Goal: Task Accomplishment & Management: Manage account settings

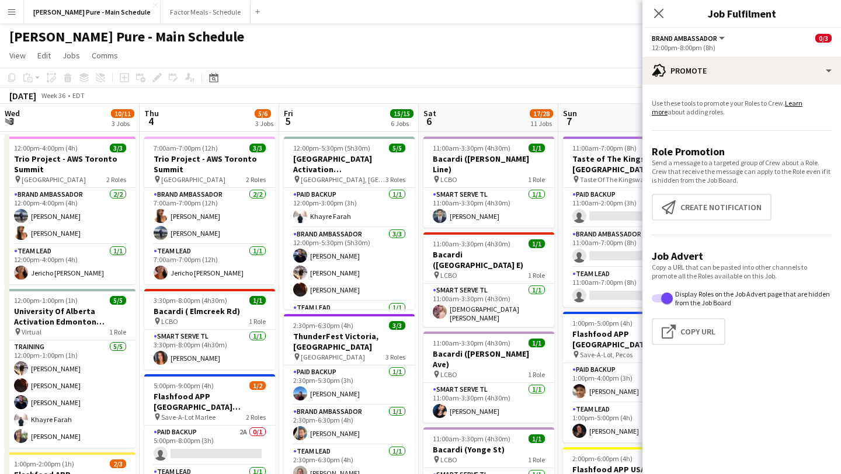
scroll to position [0, 259]
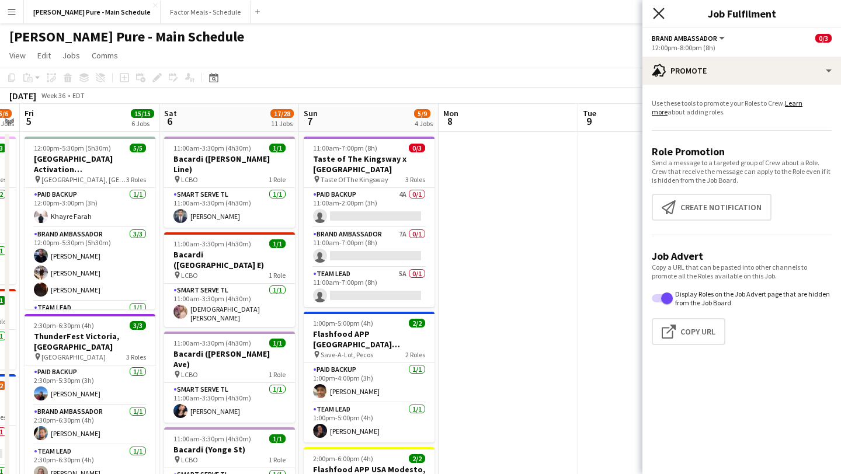
click at [663, 14] on icon "Close pop-in" at bounding box center [658, 13] width 11 height 11
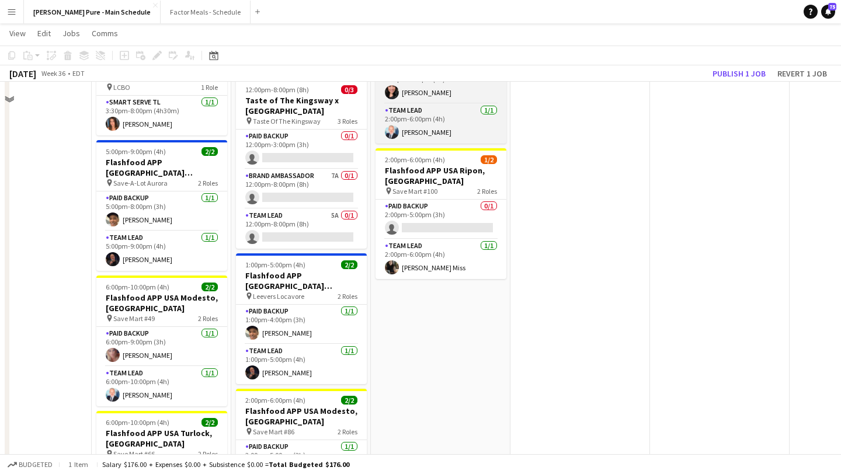
scroll to position [1248, 0]
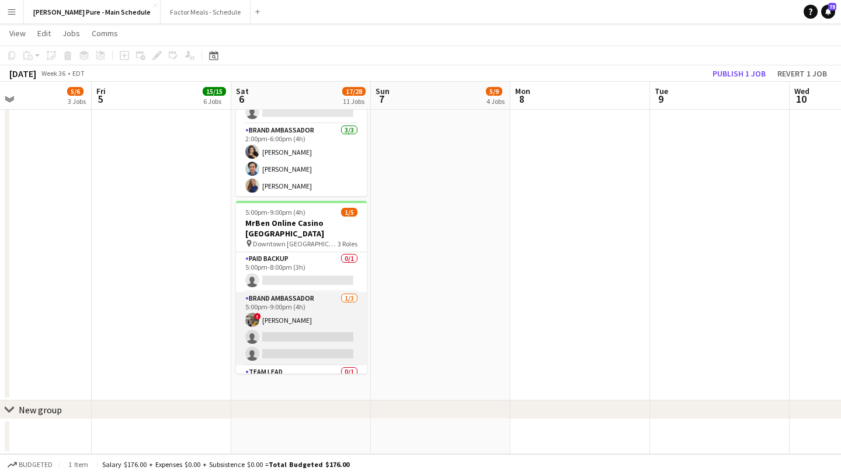
click at [321, 292] on app-card-role "Brand Ambassador 1/3 5:00pm-9:00pm (4h) ! Shi Lin Kang single-neutral-actions s…" at bounding box center [301, 329] width 131 height 74
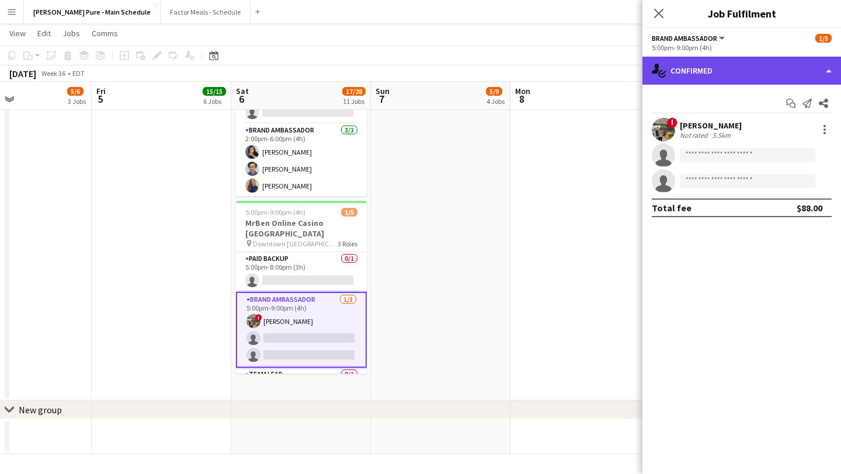
click at [819, 74] on div "single-neutral-actions-check-2 Confirmed" at bounding box center [742, 71] width 199 height 28
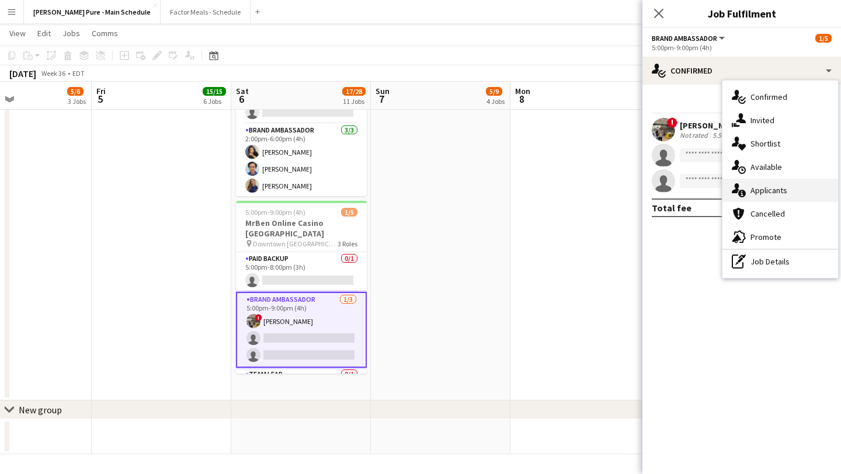
click at [774, 196] on div "single-neutral-actions-information Applicants" at bounding box center [781, 190] width 116 height 23
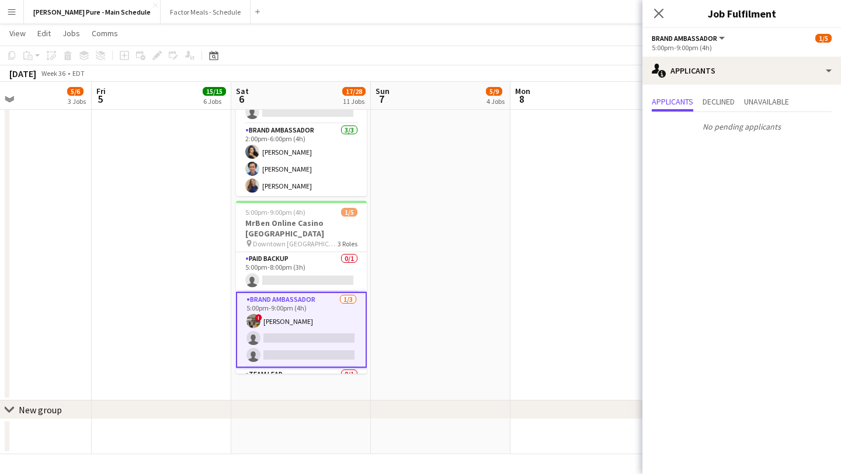
scroll to position [34, 0]
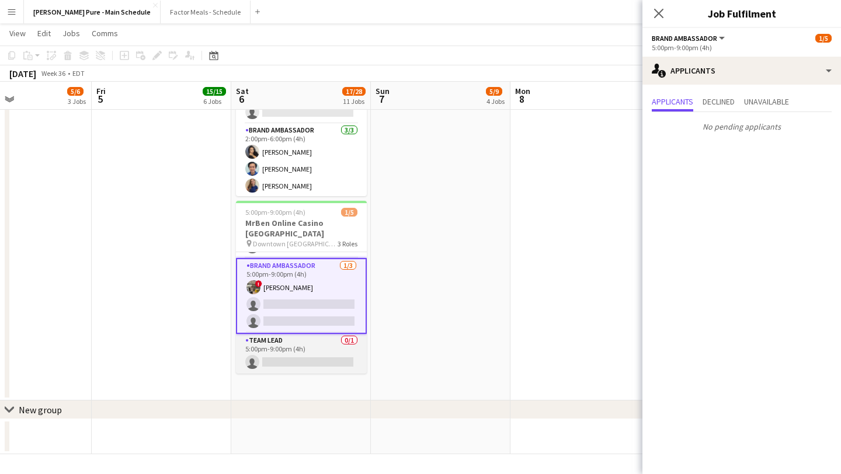
click at [300, 334] on app-card-role "Team Lead 0/1 5:00pm-9:00pm (4h) single-neutral-actions" at bounding box center [301, 354] width 131 height 40
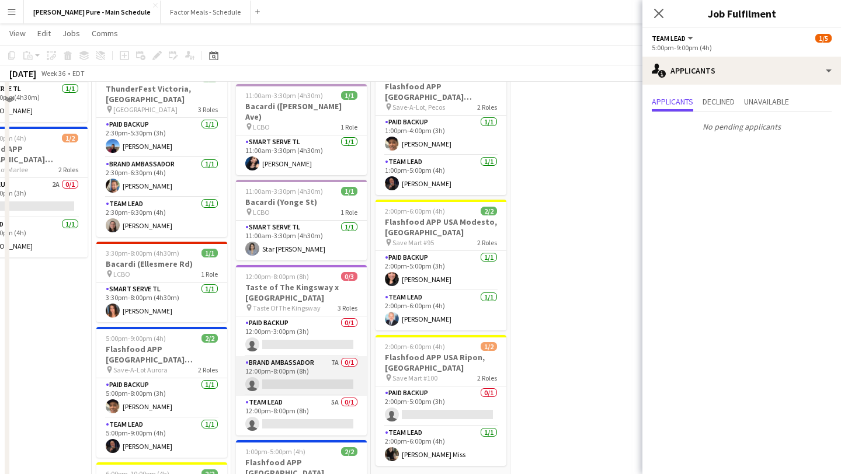
scroll to position [268, 0]
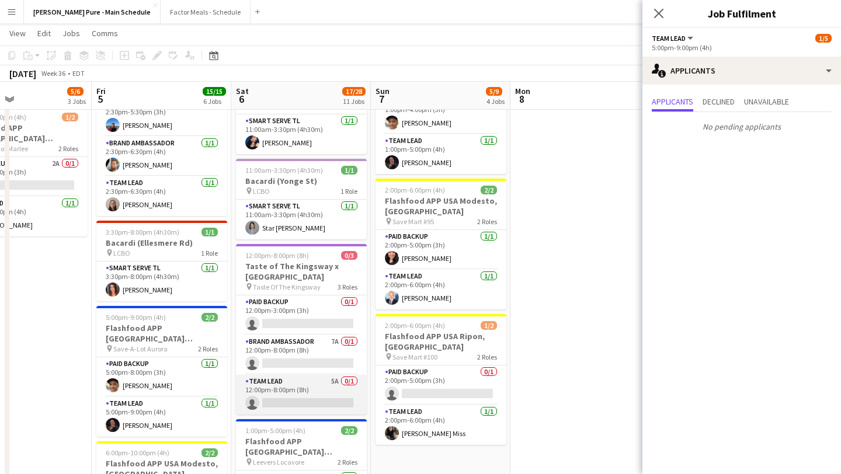
click at [289, 375] on app-card-role "Team Lead 5A 0/1 12:00pm-8:00pm (8h) single-neutral-actions" at bounding box center [301, 395] width 131 height 40
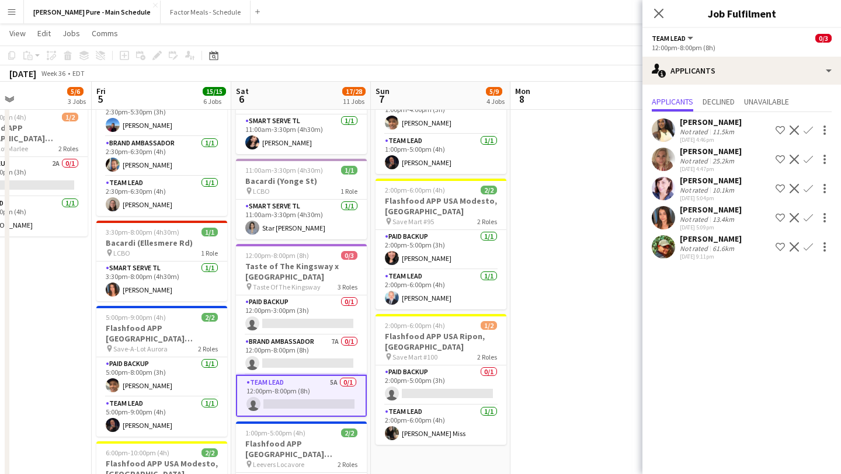
click at [808, 132] on app-icon "Confirm" at bounding box center [808, 130] width 9 height 9
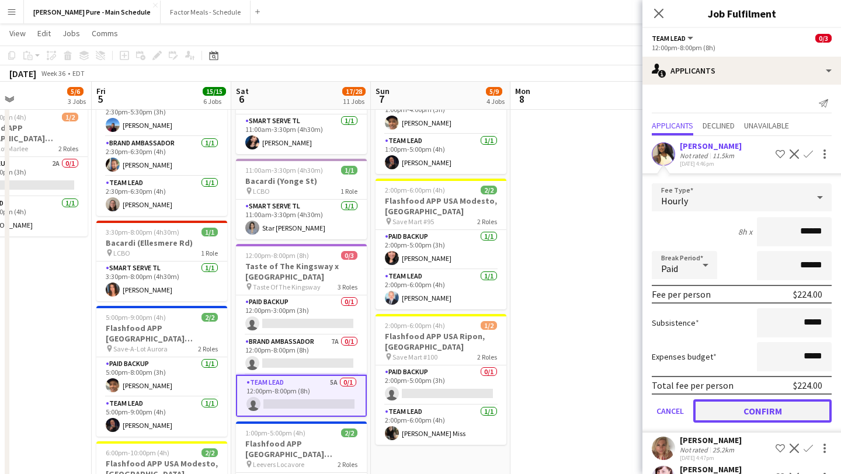
click at [791, 417] on button "Confirm" at bounding box center [763, 411] width 138 height 23
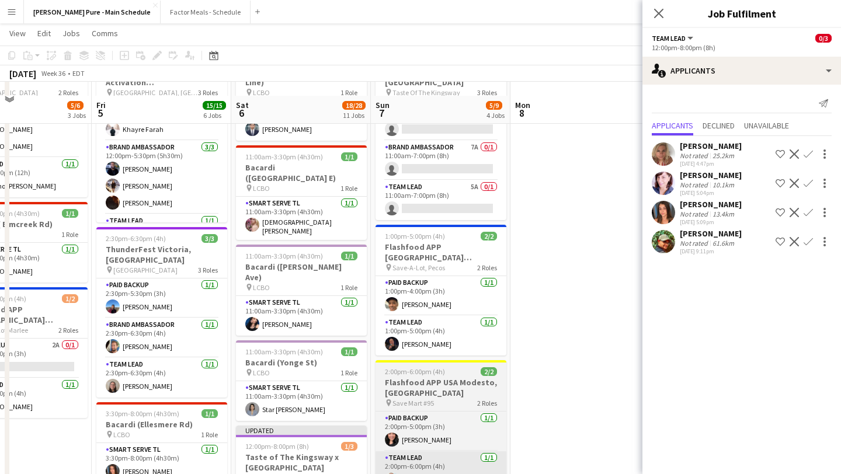
scroll to position [84, 0]
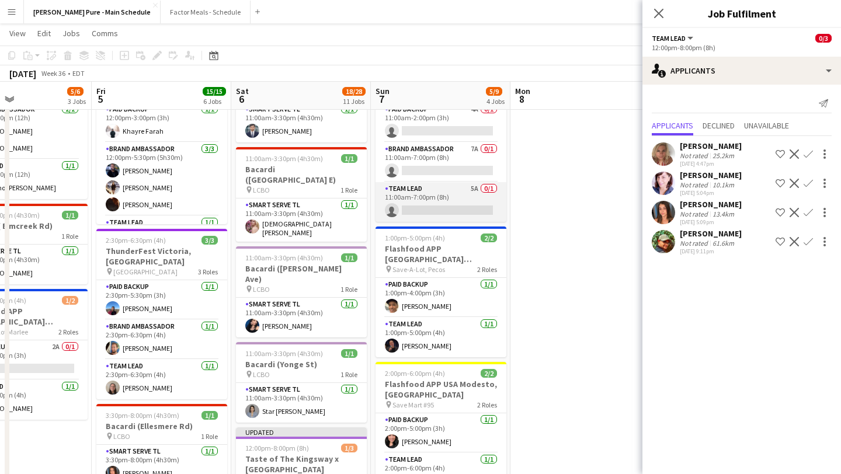
click at [448, 201] on app-card-role "Team Lead 5A 0/1 11:00am-7:00pm (8h) single-neutral-actions" at bounding box center [441, 202] width 131 height 40
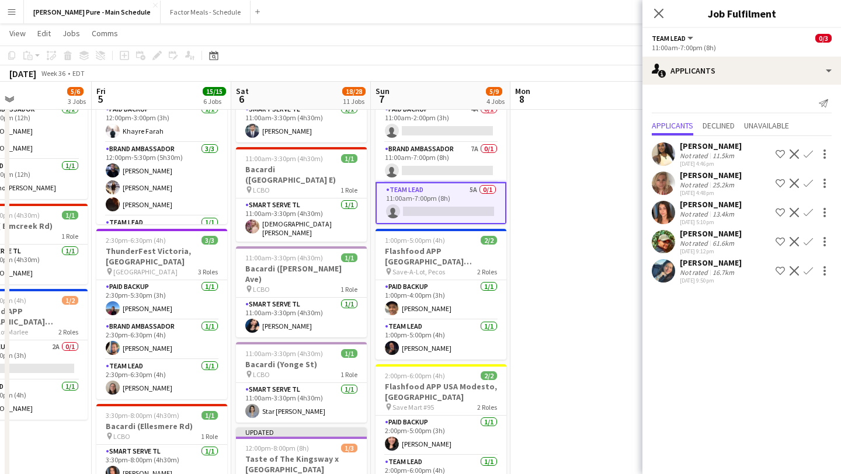
click at [807, 152] on app-icon "Confirm" at bounding box center [808, 154] width 9 height 9
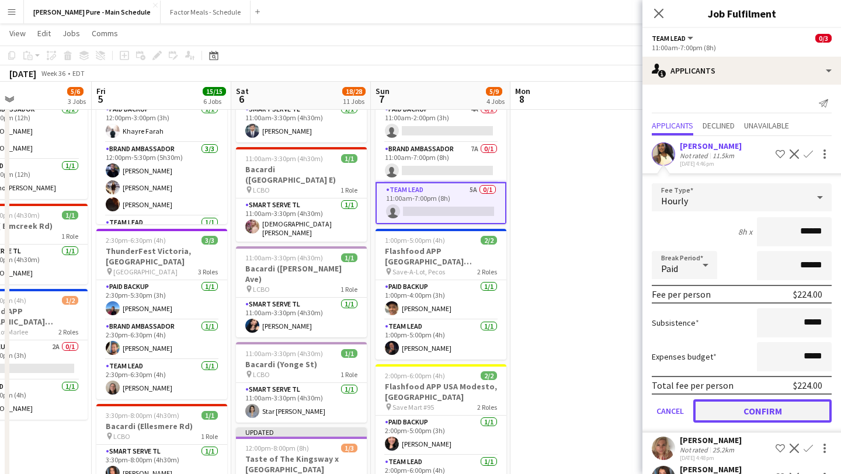
click at [774, 405] on button "Confirm" at bounding box center [763, 411] width 138 height 23
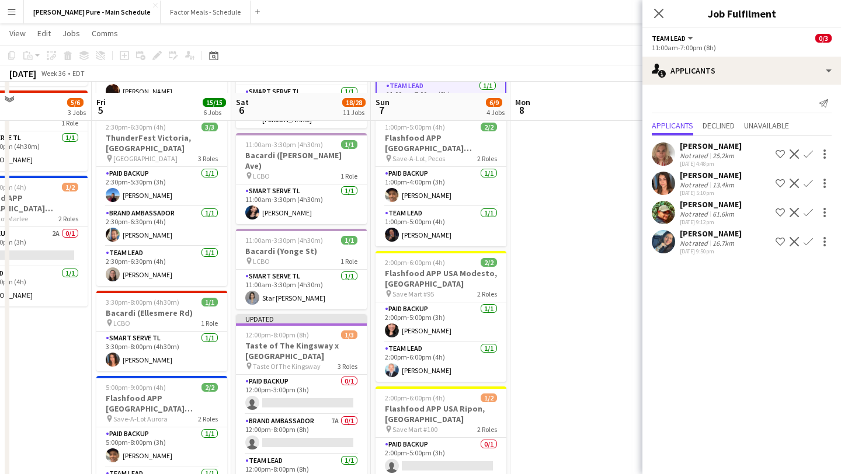
scroll to position [213, 0]
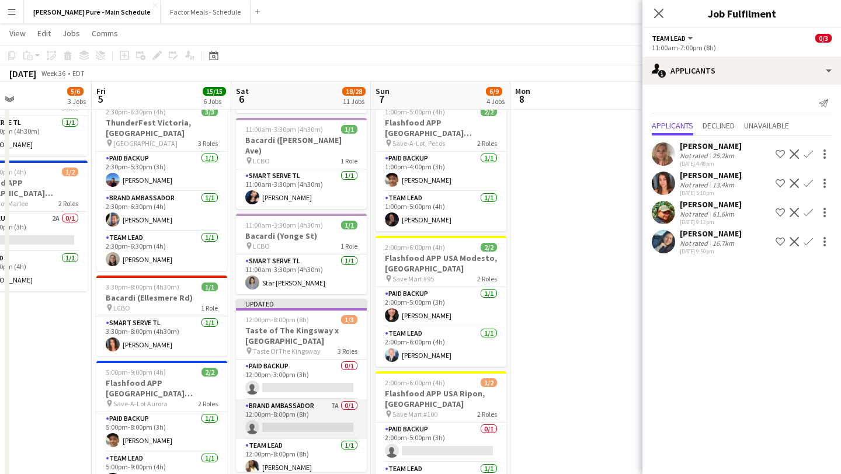
click at [317, 400] on app-card-role "Brand Ambassador 7A 0/1 12:00pm-8:00pm (8h) single-neutral-actions" at bounding box center [301, 420] width 131 height 40
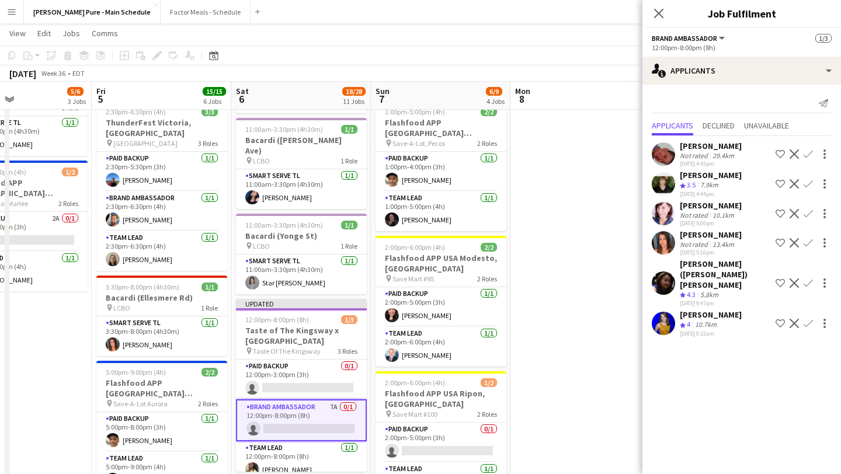
click at [807, 319] on app-icon "Confirm" at bounding box center [808, 323] width 9 height 9
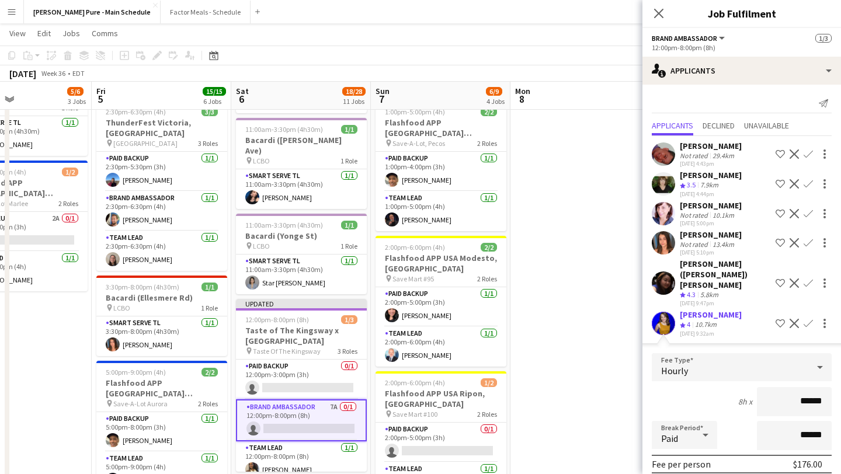
scroll to position [118, 0]
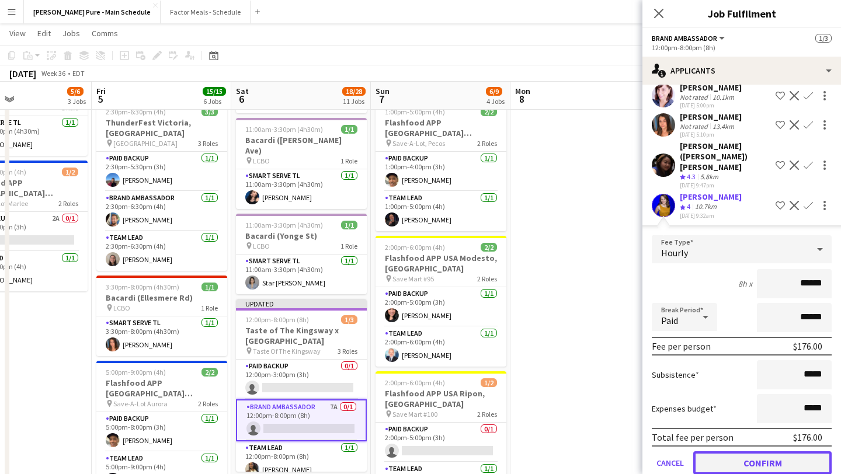
click at [767, 452] on button "Confirm" at bounding box center [763, 463] width 138 height 23
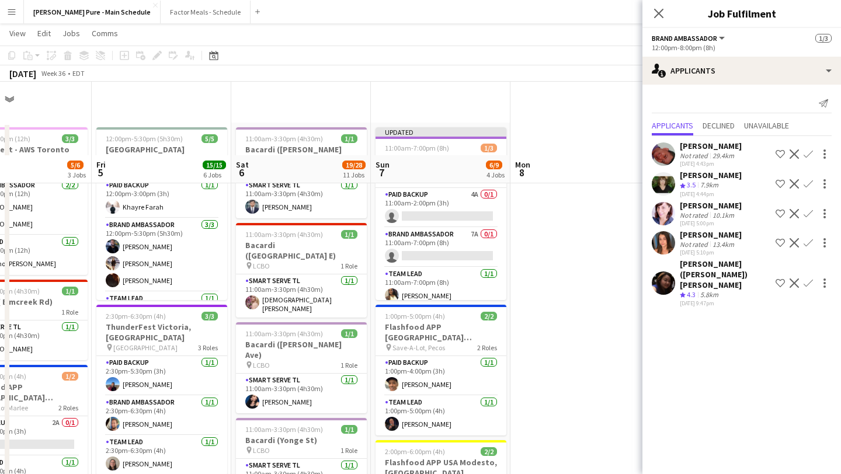
scroll to position [2, 0]
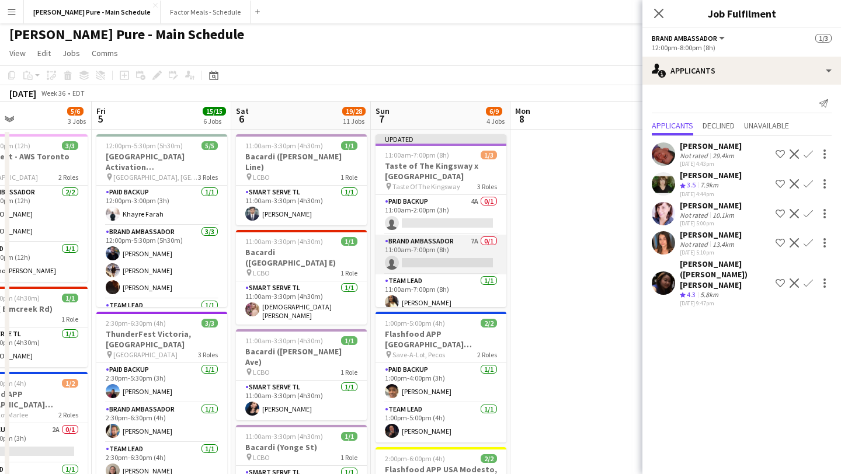
click at [453, 258] on app-card-role "Brand Ambassador 7A 0/1 11:00am-7:00pm (8h) single-neutral-actions" at bounding box center [441, 255] width 131 height 40
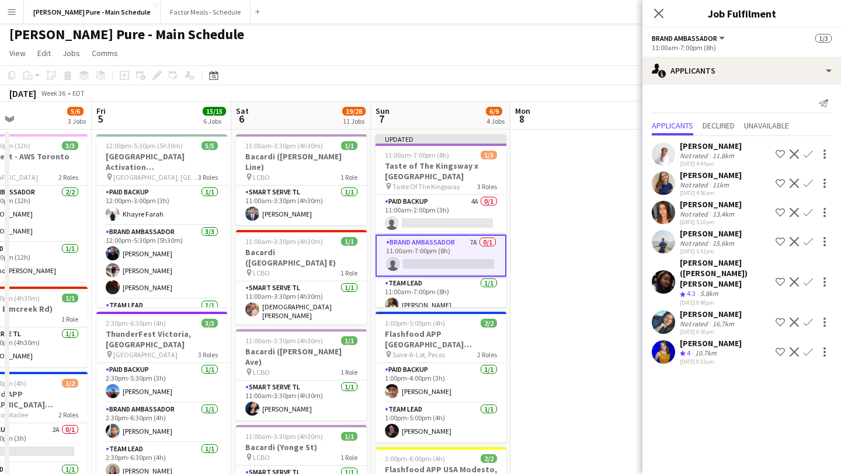
click at [808, 348] on app-icon "Confirm" at bounding box center [808, 352] width 9 height 9
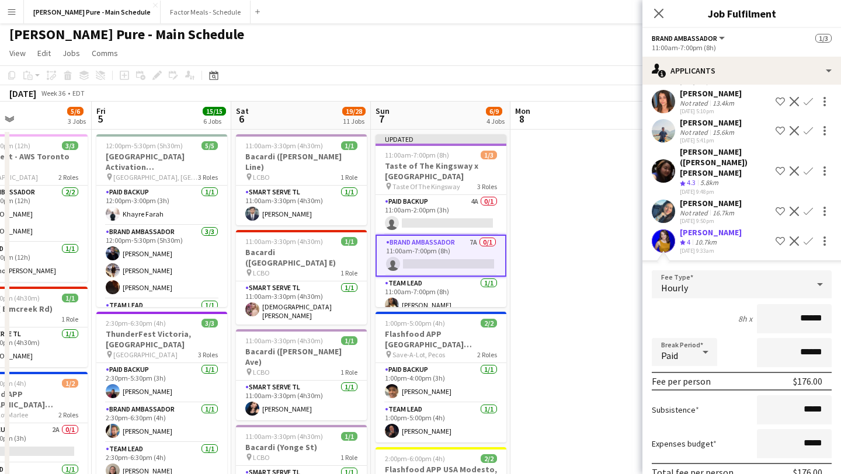
scroll to position [113, 0]
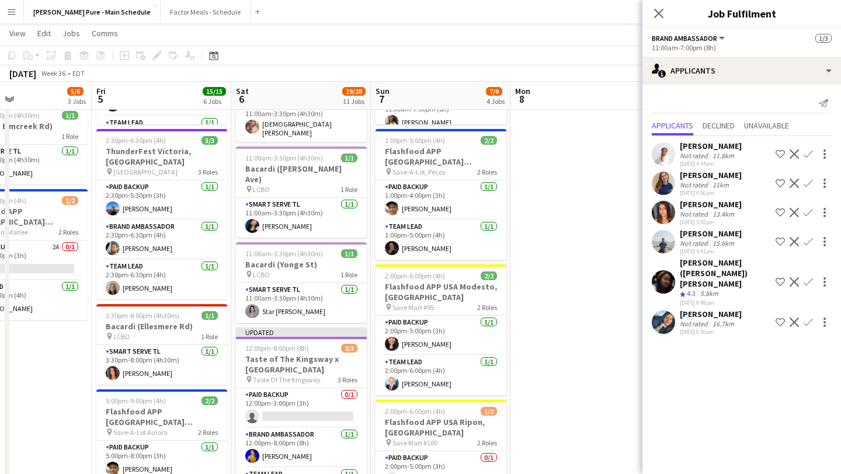
scroll to position [199, 0]
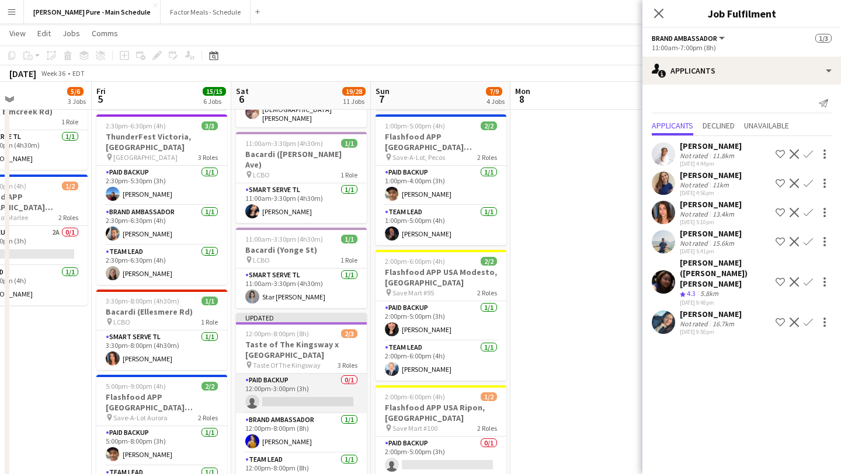
click at [292, 374] on app-card-role "Paid Backup 0/1 12:00pm-3:00pm (3h) single-neutral-actions" at bounding box center [301, 394] width 131 height 40
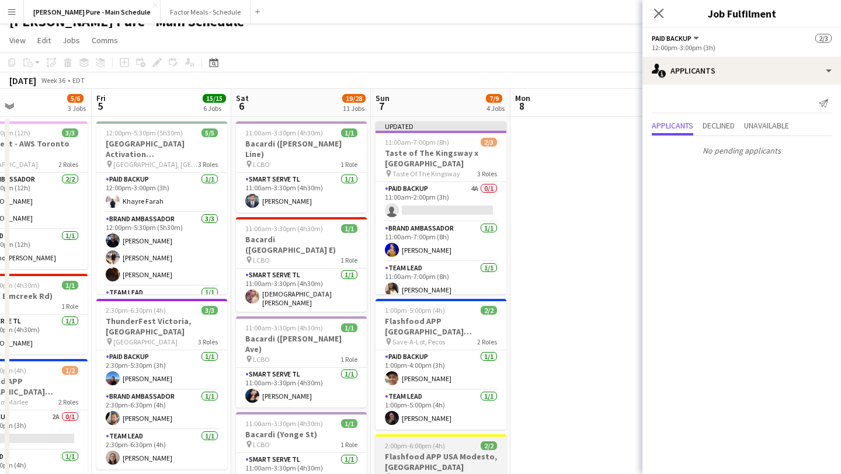
scroll to position [0, 0]
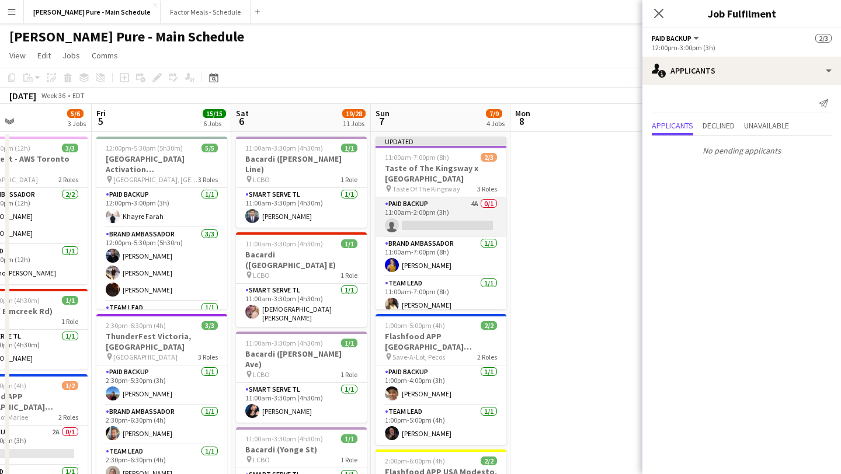
click at [424, 233] on app-card-role "Paid Backup 4A 0/1 11:00am-2:00pm (3h) single-neutral-actions" at bounding box center [441, 218] width 131 height 40
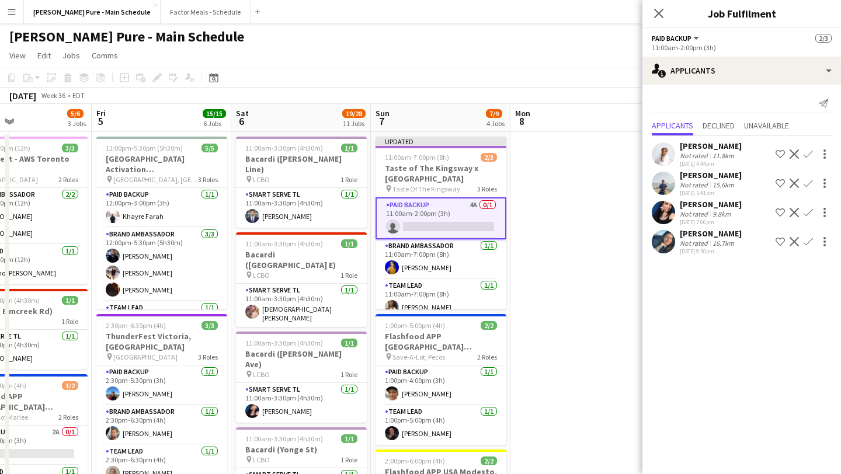
click at [812, 179] on app-icon "Confirm" at bounding box center [808, 183] width 9 height 9
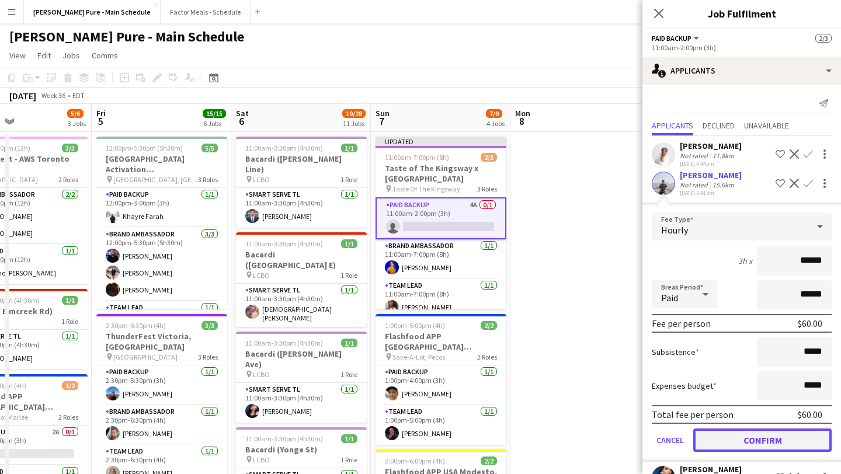
click at [746, 442] on button "Confirm" at bounding box center [763, 440] width 138 height 23
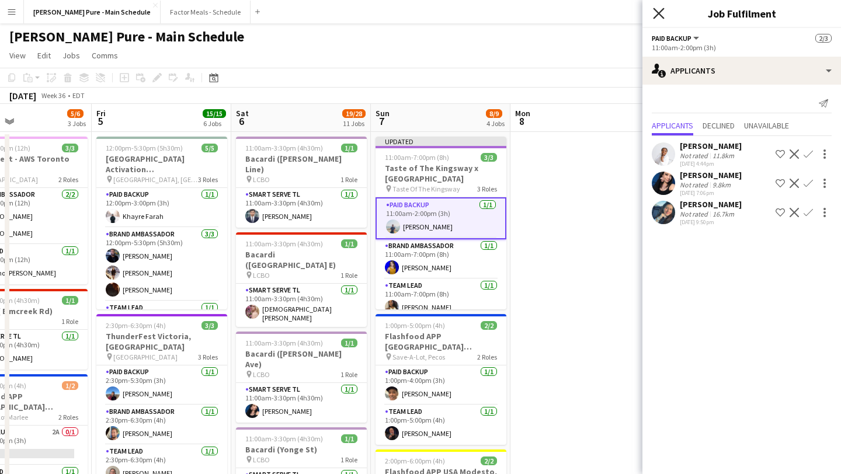
click at [657, 10] on icon "Close pop-in" at bounding box center [658, 13] width 11 height 11
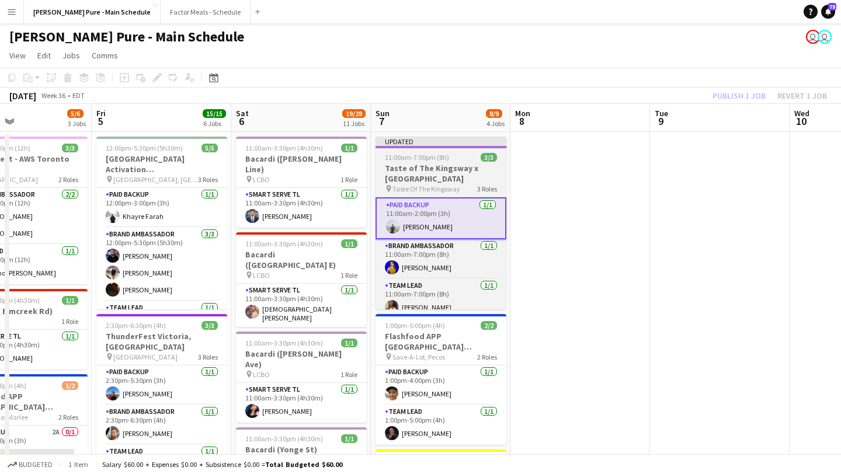
click at [411, 179] on h3 "Taste of The Kingsway x [GEOGRAPHIC_DATA]" at bounding box center [441, 173] width 131 height 21
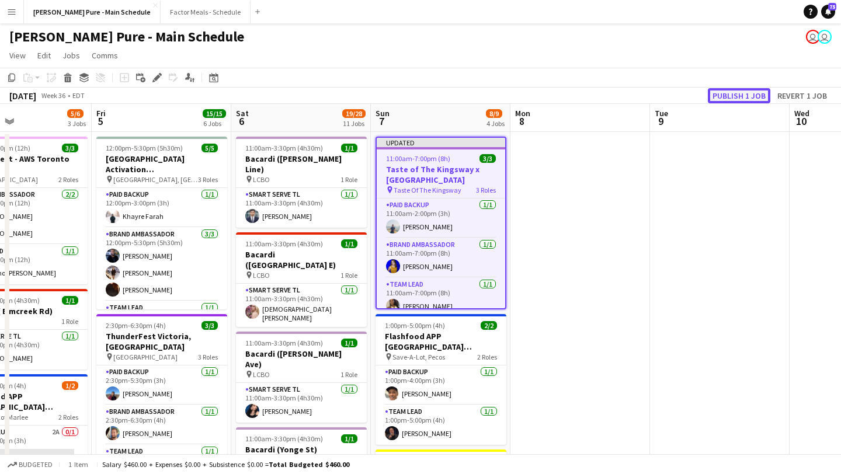
click at [731, 98] on button "Publish 1 job" at bounding box center [739, 95] width 63 height 15
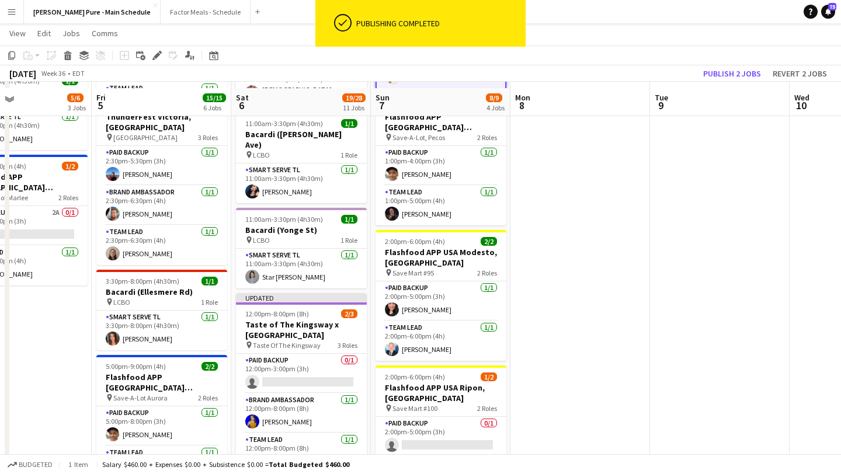
scroll to position [245, 0]
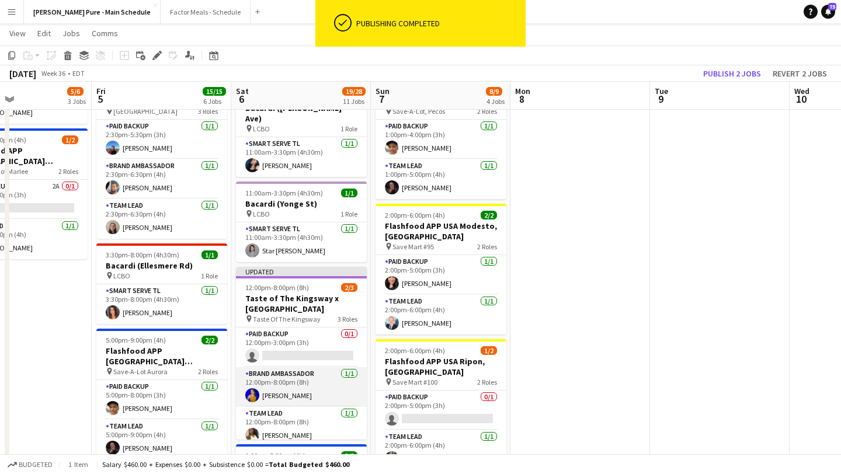
click at [305, 368] on app-card-role "Brand Ambassador [DATE] 12:00pm-8:00pm (8h) [PERSON_NAME]" at bounding box center [301, 388] width 131 height 40
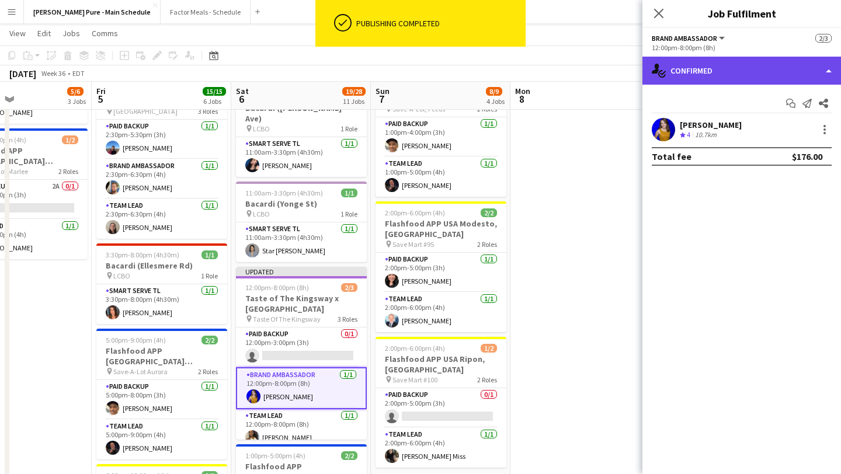
click at [771, 77] on div "single-neutral-actions-check-2 Confirmed" at bounding box center [742, 71] width 199 height 28
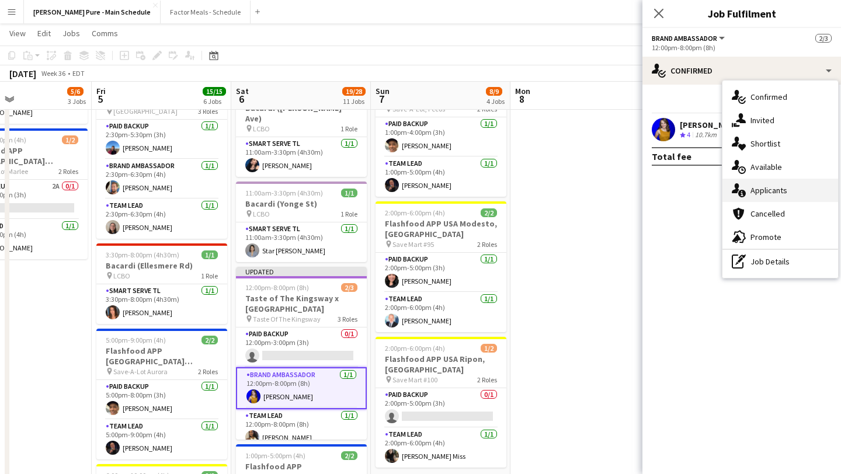
click at [778, 194] on div "single-neutral-actions-information Applicants" at bounding box center [781, 190] width 116 height 23
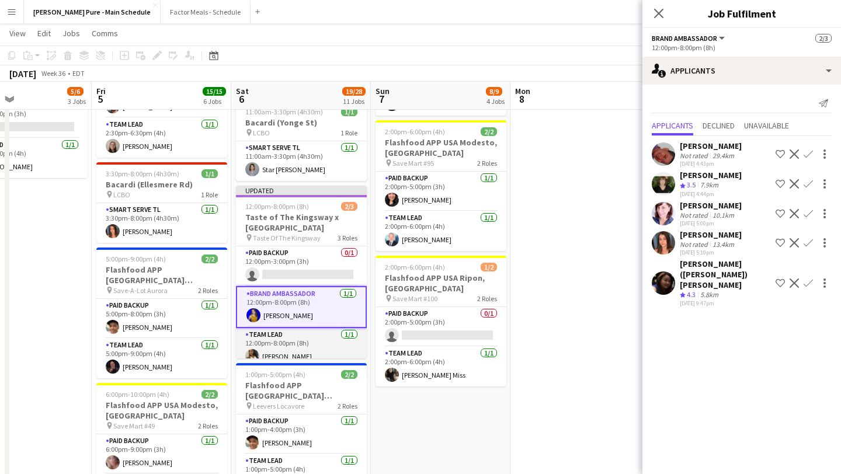
scroll to position [9, 0]
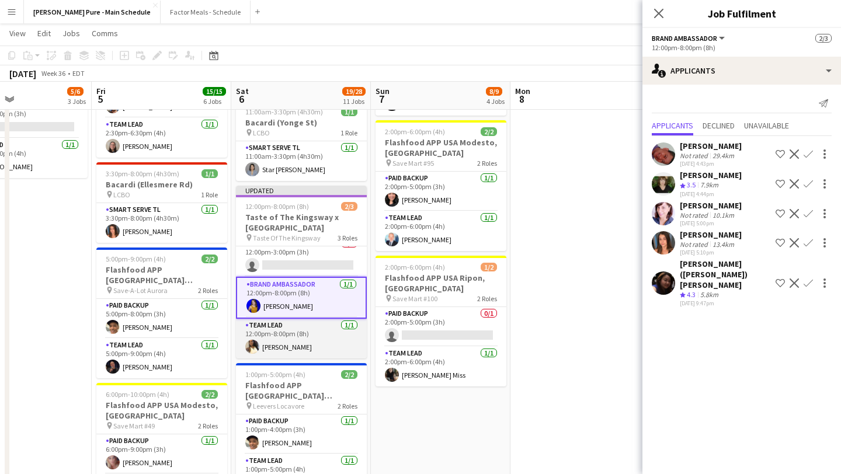
click at [332, 319] on app-card-role "Team Lead [DATE] 12:00pm-8:00pm (8h) [PERSON_NAME]" at bounding box center [301, 339] width 131 height 40
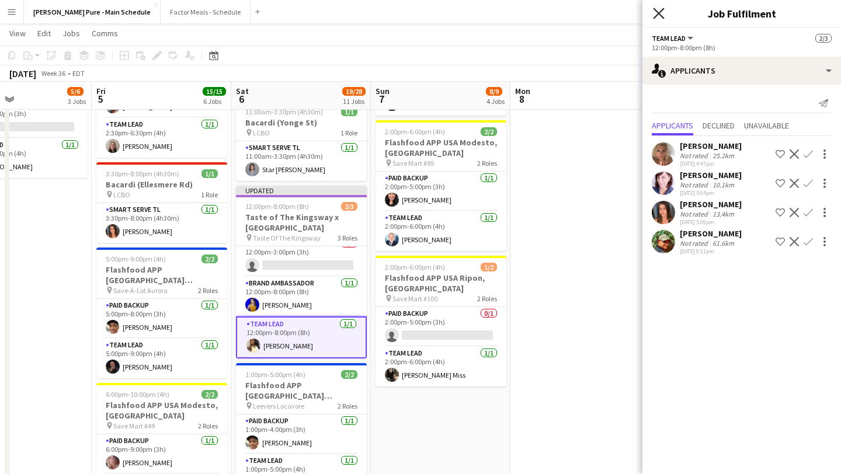
click at [654, 12] on icon "Close pop-in" at bounding box center [658, 13] width 11 height 11
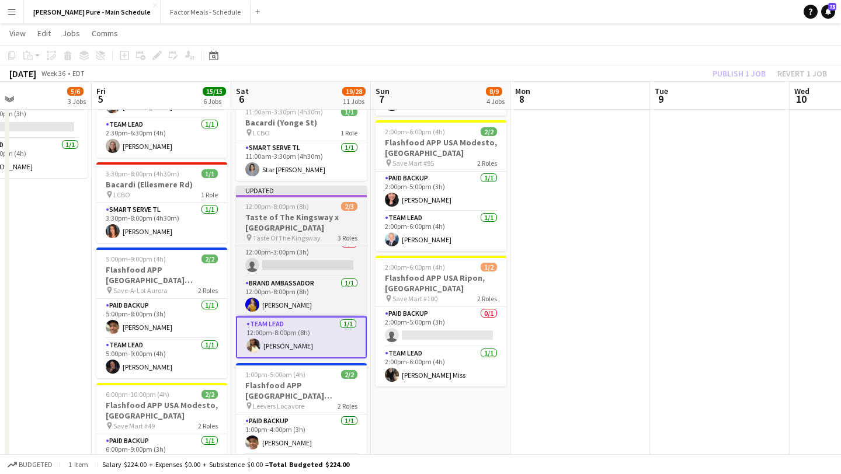
click at [299, 202] on span "12:00pm-8:00pm (8h)" at bounding box center [277, 206] width 64 height 9
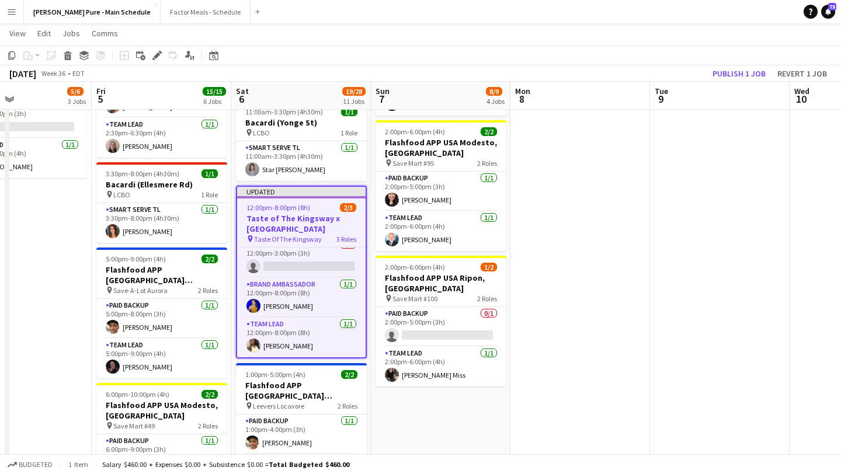
click at [737, 64] on app-toolbar "Copy Paste Paste Command V Paste with crew Command Shift V Paste linked Job Del…" at bounding box center [420, 56] width 841 height 20
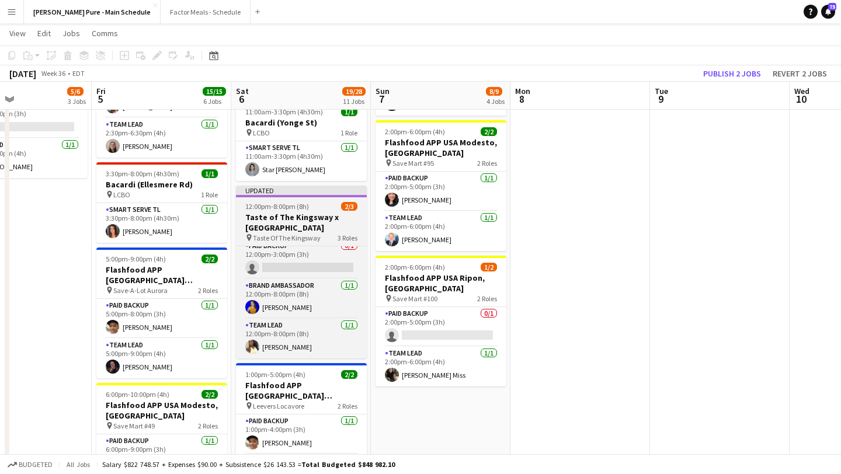
click at [273, 202] on span "12:00pm-8:00pm (8h)" at bounding box center [277, 206] width 64 height 9
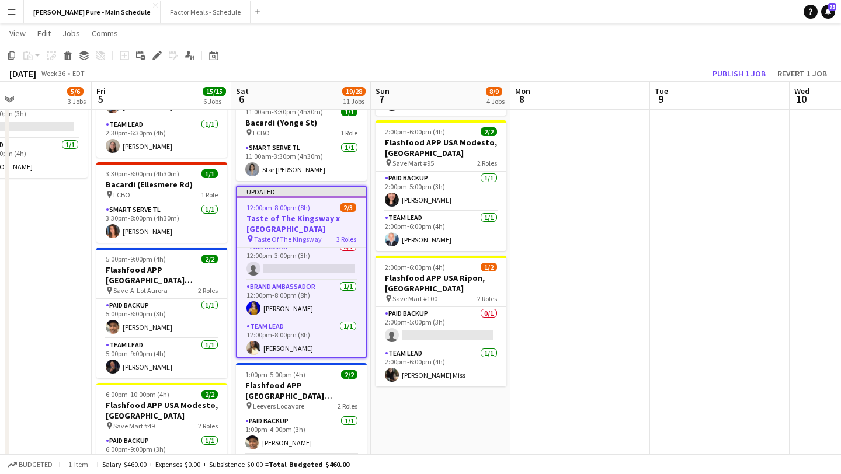
scroll to position [9, 0]
click at [750, 72] on button "Publish 1 job" at bounding box center [739, 73] width 63 height 15
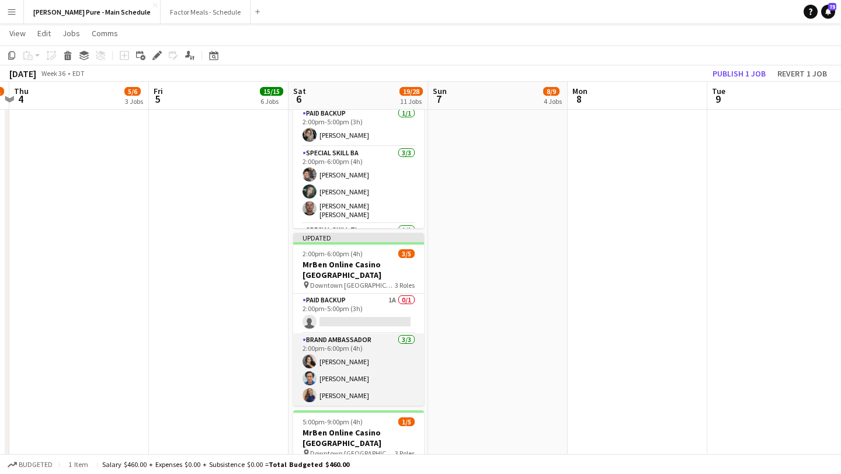
scroll to position [30, 0]
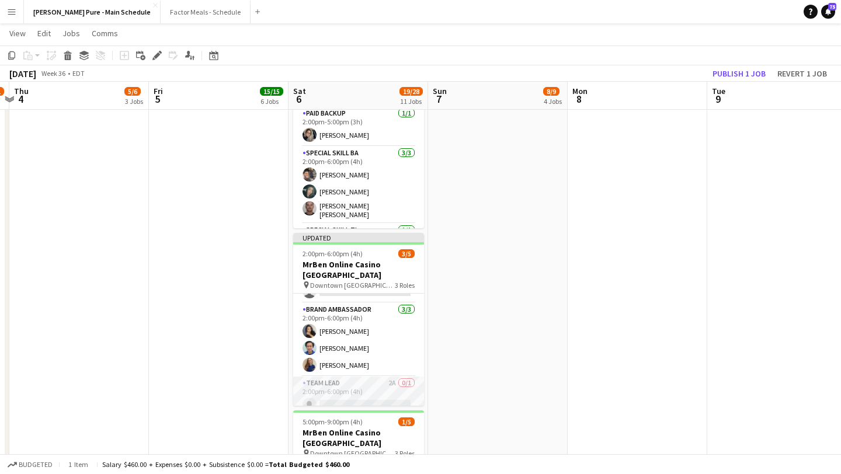
click at [365, 377] on app-card-role "Team Lead 2A 0/1 2:00pm-6:00pm (4h) single-neutral-actions" at bounding box center [358, 397] width 131 height 40
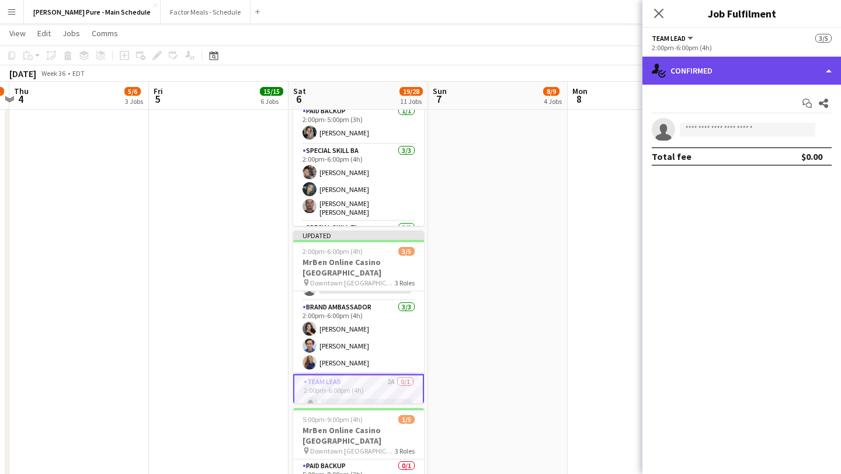
click at [809, 78] on div "single-neutral-actions-check-2 Confirmed" at bounding box center [742, 71] width 199 height 28
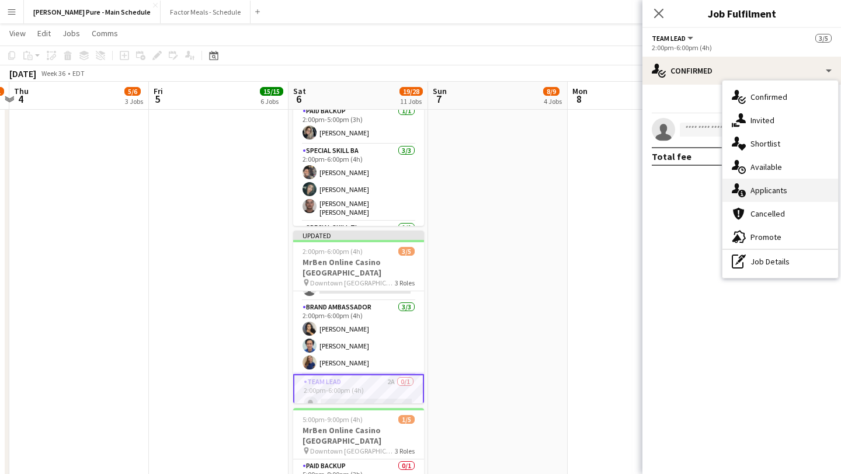
click at [791, 193] on div "single-neutral-actions-information Applicants" at bounding box center [781, 190] width 116 height 23
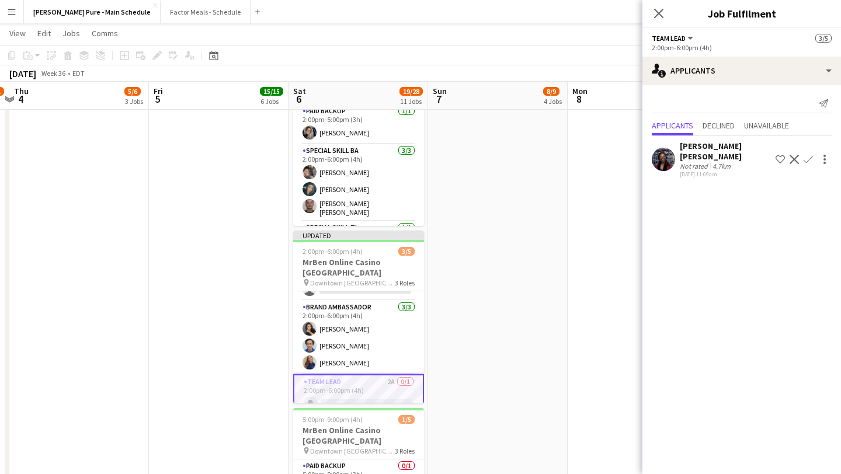
click at [375, 375] on app-card-role "Team Lead 2A 0/1 2:00pm-6:00pm (4h) single-neutral-actions" at bounding box center [358, 396] width 131 height 42
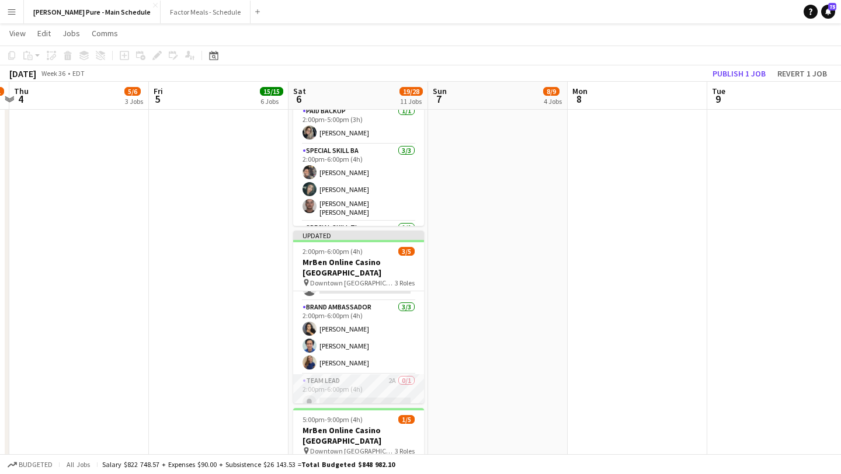
click at [379, 375] on app-card-role "Team Lead 2A 0/1 2:00pm-6:00pm (4h) single-neutral-actions" at bounding box center [358, 395] width 131 height 40
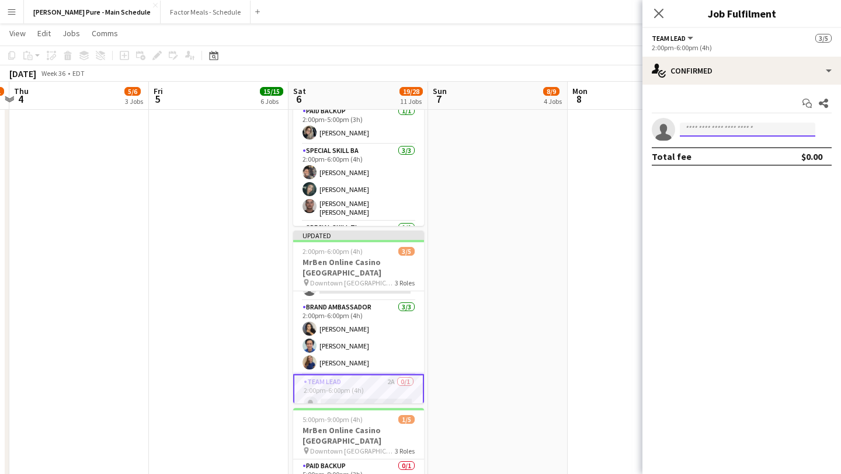
click at [749, 127] on input at bounding box center [748, 130] width 136 height 14
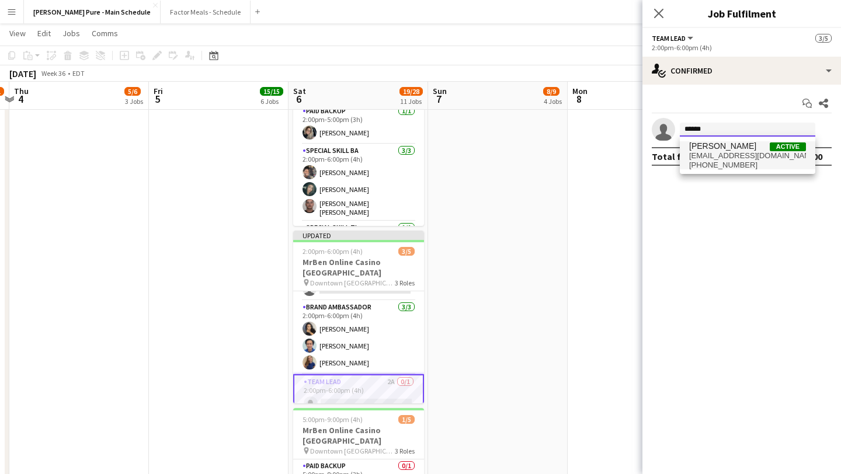
type input "******"
click at [754, 148] on span "Sara Thompson Active" at bounding box center [748, 146] width 117 height 10
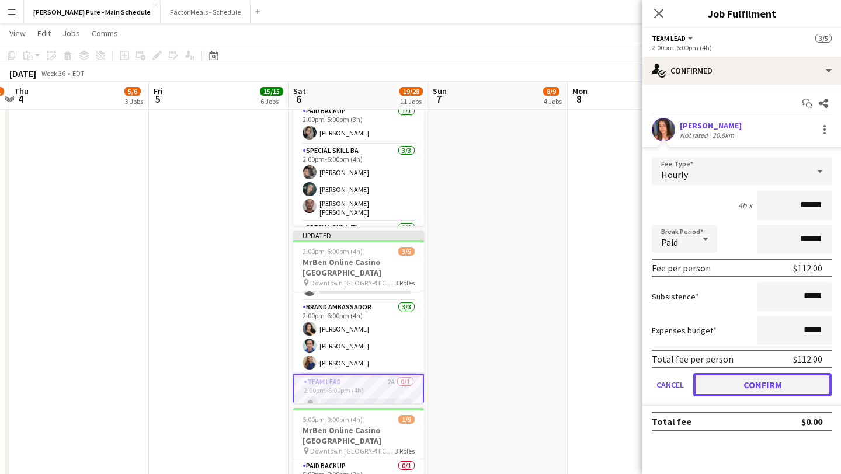
click at [753, 380] on button "Confirm" at bounding box center [763, 384] width 138 height 23
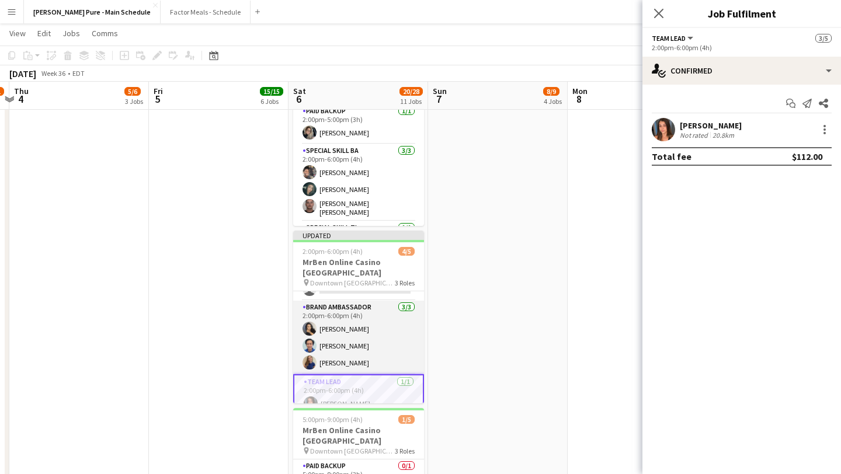
scroll to position [0, 0]
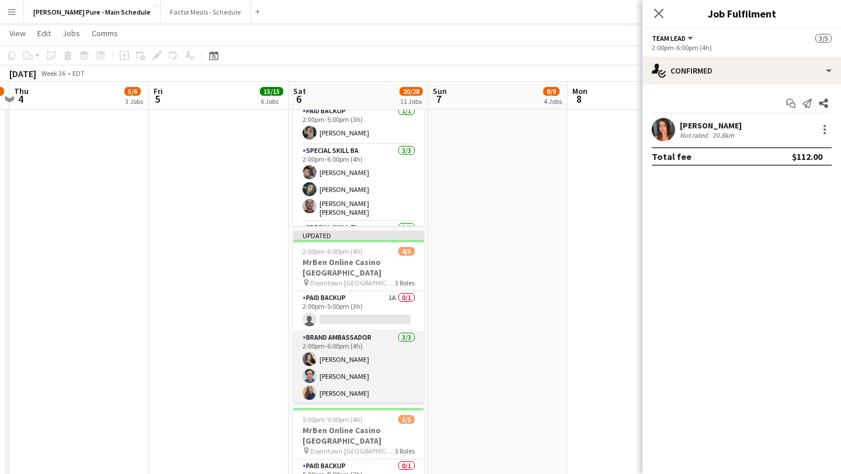
click at [353, 331] on app-card-role "Brand Ambassador [DATE] 2:00pm-6:00pm (4h) [PERSON_NAME] [PERSON_NAME] [PERSON_…" at bounding box center [358, 368] width 131 height 74
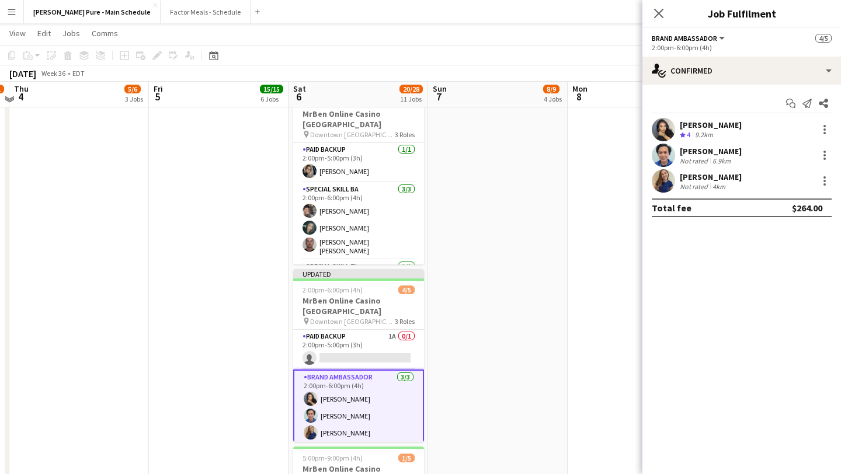
scroll to position [999, 0]
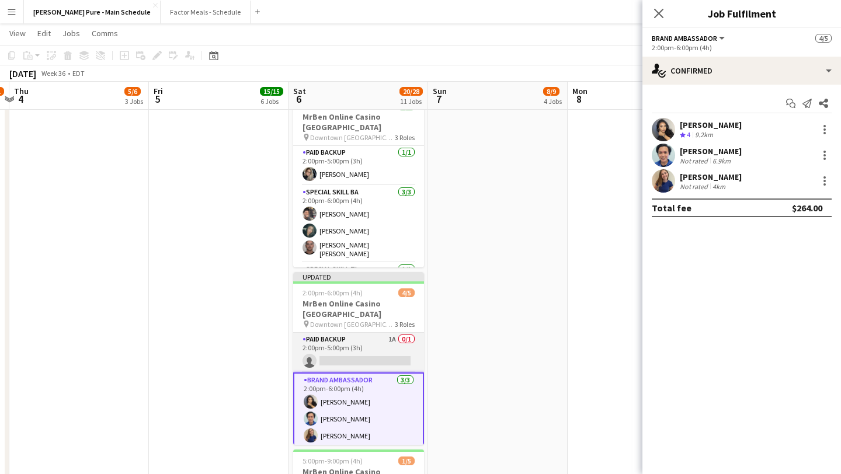
click at [358, 333] on app-card-role "Paid Backup 1A 0/1 2:00pm-5:00pm (3h) single-neutral-actions" at bounding box center [358, 353] width 131 height 40
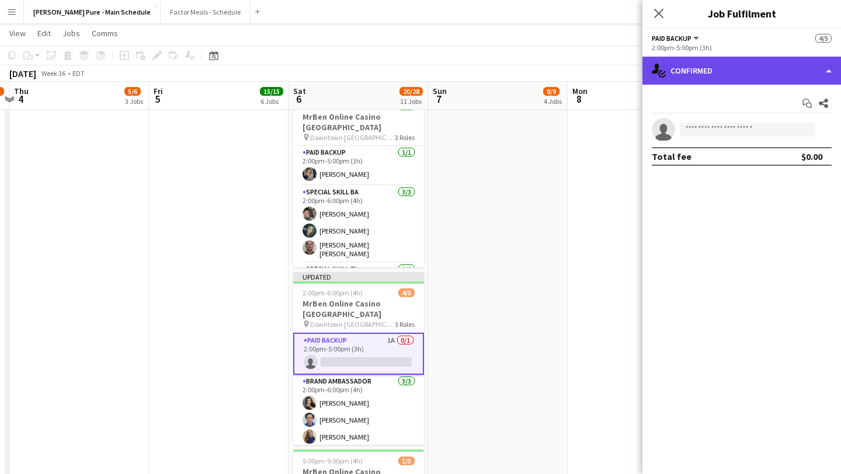
click at [775, 69] on div "single-neutral-actions-check-2 Confirmed" at bounding box center [742, 71] width 199 height 28
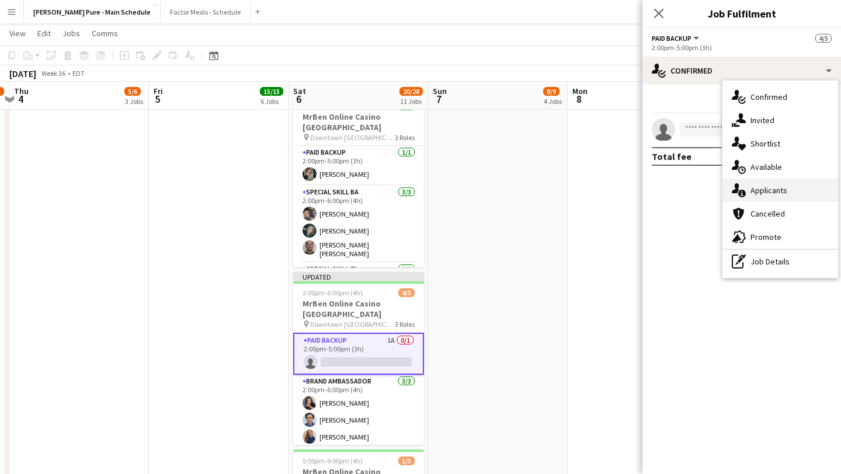
click at [784, 192] on div "single-neutral-actions-information Applicants" at bounding box center [781, 190] width 116 height 23
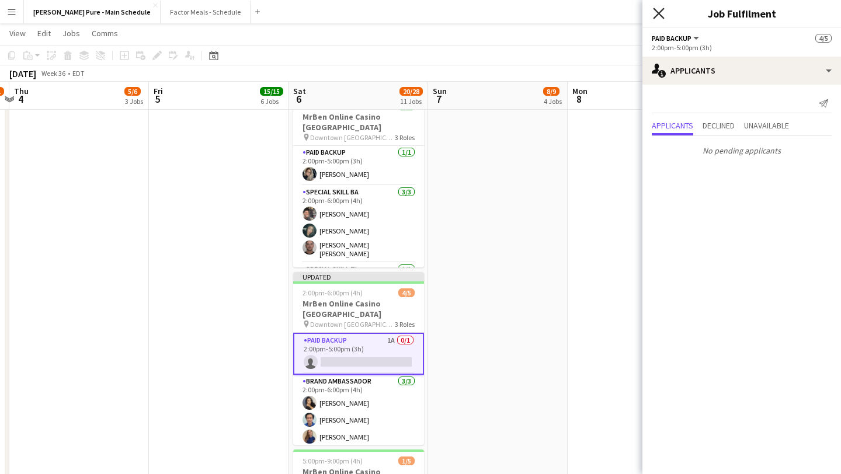
click at [659, 18] on icon "Close pop-in" at bounding box center [658, 13] width 11 height 11
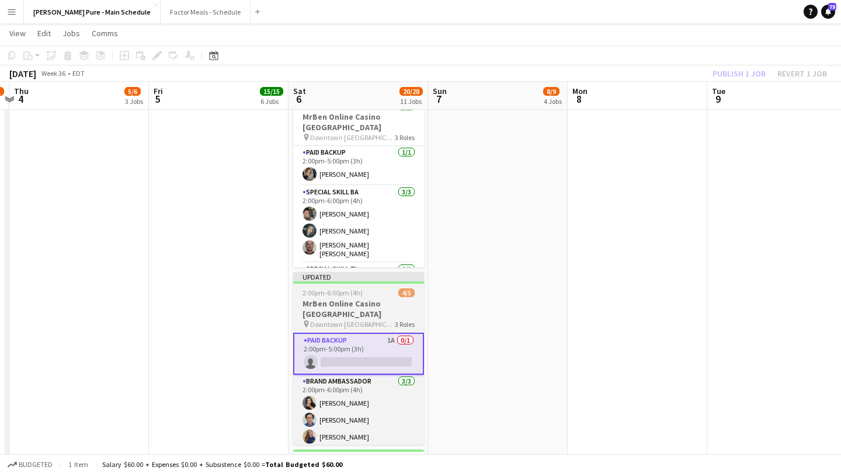
click at [367, 282] on div at bounding box center [358, 283] width 131 height 2
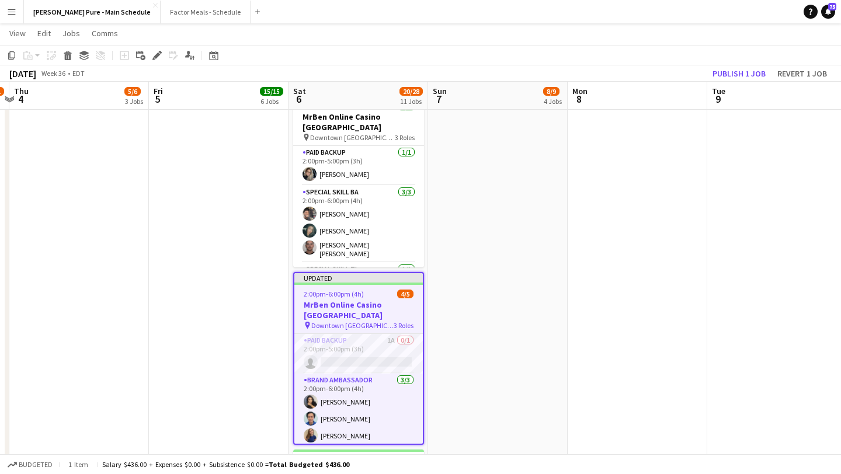
click at [368, 273] on div "Updated" at bounding box center [358, 277] width 129 height 9
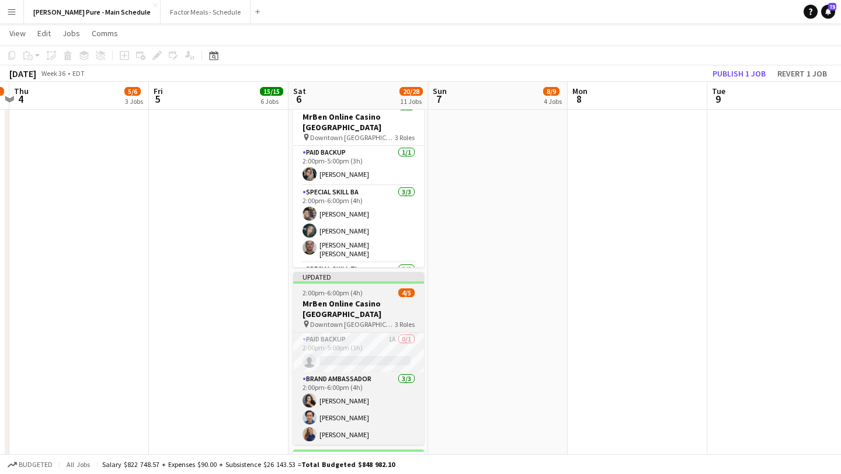
click at [368, 272] on div "Updated" at bounding box center [358, 276] width 131 height 9
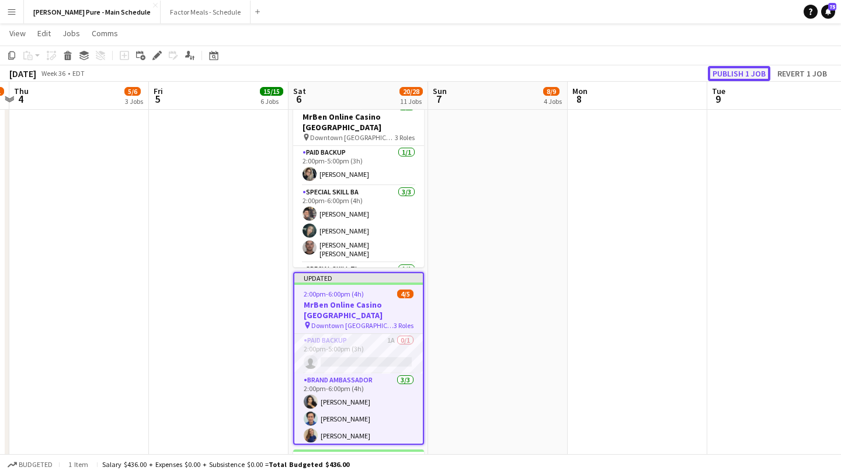
click at [731, 75] on button "Publish 1 job" at bounding box center [739, 73] width 63 height 15
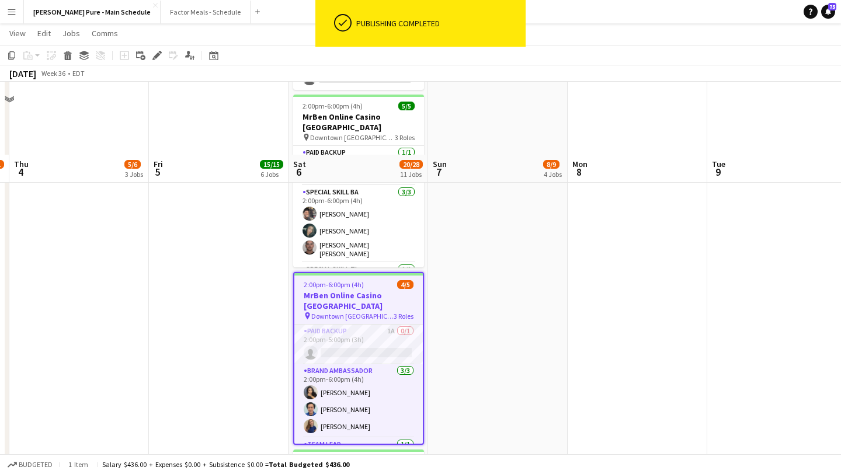
scroll to position [1081, 0]
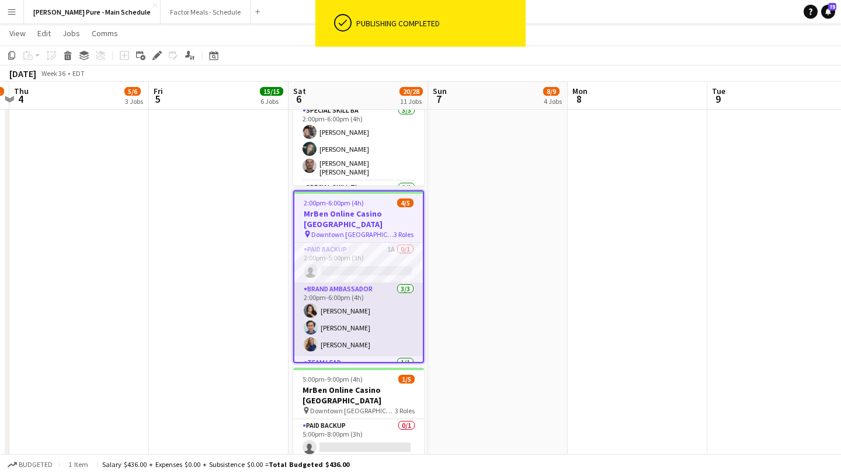
click at [393, 283] on app-card-role "Brand Ambassador [DATE] 2:00pm-6:00pm (4h) [PERSON_NAME] [PERSON_NAME] [PERSON_…" at bounding box center [358, 320] width 129 height 74
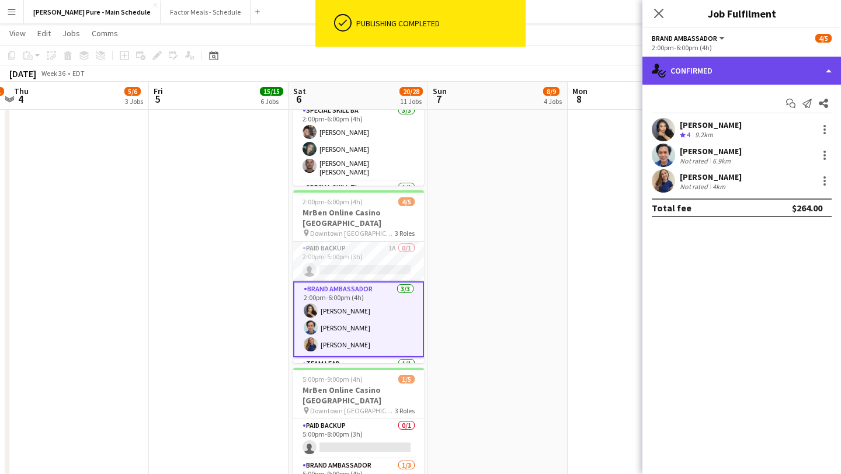
click at [796, 67] on div "single-neutral-actions-check-2 Confirmed" at bounding box center [742, 71] width 199 height 28
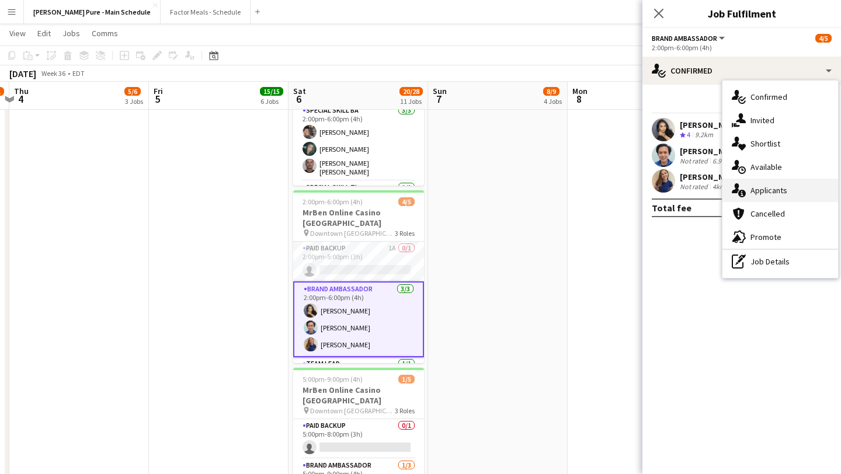
click at [792, 186] on div "single-neutral-actions-information Applicants" at bounding box center [781, 190] width 116 height 23
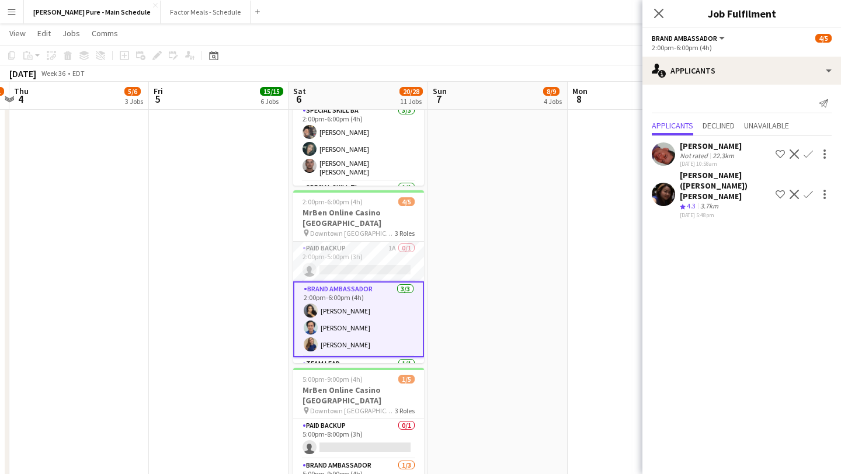
click at [406, 282] on app-card-role "Brand Ambassador [DATE] 2:00pm-6:00pm (4h) [PERSON_NAME] [PERSON_NAME] [PERSON_…" at bounding box center [358, 320] width 131 height 76
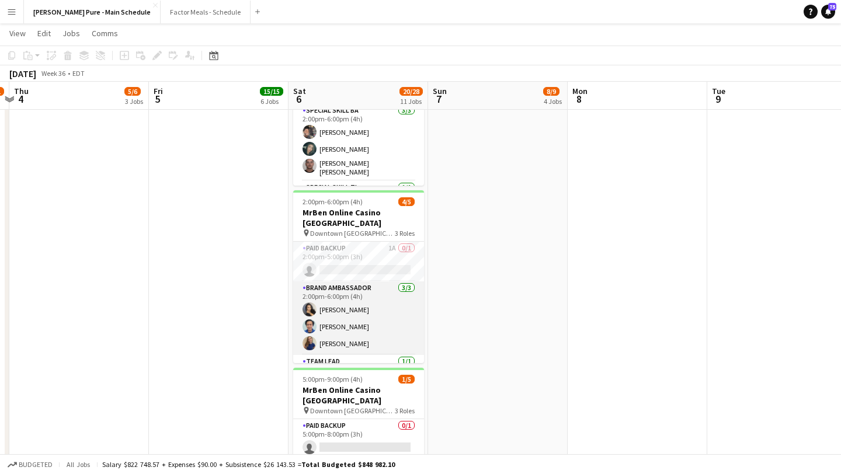
click at [355, 282] on app-card-role "Brand Ambassador [DATE] 2:00pm-6:00pm (4h) [PERSON_NAME] [PERSON_NAME] [PERSON_…" at bounding box center [358, 319] width 131 height 74
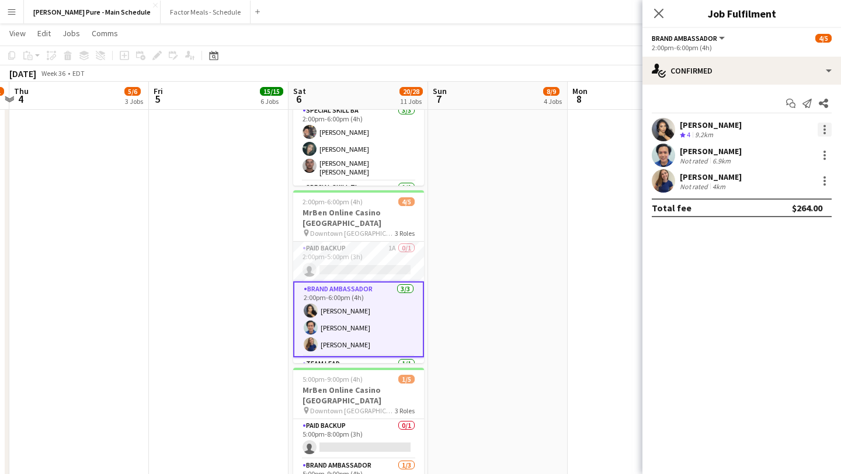
click at [823, 131] on div at bounding box center [825, 130] width 14 height 14
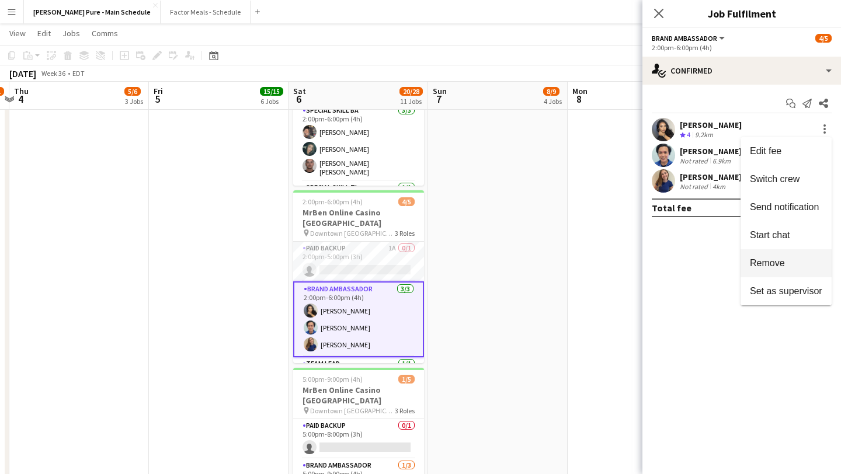
click at [787, 261] on span "Remove" at bounding box center [786, 263] width 72 height 11
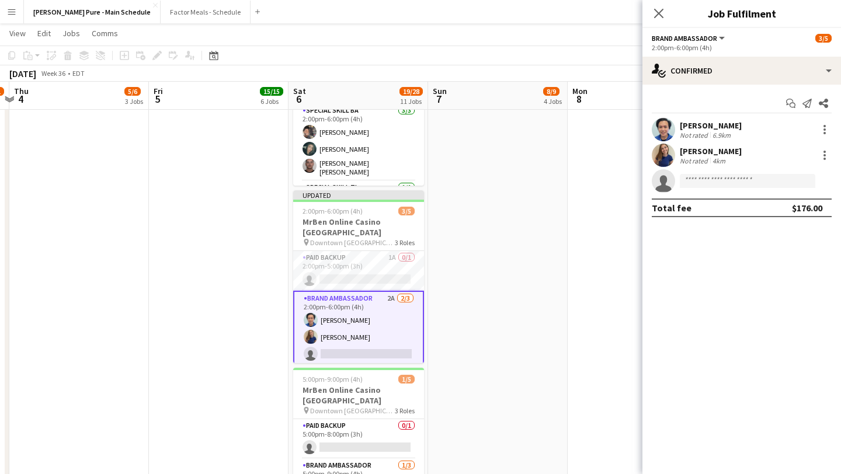
click at [417, 291] on app-card-role "Brand Ambassador 2A 2/3 2:00pm-6:00pm (4h) William Lim Julia Kroon single-neutr…" at bounding box center [358, 329] width 131 height 76
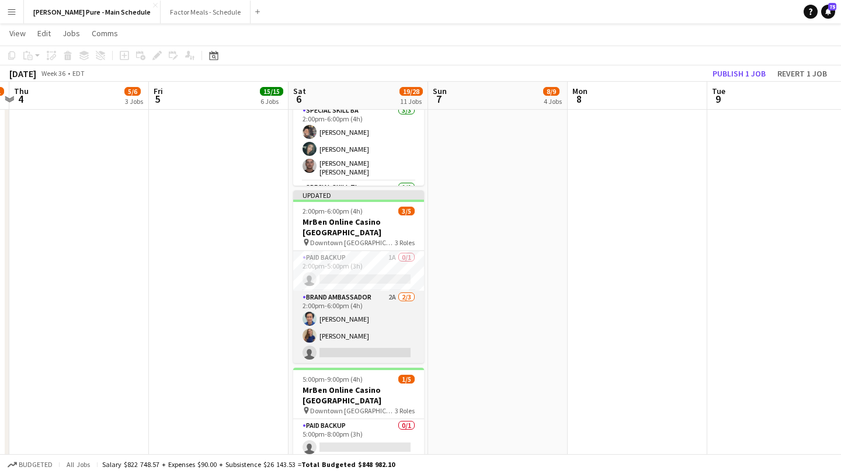
scroll to position [0, 410]
click at [403, 291] on app-card-role "Brand Ambassador 2A 2/3 2:00pm-6:00pm (4h) William Lim Julia Kroon single-neutr…" at bounding box center [358, 328] width 131 height 74
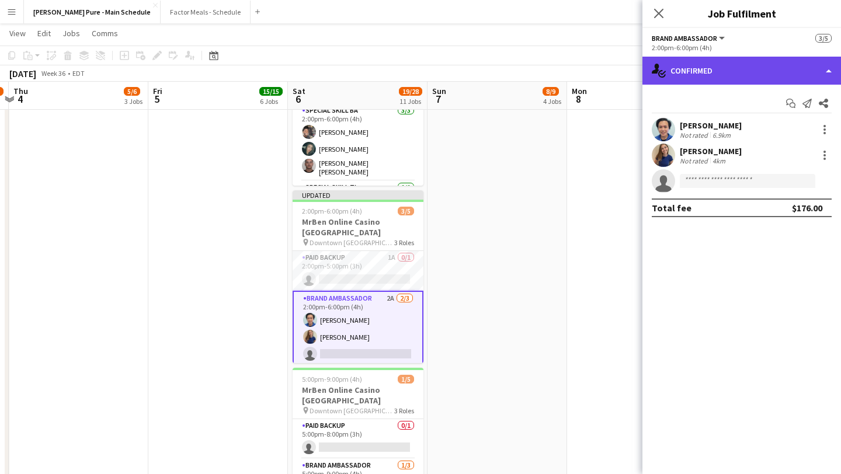
click at [830, 68] on div "single-neutral-actions-check-2 Confirmed" at bounding box center [742, 71] width 199 height 28
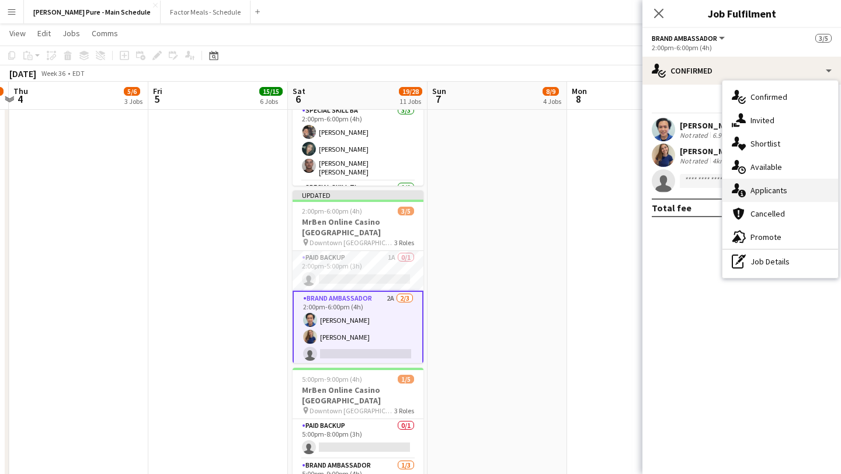
click at [783, 195] on div "single-neutral-actions-information Applicants" at bounding box center [781, 190] width 116 height 23
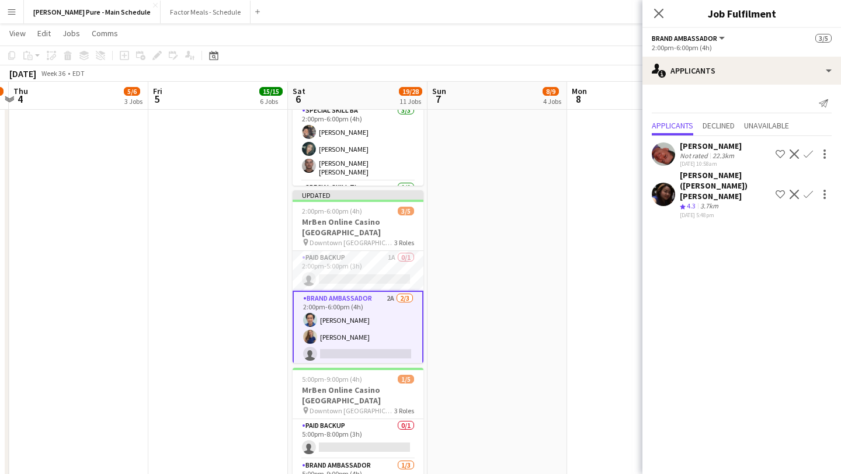
click at [807, 190] on app-icon "Confirm" at bounding box center [808, 194] width 9 height 9
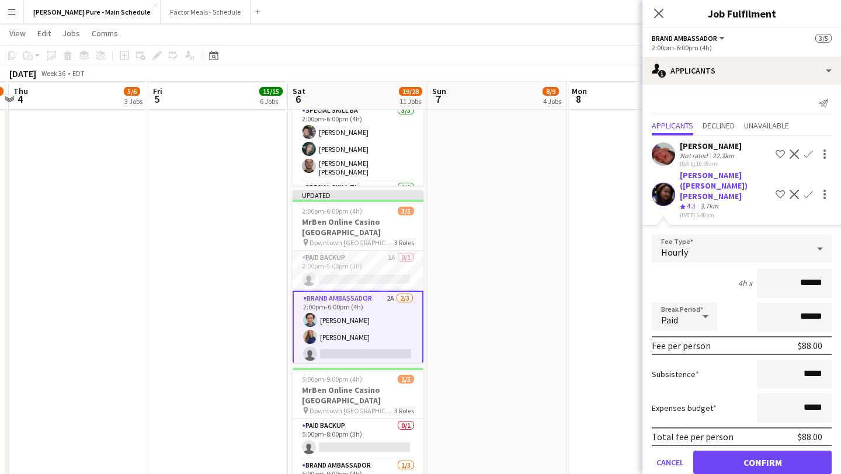
click at [382, 298] on app-card-role "Brand Ambassador 2A 2/3 2:00pm-6:00pm (4h) William Lim Julia Kroon single-neutr…" at bounding box center [358, 329] width 131 height 76
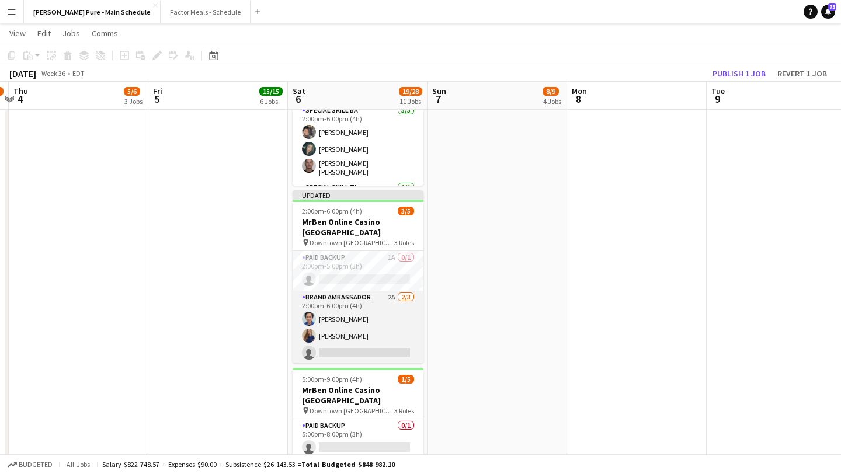
click at [347, 294] on app-card-role "Brand Ambassador 2A 2/3 2:00pm-6:00pm (4h) William Lim Julia Kroon single-neutr…" at bounding box center [358, 328] width 131 height 74
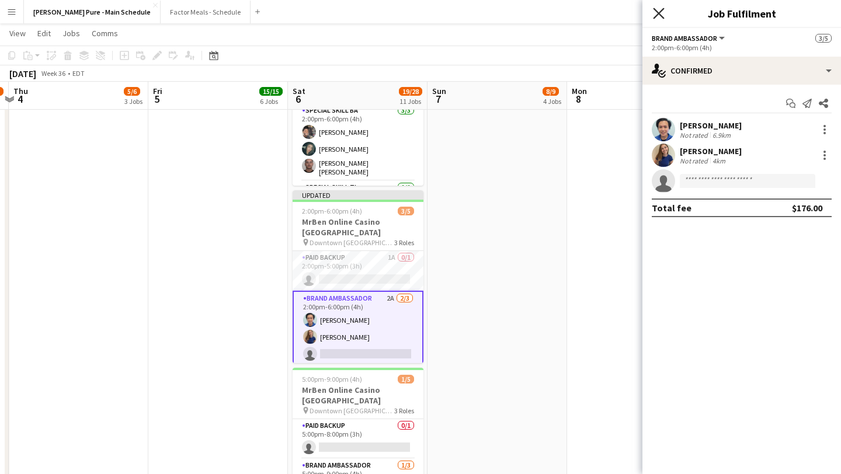
click at [661, 12] on icon "Close pop-in" at bounding box center [658, 13] width 11 height 11
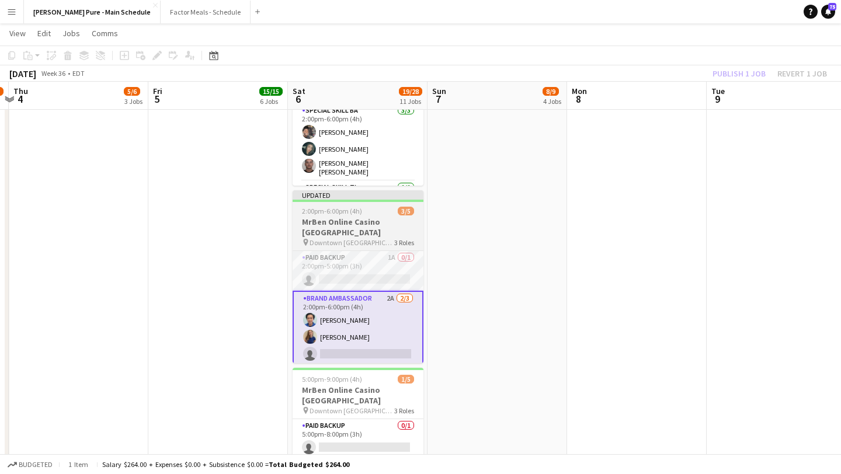
click at [354, 217] on h3 "MrBen Online Casino [GEOGRAPHIC_DATA]" at bounding box center [358, 227] width 131 height 21
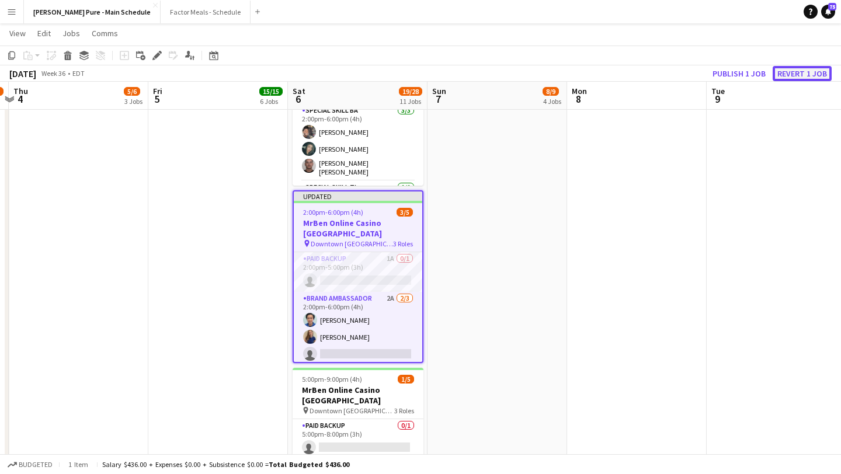
click at [796, 74] on button "Revert 1 job" at bounding box center [802, 73] width 59 height 15
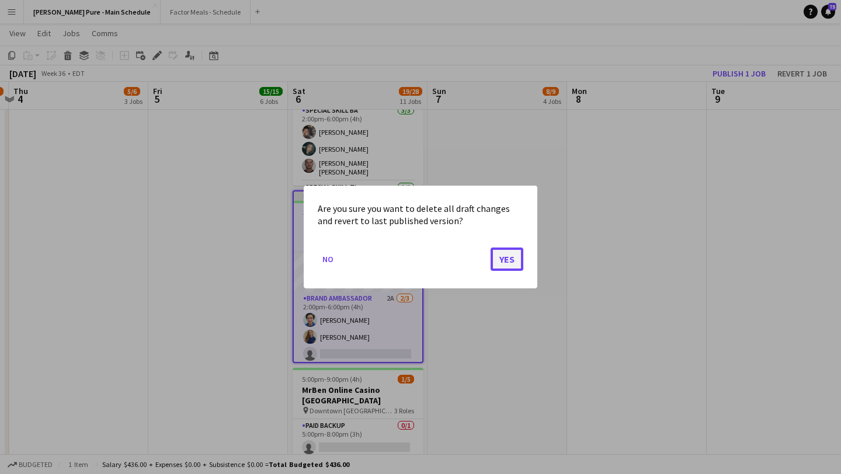
click at [512, 269] on button "Yes" at bounding box center [507, 259] width 33 height 23
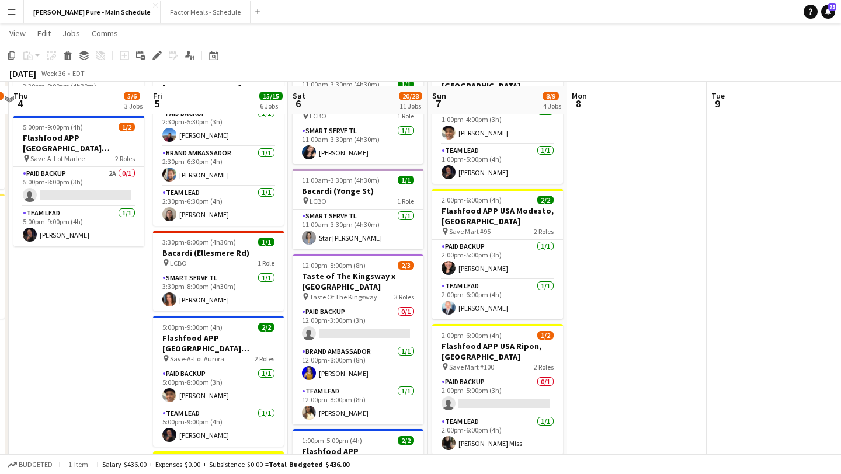
scroll to position [257, 0]
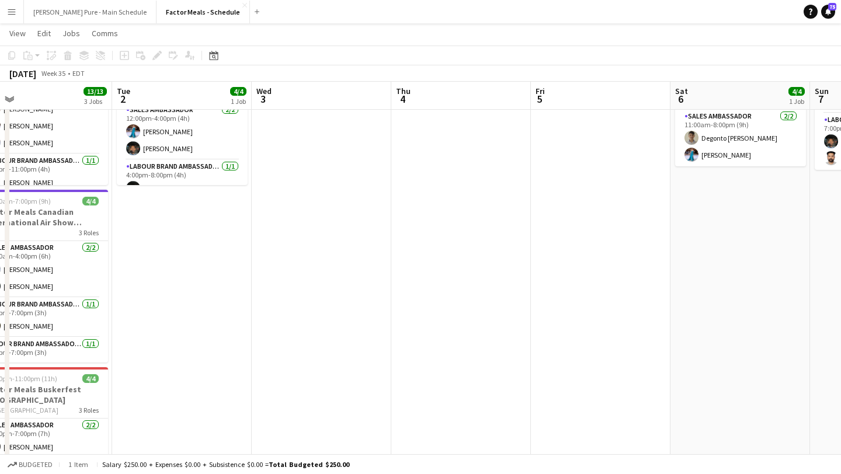
scroll to position [0, 424]
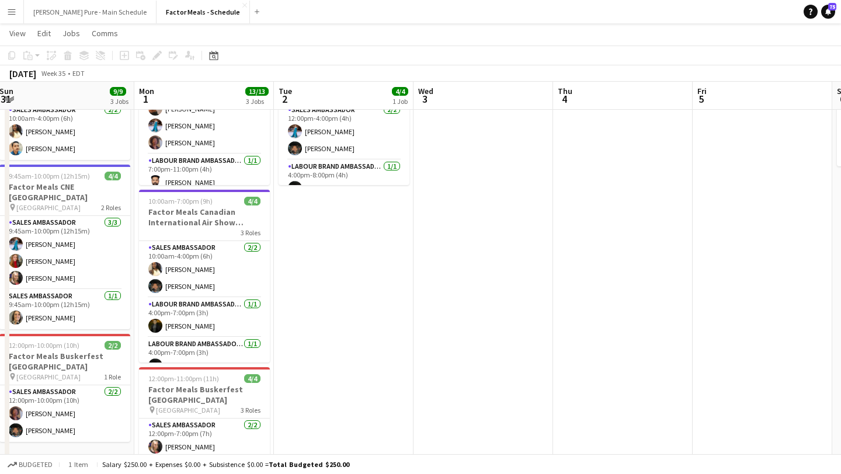
click at [8, 7] on app-icon "Menu" at bounding box center [11, 11] width 9 height 9
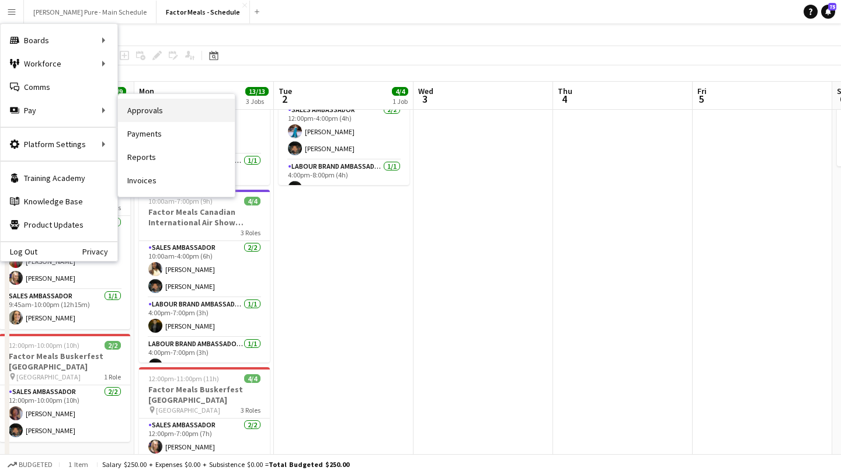
click at [174, 106] on link "Approvals" at bounding box center [176, 110] width 117 height 23
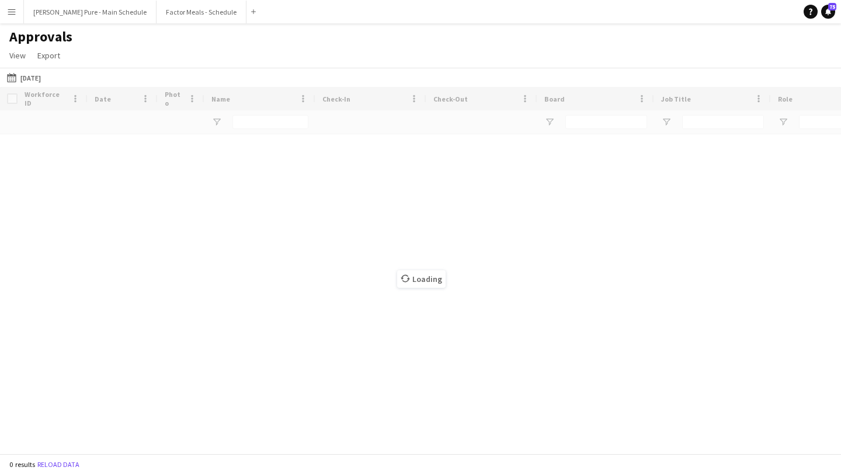
type input "**********"
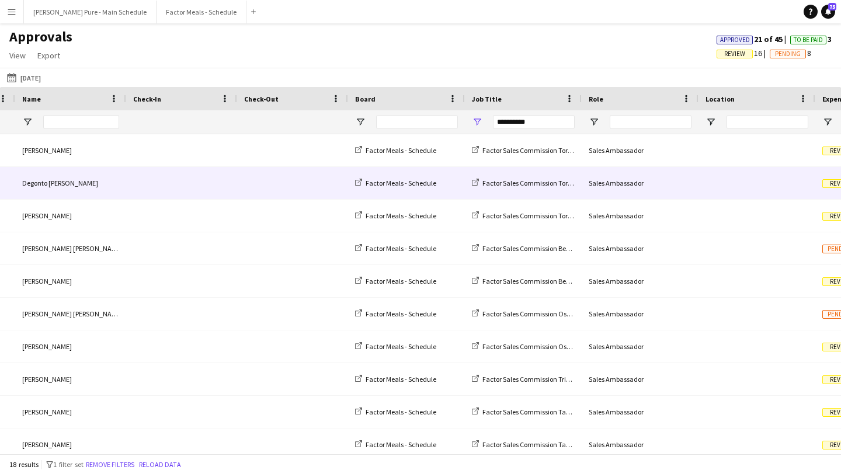
scroll to position [0, 5]
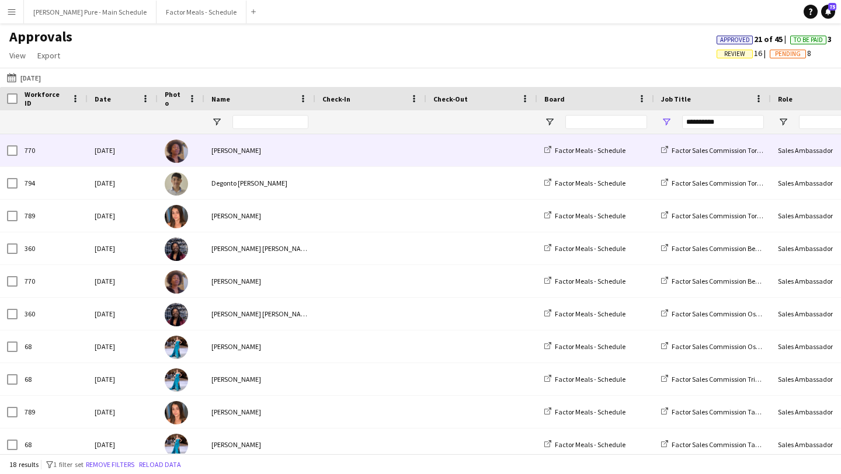
click at [331, 147] on span at bounding box center [371, 150] width 97 height 32
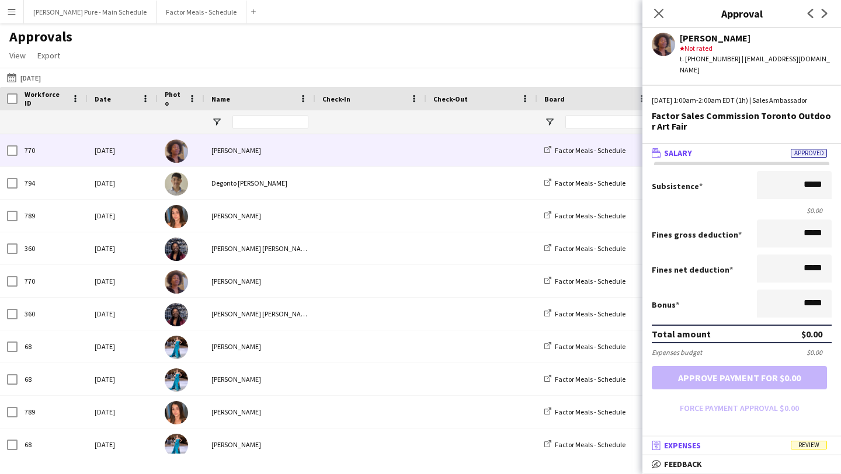
click at [701, 450] on span "Expenses" at bounding box center [682, 446] width 37 height 11
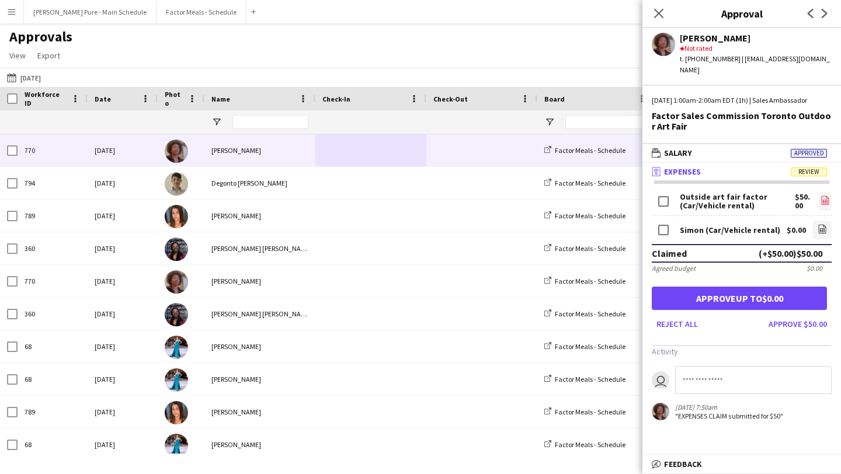
click at [830, 200] on link "file-image" at bounding box center [825, 201] width 13 height 19
click at [815, 324] on button "Approve $50.00" at bounding box center [798, 324] width 68 height 19
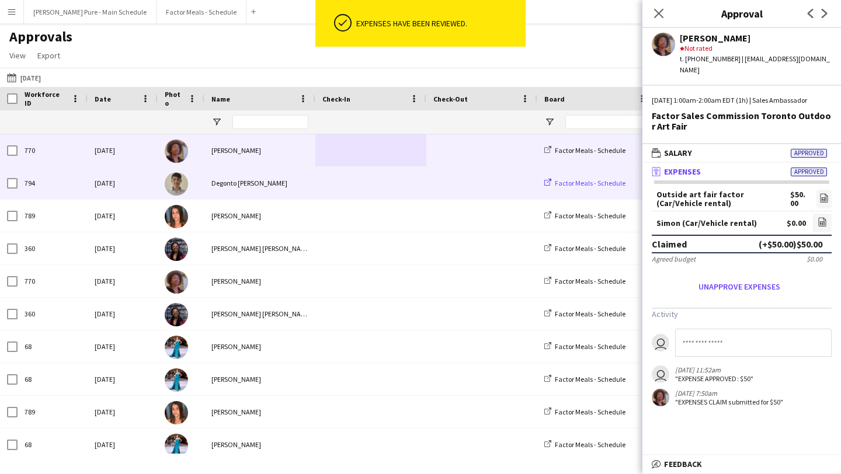
click at [602, 183] on span "Factor Meals - Schedule" at bounding box center [590, 183] width 71 height 9
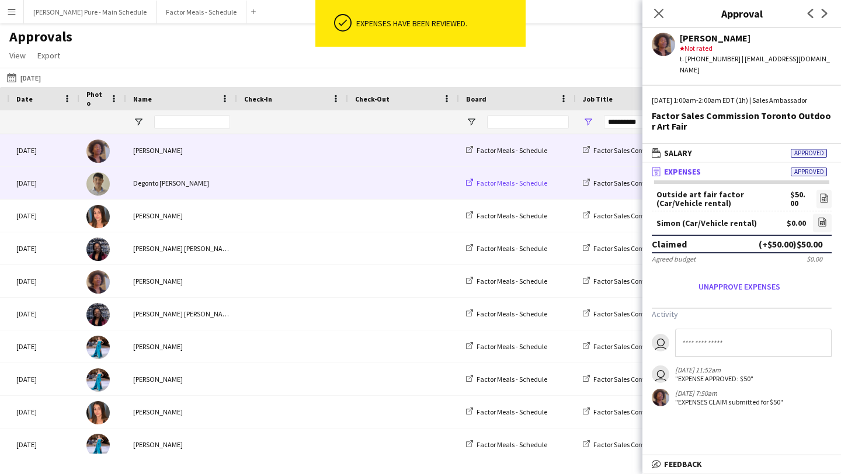
scroll to position [0, 122]
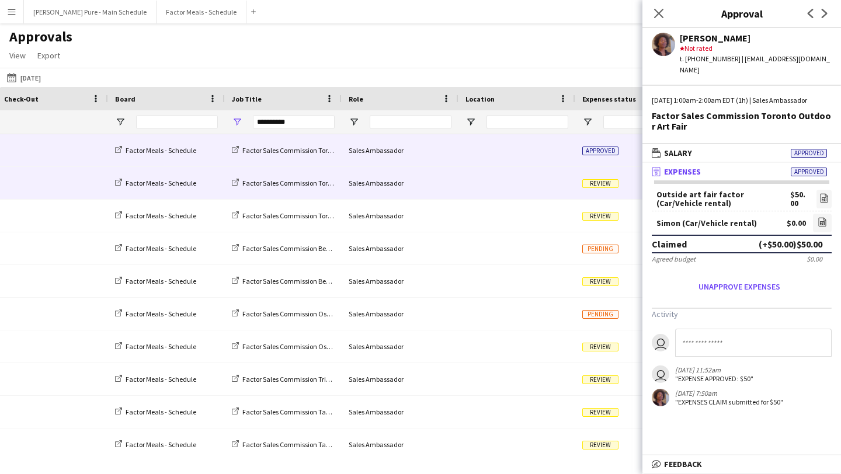
click at [608, 188] on div "Review" at bounding box center [617, 183] width 82 height 32
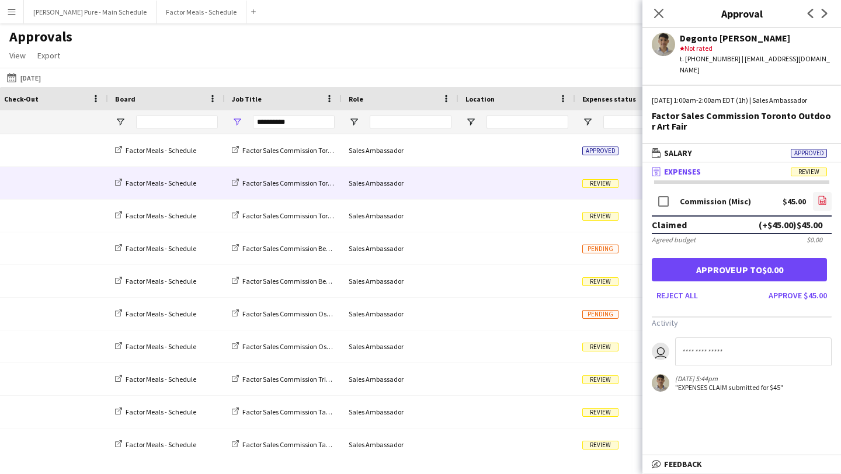
click at [821, 199] on icon "file-image" at bounding box center [822, 200] width 9 height 9
click at [813, 298] on button "Approve $45.00" at bounding box center [798, 295] width 68 height 19
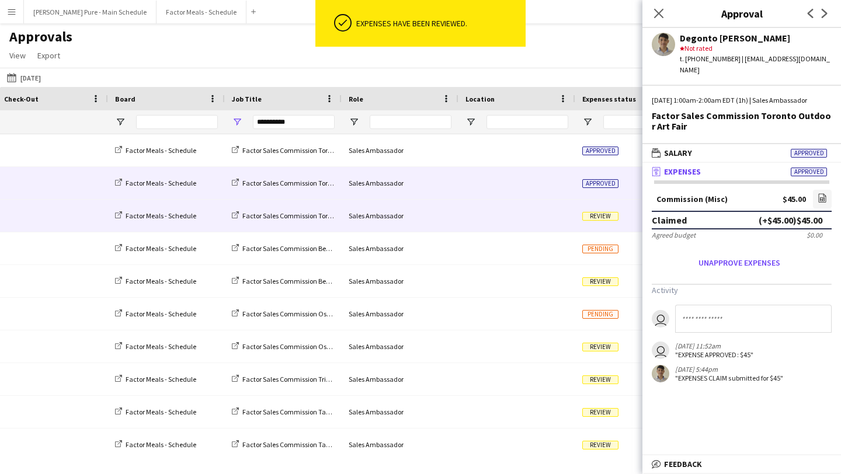
click at [600, 218] on span "Review" at bounding box center [601, 216] width 36 height 9
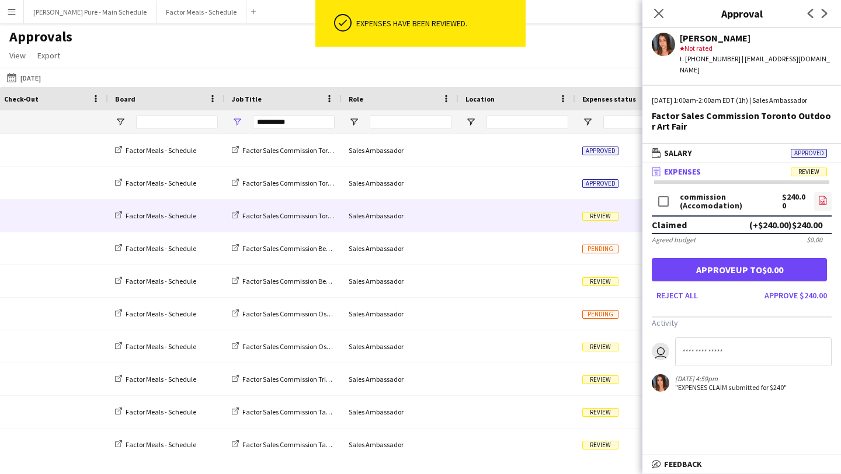
click at [822, 205] on icon "file-image" at bounding box center [823, 200] width 9 height 9
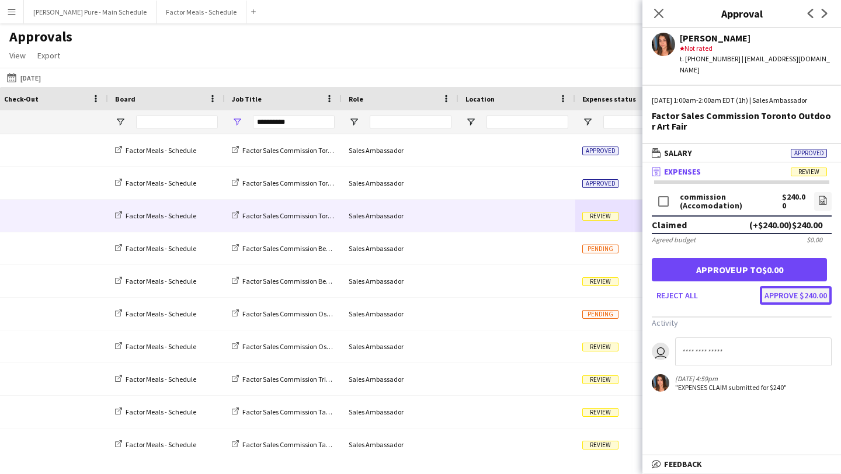
click at [801, 304] on button "Approve $240.00" at bounding box center [796, 295] width 72 height 19
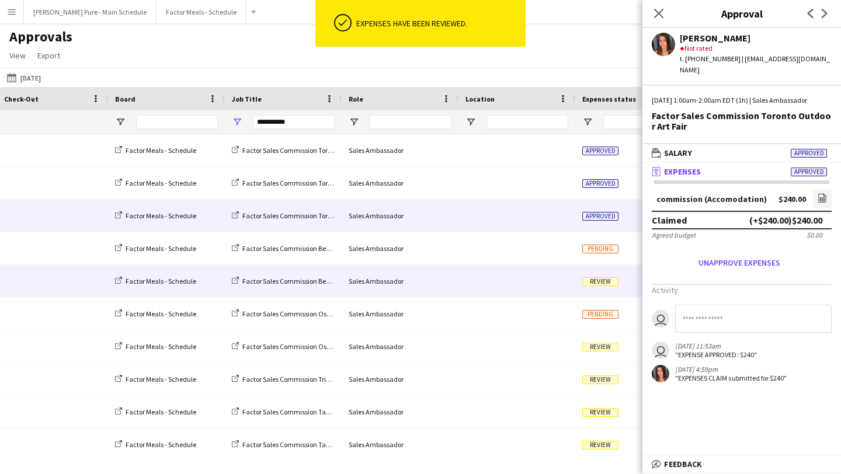
click at [590, 280] on span "Review" at bounding box center [601, 282] width 36 height 9
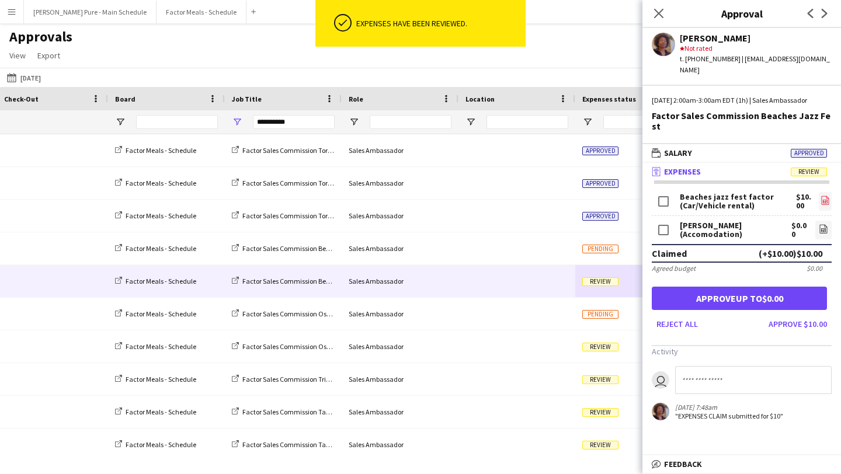
click at [824, 196] on icon "file-image" at bounding box center [825, 200] width 9 height 9
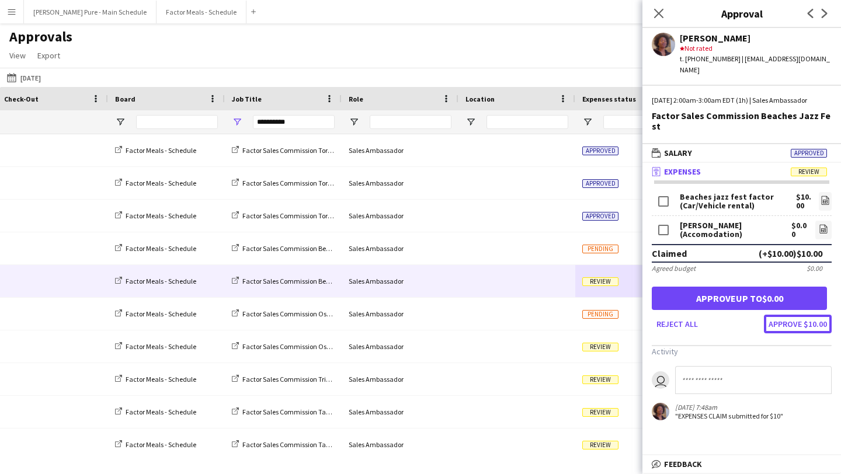
click at [817, 315] on button "Approve $10.00" at bounding box center [798, 324] width 68 height 19
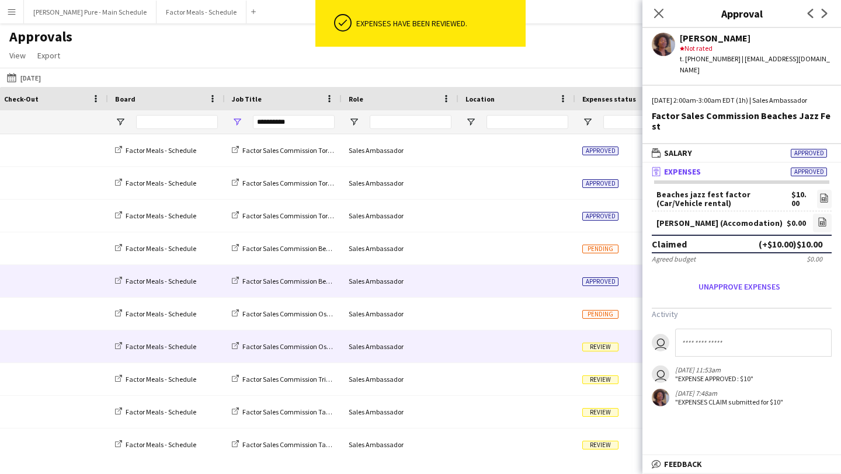
click at [597, 348] on span "Review" at bounding box center [601, 347] width 36 height 9
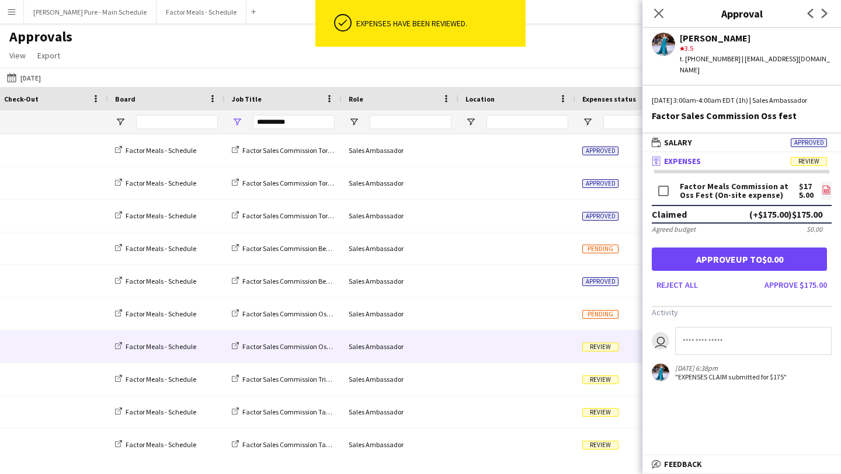
click at [825, 188] on icon "file-image" at bounding box center [826, 189] width 9 height 9
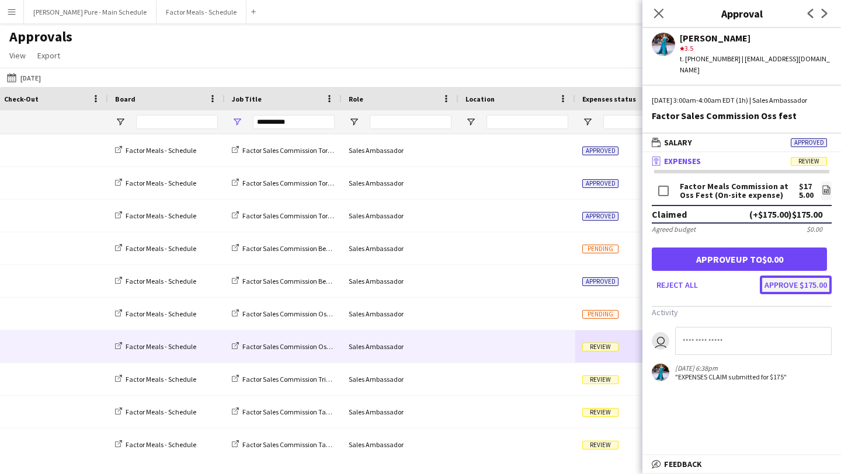
click at [798, 286] on button "Approve $175.00" at bounding box center [796, 285] width 72 height 19
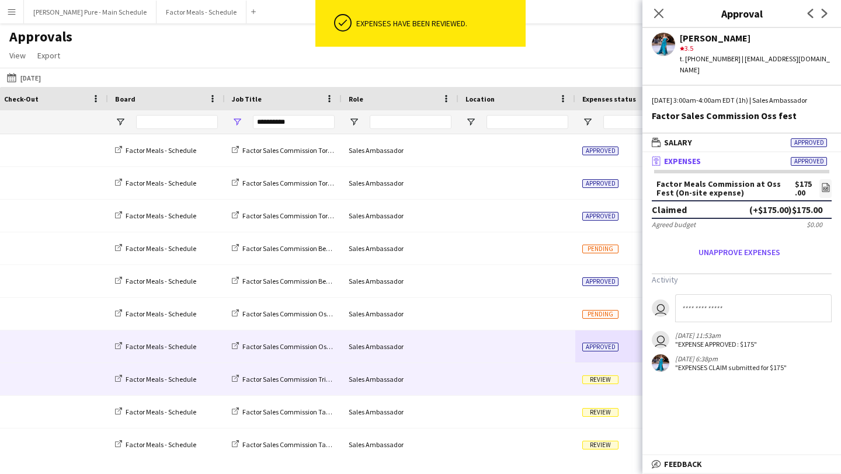
click at [590, 382] on span "Review" at bounding box center [601, 380] width 36 height 9
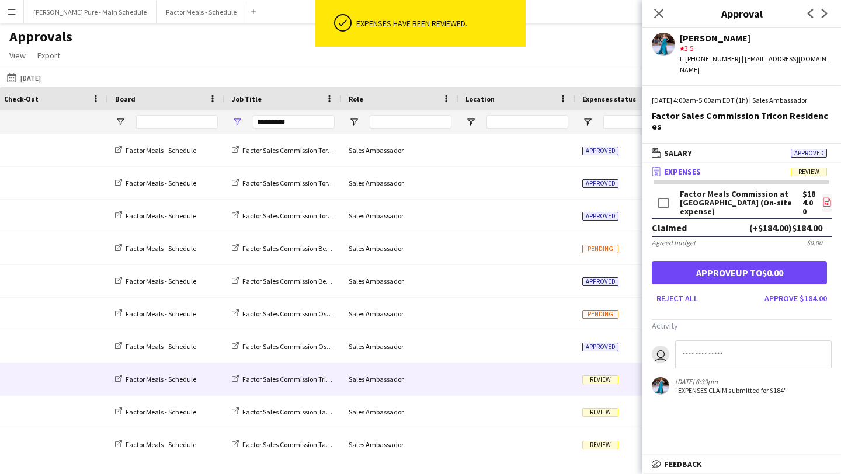
click at [831, 198] on icon "file-image" at bounding box center [827, 202] width 9 height 9
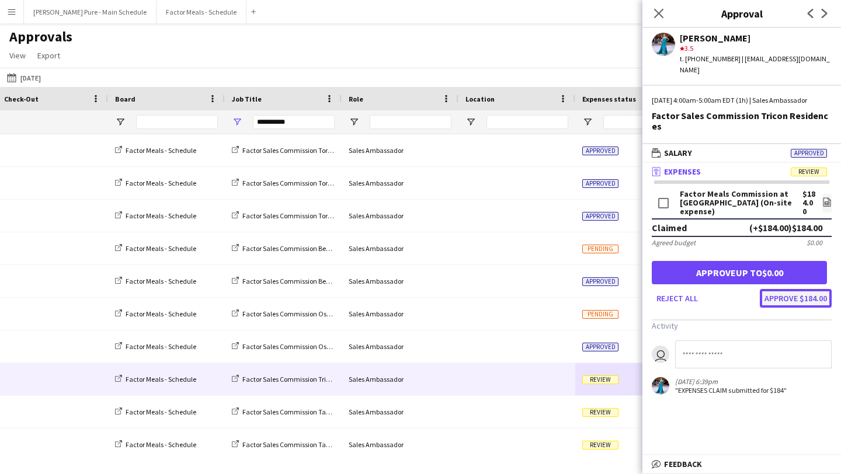
click at [815, 290] on button "Approve $184.00" at bounding box center [796, 298] width 72 height 19
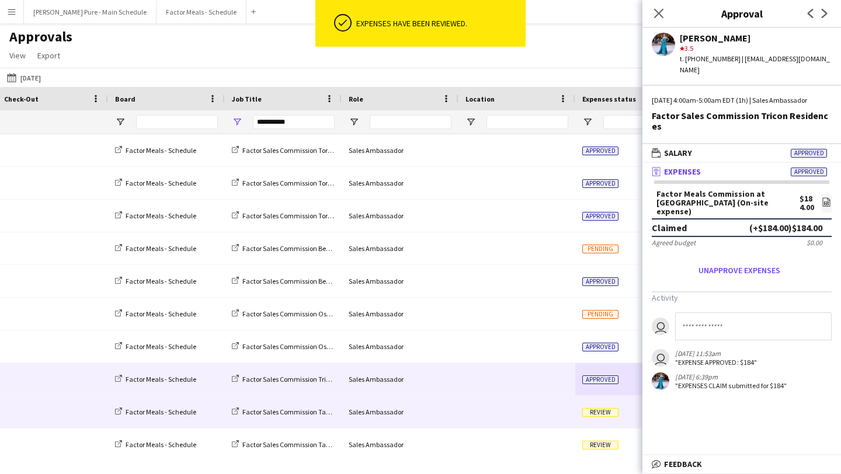
click at [603, 418] on div "Review" at bounding box center [617, 412] width 82 height 32
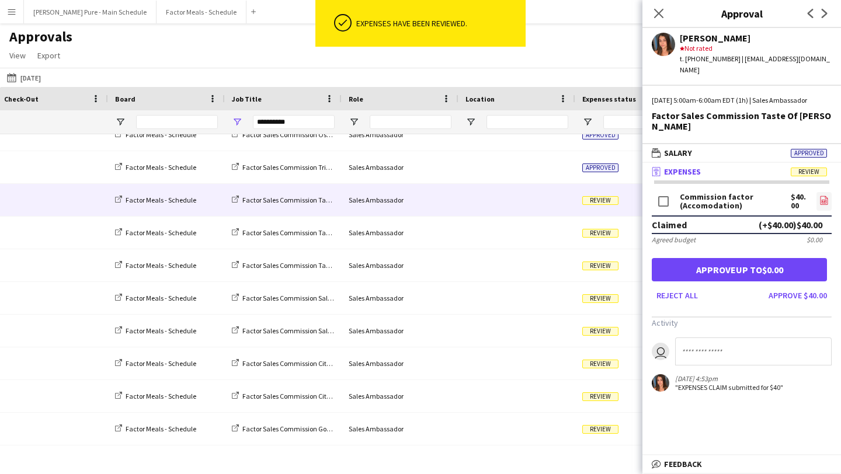
click at [825, 199] on icon "file-image" at bounding box center [824, 200] width 9 height 9
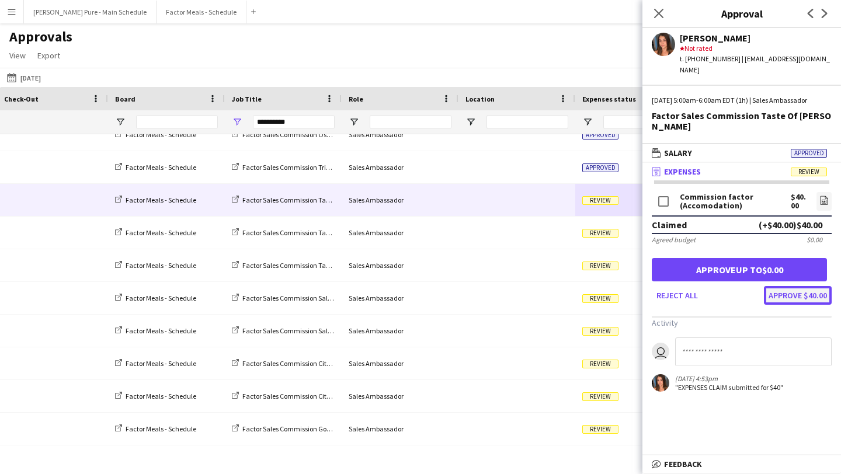
click at [808, 297] on button "Approve $40.00" at bounding box center [798, 295] width 68 height 19
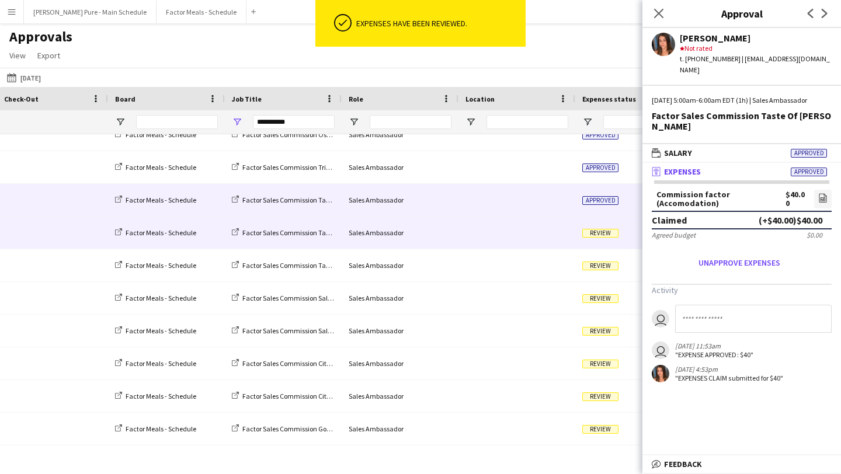
click at [601, 233] on span "Review" at bounding box center [601, 233] width 36 height 9
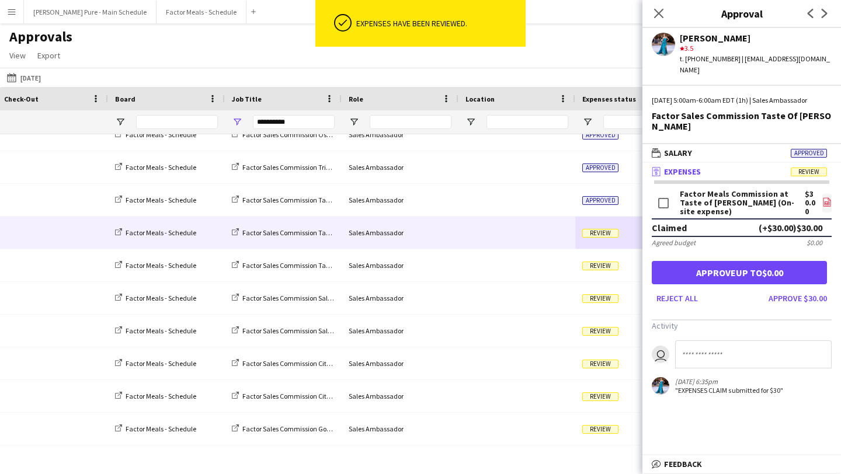
click at [827, 198] on icon "file-image" at bounding box center [827, 202] width 9 height 9
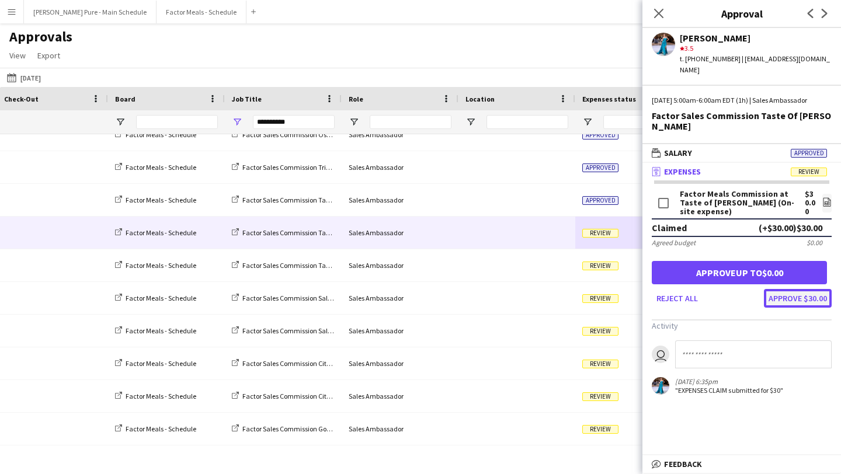
click at [795, 289] on button "Approve $30.00" at bounding box center [798, 298] width 68 height 19
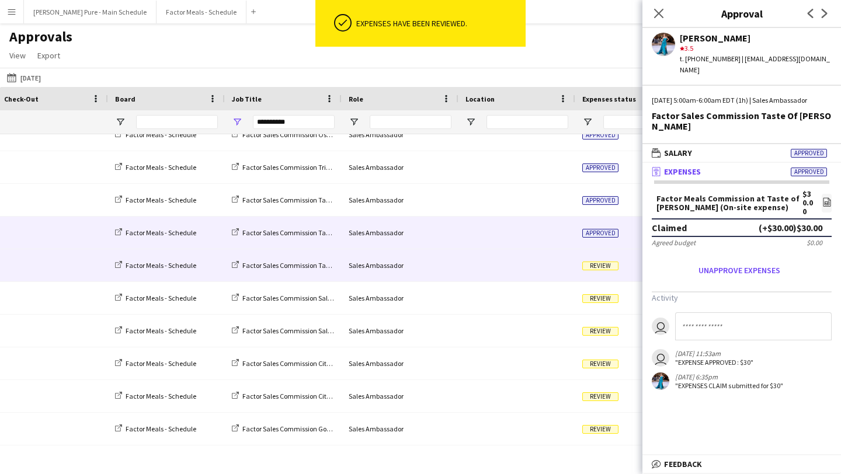
click at [593, 272] on div "Review" at bounding box center [617, 266] width 82 height 32
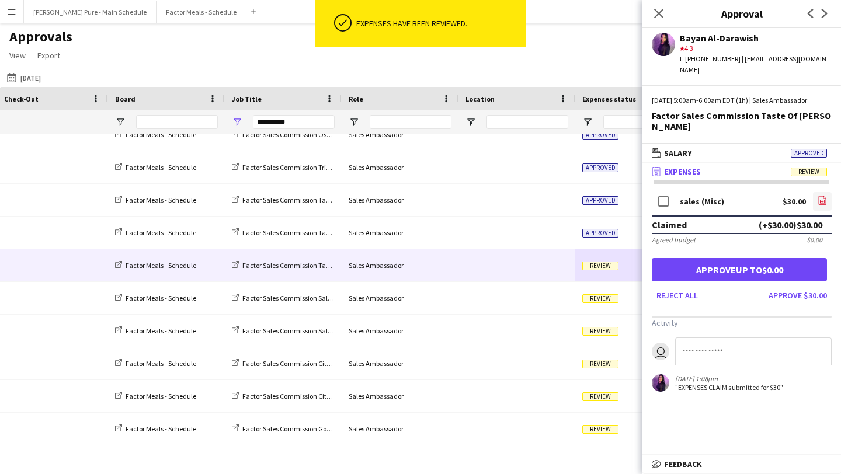
click at [824, 196] on icon "file-image" at bounding box center [822, 200] width 9 height 9
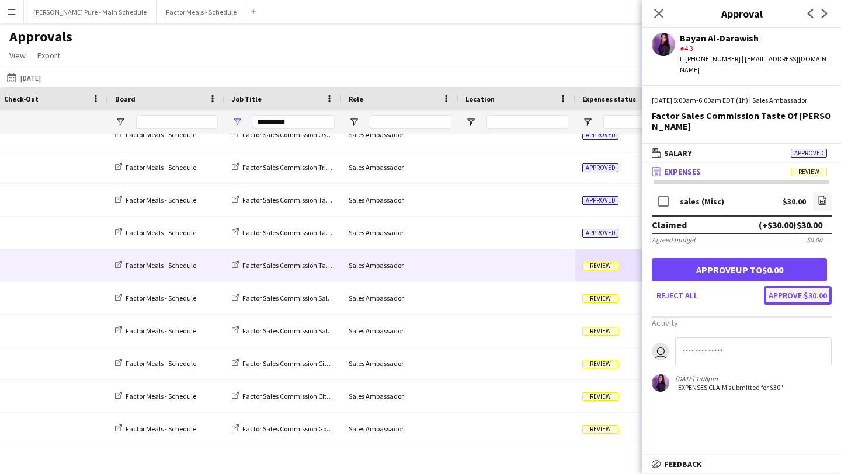
click at [817, 286] on button "Approve $30.00" at bounding box center [798, 295] width 68 height 19
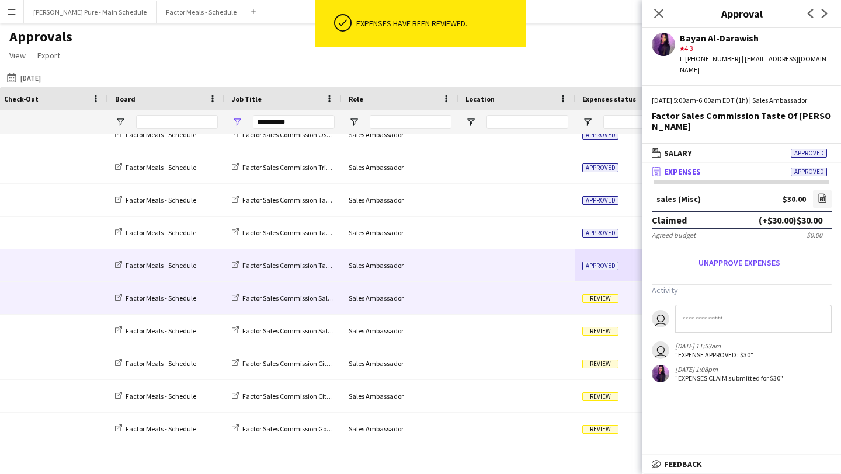
click at [597, 301] on span "Review" at bounding box center [601, 298] width 36 height 9
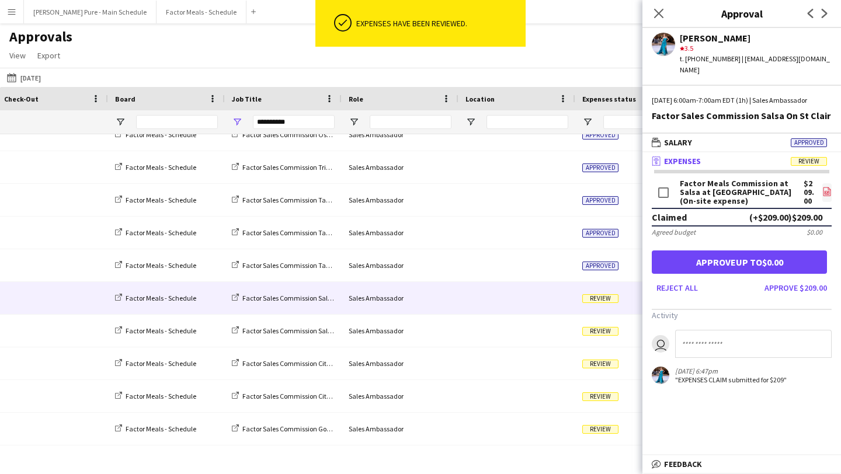
click at [824, 190] on icon at bounding box center [828, 191] width 8 height 9
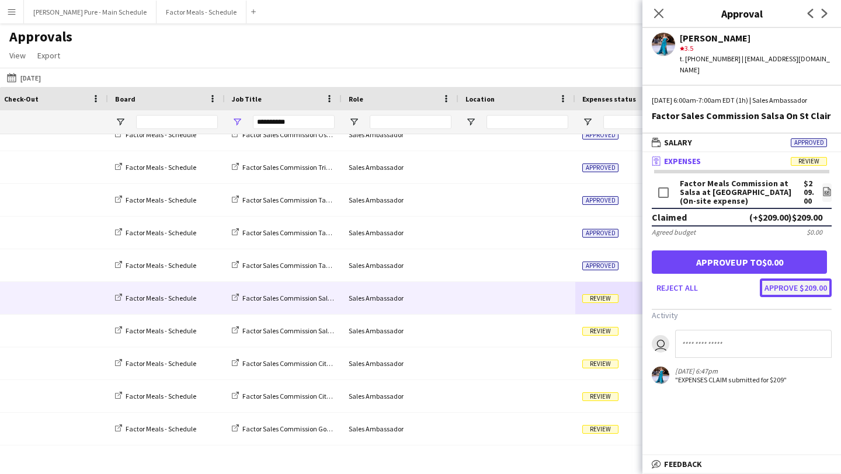
click at [807, 287] on button "Approve $209.00" at bounding box center [796, 288] width 72 height 19
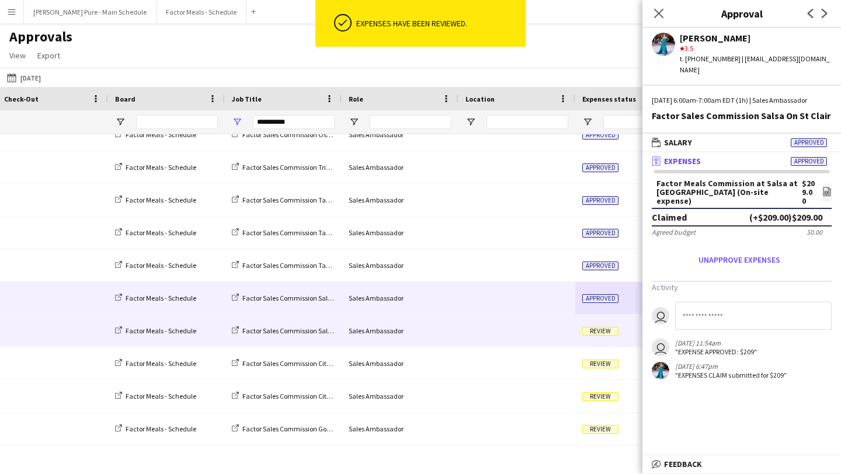
click at [597, 334] on span "Review" at bounding box center [601, 331] width 36 height 9
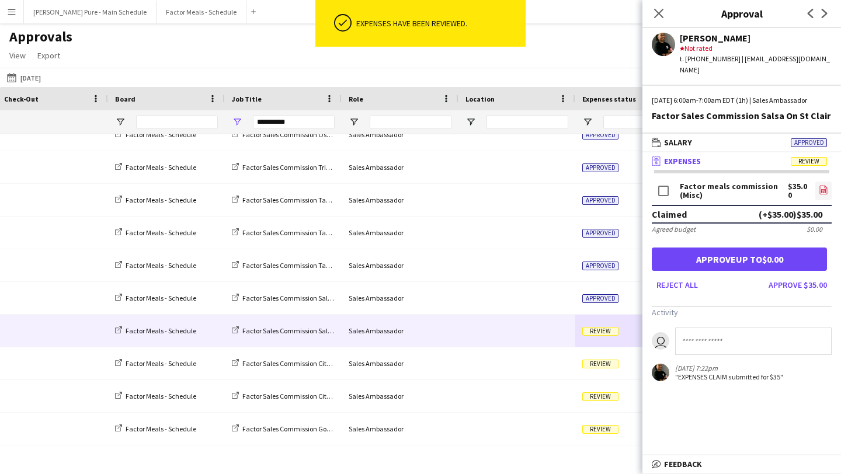
click at [817, 189] on link "file-image" at bounding box center [824, 191] width 16 height 19
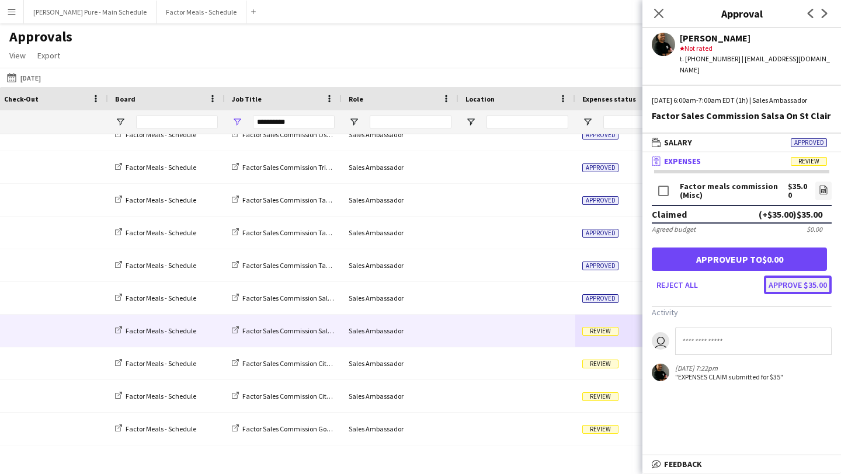
click at [808, 283] on button "Approve $35.00" at bounding box center [798, 285] width 68 height 19
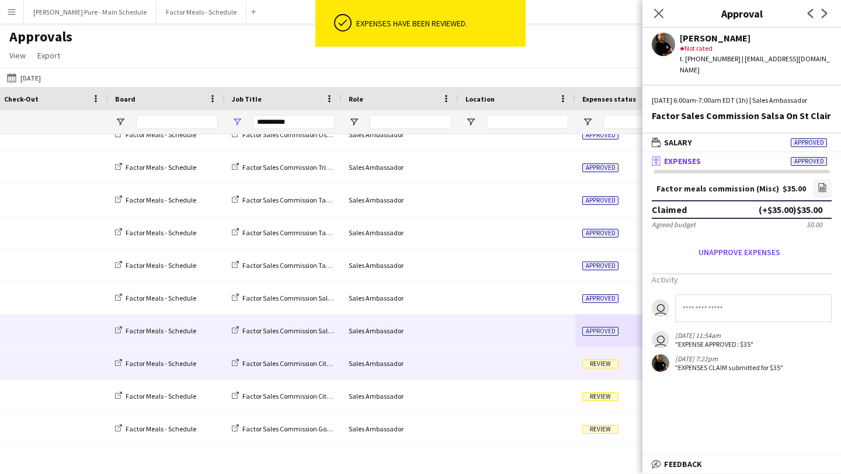
click at [590, 366] on span "Review" at bounding box center [601, 364] width 36 height 9
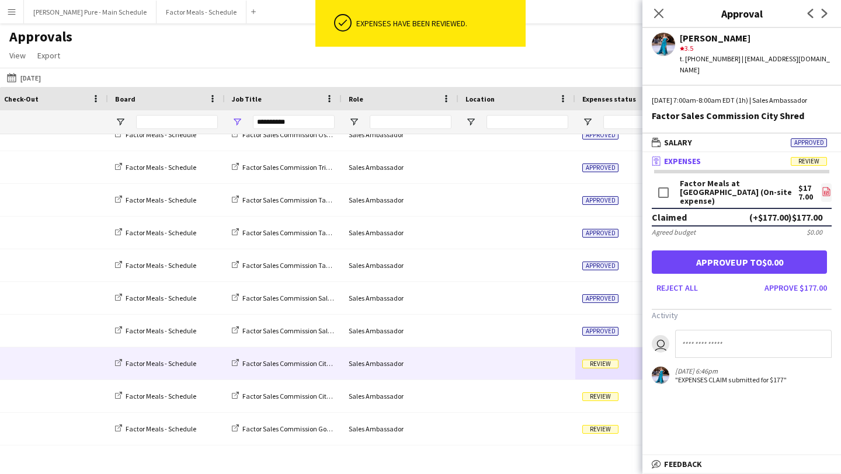
click at [823, 188] on icon "file-image" at bounding box center [826, 191] width 9 height 9
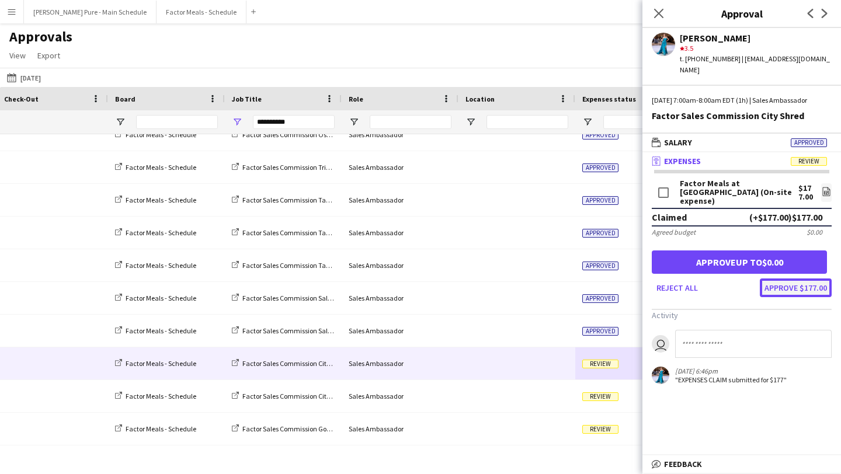
click at [820, 288] on button "Approve $177.00" at bounding box center [796, 288] width 72 height 19
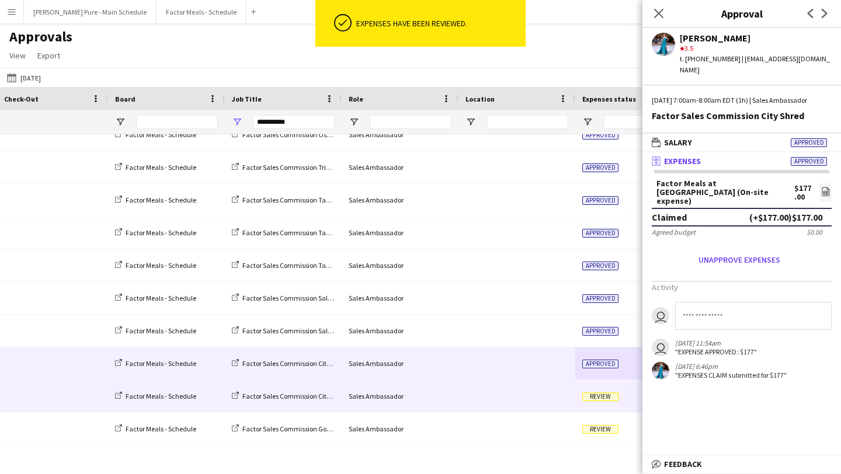
click at [605, 397] on span "Review" at bounding box center [601, 397] width 36 height 9
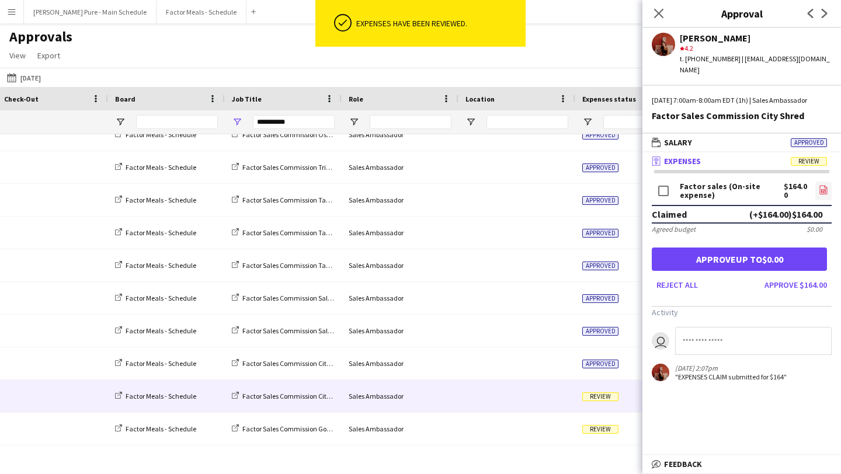
click at [829, 187] on link "file-image" at bounding box center [824, 191] width 16 height 19
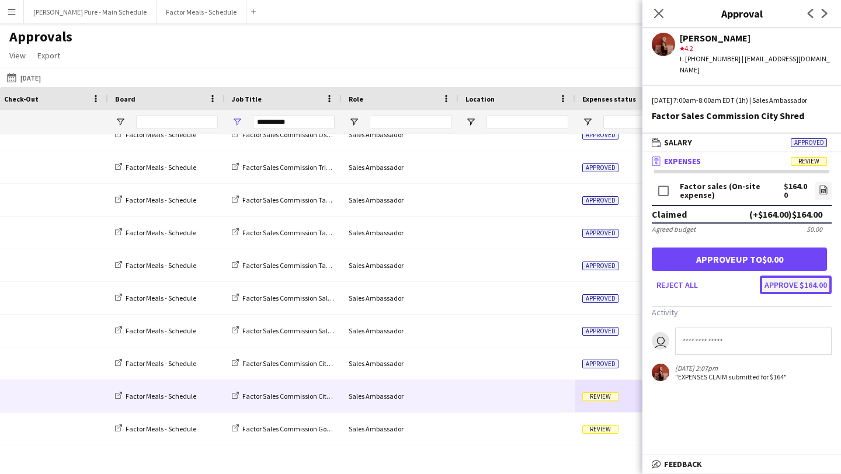
click at [802, 287] on button "Approve $164.00" at bounding box center [796, 285] width 72 height 19
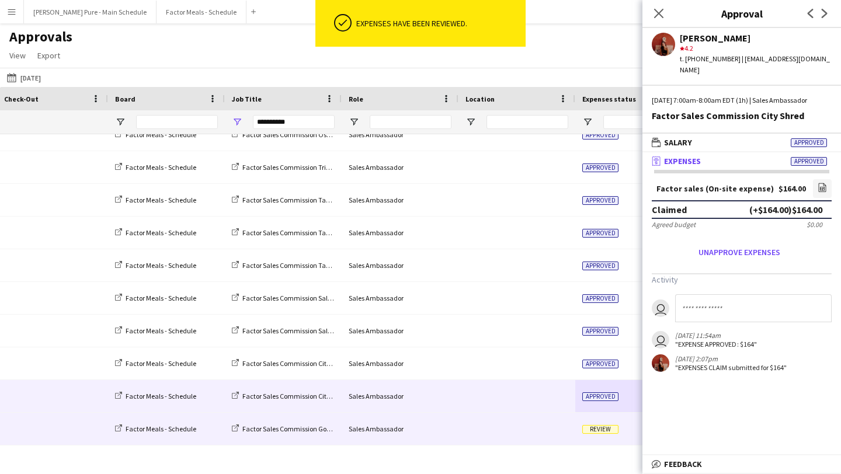
click at [599, 430] on span "Review" at bounding box center [601, 429] width 36 height 9
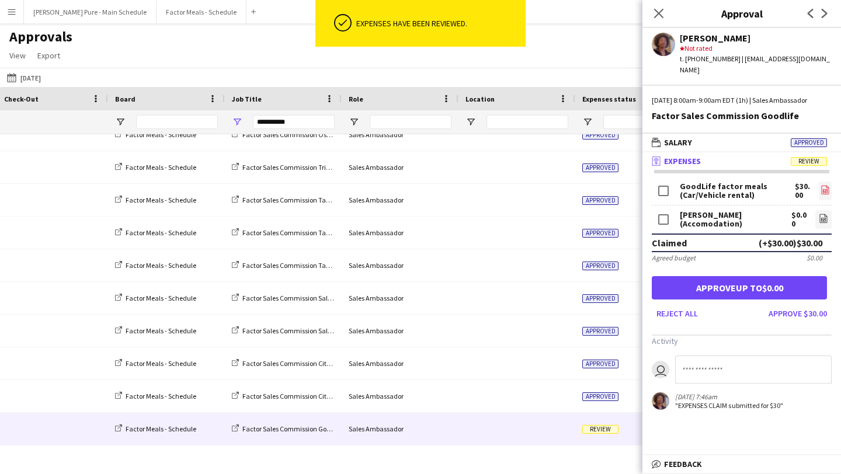
click at [824, 190] on icon at bounding box center [825, 191] width 5 height 4
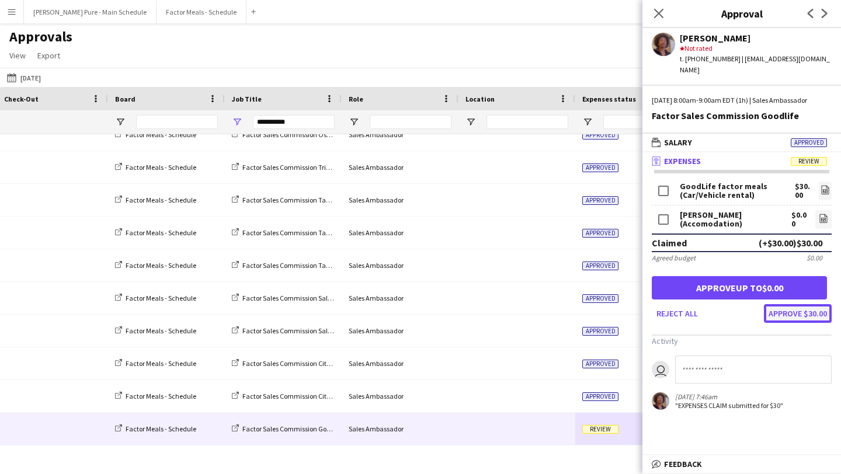
click at [795, 311] on button "Approve $30.00" at bounding box center [798, 313] width 68 height 19
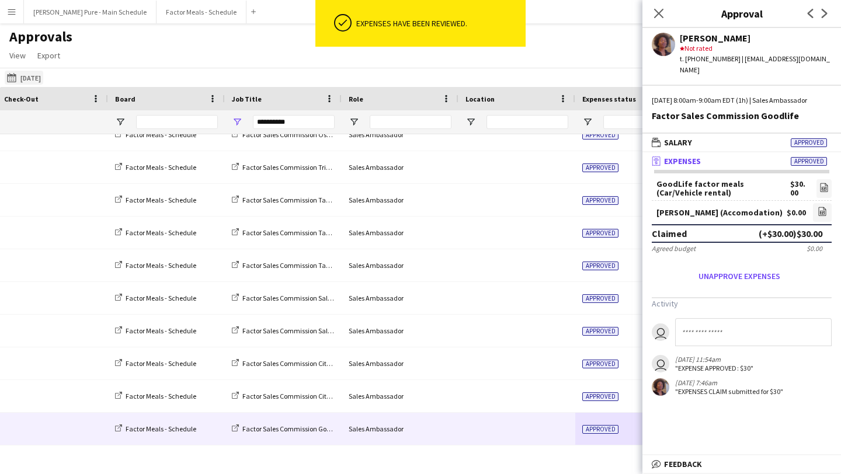
click at [32, 75] on button "26-08-2025 26-08-2025" at bounding box center [24, 78] width 39 height 14
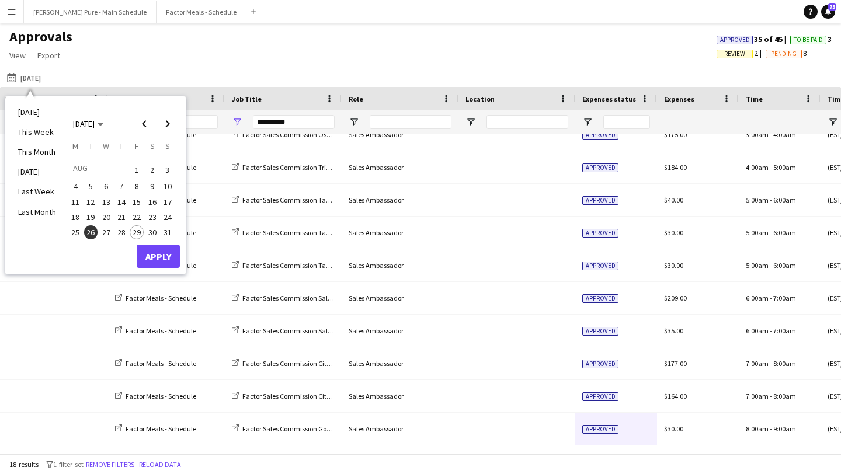
click at [80, 232] on span "25" at bounding box center [75, 233] width 14 height 14
click at [165, 257] on button "Apply" at bounding box center [158, 256] width 43 height 23
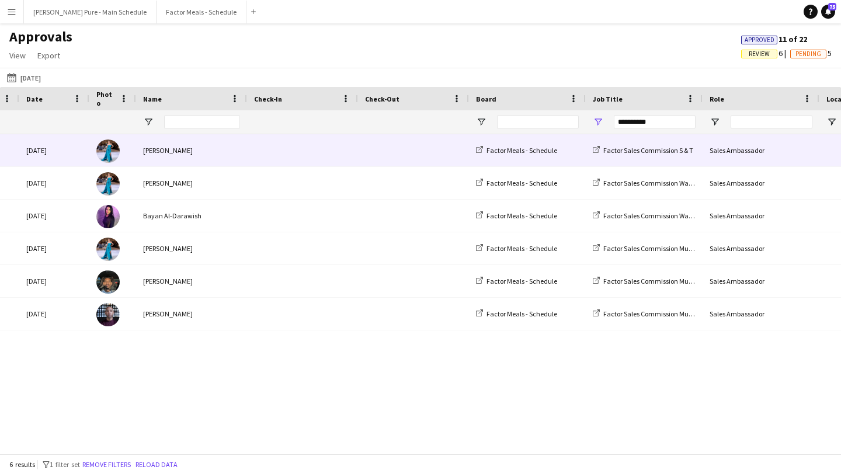
scroll to position [0, 165]
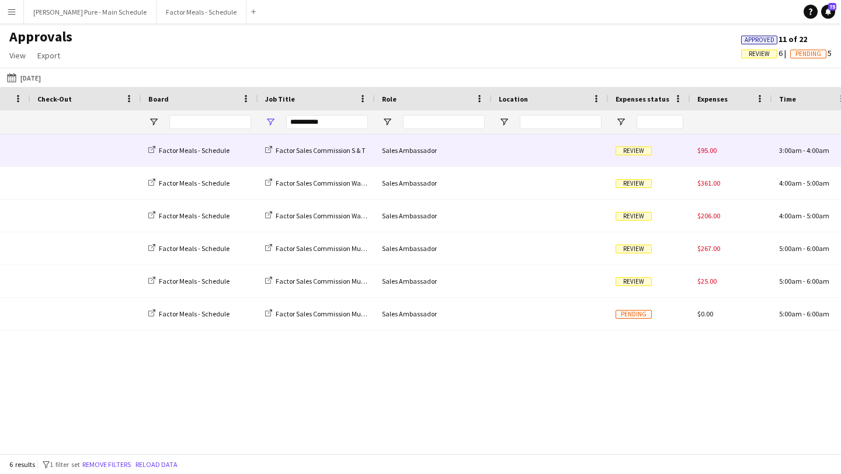
click at [531, 154] on div at bounding box center [550, 150] width 117 height 32
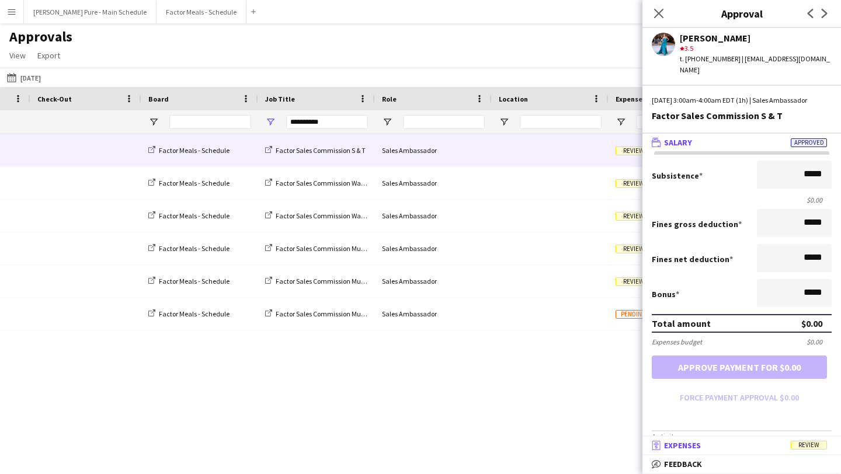
click at [752, 451] on mat-expansion-panel-header "receipt Expenses Review" at bounding box center [742, 446] width 199 height 18
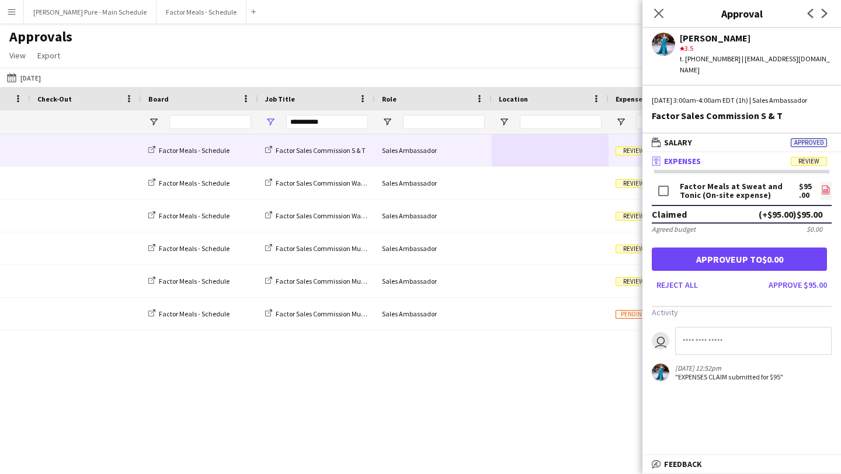
click at [827, 198] on link "file-image" at bounding box center [827, 191] width 12 height 19
click at [791, 283] on button "Approve $95.00" at bounding box center [798, 285] width 68 height 19
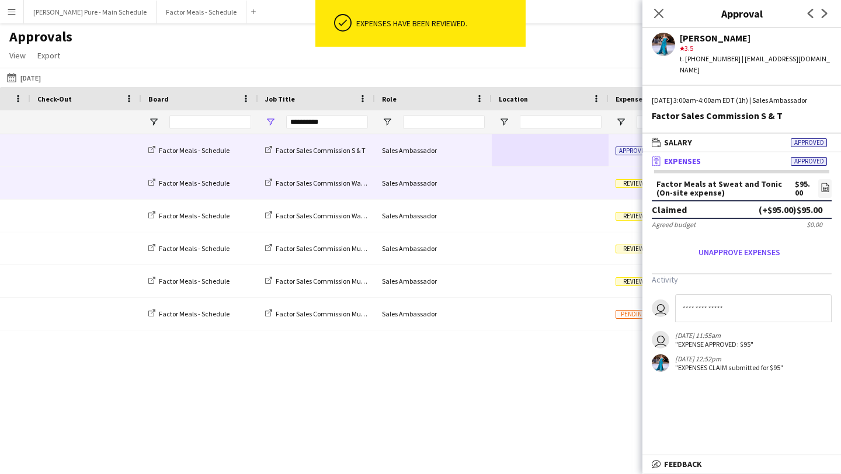
click at [630, 185] on span "Review" at bounding box center [634, 183] width 36 height 9
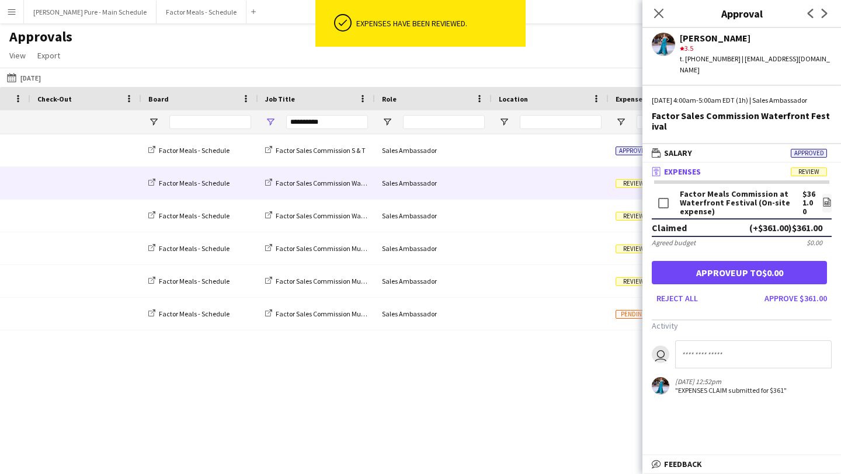
click at [833, 200] on form "Factor Meals Commission at Waterfront Festival (On-site expense) $361.00 file-i…" at bounding box center [742, 249] width 199 height 118
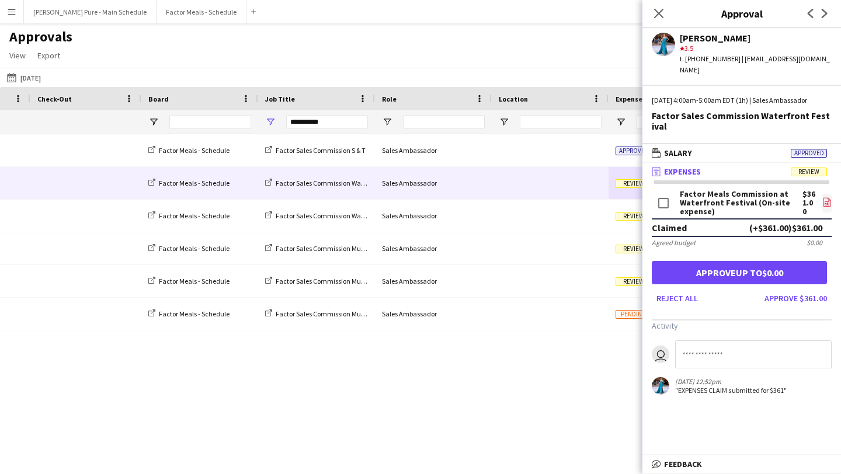
click at [826, 200] on icon "file-image" at bounding box center [827, 202] width 9 height 9
click at [811, 298] on button "Approve $361.00" at bounding box center [796, 298] width 72 height 19
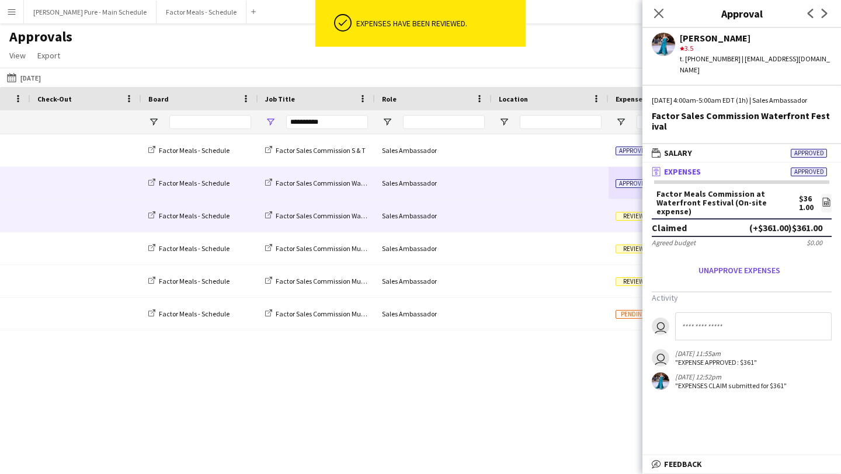
click at [631, 218] on span "Review" at bounding box center [634, 216] width 36 height 9
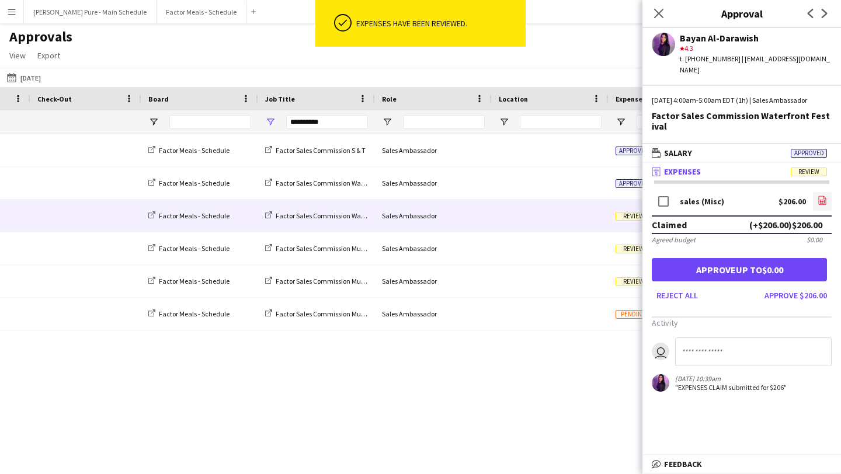
click at [823, 205] on icon "file-image" at bounding box center [822, 200] width 9 height 9
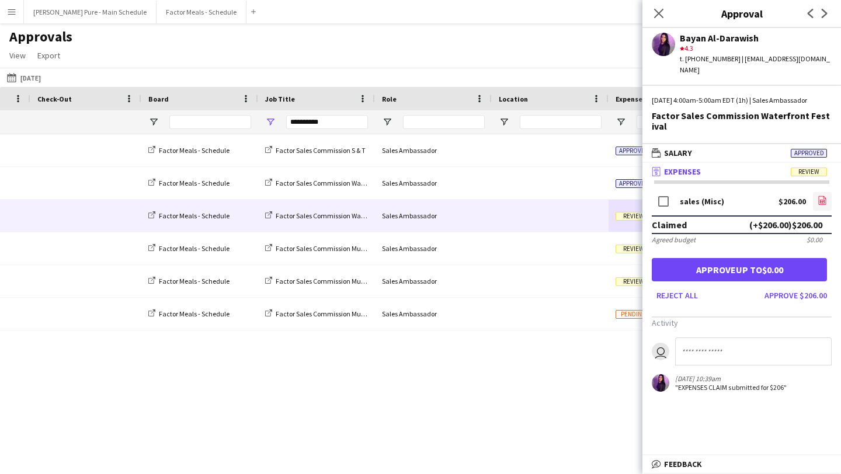
click at [820, 203] on icon "file-image" at bounding box center [822, 200] width 9 height 9
click at [806, 300] on button "Approve $206.00" at bounding box center [796, 295] width 72 height 19
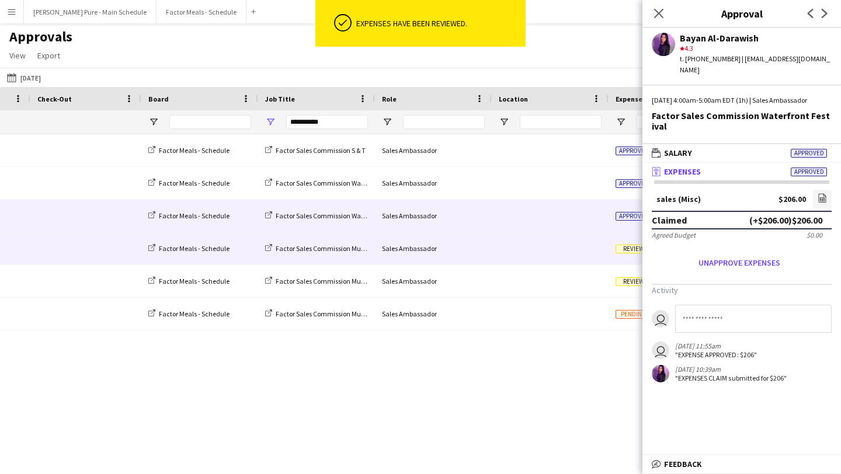
click at [635, 249] on span "Review" at bounding box center [634, 249] width 36 height 9
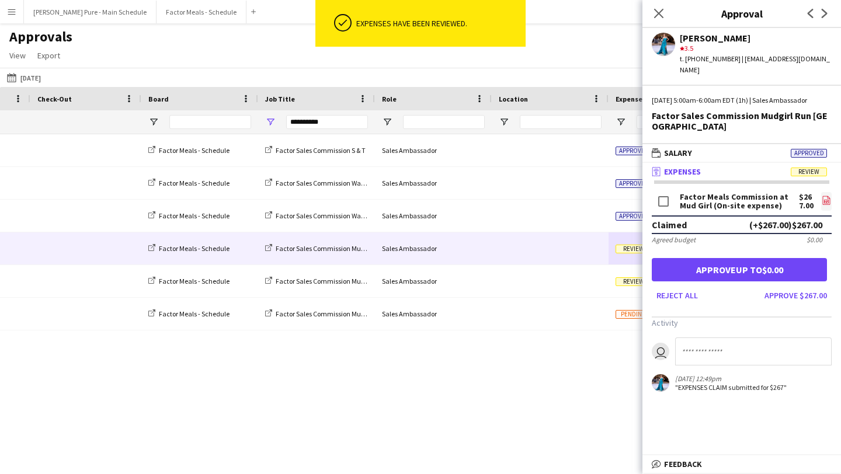
click at [828, 209] on link "file-image" at bounding box center [827, 201] width 11 height 19
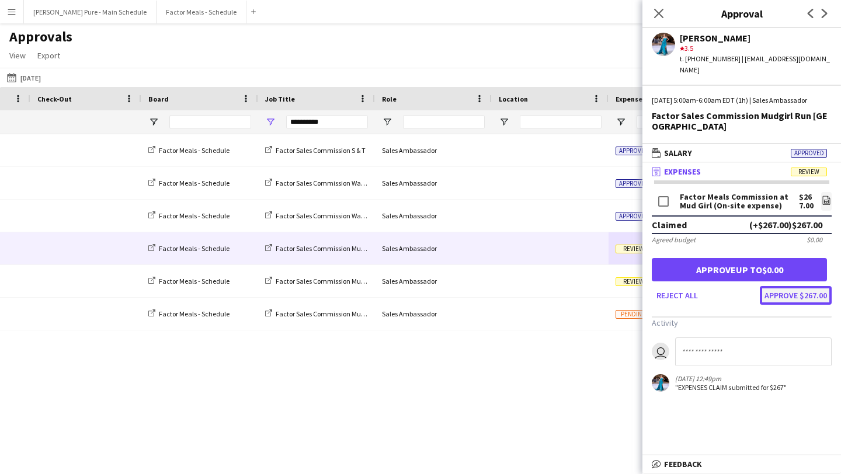
click at [803, 296] on button "Approve $267.00" at bounding box center [796, 295] width 72 height 19
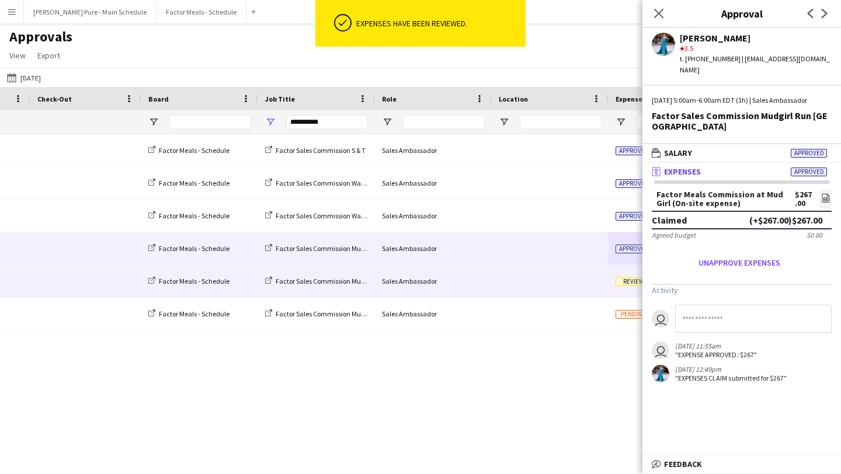
click at [625, 282] on span "Review" at bounding box center [634, 282] width 36 height 9
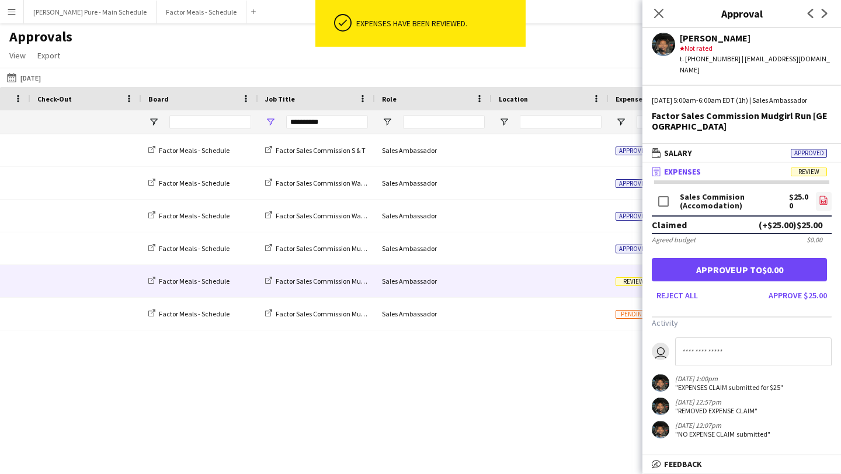
click at [827, 205] on icon "file-image" at bounding box center [823, 200] width 9 height 9
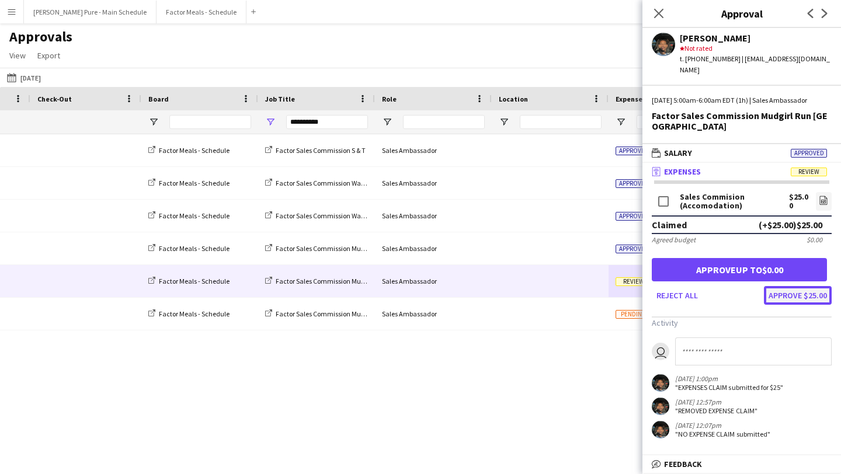
click at [809, 304] on button "Approve $25.00" at bounding box center [798, 295] width 68 height 19
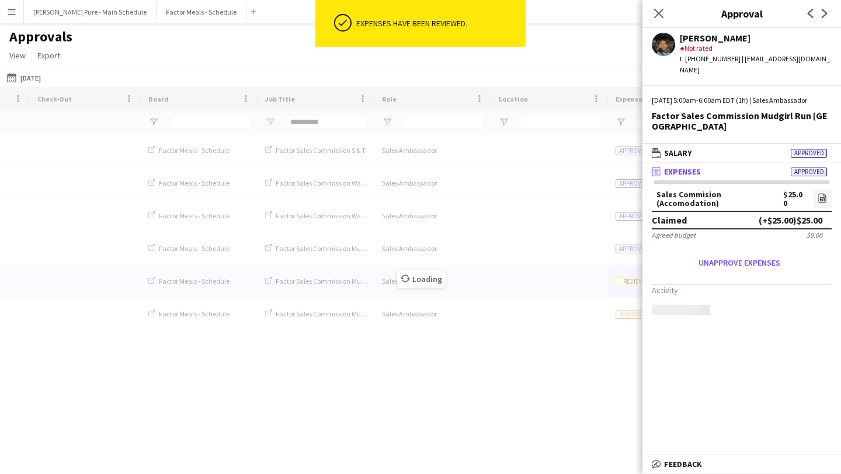
drag, startPoint x: 604, startPoint y: 253, endPoint x: 446, endPoint y: 173, distance: 176.9
click at [454, 182] on body "ok-circled Expenses have been reviewed. Menu Boards Boards Boards All jobs Stat…" at bounding box center [420, 237] width 841 height 474
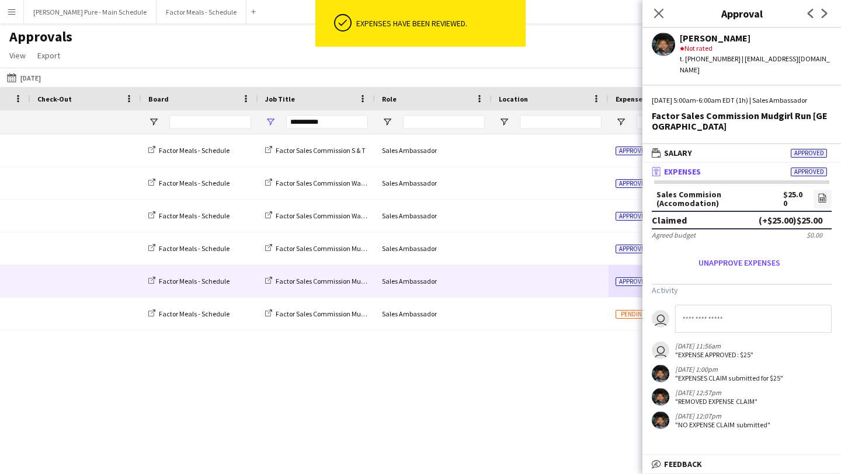
click at [7, 7] on app-icon "Menu" at bounding box center [11, 11] width 9 height 9
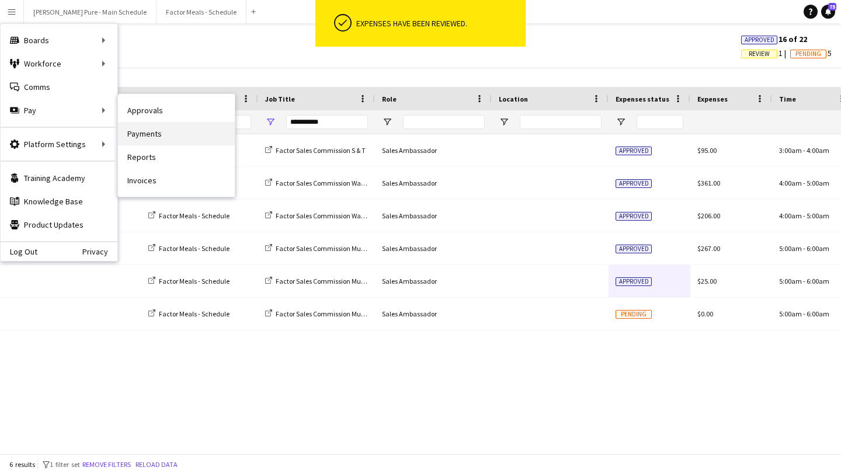
click at [177, 135] on link "Payments" at bounding box center [176, 133] width 117 height 23
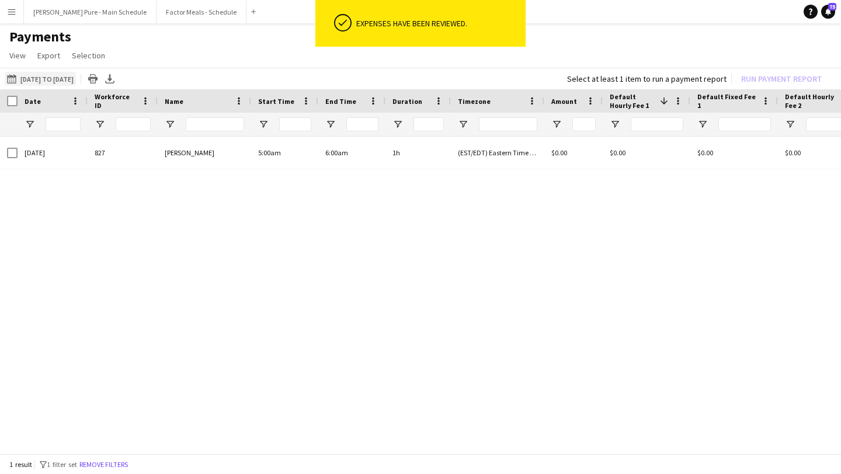
click at [50, 78] on button "01-08-2025 to 24-08-2025 01-08-2025 to 24-08-2025" at bounding box center [40, 79] width 71 height 14
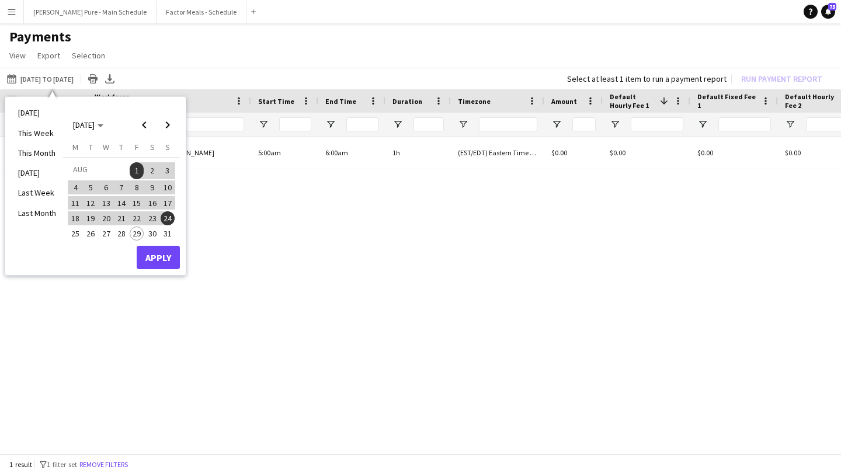
click at [75, 232] on span "25" at bounding box center [75, 234] width 14 height 14
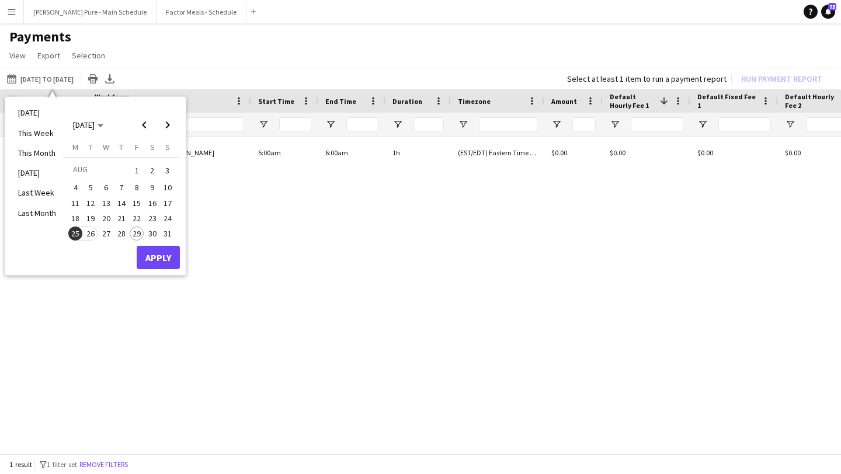
click at [89, 234] on span "26" at bounding box center [91, 234] width 14 height 14
click at [158, 253] on button "Apply" at bounding box center [158, 257] width 43 height 23
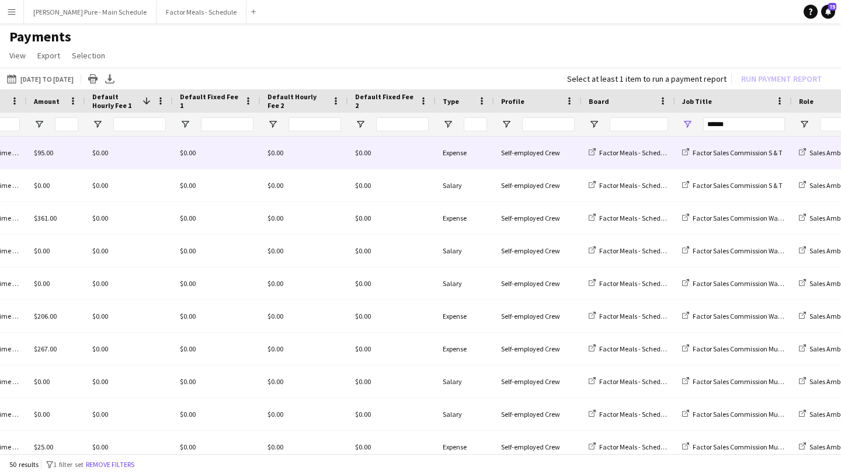
scroll to position [0, 914]
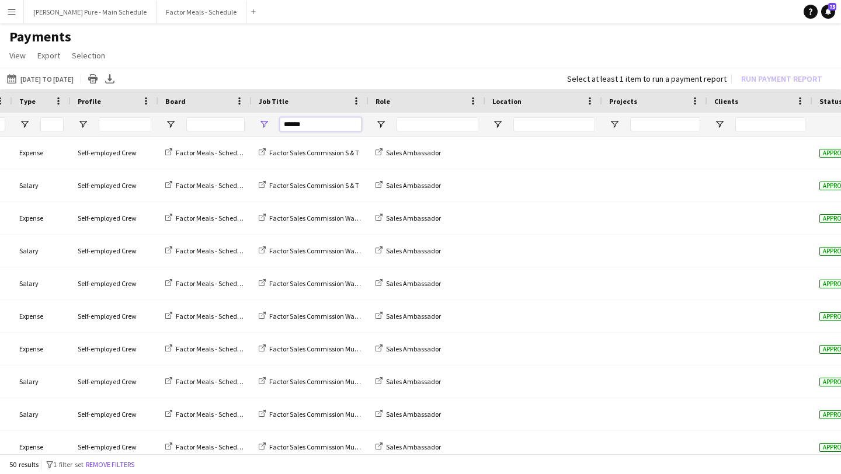
click at [337, 124] on input "******" at bounding box center [321, 124] width 82 height 14
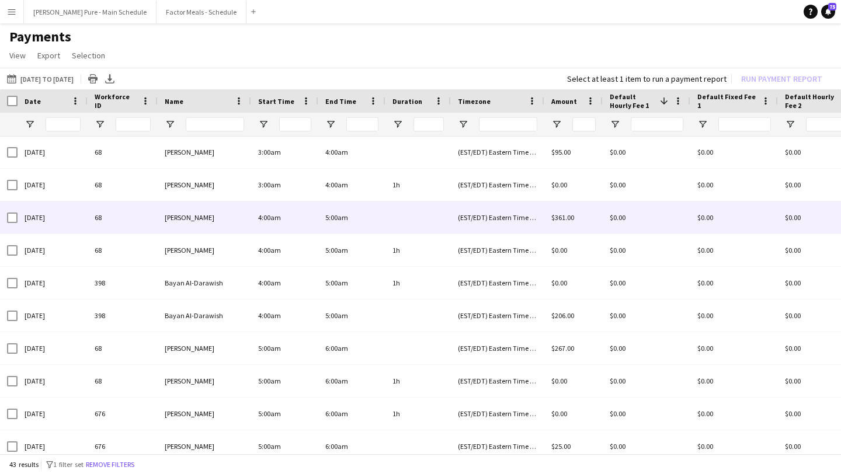
scroll to position [0, 0]
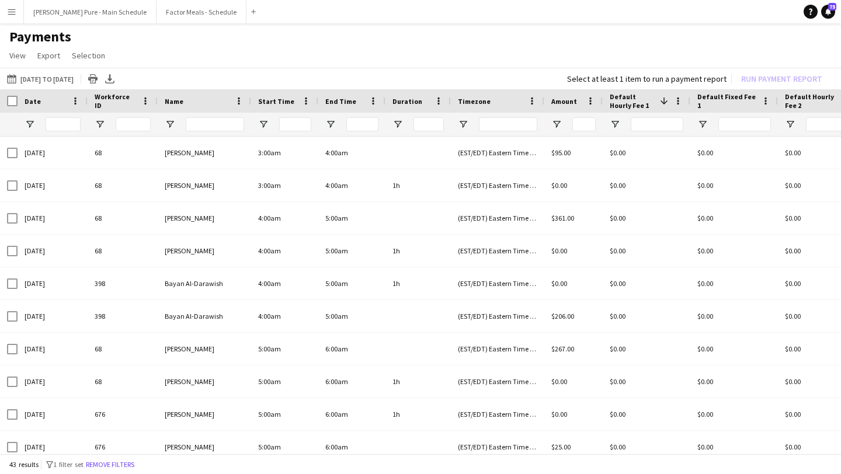
type input "**********"
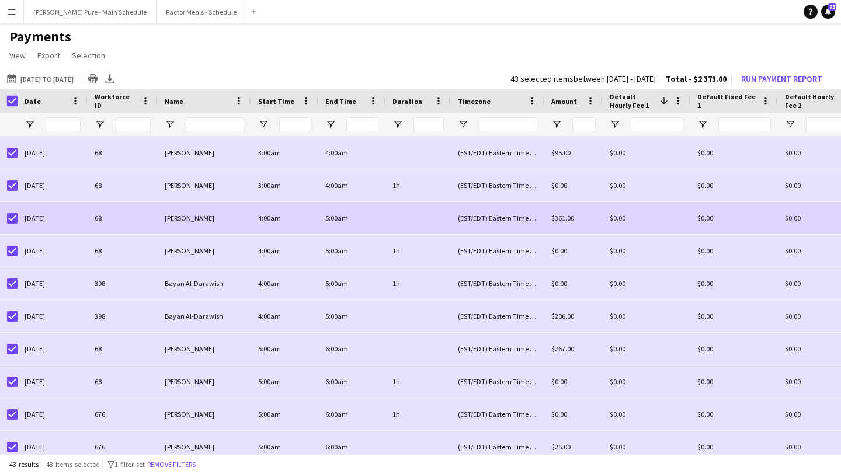
scroll to position [474, 0]
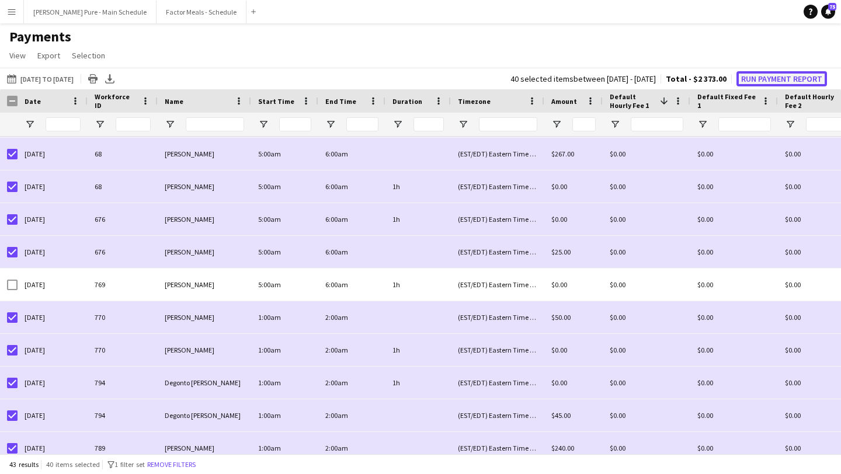
click at [773, 77] on button "Run Payment Report" at bounding box center [782, 78] width 91 height 15
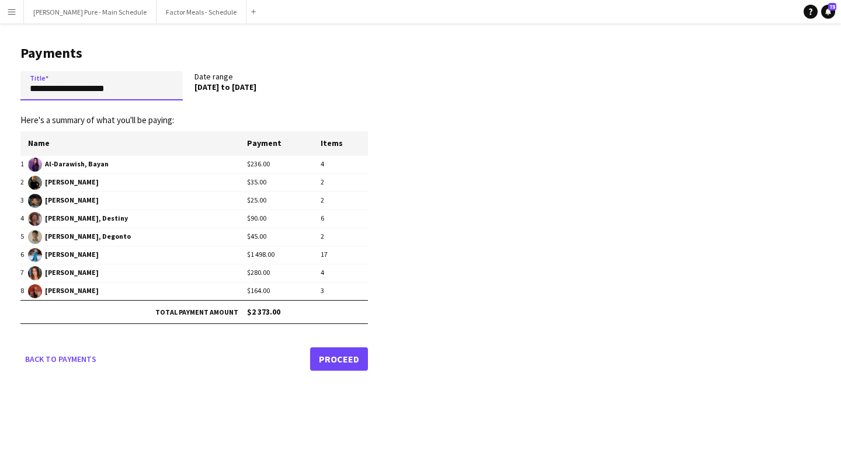
drag, startPoint x: 147, startPoint y: 86, endPoint x: 0, endPoint y: 79, distance: 147.4
click at [0, 79] on main "**********" at bounding box center [190, 205] width 380 height 365
type input "**********"
click at [352, 356] on link "Proceed" at bounding box center [339, 359] width 58 height 23
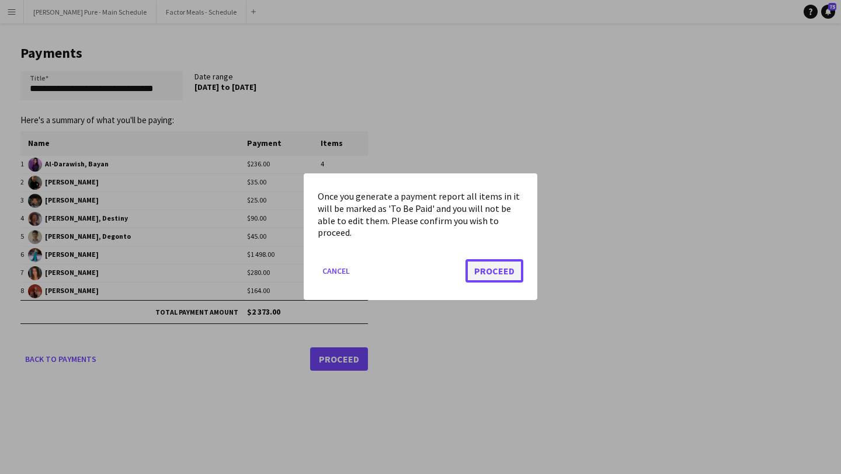
click at [490, 268] on button "Proceed" at bounding box center [495, 271] width 58 height 23
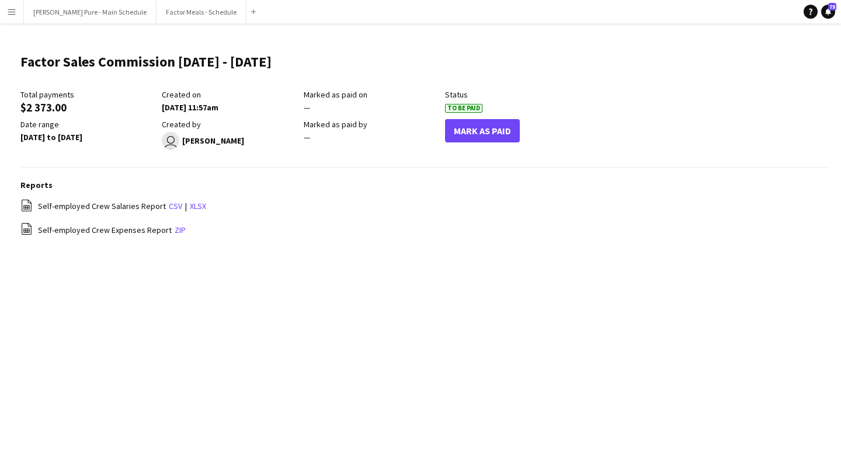
click at [13, 8] on app-icon "Menu" at bounding box center [11, 11] width 9 height 9
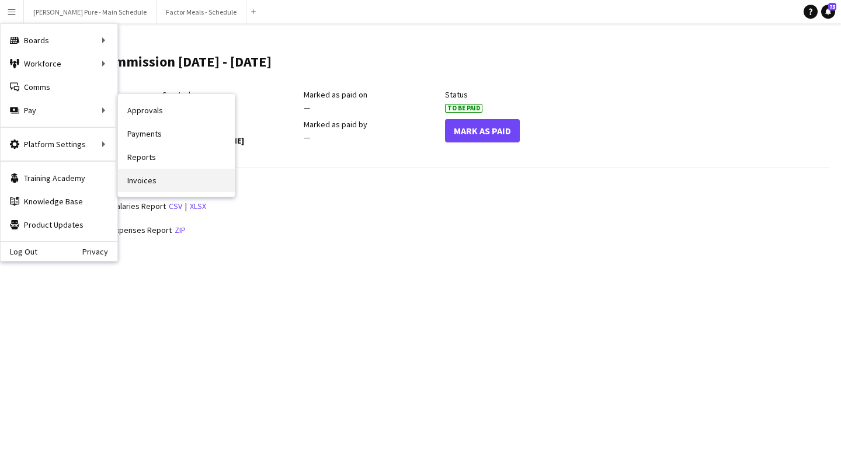
click at [162, 181] on link "Invoices" at bounding box center [176, 180] width 117 height 23
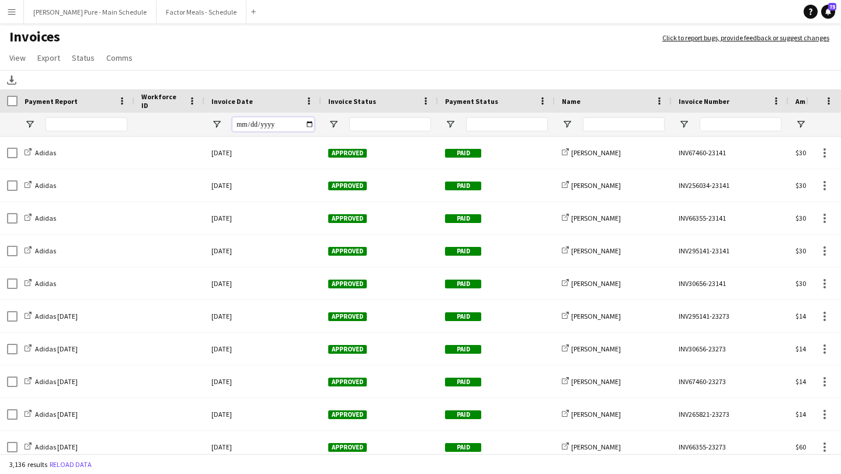
click at [310, 120] on input "Invoice Date Filter Input" at bounding box center [274, 124] width 82 height 14
click at [310, 123] on input "Invoice Date Filter Input" at bounding box center [274, 124] width 82 height 14
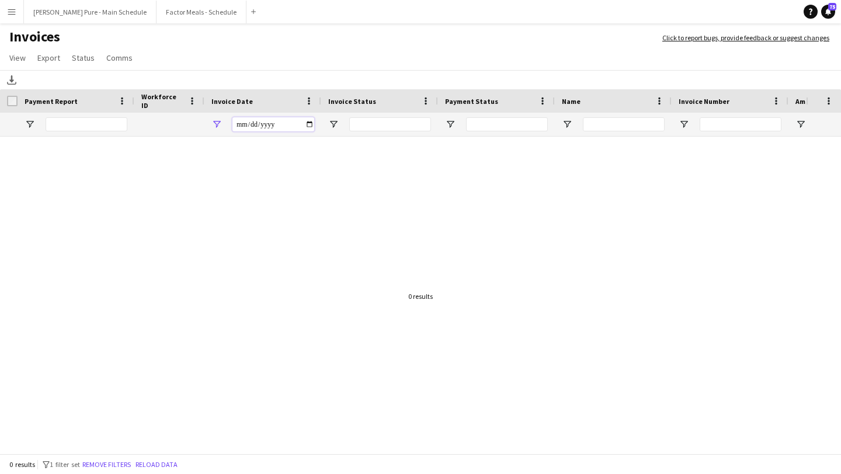
click at [311, 126] on input "**********" at bounding box center [274, 124] width 82 height 14
click at [311, 125] on input "**********" at bounding box center [274, 124] width 82 height 14
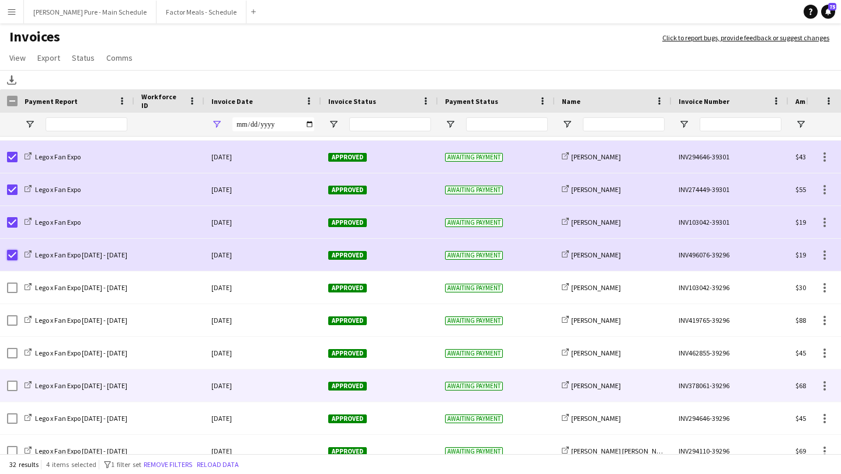
scroll to position [424, 0]
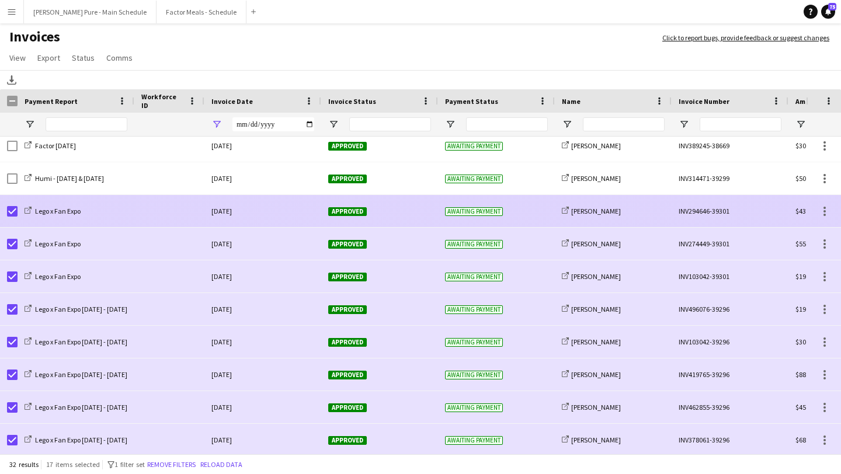
click at [341, 211] on span "Approved" at bounding box center [347, 211] width 39 height 9
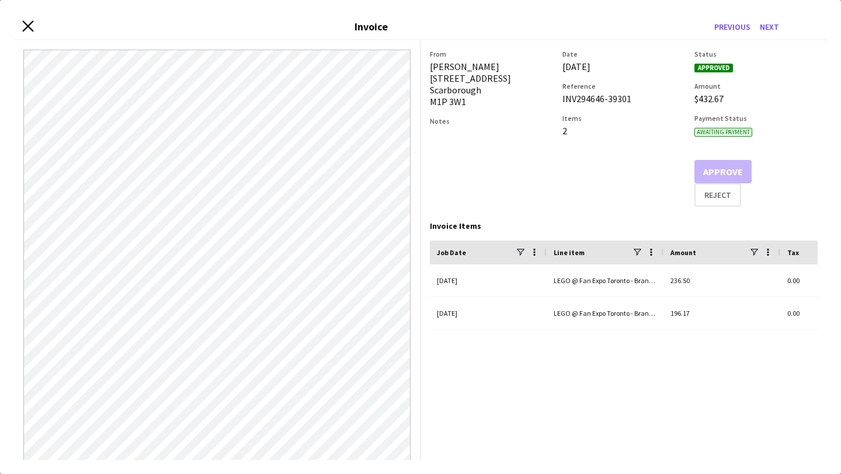
click at [28, 26] on icon at bounding box center [27, 25] width 11 height 11
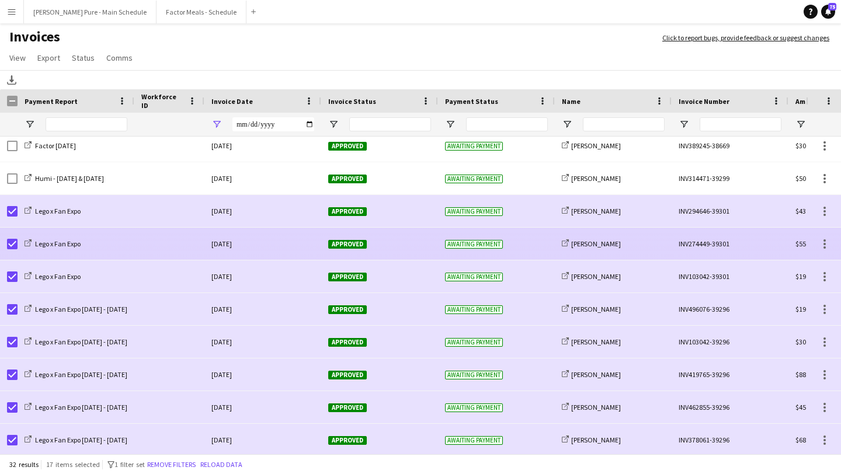
click at [337, 257] on div "Approved" at bounding box center [379, 244] width 117 height 32
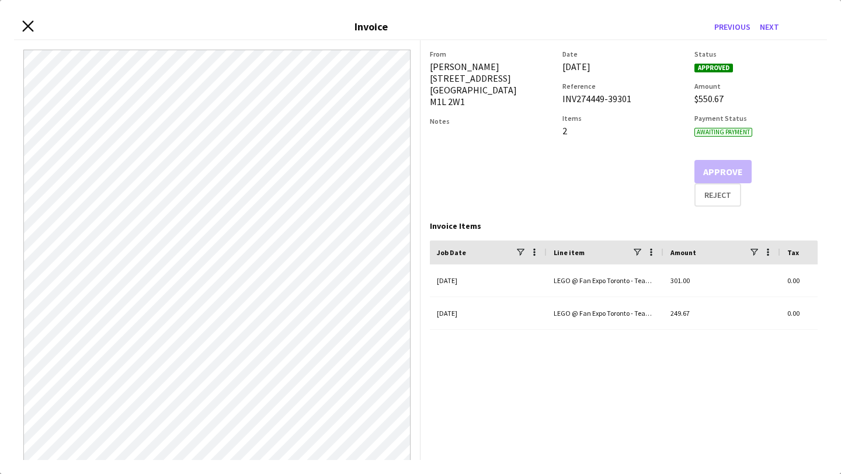
click at [27, 23] on icon "Close invoice dialog" at bounding box center [27, 25] width 11 height 11
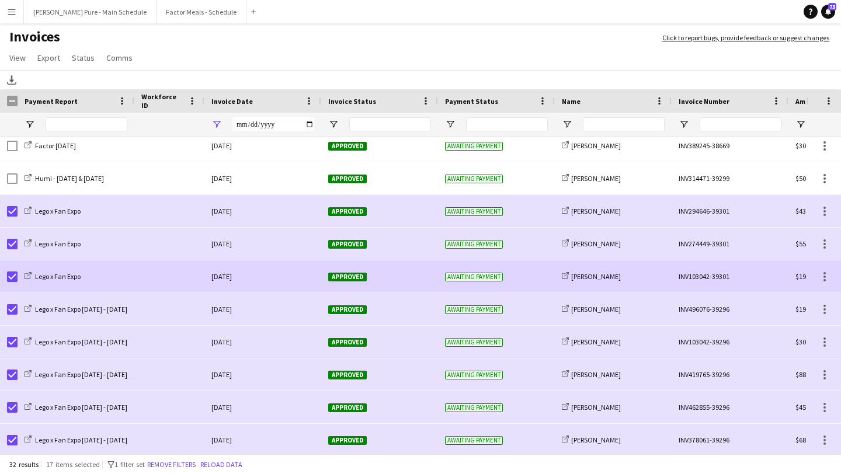
click at [334, 285] on div "Approved" at bounding box center [379, 277] width 117 height 32
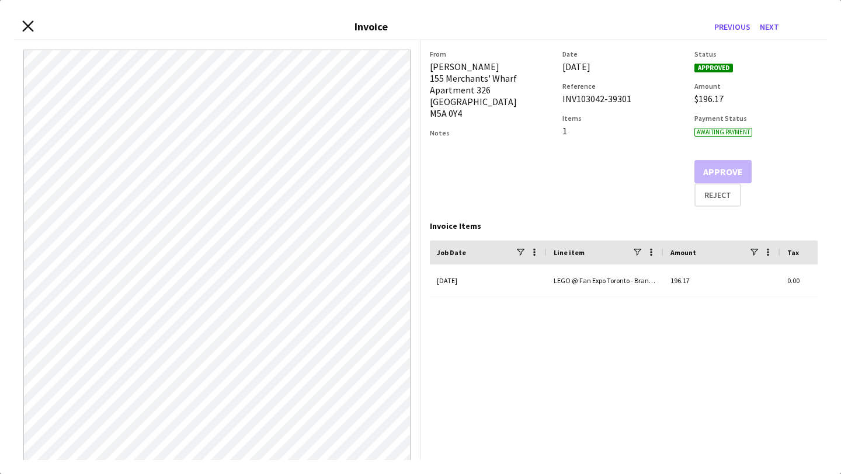
click at [31, 27] on icon "Close invoice dialog" at bounding box center [27, 25] width 11 height 11
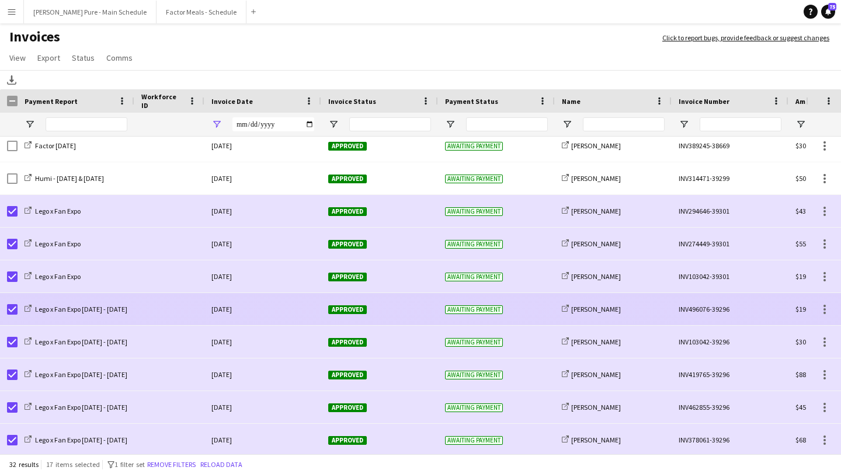
click at [344, 308] on span "Approved" at bounding box center [347, 310] width 39 height 9
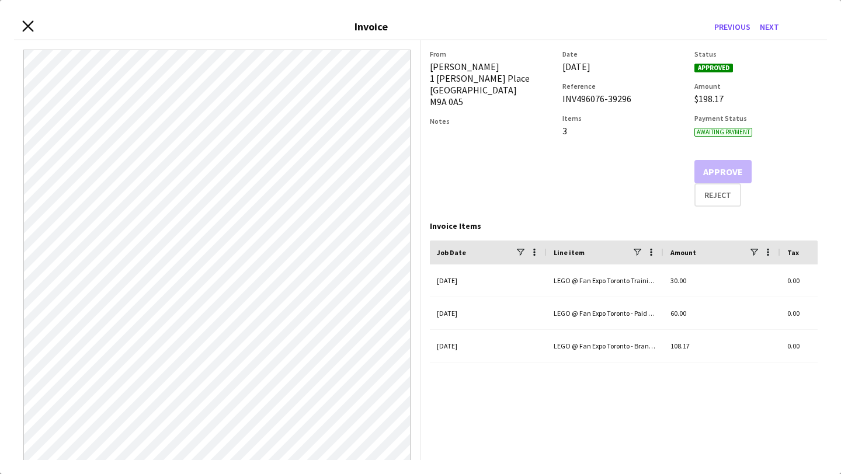
click at [26, 28] on icon at bounding box center [27, 25] width 11 height 11
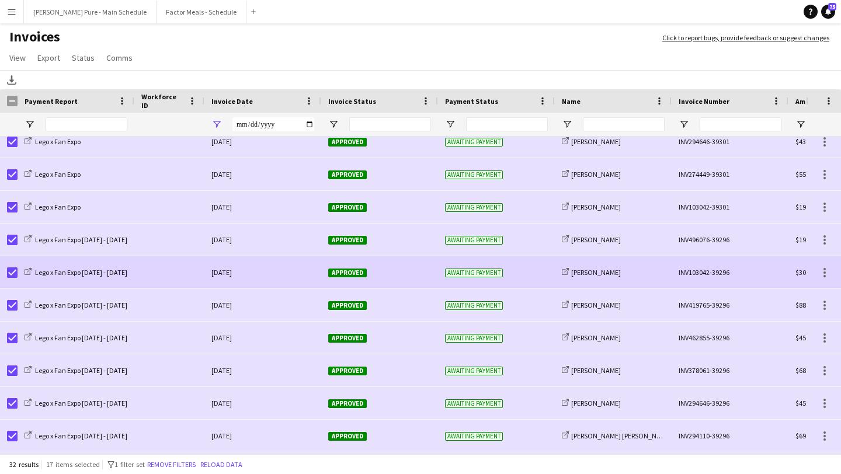
click at [337, 272] on span "Approved" at bounding box center [347, 273] width 39 height 9
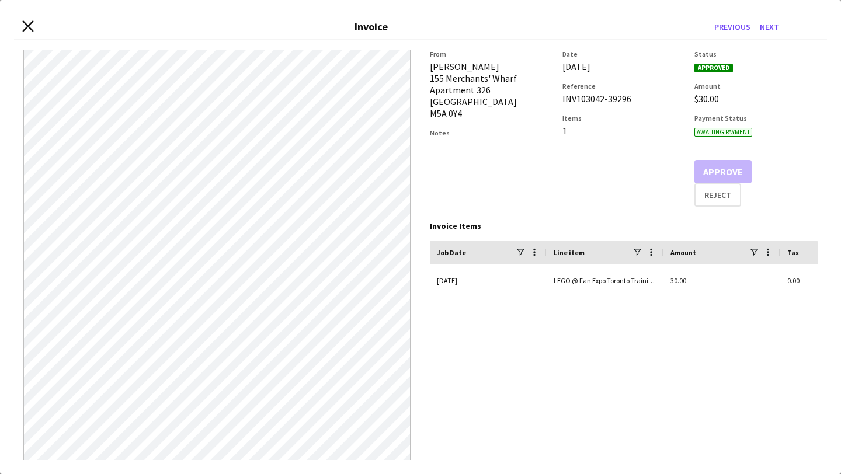
click at [26, 29] on icon at bounding box center [27, 25] width 11 height 11
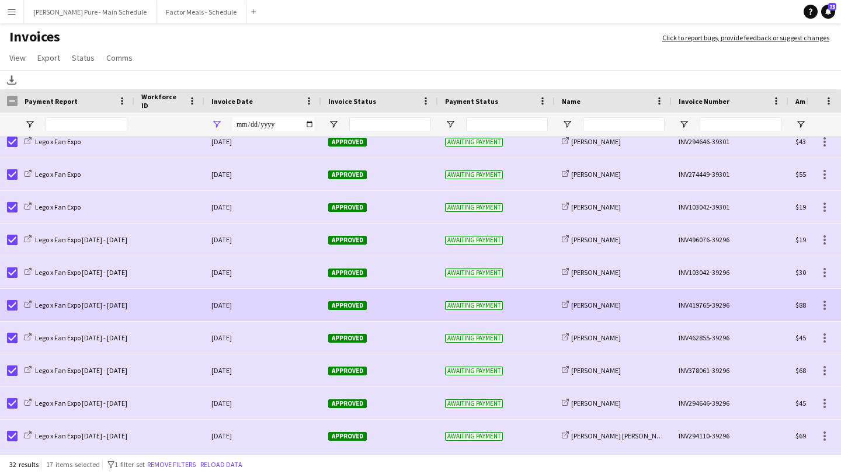
click at [346, 300] on div "Approved" at bounding box center [379, 305] width 117 height 32
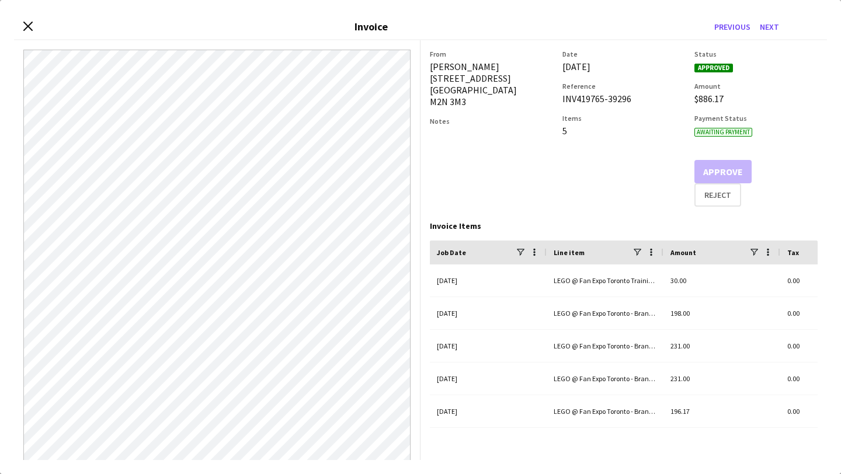
click at [35, 27] on div "Close invoice dialog Invoice Previous Next" at bounding box center [420, 27] width 813 height 26
click at [29, 26] on icon at bounding box center [27, 25] width 11 height 11
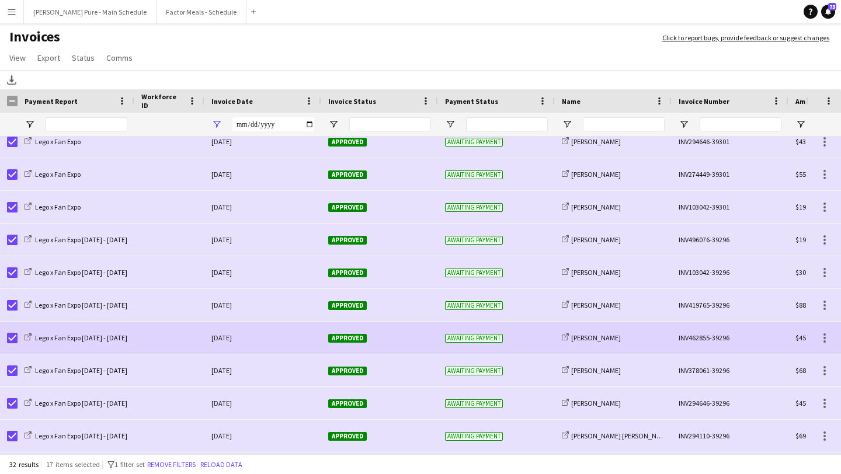
click at [329, 345] on div "Approved" at bounding box center [379, 338] width 117 height 32
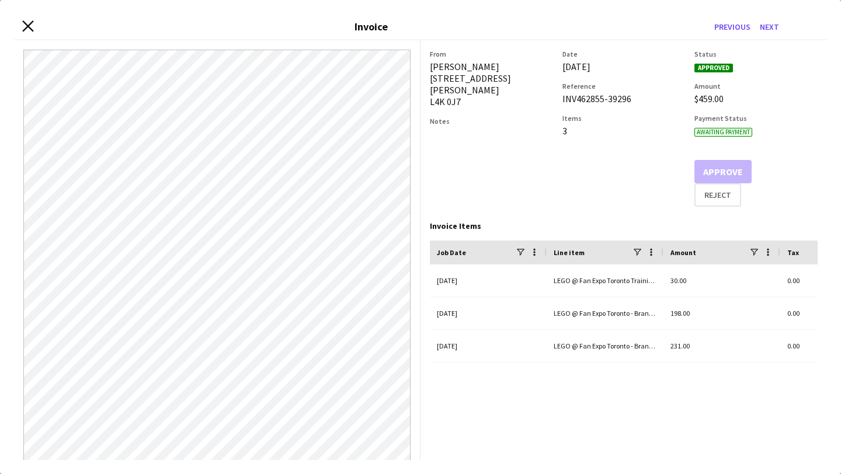
click at [31, 29] on icon at bounding box center [27, 25] width 11 height 11
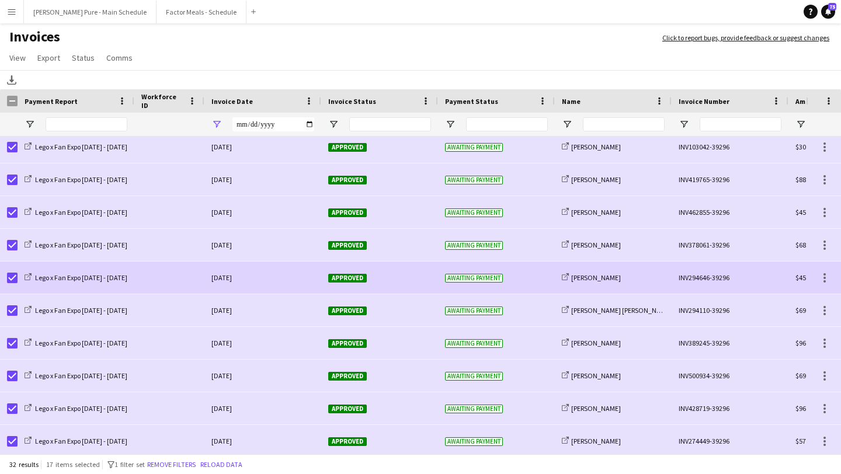
click at [343, 287] on div "Approved" at bounding box center [379, 278] width 117 height 32
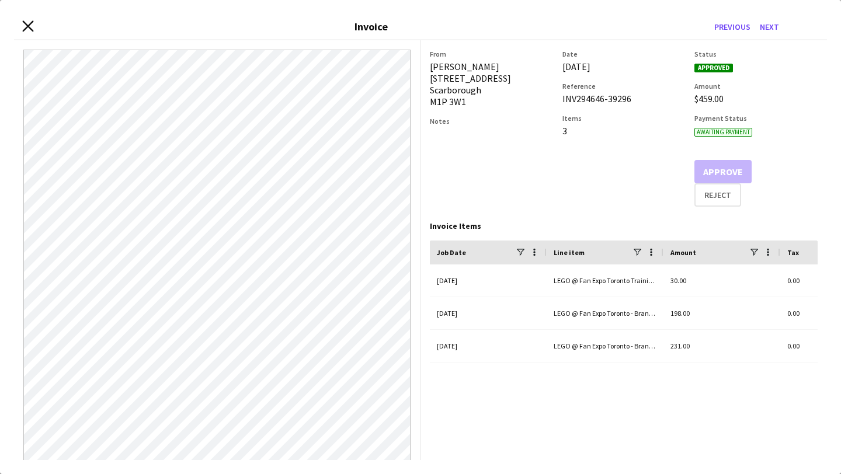
click at [26, 26] on icon "Close invoice dialog" at bounding box center [27, 25] width 11 height 11
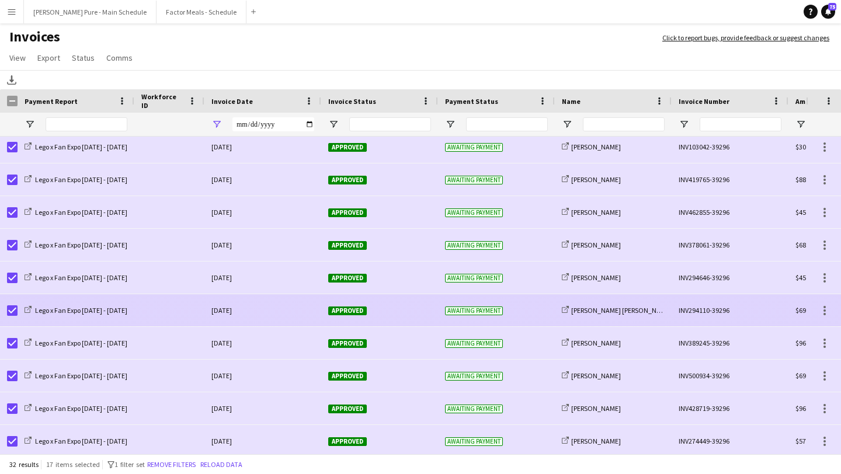
click at [334, 312] on span "Approved" at bounding box center [347, 311] width 39 height 9
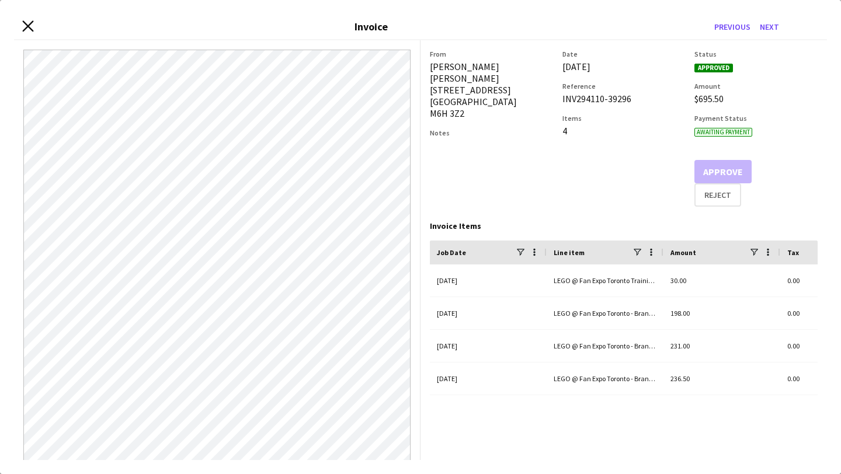
click at [26, 29] on icon "Close invoice dialog" at bounding box center [27, 25] width 11 height 11
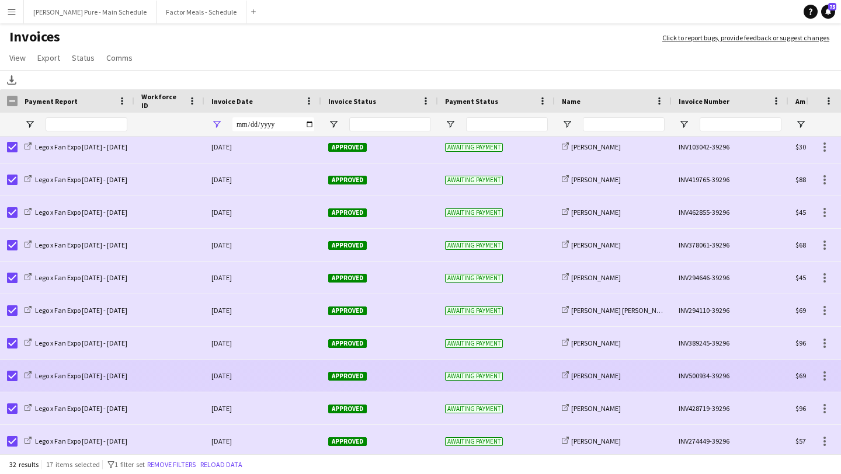
click at [354, 379] on span "Approved" at bounding box center [347, 376] width 39 height 9
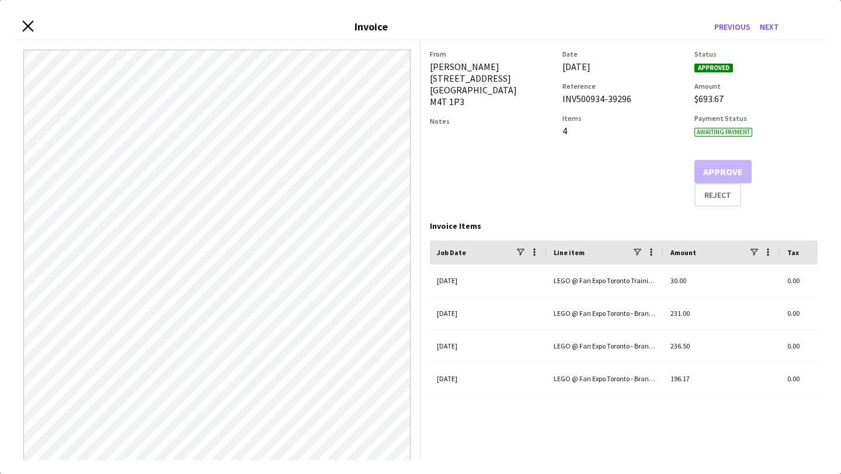
click at [26, 26] on icon at bounding box center [27, 25] width 11 height 11
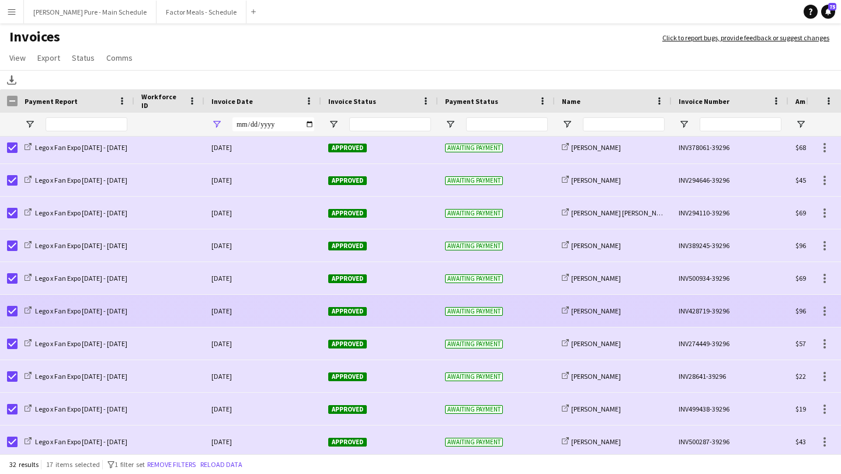
click at [354, 310] on span "Approved" at bounding box center [347, 311] width 39 height 9
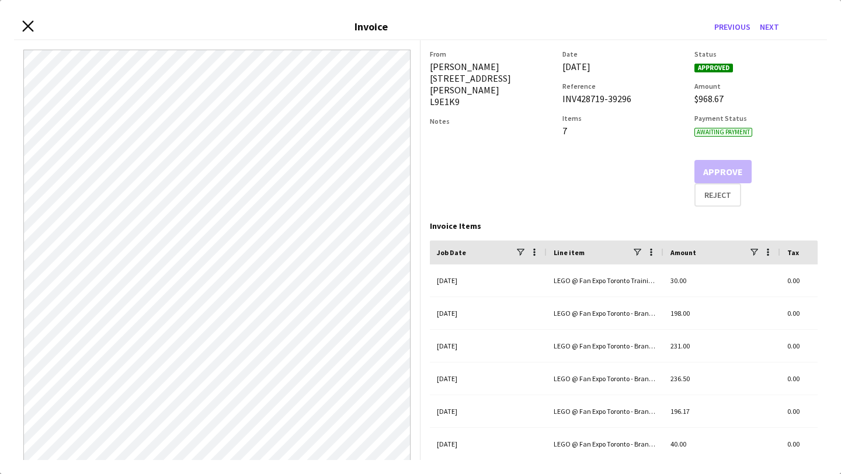
click at [23, 25] on icon "Close invoice dialog" at bounding box center [27, 25] width 11 height 11
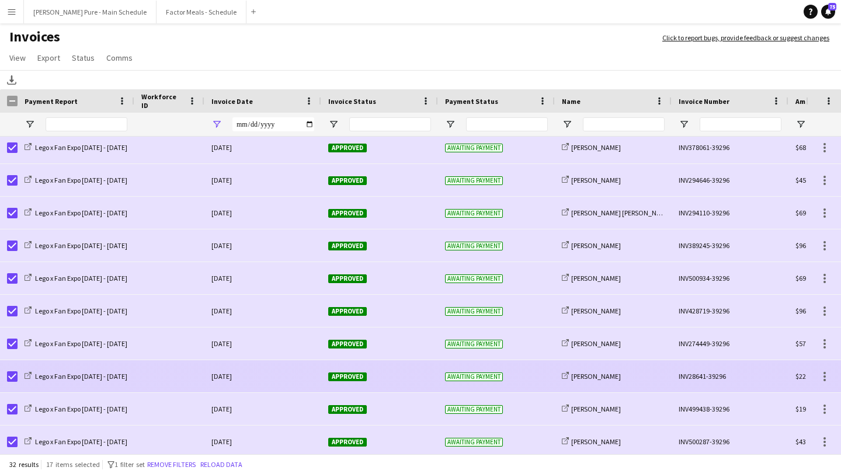
click at [341, 370] on div "Approved" at bounding box center [379, 377] width 117 height 32
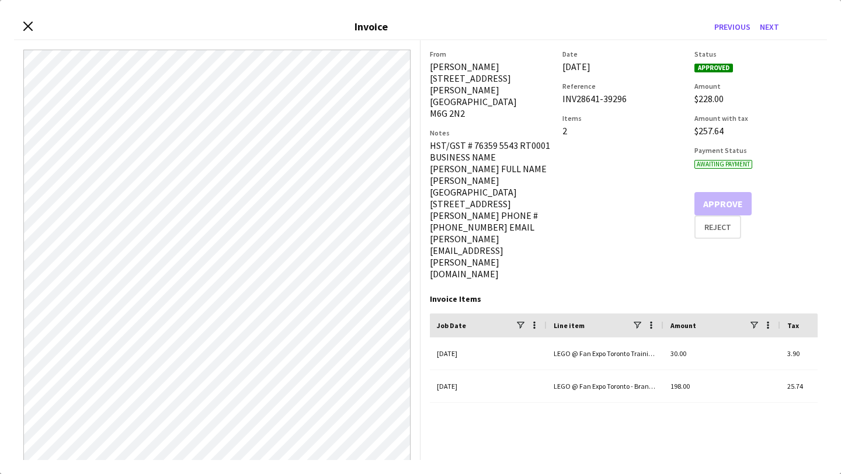
click at [24, 20] on div "Close invoice dialog Invoice Previous Next" at bounding box center [420, 27] width 813 height 26
click at [31, 31] on icon "Close invoice dialog" at bounding box center [27, 25] width 11 height 11
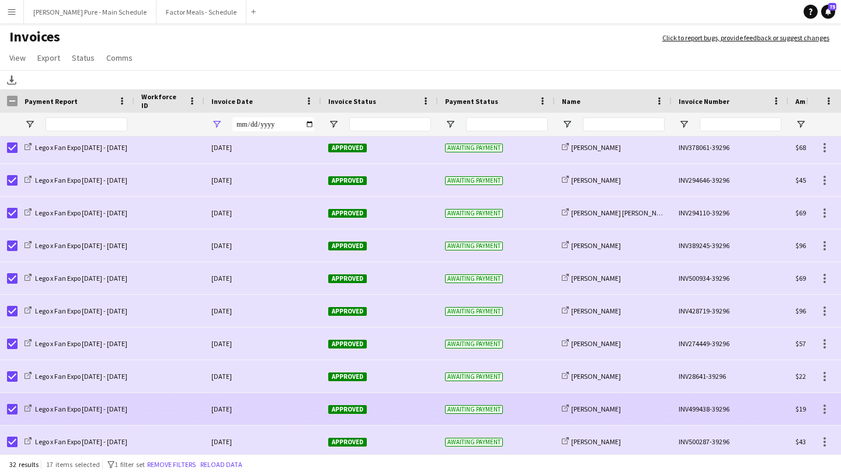
click at [349, 400] on div "Approved" at bounding box center [379, 409] width 117 height 32
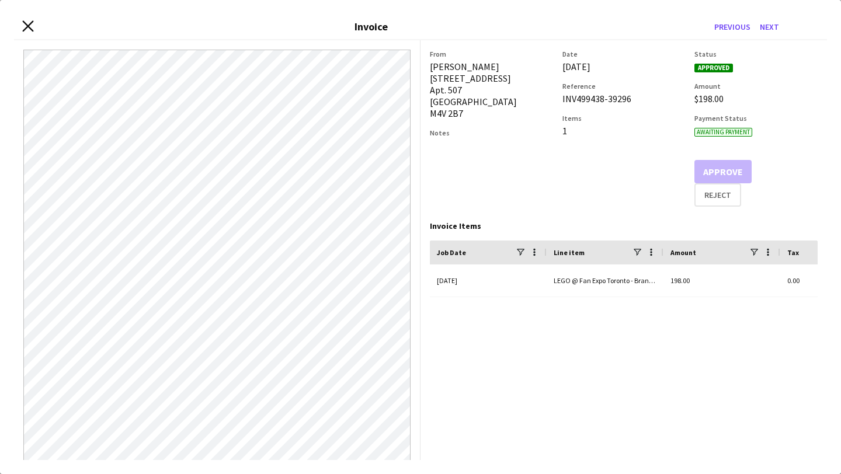
click at [23, 24] on icon "Close invoice dialog" at bounding box center [27, 25] width 11 height 11
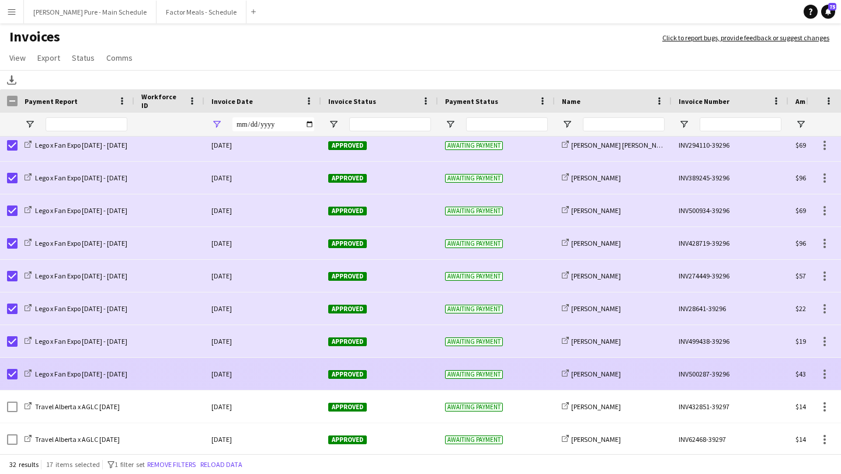
click at [358, 376] on span "Approved" at bounding box center [347, 374] width 39 height 9
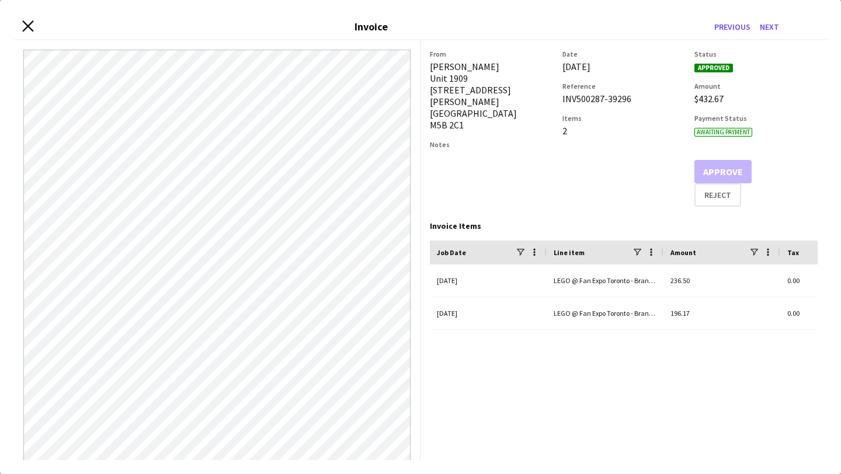
click at [29, 27] on icon at bounding box center [27, 25] width 11 height 11
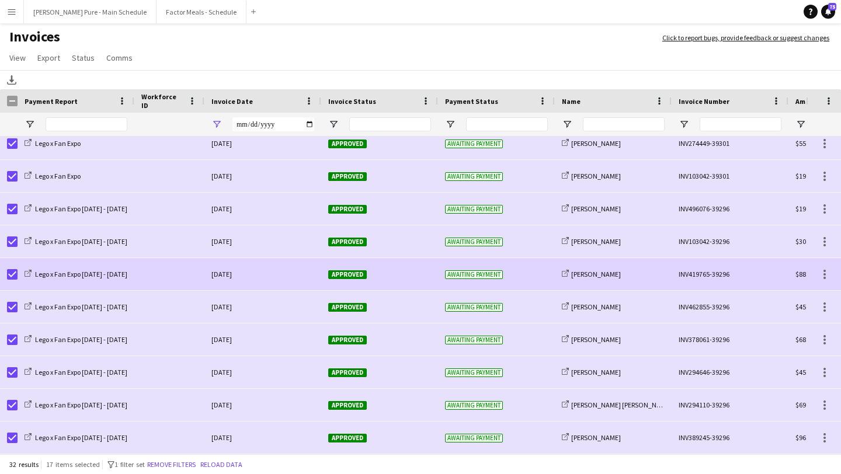
scroll to position [456, 0]
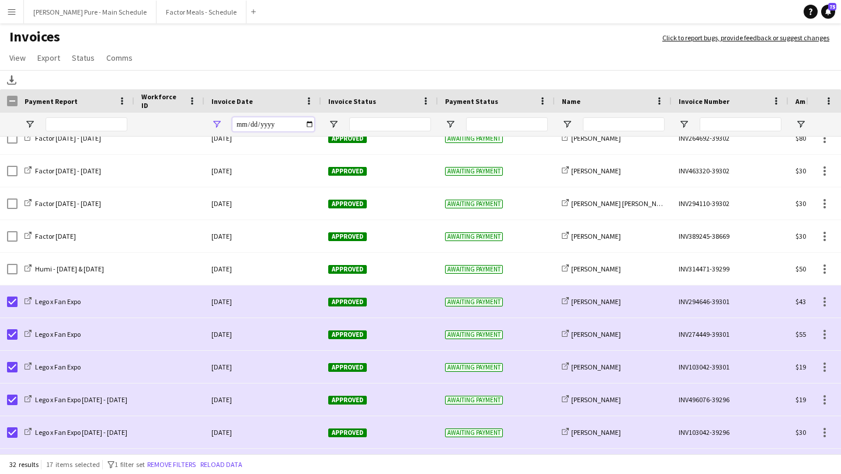
click at [312, 125] on input "**********" at bounding box center [274, 124] width 82 height 14
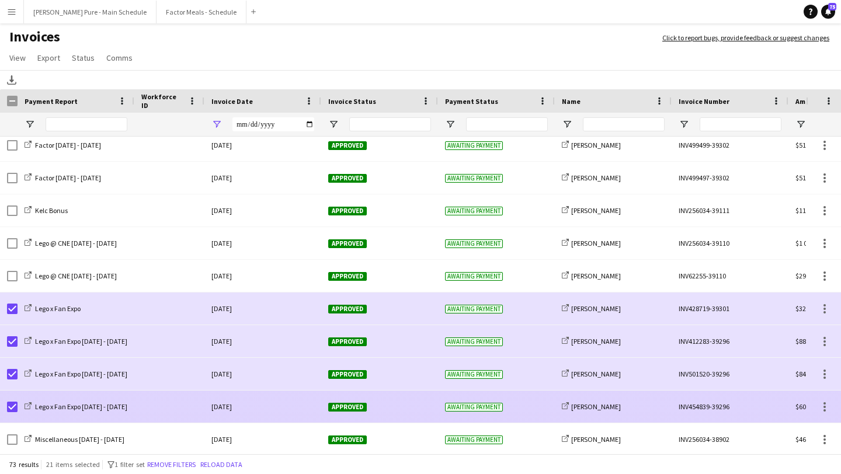
click at [357, 401] on div "Approved" at bounding box center [379, 407] width 117 height 32
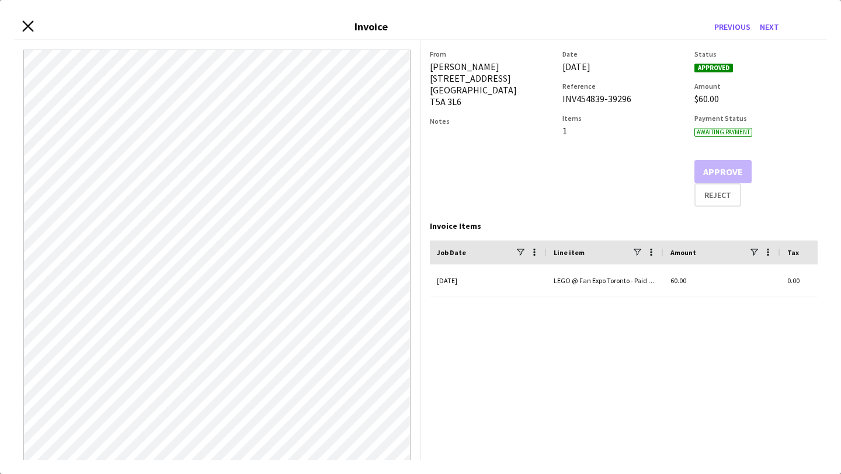
click at [30, 22] on icon "Close invoice dialog" at bounding box center [27, 25] width 11 height 11
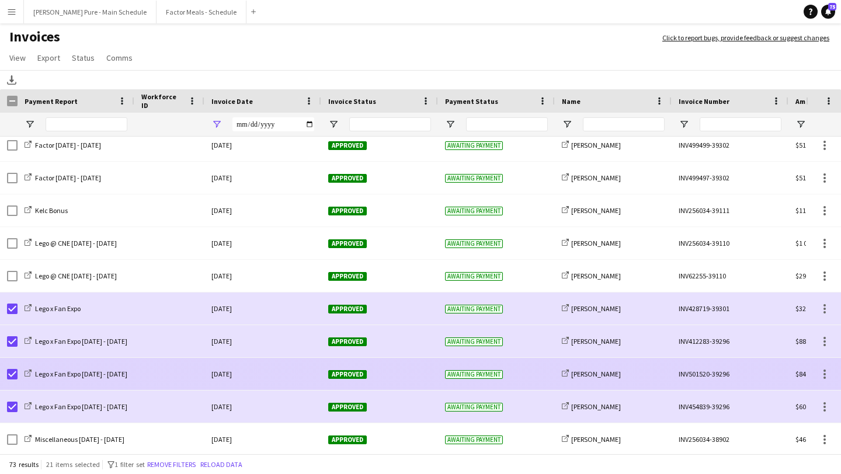
click at [356, 373] on span "Approved" at bounding box center [347, 374] width 39 height 9
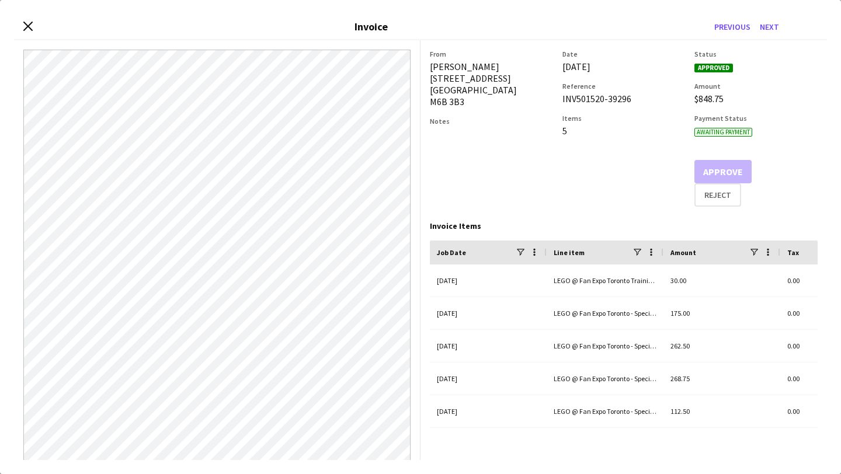
click at [37, 30] on div "Close invoice dialog Invoice Previous Next" at bounding box center [420, 27] width 813 height 26
click at [29, 29] on icon "Close invoice dialog" at bounding box center [27, 25] width 11 height 11
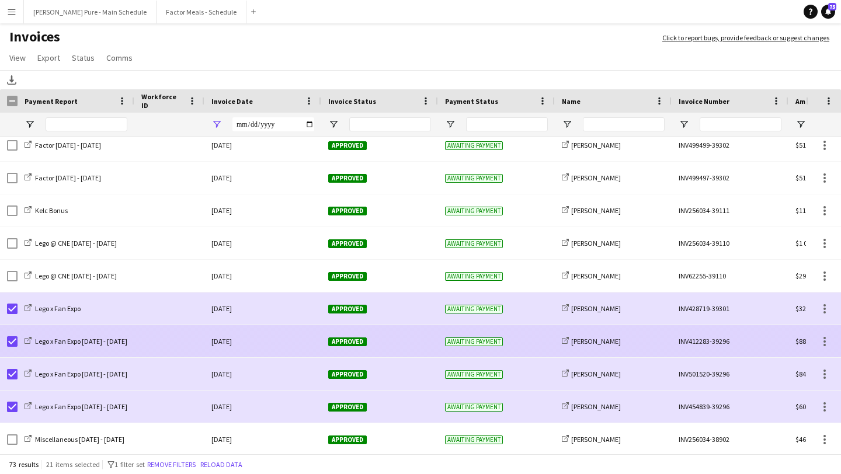
click at [345, 342] on span "Approved" at bounding box center [347, 342] width 39 height 9
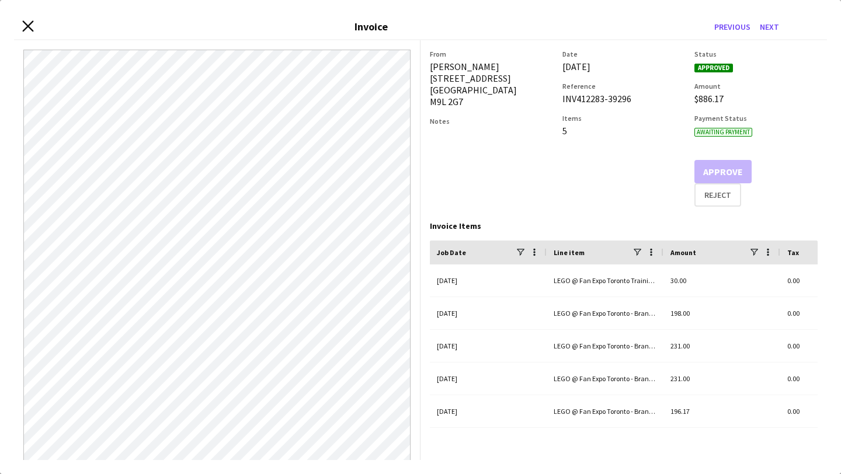
click at [30, 26] on icon at bounding box center [27, 25] width 11 height 11
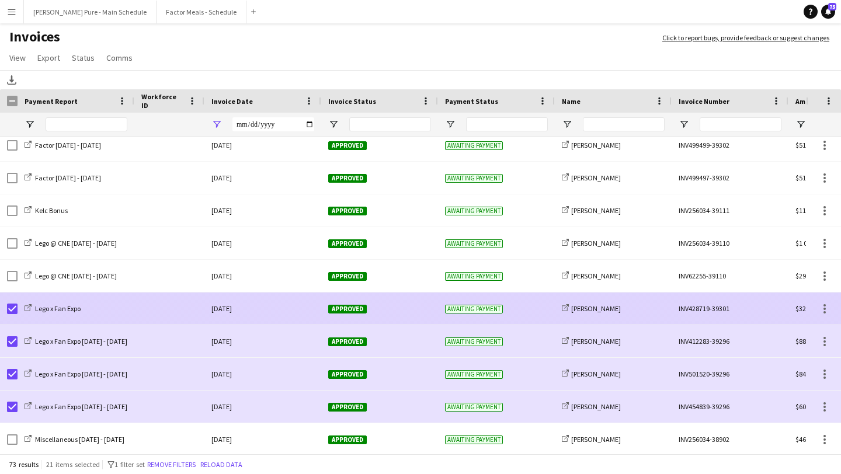
click at [344, 305] on span "Approved" at bounding box center [347, 309] width 39 height 9
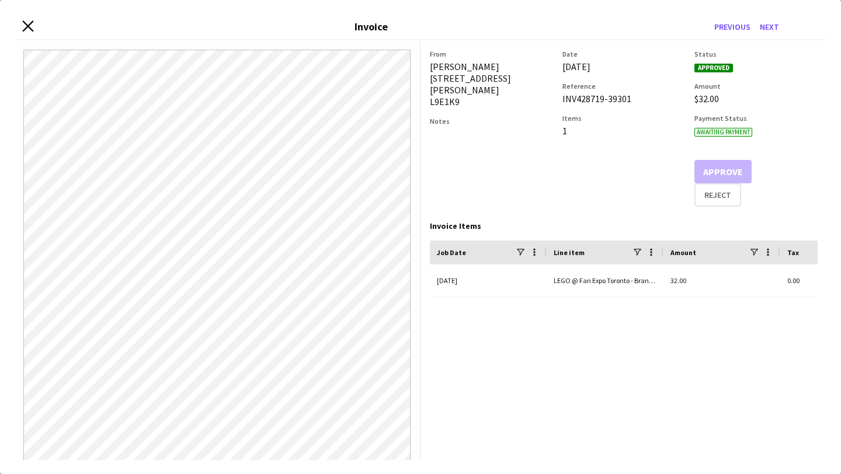
click at [28, 27] on icon "Close invoice dialog" at bounding box center [27, 25] width 11 height 11
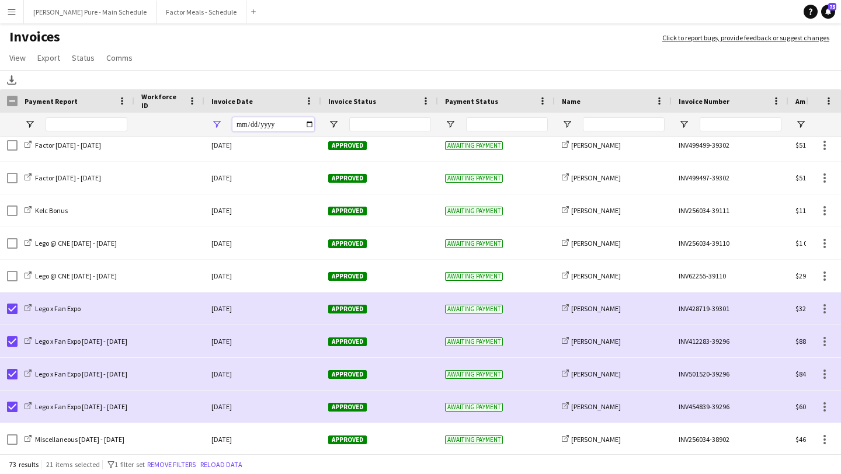
click at [309, 126] on input "**********" at bounding box center [274, 124] width 82 height 14
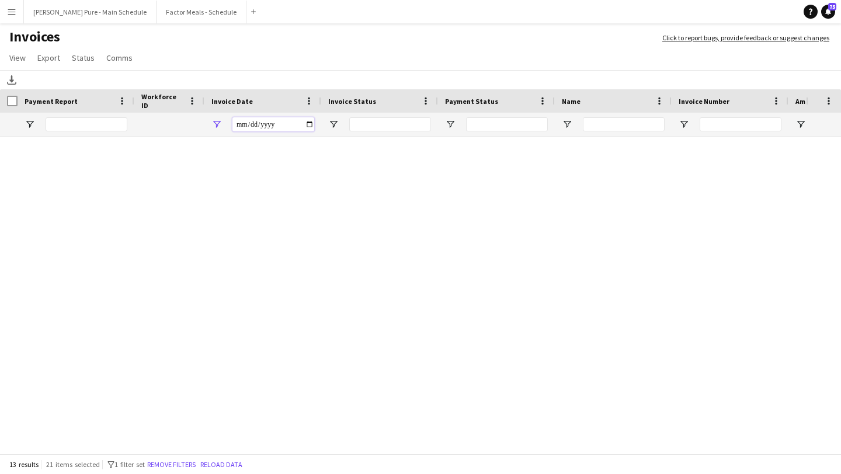
scroll to position [106, 0]
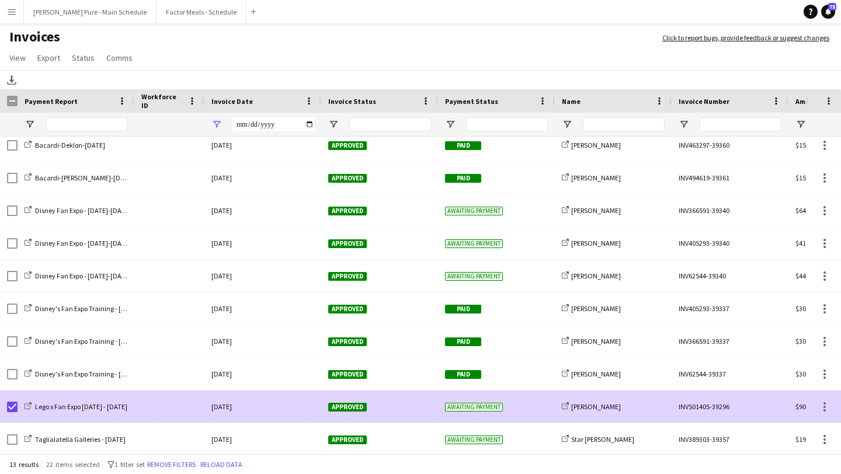
click at [350, 406] on span "Approved" at bounding box center [347, 407] width 39 height 9
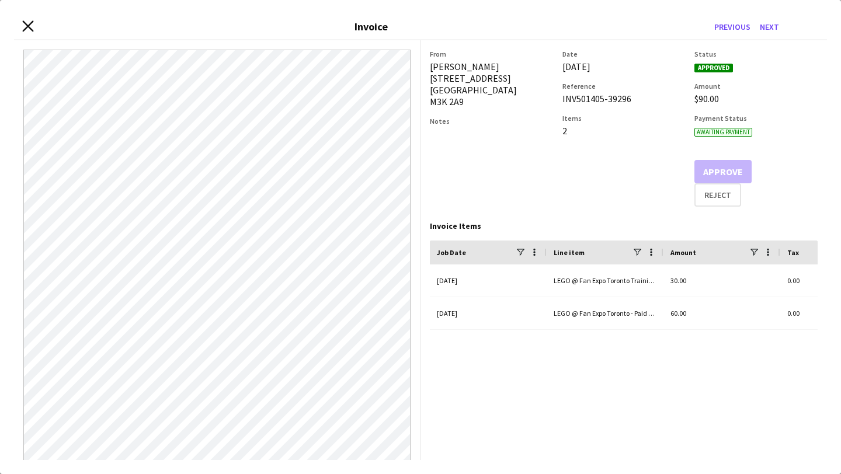
click at [27, 27] on icon at bounding box center [27, 25] width 11 height 11
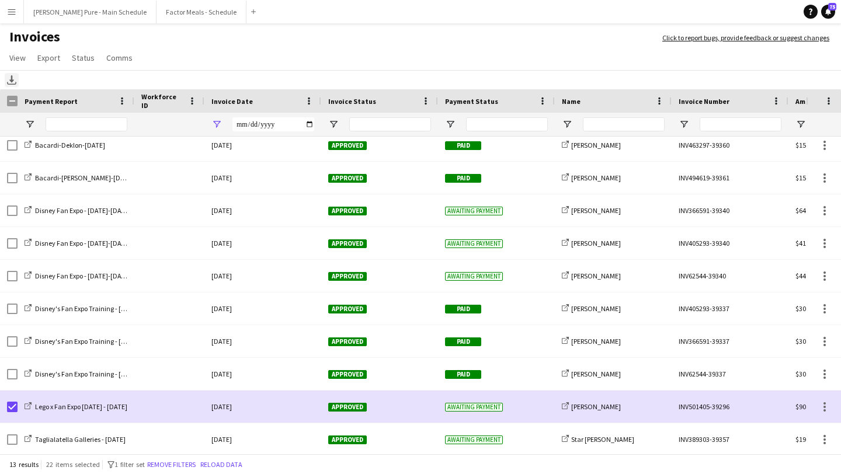
click at [13, 77] on icon "Download" at bounding box center [11, 79] width 9 height 9
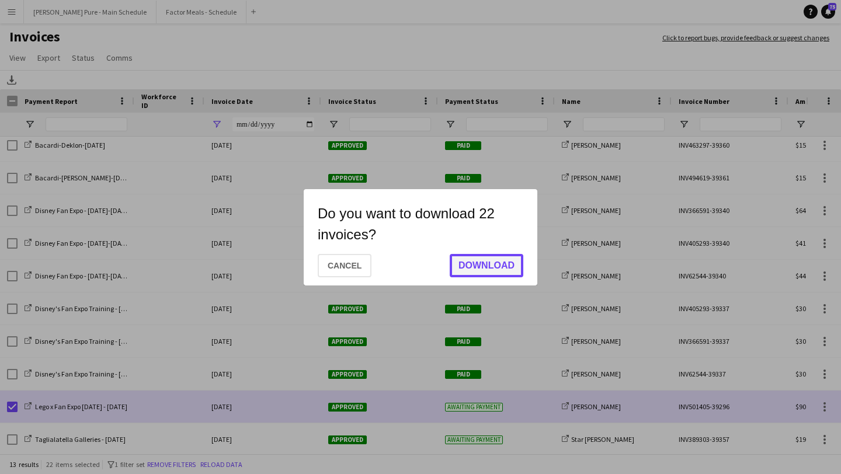
click at [487, 264] on button "Download" at bounding box center [487, 265] width 74 height 23
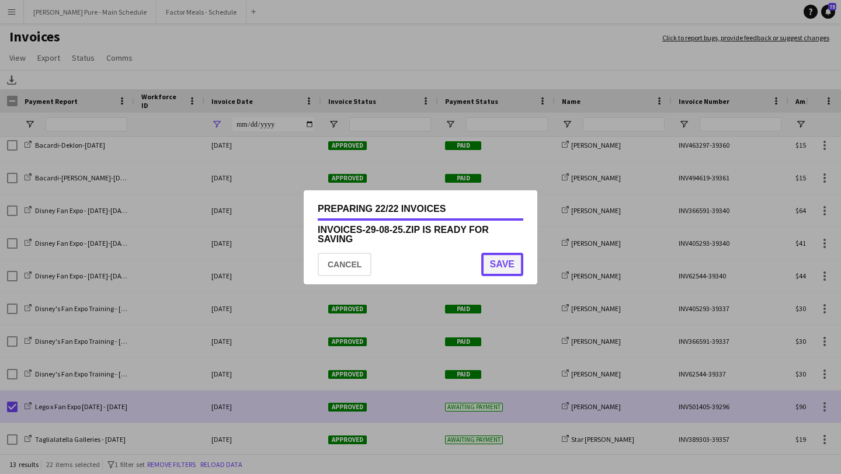
click at [502, 258] on button "Save" at bounding box center [502, 264] width 42 height 23
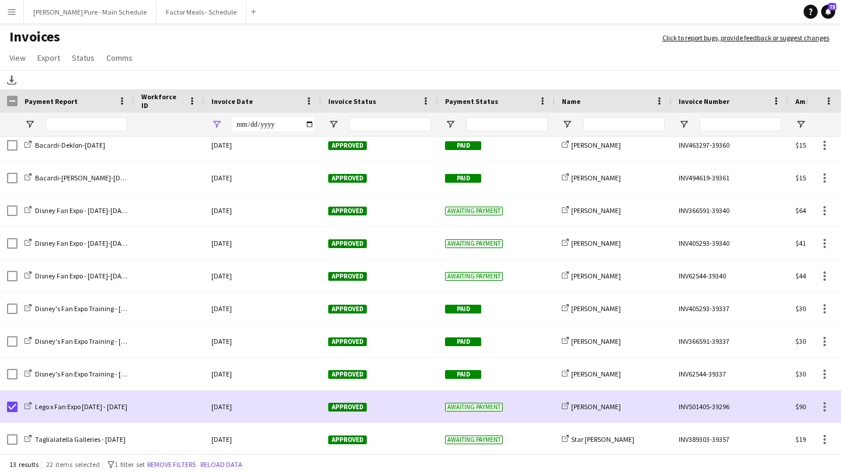
drag, startPoint x: 757, startPoint y: 72, endPoint x: 692, endPoint y: 84, distance: 65.8
click at [692, 84] on div "Download" at bounding box center [420, 79] width 841 height 19
click at [78, 62] on span "Status" at bounding box center [83, 58] width 23 height 11
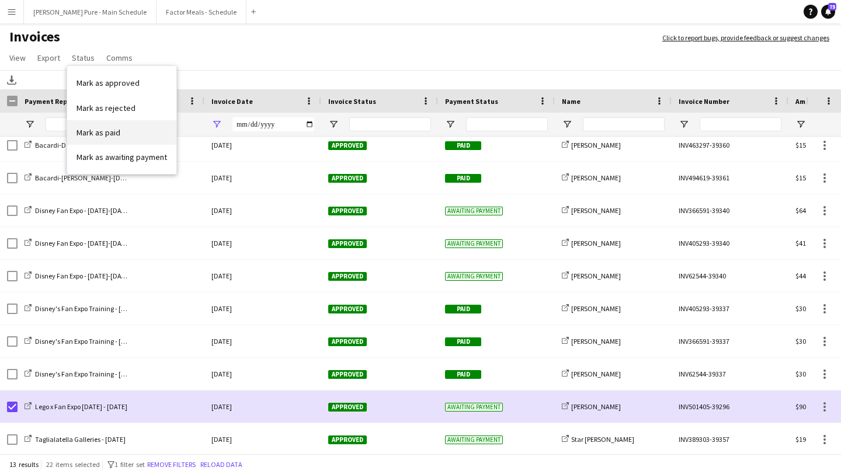
click at [101, 130] on span "Mark as paid" at bounding box center [99, 132] width 44 height 11
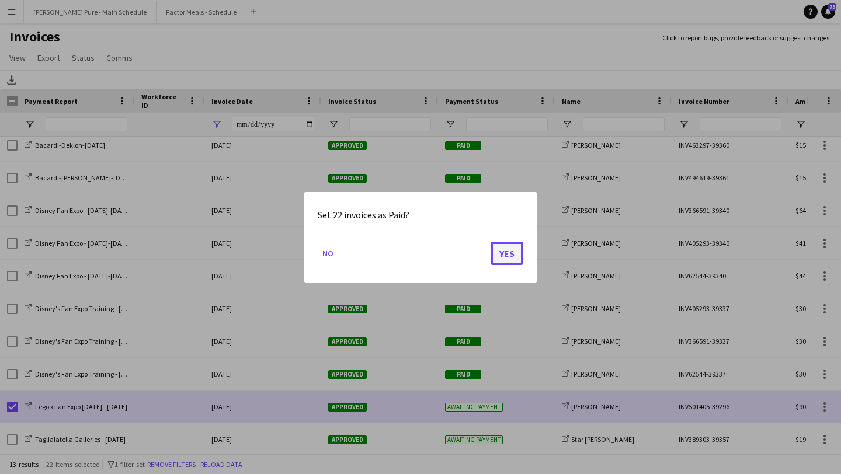
click at [507, 258] on button "Yes" at bounding box center [507, 252] width 33 height 23
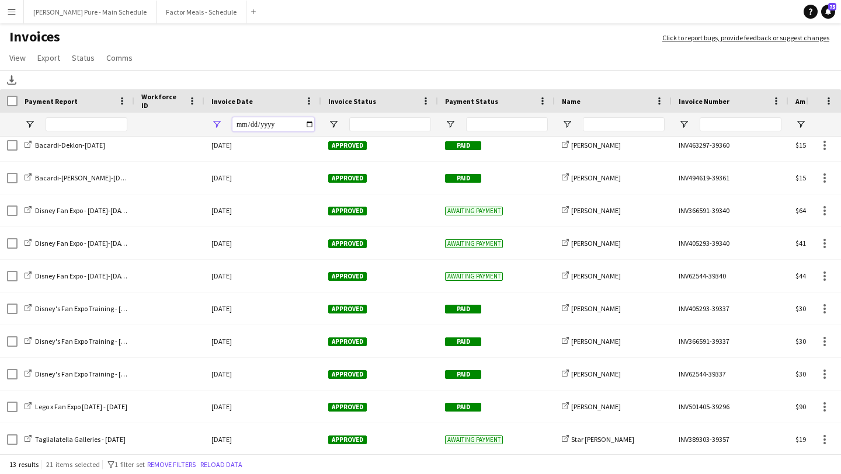
click at [311, 124] on input "**********" at bounding box center [274, 124] width 82 height 14
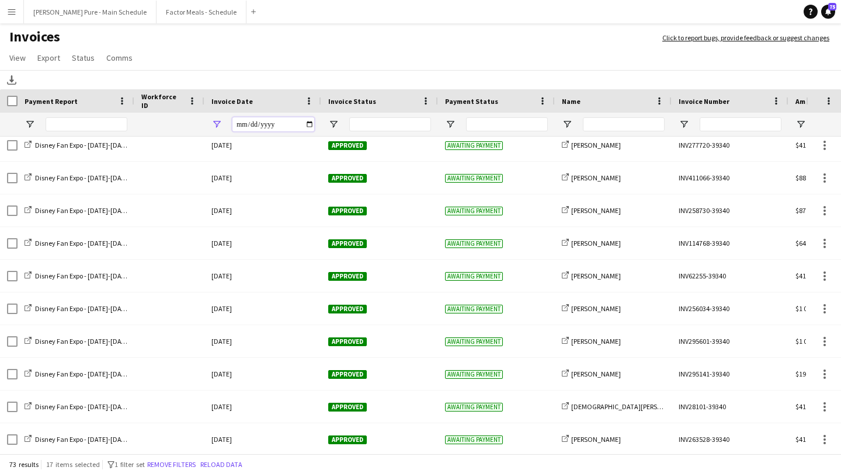
click at [309, 119] on input "**********" at bounding box center [274, 124] width 82 height 14
click at [306, 122] on input "**********" at bounding box center [274, 124] width 82 height 14
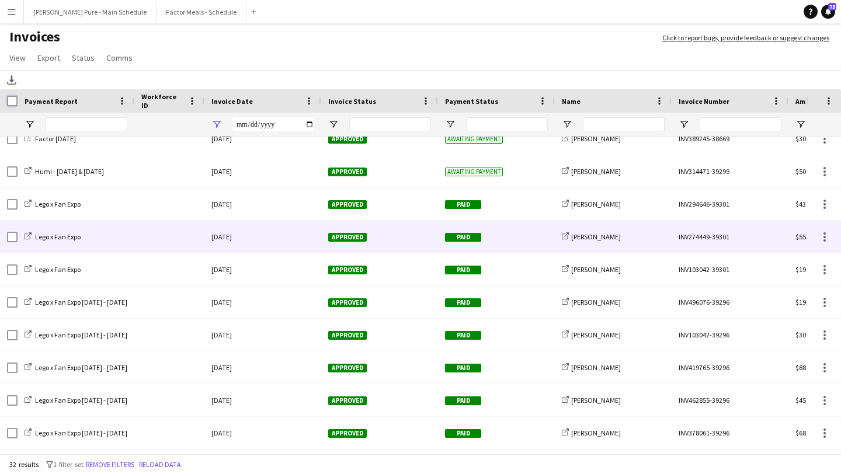
scroll to position [330, 0]
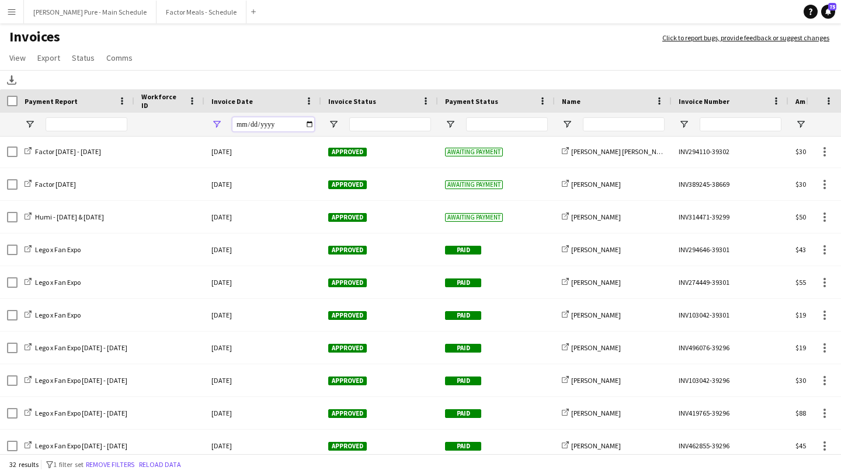
click at [307, 124] on input "**********" at bounding box center [274, 124] width 82 height 14
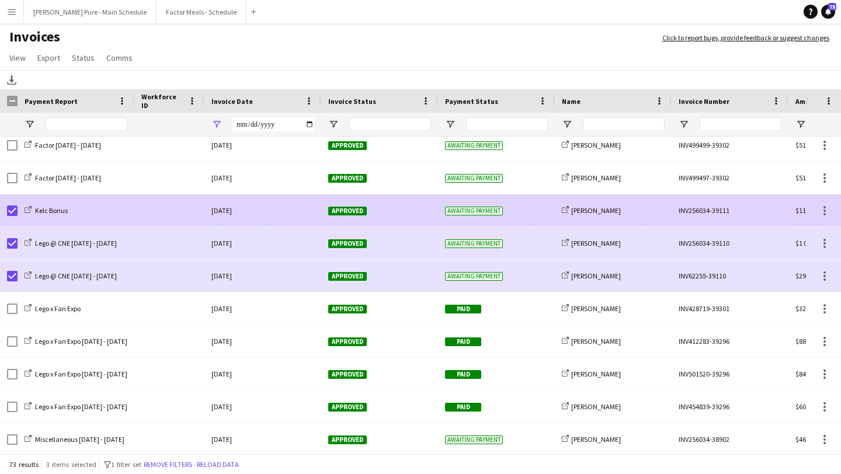
click at [349, 210] on span "Approved" at bounding box center [347, 211] width 39 height 9
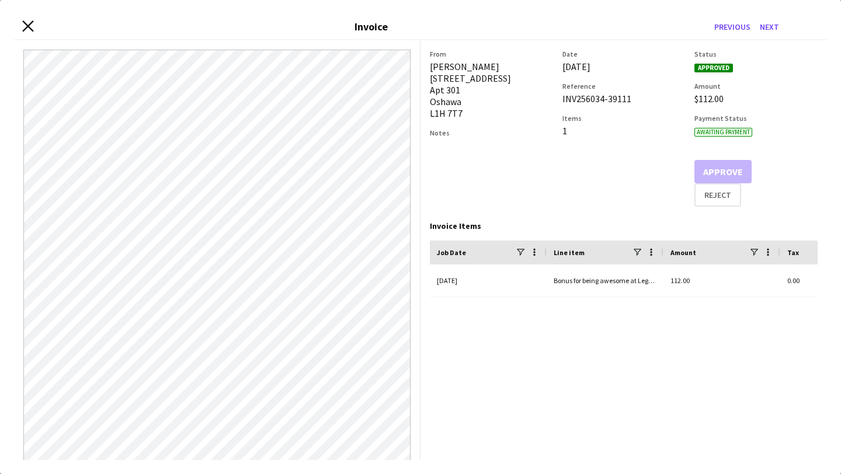
click at [26, 27] on icon at bounding box center [27, 25] width 11 height 11
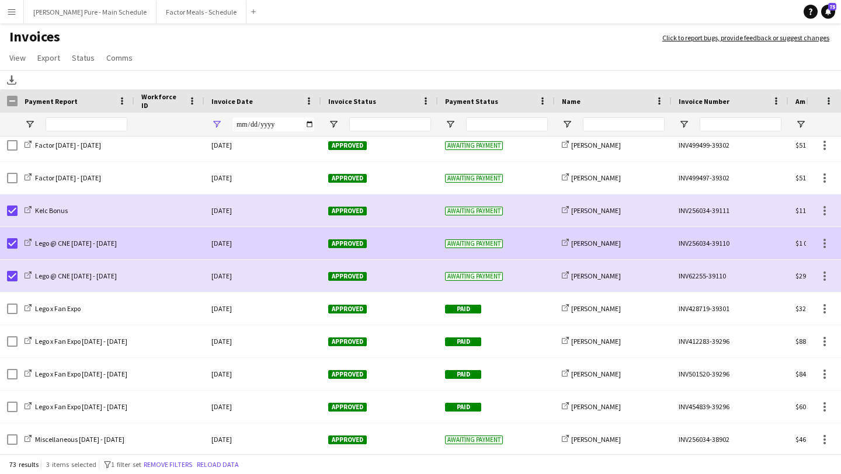
click at [355, 242] on span "Approved" at bounding box center [347, 244] width 39 height 9
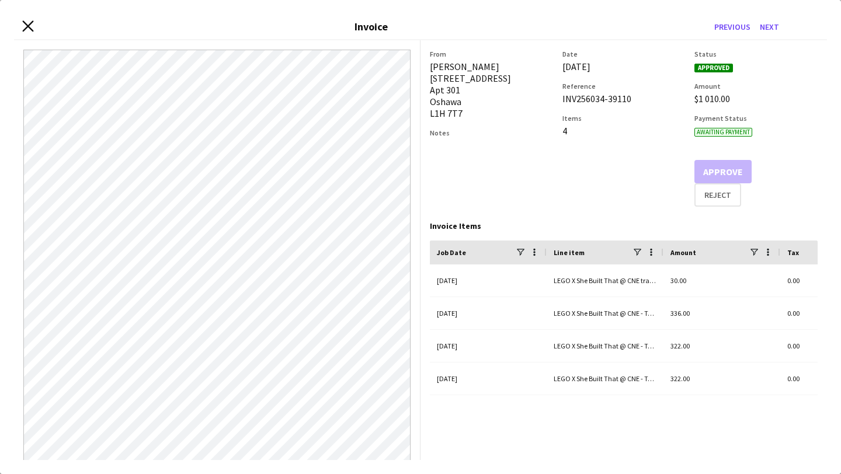
click at [23, 25] on icon "Close invoice dialog" at bounding box center [27, 25] width 11 height 11
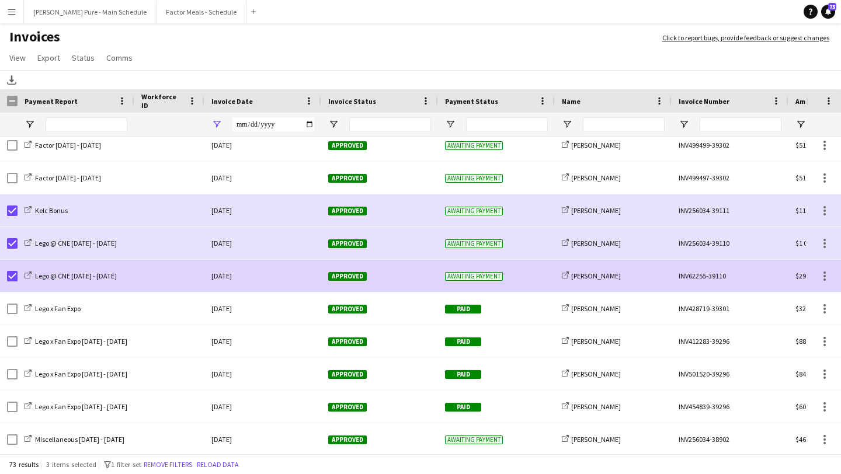
click at [345, 281] on div "Approved" at bounding box center [379, 276] width 117 height 32
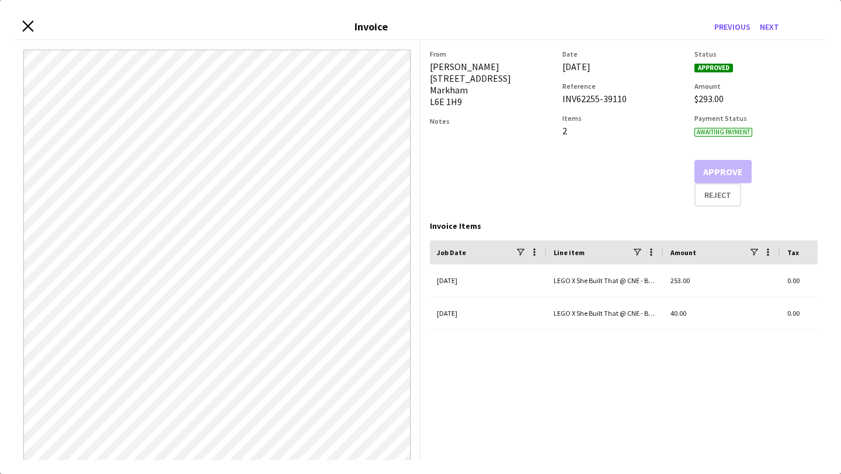
click at [28, 25] on icon at bounding box center [27, 25] width 11 height 11
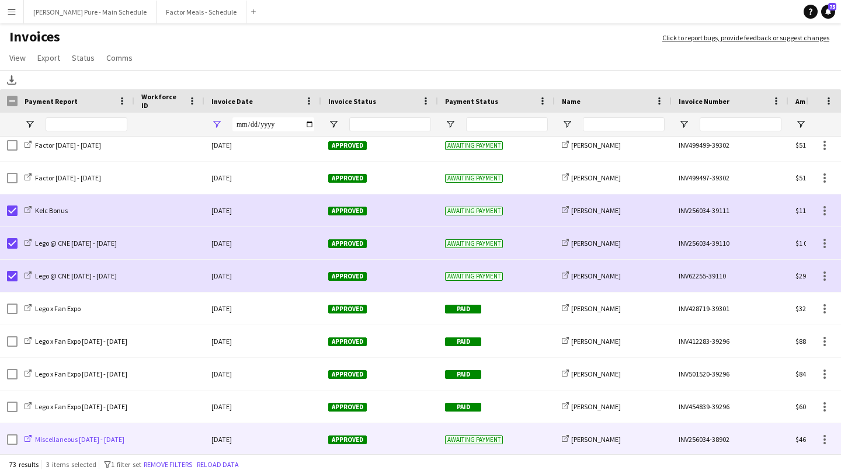
click at [80, 436] on span "Miscellaneous Aug 5 - 9" at bounding box center [79, 439] width 89 height 9
click at [362, 444] on span "Approved" at bounding box center [347, 440] width 39 height 9
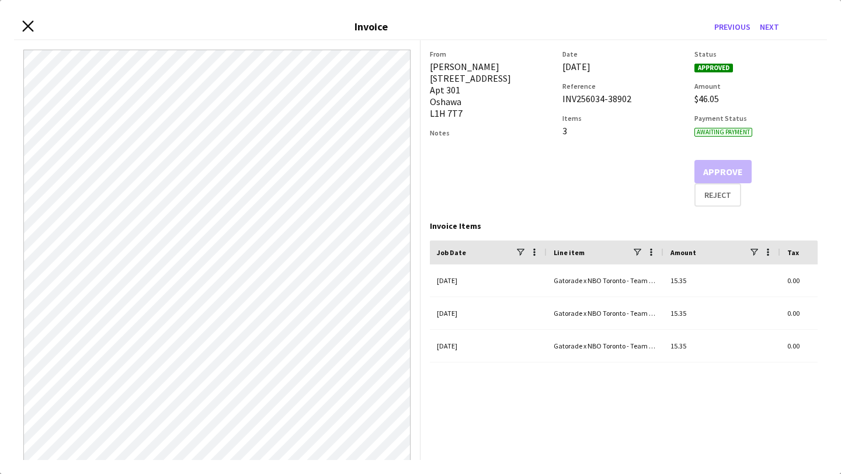
click at [32, 25] on icon "Close invoice dialog" at bounding box center [27, 25] width 11 height 11
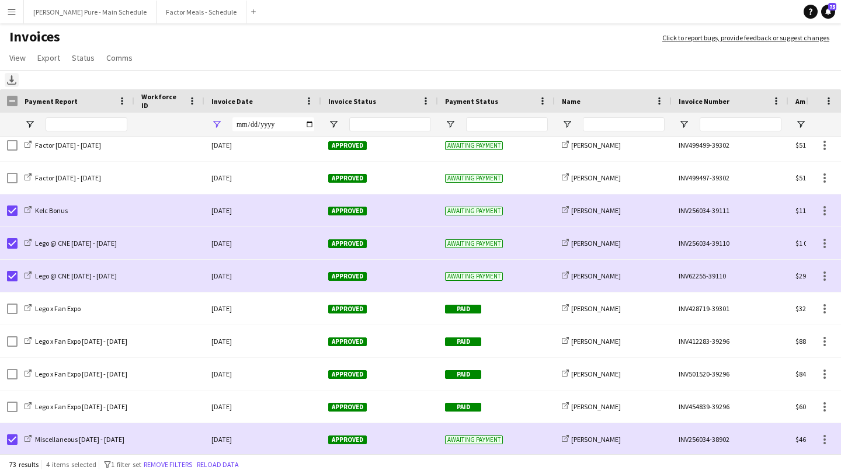
click at [9, 79] on icon "Download" at bounding box center [11, 79] width 9 height 9
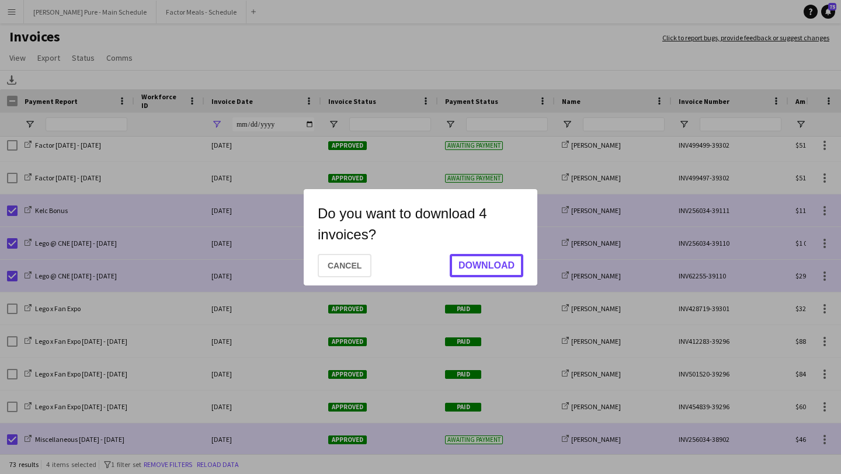
click at [496, 265] on button "Download" at bounding box center [487, 265] width 74 height 23
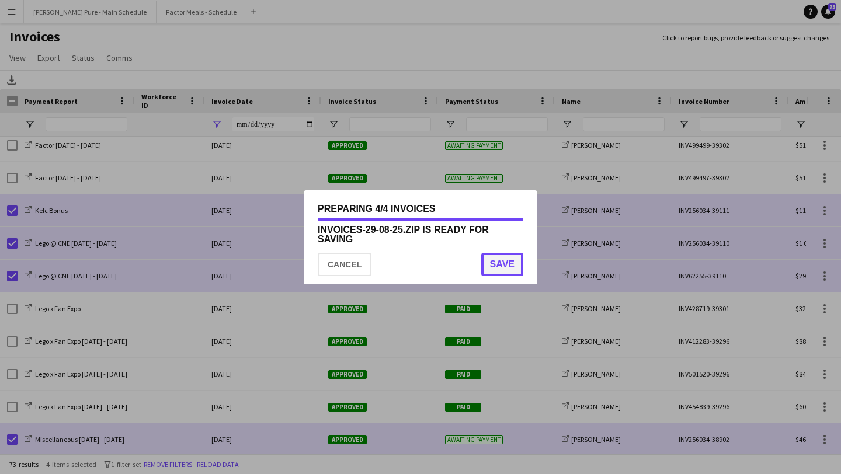
click at [515, 256] on button "Save" at bounding box center [502, 264] width 42 height 23
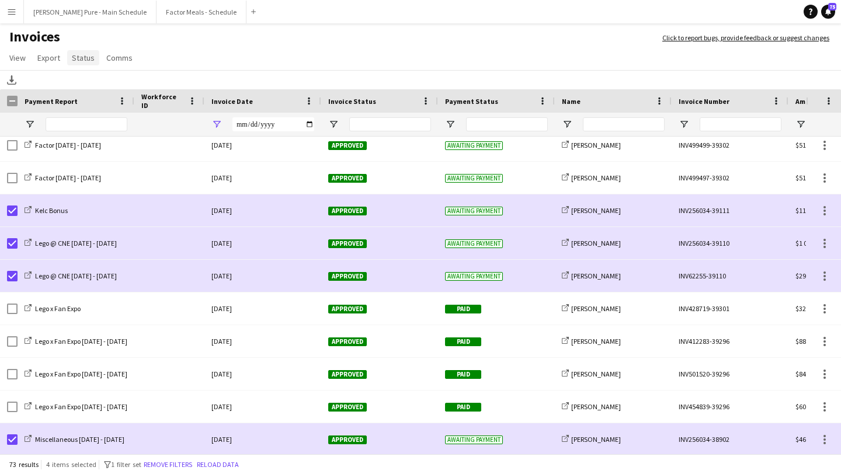
click at [72, 61] on span "Status" at bounding box center [83, 58] width 23 height 11
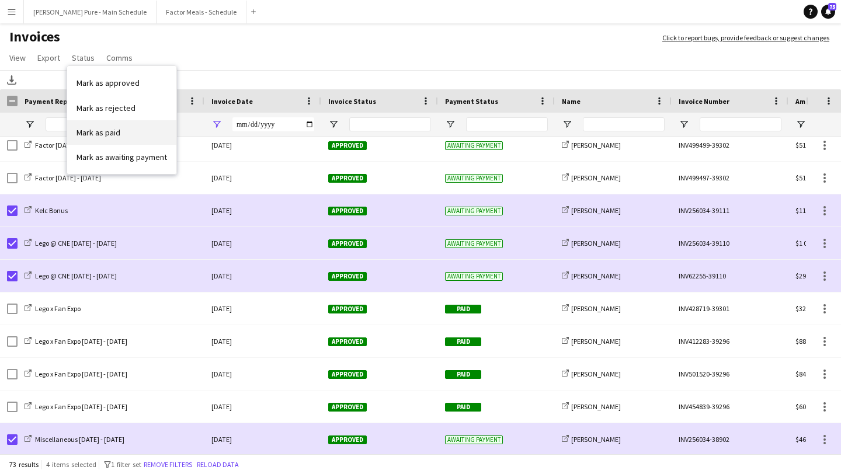
click at [107, 136] on span "Mark as paid" at bounding box center [99, 132] width 44 height 11
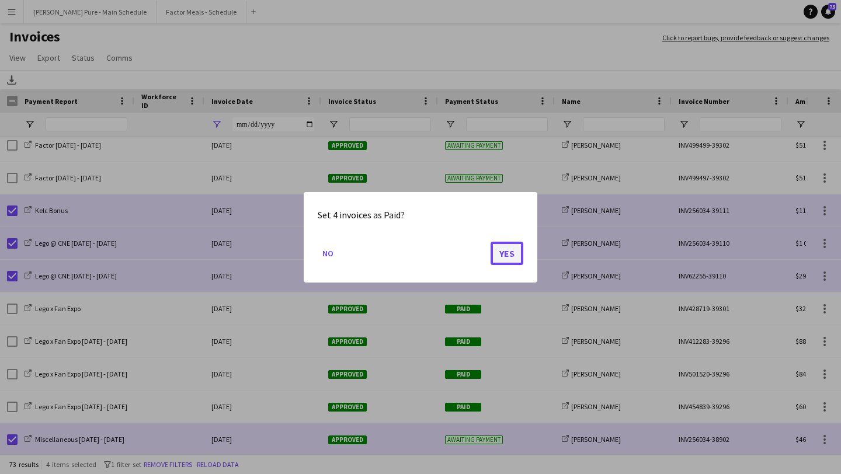
click at [505, 258] on button "Yes" at bounding box center [507, 252] width 33 height 23
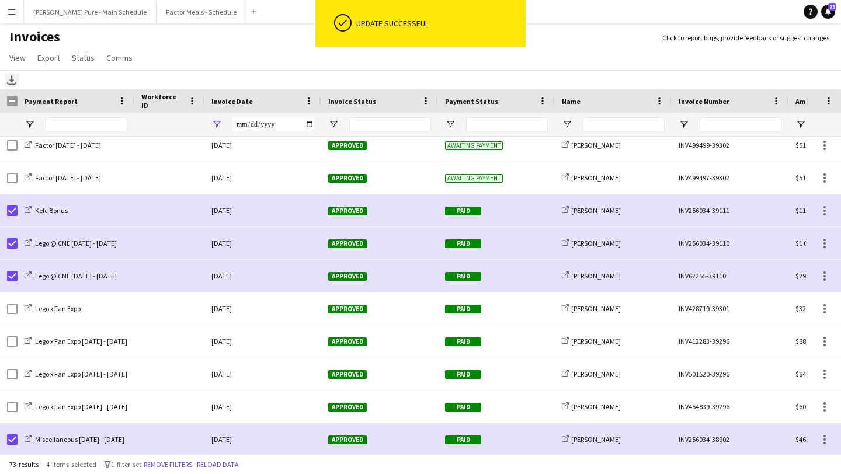
click at [11, 82] on icon "Download" at bounding box center [11, 79] width 9 height 9
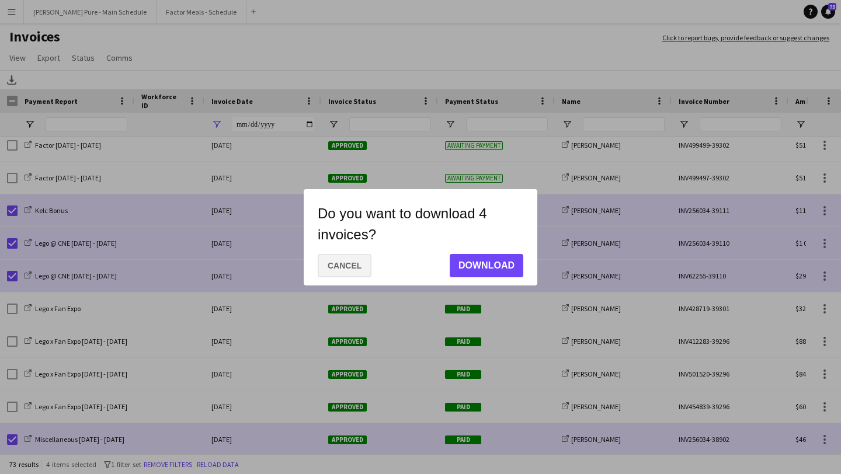
click at [344, 265] on button "Cancel" at bounding box center [345, 265] width 54 height 23
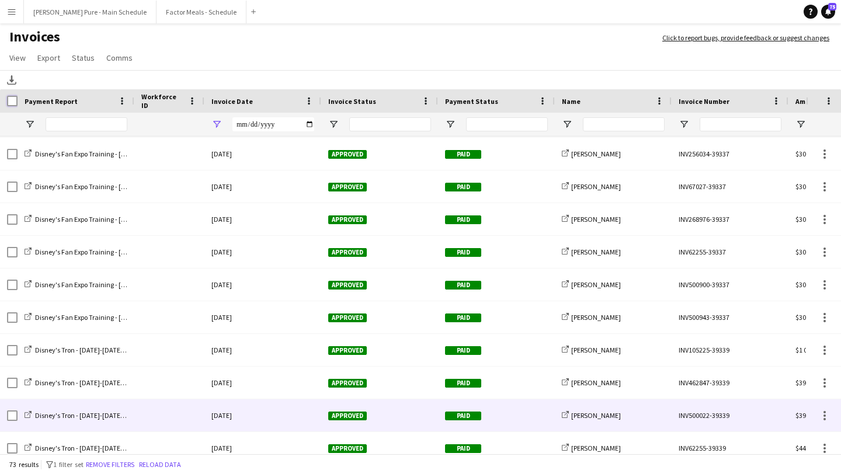
scroll to position [1635, 0]
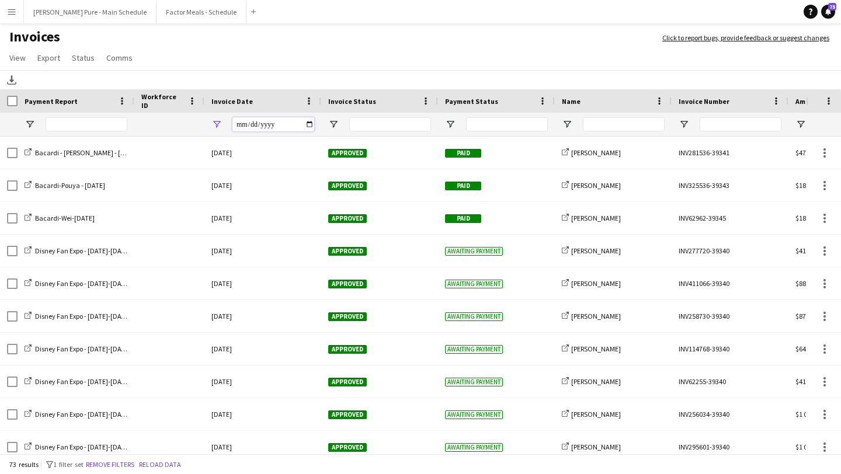
click at [311, 127] on input "**********" at bounding box center [274, 124] width 82 height 14
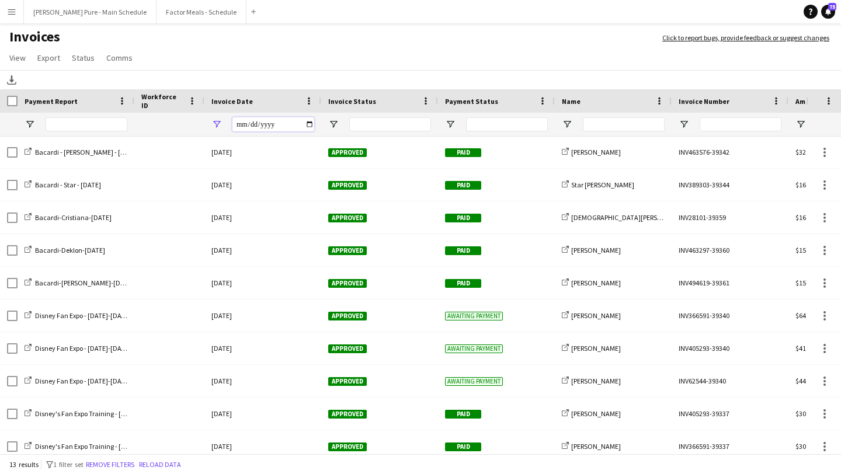
click at [307, 125] on input "**********" at bounding box center [274, 124] width 82 height 14
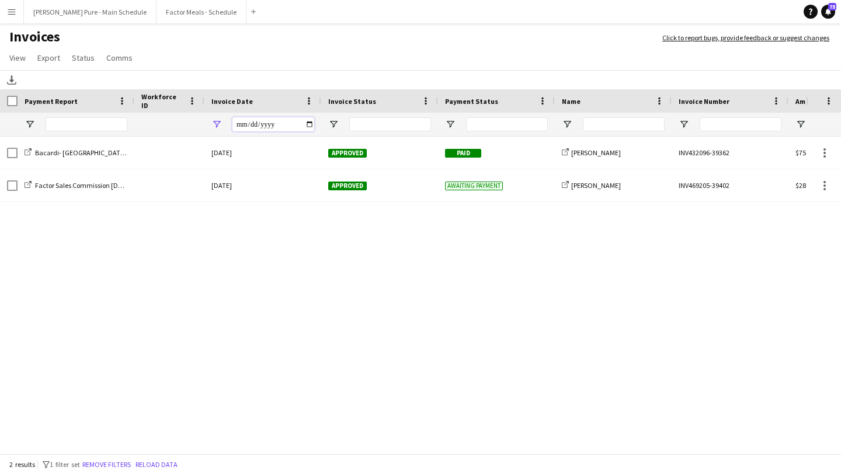
click at [304, 119] on input "**********" at bounding box center [274, 124] width 82 height 14
click at [304, 120] on input "**********" at bounding box center [274, 124] width 82 height 14
click at [309, 129] on input "**********" at bounding box center [274, 124] width 82 height 14
type input "**********"
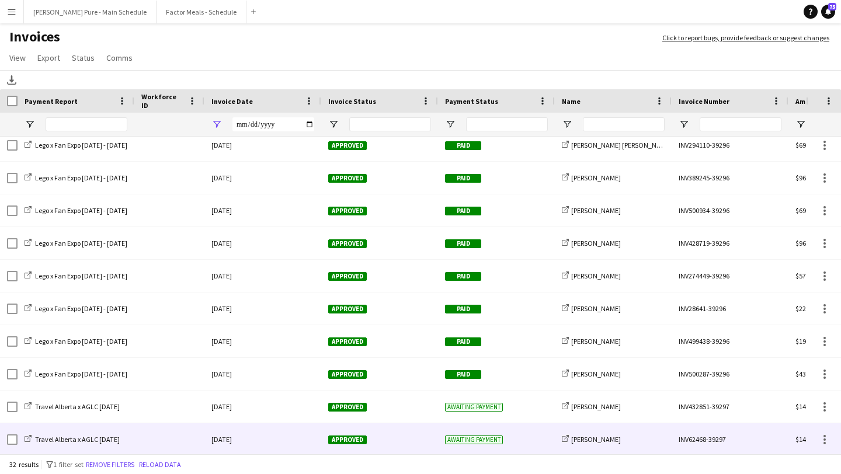
click at [12, 446] on div at bounding box center [12, 440] width 11 height 33
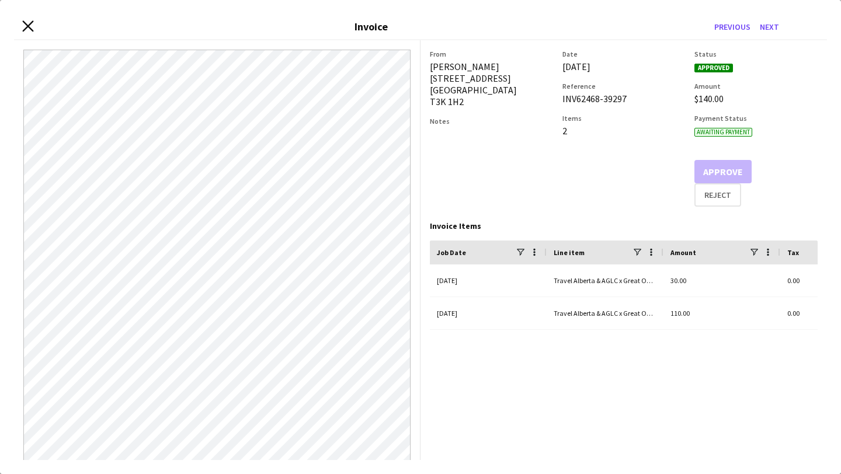
click at [31, 24] on icon "Close invoice dialog" at bounding box center [27, 25] width 11 height 11
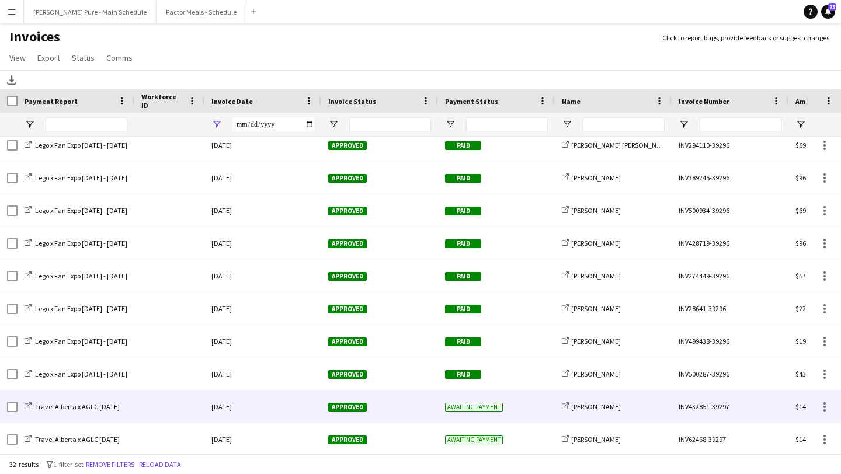
click at [345, 401] on div "Approved" at bounding box center [379, 407] width 117 height 32
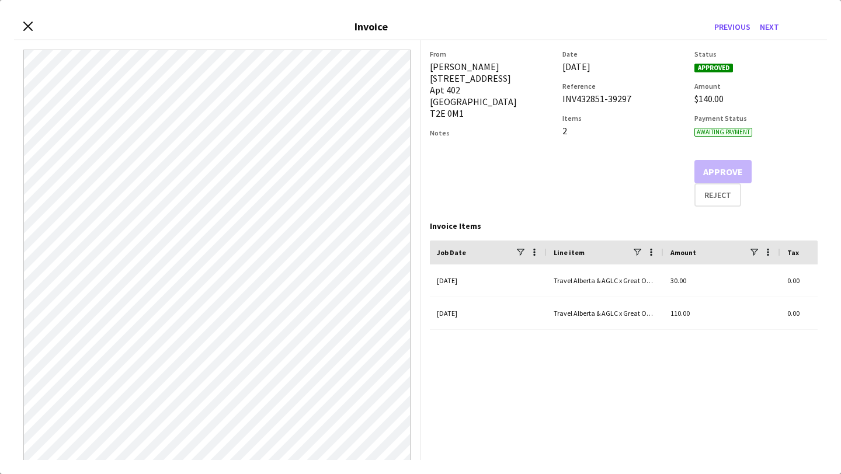
click at [33, 22] on div "Close invoice dialog Invoice Previous Next" at bounding box center [420, 27] width 813 height 26
click at [24, 25] on icon "Close invoice dialog" at bounding box center [27, 25] width 11 height 11
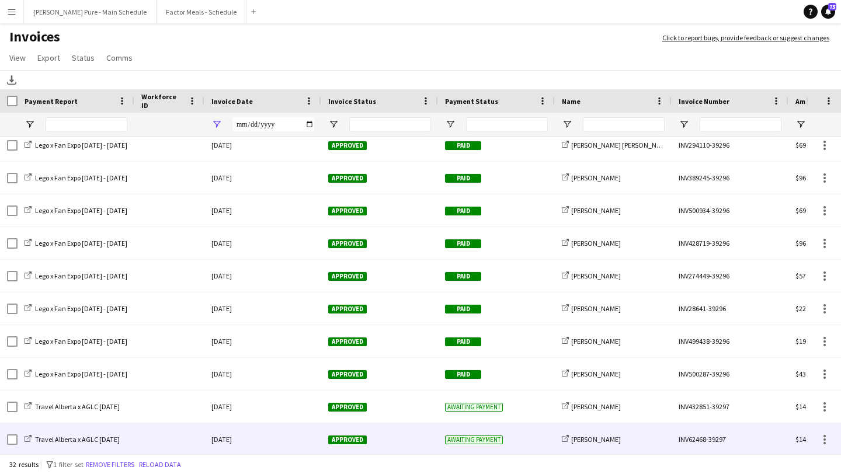
drag, startPoint x: 343, startPoint y: 435, endPoint x: 342, endPoint y: 429, distance: 6.0
click at [343, 435] on div "Approved" at bounding box center [379, 440] width 117 height 32
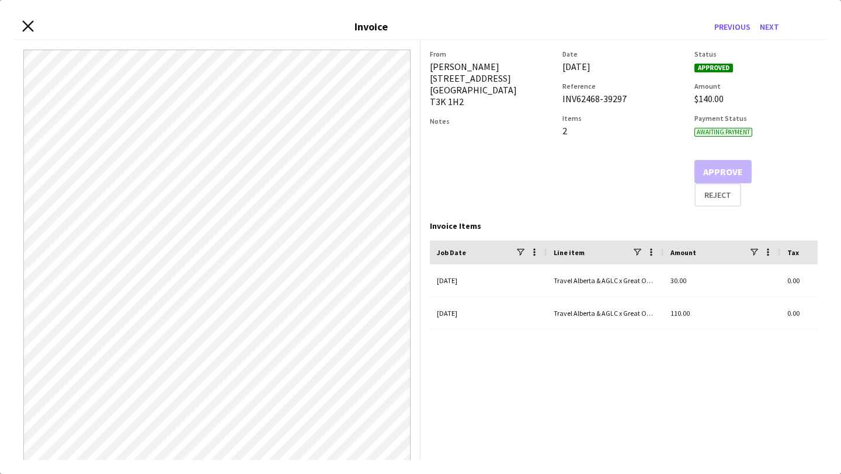
click at [27, 27] on icon "Close invoice dialog" at bounding box center [27, 25] width 11 height 11
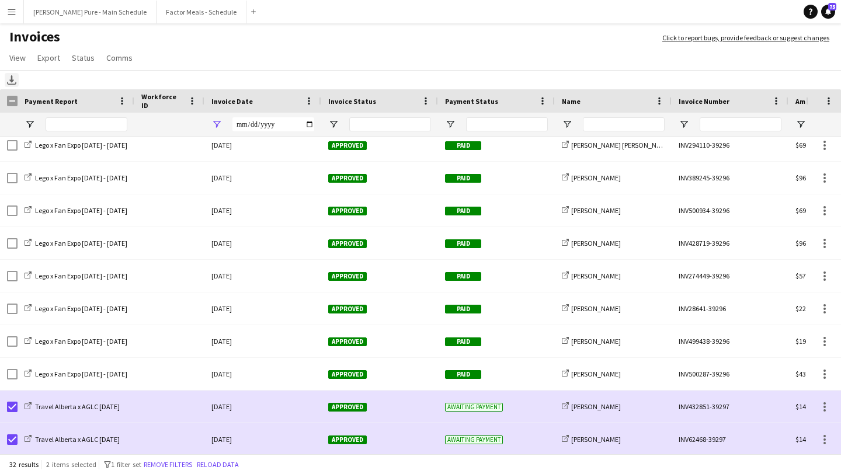
click at [13, 78] on icon "Download" at bounding box center [11, 79] width 9 height 9
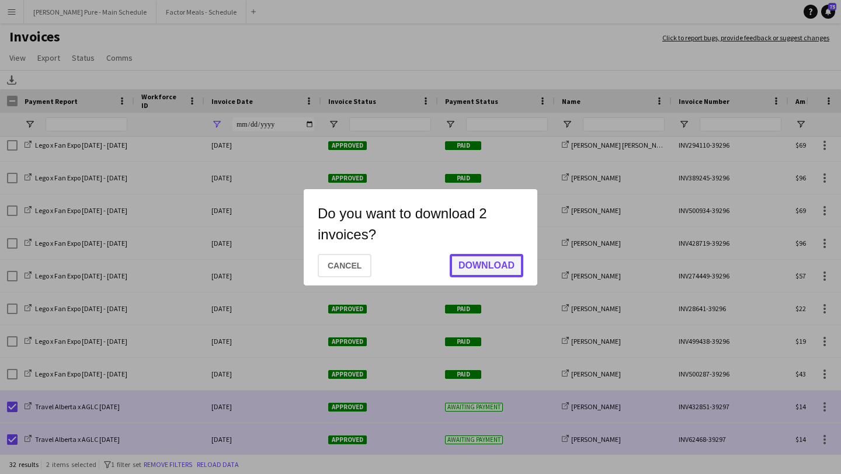
click at [497, 272] on button "Download" at bounding box center [487, 265] width 74 height 23
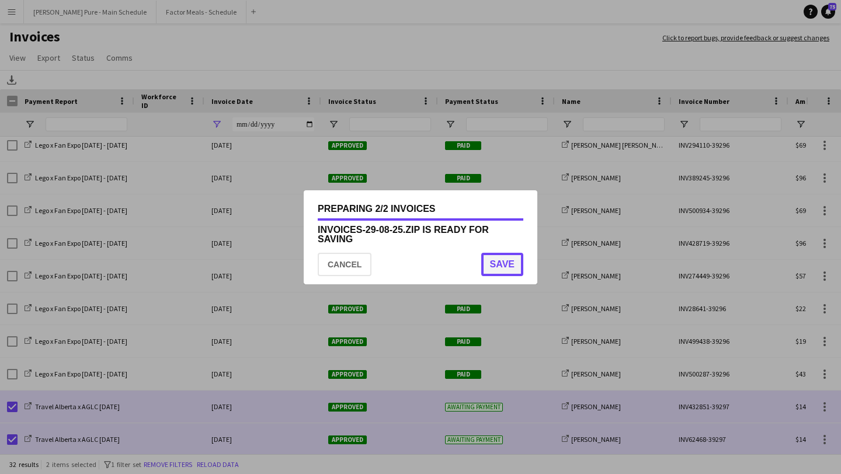
click at [504, 264] on button "Save" at bounding box center [502, 264] width 42 height 23
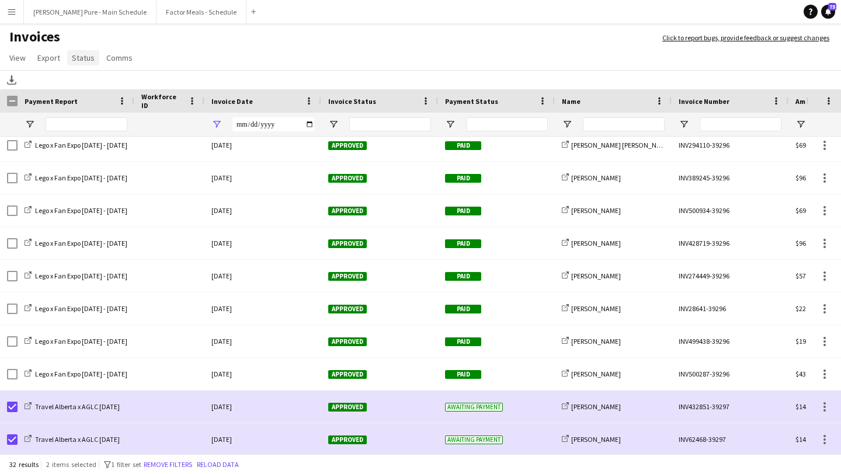
click at [85, 60] on span "Status" at bounding box center [83, 58] width 23 height 11
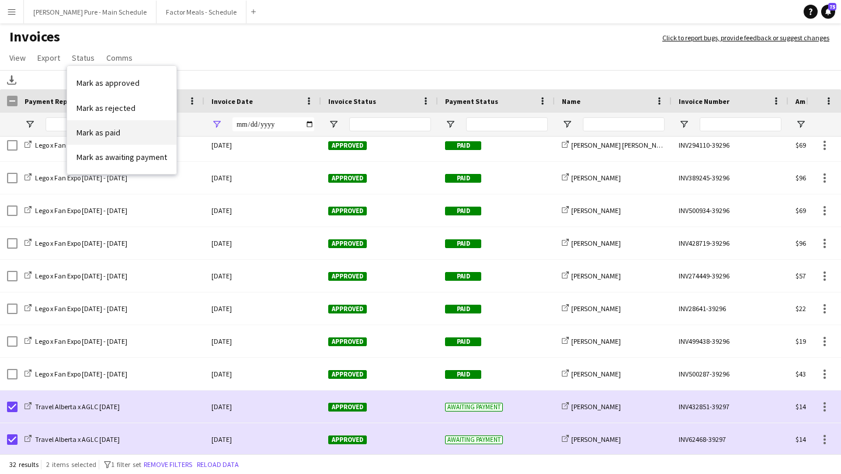
click at [120, 129] on link "Mark as paid" at bounding box center [121, 132] width 109 height 25
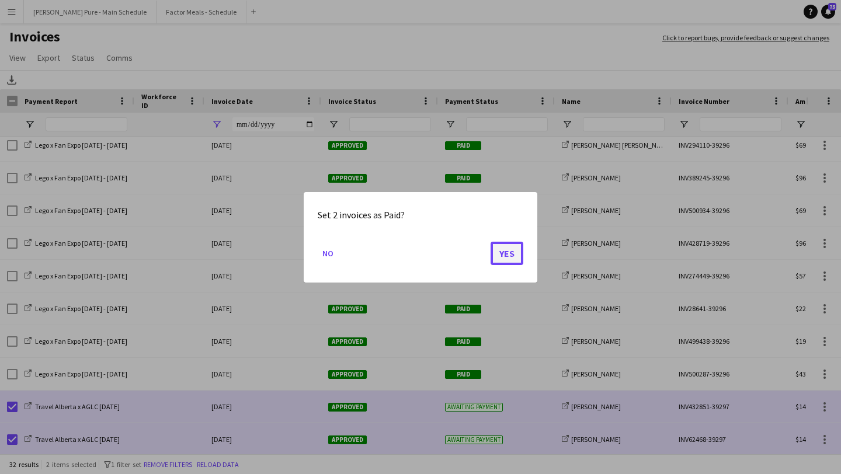
click at [508, 252] on button "Yes" at bounding box center [507, 252] width 33 height 23
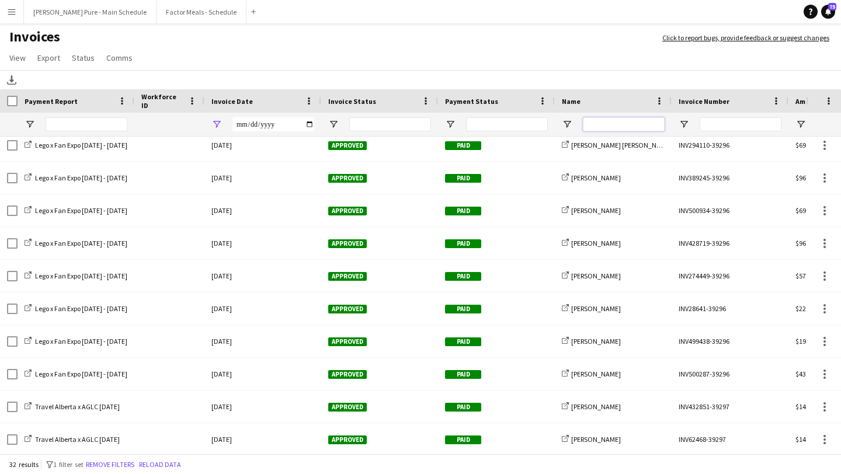
click at [628, 125] on input "Name Filter Input" at bounding box center [624, 124] width 82 height 14
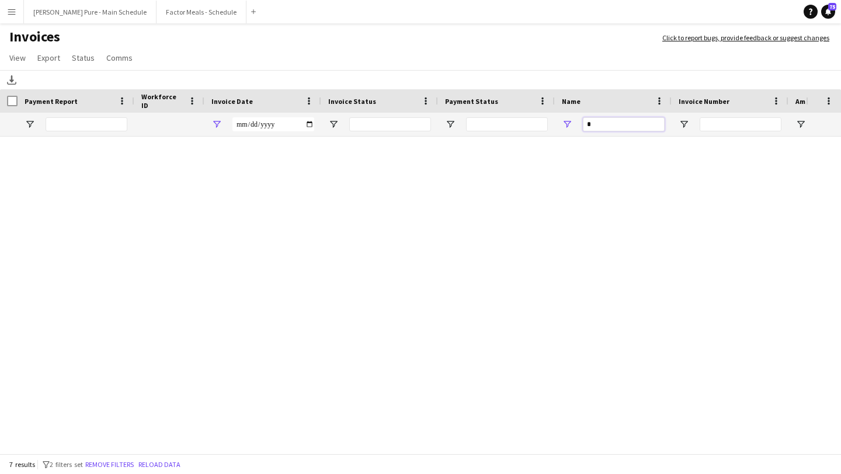
scroll to position [0, 0]
type input "*"
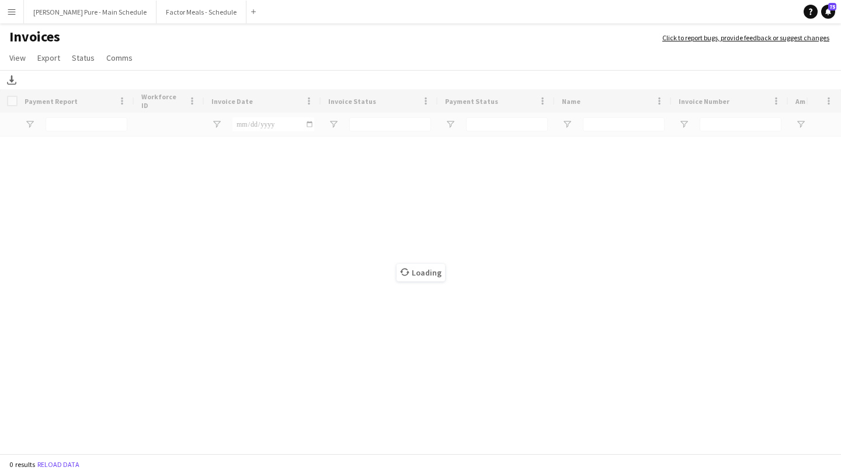
click at [8, 14] on app-icon "Menu" at bounding box center [11, 11] width 9 height 9
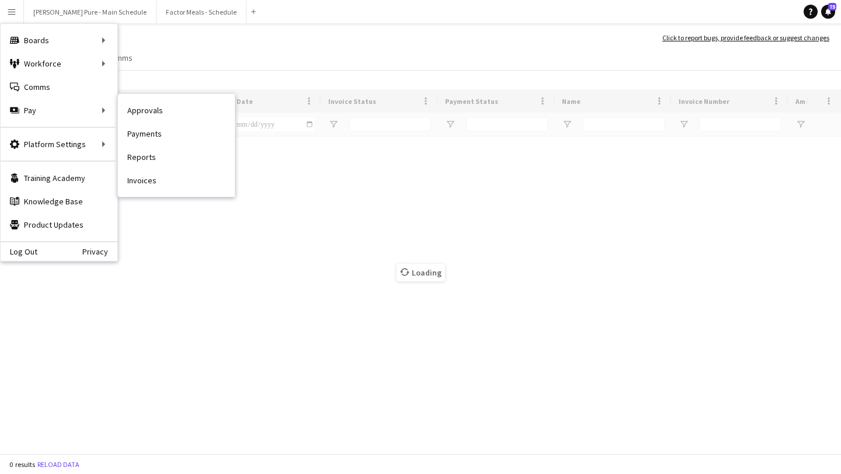
click at [165, 110] on link "Approvals" at bounding box center [176, 110] width 117 height 23
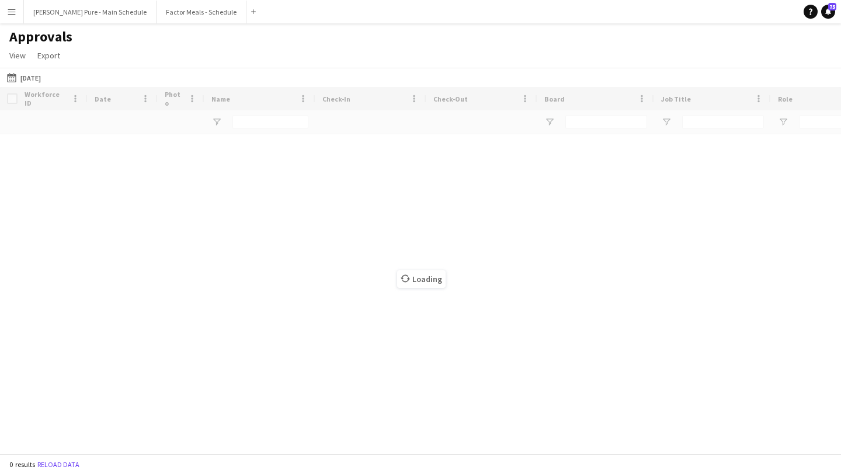
type input "**********"
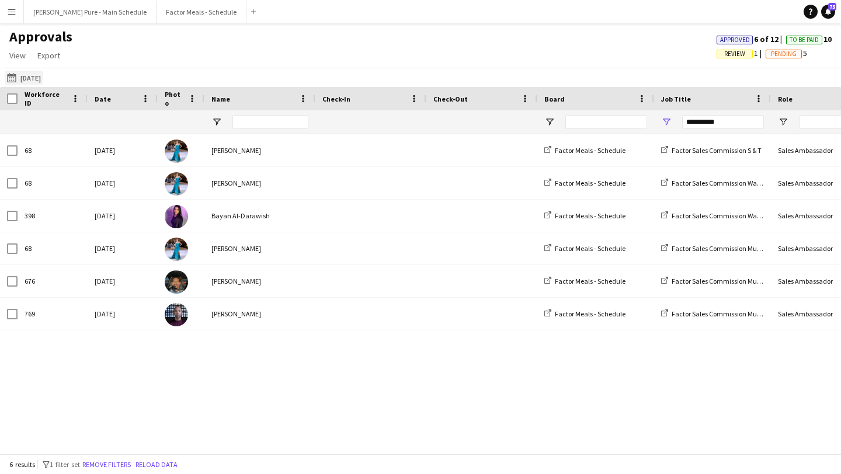
click at [43, 73] on button "25-08-2025 25-08-2025" at bounding box center [24, 78] width 39 height 14
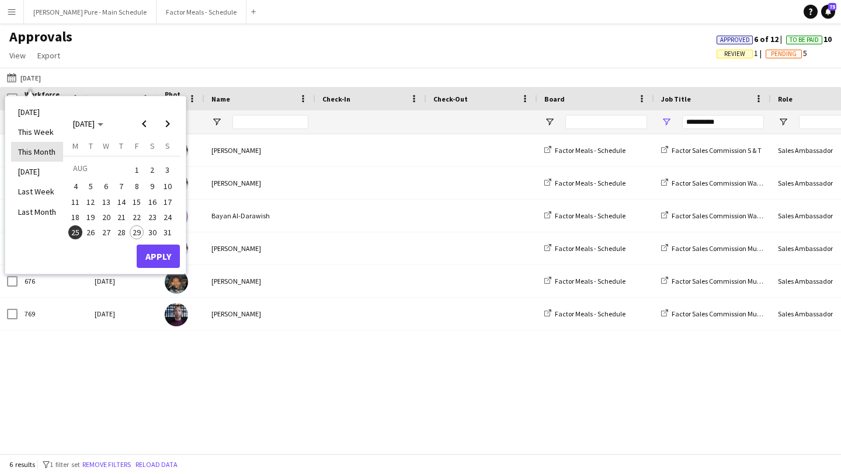
click at [36, 153] on li "This Month" at bounding box center [37, 152] width 52 height 20
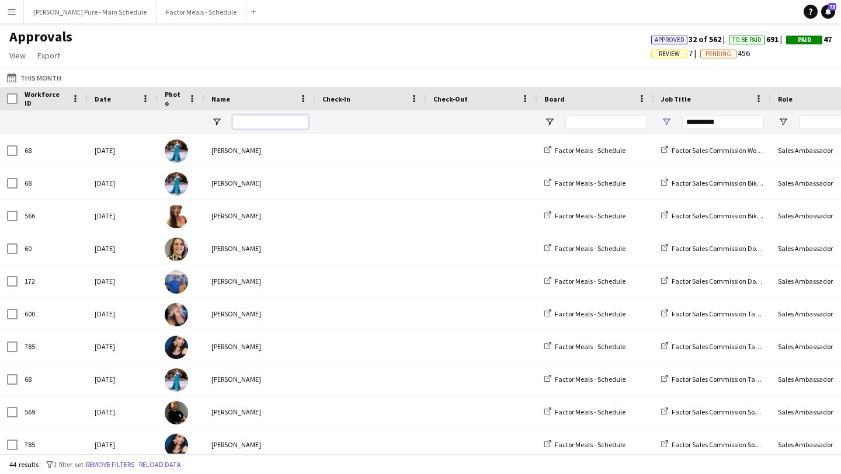
click at [289, 116] on input "Name Filter Input" at bounding box center [271, 122] width 76 height 14
type input "*"
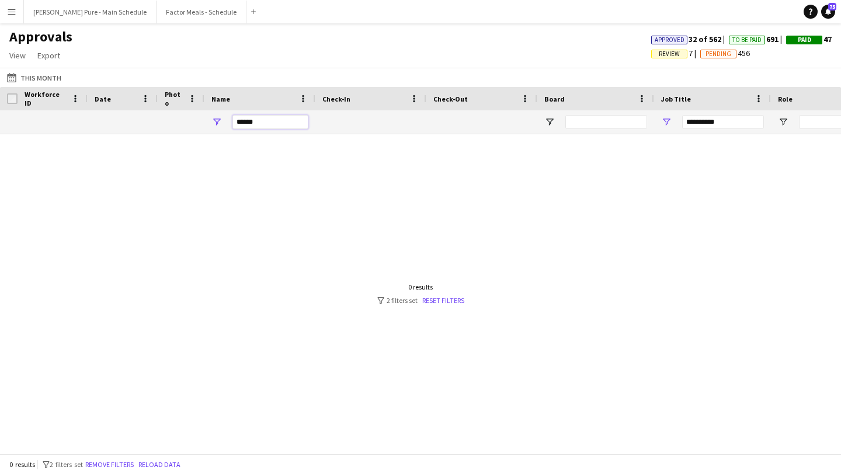
type input "******"
drag, startPoint x: 727, startPoint y: 123, endPoint x: 623, endPoint y: 120, distance: 104.1
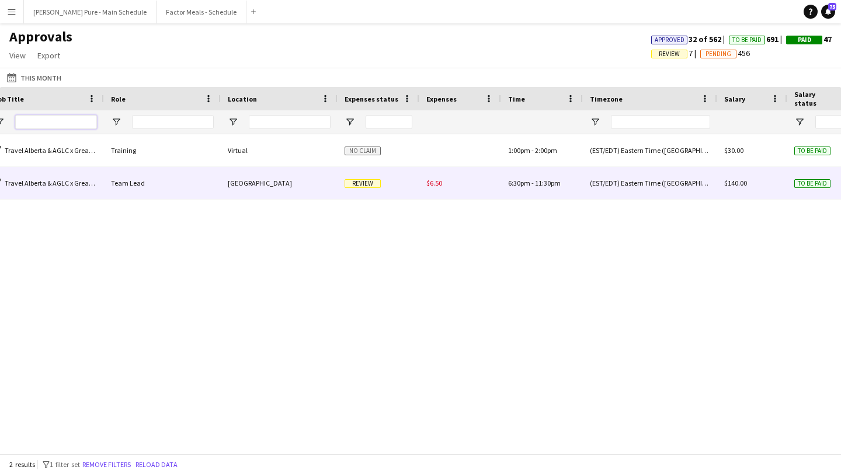
scroll to position [0, 516]
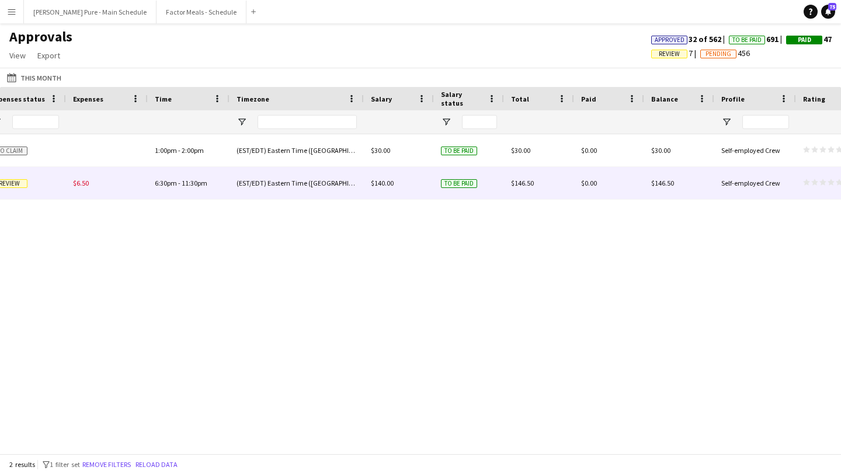
click at [92, 185] on div "$6.50" at bounding box center [107, 183] width 82 height 32
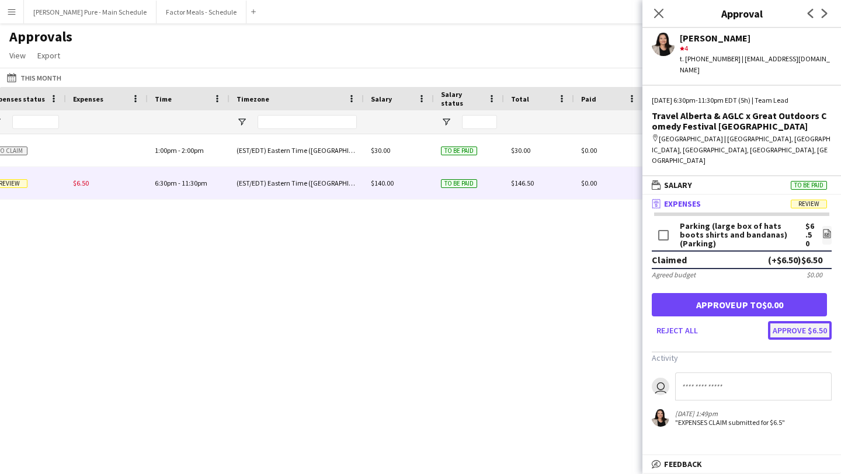
click at [802, 321] on button "Approve $6.50" at bounding box center [800, 330] width 64 height 19
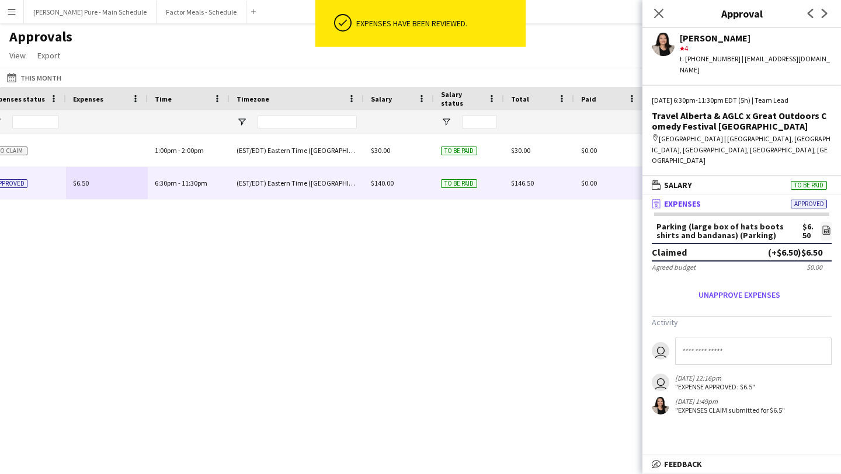
click at [15, 16] on button "Menu" at bounding box center [11, 11] width 23 height 23
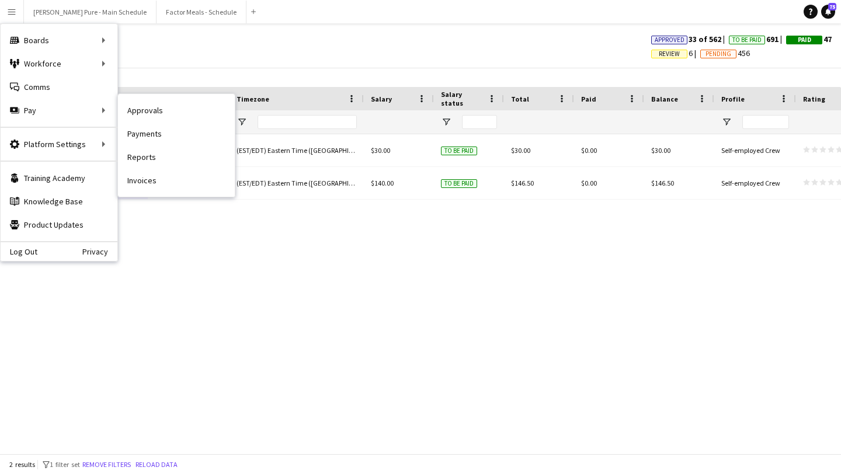
click at [171, 135] on link "Payments" at bounding box center [176, 133] width 117 height 23
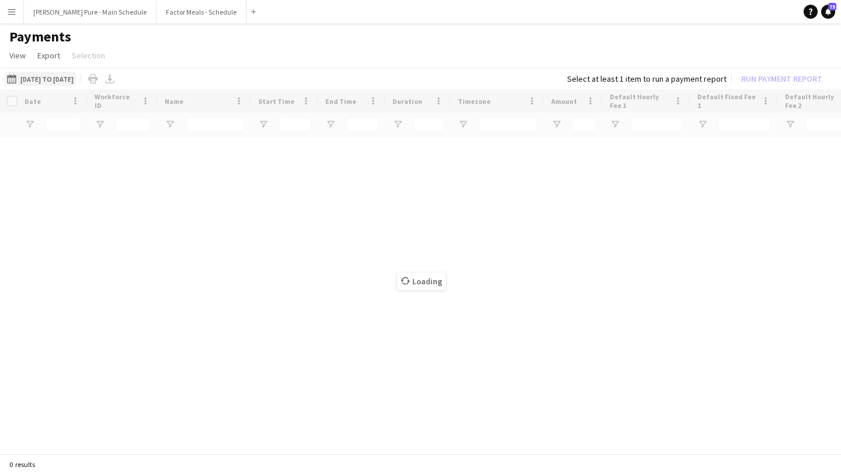
click at [42, 79] on button "25-08-2025 to 26-08-2025 25-08-2025 to 26-08-2025" at bounding box center [40, 79] width 71 height 14
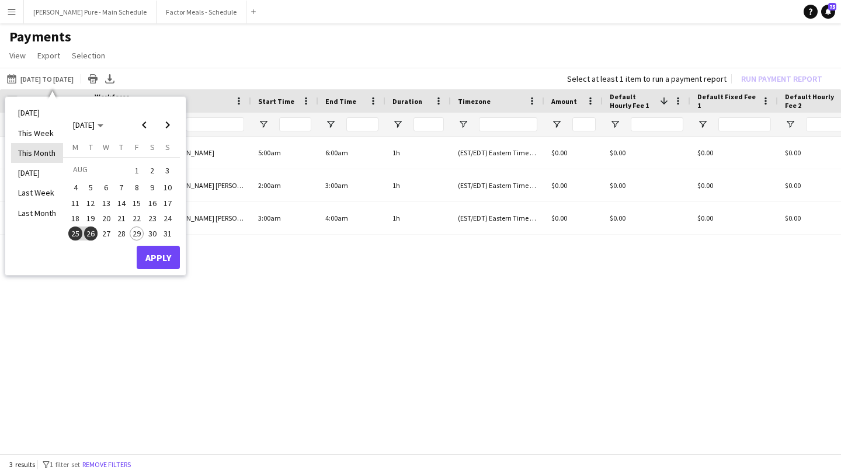
click at [35, 153] on li "This Month" at bounding box center [37, 153] width 52 height 20
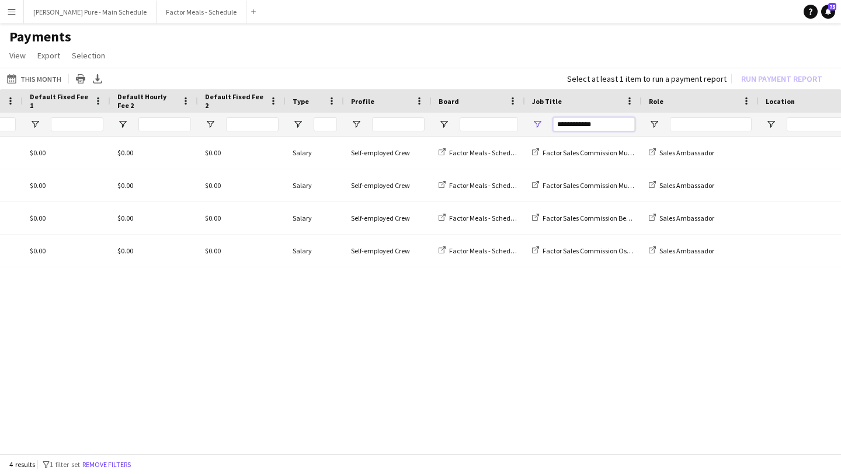
drag, startPoint x: 621, startPoint y: 128, endPoint x: 473, endPoint y: 120, distance: 148.0
click at [473, 120] on div at bounding box center [308, 124] width 1953 height 23
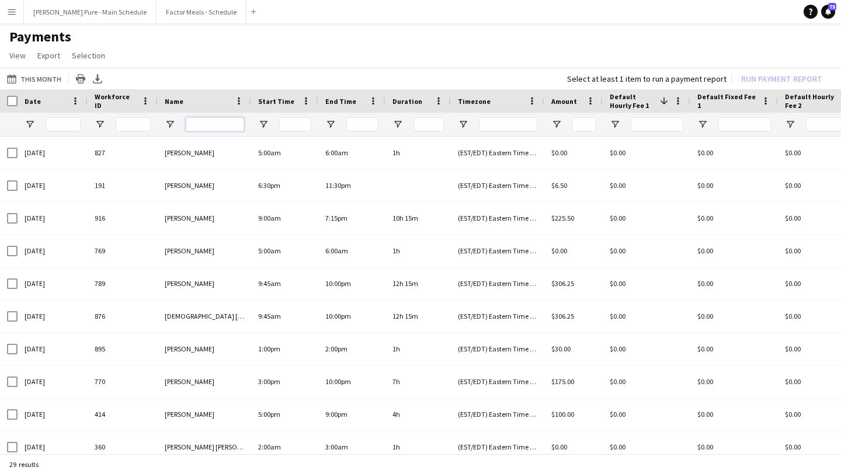
click at [202, 130] on input "Name Filter Input" at bounding box center [215, 124] width 58 height 14
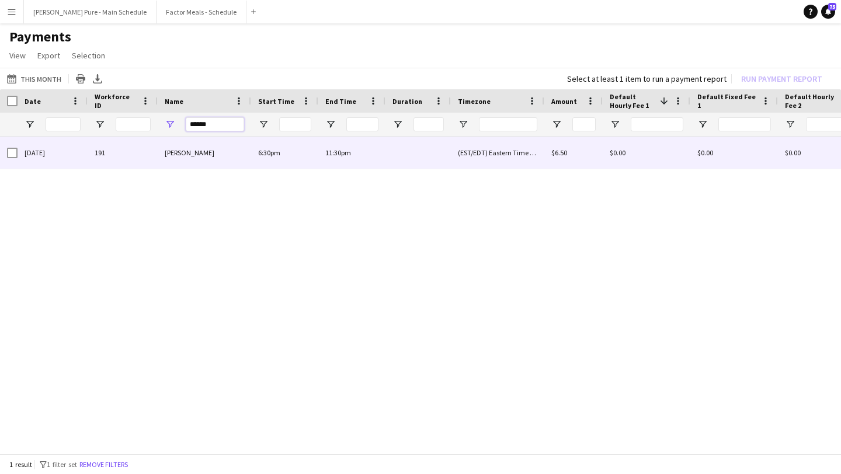
type input "******"
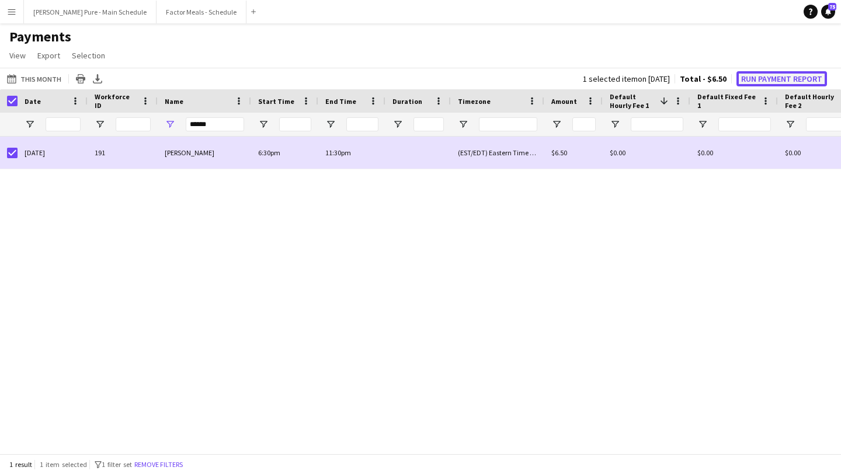
click at [775, 81] on button "Run Payment Report" at bounding box center [782, 78] width 91 height 15
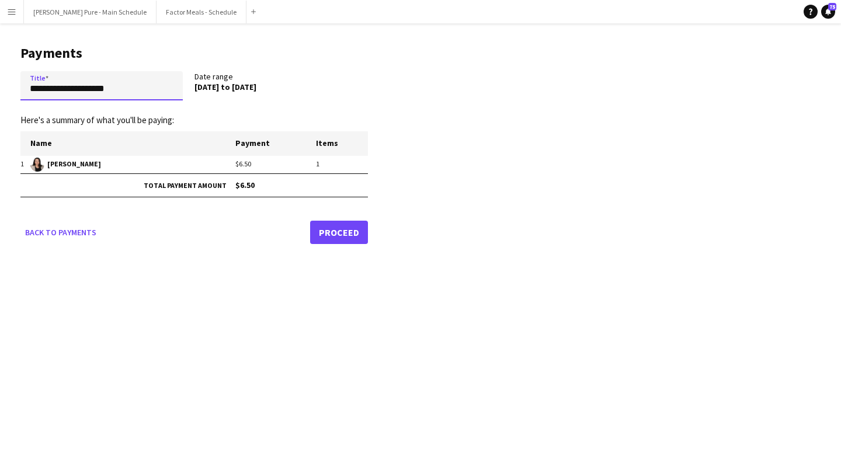
drag, startPoint x: 149, startPoint y: 90, endPoint x: 0, endPoint y: 63, distance: 151.4
click at [0, 63] on main "**********" at bounding box center [190, 142] width 380 height 238
type input "**********"
click at [348, 240] on link "Proceed" at bounding box center [339, 232] width 58 height 23
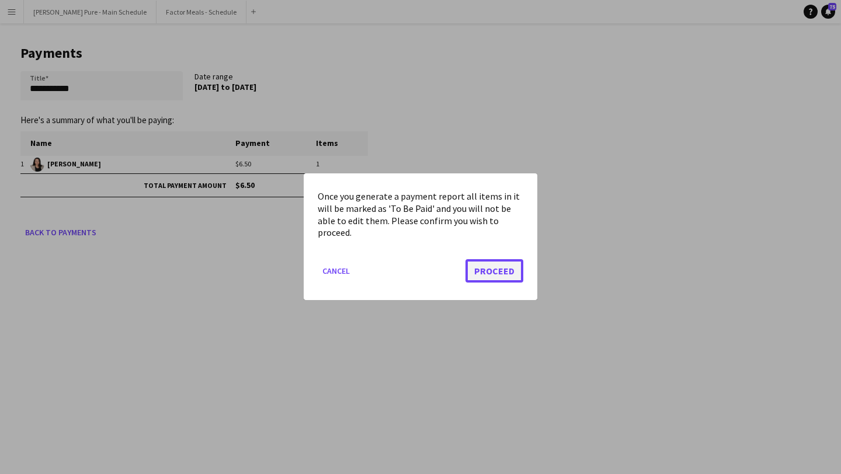
click at [506, 280] on button "Proceed" at bounding box center [495, 271] width 58 height 23
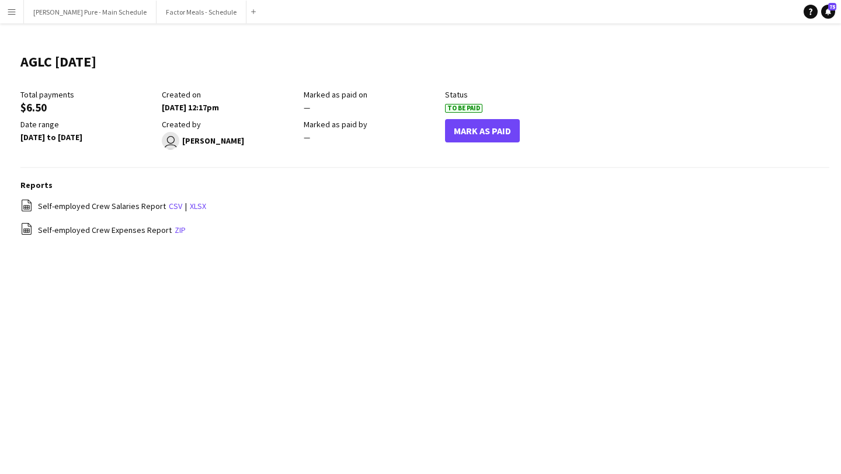
click at [8, 16] on app-icon "Menu" at bounding box center [11, 11] width 9 height 9
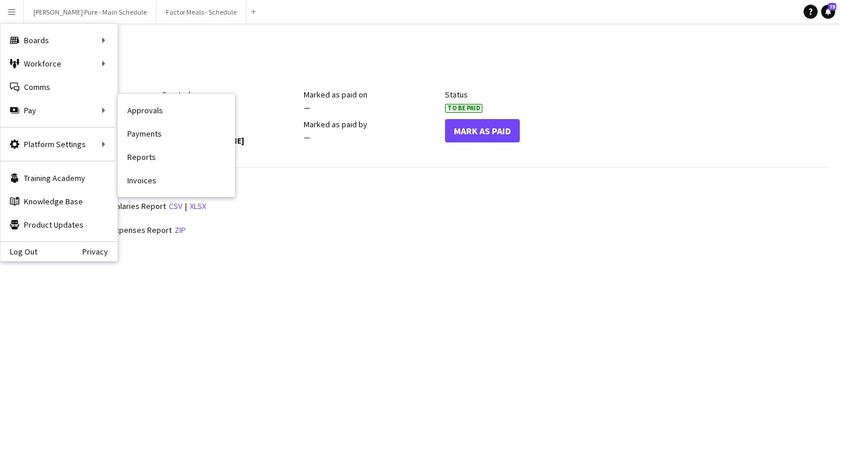
click at [172, 178] on link "Invoices" at bounding box center [176, 180] width 117 height 23
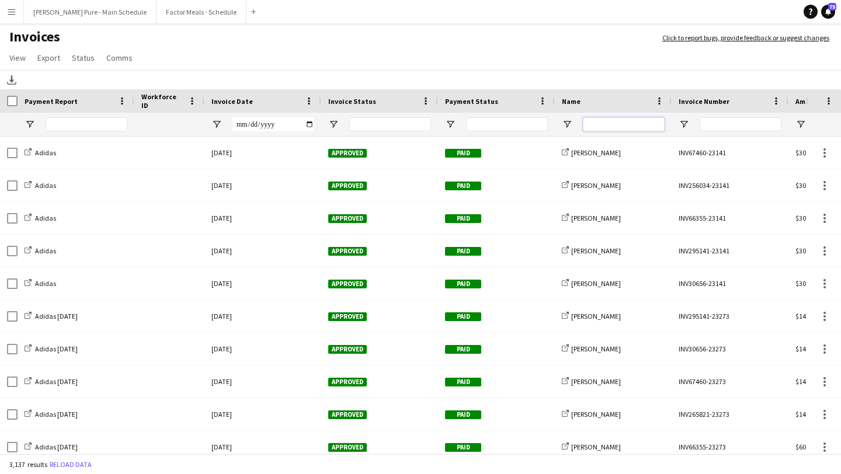
click at [621, 125] on input "Name Filter Input" at bounding box center [624, 124] width 82 height 14
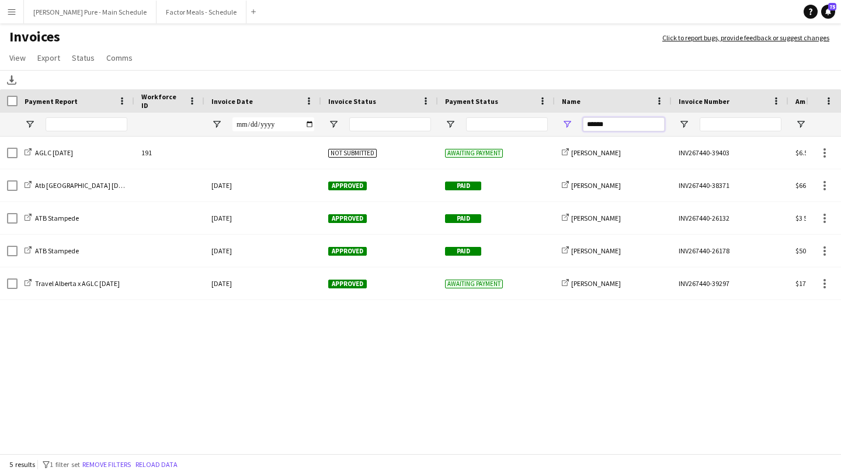
type input "******"
click at [310, 124] on input "Invoice Date Filter Input" at bounding box center [274, 124] width 82 height 14
type input "**********"
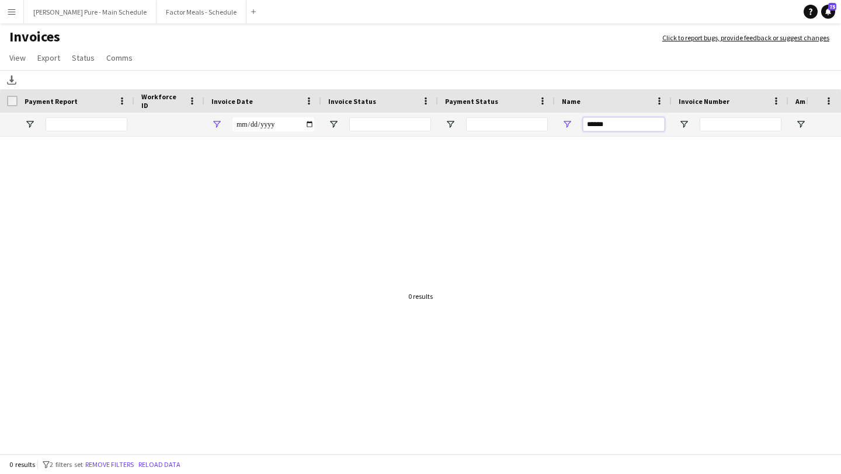
drag, startPoint x: 616, startPoint y: 127, endPoint x: 522, endPoint y: 123, distance: 93.6
click at [522, 123] on div "**********" at bounding box center [569, 124] width 1139 height 23
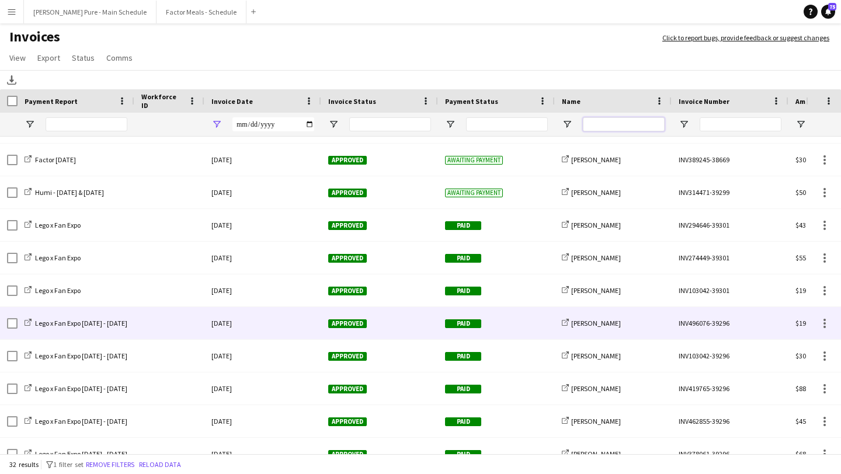
scroll to position [335, 0]
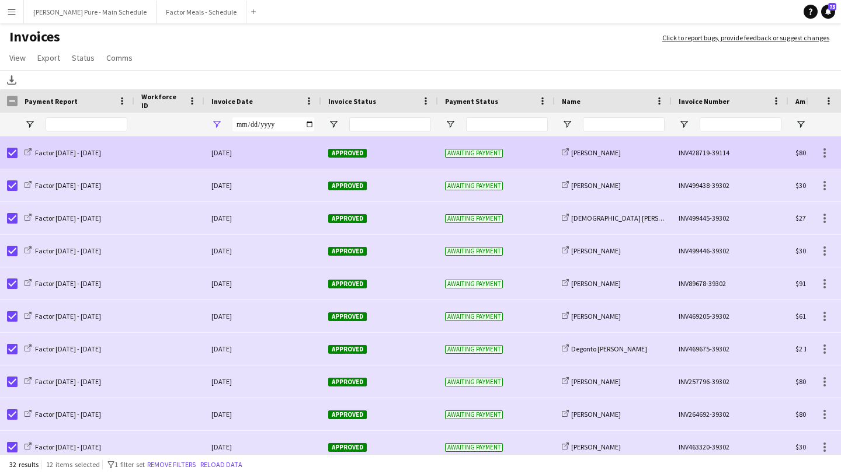
click at [342, 150] on span "Approved" at bounding box center [347, 153] width 39 height 9
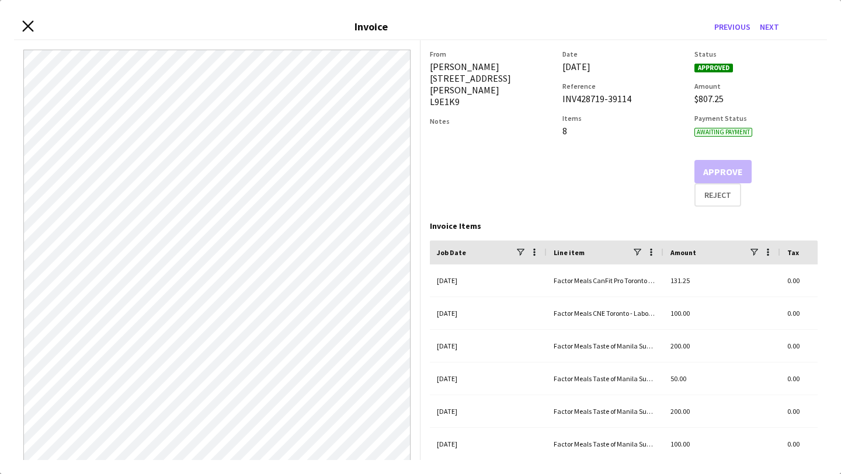
click at [27, 26] on icon at bounding box center [27, 25] width 11 height 11
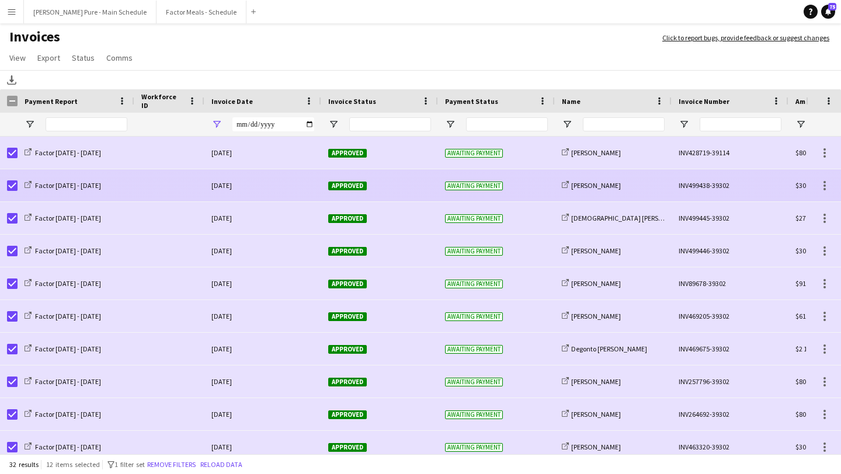
click at [341, 185] on span "Approved" at bounding box center [347, 186] width 39 height 9
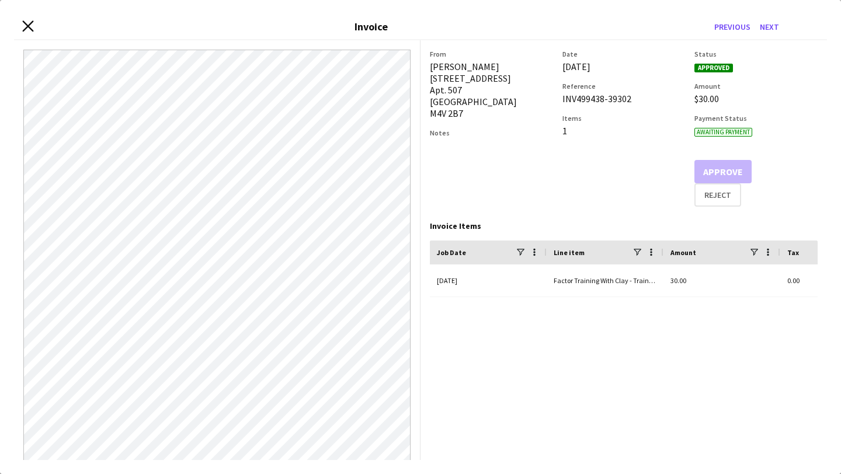
click at [31, 28] on icon at bounding box center [27, 25] width 11 height 11
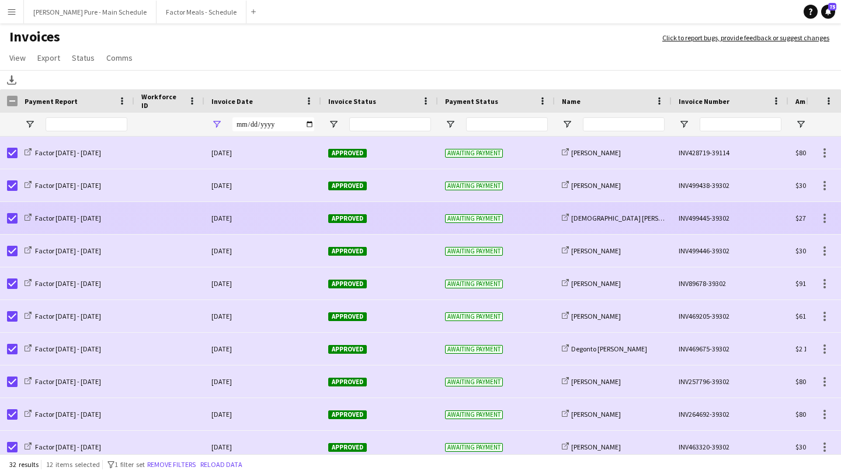
click at [353, 219] on span "Approved" at bounding box center [347, 218] width 39 height 9
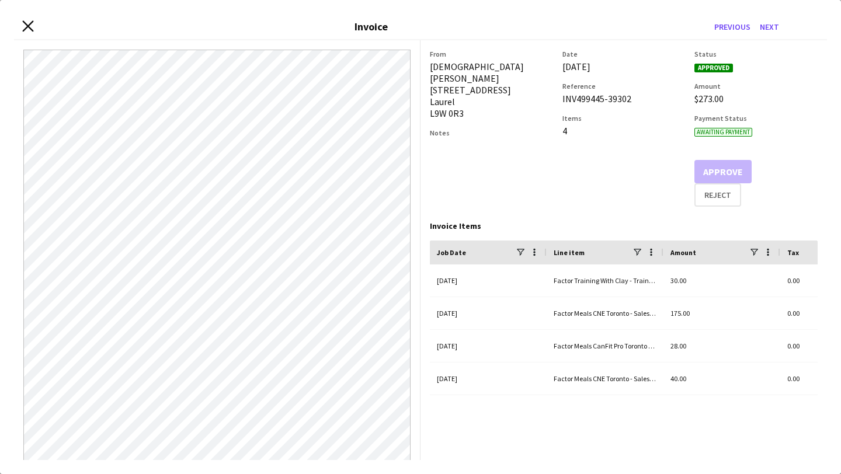
click at [24, 23] on icon "Close invoice dialog" at bounding box center [27, 25] width 11 height 11
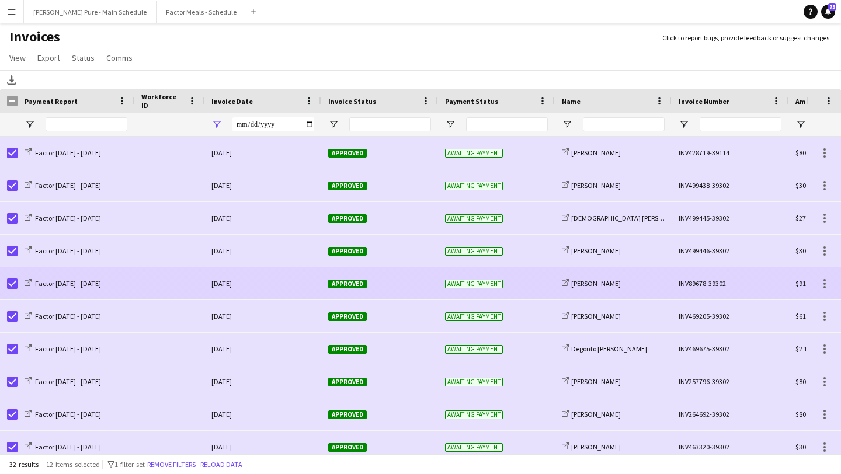
scroll to position [30, 0]
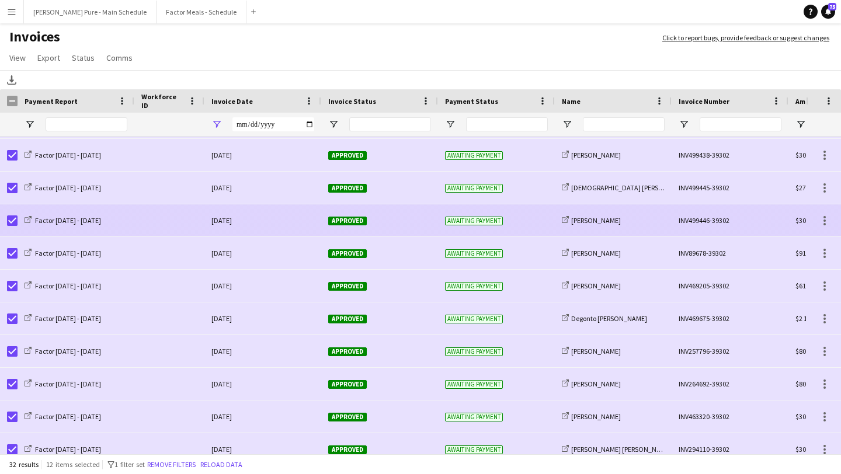
click at [359, 213] on div "Approved" at bounding box center [379, 221] width 117 height 32
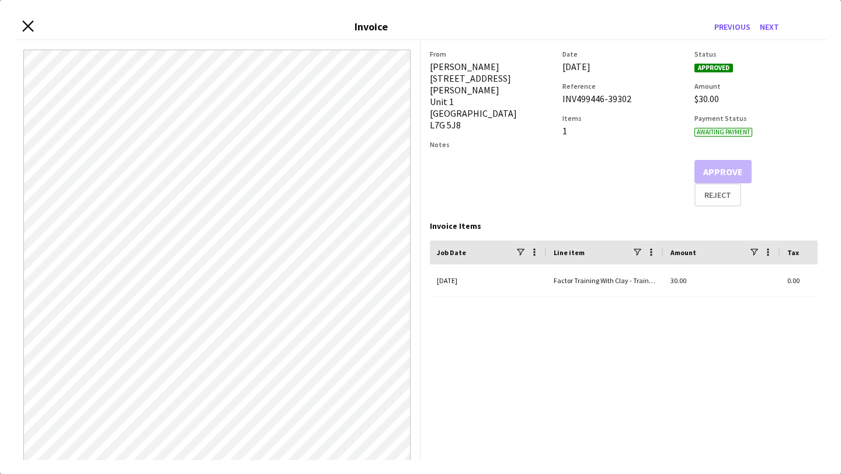
click at [30, 26] on icon "Close invoice dialog" at bounding box center [27, 25] width 11 height 11
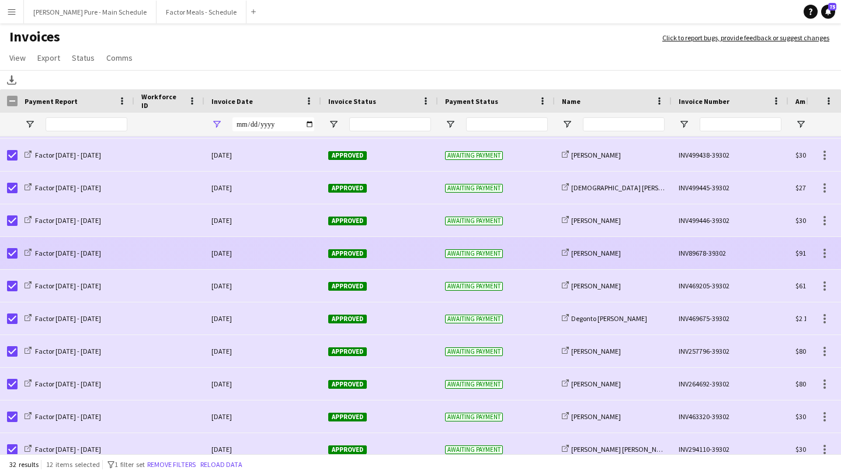
click at [356, 253] on span "Approved" at bounding box center [347, 254] width 39 height 9
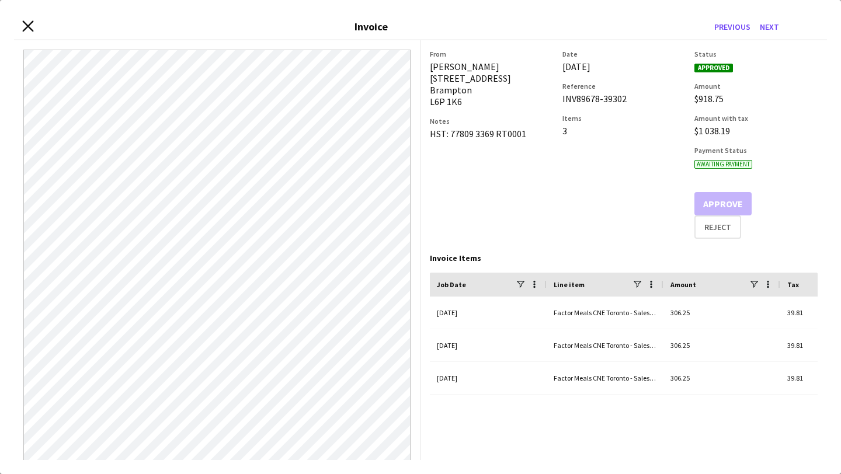
click at [31, 27] on icon "Close invoice dialog" at bounding box center [27, 25] width 11 height 11
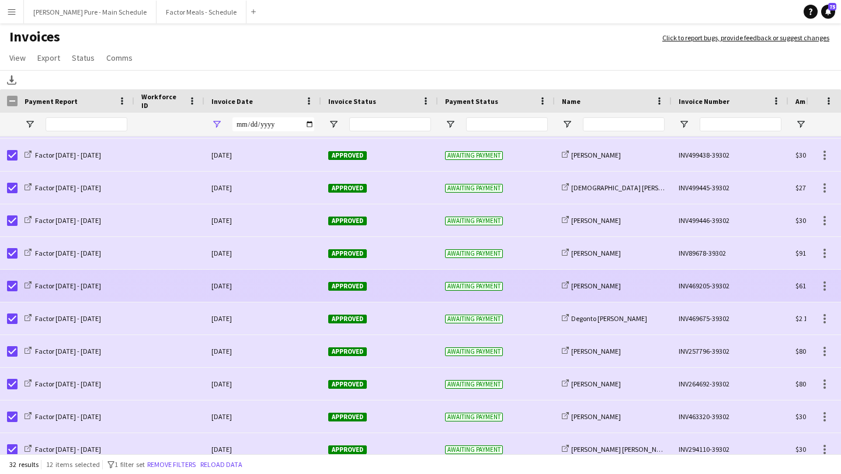
click at [348, 282] on span "Approved" at bounding box center [347, 286] width 39 height 9
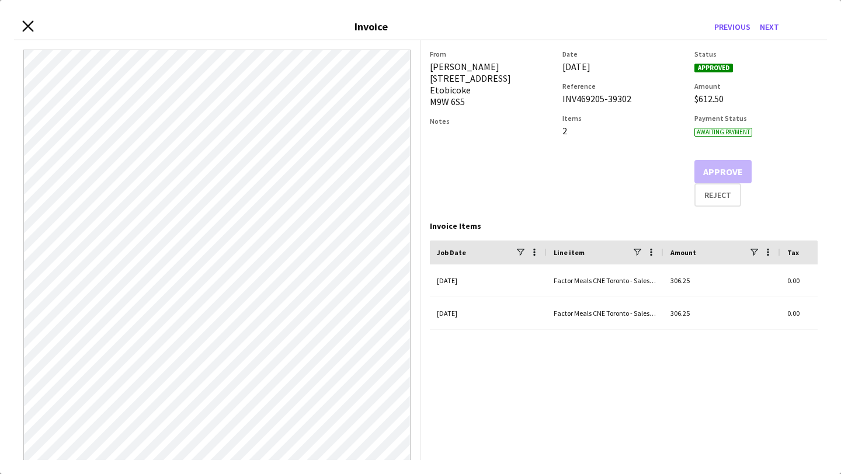
click at [29, 26] on icon at bounding box center [27, 25] width 11 height 11
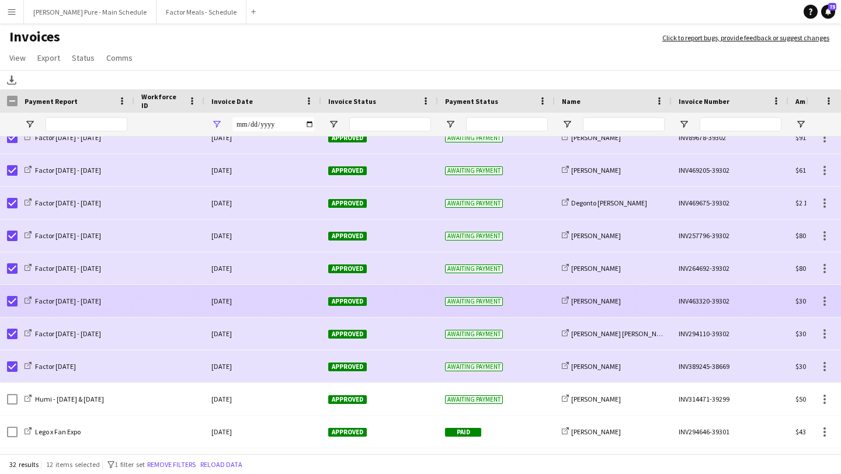
scroll to position [151, 0]
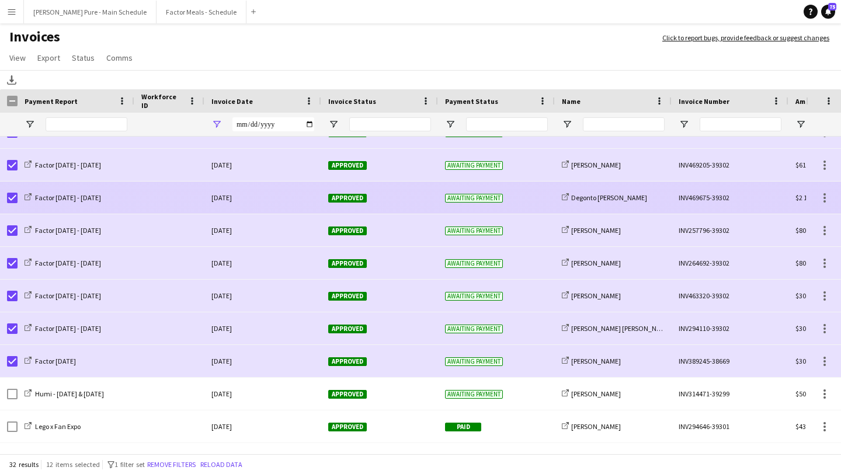
click at [345, 199] on span "Approved" at bounding box center [347, 198] width 39 height 9
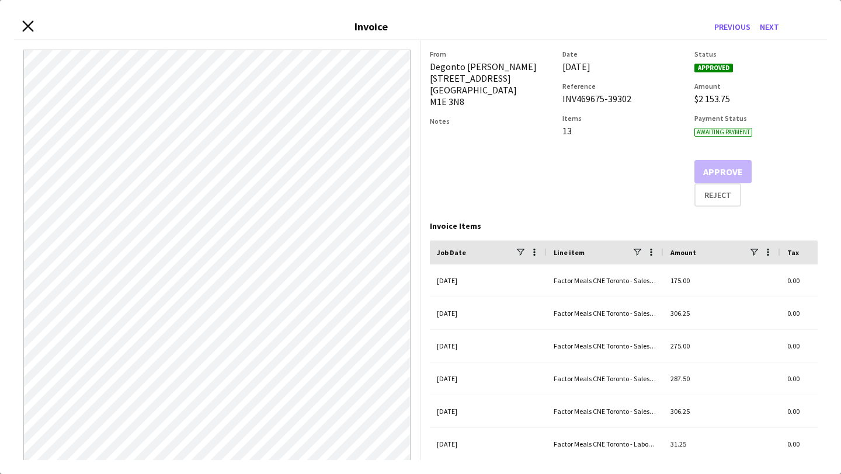
click at [26, 29] on icon "Close invoice dialog" at bounding box center [27, 25] width 11 height 11
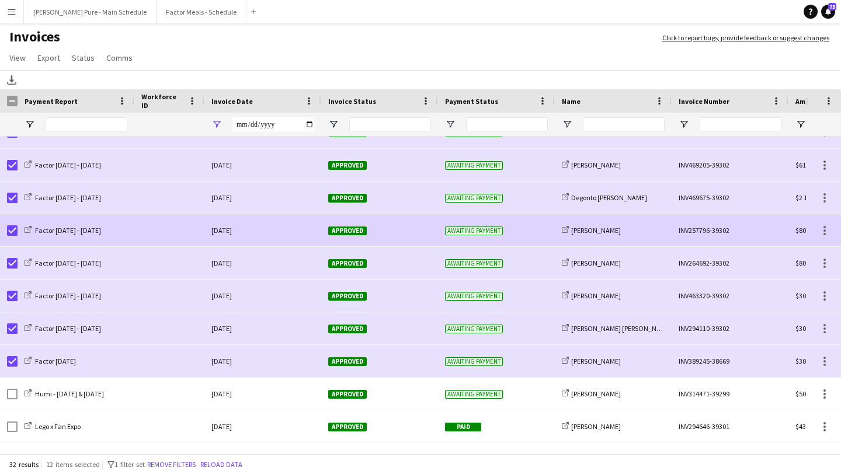
click at [335, 236] on div "Approved" at bounding box center [379, 230] width 117 height 32
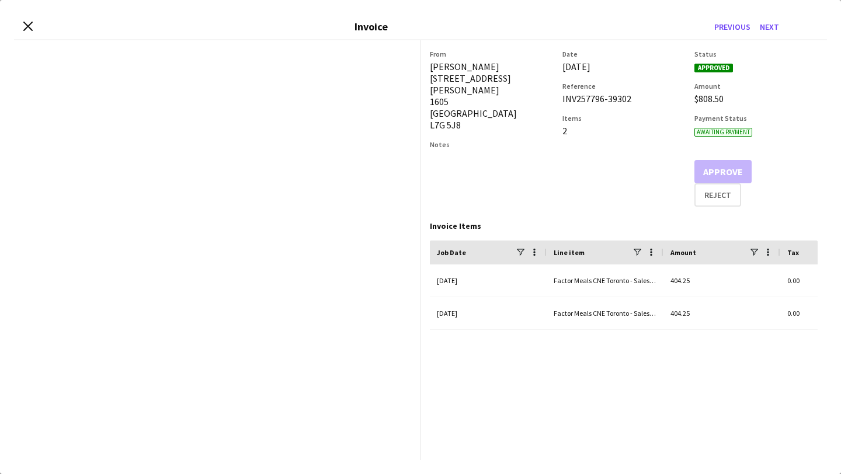
click at [190, 209] on app-invoice-preview at bounding box center [217, 250] width 407 height 420
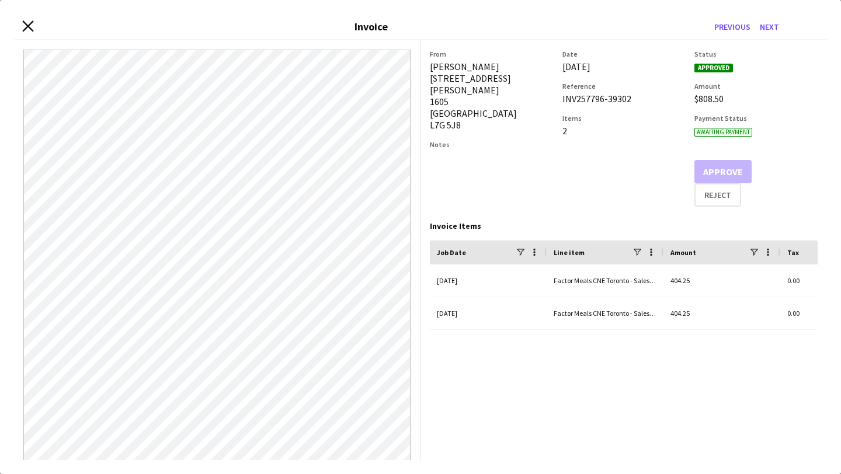
click at [25, 25] on icon "Close invoice dialog" at bounding box center [27, 25] width 11 height 11
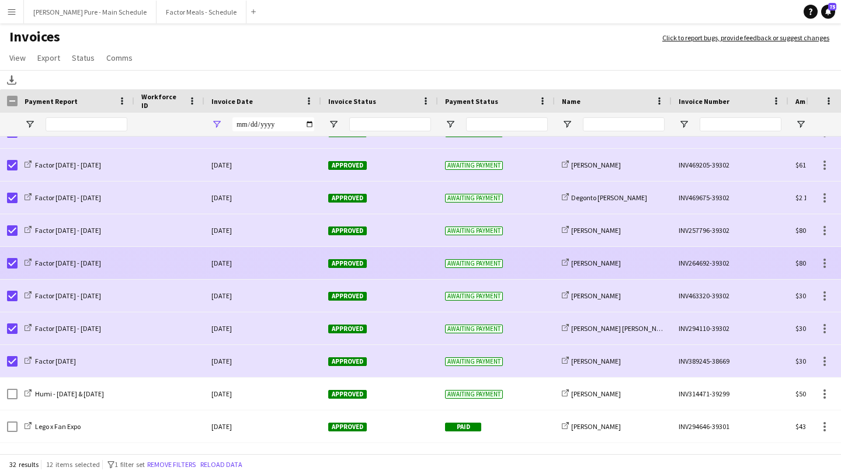
click at [354, 264] on span "Approved" at bounding box center [347, 263] width 39 height 9
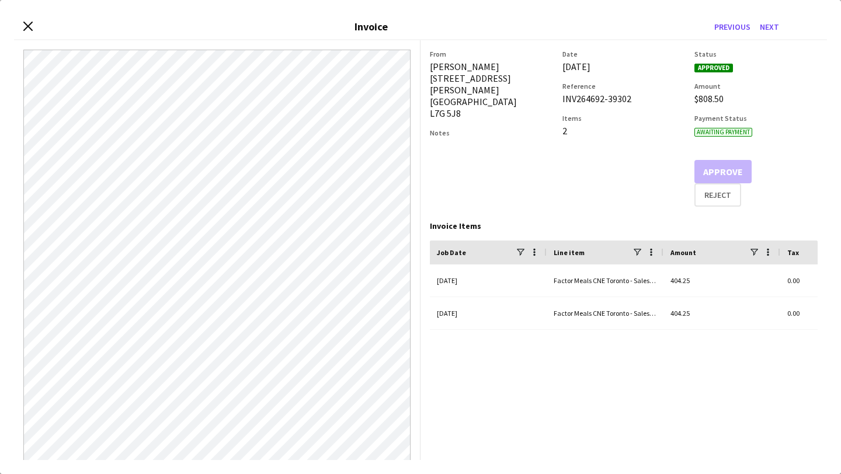
click at [33, 26] on div "Close invoice dialog Invoice Previous Next" at bounding box center [420, 27] width 813 height 26
click at [32, 25] on icon "Close invoice dialog" at bounding box center [27, 25] width 11 height 11
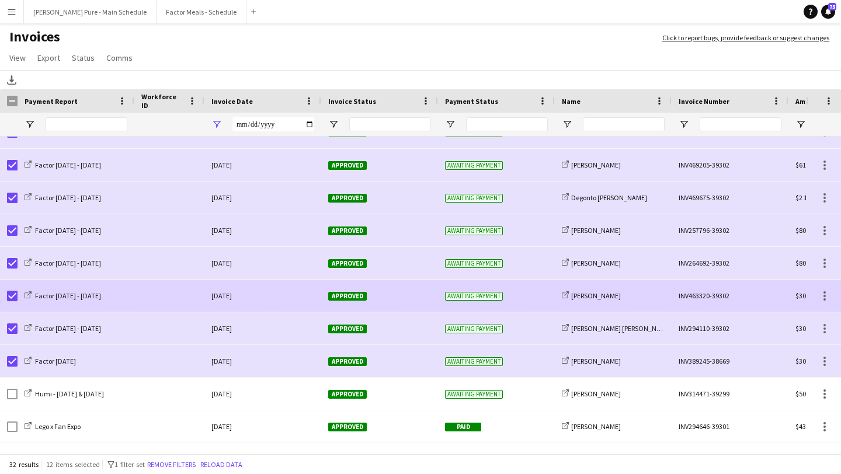
click at [346, 297] on span "Approved" at bounding box center [347, 296] width 39 height 9
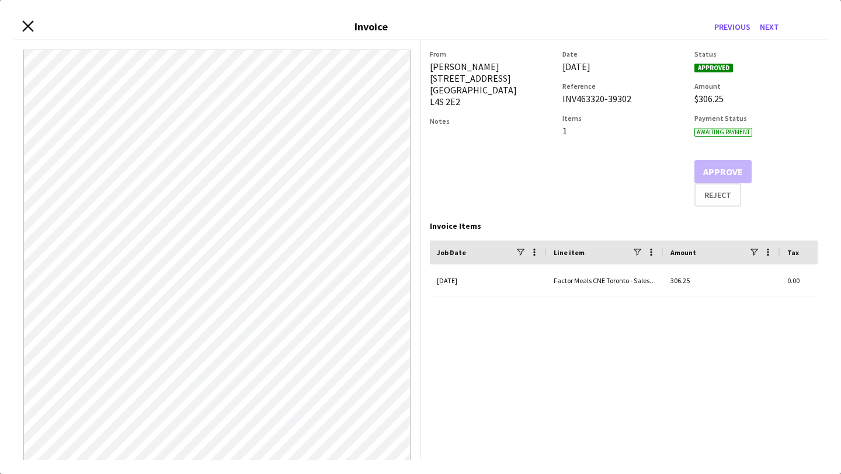
click at [27, 25] on icon at bounding box center [27, 25] width 11 height 11
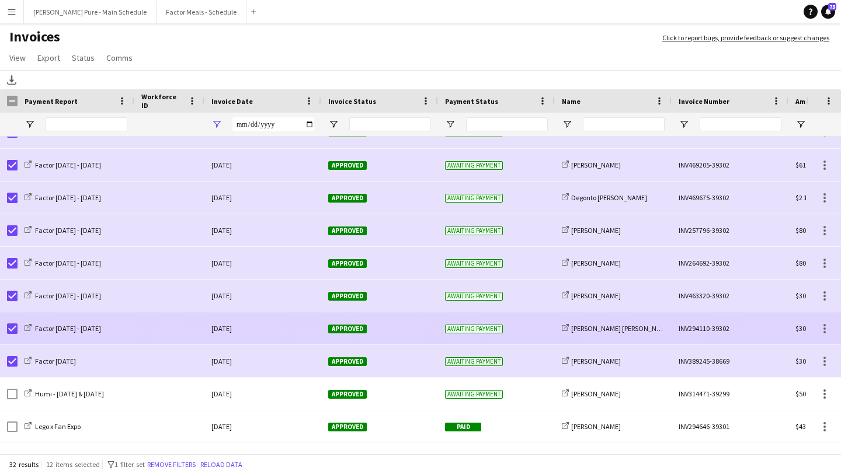
click at [349, 321] on div "Approved" at bounding box center [379, 329] width 117 height 32
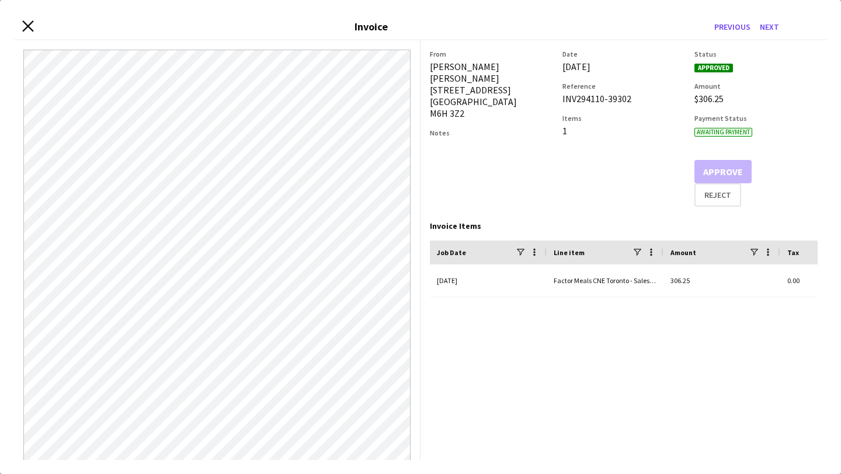
click at [29, 27] on icon at bounding box center [27, 25] width 11 height 11
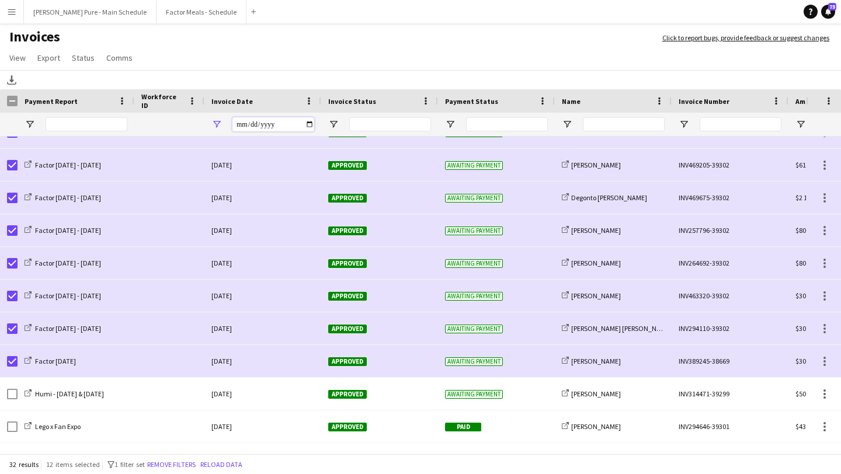
click at [311, 123] on input "**********" at bounding box center [274, 124] width 82 height 14
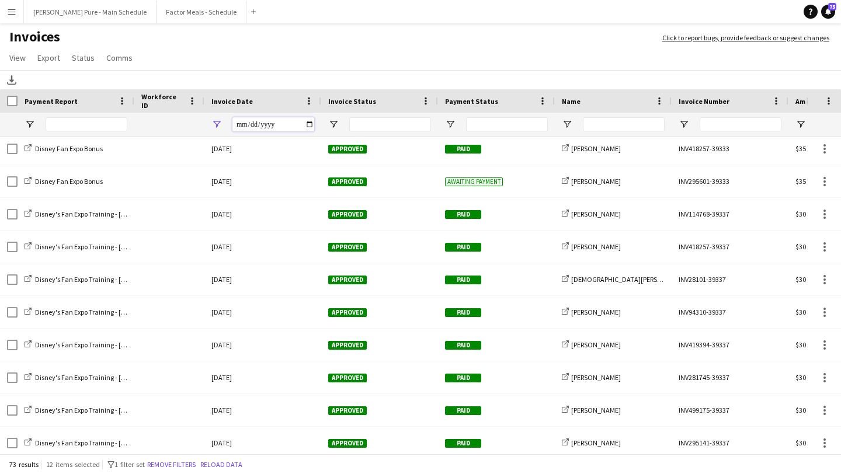
scroll to position [1099, 0]
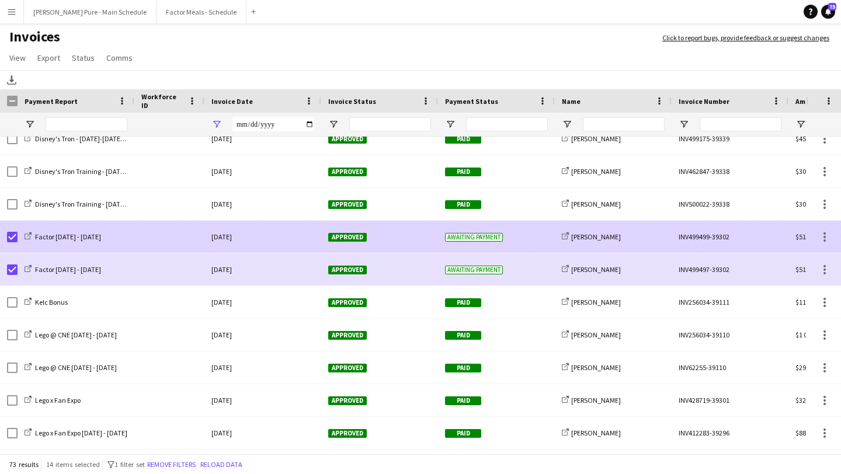
click at [354, 245] on div "Approved" at bounding box center [379, 237] width 117 height 32
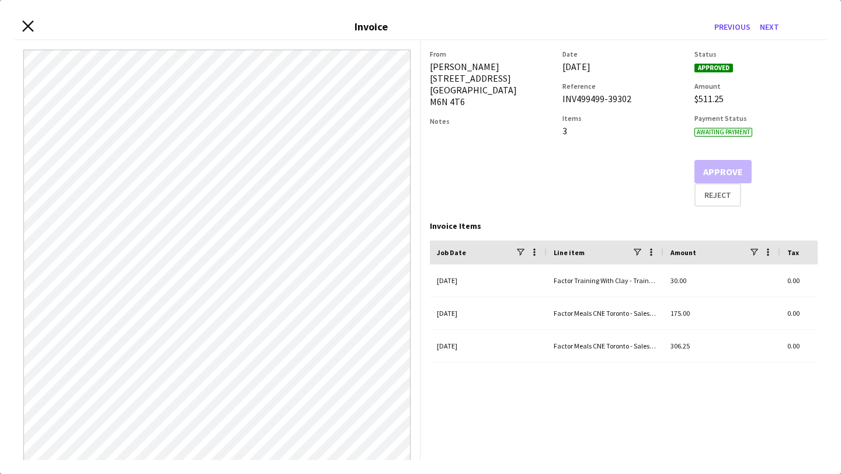
click at [30, 25] on icon "Close invoice dialog" at bounding box center [27, 25] width 11 height 11
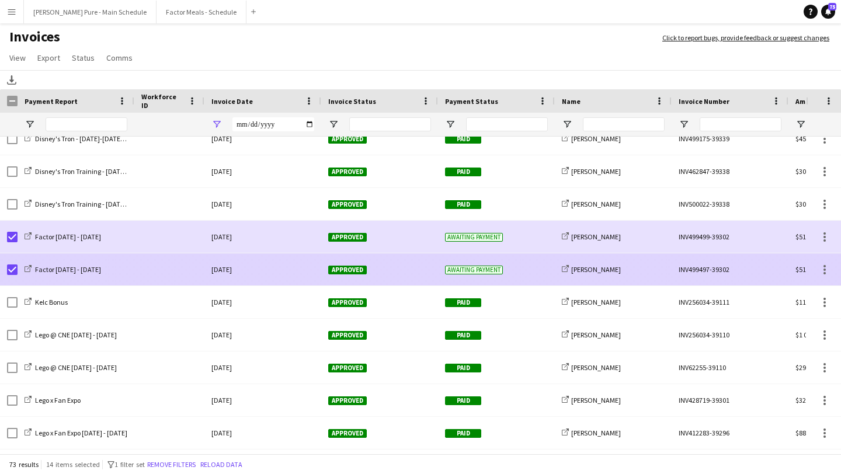
click at [340, 271] on span "Approved" at bounding box center [347, 270] width 39 height 9
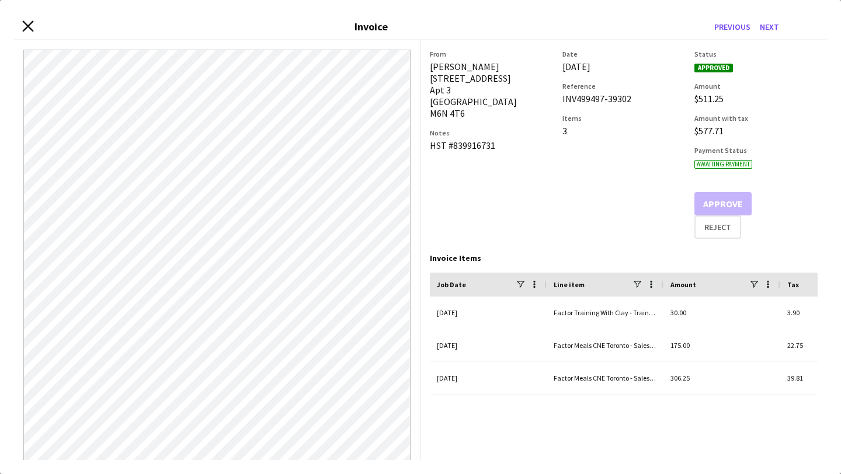
click at [25, 23] on icon at bounding box center [27, 25] width 11 height 11
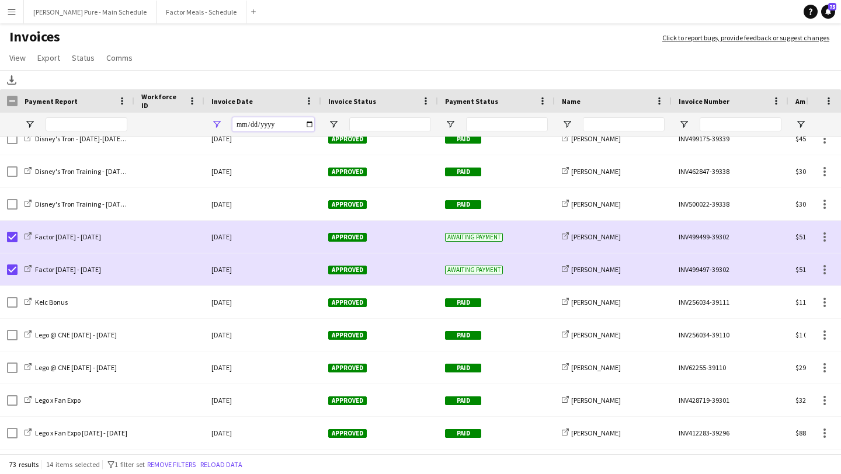
click at [311, 123] on input "**********" at bounding box center [274, 124] width 82 height 14
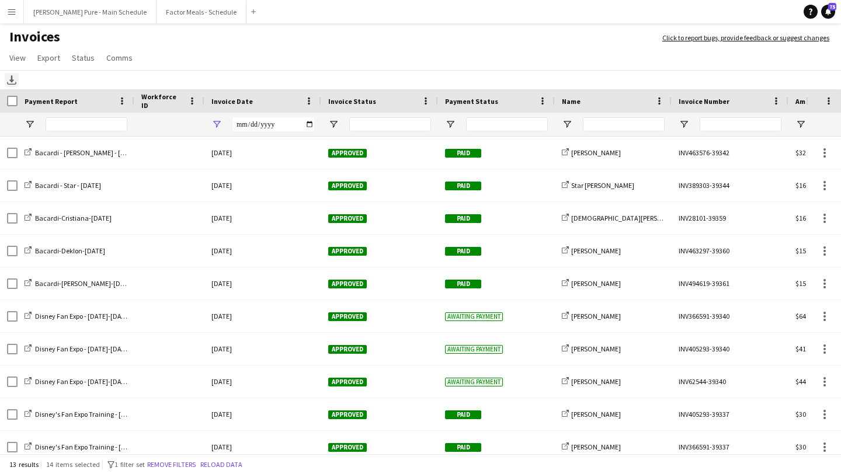
click at [8, 79] on icon "Download" at bounding box center [11, 79] width 9 height 9
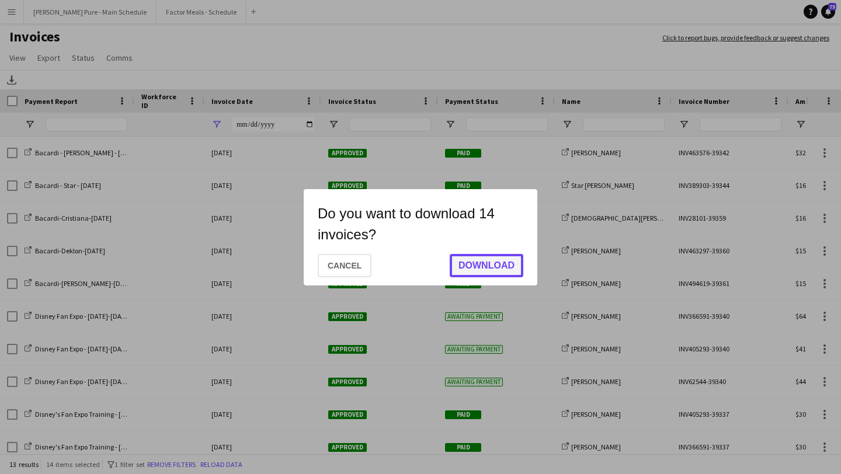
click at [477, 271] on button "Download" at bounding box center [487, 265] width 74 height 23
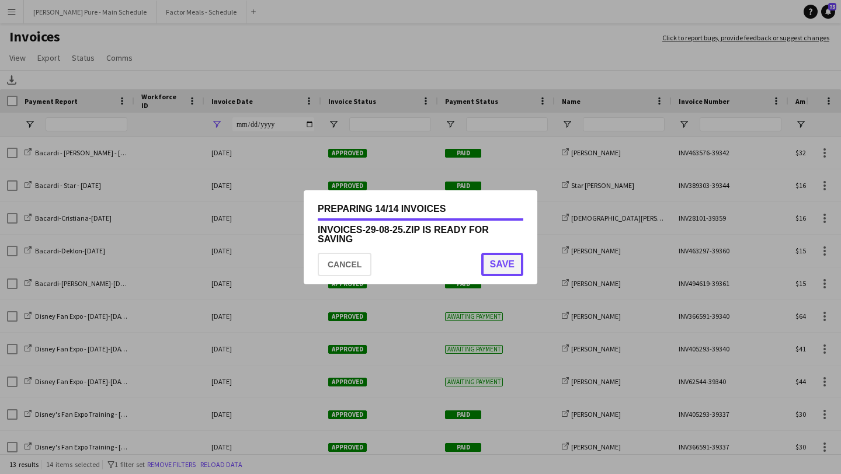
click at [507, 262] on button "Save" at bounding box center [502, 264] width 42 height 23
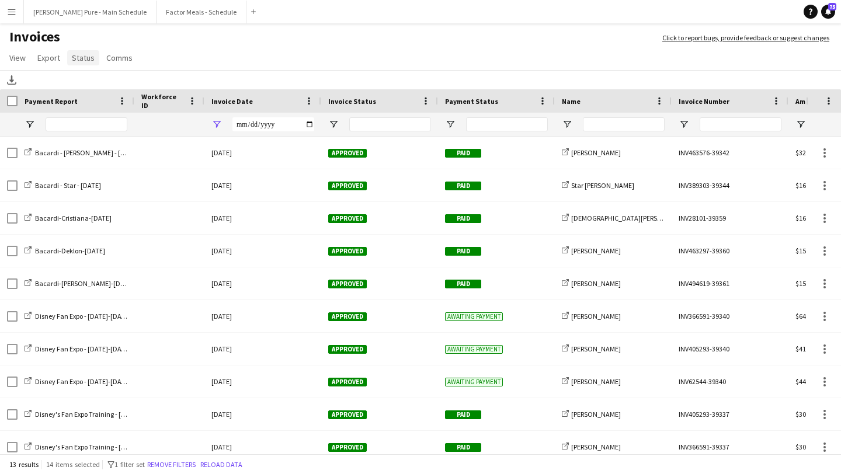
click at [90, 59] on span "Status" at bounding box center [83, 58] width 23 height 11
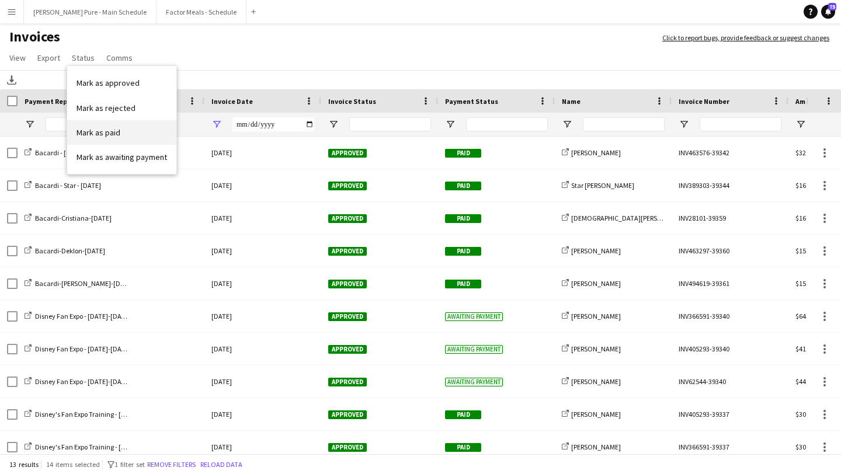
click at [150, 128] on link "Mark as paid" at bounding box center [121, 132] width 109 height 25
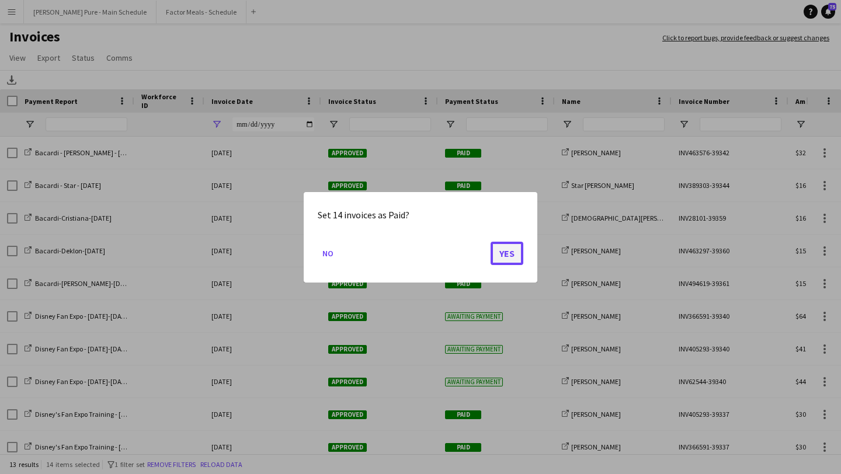
click at [497, 248] on button "Yes" at bounding box center [507, 252] width 33 height 23
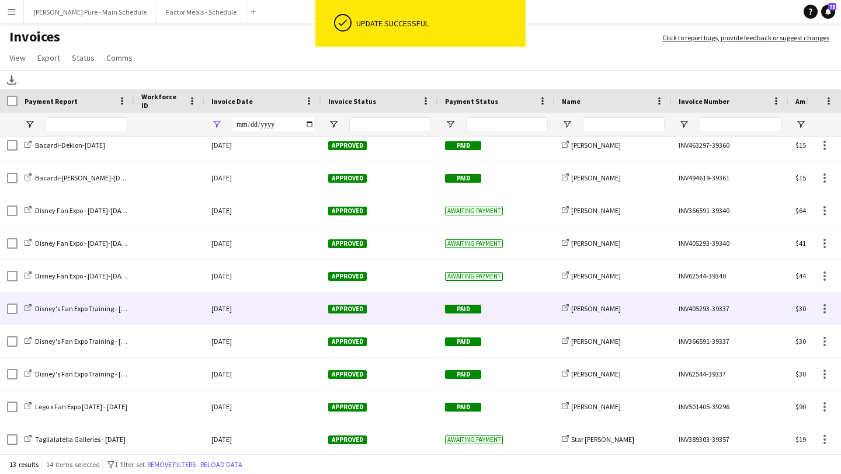
scroll to position [0, 0]
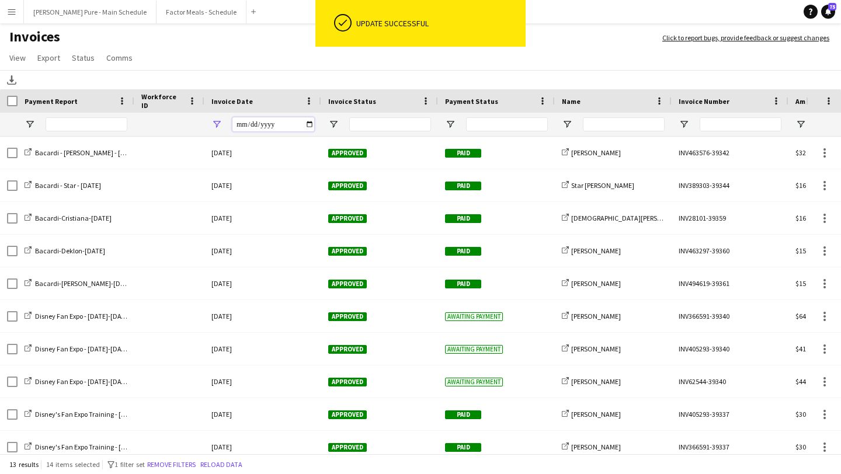
click at [309, 125] on input "**********" at bounding box center [274, 124] width 82 height 14
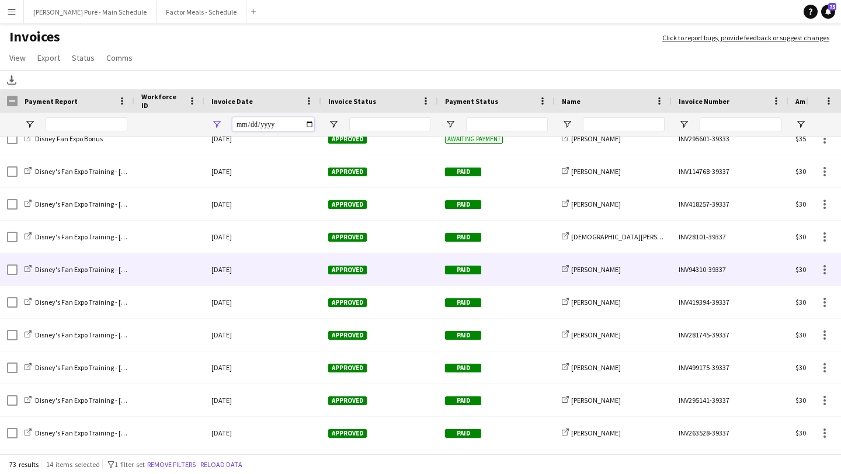
scroll to position [1096, 0]
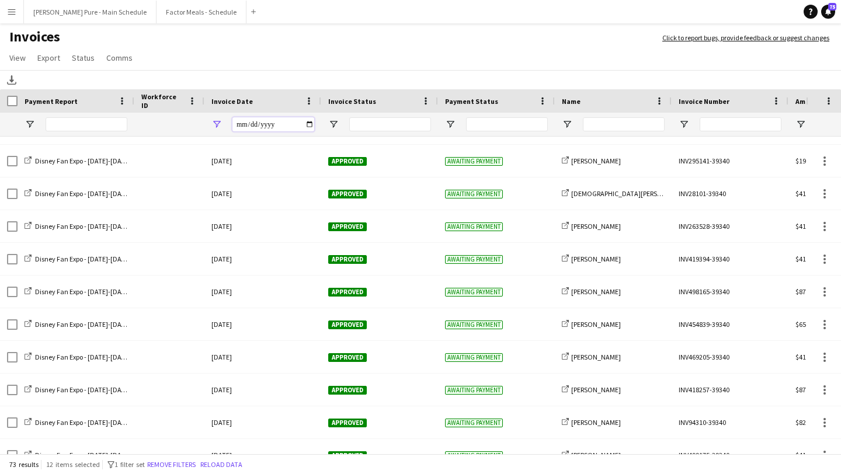
click at [309, 126] on input "**********" at bounding box center [274, 124] width 82 height 14
type input "**********"
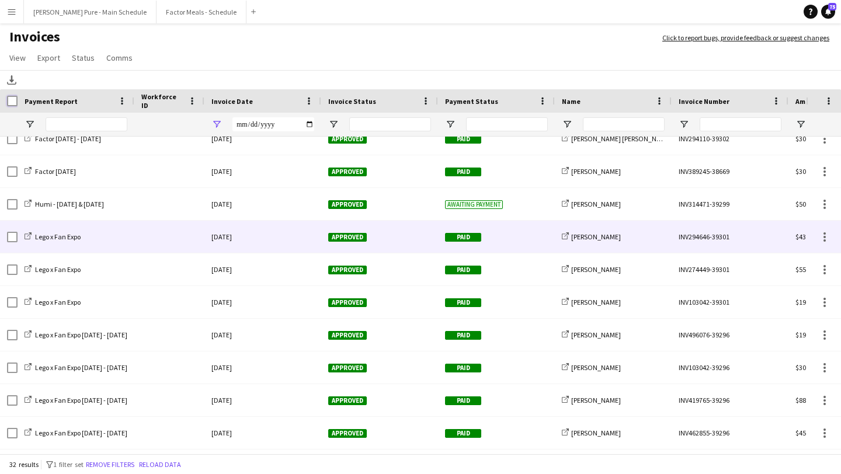
scroll to position [317, 0]
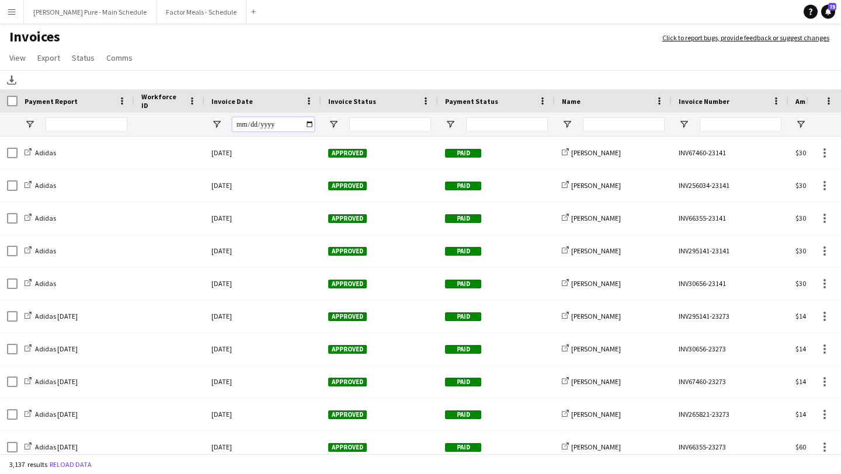
click at [307, 125] on input "Invoice Date Filter Input" at bounding box center [274, 124] width 82 height 14
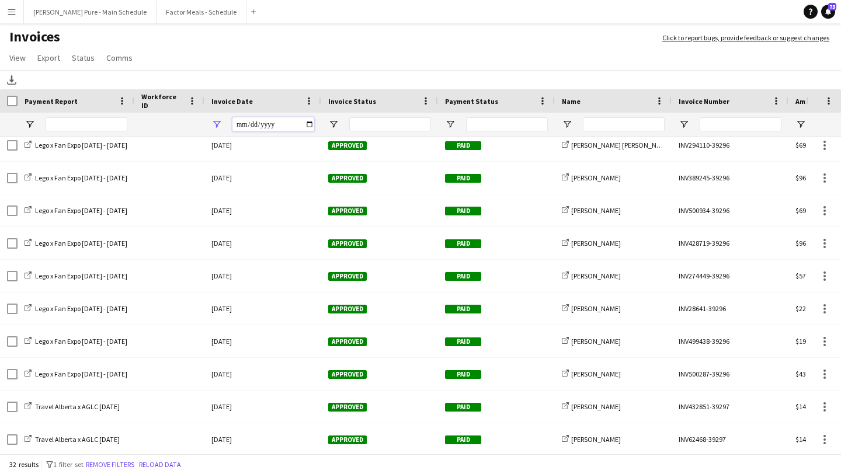
click at [310, 124] on input "**********" at bounding box center [274, 124] width 82 height 14
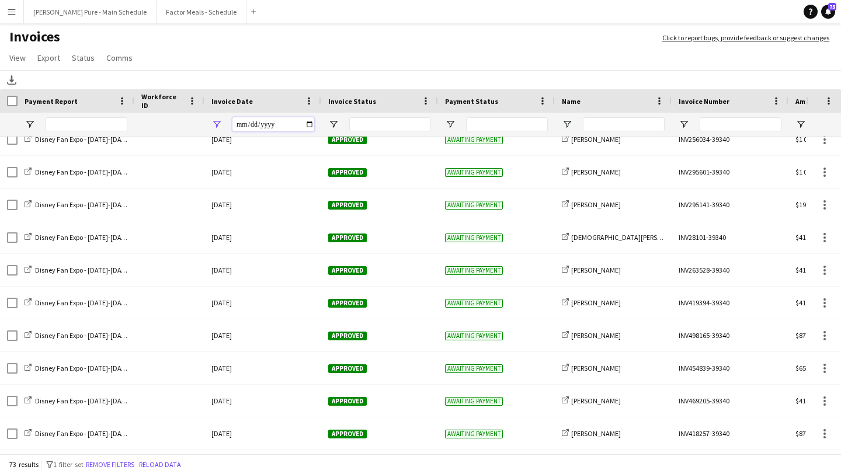
scroll to position [761, 0]
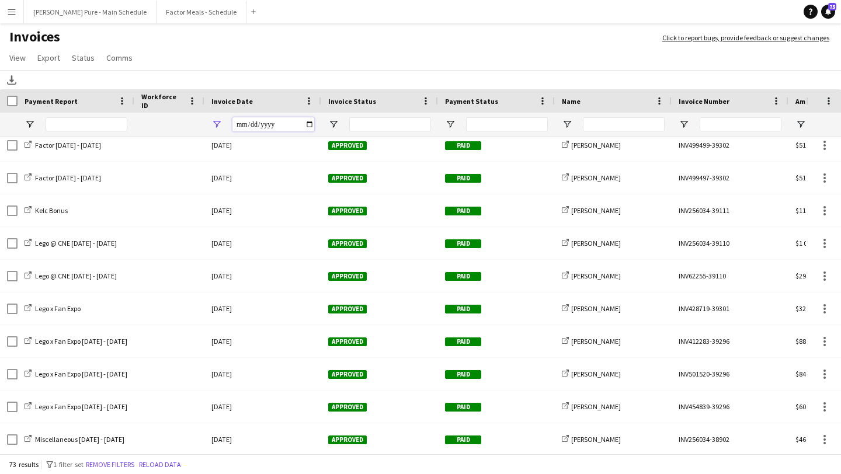
click at [307, 123] on input "**********" at bounding box center [274, 124] width 82 height 14
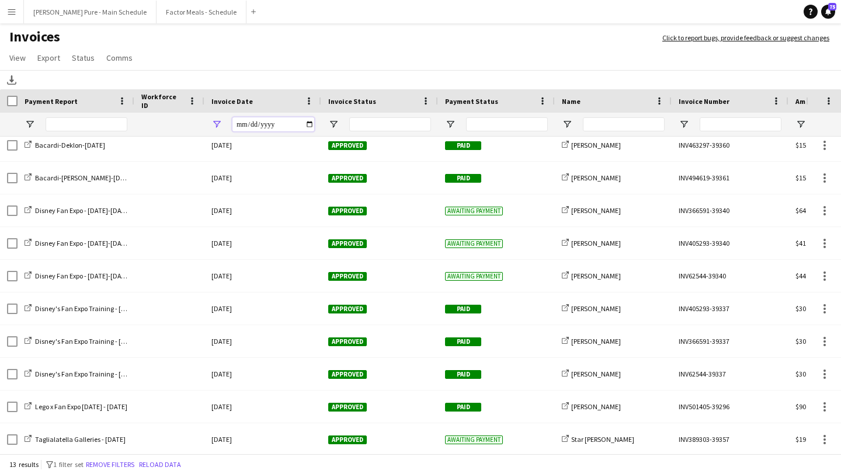
click at [309, 123] on input "**********" at bounding box center [274, 124] width 82 height 14
type input "**********"
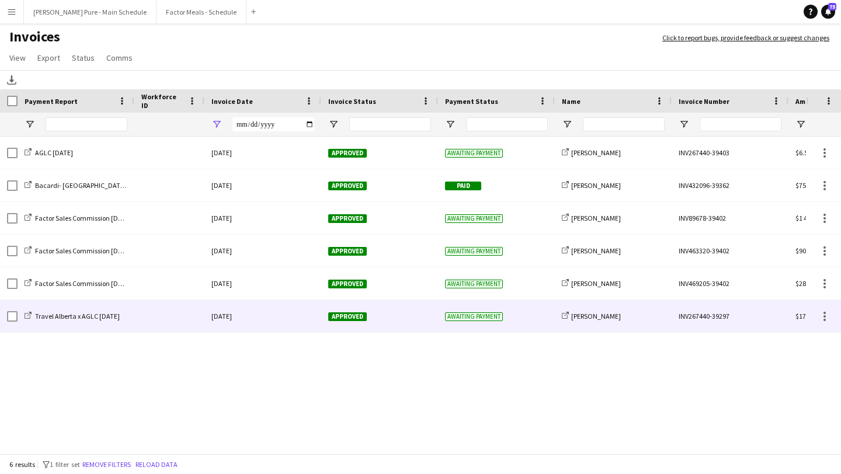
click at [352, 316] on span "Approved" at bounding box center [347, 317] width 39 height 9
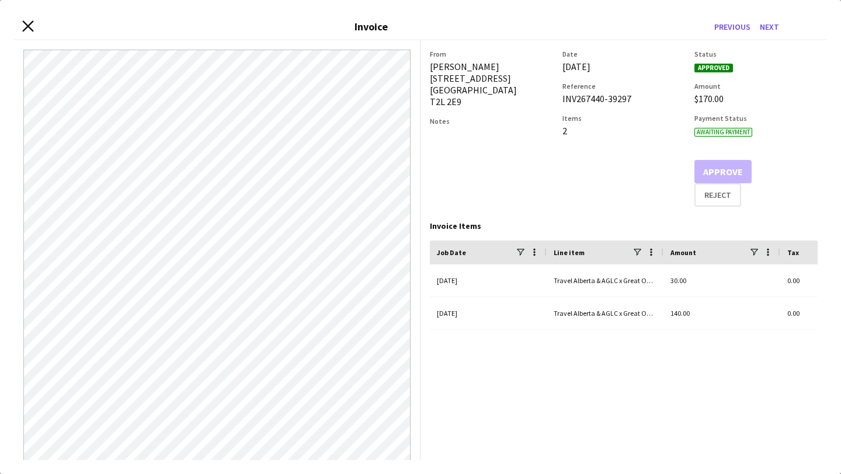
click at [32, 25] on icon "Close invoice dialog" at bounding box center [27, 25] width 11 height 11
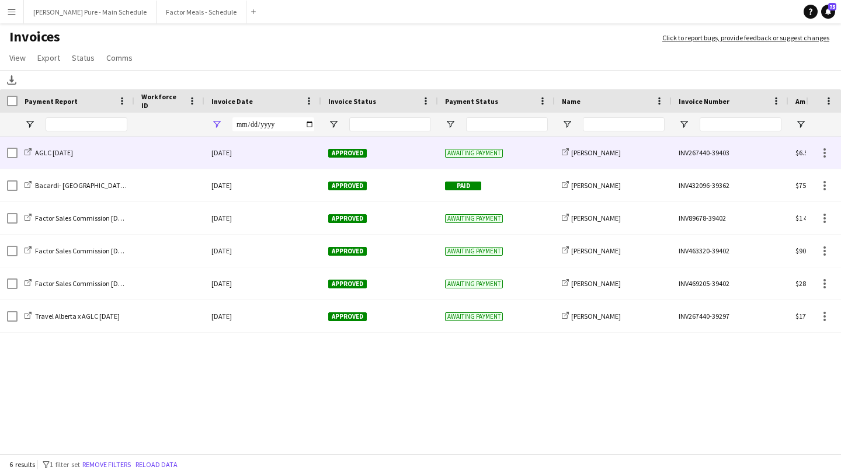
click at [334, 148] on div "Approved" at bounding box center [379, 153] width 117 height 32
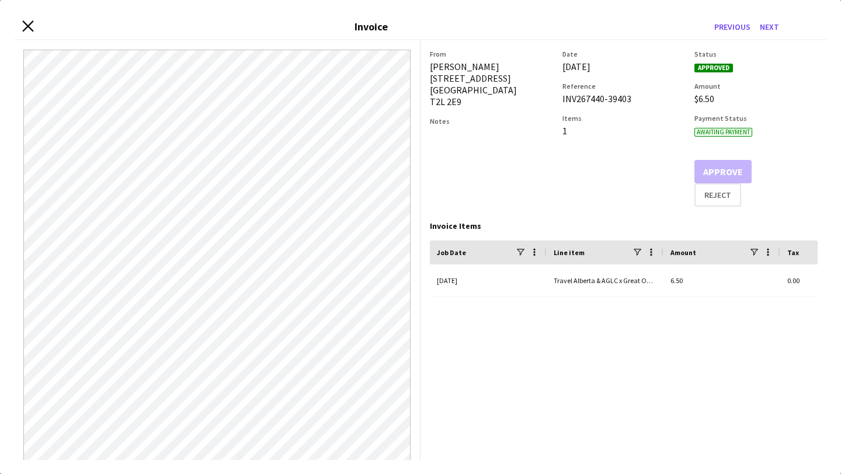
click at [25, 30] on icon "Close invoice dialog" at bounding box center [27, 25] width 11 height 11
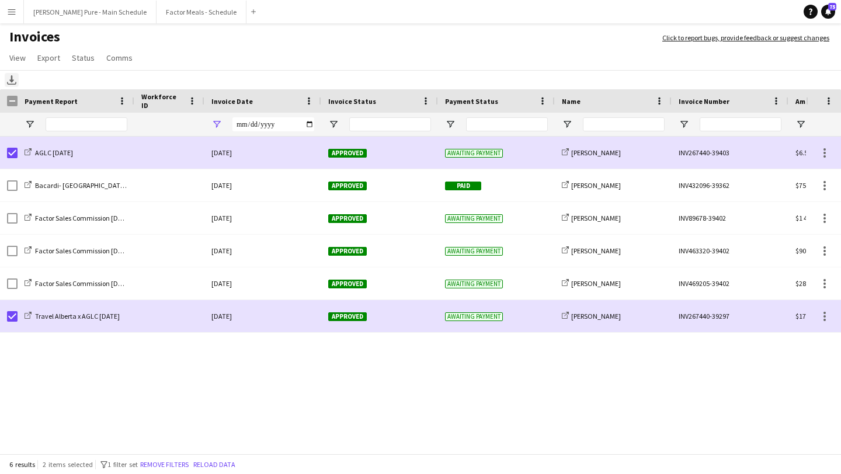
click at [11, 79] on icon "Download" at bounding box center [11, 79] width 9 height 9
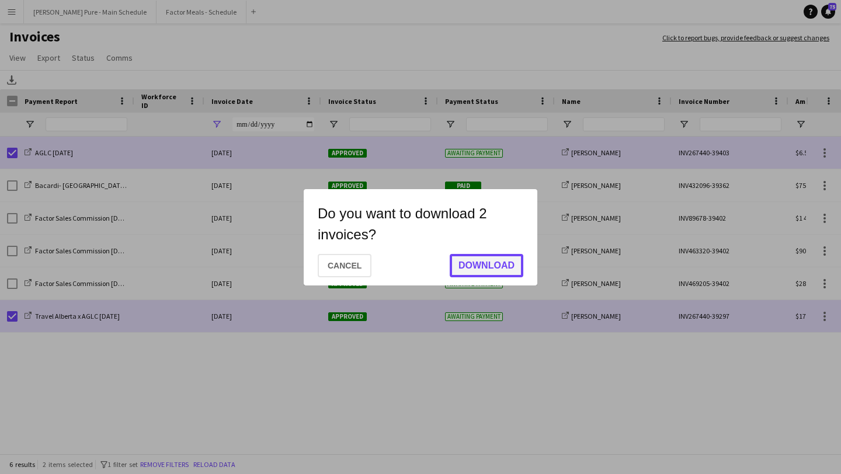
click at [477, 264] on button "Download" at bounding box center [487, 265] width 74 height 23
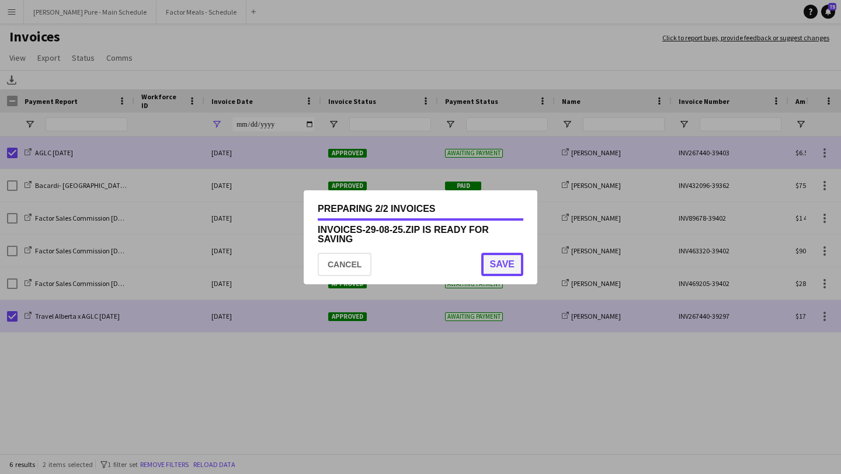
click at [505, 261] on button "Save" at bounding box center [502, 264] width 42 height 23
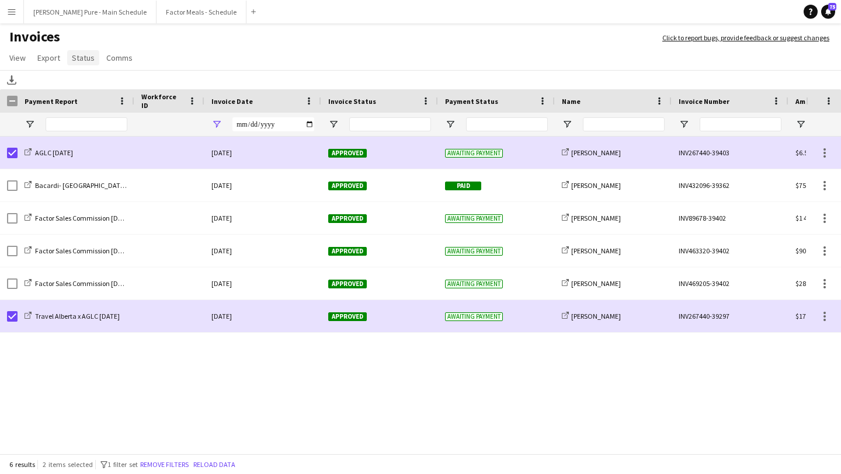
click at [89, 61] on span "Status" at bounding box center [83, 58] width 23 height 11
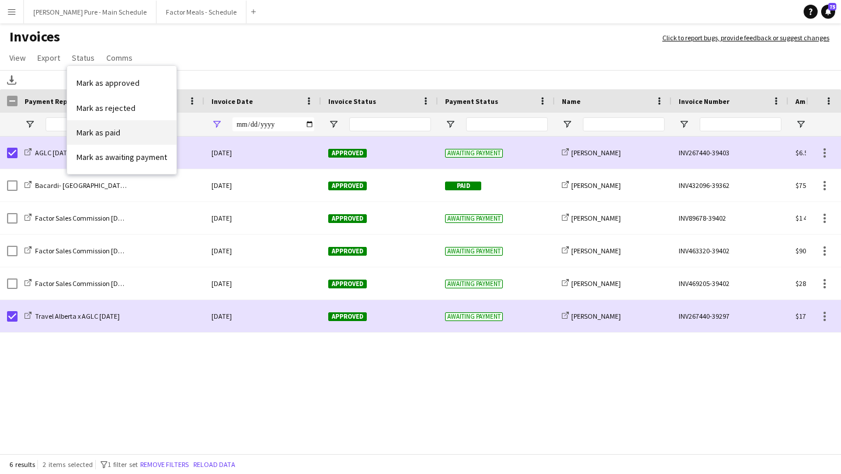
click at [140, 131] on link "Mark as paid" at bounding box center [121, 132] width 109 height 25
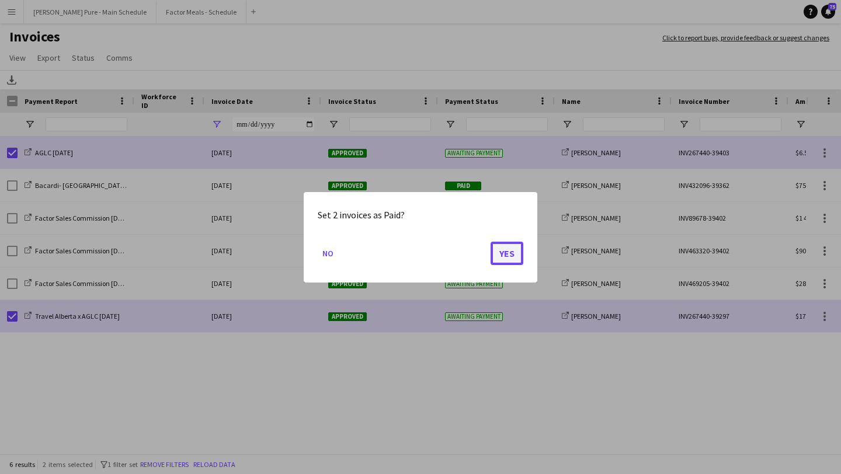
click at [511, 259] on button "Yes" at bounding box center [507, 252] width 33 height 23
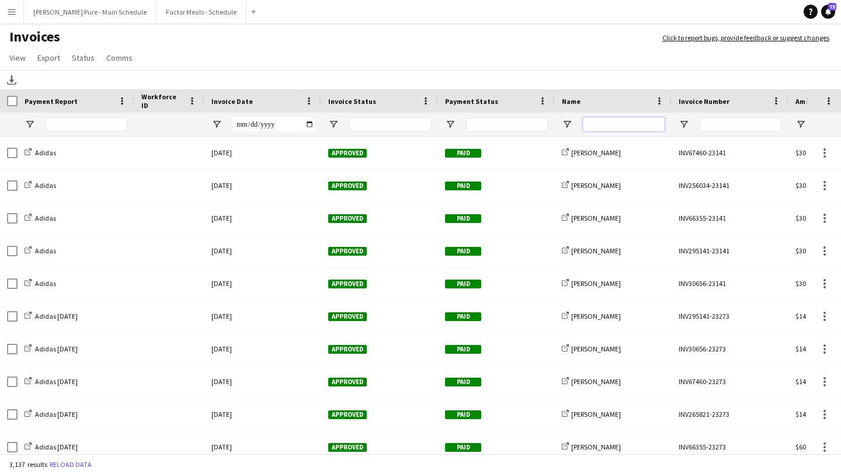
click at [625, 123] on input "Name Filter Input" at bounding box center [624, 124] width 82 height 14
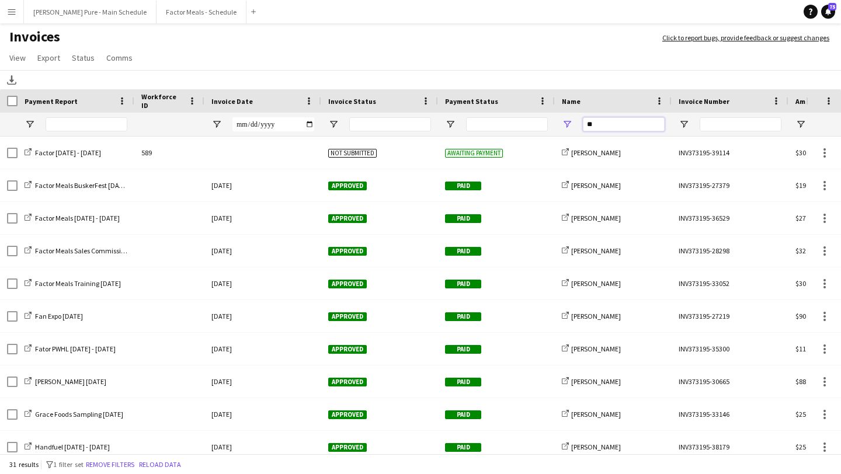
type input "*"
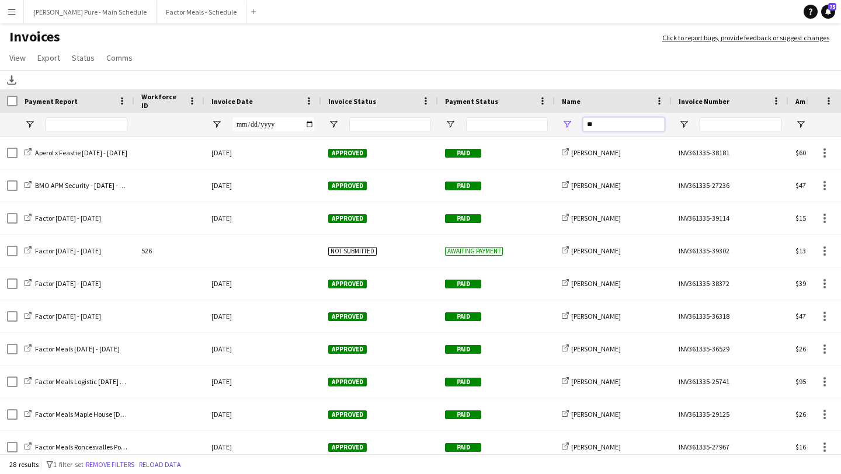
type input "*"
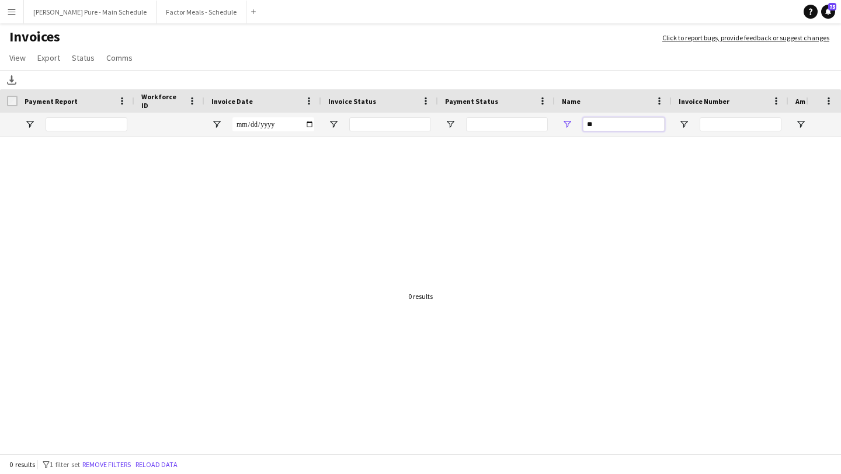
type input "*"
type input "****"
click at [4, 8] on button "Menu" at bounding box center [11, 11] width 23 height 23
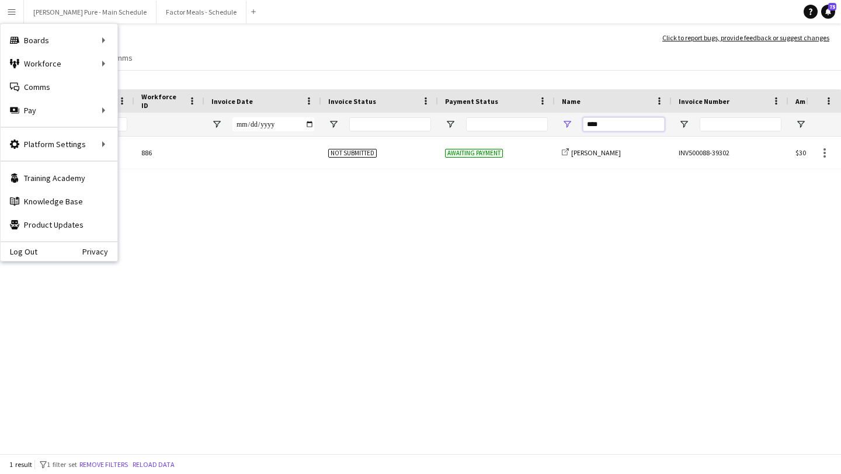
drag, startPoint x: 611, startPoint y: 126, endPoint x: 520, endPoint y: 123, distance: 90.6
click at [520, 123] on div at bounding box center [569, 124] width 1139 height 23
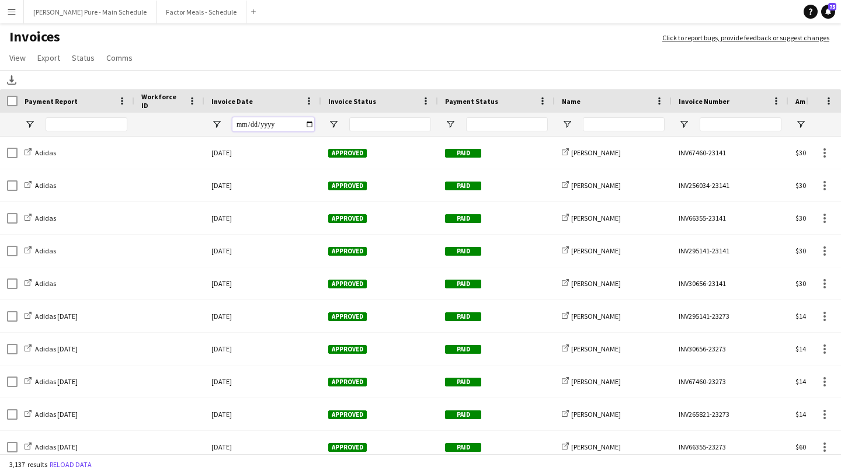
click at [314, 128] on input "Invoice Date Filter Input" at bounding box center [274, 124] width 82 height 14
type input "**********"
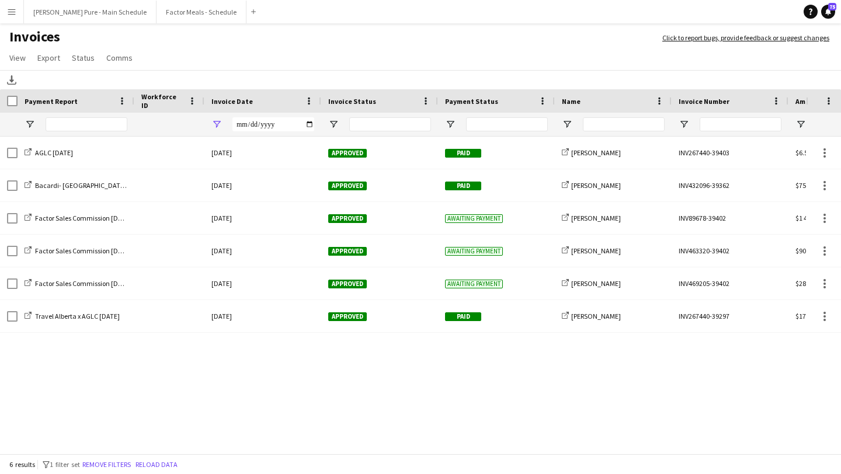
click at [15, 20] on button "Menu" at bounding box center [11, 11] width 23 height 23
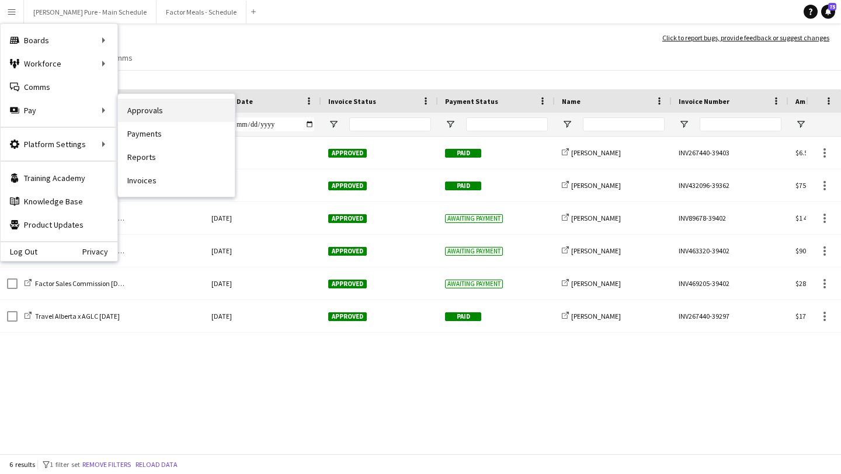
click at [206, 117] on link "Approvals" at bounding box center [176, 110] width 117 height 23
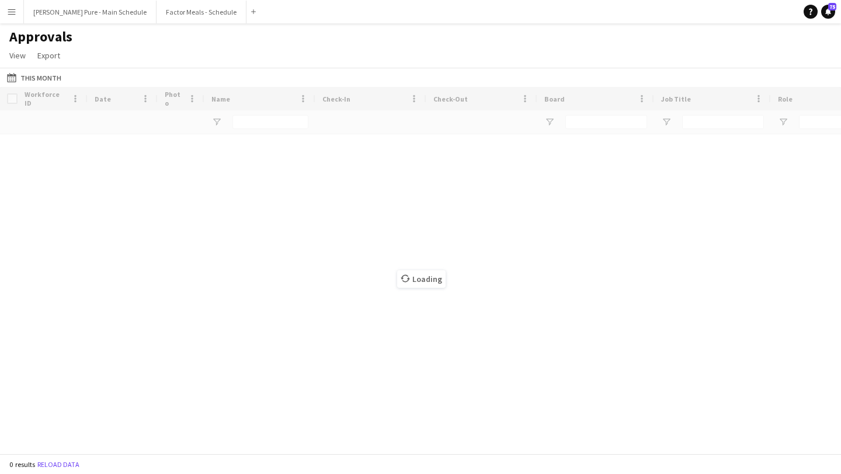
type input "******"
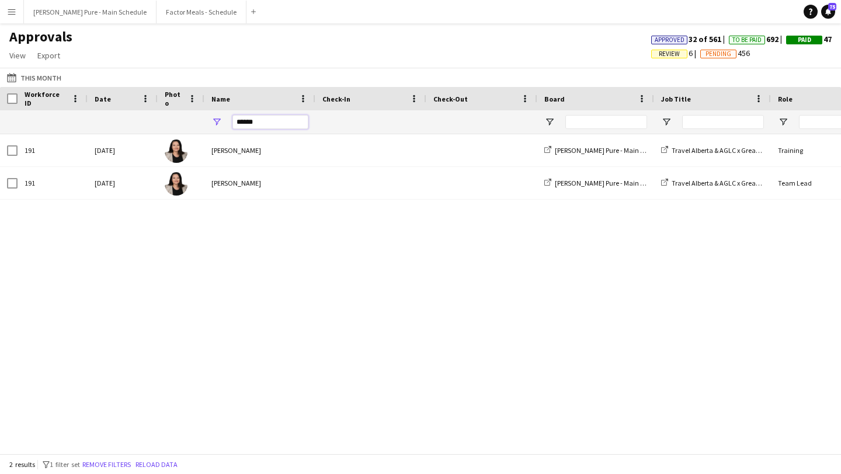
drag, startPoint x: 230, startPoint y: 125, endPoint x: 195, endPoint y: 124, distance: 35.1
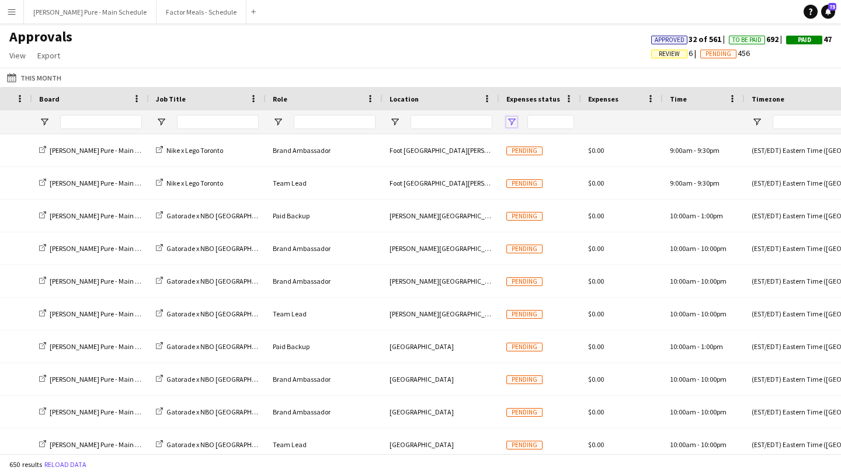
click at [516, 119] on span "Open Filter Menu" at bounding box center [512, 122] width 11 height 11
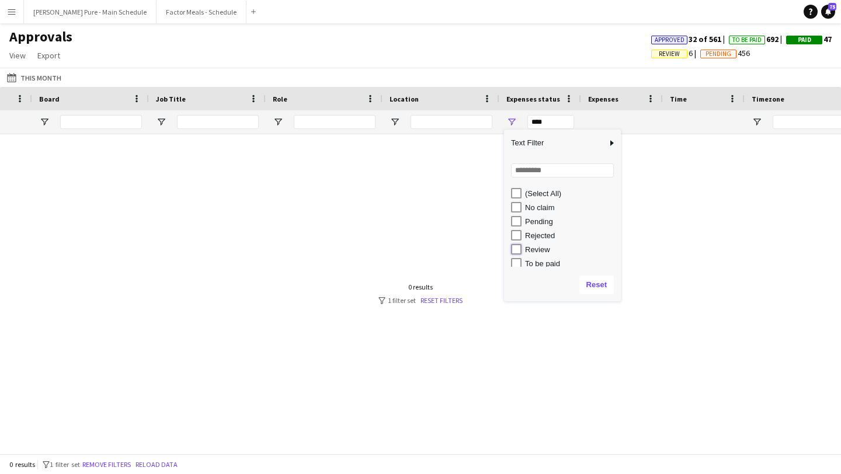
type input "**********"
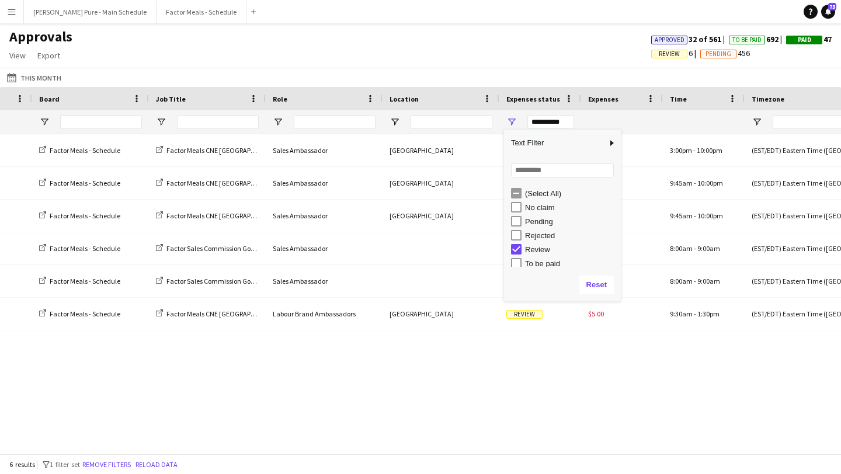
click at [458, 56] on div "Approvals View Customise view Customise filters Reset Filters Reset View Reset …" at bounding box center [420, 48] width 841 height 40
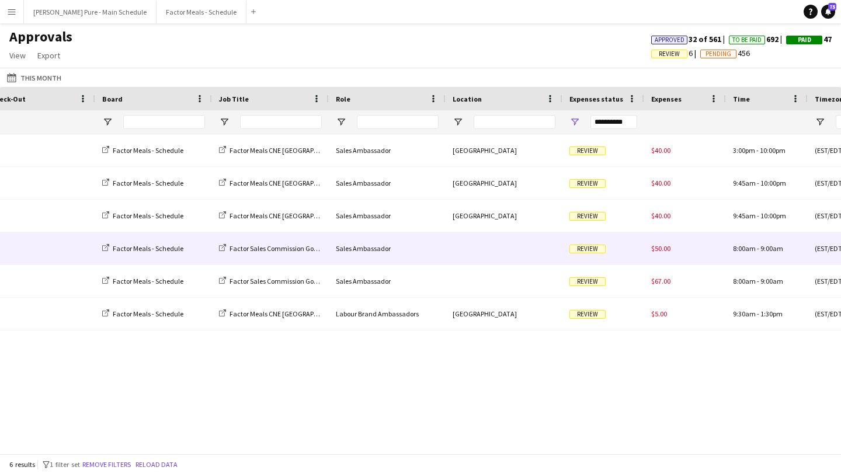
click at [584, 250] on span "Review" at bounding box center [588, 249] width 36 height 9
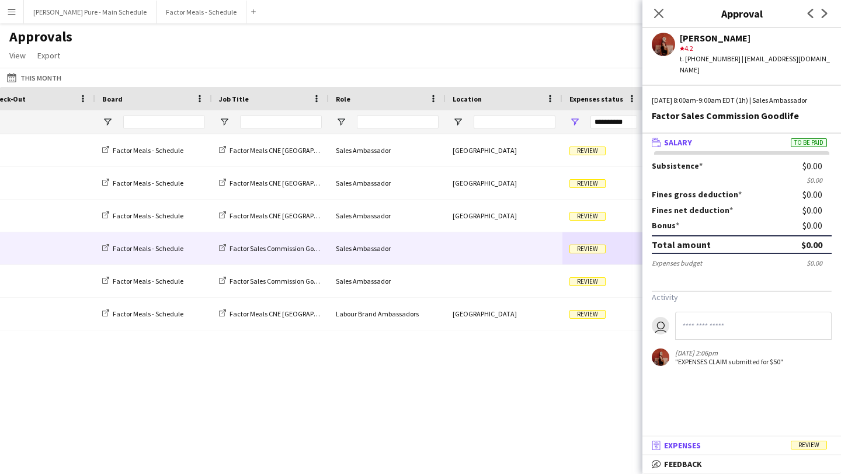
click at [714, 439] on mat-expansion-panel-header "receipt Expenses Review" at bounding box center [742, 446] width 199 height 18
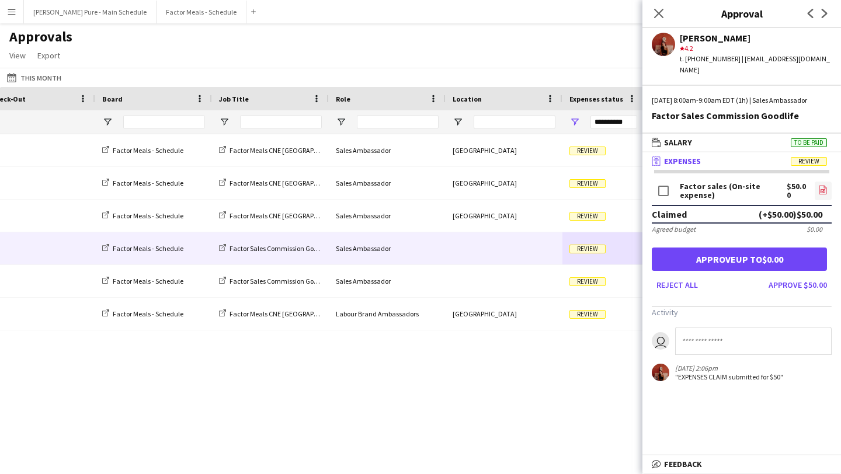
click at [819, 186] on icon "file-image" at bounding box center [823, 189] width 9 height 9
click at [809, 283] on button "Approve $50.00" at bounding box center [798, 285] width 68 height 19
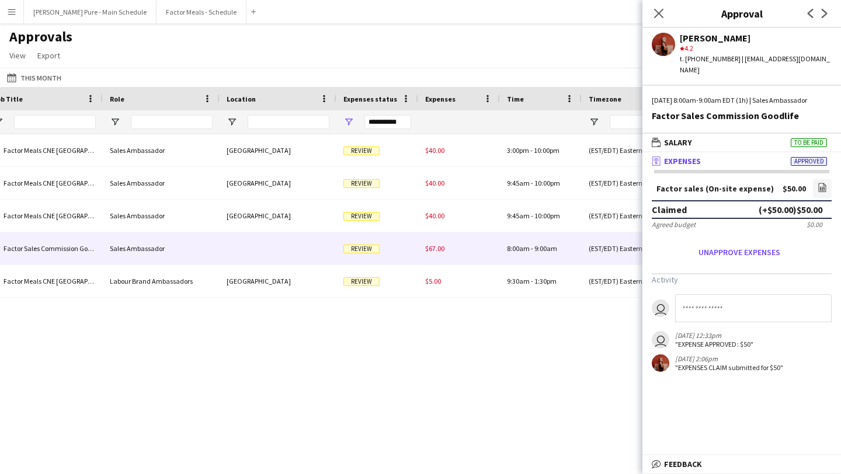
click at [368, 249] on span "Review" at bounding box center [362, 249] width 36 height 9
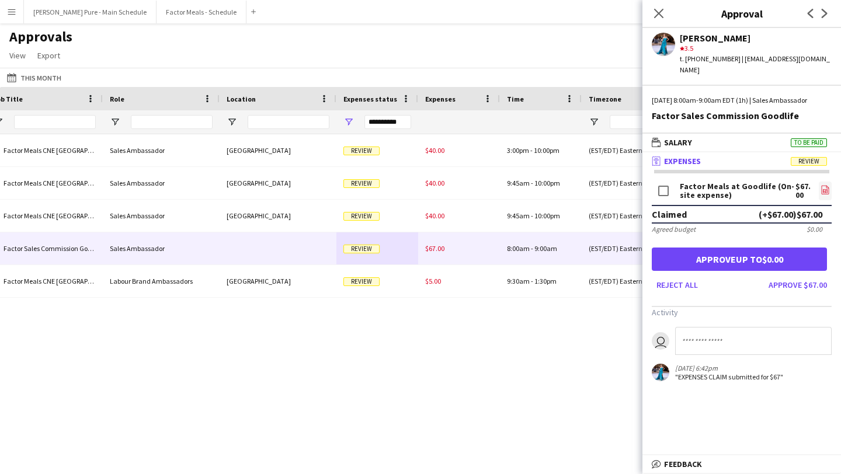
click at [826, 190] on icon "file-image" at bounding box center [825, 189] width 9 height 9
click at [821, 286] on button "Approve $67.00" at bounding box center [798, 285] width 68 height 19
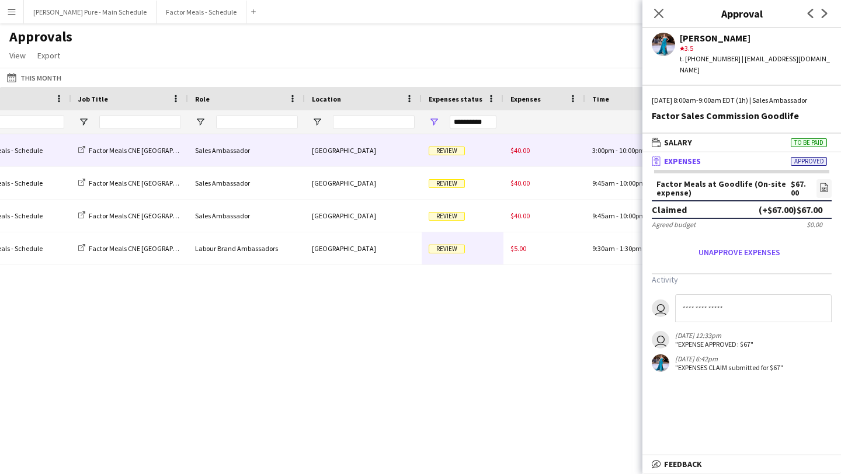
click at [458, 153] on span "Review" at bounding box center [447, 151] width 36 height 9
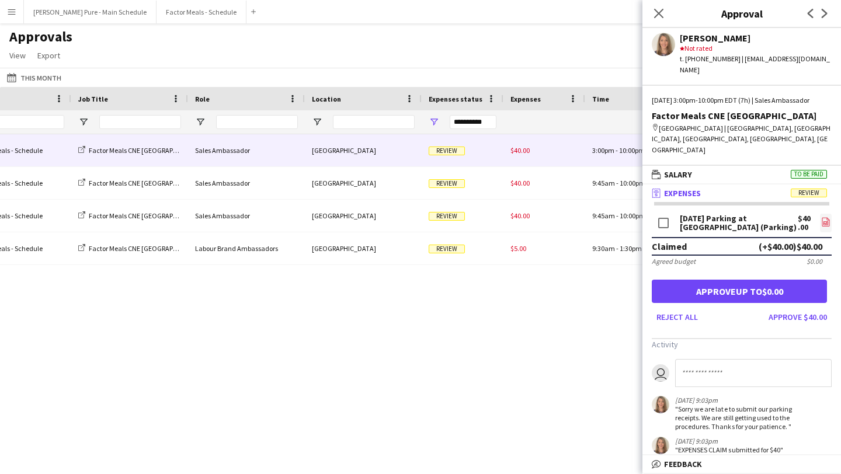
click at [824, 217] on icon "file-image" at bounding box center [826, 221] width 9 height 9
click at [807, 308] on button "Approve $40.00" at bounding box center [798, 317] width 68 height 19
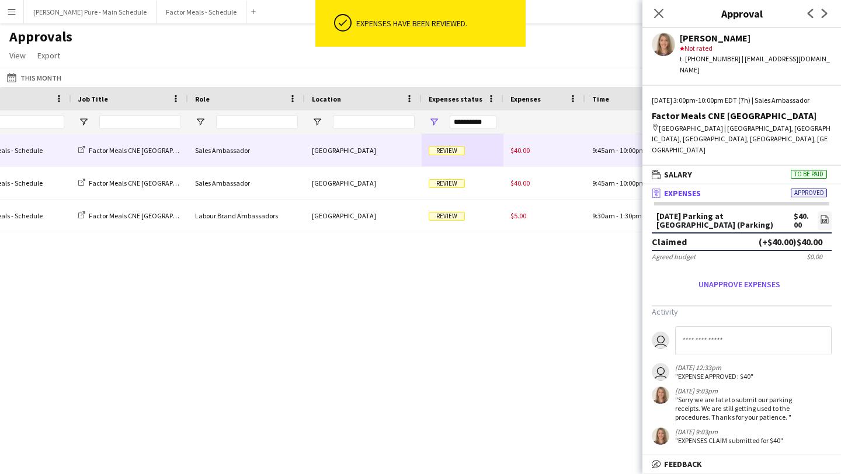
click at [451, 151] on span "Review" at bounding box center [447, 151] width 36 height 9
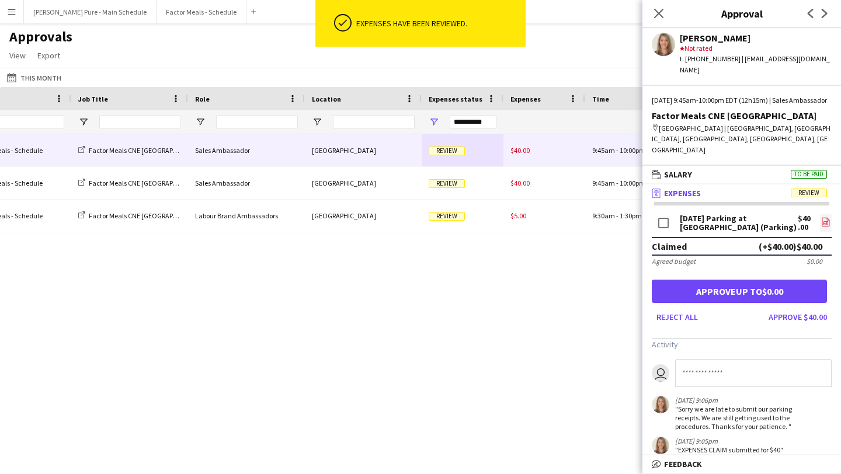
click at [828, 217] on icon "file-image" at bounding box center [826, 221] width 9 height 9
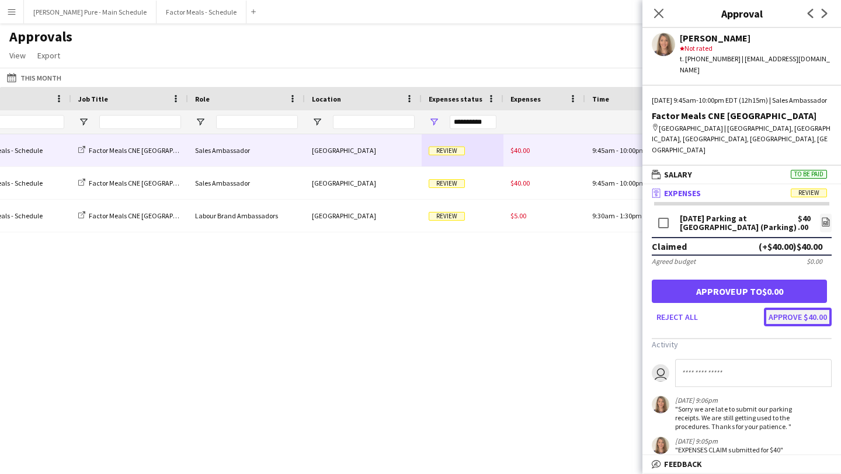
click at [816, 308] on button "Approve $40.00" at bounding box center [798, 317] width 68 height 19
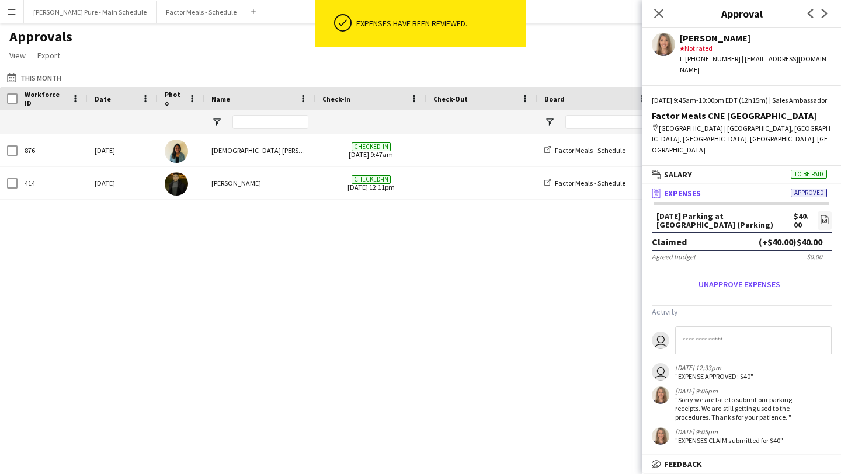
click at [11, 11] on app-icon "Menu" at bounding box center [11, 11] width 9 height 9
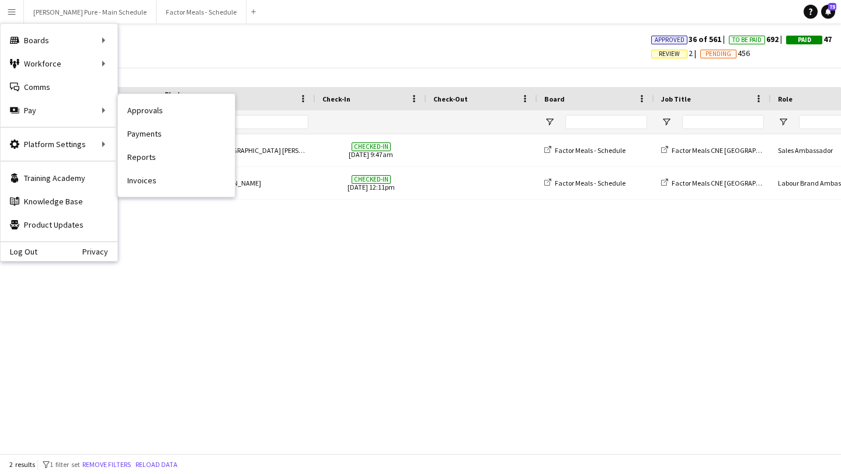
click at [179, 131] on link "Payments" at bounding box center [176, 133] width 117 height 23
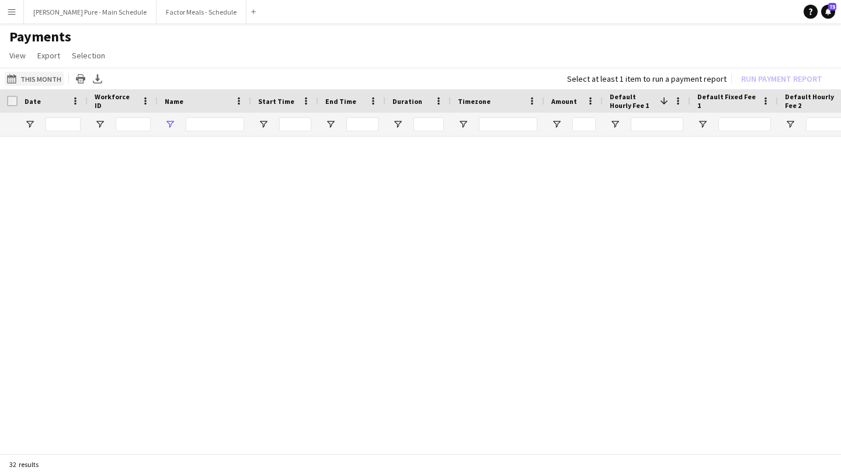
type input "******"
drag, startPoint x: 227, startPoint y: 122, endPoint x: 114, endPoint y: 119, distance: 113.4
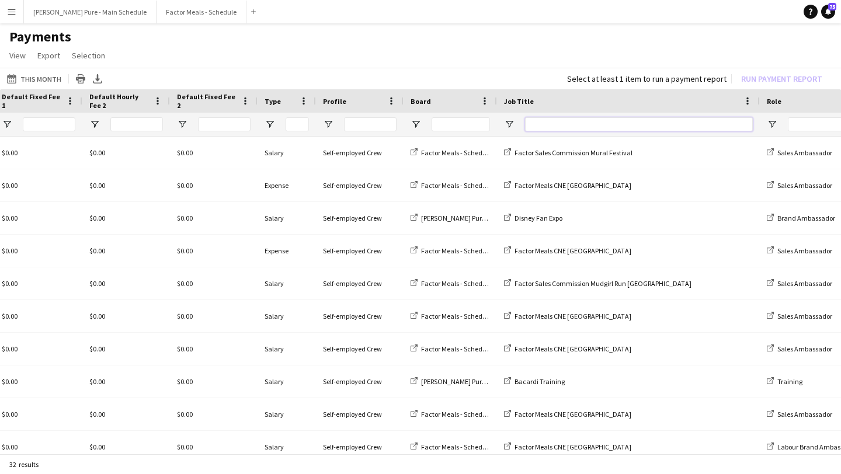
click at [555, 120] on input "Job Title Filter Input" at bounding box center [639, 124] width 228 height 14
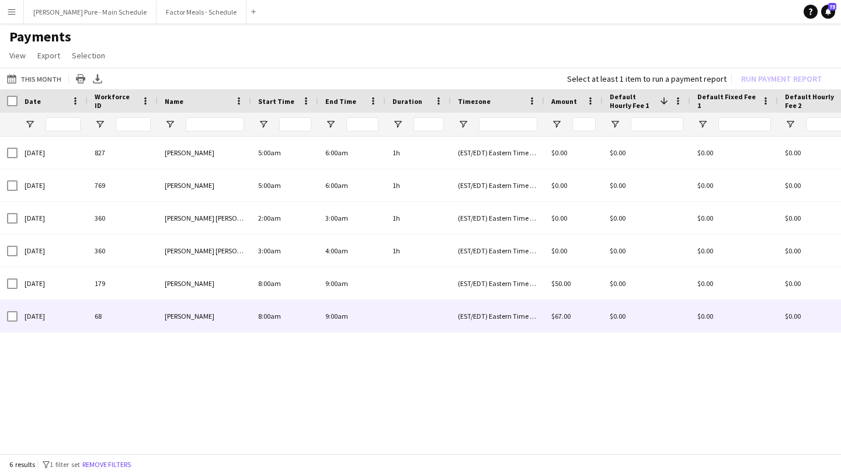
type input "**********"
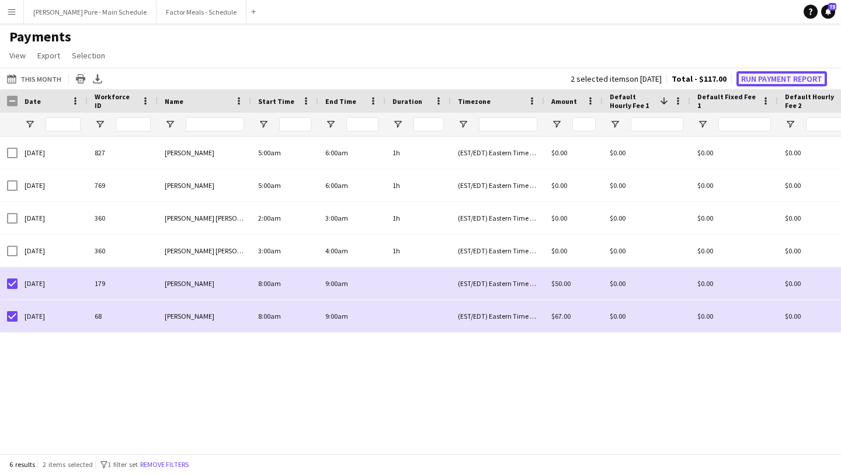
click at [774, 81] on button "Run Payment Report" at bounding box center [782, 78] width 91 height 15
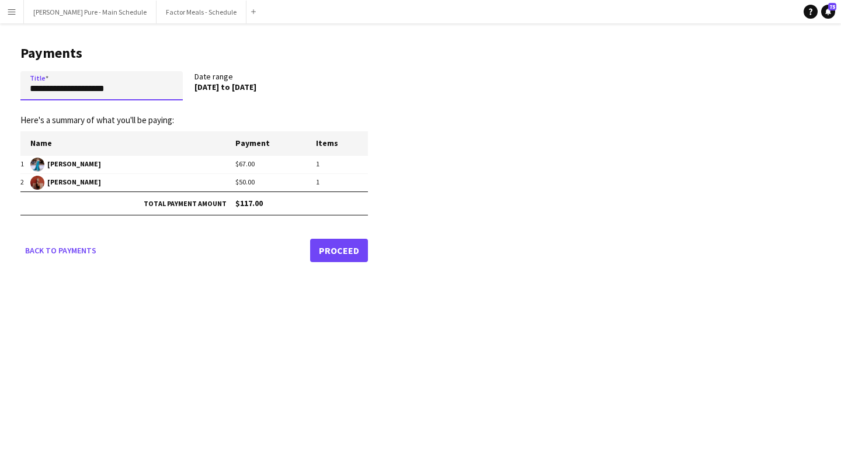
drag, startPoint x: 166, startPoint y: 86, endPoint x: 0, endPoint y: 82, distance: 166.0
click at [0, 91] on main "**********" at bounding box center [190, 151] width 380 height 257
type input "*"
type input "**********"
click at [357, 255] on link "Proceed" at bounding box center [339, 250] width 58 height 23
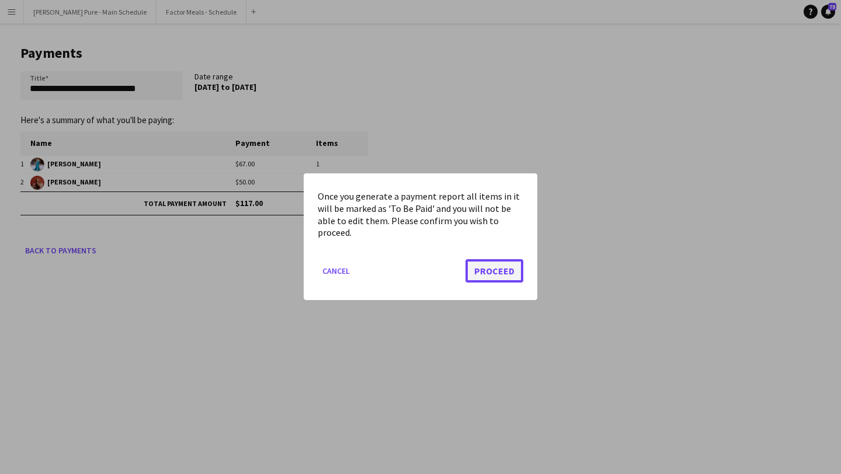
click at [503, 270] on button "Proceed" at bounding box center [495, 271] width 58 height 23
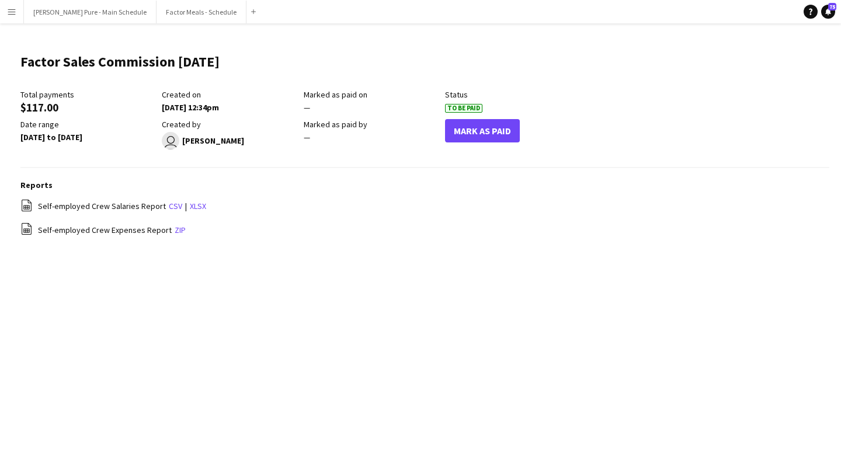
click at [13, 8] on app-icon "Menu" at bounding box center [11, 11] width 9 height 9
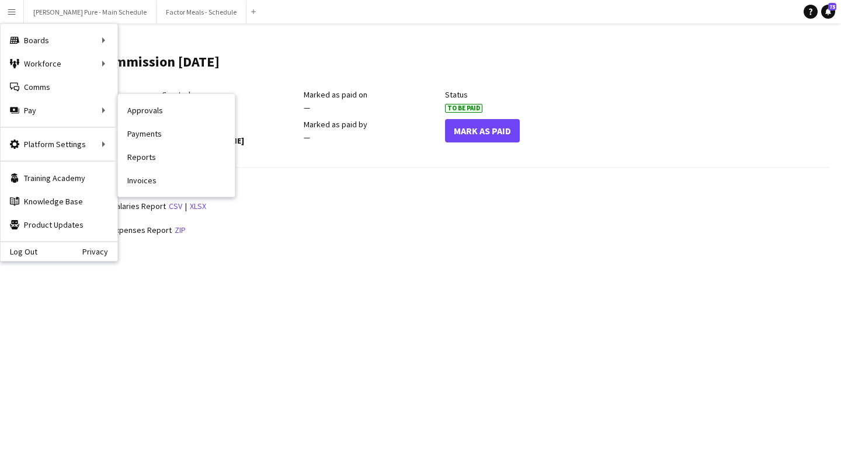
click at [166, 129] on link "Payments" at bounding box center [176, 133] width 117 height 23
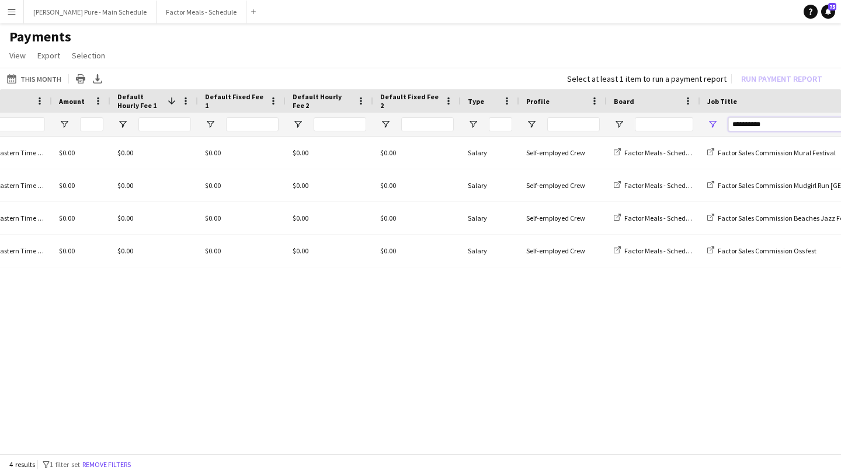
click at [784, 123] on input "**********" at bounding box center [843, 124] width 228 height 14
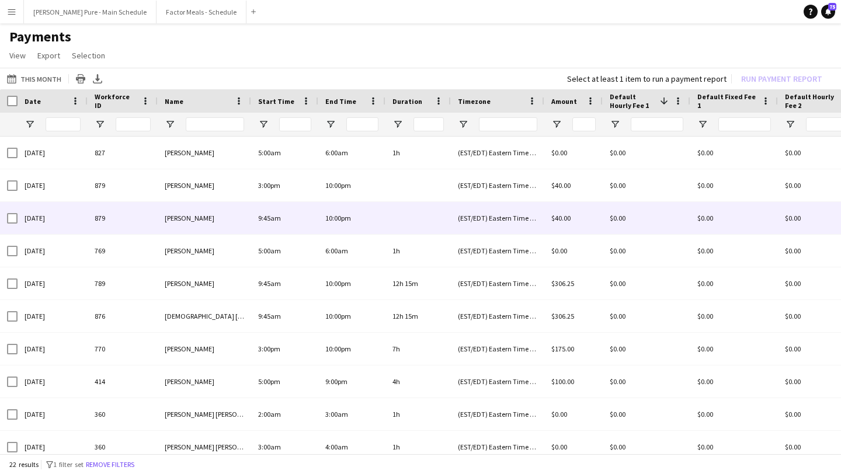
type input "******"
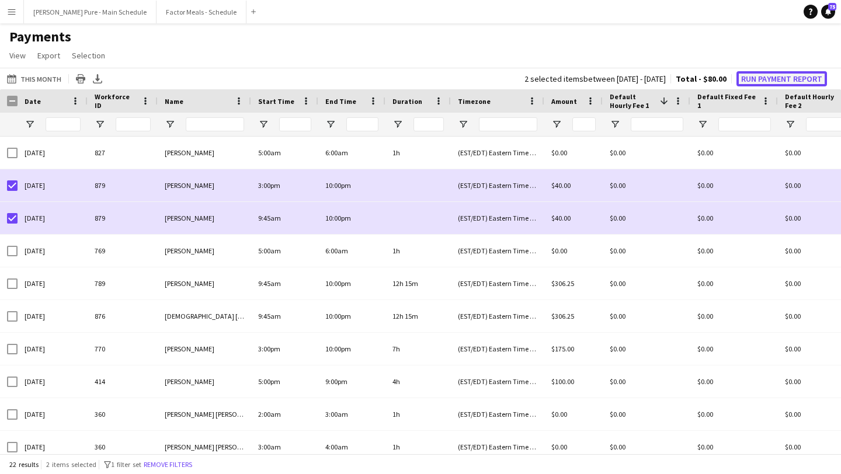
click at [791, 77] on button "Run Payment Report" at bounding box center [782, 78] width 91 height 15
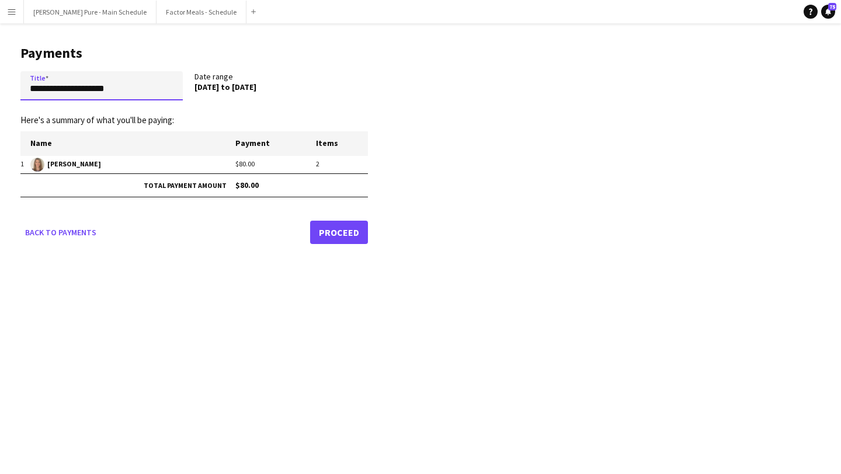
drag, startPoint x: 140, startPoint y: 88, endPoint x: 0, endPoint y: 87, distance: 139.7
click at [0, 87] on main "**********" at bounding box center [190, 142] width 380 height 238
type input "**********"
click at [345, 235] on link "Proceed" at bounding box center [339, 232] width 58 height 23
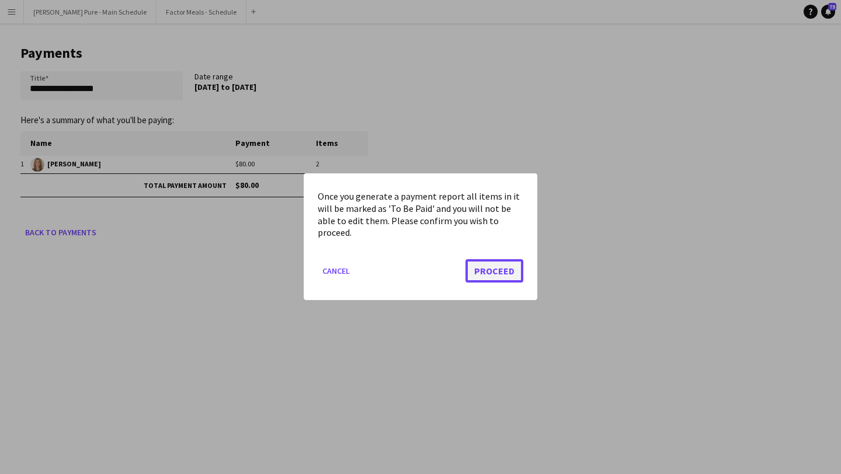
click at [510, 273] on button "Proceed" at bounding box center [495, 271] width 58 height 23
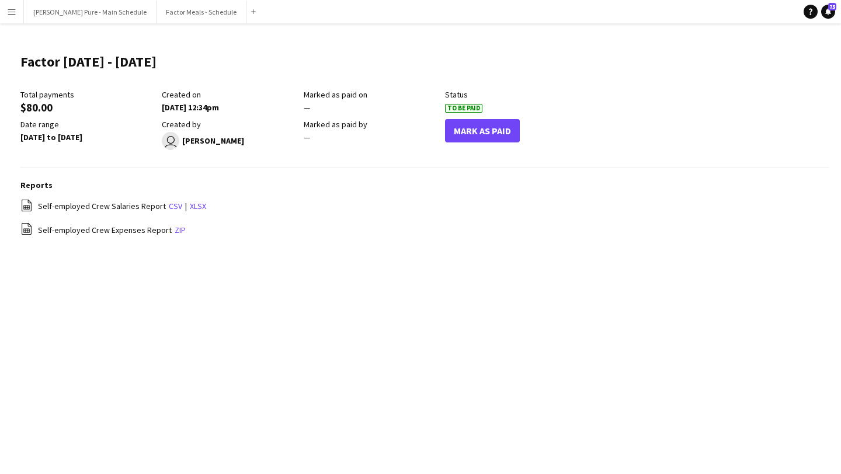
click at [20, 18] on button "Menu" at bounding box center [11, 11] width 23 height 23
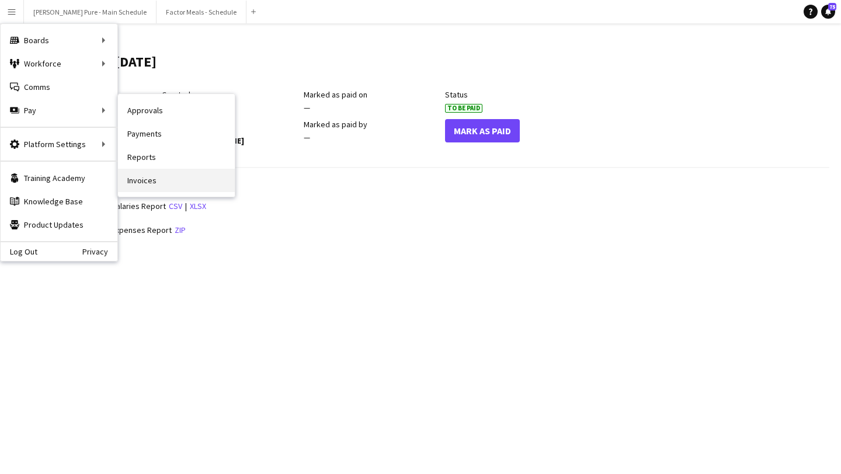
click at [171, 180] on link "Invoices" at bounding box center [176, 180] width 117 height 23
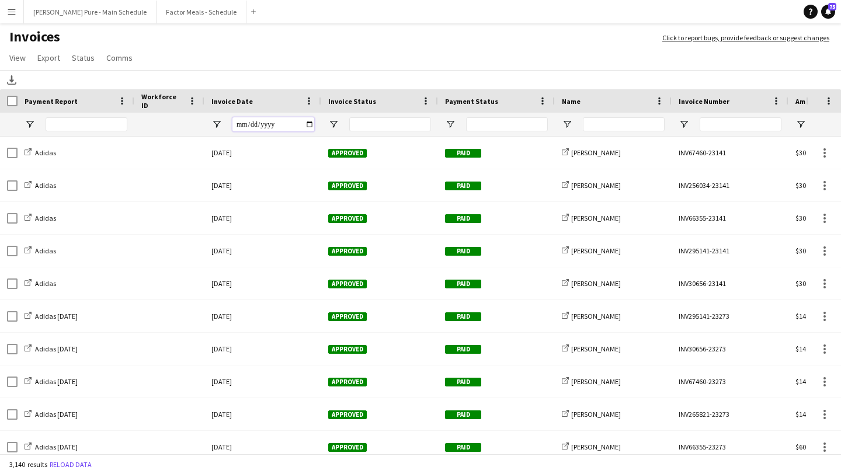
click at [308, 123] on input "Invoice Date Filter Input" at bounding box center [274, 124] width 82 height 14
type input "**********"
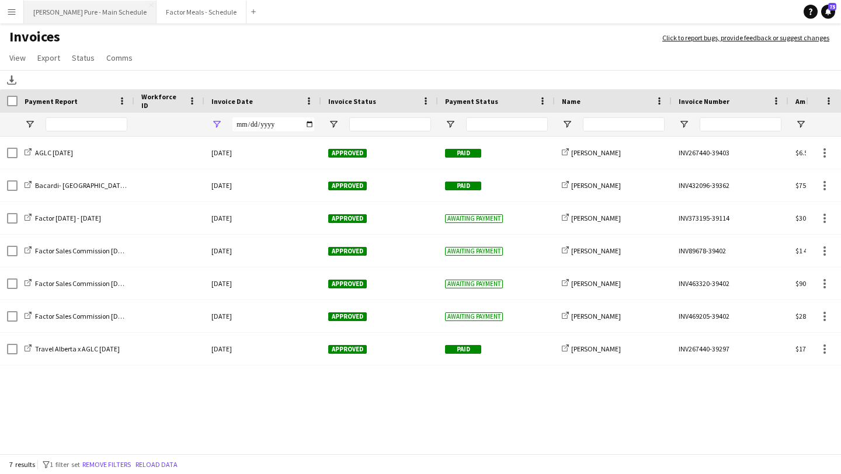
click at [96, 11] on button "Simon Pure - Main Schedule Close" at bounding box center [90, 12] width 133 height 23
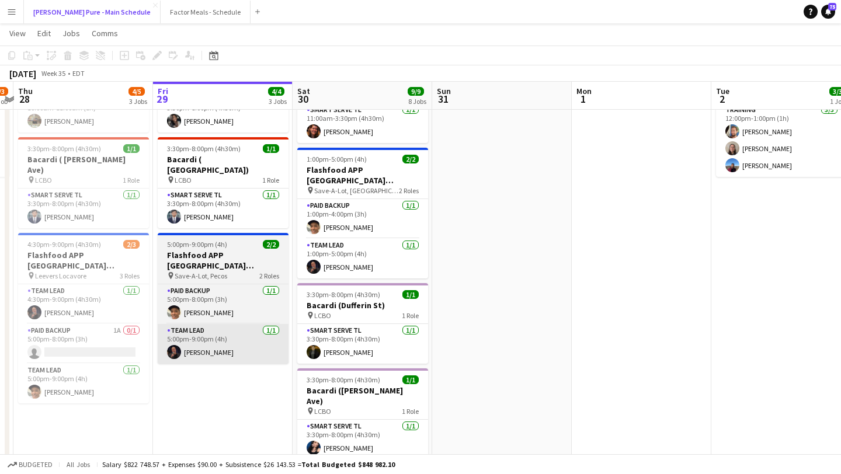
scroll to position [0, 548]
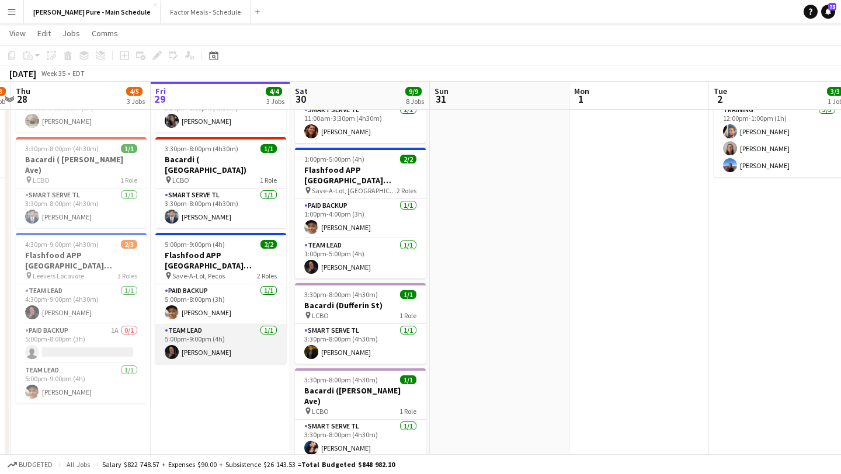
click at [252, 331] on app-card-role "Team Lead 1/1 5:00pm-9:00pm (4h) Bill Goldstein" at bounding box center [220, 344] width 131 height 40
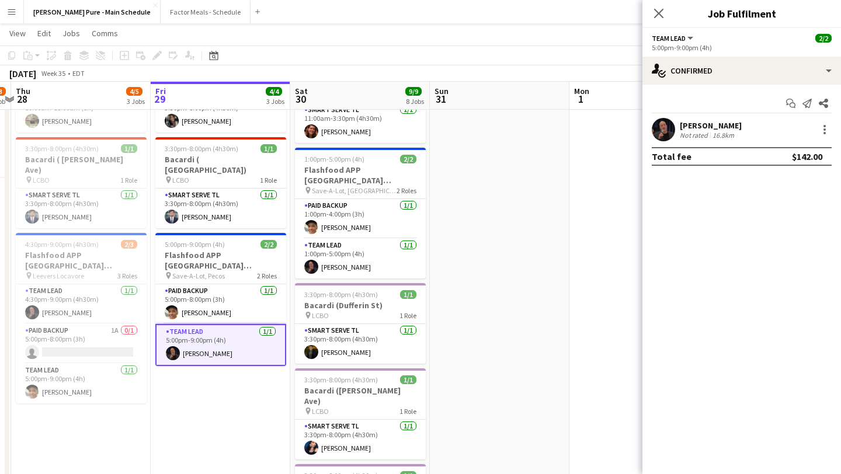
click at [826, 137] on div "Bill Goldstein Not rated 16.8km" at bounding box center [742, 129] width 199 height 23
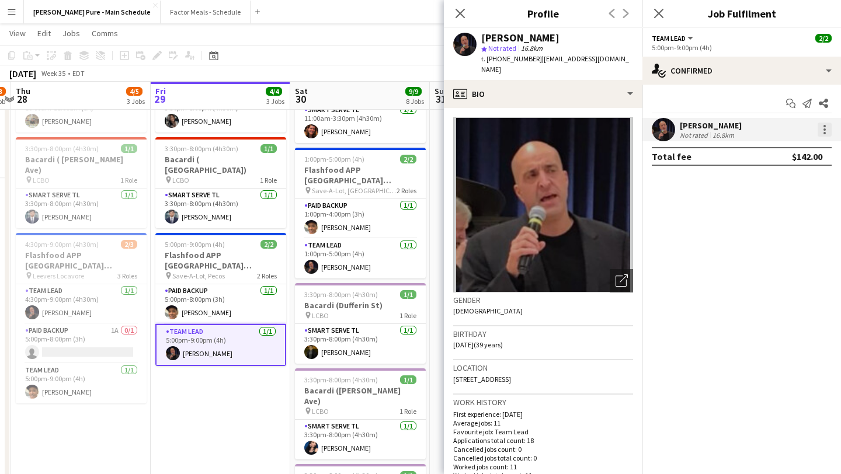
click at [827, 130] on div at bounding box center [825, 130] width 14 height 14
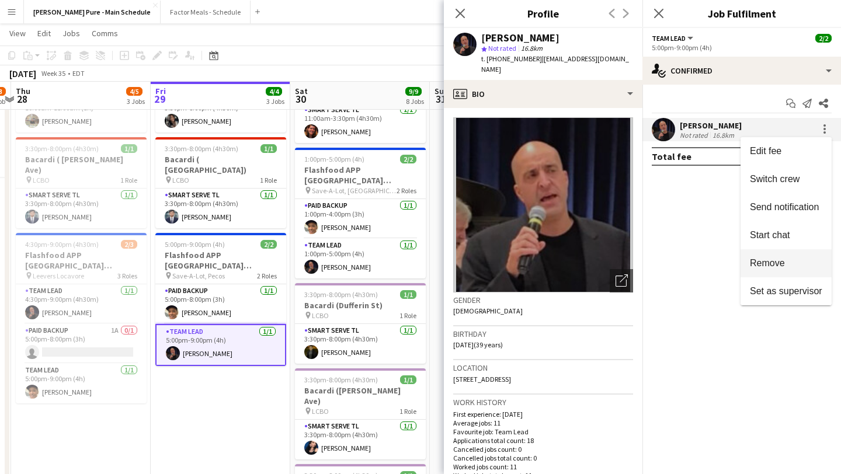
click at [798, 261] on span "Remove" at bounding box center [786, 263] width 72 height 11
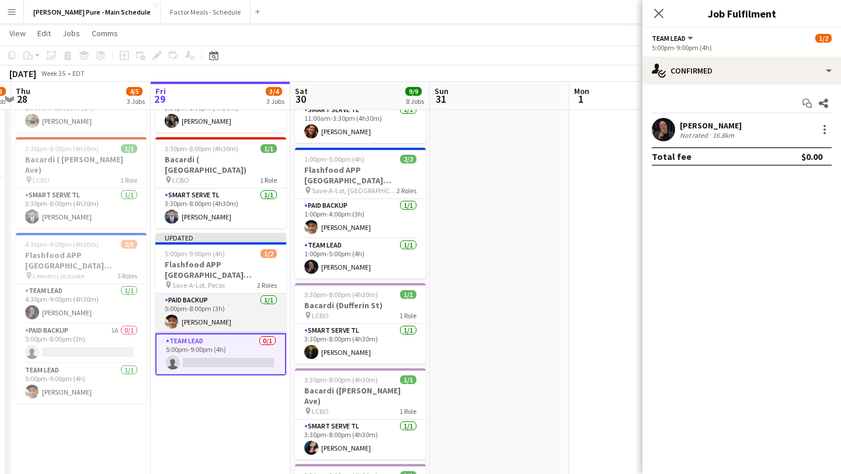
click at [234, 296] on app-card-role "Paid Backup 1/1 5:00pm-8:00pm (3h) Kevin Vidal" at bounding box center [220, 314] width 131 height 40
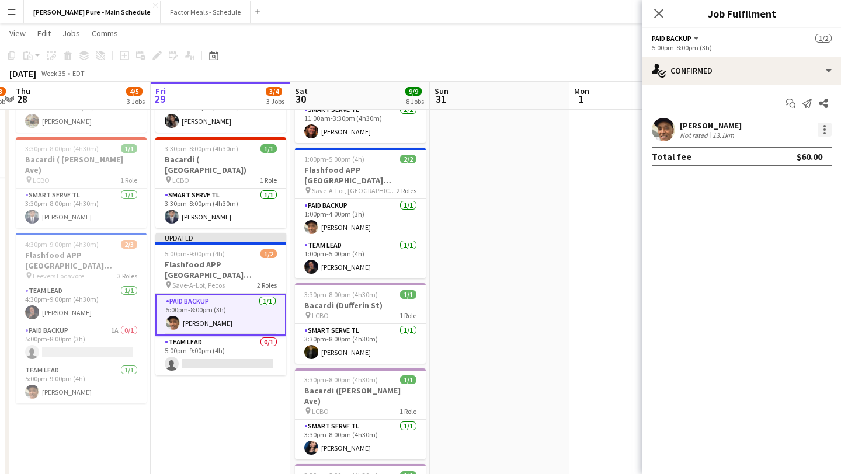
click at [827, 130] on div at bounding box center [825, 130] width 14 height 14
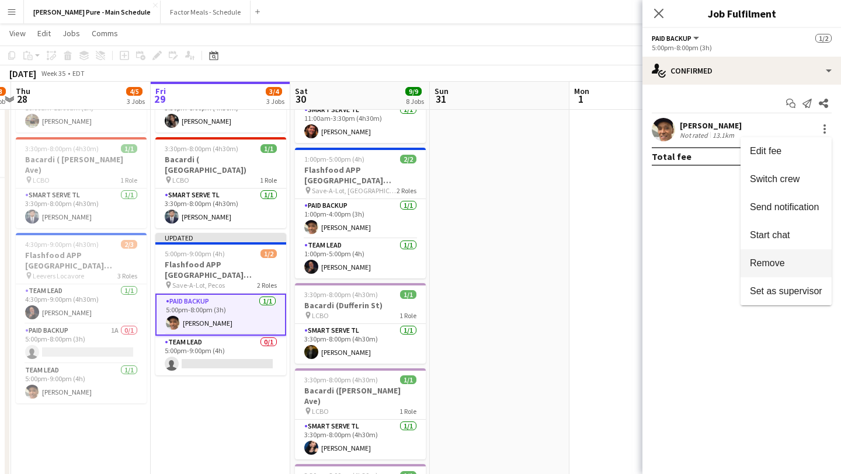
click at [783, 265] on span "Remove" at bounding box center [767, 263] width 35 height 10
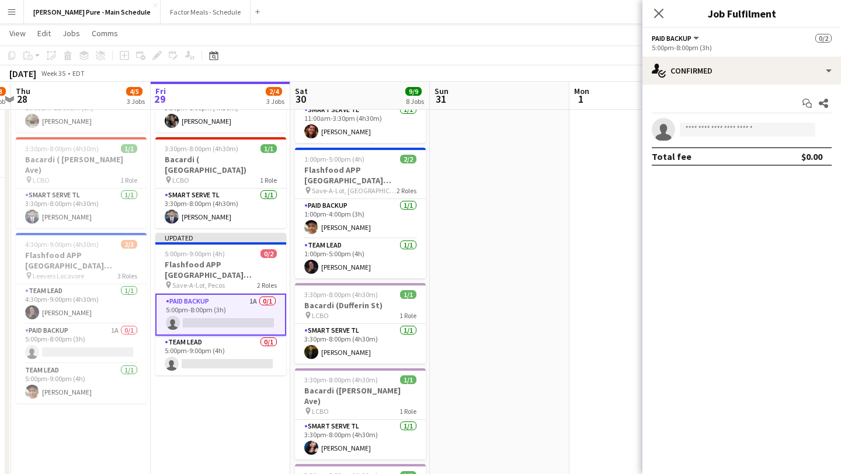
click at [650, 14] on div "Close pop-in" at bounding box center [659, 13] width 33 height 27
click at [664, 15] on icon "Close pop-in" at bounding box center [658, 13] width 11 height 11
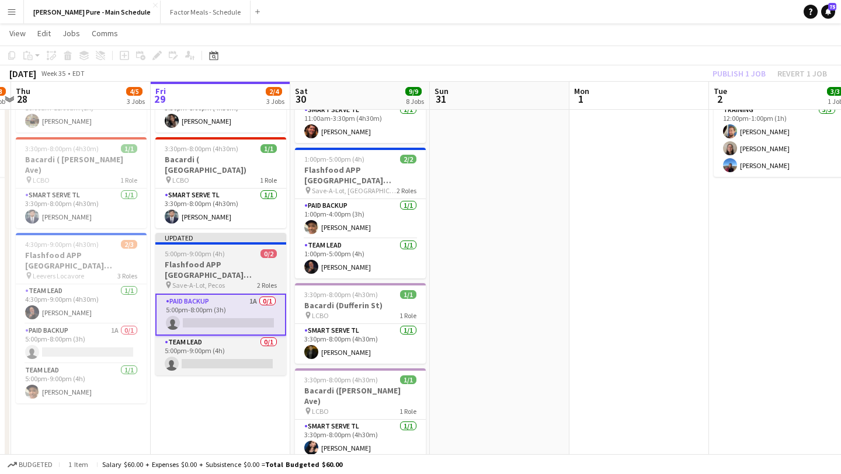
click at [221, 250] on span "5:00pm-9:00pm (4h)" at bounding box center [195, 254] width 60 height 9
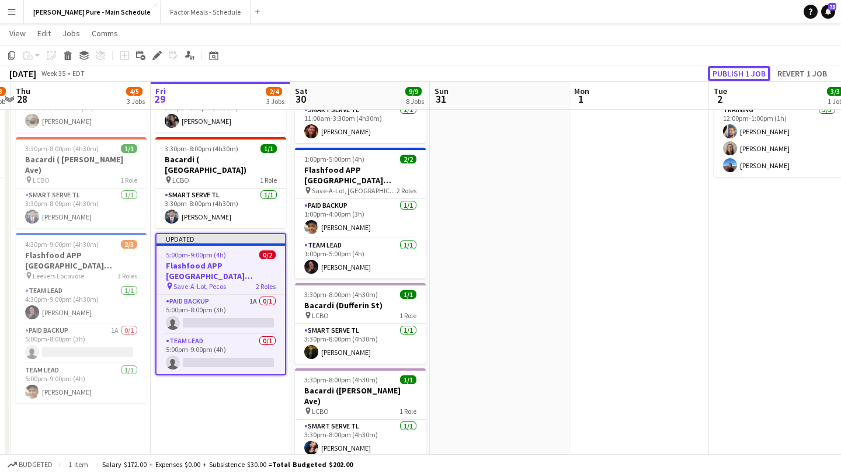
drag, startPoint x: 755, startPoint y: 72, endPoint x: 757, endPoint y: 60, distance: 13.1
click at [755, 72] on button "Publish 1 job" at bounding box center [739, 73] width 63 height 15
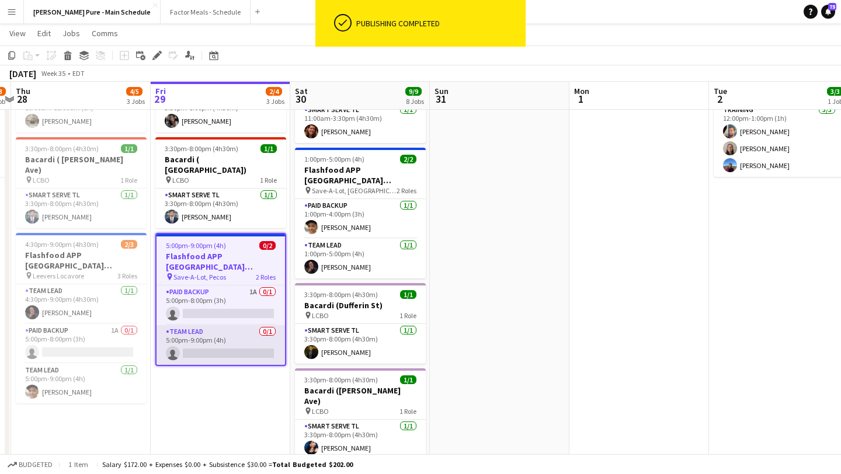
click at [209, 333] on app-card-role "Team Lead 0/1 5:00pm-9:00pm (4h) single-neutral-actions" at bounding box center [221, 345] width 129 height 40
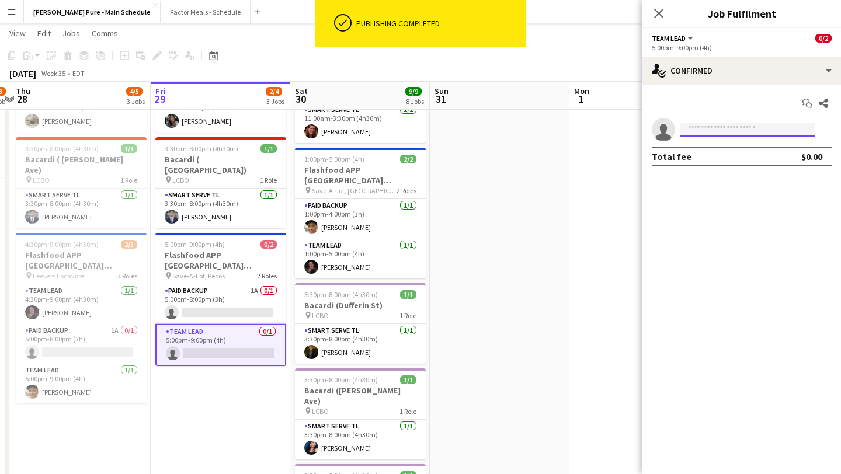
click at [753, 129] on input at bounding box center [748, 130] width 136 height 14
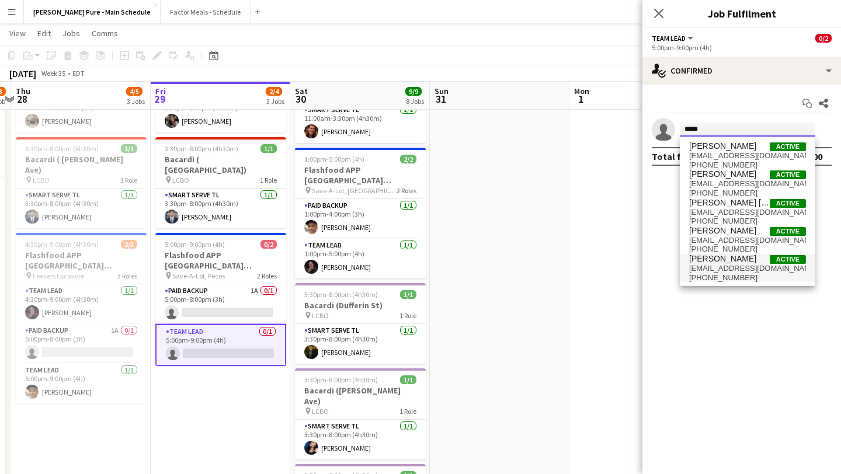
type input "*****"
click at [749, 268] on span "emailkevinvidal@gmail.com" at bounding box center [748, 268] width 117 height 9
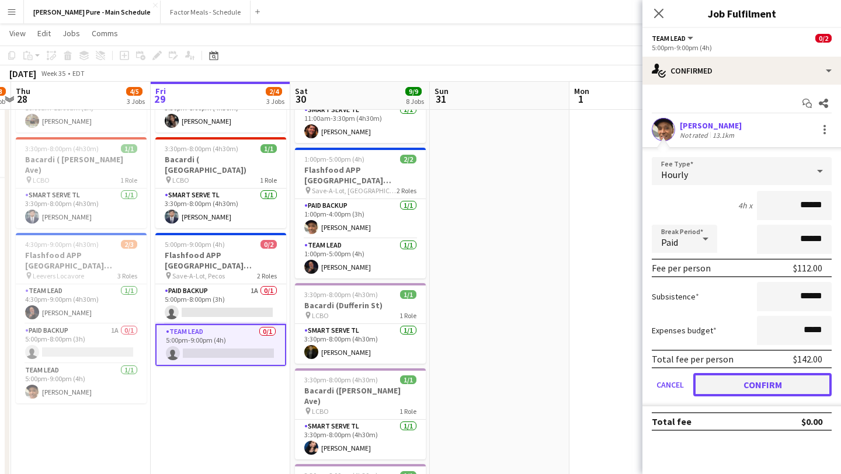
click at [781, 389] on button "Confirm" at bounding box center [763, 384] width 138 height 23
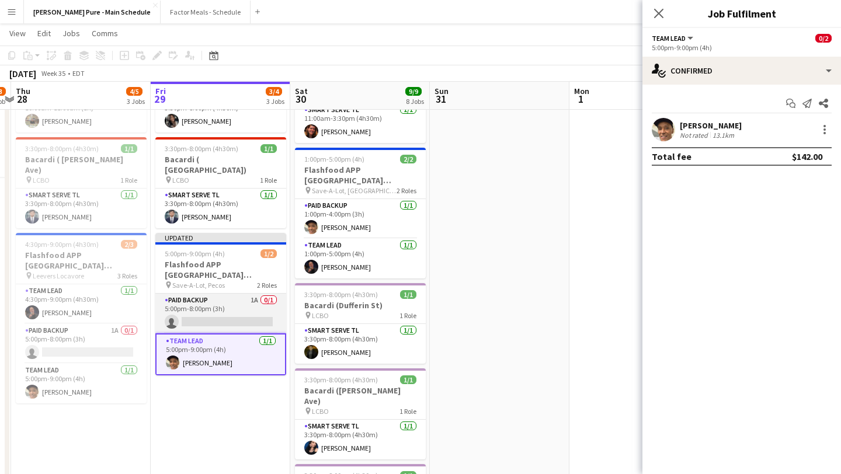
click at [223, 294] on app-card-role "Paid Backup 1A 0/1 5:00pm-8:00pm (3h) single-neutral-actions" at bounding box center [220, 314] width 131 height 40
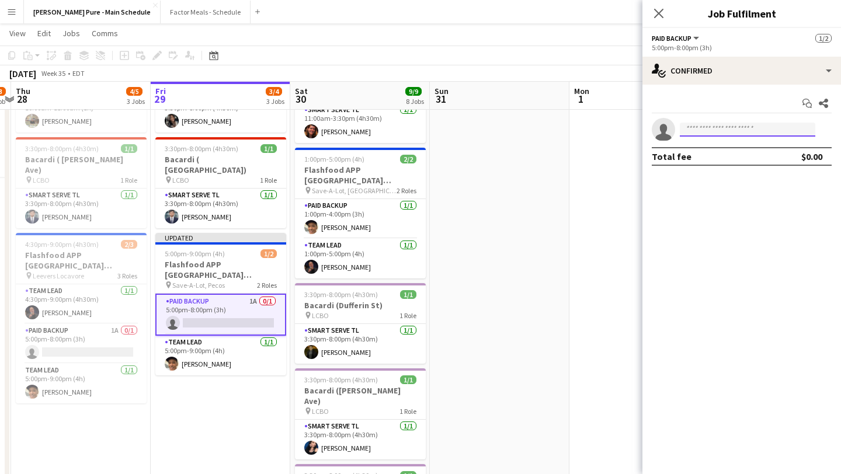
click at [709, 127] on input at bounding box center [748, 130] width 136 height 14
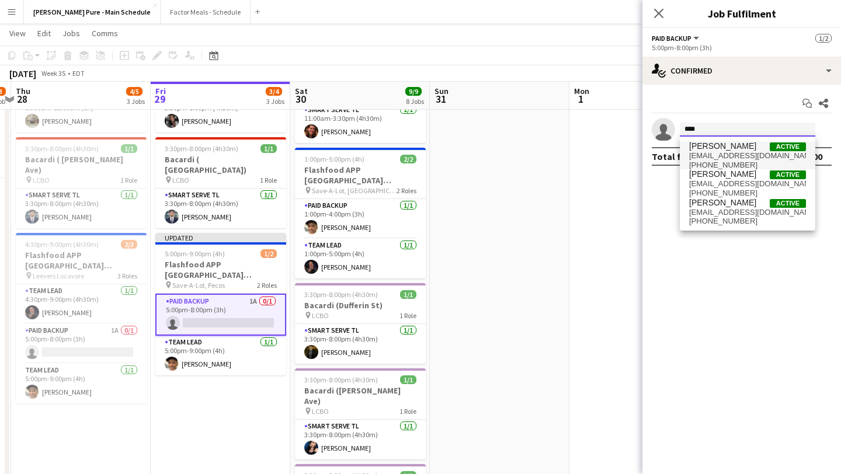
type input "****"
click at [739, 158] on span "007billyg@gmail.com" at bounding box center [748, 155] width 117 height 9
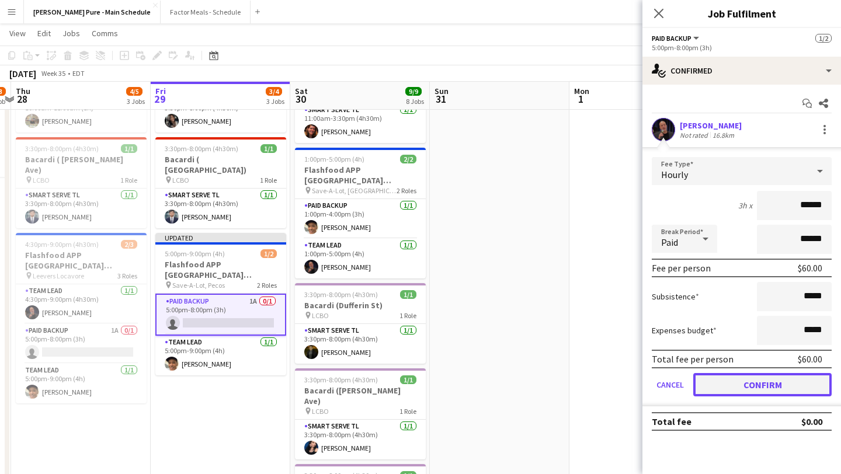
click at [788, 386] on button "Confirm" at bounding box center [763, 384] width 138 height 23
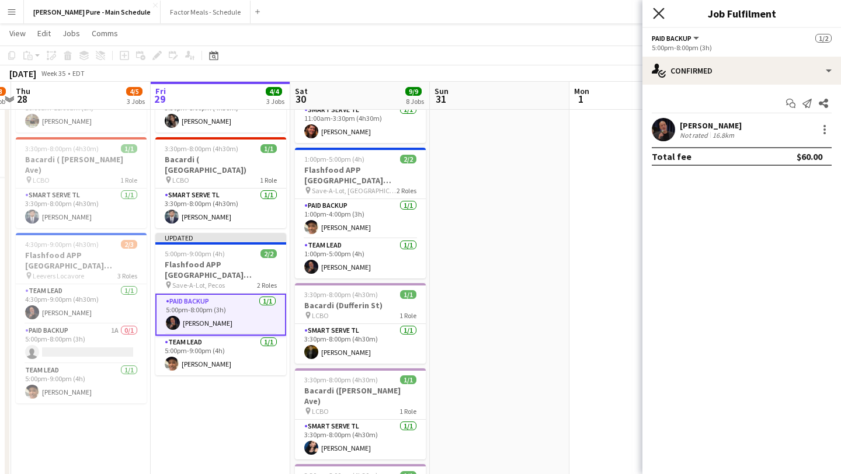
click at [658, 15] on icon "Close pop-in" at bounding box center [658, 13] width 11 height 11
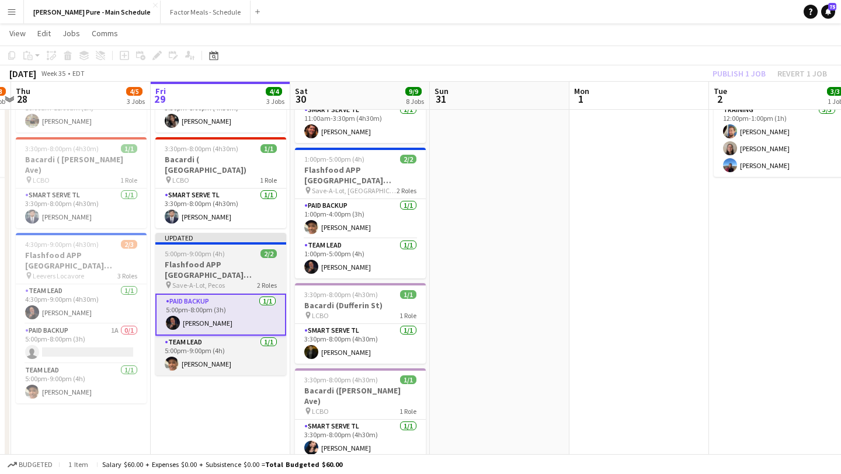
click at [194, 237] on app-job-card "Updated 5:00pm-9:00pm (4h) 2/2 Flashfood APP USA Denver, CO pin Save-A-Lot, Pec…" at bounding box center [220, 304] width 131 height 143
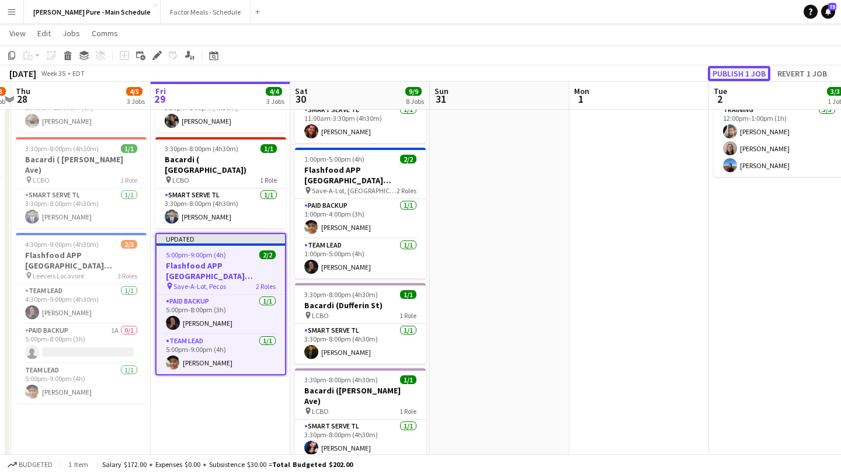
click at [741, 75] on button "Publish 1 job" at bounding box center [739, 73] width 63 height 15
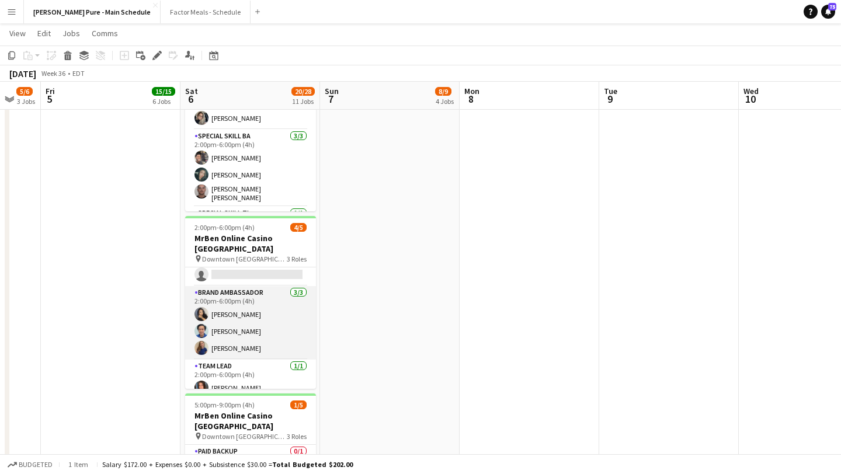
scroll to position [0, 0]
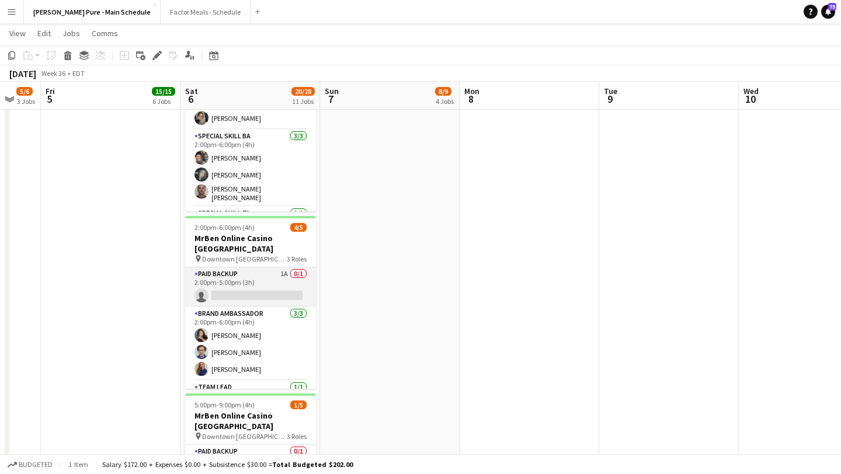
click at [246, 268] on app-card-role "Paid Backup 1A 0/1 2:00pm-5:00pm (3h) single-neutral-actions" at bounding box center [250, 288] width 131 height 40
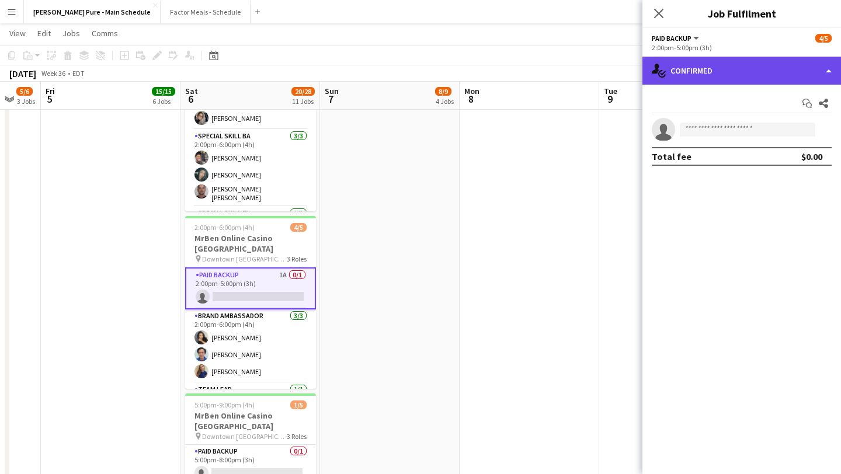
click at [819, 67] on div "single-neutral-actions-check-2 Confirmed" at bounding box center [742, 71] width 199 height 28
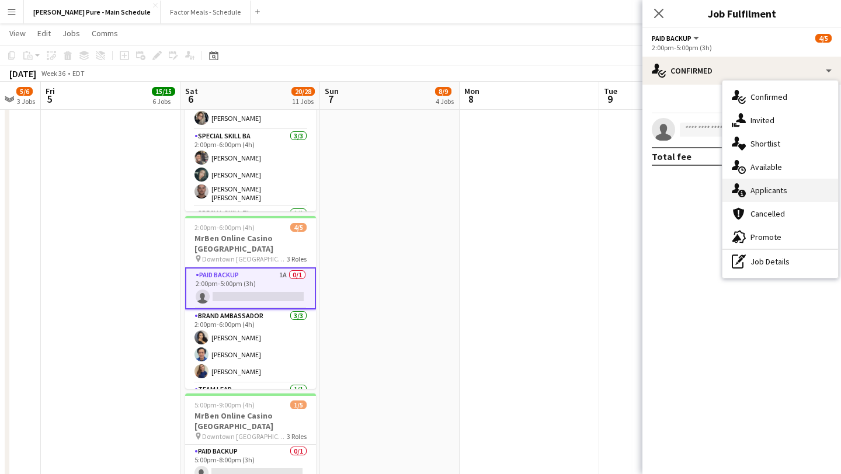
click at [785, 196] on div "single-neutral-actions-information Applicants" at bounding box center [781, 190] width 116 height 23
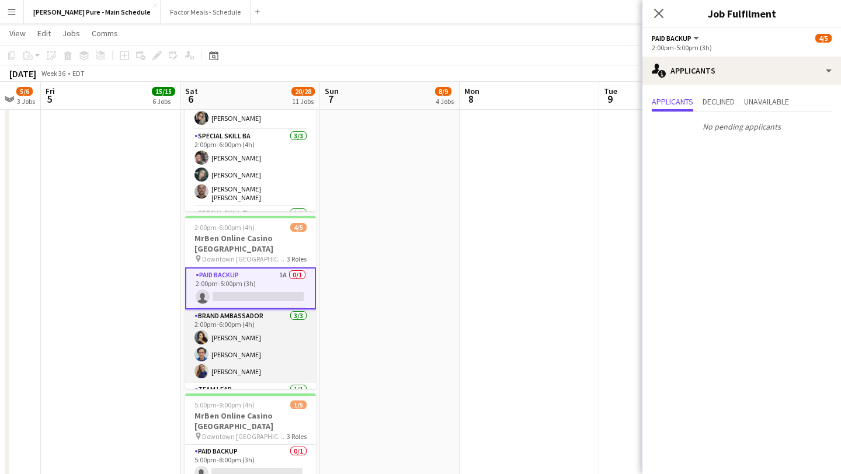
click at [247, 310] on app-card-role "Brand Ambassador 3/3 2:00pm-6:00pm (4h) ameerah nuri William Lim Julia Kroon" at bounding box center [250, 347] width 131 height 74
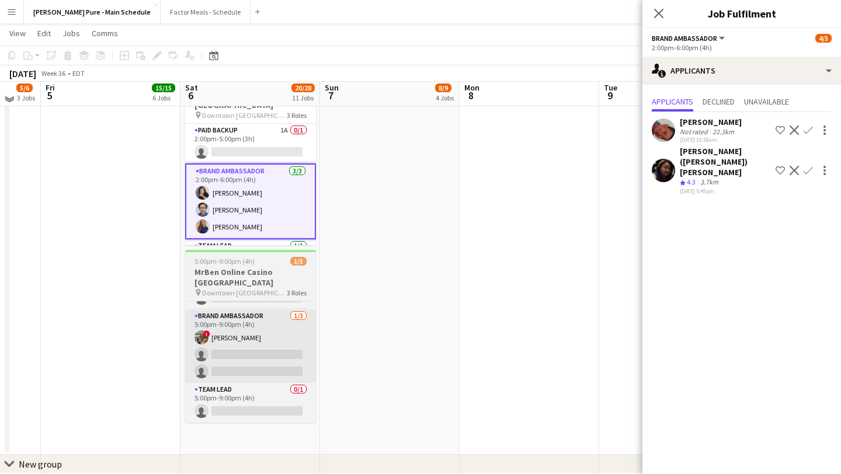
scroll to position [1201, 0]
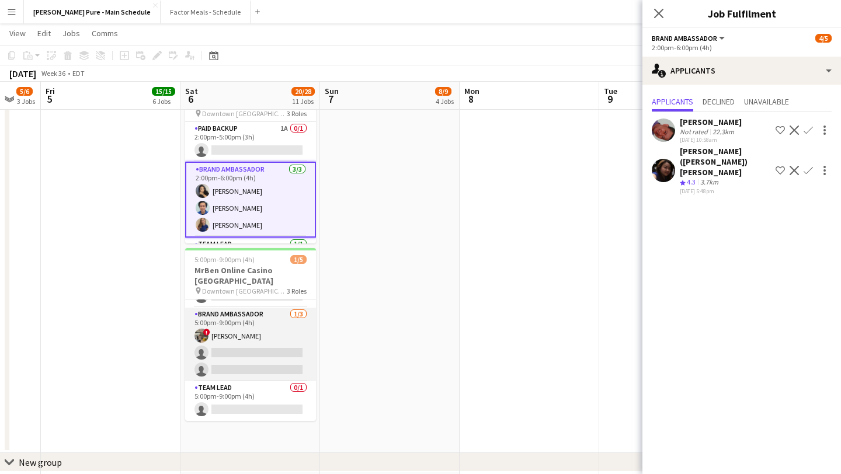
click at [258, 309] on app-card-role "Brand Ambassador [DATE] 5:00pm-9:00pm (4h) ! [PERSON_NAME] single-neutral-actio…" at bounding box center [250, 345] width 131 height 74
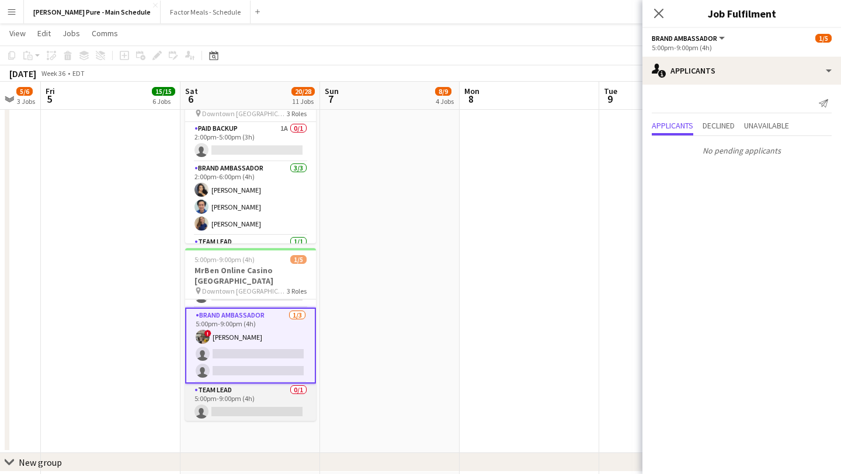
click at [244, 384] on app-card-role "Team Lead 0/1 5:00pm-9:00pm (4h) single-neutral-actions" at bounding box center [250, 404] width 131 height 40
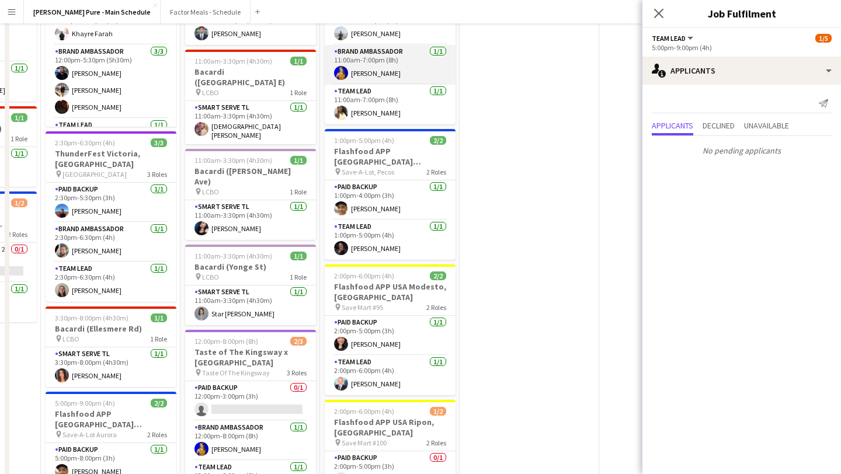
scroll to position [216, 0]
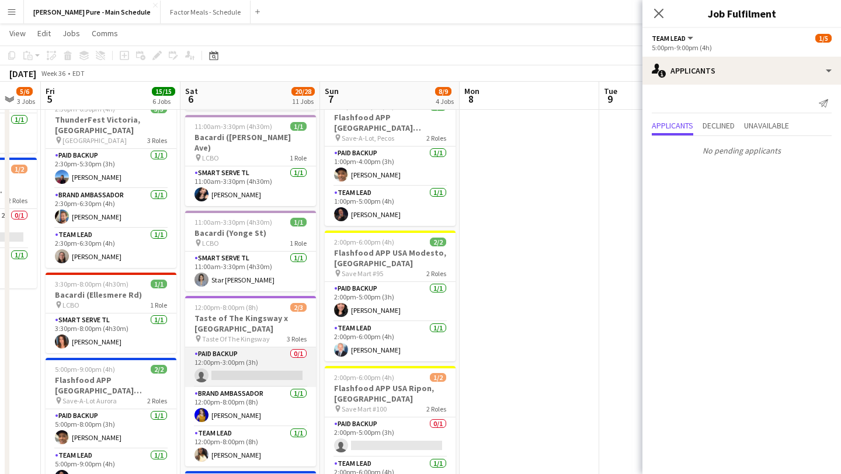
click at [263, 348] on app-card-role "Paid Backup 0/1 12:00pm-3:00pm (3h) single-neutral-actions" at bounding box center [250, 368] width 131 height 40
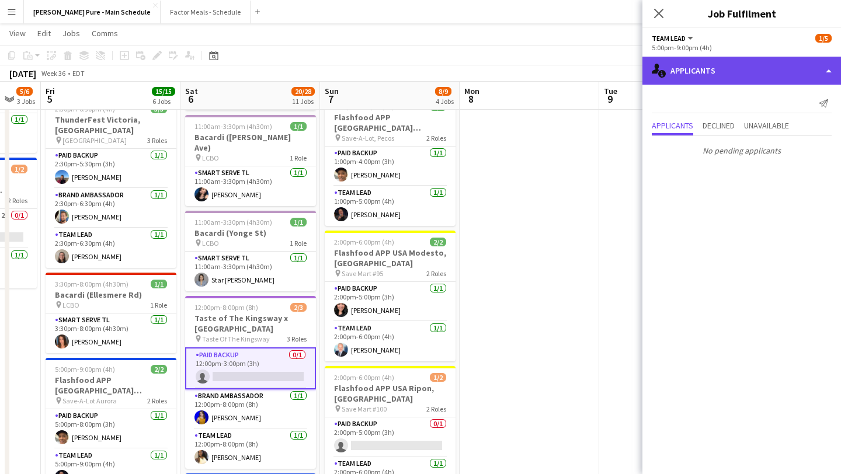
click at [792, 63] on div "single-neutral-actions-information Applicants" at bounding box center [742, 71] width 199 height 28
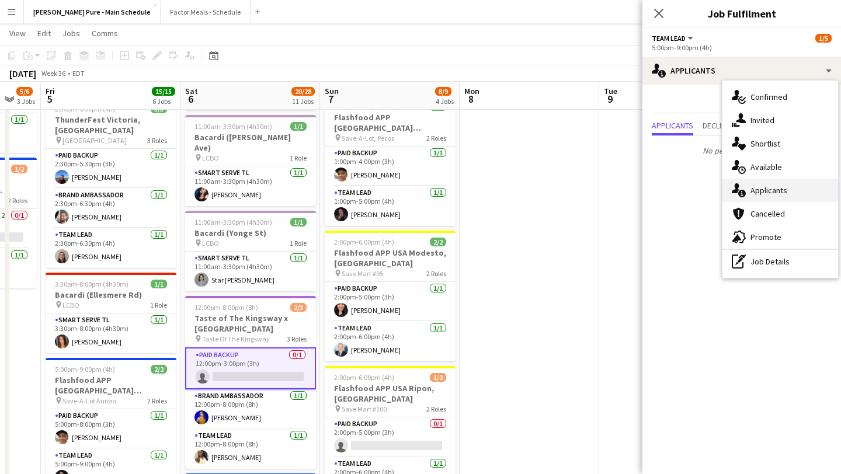
click at [804, 193] on div "single-neutral-actions-information Applicants" at bounding box center [781, 190] width 116 height 23
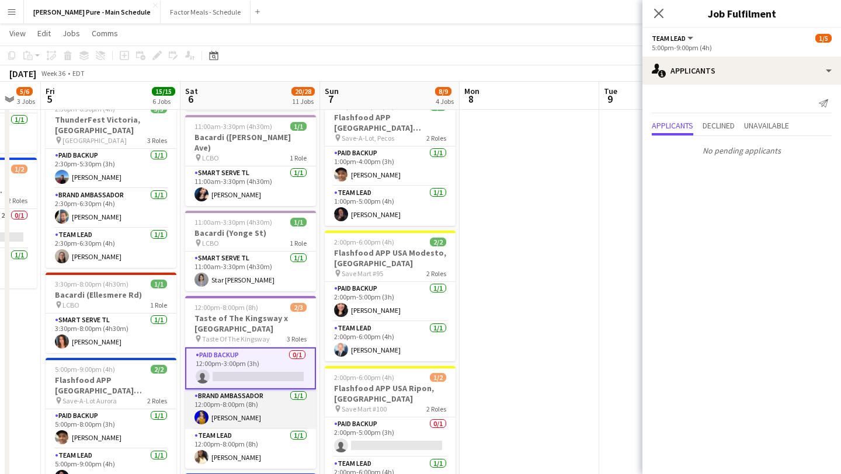
click at [250, 390] on app-card-role "Brand Ambassador 1/1 12:00pm-8:00pm (8h) Nikki Haggart" at bounding box center [250, 410] width 131 height 40
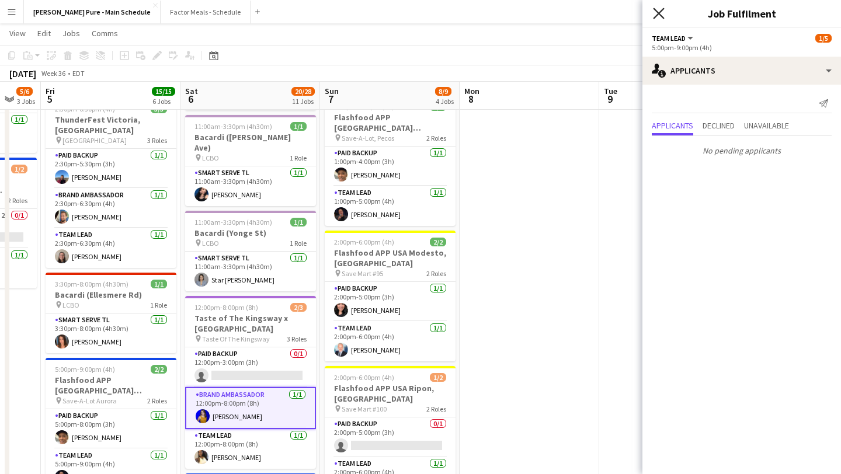
click at [661, 13] on icon "Close pop-in" at bounding box center [658, 13] width 11 height 11
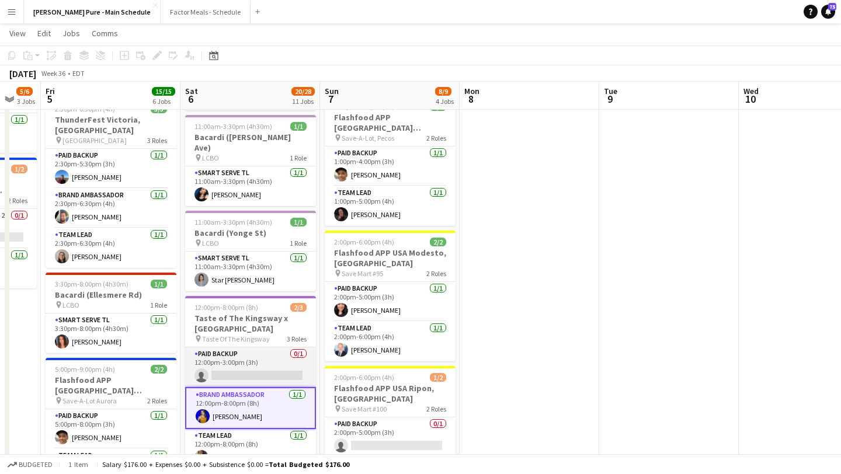
click at [234, 348] on app-card-role "Paid Backup 0/1 12:00pm-3:00pm (3h) single-neutral-actions" at bounding box center [250, 368] width 131 height 40
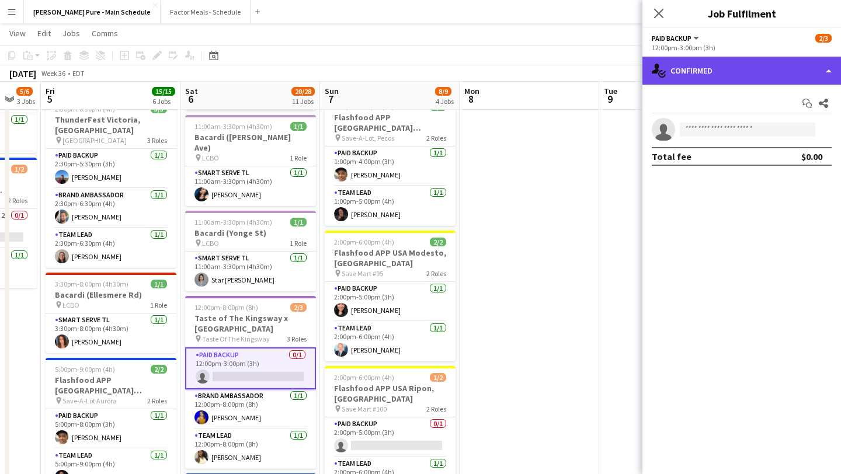
click at [784, 63] on div "single-neutral-actions-check-2 Confirmed" at bounding box center [742, 71] width 199 height 28
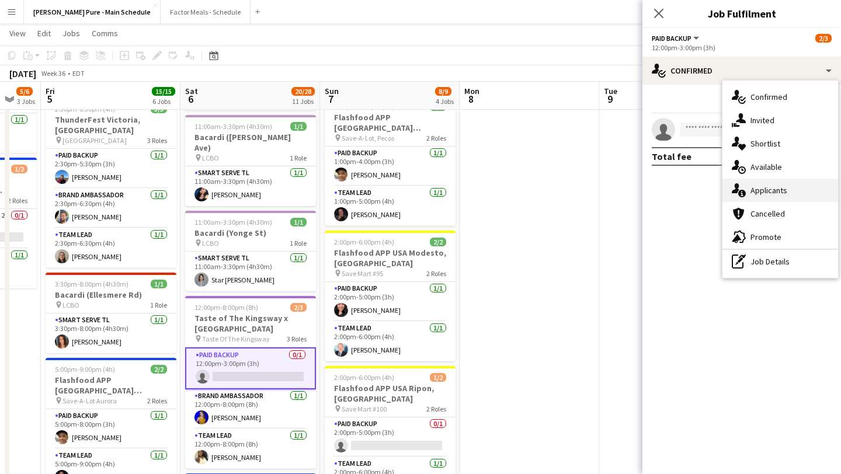
click at [791, 189] on div "single-neutral-actions-information Applicants" at bounding box center [781, 190] width 116 height 23
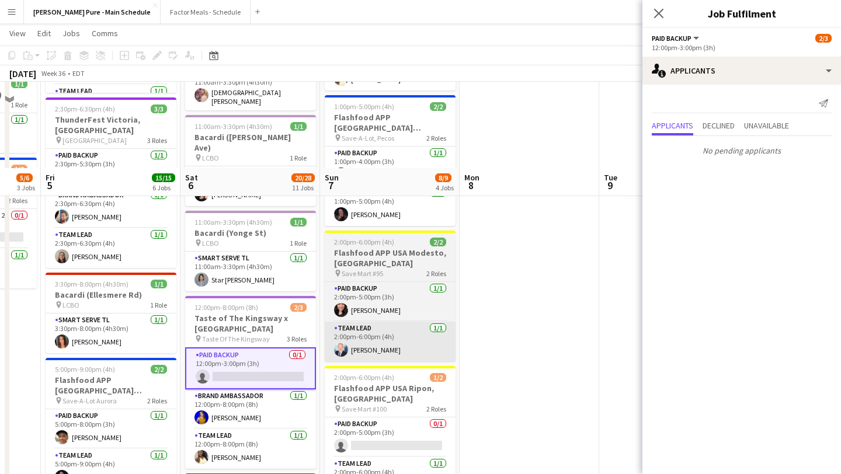
scroll to position [327, 0]
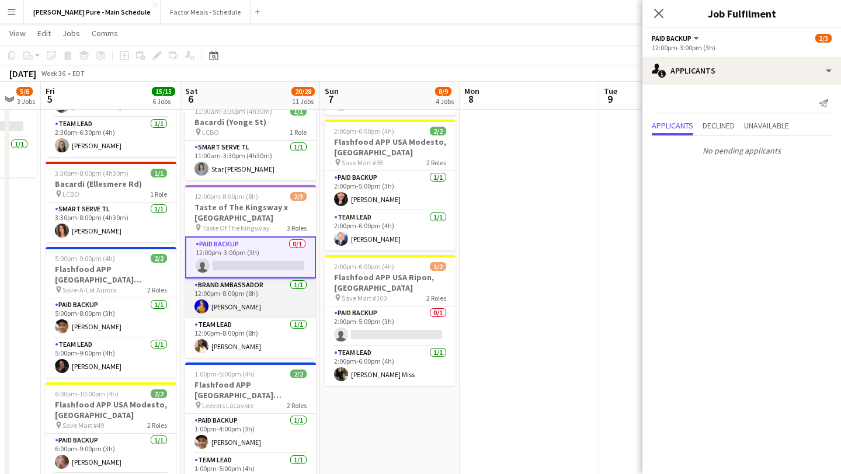
click at [248, 279] on app-card-role "Brand Ambassador 1/1 12:00pm-8:00pm (8h) Nikki Haggart" at bounding box center [250, 299] width 131 height 40
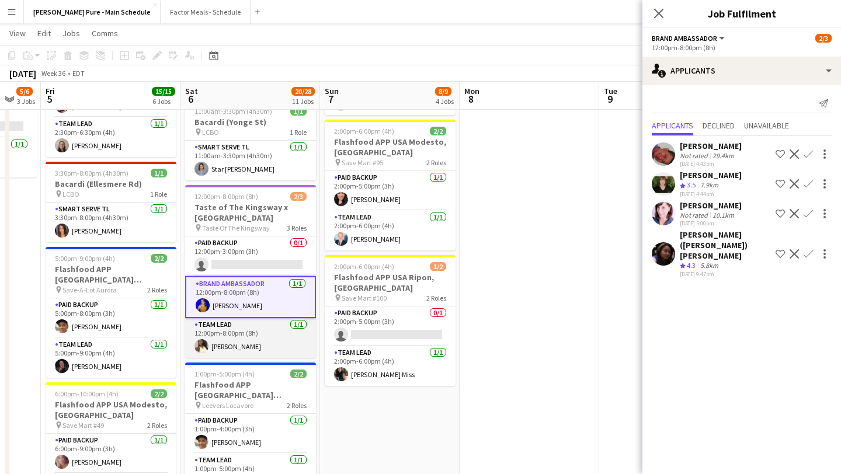
scroll to position [0, 517]
click at [242, 318] on app-card-role "Team Lead 1/1 12:00pm-8:00pm (8h) Laurel Simon" at bounding box center [251, 338] width 131 height 40
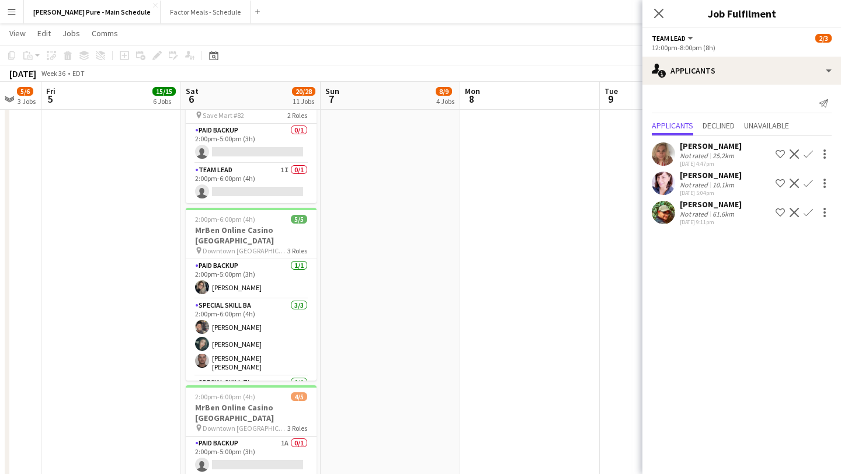
scroll to position [21, 0]
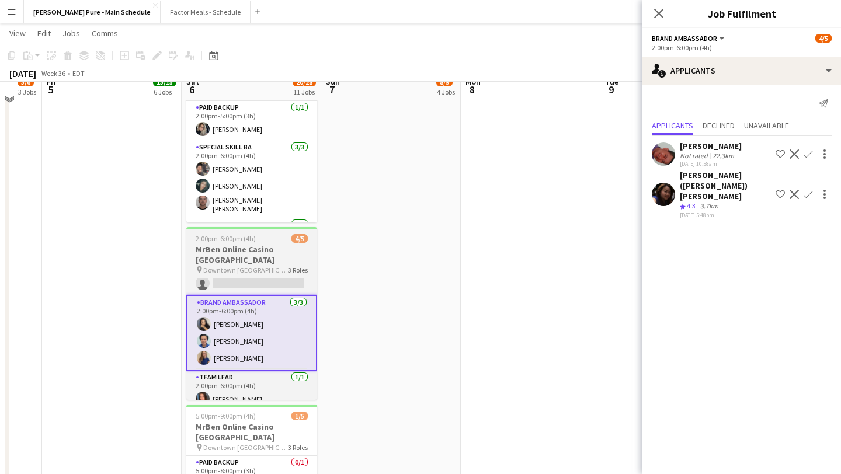
scroll to position [1046, 0]
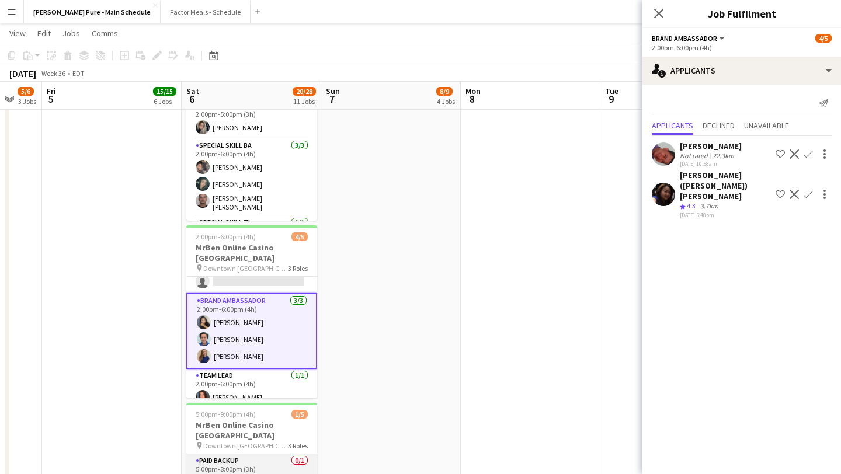
click at [245, 455] on app-card-role "Paid Backup 0/1 5:00pm-8:00pm (3h) single-neutral-actions" at bounding box center [251, 475] width 131 height 40
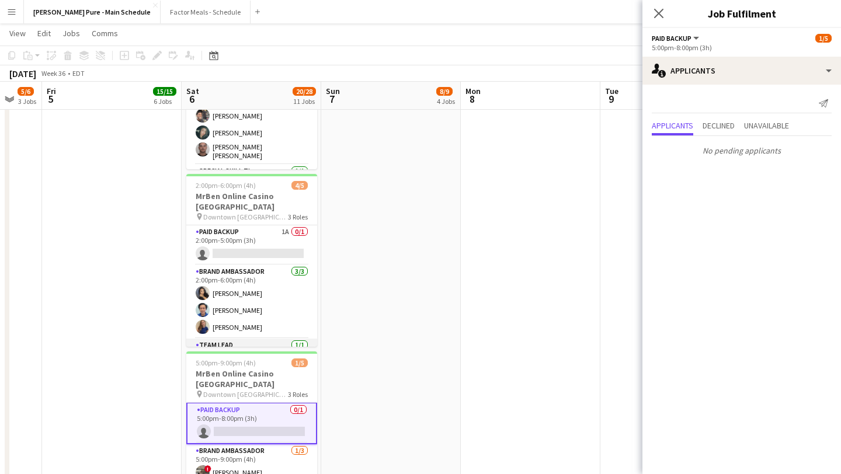
scroll to position [1, 0]
click at [661, 13] on icon "Close pop-in" at bounding box center [658, 13] width 11 height 11
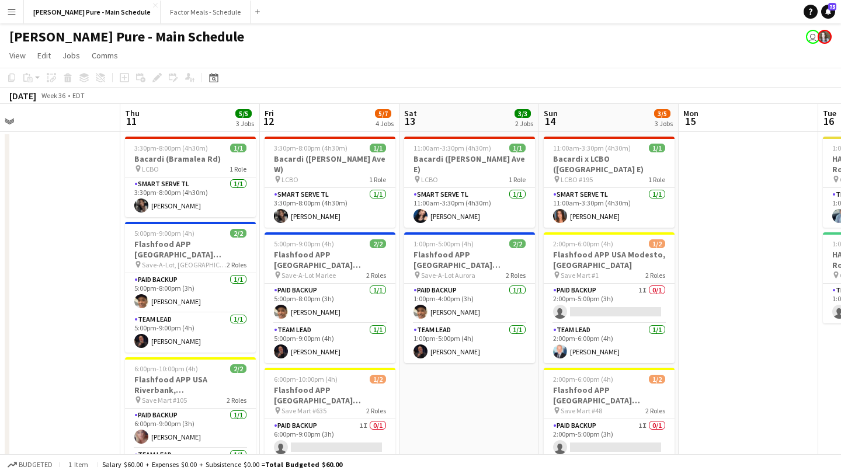
scroll to position [0, 475]
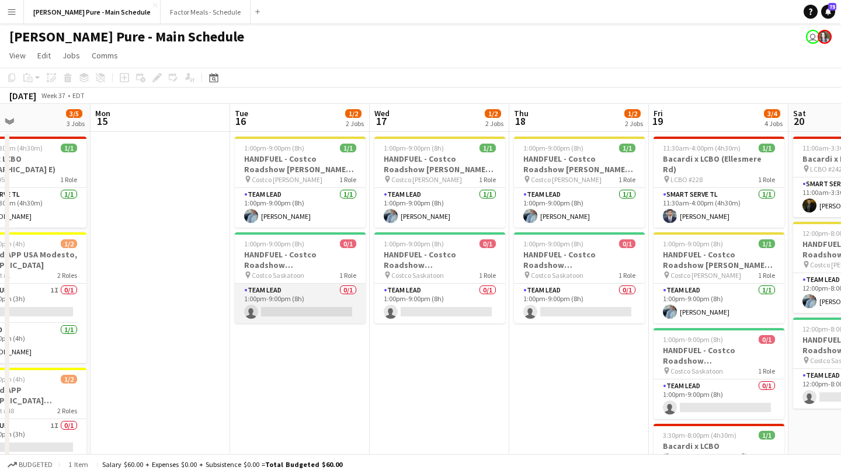
click at [298, 302] on app-card-role "Team Lead 0/1 1:00pm-9:00pm (8h) single-neutral-actions" at bounding box center [300, 304] width 131 height 40
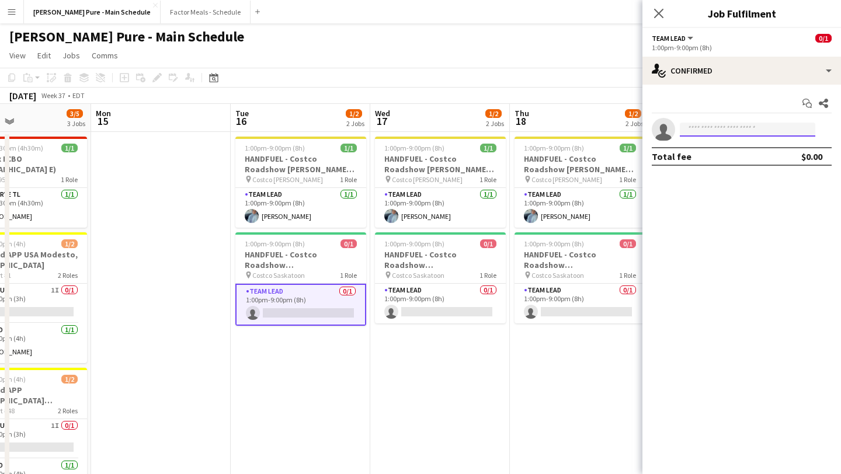
click at [744, 135] on input at bounding box center [748, 130] width 136 height 14
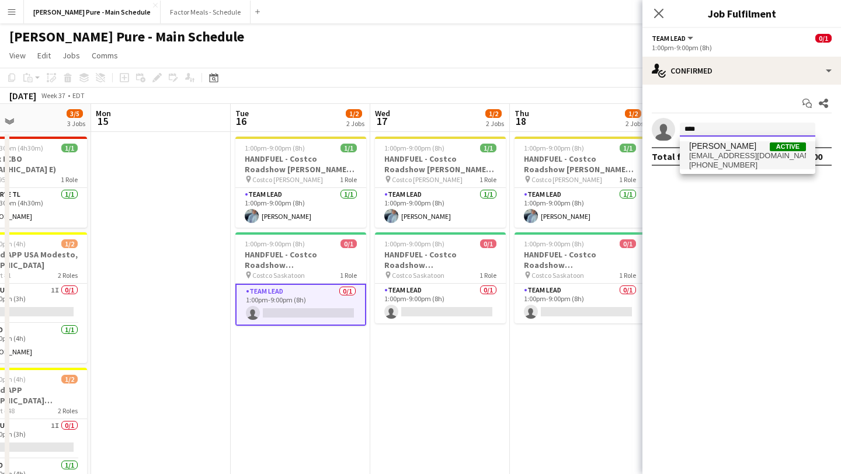
type input "****"
click at [742, 150] on span "Courtney Nell Active" at bounding box center [748, 146] width 117 height 10
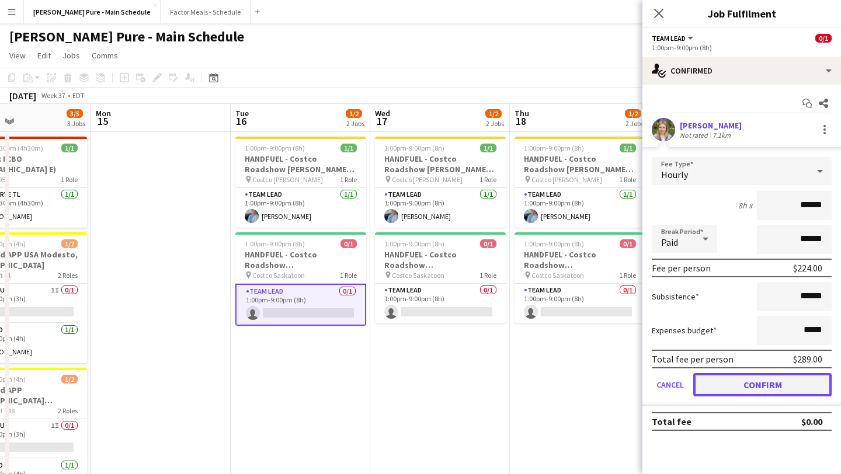
click at [760, 388] on button "Confirm" at bounding box center [763, 384] width 138 height 23
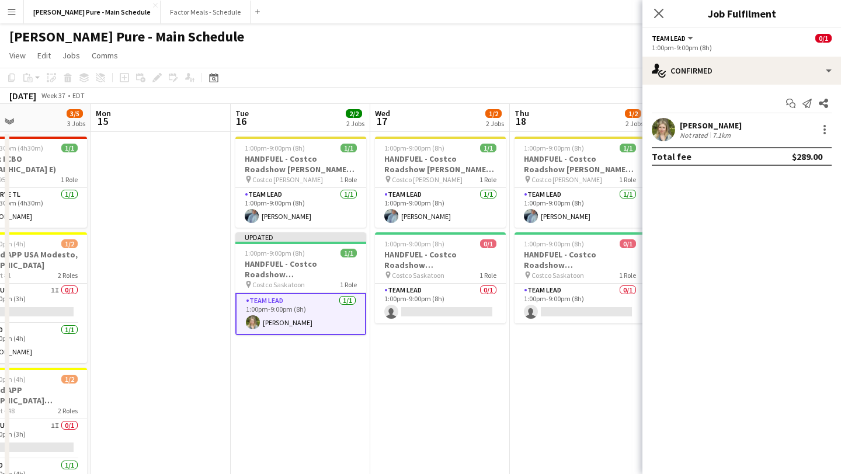
click at [660, 125] on app-user-avatar at bounding box center [663, 129] width 23 height 23
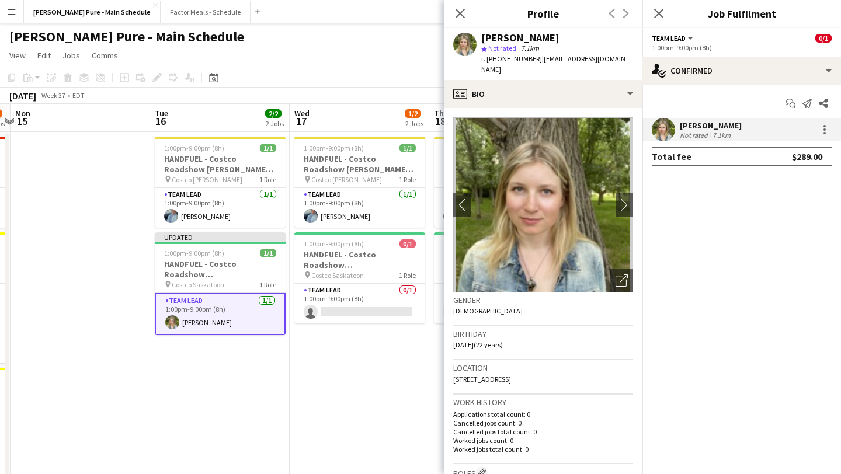
scroll to position [0, 409]
click at [370, 305] on app-card-role "Team Lead 0/1 1:00pm-9:00pm (8h) single-neutral-actions" at bounding box center [359, 304] width 131 height 40
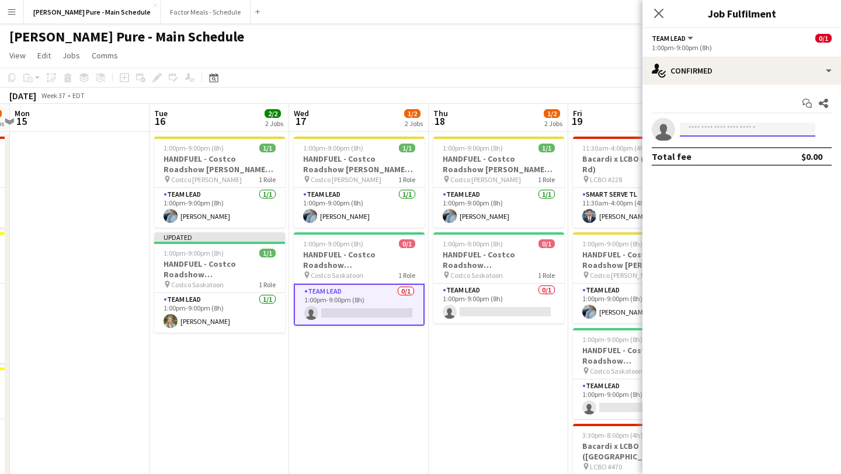
click at [730, 133] on input at bounding box center [748, 130] width 136 height 14
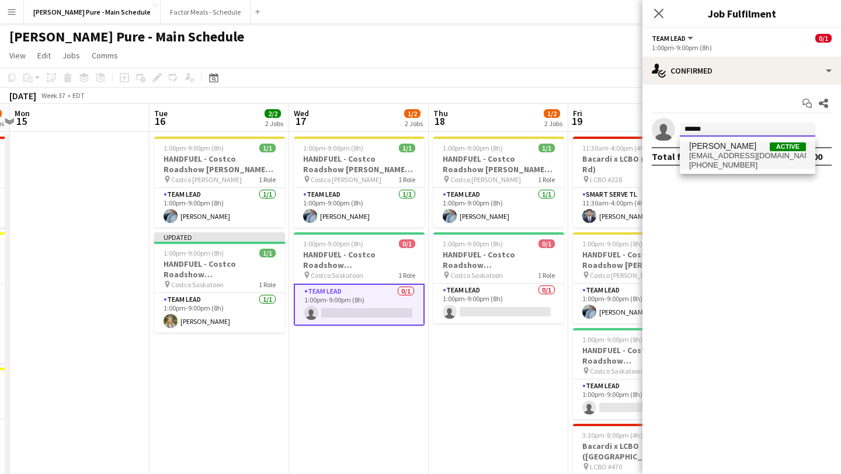
type input "******"
click at [731, 154] on span "courtneyenell@outlook.com" at bounding box center [748, 155] width 117 height 9
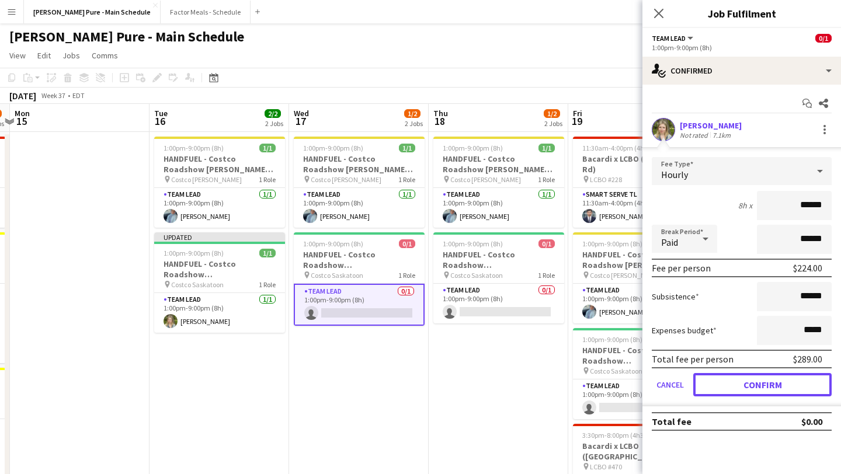
click at [767, 383] on button "Confirm" at bounding box center [763, 384] width 138 height 23
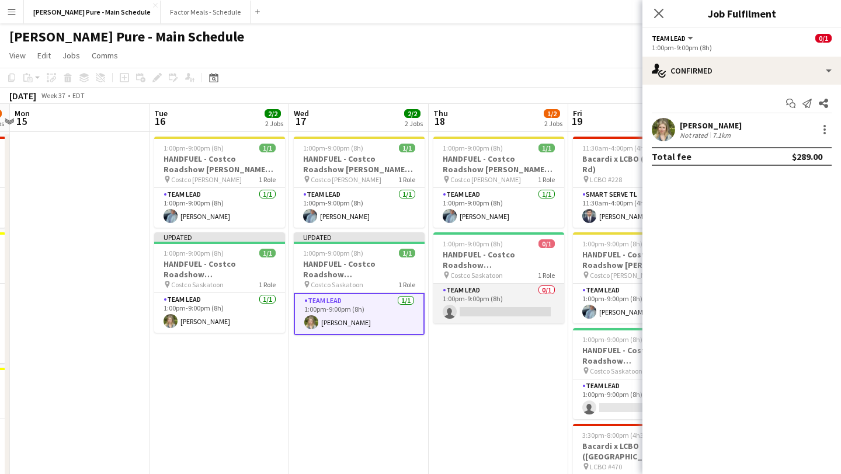
click at [491, 305] on app-card-role "Team Lead 0/1 1:00pm-9:00pm (8h) single-neutral-actions" at bounding box center [499, 304] width 131 height 40
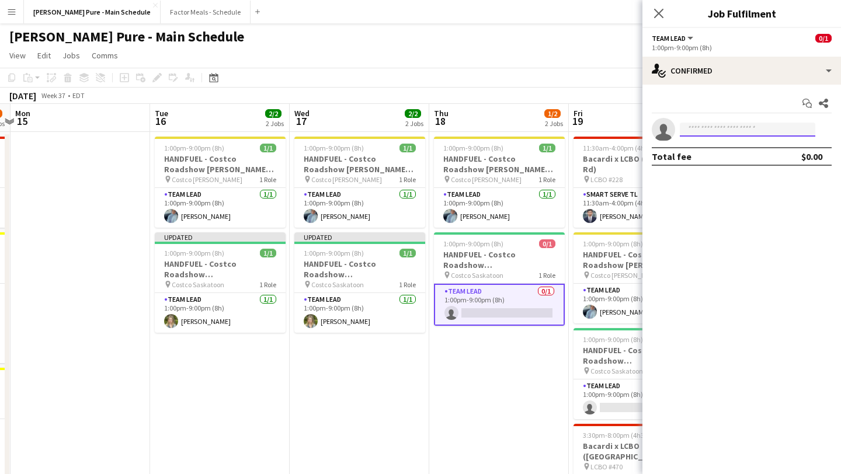
click at [719, 123] on input at bounding box center [748, 130] width 136 height 14
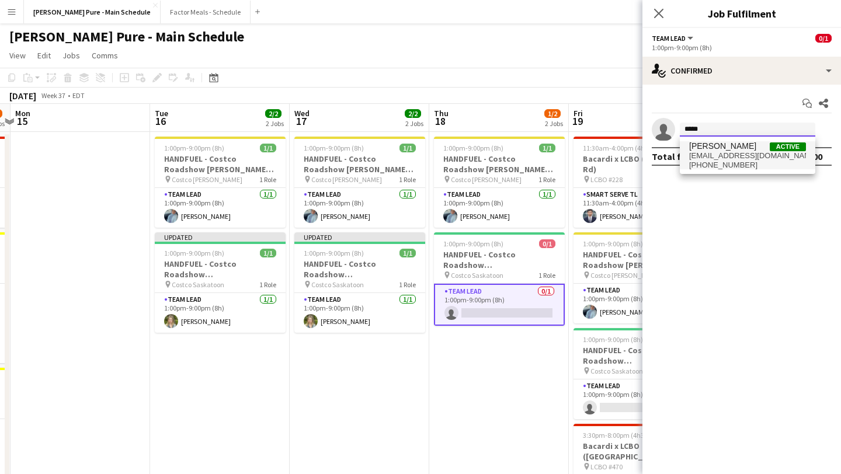
type input "*****"
click at [723, 145] on span "Courtney Nell" at bounding box center [723, 146] width 67 height 10
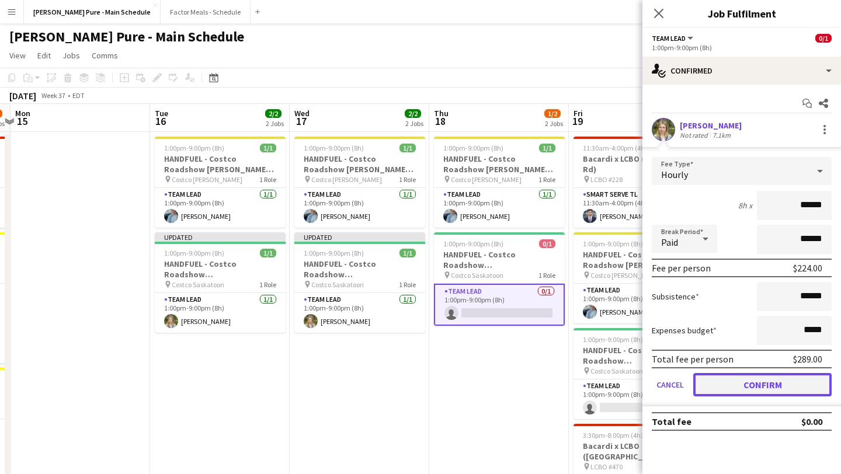
click at [746, 387] on button "Confirm" at bounding box center [763, 384] width 138 height 23
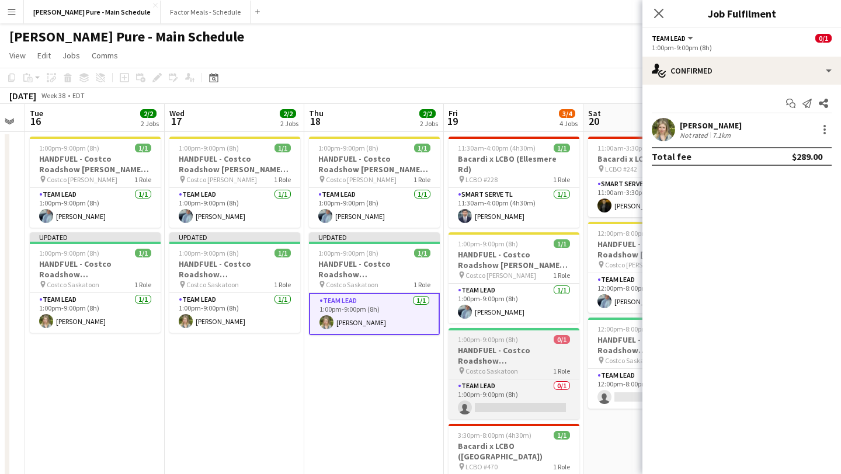
scroll to position [0, 569]
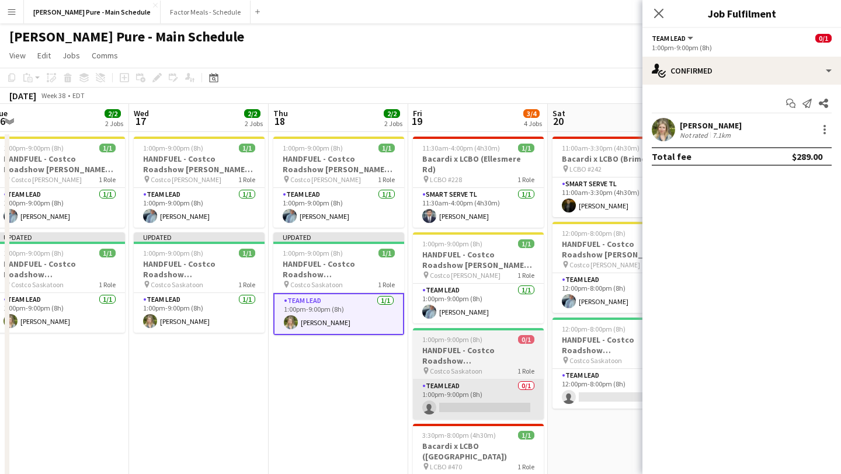
click at [463, 394] on app-card-role "Team Lead 0/1 1:00pm-9:00pm (8h) single-neutral-actions" at bounding box center [478, 400] width 131 height 40
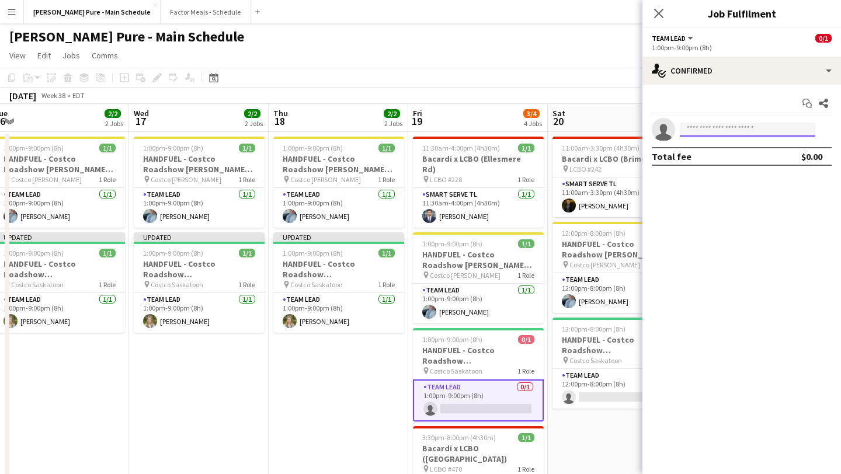
click at [728, 131] on input at bounding box center [748, 130] width 136 height 14
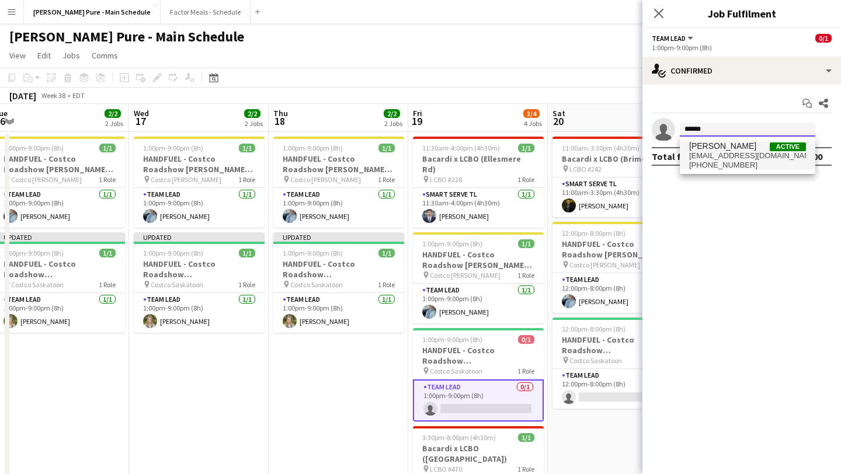
type input "******"
click at [758, 161] on span "+13065524315" at bounding box center [748, 165] width 117 height 9
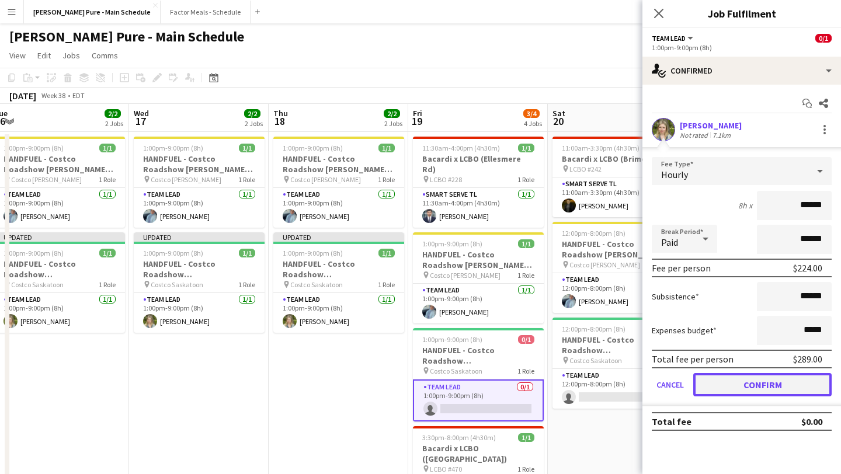
click at [749, 383] on button "Confirm" at bounding box center [763, 384] width 138 height 23
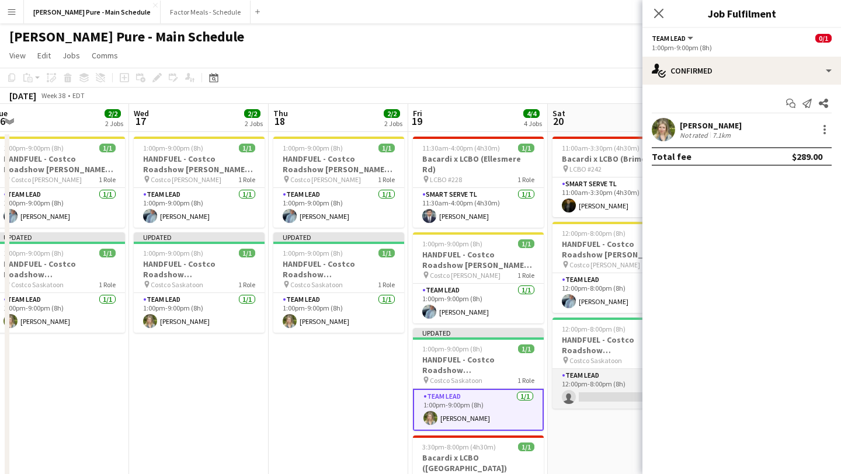
click at [577, 392] on app-card-role "Team Lead 0/1 12:00pm-8:00pm (8h) single-neutral-actions" at bounding box center [618, 389] width 131 height 40
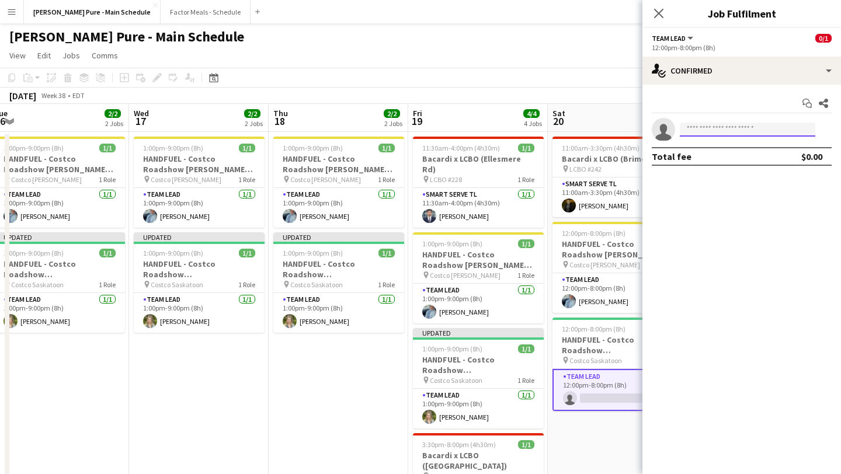
click at [749, 126] on input at bounding box center [748, 130] width 136 height 14
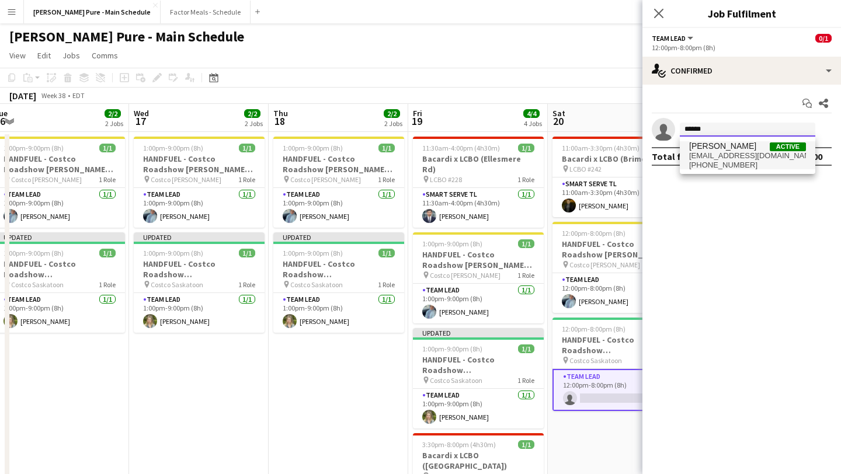
type input "******"
click at [706, 159] on span "courtneyenell@outlook.com" at bounding box center [748, 155] width 117 height 9
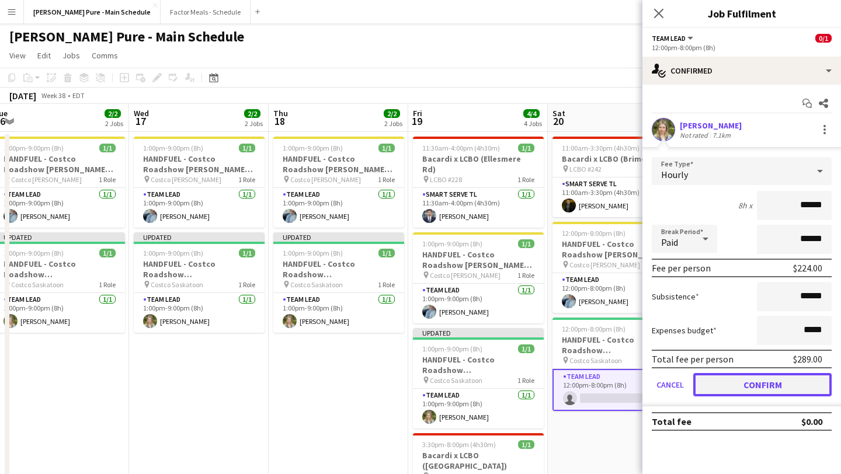
click at [771, 394] on button "Confirm" at bounding box center [763, 384] width 138 height 23
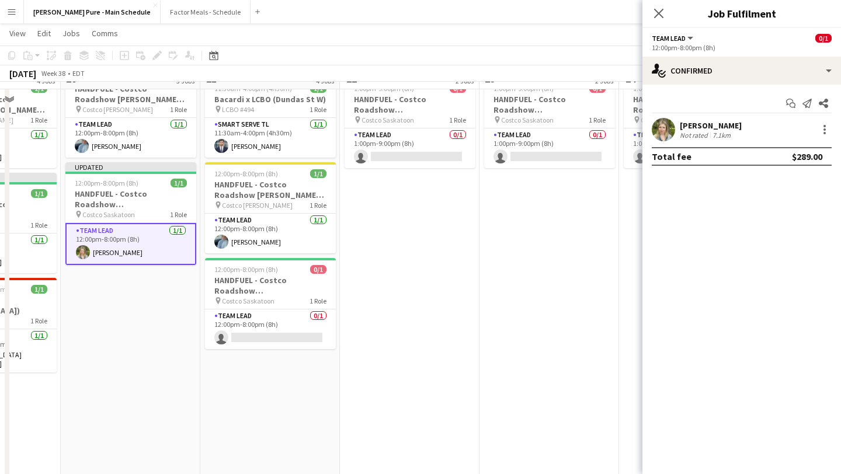
scroll to position [171, 0]
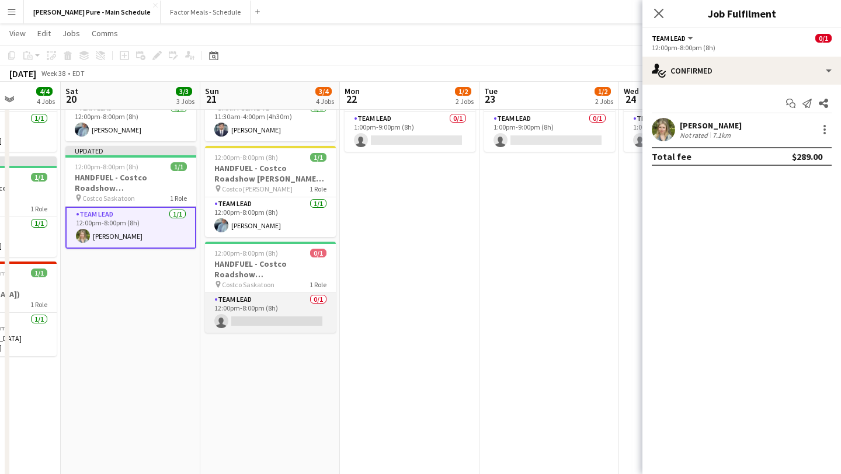
click at [273, 306] on app-card-role "Team Lead 0/1 12:00pm-8:00pm (8h) single-neutral-actions" at bounding box center [270, 313] width 131 height 40
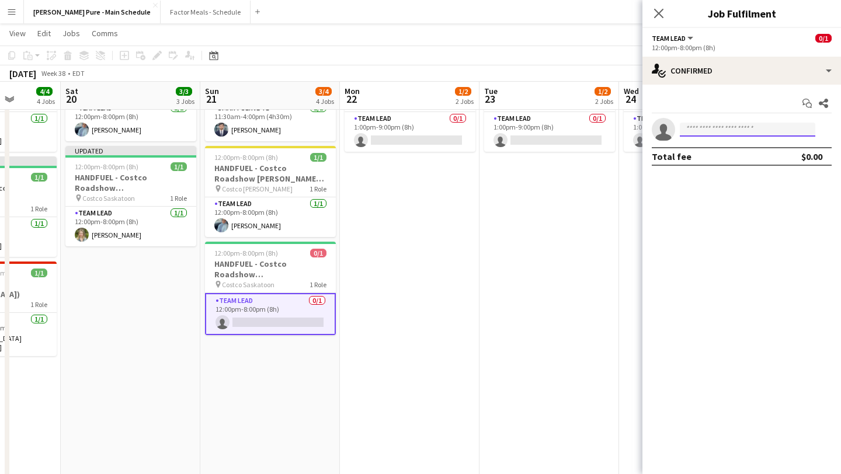
click at [746, 124] on input at bounding box center [748, 130] width 136 height 14
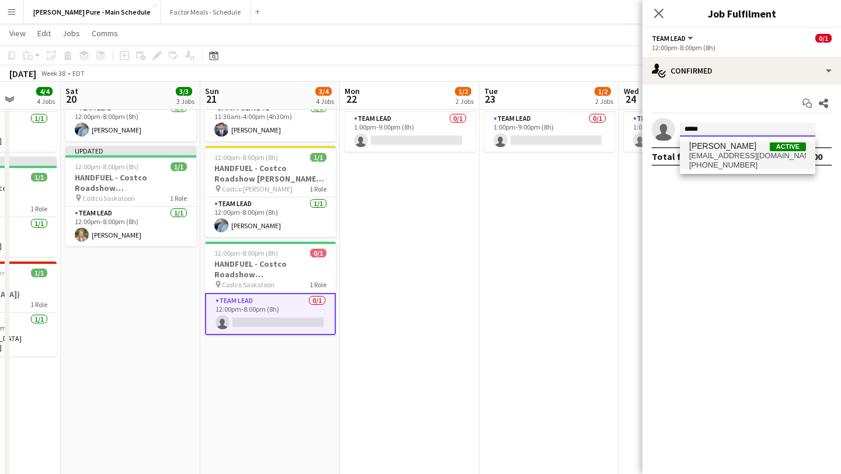
type input "*****"
click at [722, 151] on span "courtneyenell@outlook.com" at bounding box center [748, 155] width 117 height 9
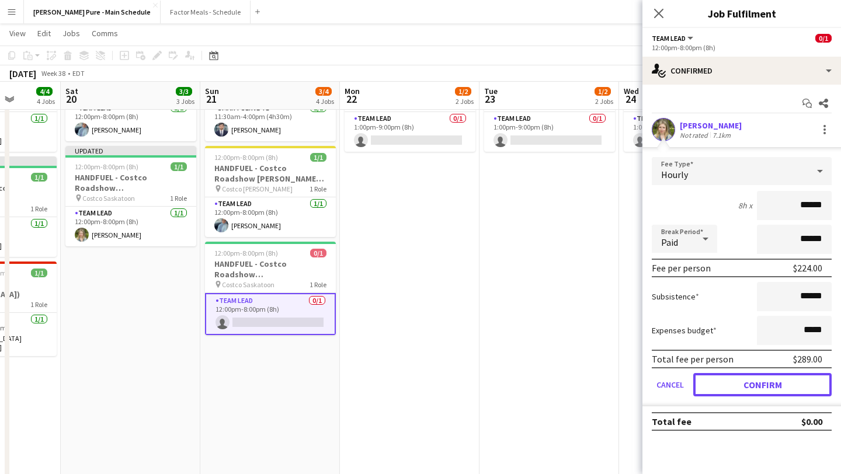
click at [760, 385] on button "Confirm" at bounding box center [763, 384] width 138 height 23
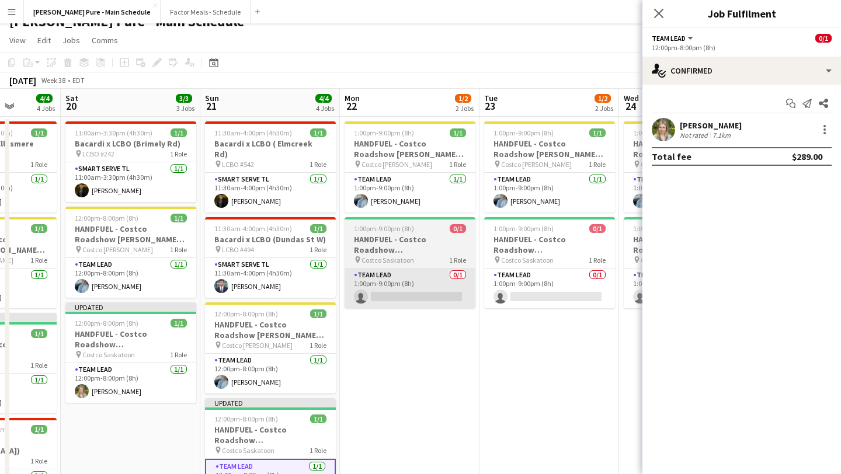
scroll to position [12, 0]
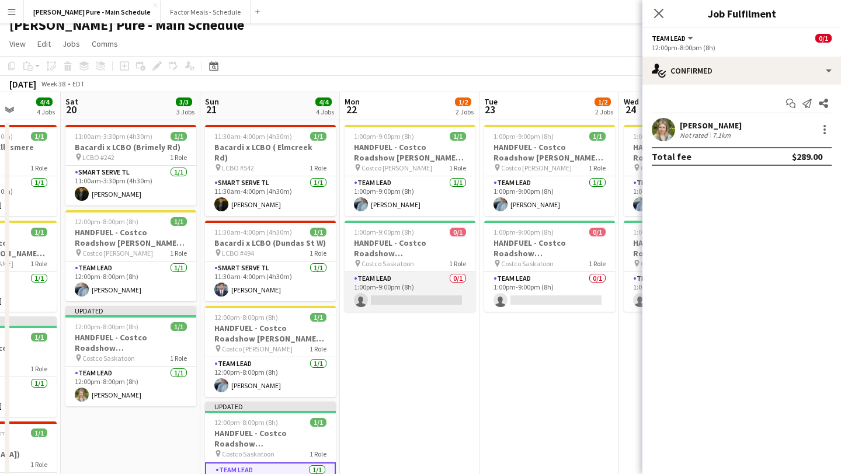
click at [429, 303] on app-card-role "Team Lead 0/1 1:00pm-9:00pm (8h) single-neutral-actions" at bounding box center [410, 292] width 131 height 40
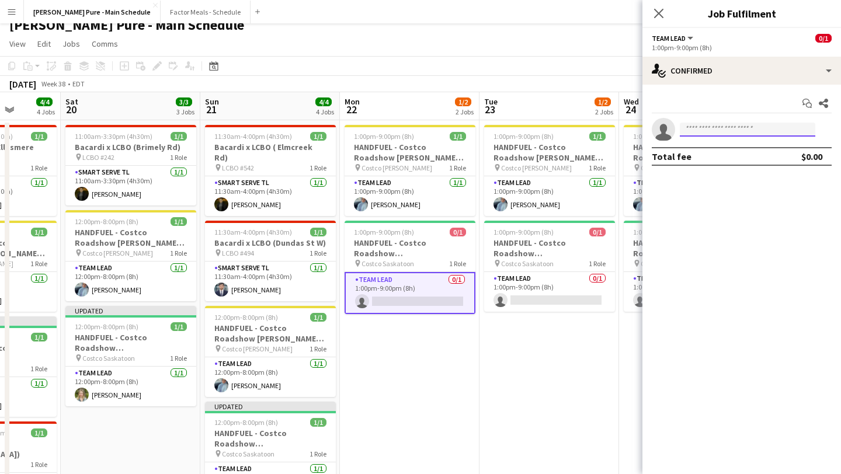
click at [740, 131] on input at bounding box center [748, 130] width 136 height 14
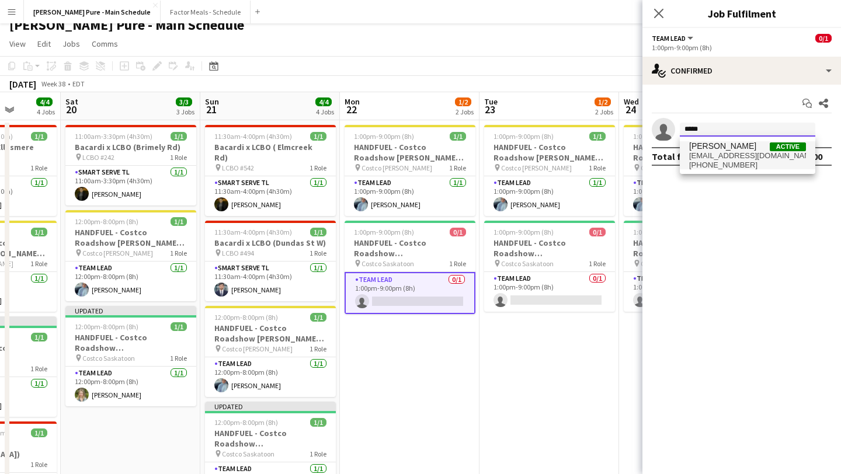
type input "*****"
click at [713, 166] on span "+13065524315" at bounding box center [748, 165] width 117 height 9
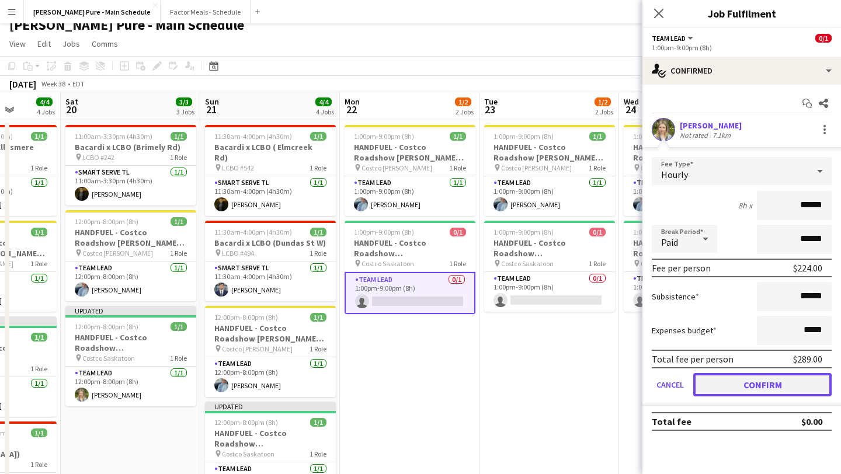
click at [764, 379] on button "Confirm" at bounding box center [763, 384] width 138 height 23
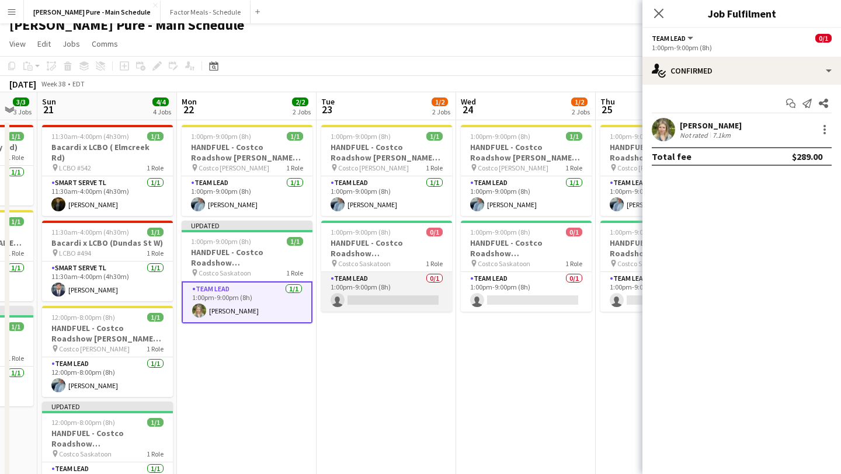
click at [384, 301] on app-card-role "Team Lead 0/1 1:00pm-9:00pm (8h) single-neutral-actions" at bounding box center [386, 292] width 131 height 40
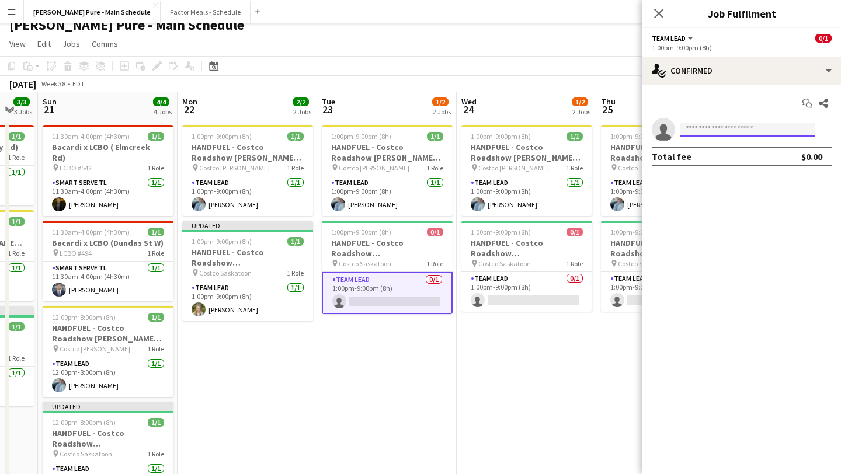
click at [716, 128] on input at bounding box center [748, 130] width 136 height 14
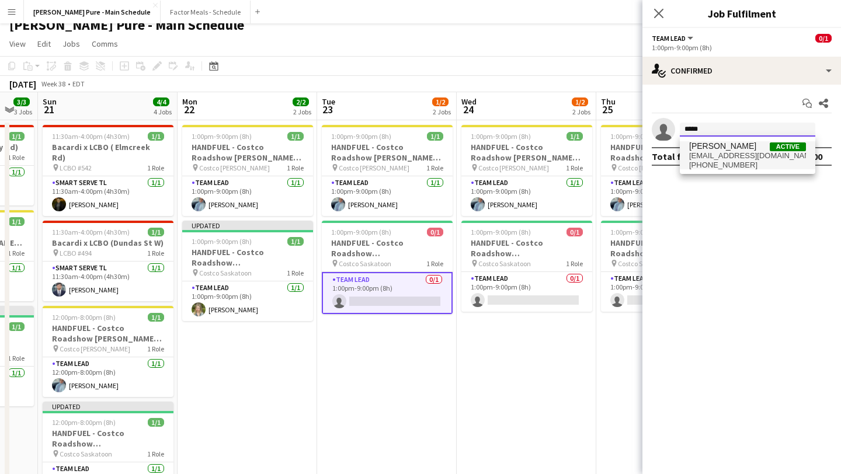
type input "*****"
click at [716, 161] on span "+13065524315" at bounding box center [748, 165] width 117 height 9
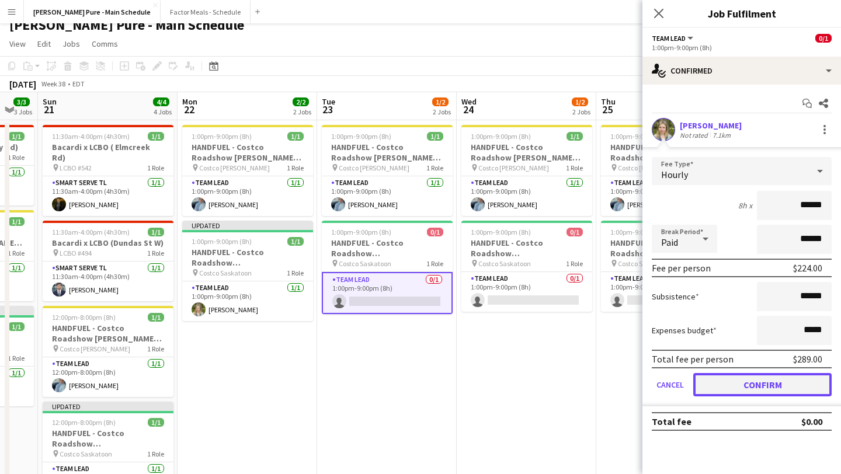
click at [762, 390] on button "Confirm" at bounding box center [763, 384] width 138 height 23
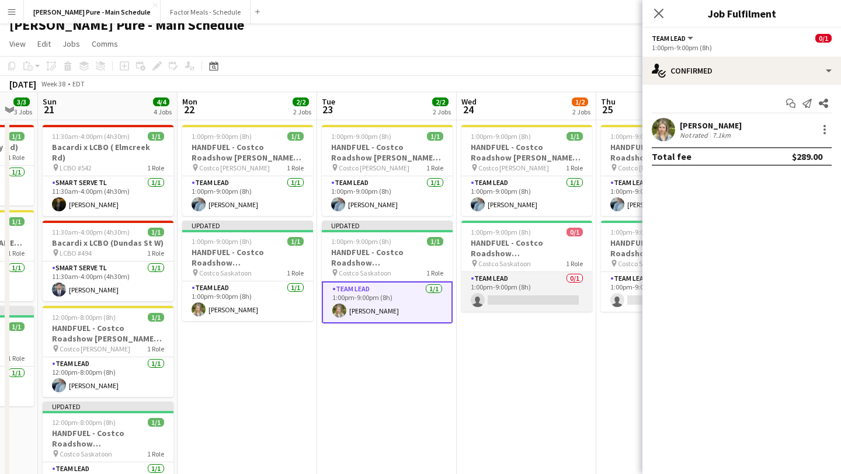
click at [549, 282] on app-card-role "Team Lead 0/1 1:00pm-9:00pm (8h) single-neutral-actions" at bounding box center [527, 292] width 131 height 40
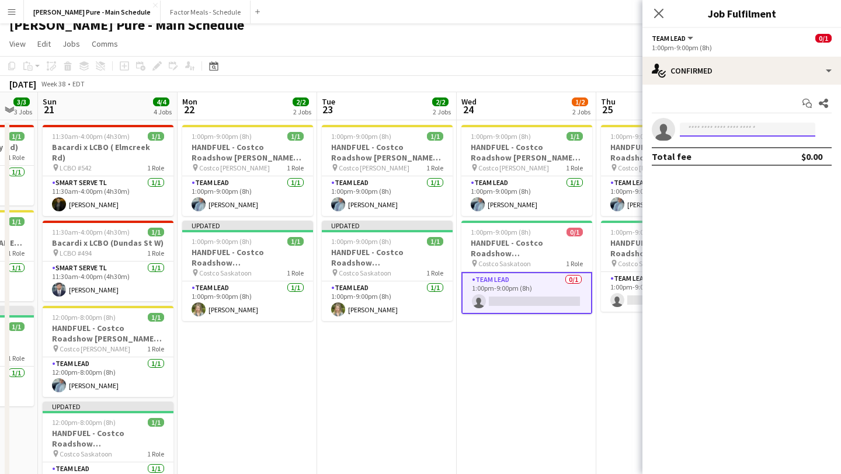
click at [754, 124] on input at bounding box center [748, 130] width 136 height 14
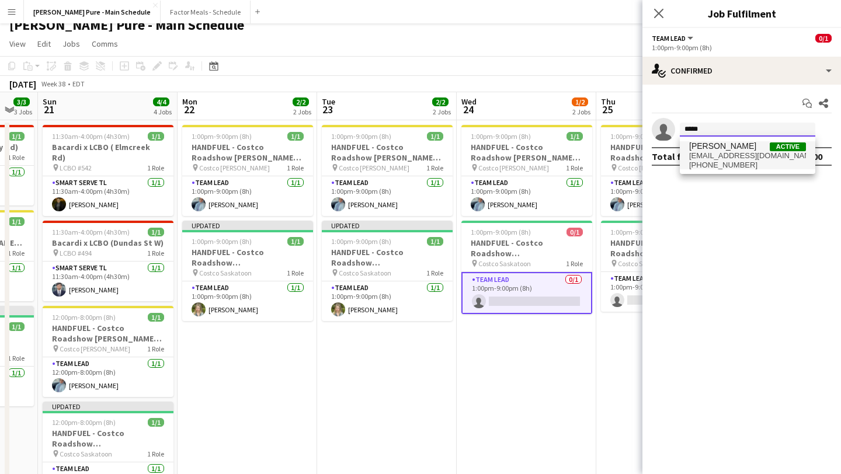
type input "*****"
click at [719, 157] on span "courtneyenell@outlook.com" at bounding box center [748, 155] width 117 height 9
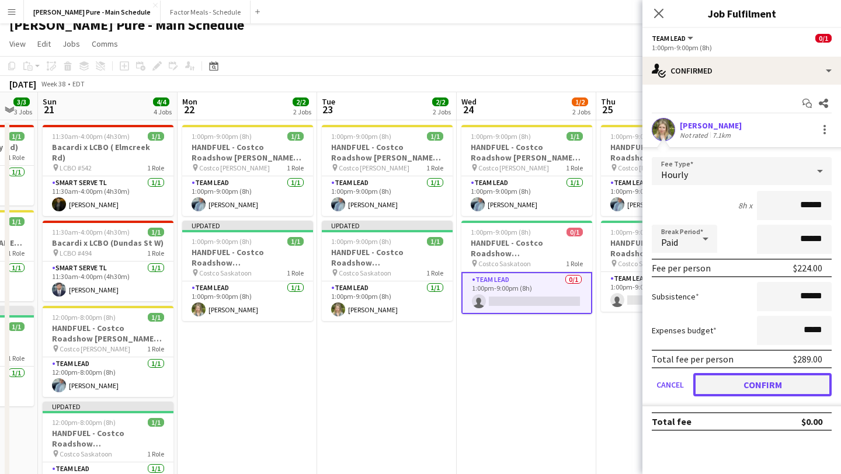
click at [782, 382] on button "Confirm" at bounding box center [763, 384] width 138 height 23
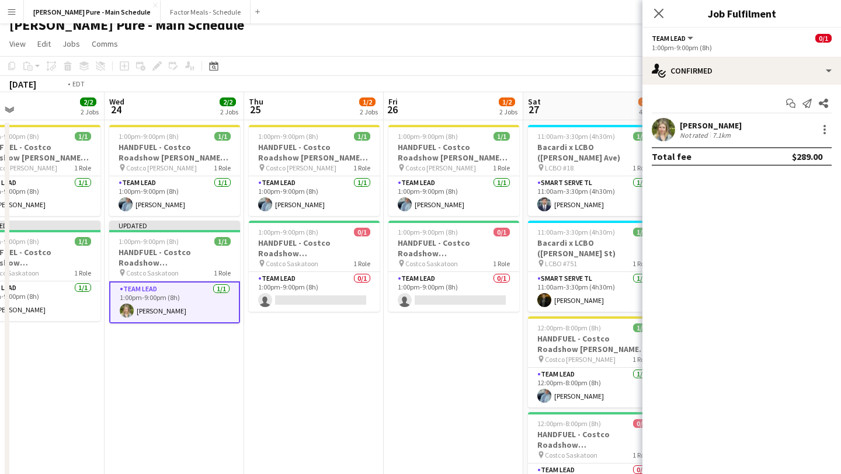
scroll to position [0, 339]
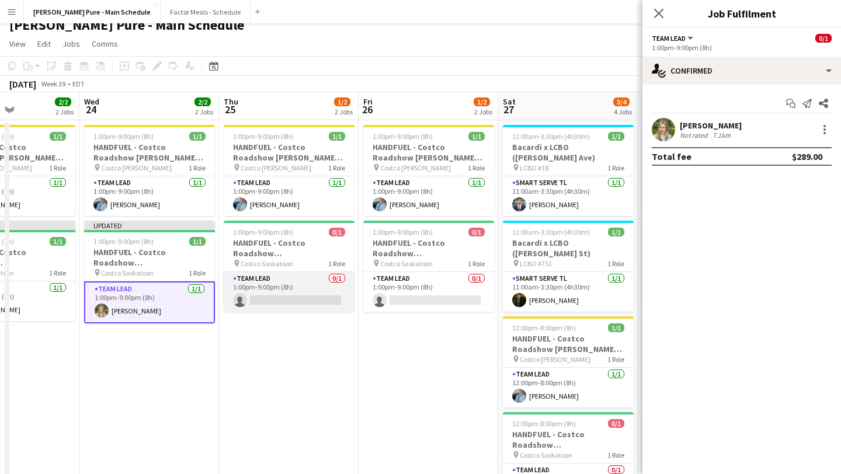
click at [292, 288] on app-card-role "Team Lead 0/1 1:00pm-9:00pm (8h) single-neutral-actions" at bounding box center [289, 292] width 131 height 40
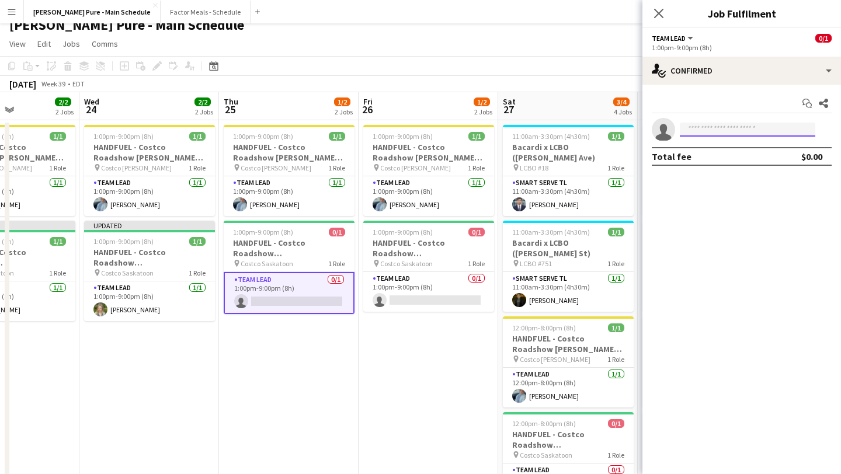
click at [730, 129] on input at bounding box center [748, 130] width 136 height 14
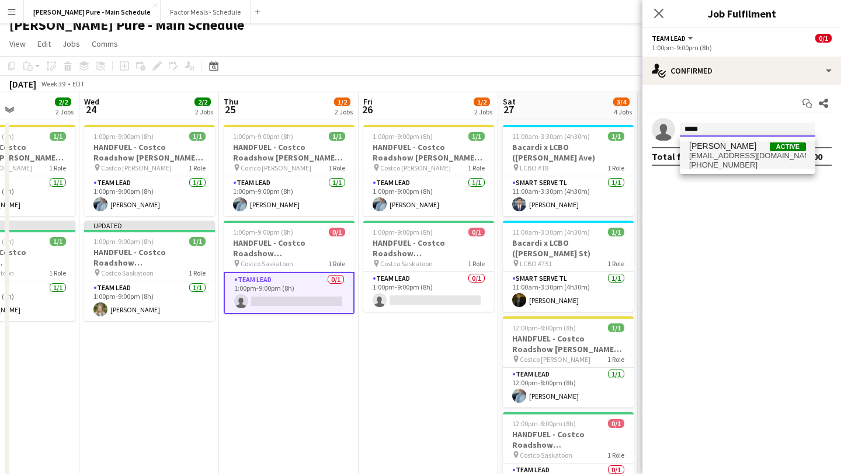
type input "*****"
click at [731, 159] on span "courtneyenell@outlook.com" at bounding box center [748, 155] width 117 height 9
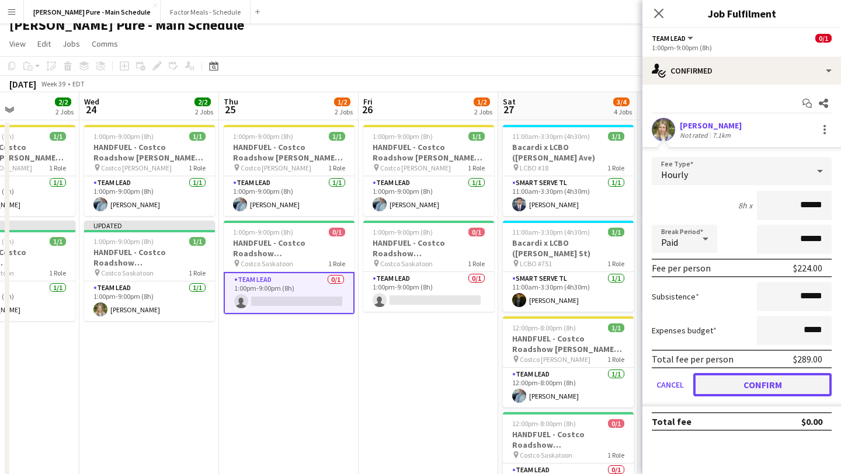
click at [792, 379] on button "Confirm" at bounding box center [763, 384] width 138 height 23
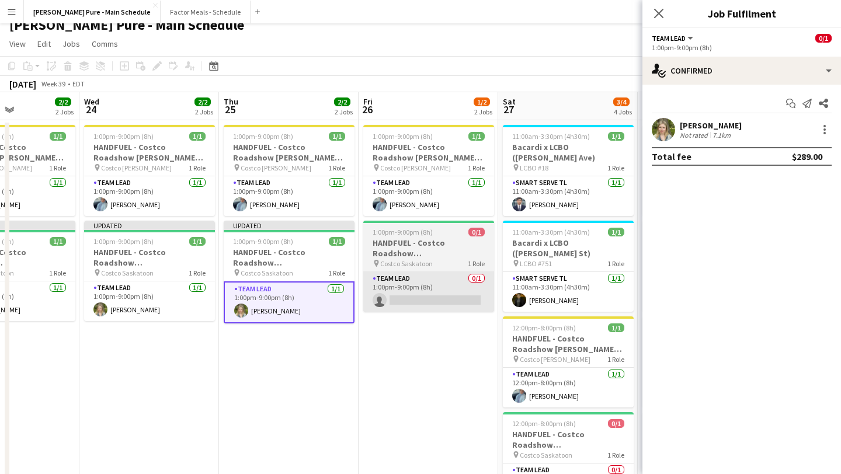
click at [442, 296] on app-card-role "Team Lead 0/1 1:00pm-9:00pm (8h) single-neutral-actions" at bounding box center [428, 292] width 131 height 40
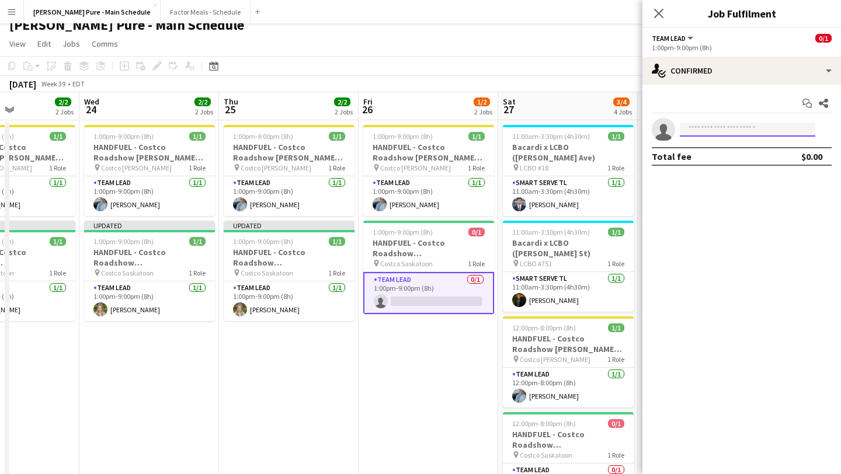
click at [762, 123] on input at bounding box center [748, 130] width 136 height 14
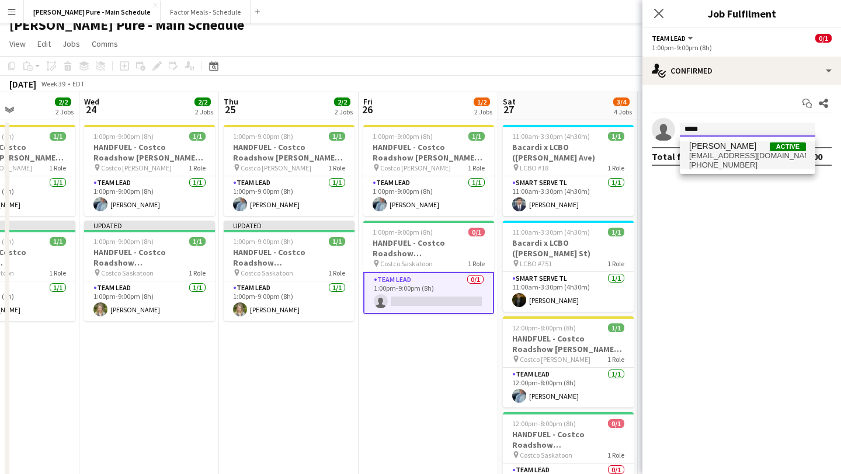
type input "*****"
click at [725, 158] on span "courtneyenell@outlook.com" at bounding box center [748, 155] width 117 height 9
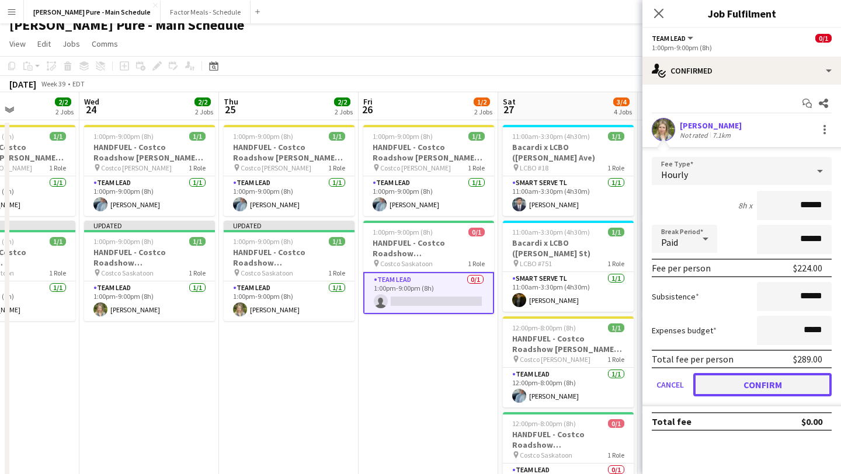
click at [777, 383] on button "Confirm" at bounding box center [763, 384] width 138 height 23
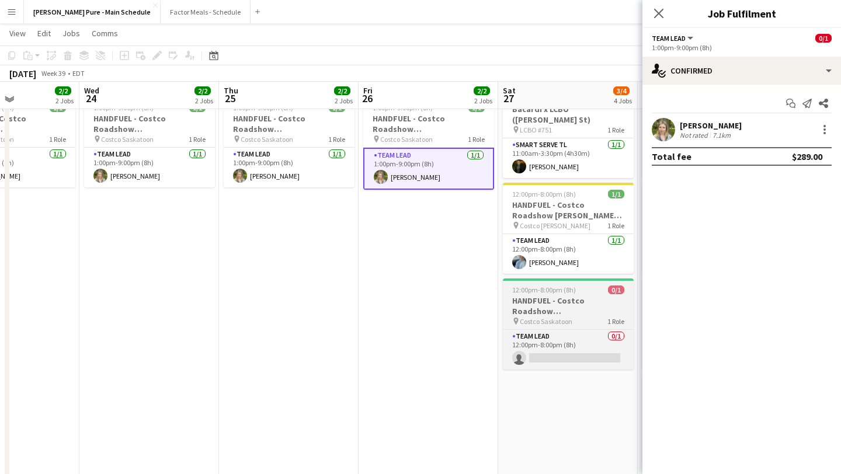
scroll to position [144, 0]
click at [560, 337] on app-card-role "Team Lead 0/1 12:00pm-8:00pm (8h) single-neutral-actions" at bounding box center [568, 351] width 131 height 40
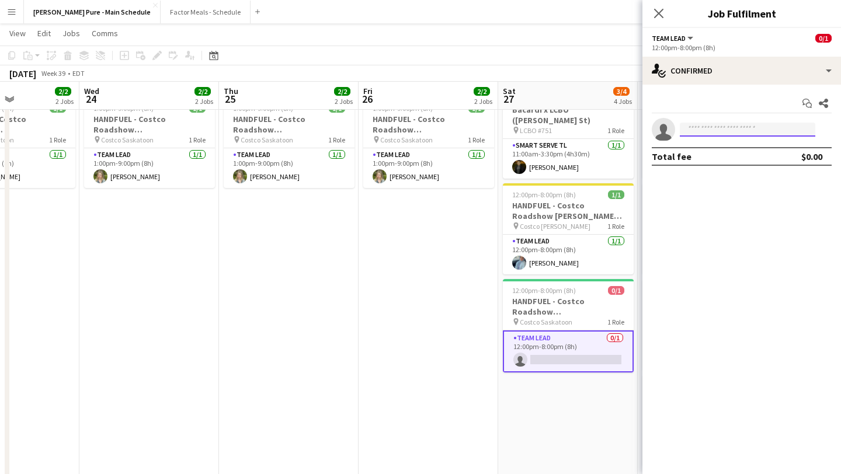
click at [720, 130] on input at bounding box center [748, 130] width 136 height 14
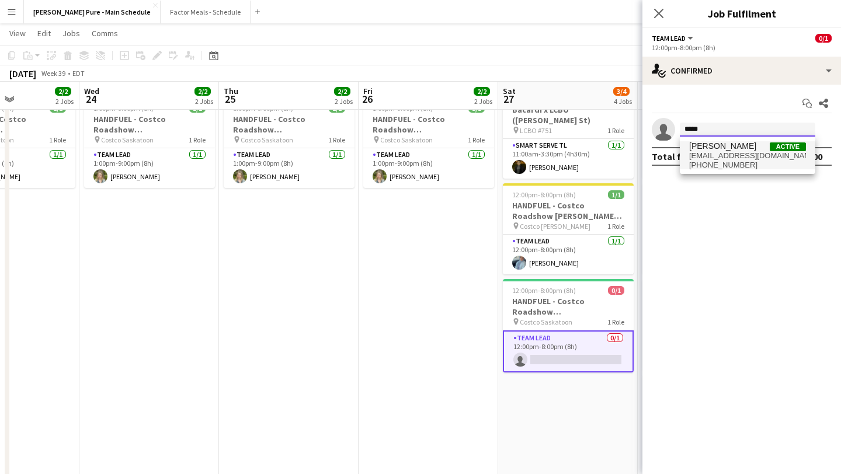
type input "*****"
click at [713, 161] on span "+13065524315" at bounding box center [748, 165] width 117 height 9
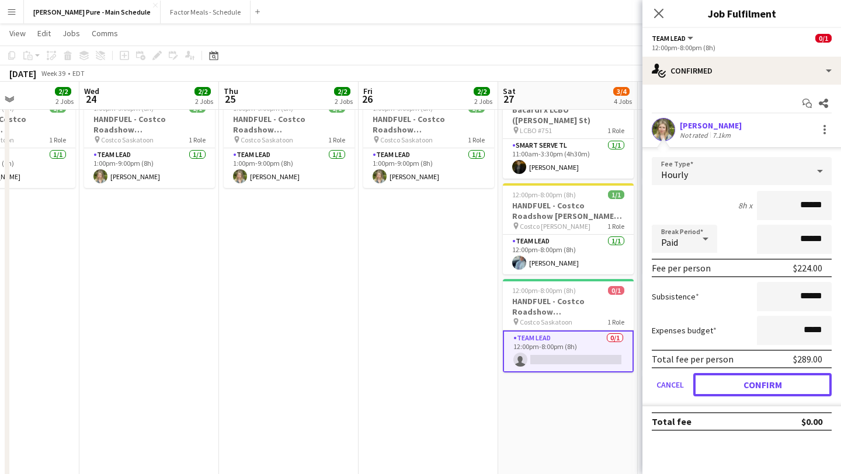
click at [758, 382] on button "Confirm" at bounding box center [763, 384] width 138 height 23
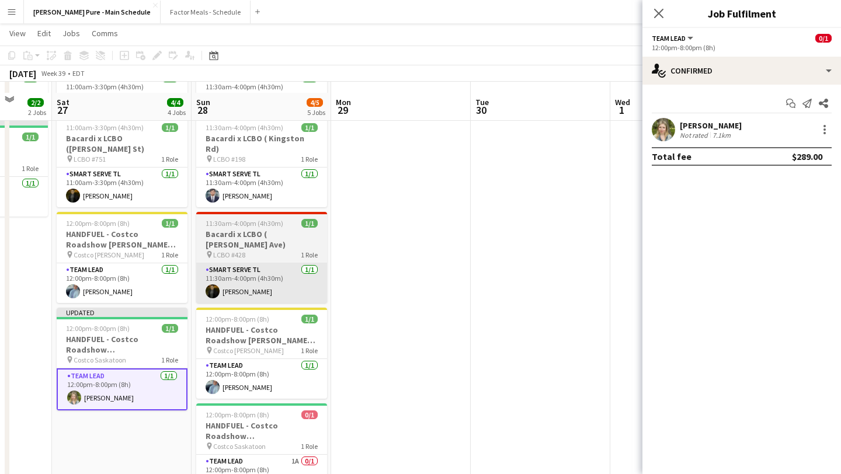
scroll to position [141, 0]
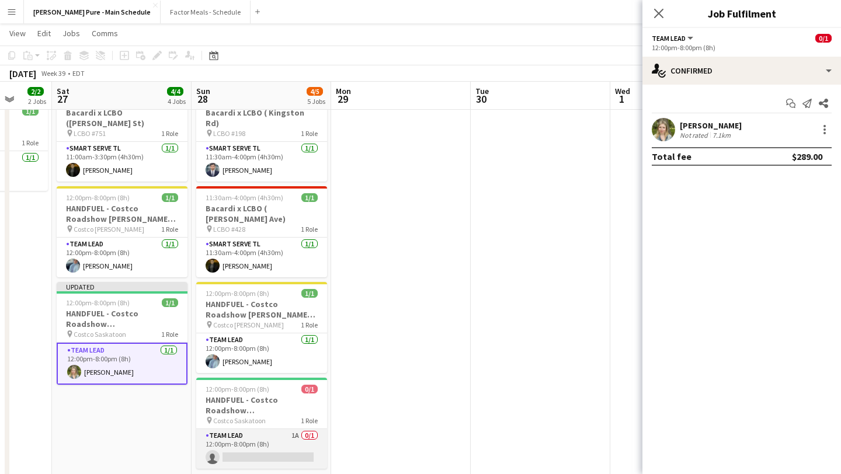
click at [258, 429] on app-card-role "Team Lead 1A 0/1 12:00pm-8:00pm (8h) single-neutral-actions" at bounding box center [261, 449] width 131 height 40
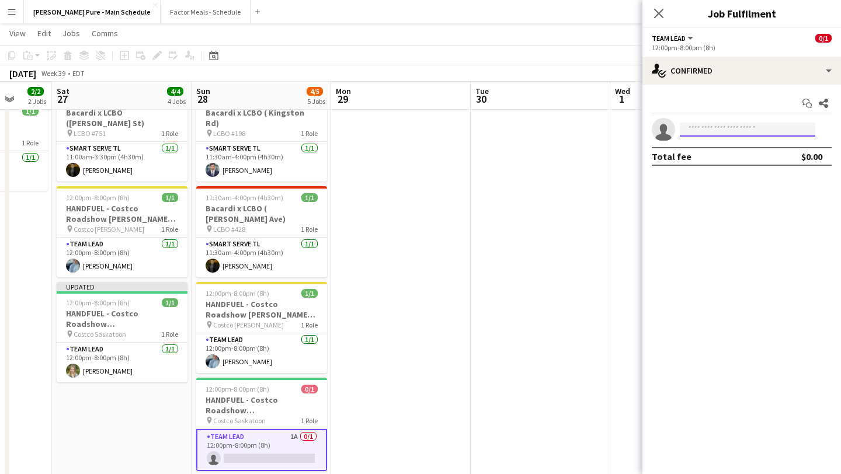
click at [729, 131] on input at bounding box center [748, 130] width 136 height 14
type input "*****"
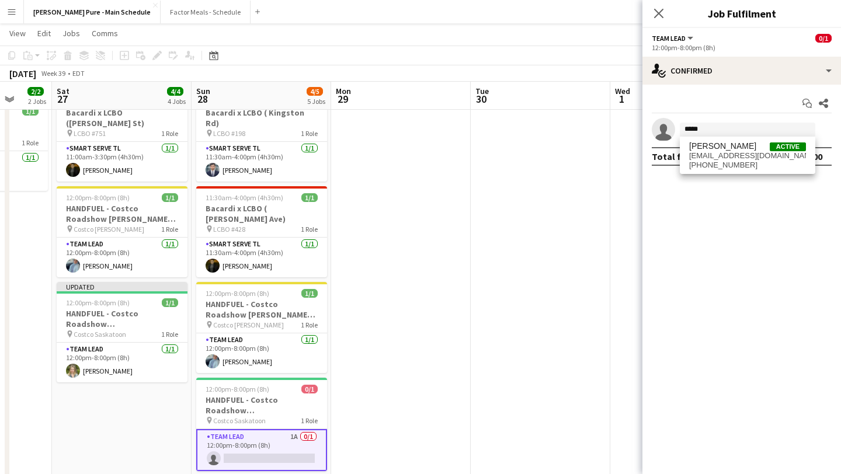
click at [723, 150] on span "Courtney Nell" at bounding box center [723, 146] width 67 height 10
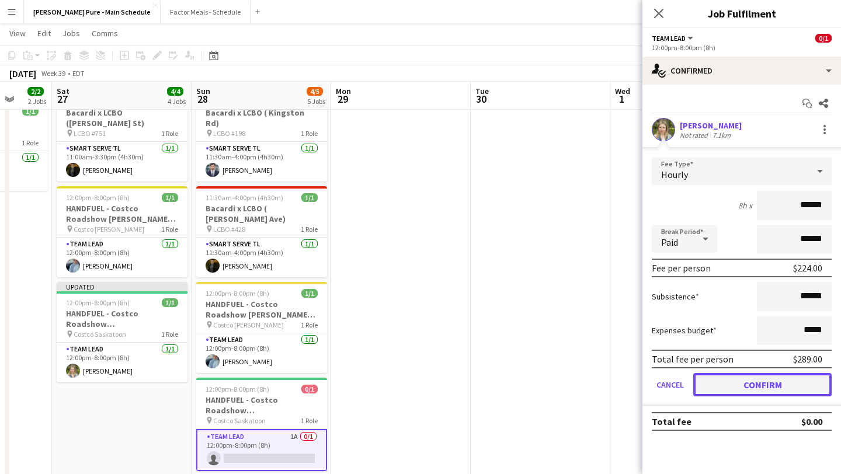
click at [754, 384] on button "Confirm" at bounding box center [763, 384] width 138 height 23
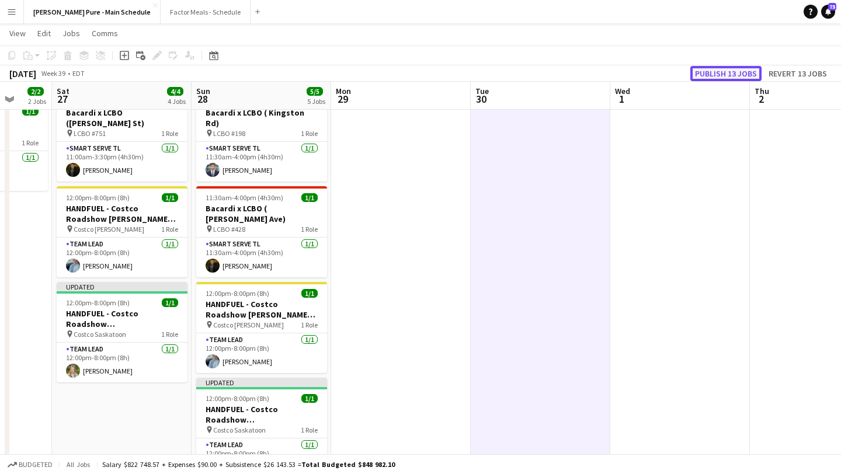
click at [743, 71] on button "Publish 13 jobs" at bounding box center [726, 73] width 71 height 15
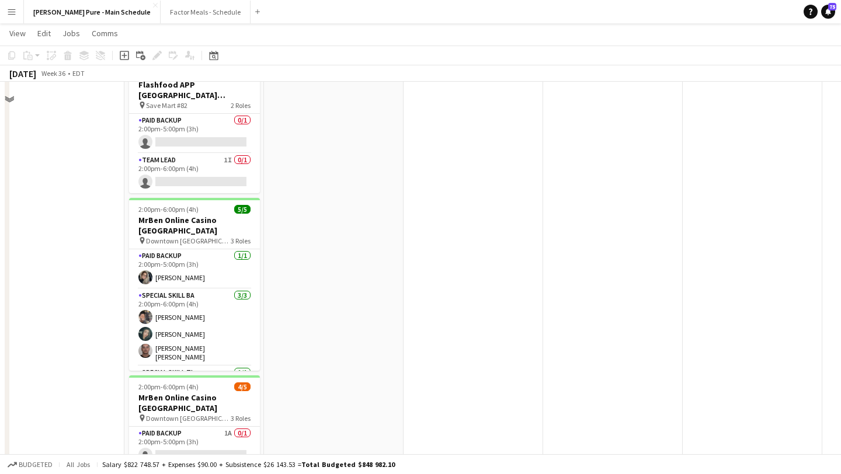
scroll to position [1248, 0]
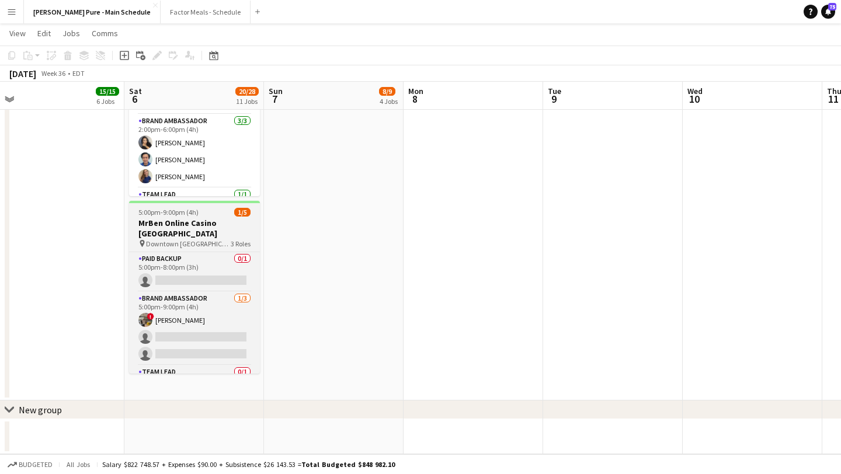
click at [207, 218] on h3 "MrBen Online Casino Vancouver" at bounding box center [194, 228] width 131 height 21
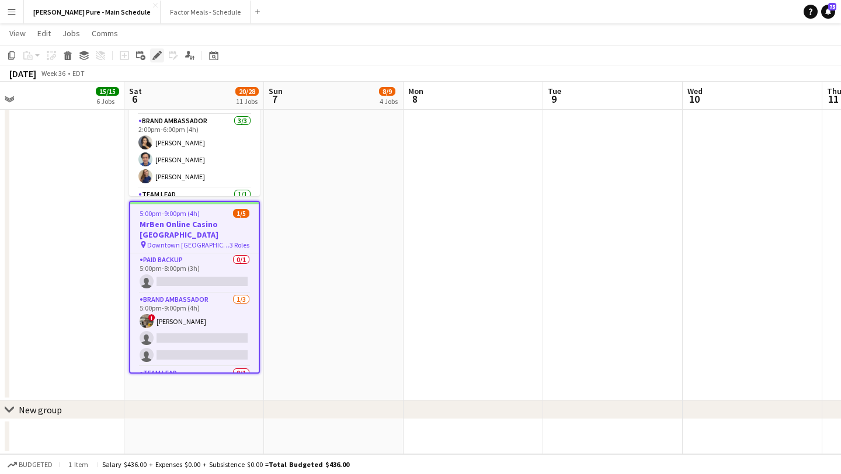
click at [158, 53] on icon at bounding box center [157, 56] width 6 height 6
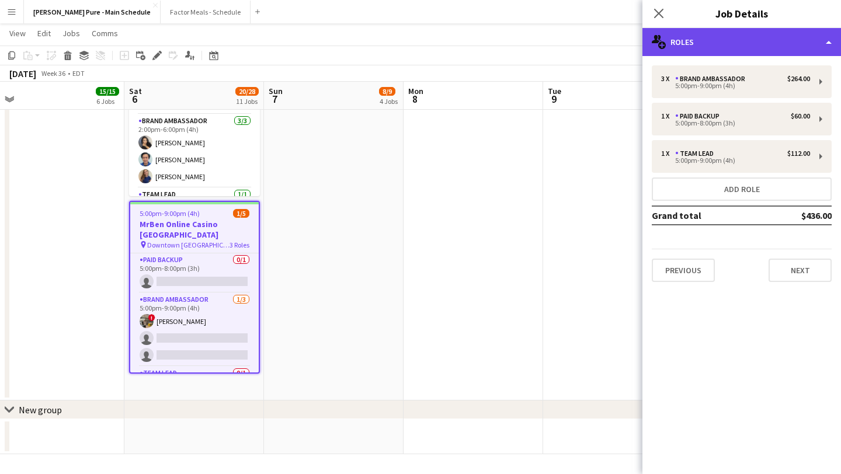
click at [789, 50] on div "multiple-users-add Roles" at bounding box center [742, 42] width 199 height 28
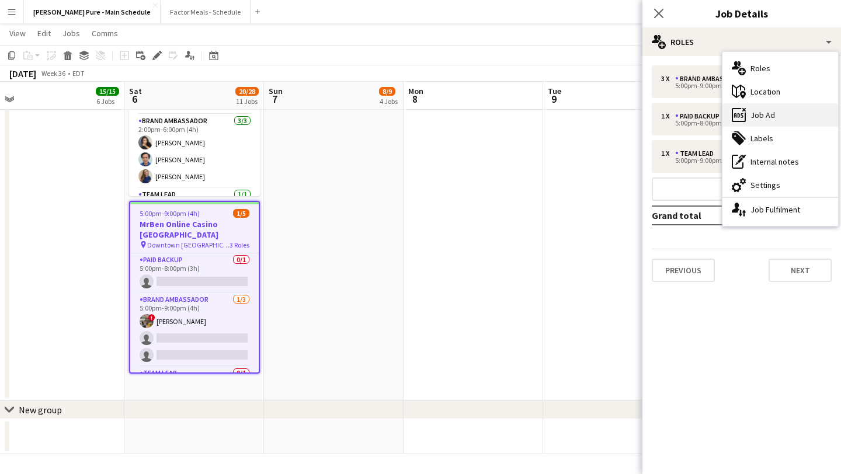
click at [809, 118] on div "ads-window Job Ad" at bounding box center [781, 114] width 116 height 23
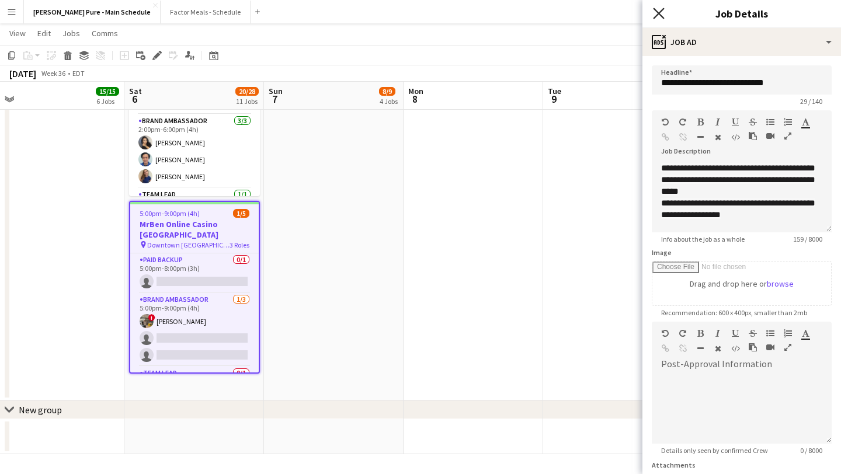
click at [660, 9] on icon "Close pop-in" at bounding box center [658, 13] width 11 height 11
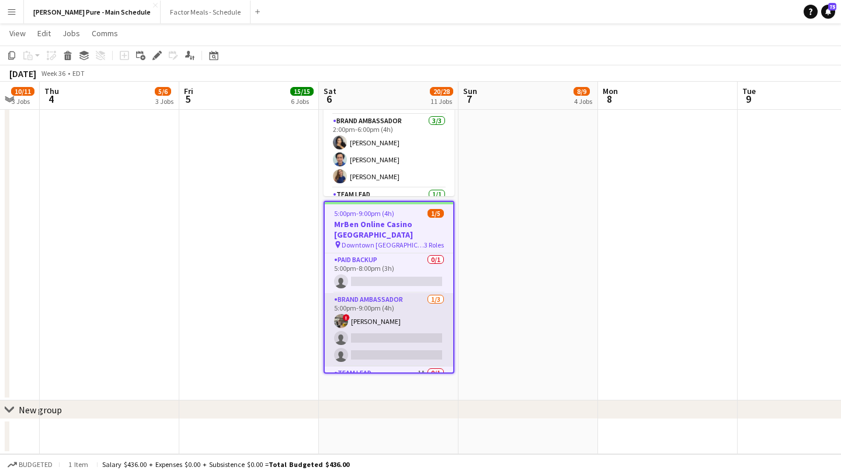
scroll to position [34, 0]
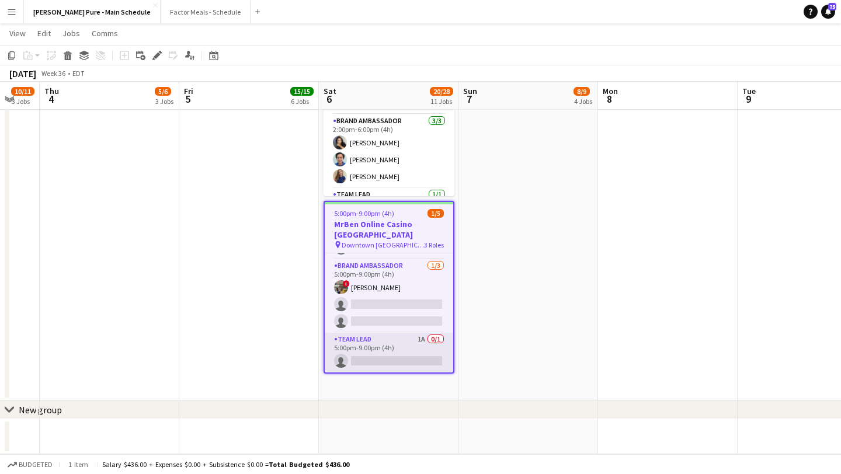
click at [399, 333] on app-card-role "Team Lead 1A 0/1 5:00pm-9:00pm (4h) single-neutral-actions" at bounding box center [389, 353] width 129 height 40
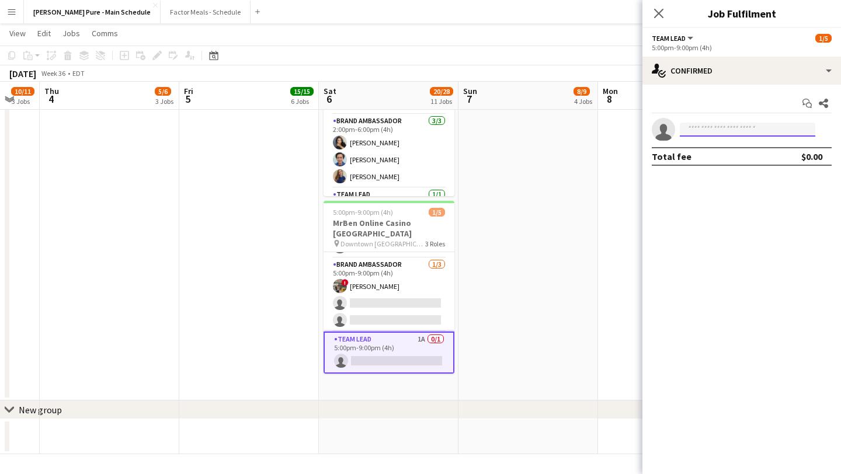
click at [715, 129] on input at bounding box center [748, 130] width 136 height 14
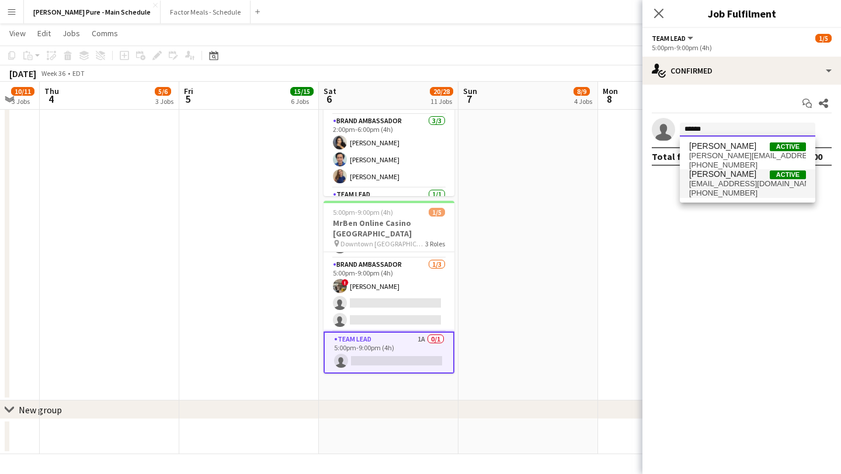
type input "******"
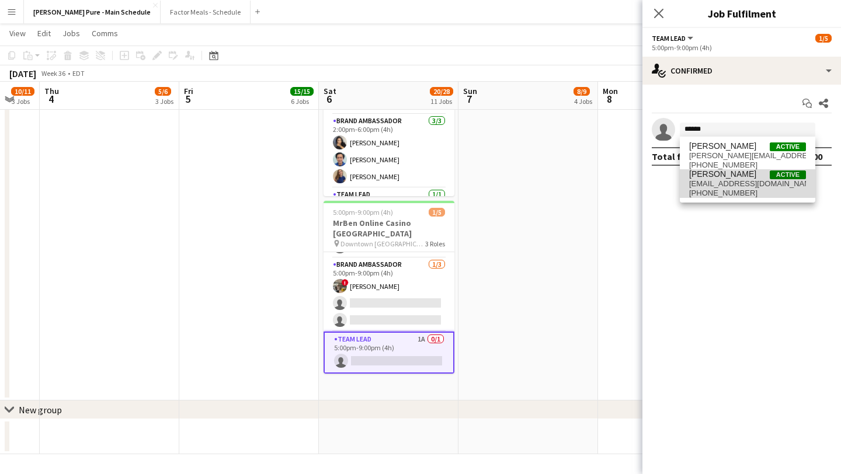
click at [729, 183] on span "chiragjoshi35@gmail.com" at bounding box center [748, 183] width 117 height 9
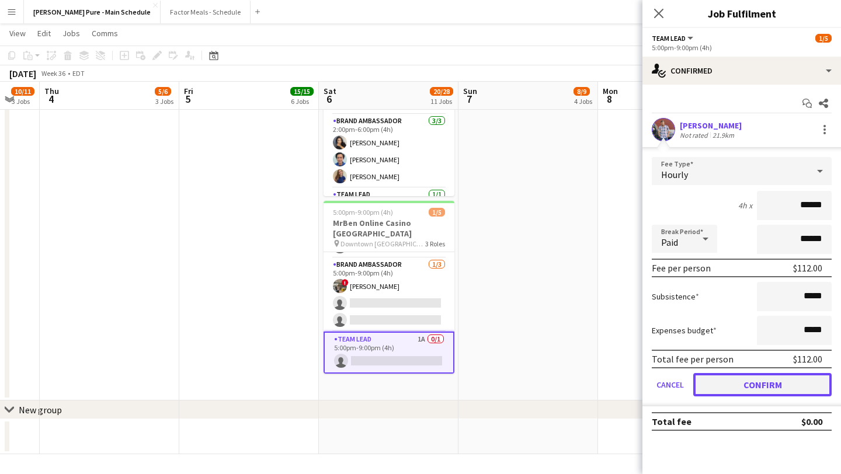
click at [746, 384] on button "Confirm" at bounding box center [763, 384] width 138 height 23
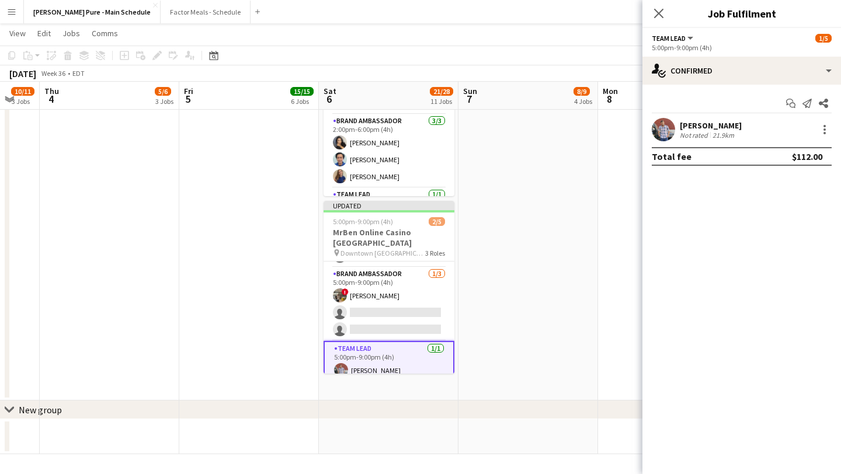
click at [659, 13] on icon at bounding box center [658, 13] width 9 height 9
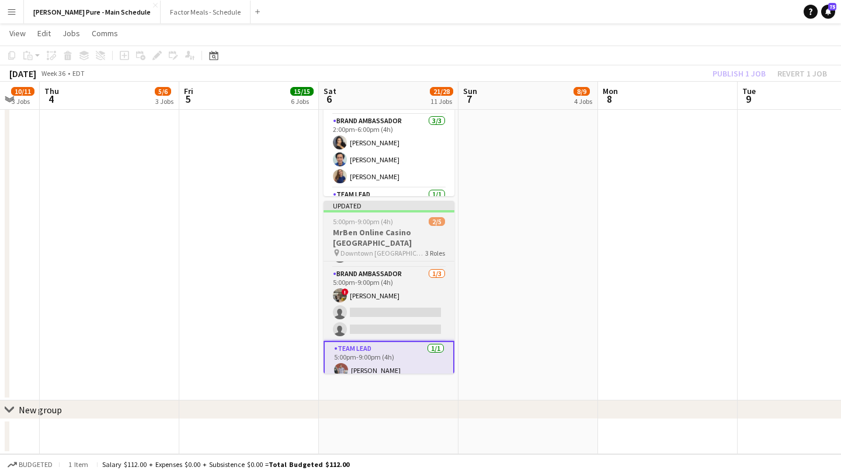
click at [398, 201] on app-job-card "Updated 5:00pm-9:00pm (4h) 2/5 MrBen Online Casino Vancouver pin Downtown Vanco…" at bounding box center [389, 287] width 131 height 173
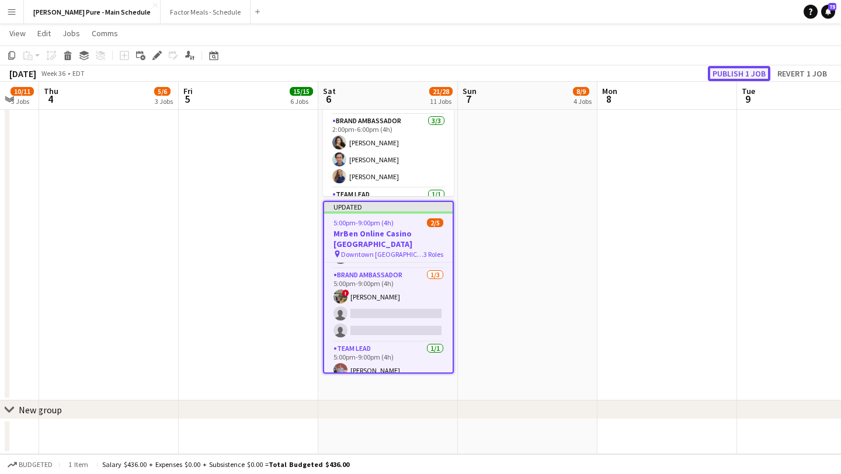
click at [755, 72] on button "Publish 1 job" at bounding box center [739, 73] width 63 height 15
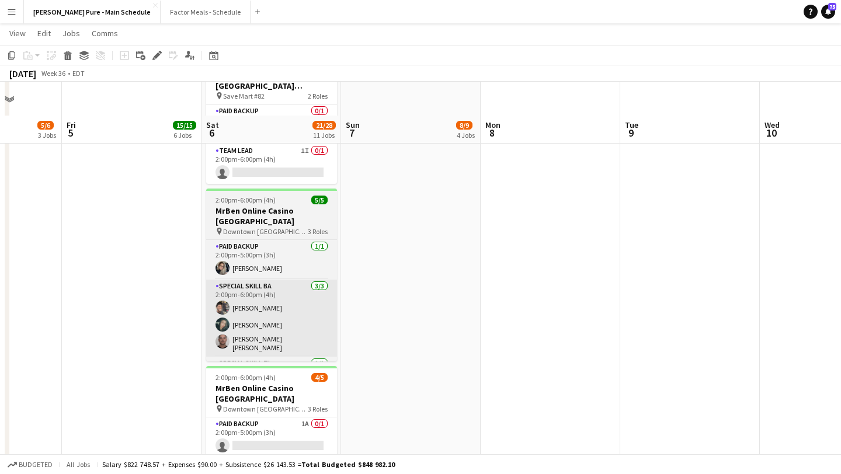
scroll to position [891, 0]
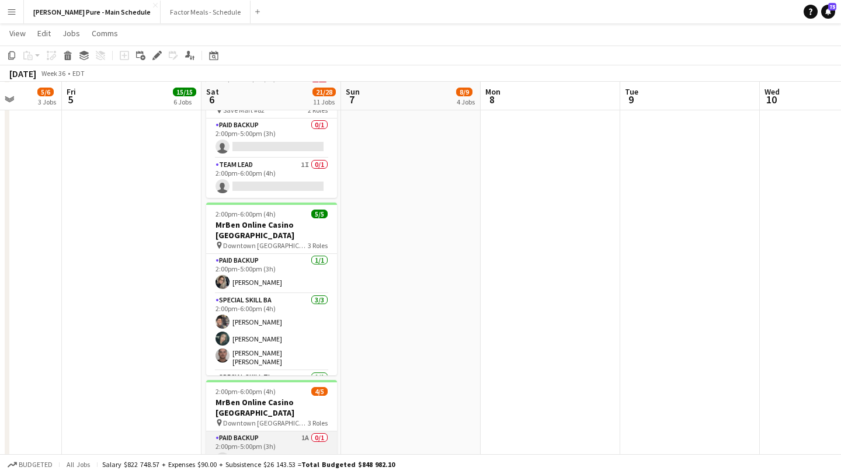
click at [282, 432] on app-card-role "Paid Backup 1A 0/1 2:00pm-5:00pm (3h) single-neutral-actions" at bounding box center [271, 452] width 131 height 40
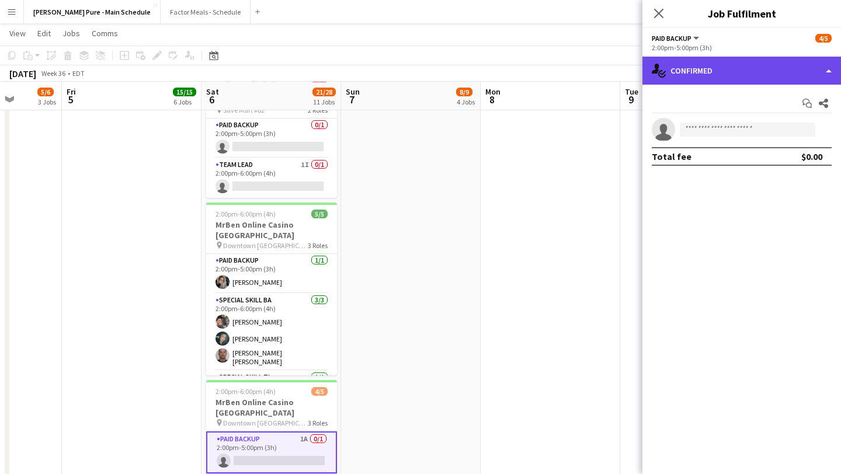
click at [827, 69] on div "single-neutral-actions-check-2 Confirmed" at bounding box center [742, 71] width 199 height 28
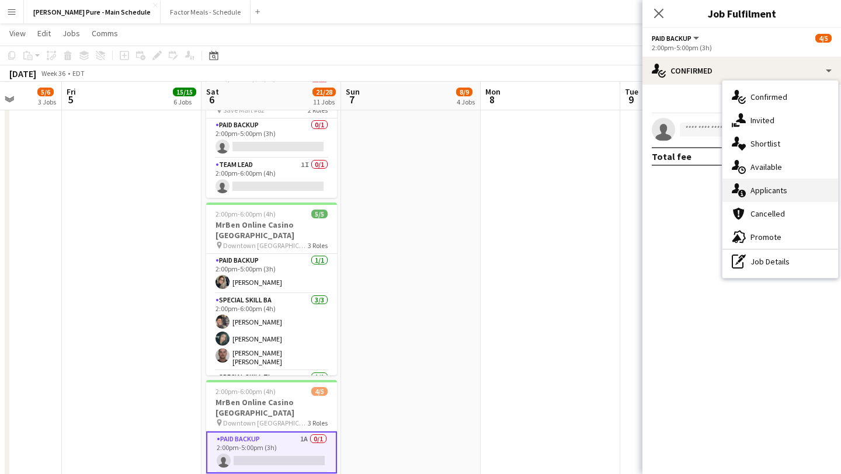
click at [799, 199] on div "single-neutral-actions-information Applicants" at bounding box center [781, 190] width 116 height 23
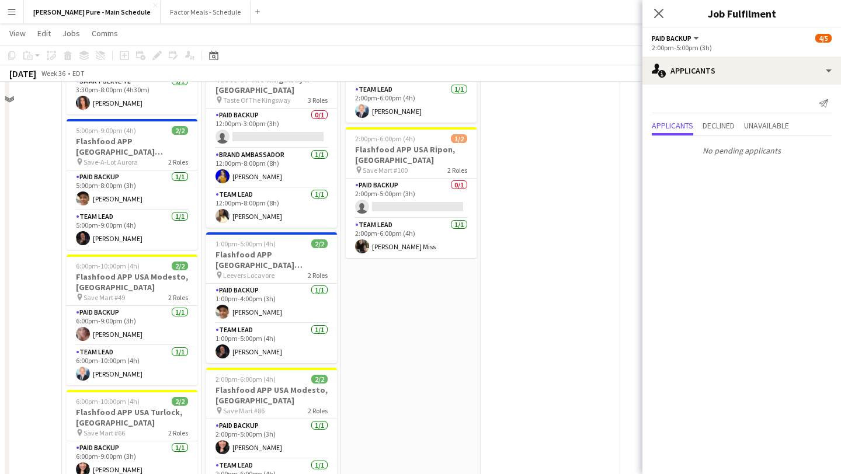
scroll to position [198, 0]
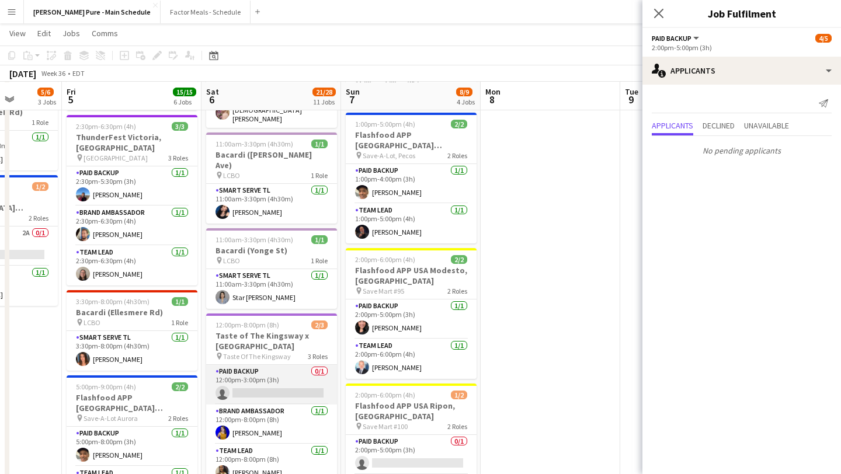
click at [281, 365] on app-card-role "Paid Backup 0/1 12:00pm-3:00pm (3h) single-neutral-actions" at bounding box center [271, 385] width 131 height 40
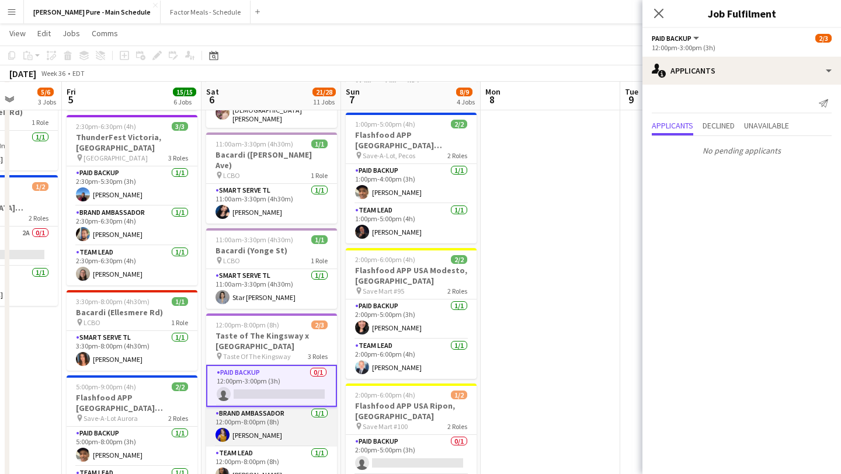
click at [264, 407] on app-card-role "Brand Ambassador 1/1 12:00pm-8:00pm (8h) Nikki Haggart" at bounding box center [271, 427] width 131 height 40
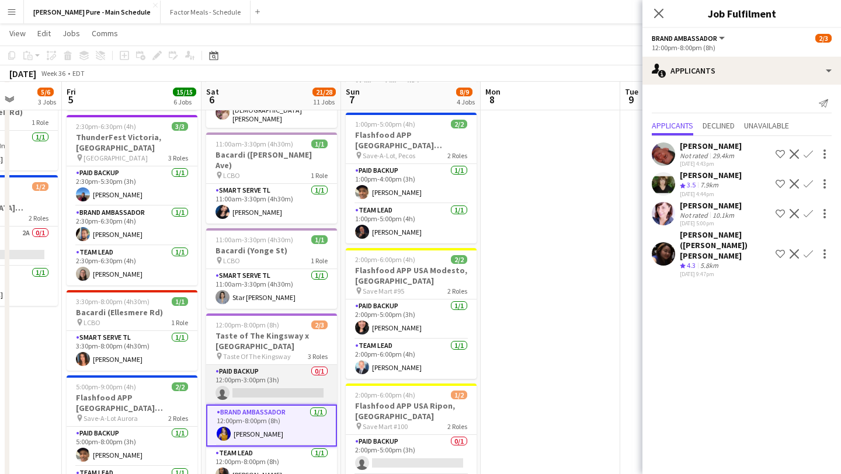
click at [297, 365] on app-card-role "Paid Backup 0/1 12:00pm-3:00pm (3h) single-neutral-actions" at bounding box center [271, 385] width 131 height 40
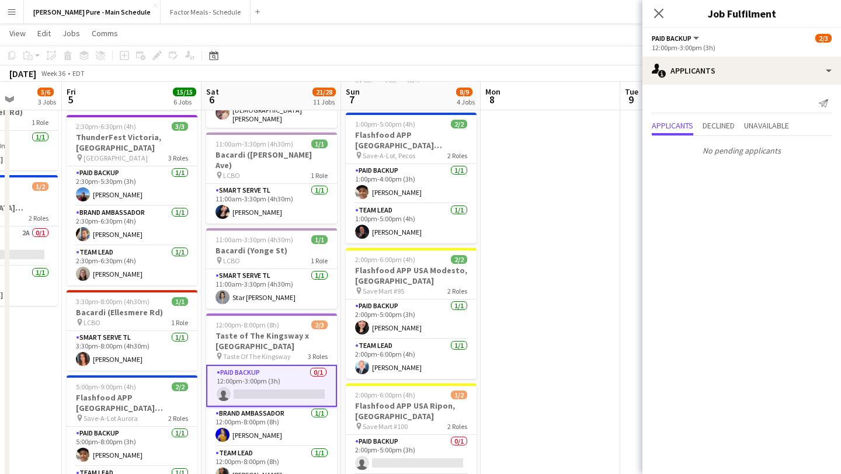
click at [268, 365] on app-card-role "Paid Backup 0/1 12:00pm-3:00pm (3h) single-neutral-actions" at bounding box center [271, 386] width 131 height 42
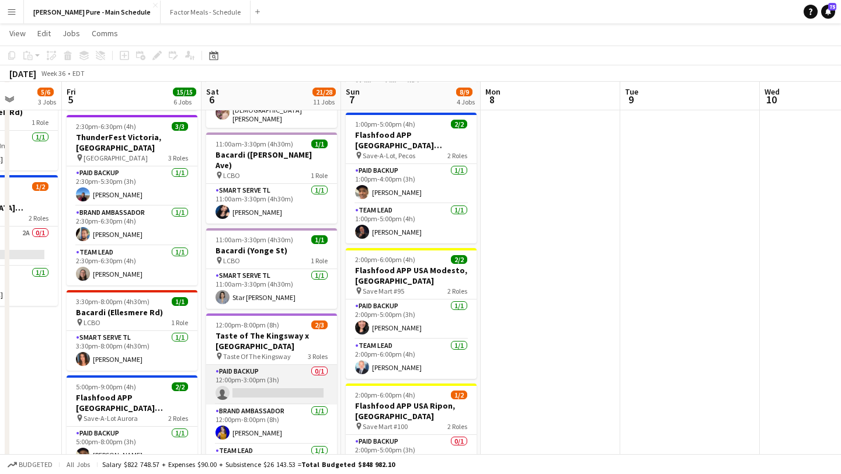
click at [268, 365] on app-card-role "Paid Backup 0/1 12:00pm-3:00pm (3h) single-neutral-actions" at bounding box center [271, 385] width 131 height 40
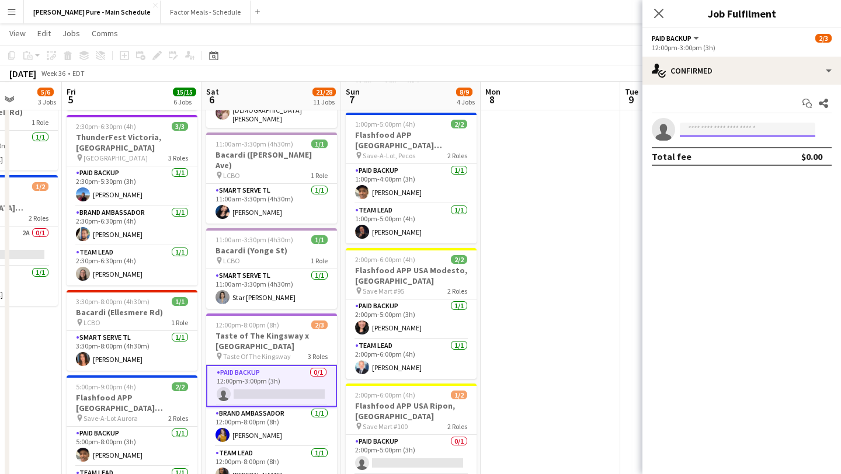
click at [727, 136] on input at bounding box center [748, 130] width 136 height 14
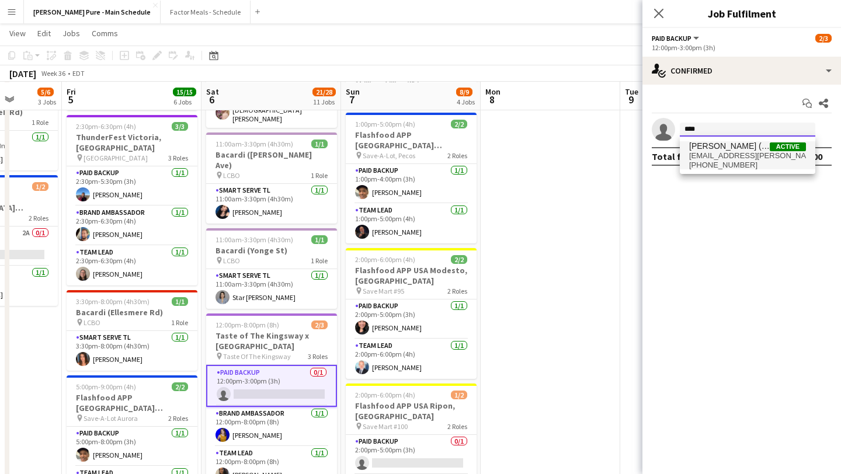
type input "****"
click at [718, 154] on span "email.deasy@gmail.com" at bounding box center [748, 155] width 117 height 9
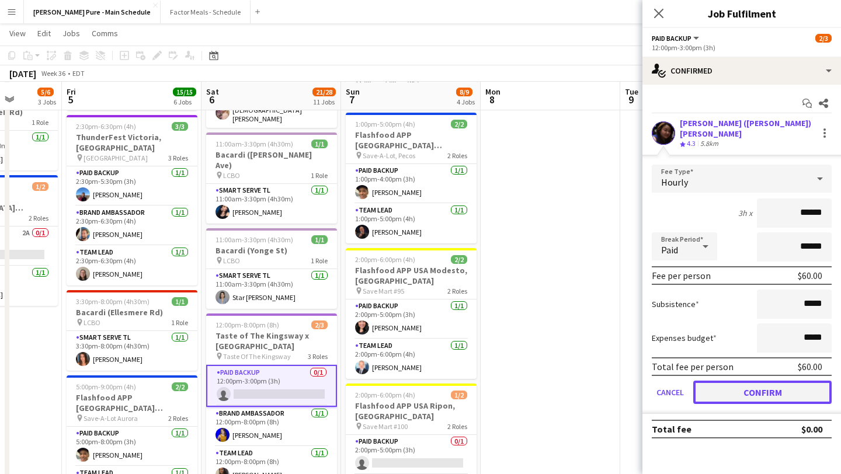
click at [765, 387] on button "Confirm" at bounding box center [763, 392] width 138 height 23
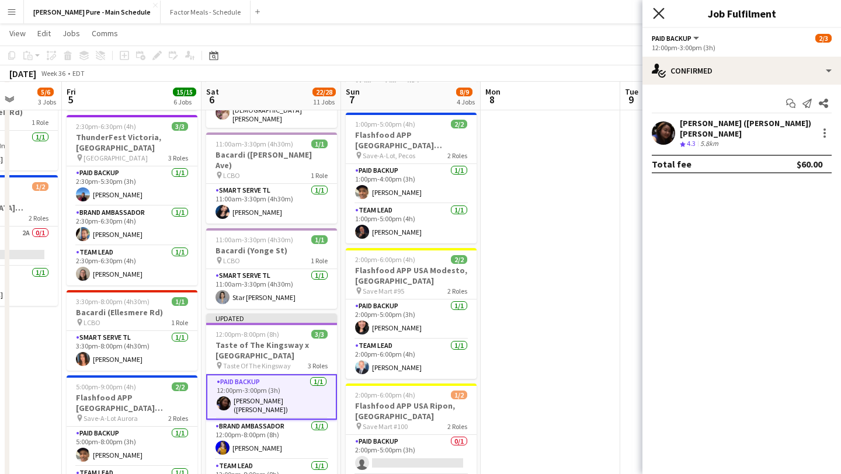
click at [663, 12] on icon "Close pop-in" at bounding box center [658, 13] width 11 height 11
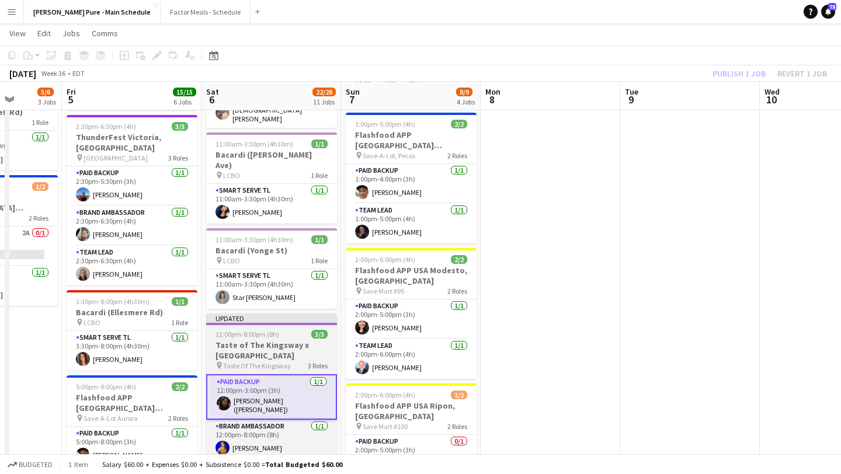
click at [256, 340] on h3 "Taste of The Kingsway x St. Joseph's Hospital" at bounding box center [271, 350] width 131 height 21
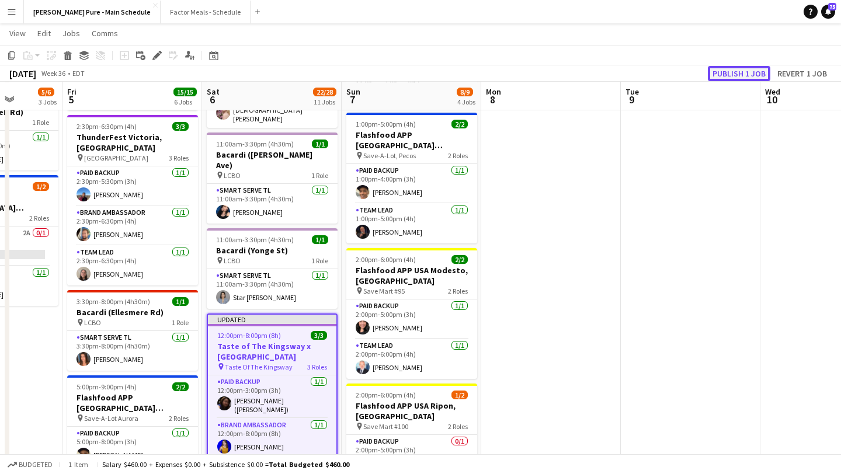
click at [740, 77] on button "Publish 1 job" at bounding box center [739, 73] width 63 height 15
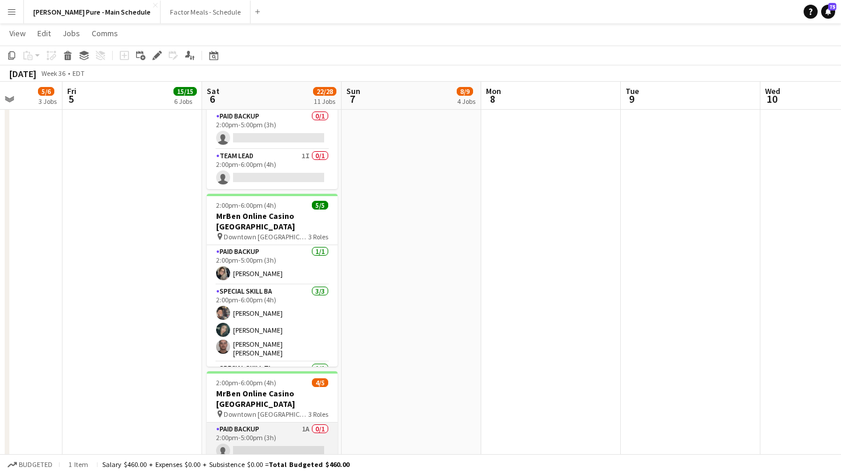
scroll to position [918, 0]
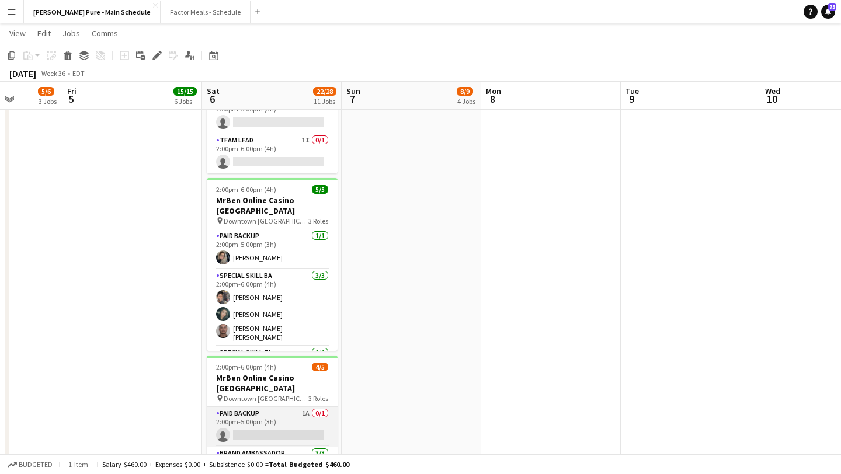
click at [265, 407] on app-card-role "Paid Backup 1A 0/1 2:00pm-5:00pm (3h) single-neutral-actions" at bounding box center [272, 427] width 131 height 40
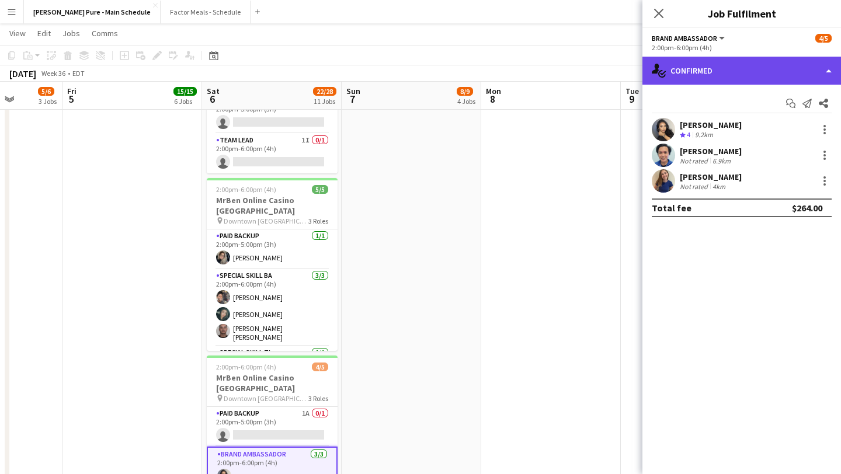
click at [796, 81] on div "single-neutral-actions-check-2 Confirmed" at bounding box center [742, 71] width 199 height 28
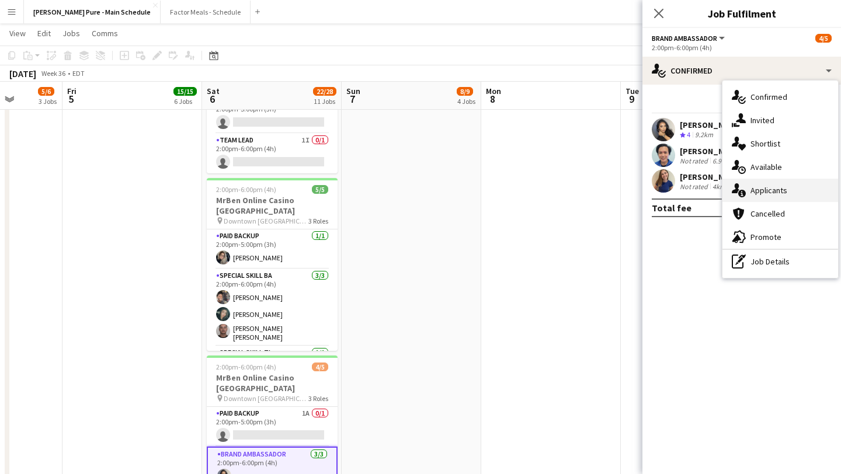
click at [796, 190] on div "single-neutral-actions-information Applicants" at bounding box center [781, 190] width 116 height 23
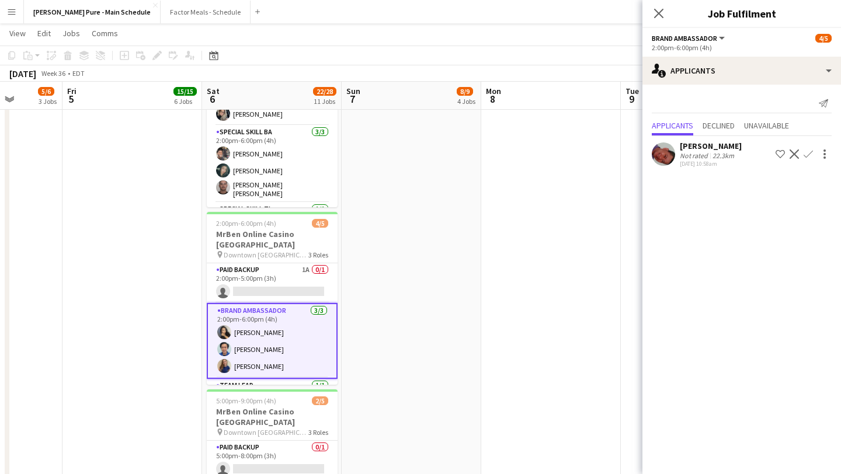
scroll to position [23, 0]
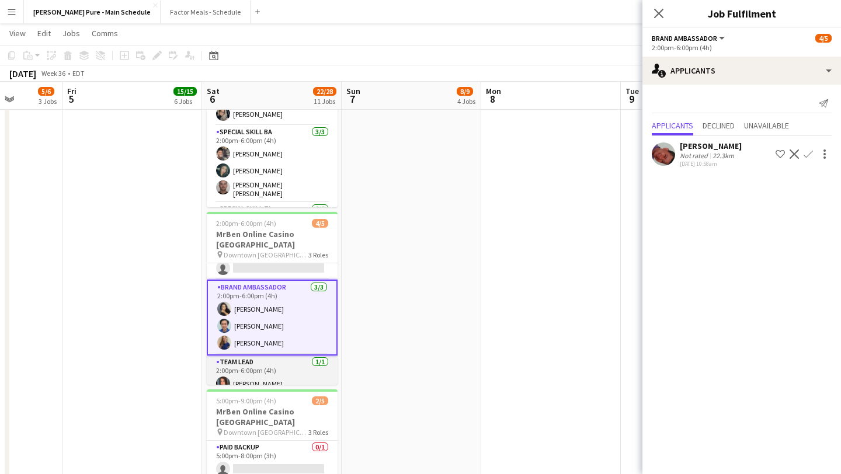
click at [286, 356] on app-card-role "Team Lead 1/1 2:00pm-6:00pm (4h) Sara Thompson" at bounding box center [272, 376] width 131 height 40
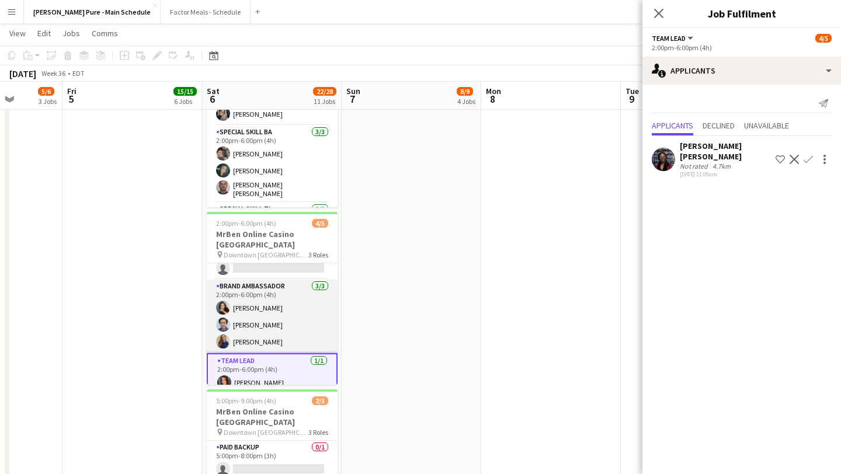
scroll to position [0, 0]
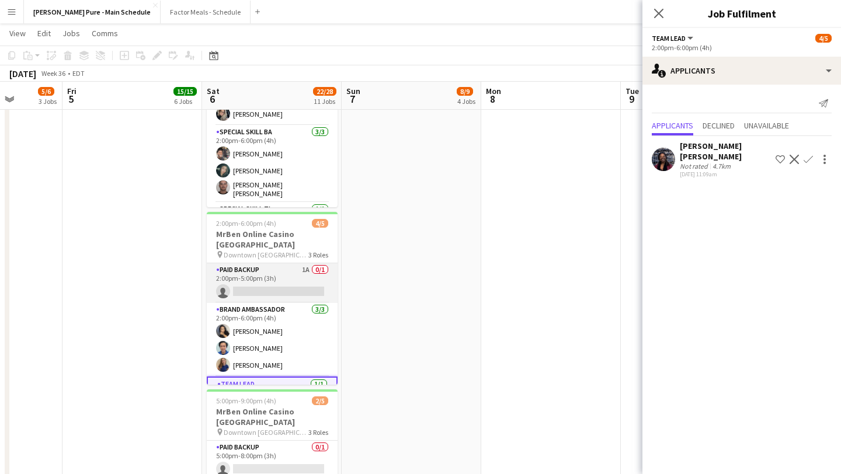
click at [275, 264] on app-card-role "Paid Backup 1A 0/1 2:00pm-5:00pm (3h) single-neutral-actions" at bounding box center [272, 284] width 131 height 40
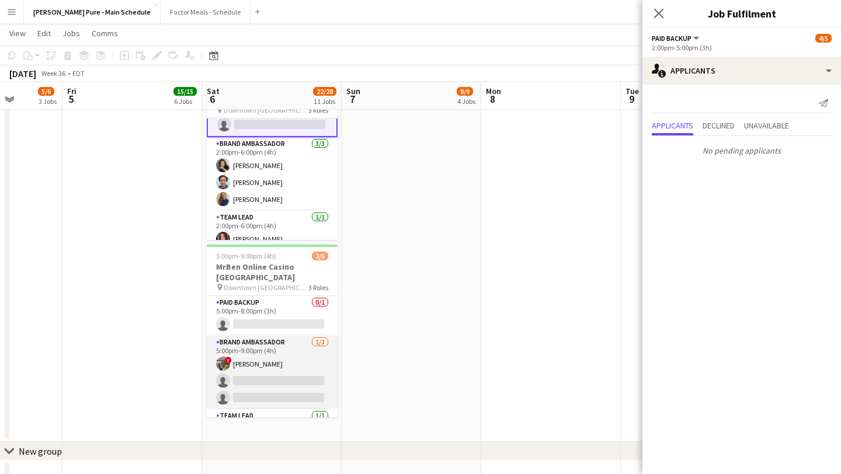
scroll to position [1248, 0]
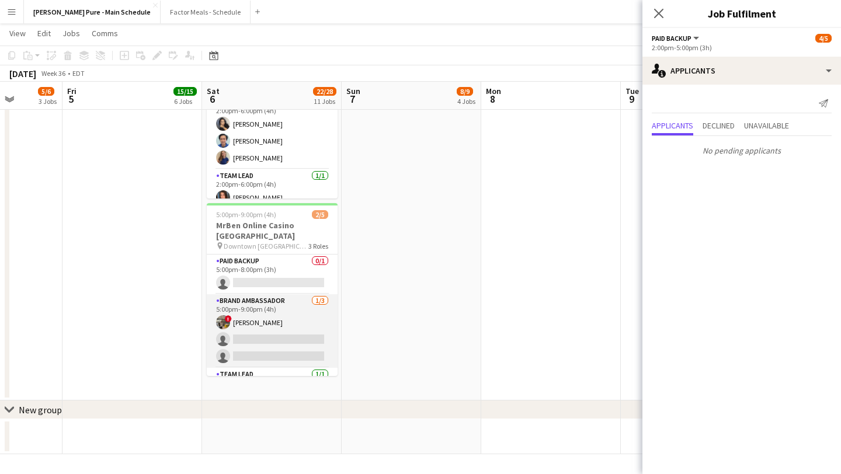
click at [280, 294] on app-card-role "Brand Ambassador 1/3 5:00pm-9:00pm (4h) ! Shi Lin Kang single-neutral-actions s…" at bounding box center [272, 331] width 131 height 74
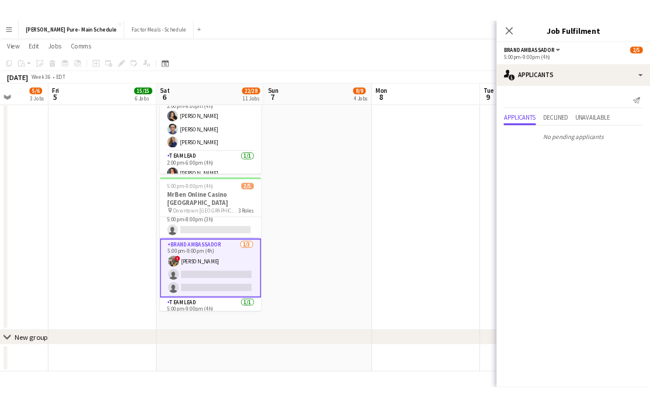
scroll to position [34, 0]
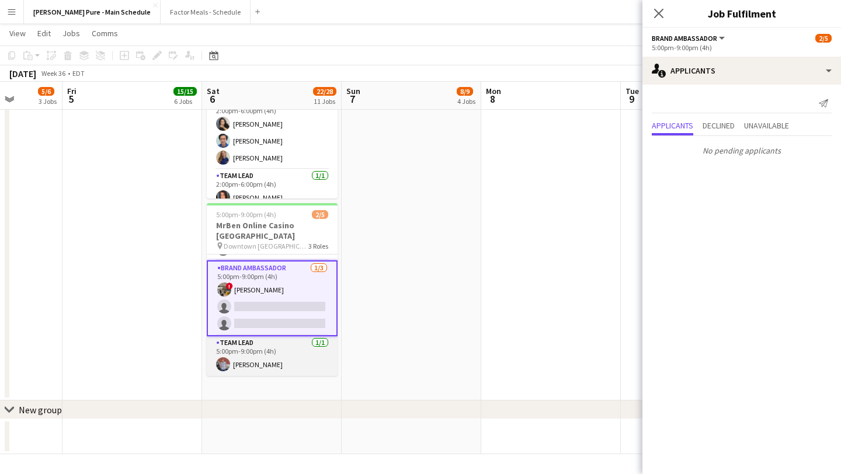
click at [273, 337] on app-card-role "Team Lead 1/1 5:00pm-9:00pm (4h) Chirag Joshi" at bounding box center [272, 357] width 131 height 40
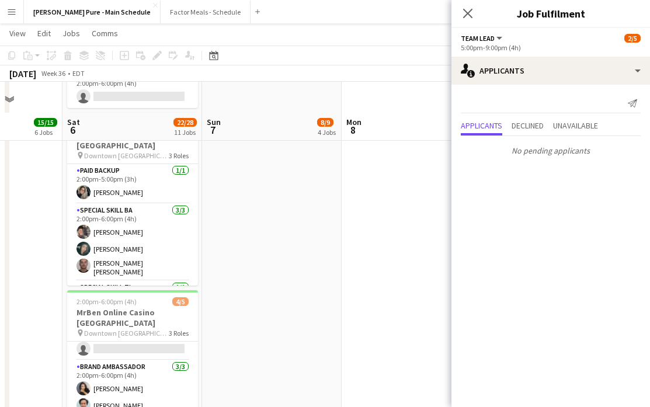
scroll to position [985, 0]
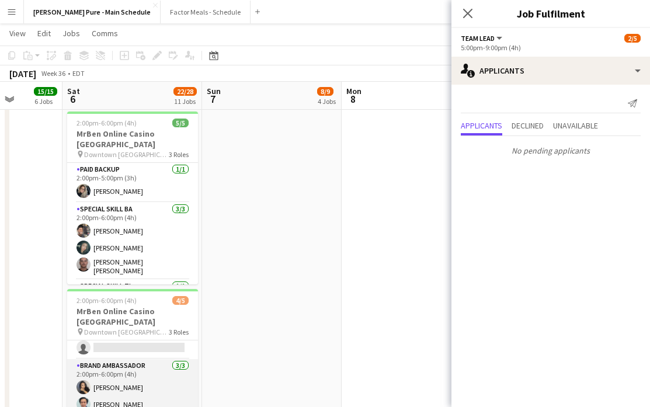
click at [123, 359] on app-card-role "Brand Ambassador 3/3 2:00pm-6:00pm (4h) ameerah nuri William Lim Julia Kroon" at bounding box center [132, 396] width 131 height 74
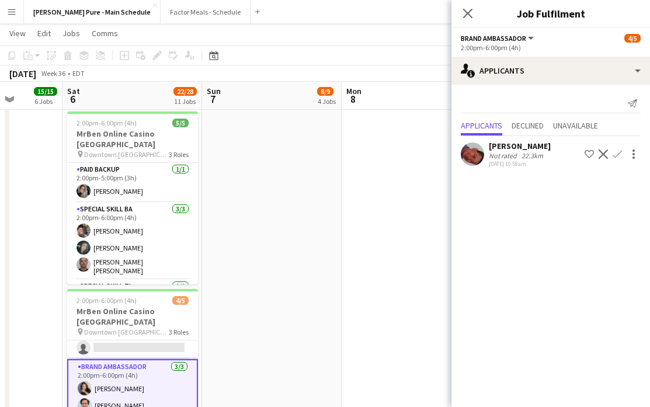
scroll to position [0, 404]
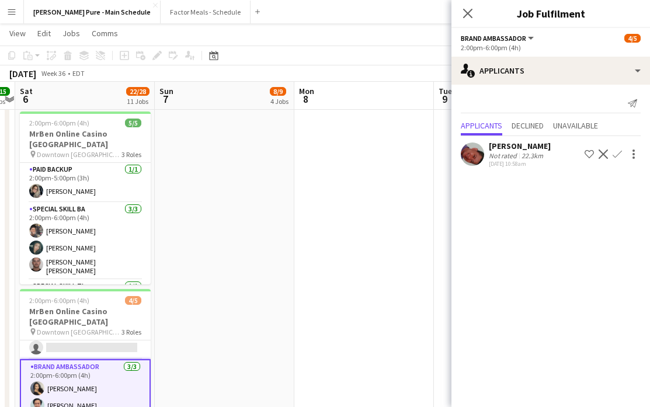
click at [91, 359] on app-card-role "Brand Ambassador 3/3 2:00pm-6:00pm (4h) ameerah nuri William Lim Julia Kroon" at bounding box center [85, 397] width 131 height 76
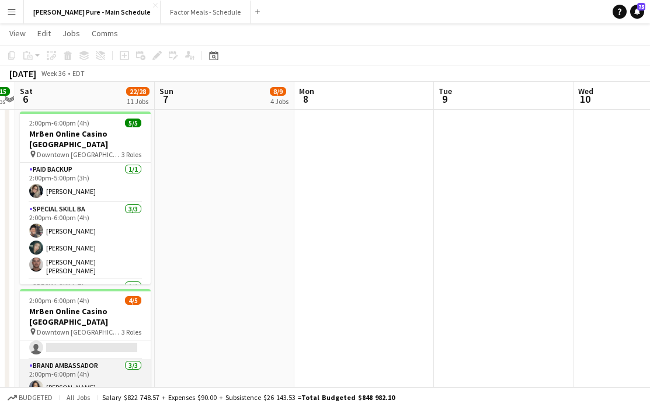
click at [81, 359] on app-card-role "Brand Ambassador 3/3 2:00pm-6:00pm (4h) ameerah nuri William Lim Julia Kroon" at bounding box center [85, 396] width 131 height 74
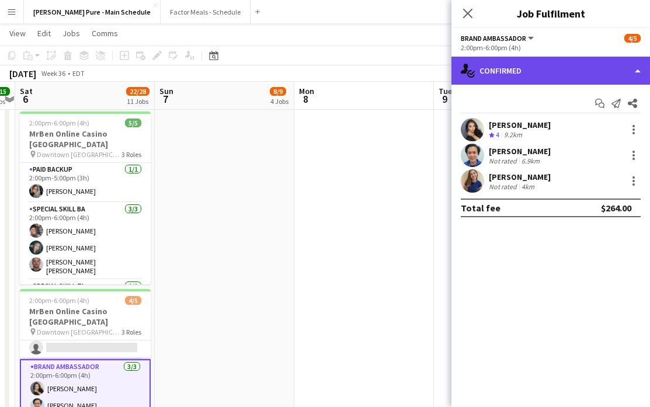
click at [568, 71] on div "single-neutral-actions-check-2 Confirmed" at bounding box center [551, 71] width 199 height 28
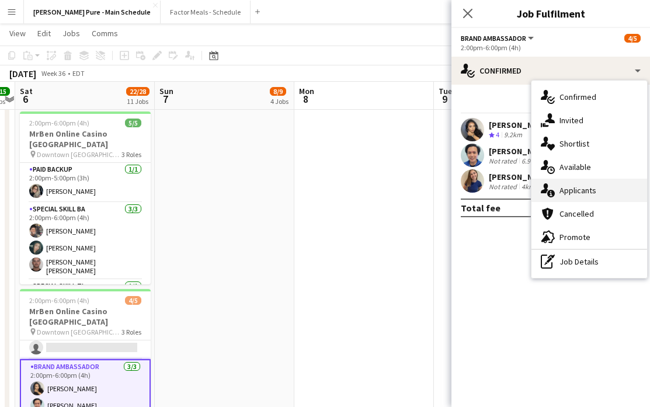
click at [595, 194] on div "single-neutral-actions-information Applicants" at bounding box center [590, 190] width 116 height 23
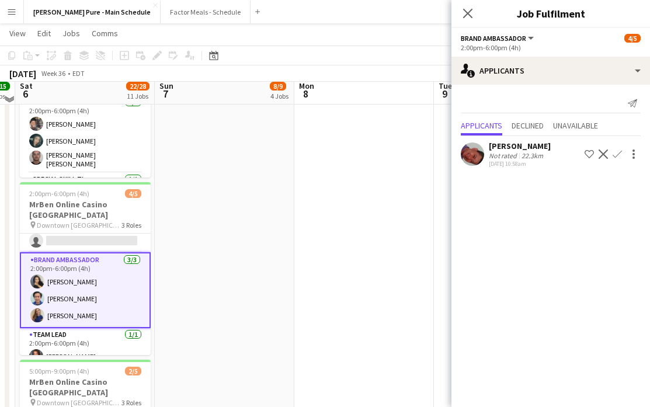
scroll to position [1103, 0]
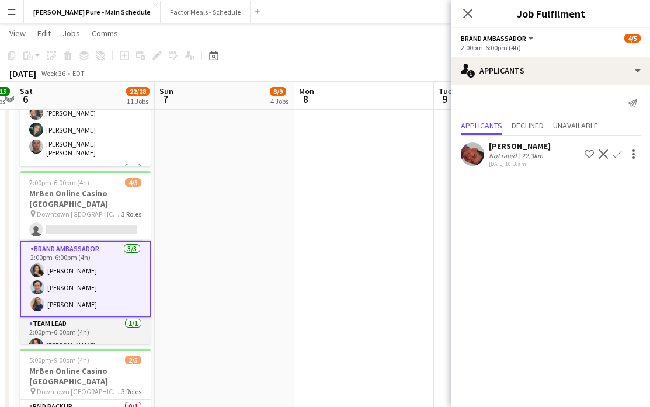
click at [53, 317] on app-card-role "Team Lead 1/1 2:00pm-6:00pm (4h) Sara Thompson" at bounding box center [85, 337] width 131 height 40
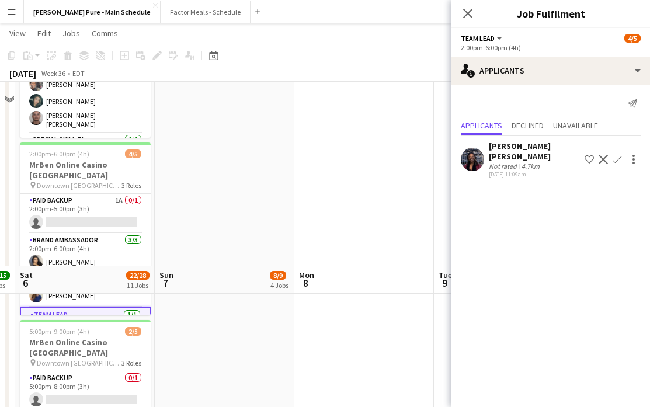
scroll to position [1315, 0]
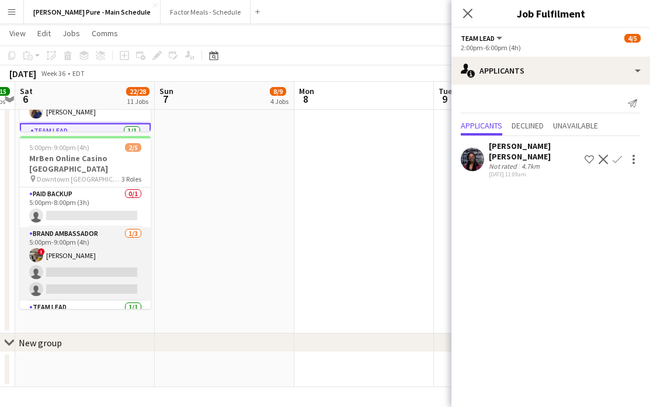
click at [110, 227] on app-card-role "Brand Ambassador 1/3 5:00pm-9:00pm (4h) ! Shi Lin Kang single-neutral-actions s…" at bounding box center [85, 264] width 131 height 74
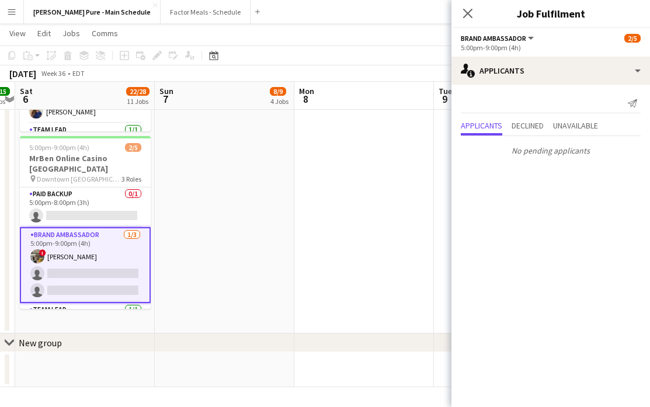
scroll to position [34, 0]
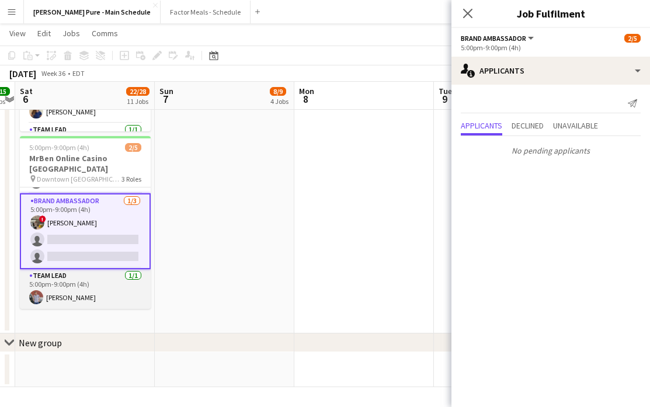
click at [96, 269] on app-card-role "Team Lead 1/1 5:00pm-9:00pm (4h) Chirag Joshi" at bounding box center [85, 289] width 131 height 40
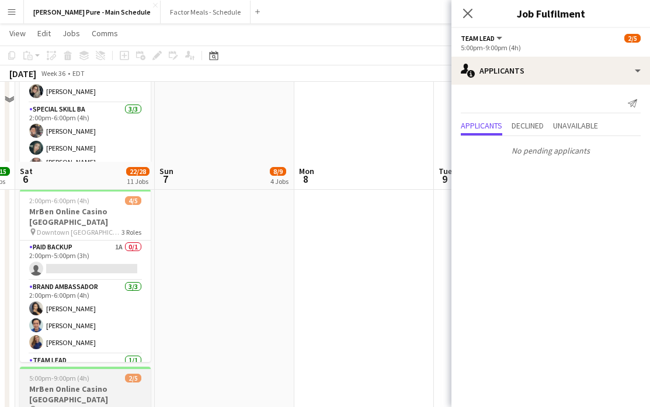
scroll to position [1046, 0]
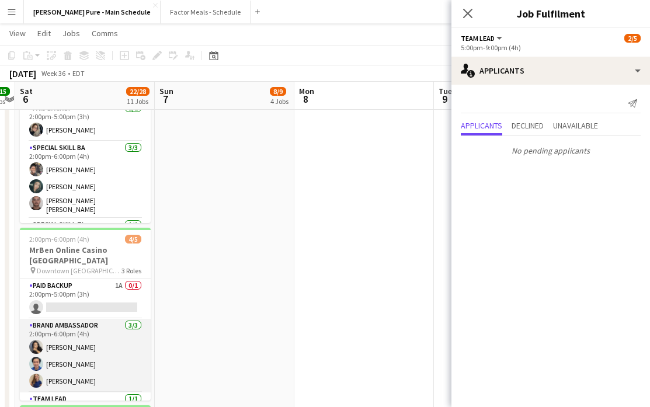
click at [70, 319] on app-card-role "Brand Ambassador 3/3 2:00pm-6:00pm (4h) ameerah nuri William Lim Julia Kroon" at bounding box center [85, 356] width 131 height 74
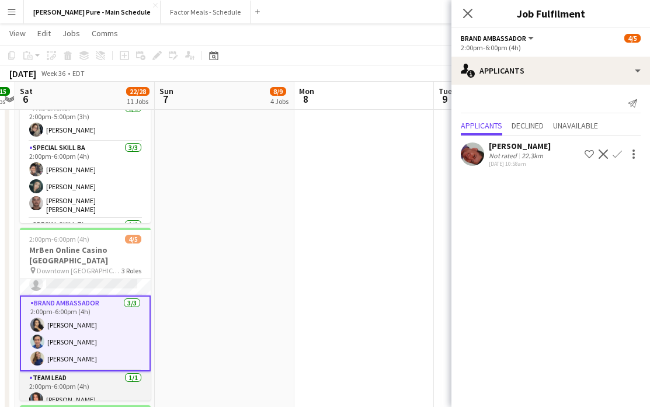
scroll to position [0, 403]
click at [71, 372] on app-card-role "Team Lead 1/1 2:00pm-6:00pm (4h) Sara Thompson" at bounding box center [85, 392] width 131 height 40
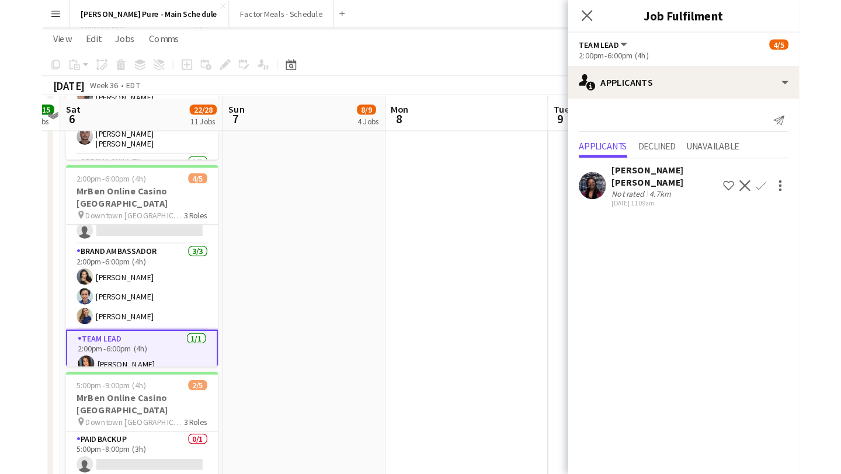
scroll to position [1131, 0]
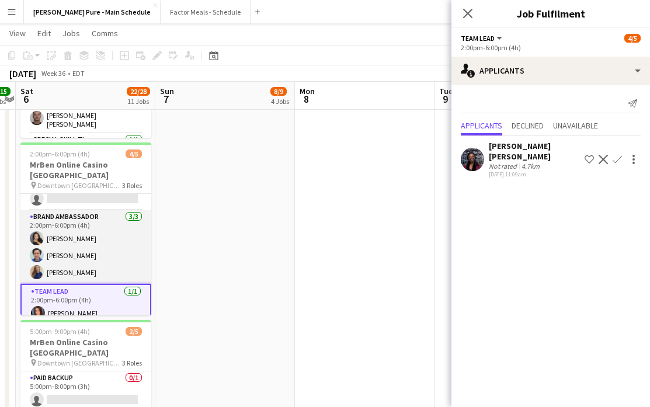
click at [85, 210] on app-card-role "Brand Ambassador 3/3 2:00pm-6:00pm (4h) ameerah nuri William Lim Julia Kroon" at bounding box center [85, 247] width 131 height 74
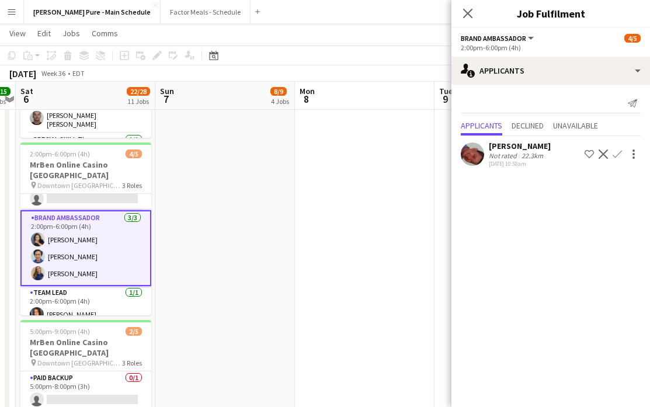
click at [483, 151] on app-user-avatar at bounding box center [472, 154] width 23 height 23
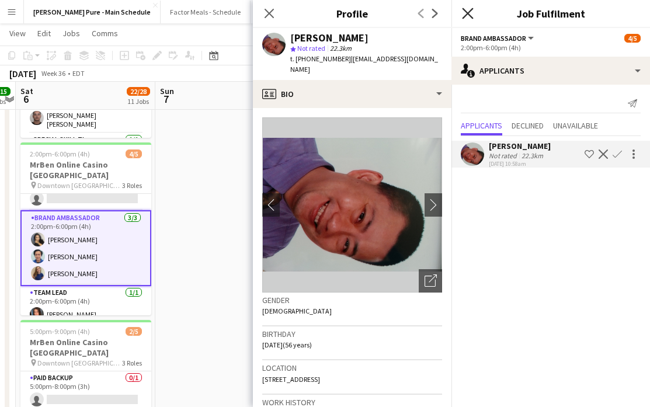
click at [466, 9] on icon "Close pop-in" at bounding box center [467, 13] width 11 height 11
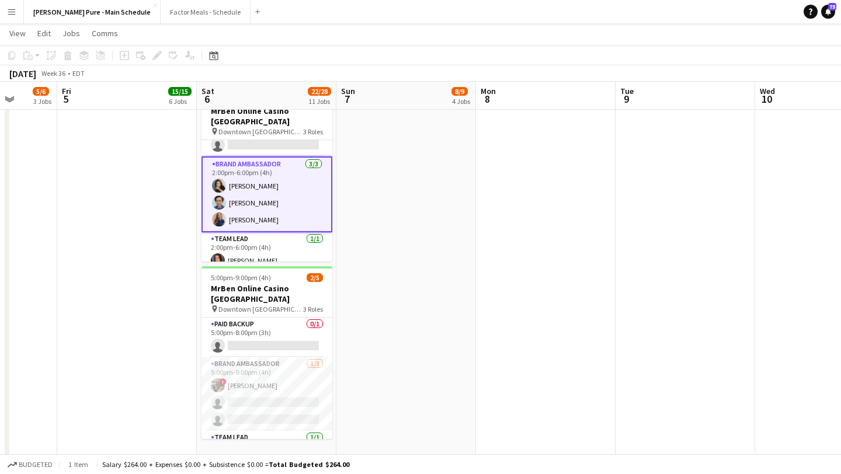
scroll to position [0, 359]
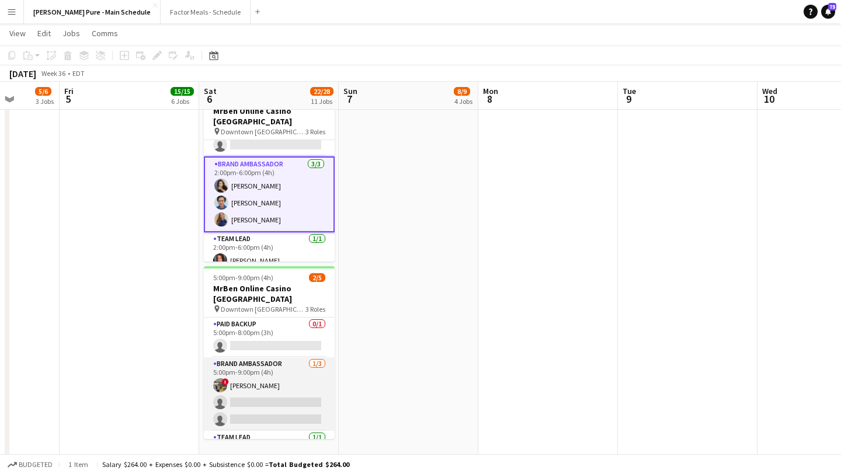
click at [286, 358] on app-card-role "Brand Ambassador 1/3 5:00pm-9:00pm (4h) ! Shi Lin Kang single-neutral-actions s…" at bounding box center [269, 395] width 131 height 74
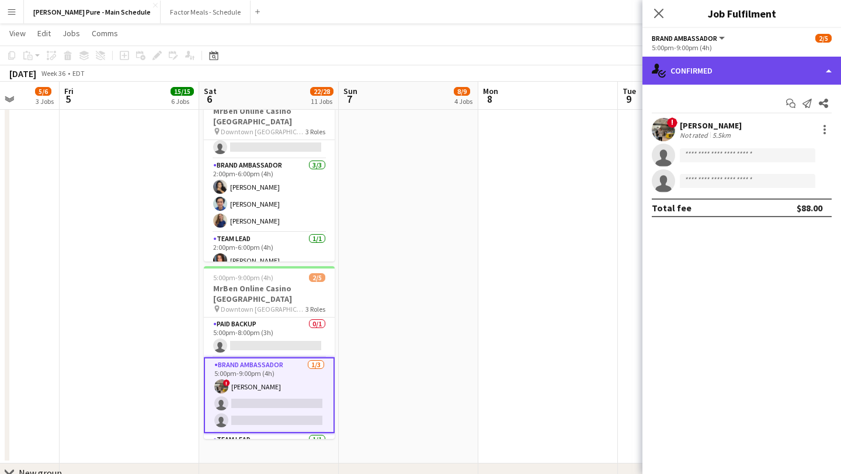
click at [800, 77] on div "single-neutral-actions-check-2 Confirmed" at bounding box center [742, 71] width 199 height 28
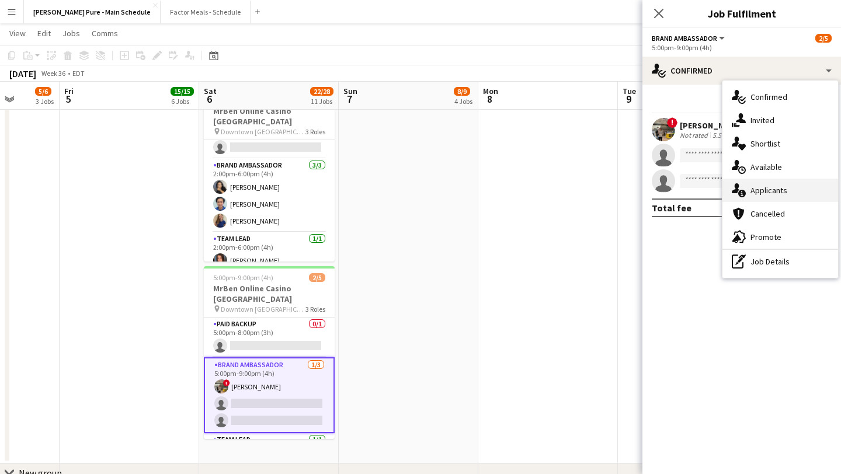
click at [816, 187] on div "single-neutral-actions-information Applicants" at bounding box center [781, 190] width 116 height 23
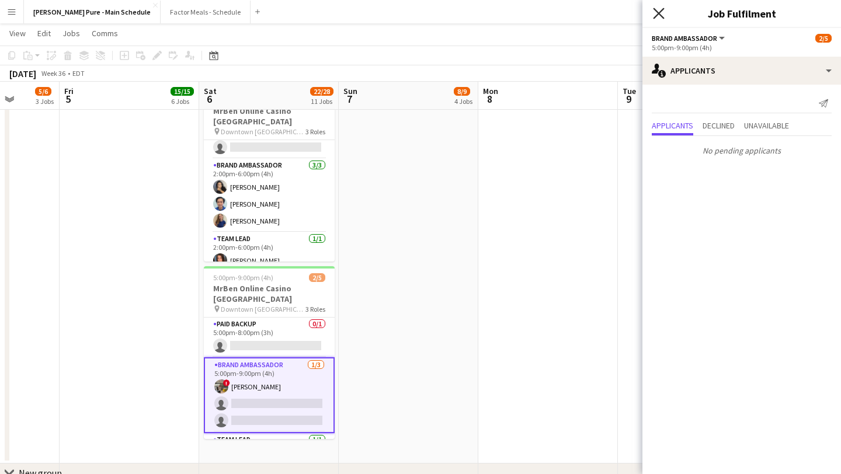
click at [658, 11] on icon "Close pop-in" at bounding box center [658, 13] width 11 height 11
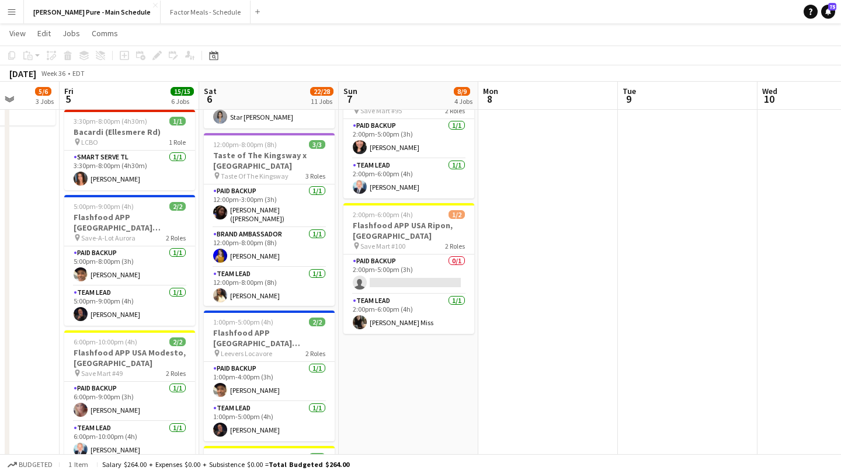
scroll to position [0, 0]
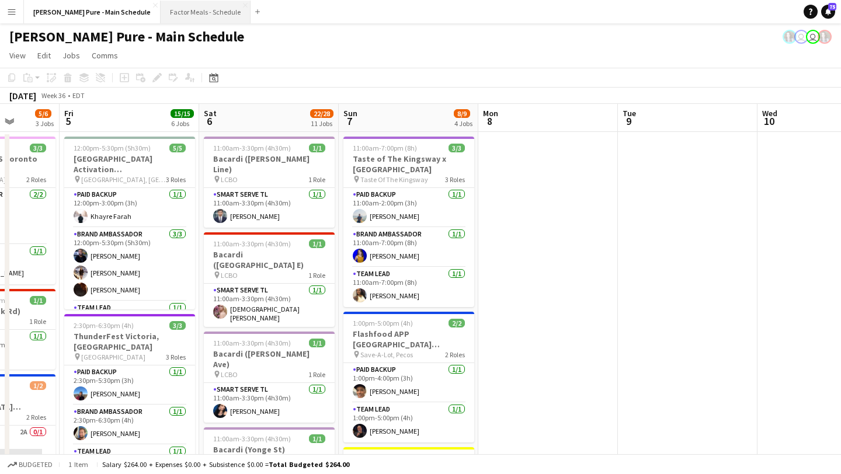
click at [170, 12] on button "Factor Meals - Schedule Close" at bounding box center [206, 12] width 90 height 23
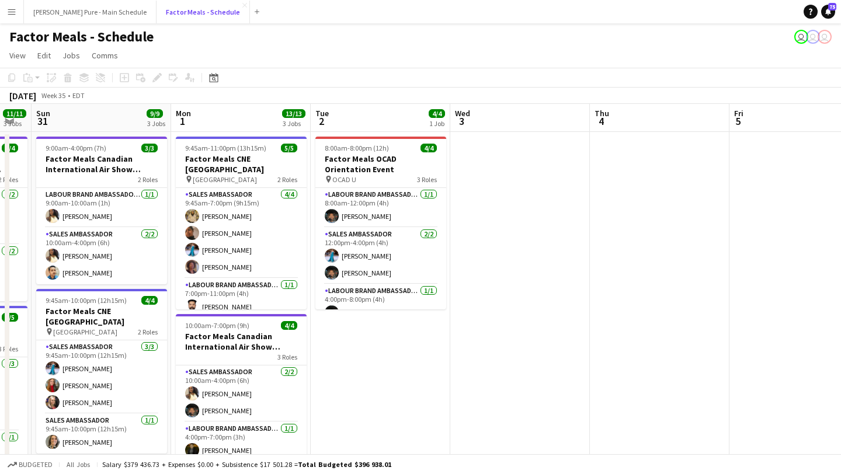
scroll to position [0, 416]
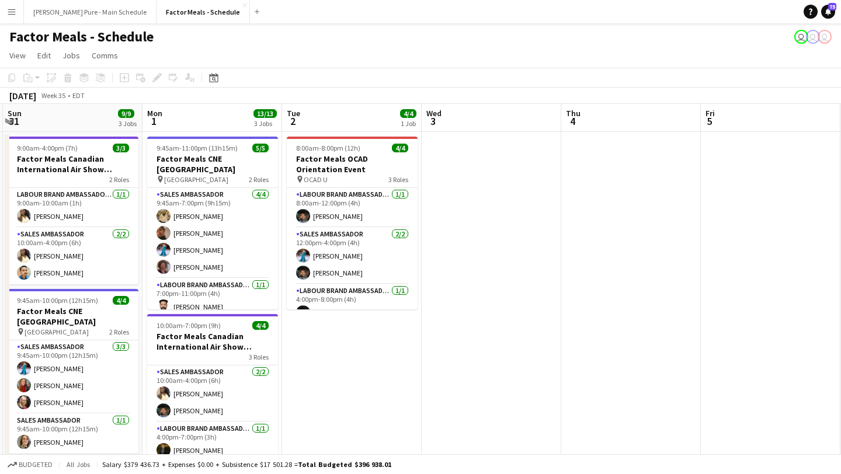
click at [7, 11] on app-icon "Menu" at bounding box center [11, 11] width 9 height 9
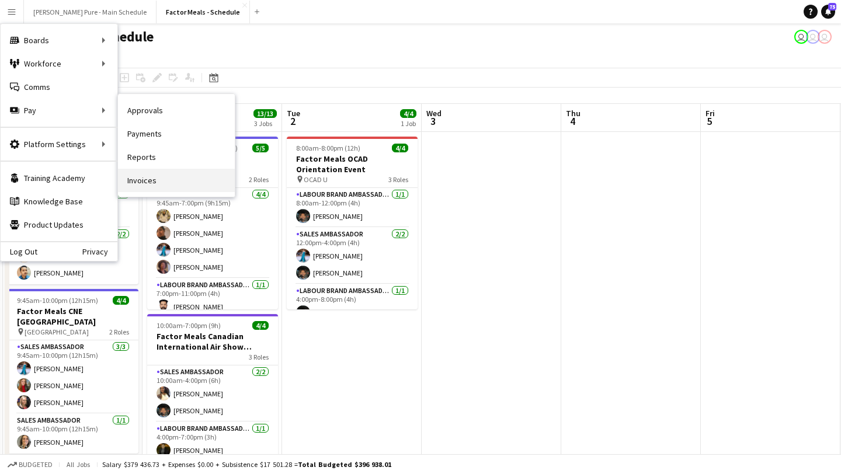
click at [184, 180] on link "Invoices" at bounding box center [176, 180] width 117 height 23
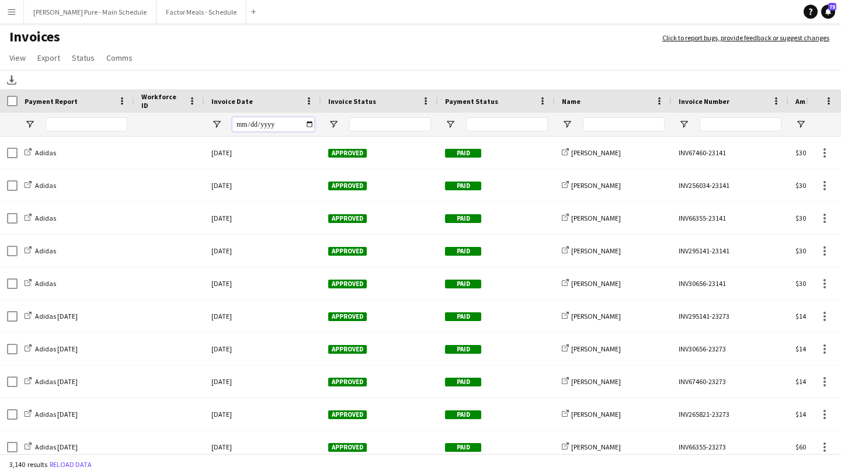
click at [312, 124] on input "Invoice Date Filter Input" at bounding box center [274, 124] width 82 height 14
type input "**********"
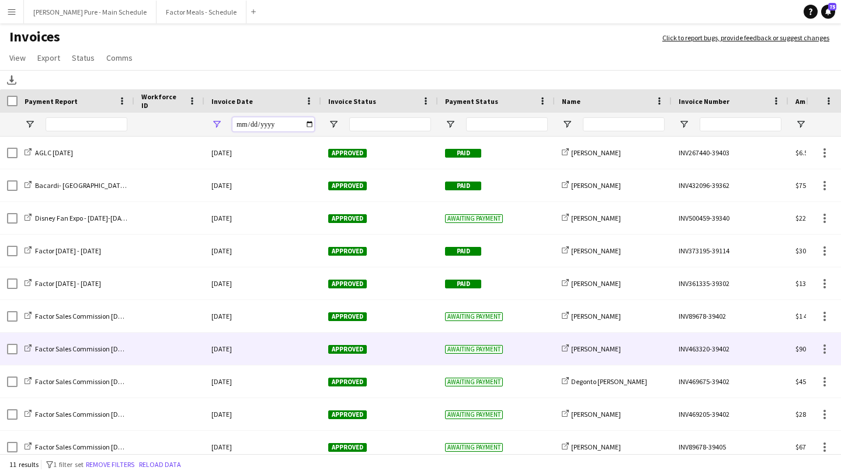
scroll to position [40, 0]
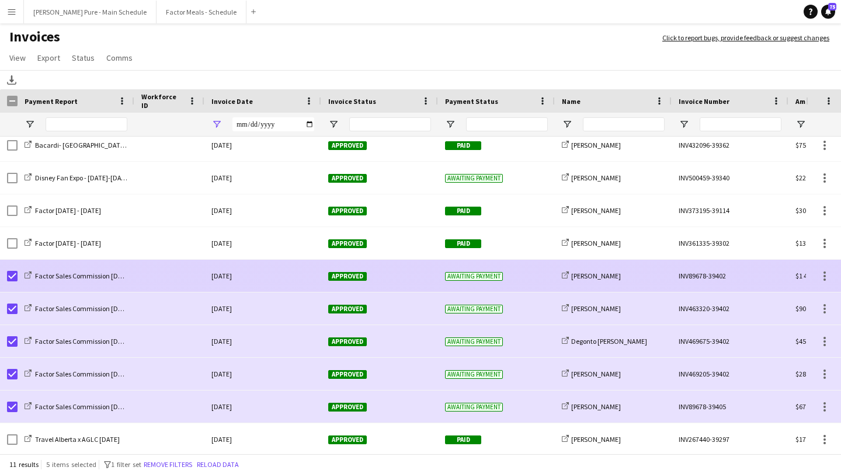
click at [344, 283] on div "Approved" at bounding box center [379, 276] width 117 height 32
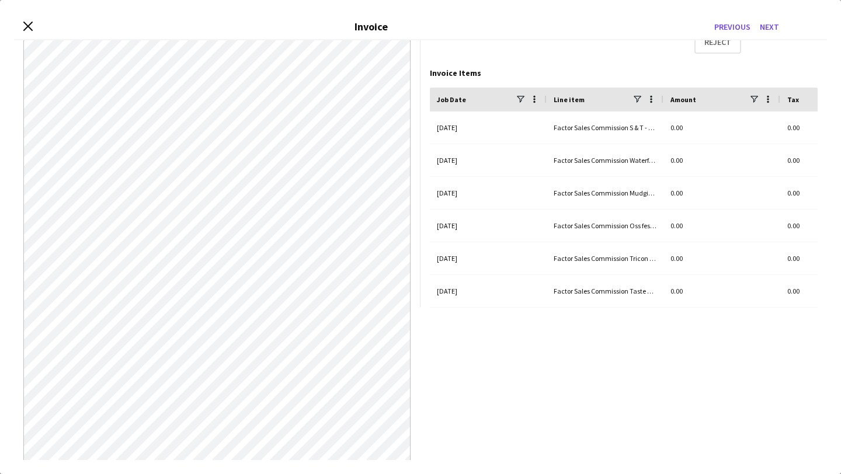
scroll to position [175, 0]
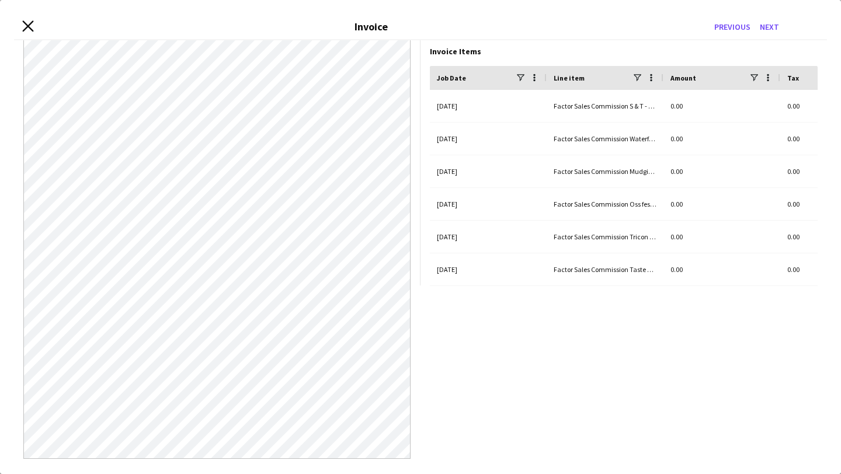
click at [27, 23] on icon "Close invoice dialog" at bounding box center [27, 25] width 11 height 11
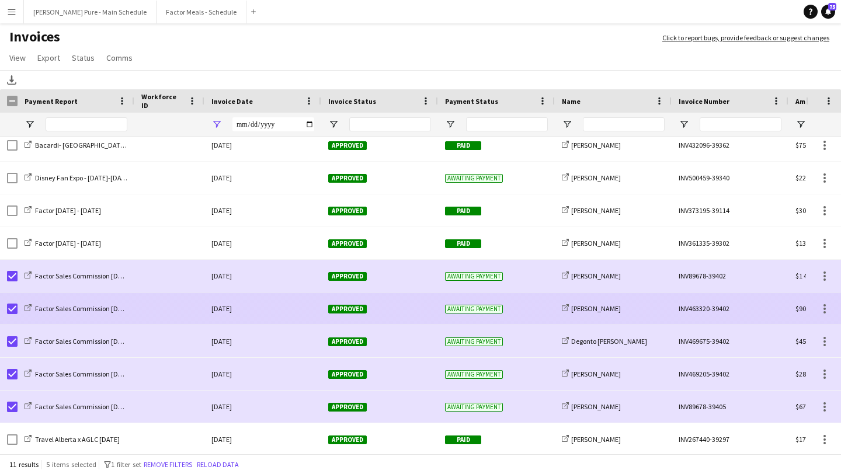
click at [347, 307] on span "Approved" at bounding box center [347, 309] width 39 height 9
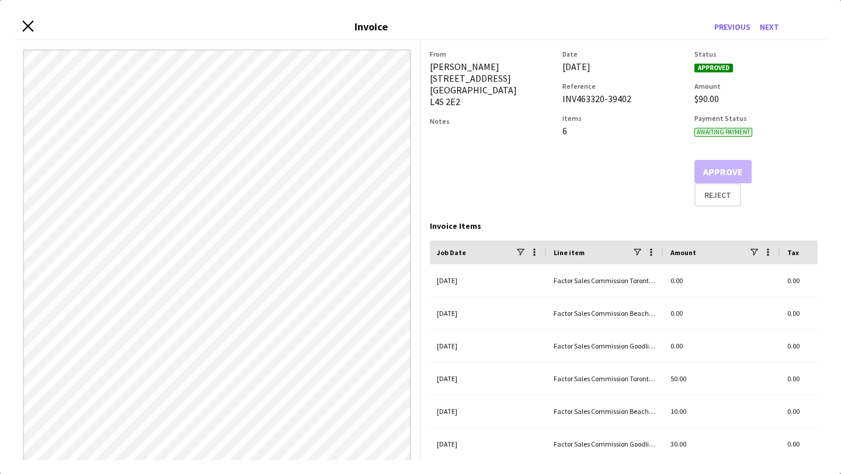
click at [26, 26] on icon "Close invoice dialog" at bounding box center [27, 25] width 11 height 11
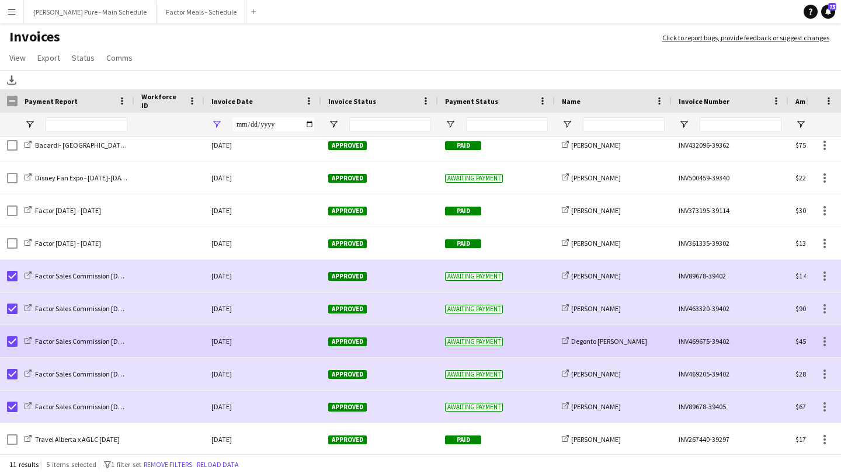
click at [347, 342] on span "Approved" at bounding box center [347, 342] width 39 height 9
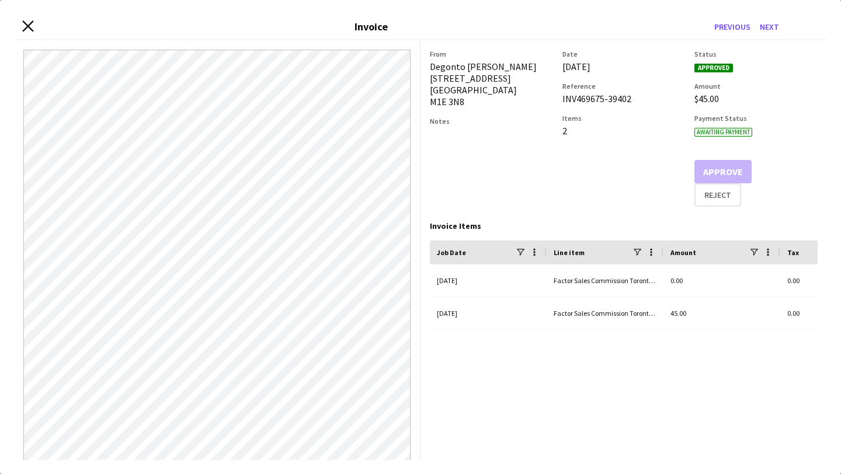
click at [23, 27] on icon "Close invoice dialog" at bounding box center [27, 25] width 11 height 11
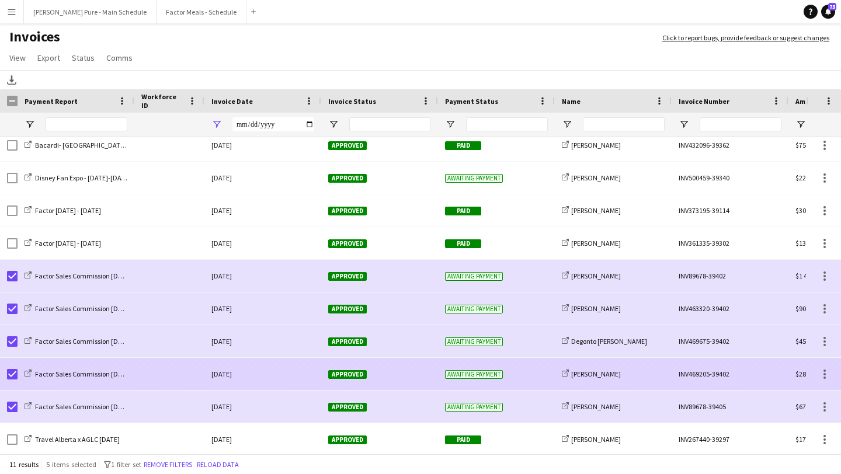
click at [331, 369] on div "Approved" at bounding box center [379, 374] width 117 height 32
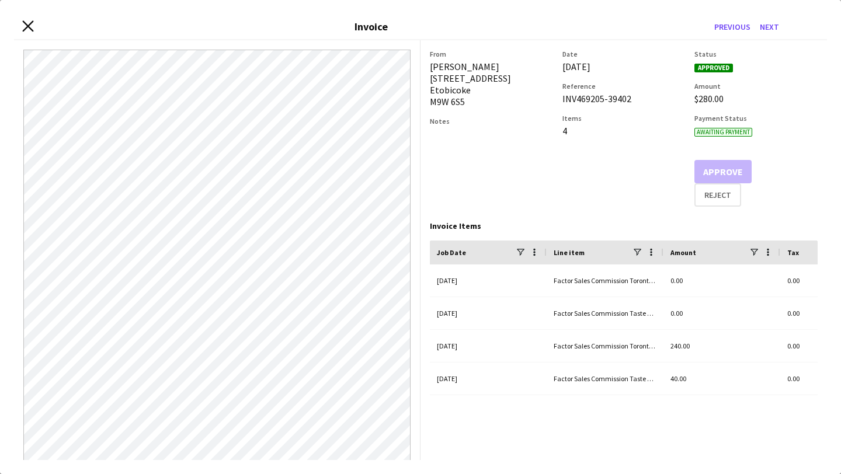
click at [27, 22] on icon "Close invoice dialog" at bounding box center [27, 25] width 11 height 11
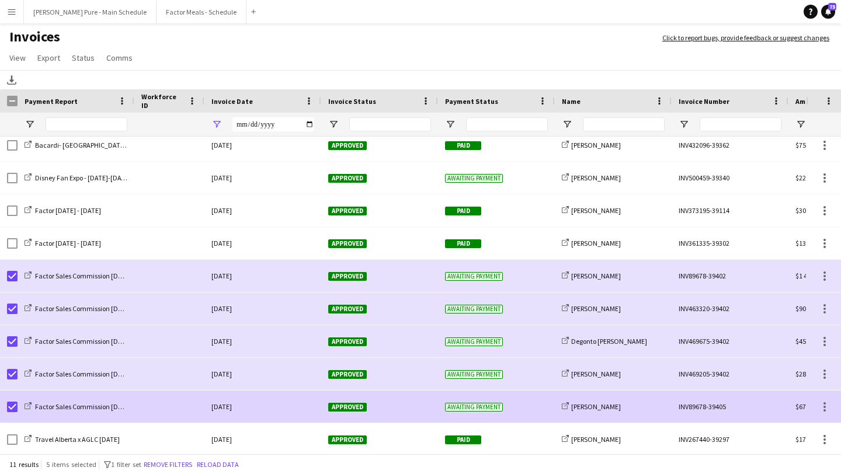
click at [362, 406] on span "Approved" at bounding box center [347, 407] width 39 height 9
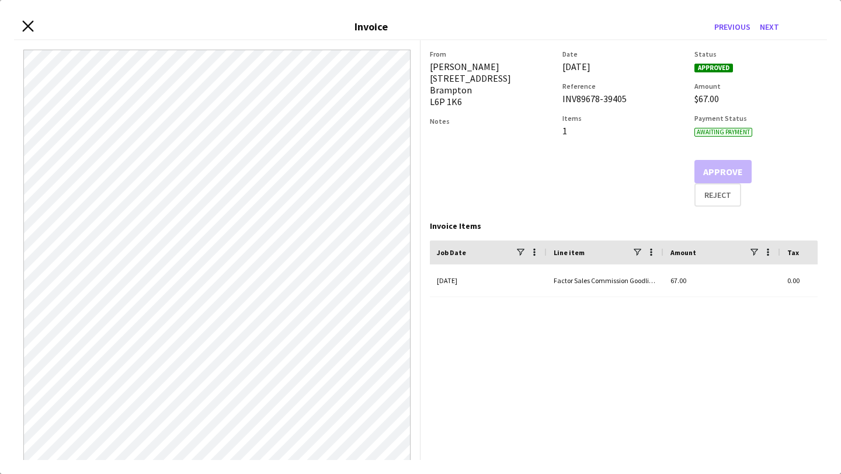
click at [25, 28] on icon at bounding box center [27, 25] width 11 height 11
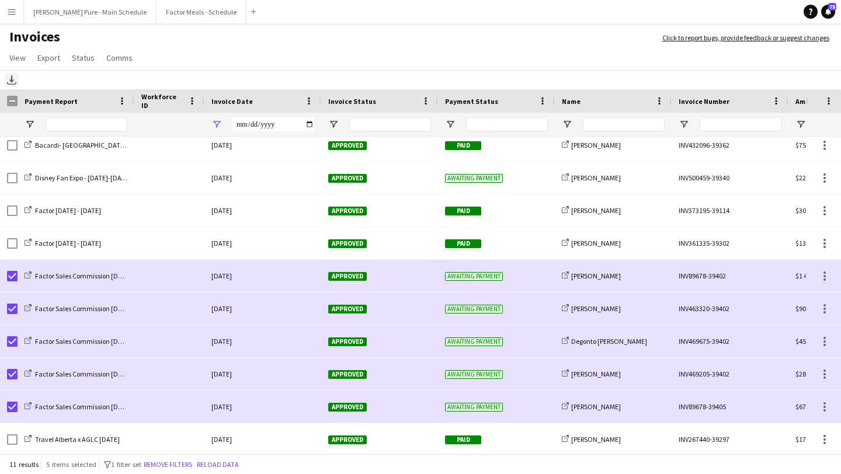
click at [12, 78] on icon "Download" at bounding box center [11, 79] width 9 height 9
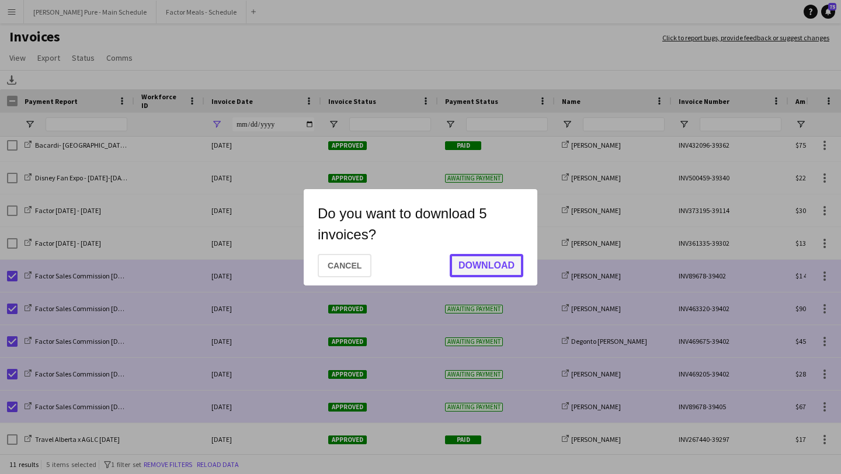
click at [505, 267] on button "Download" at bounding box center [487, 265] width 74 height 23
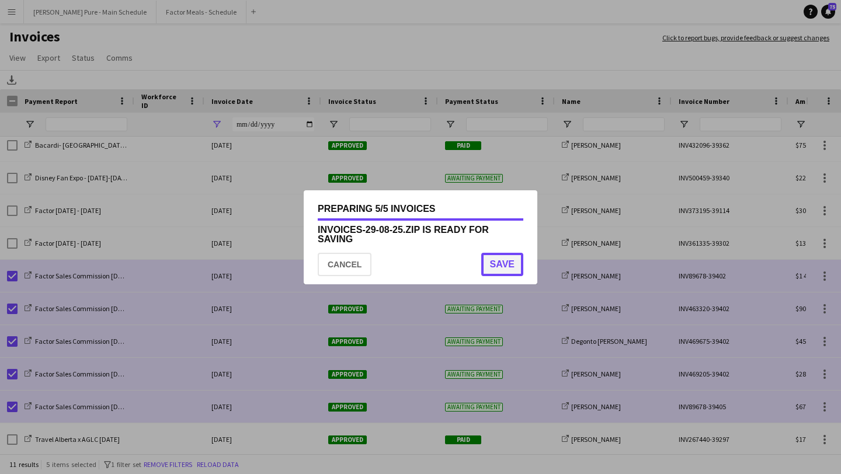
click at [497, 266] on button "Save" at bounding box center [502, 264] width 42 height 23
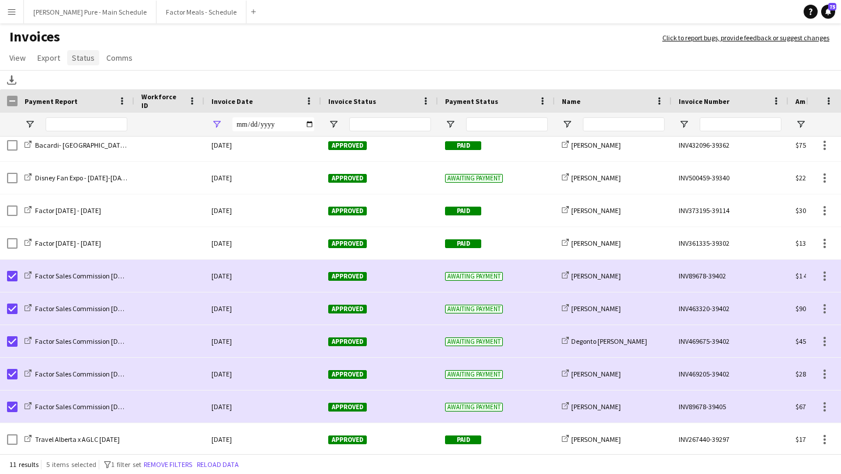
click at [84, 64] on link "Status" at bounding box center [83, 57] width 32 height 15
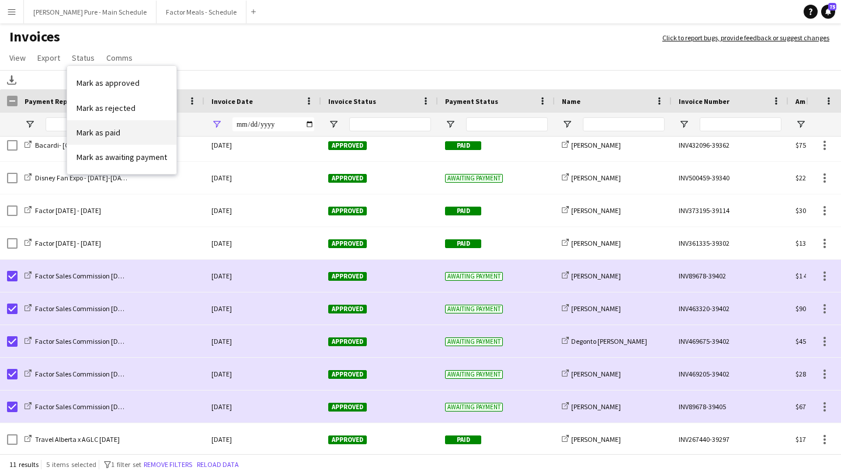
click at [145, 135] on link "Mark as paid" at bounding box center [121, 132] width 109 height 25
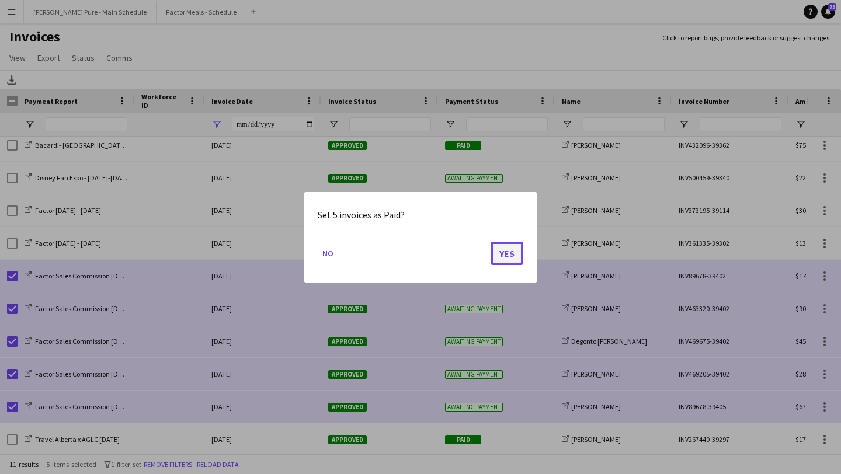
click at [492, 248] on button "Yes" at bounding box center [507, 252] width 33 height 23
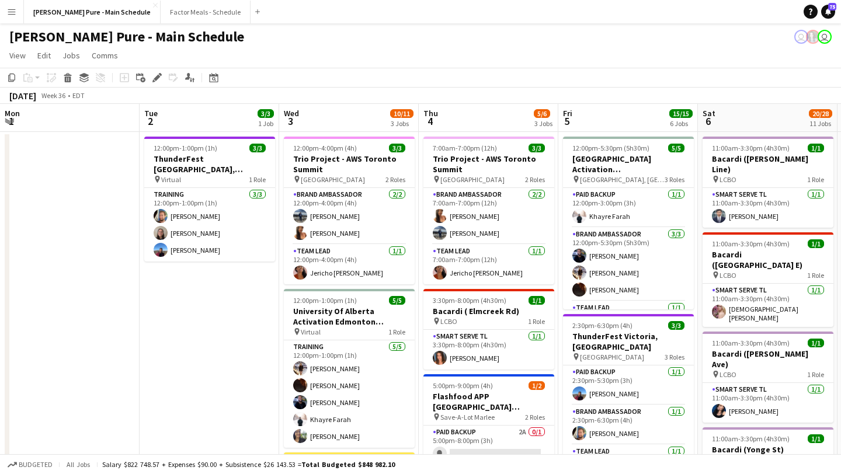
scroll to position [0, 410]
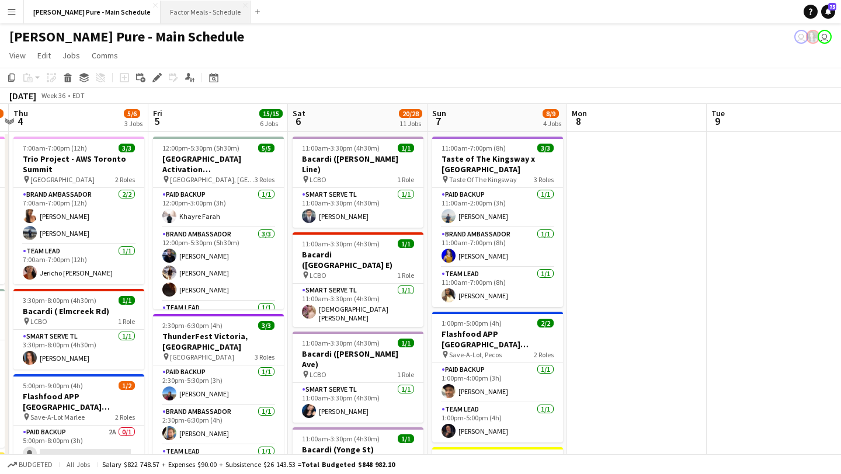
click at [174, 15] on button "Factor Meals - Schedule Close" at bounding box center [206, 12] width 90 height 23
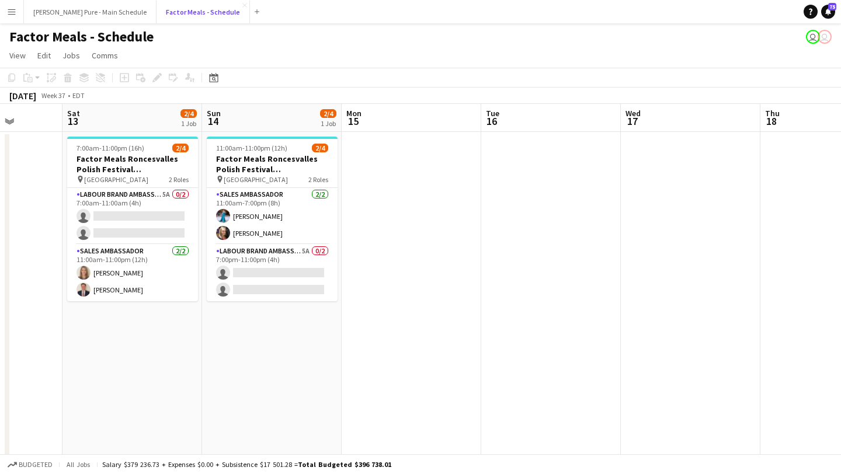
scroll to position [0, 377]
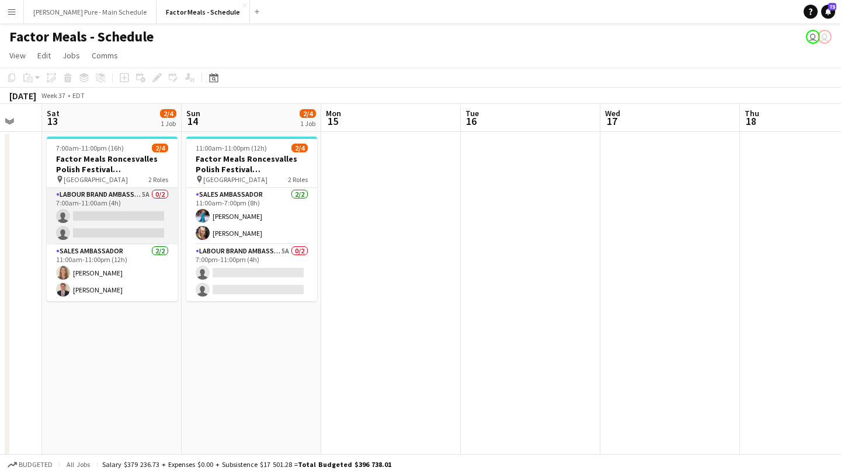
click at [145, 220] on app-card-role "Labour Brand Ambassadors 5A 0/2 7:00am-11:00am (4h) single-neutral-actions sing…" at bounding box center [112, 216] width 131 height 57
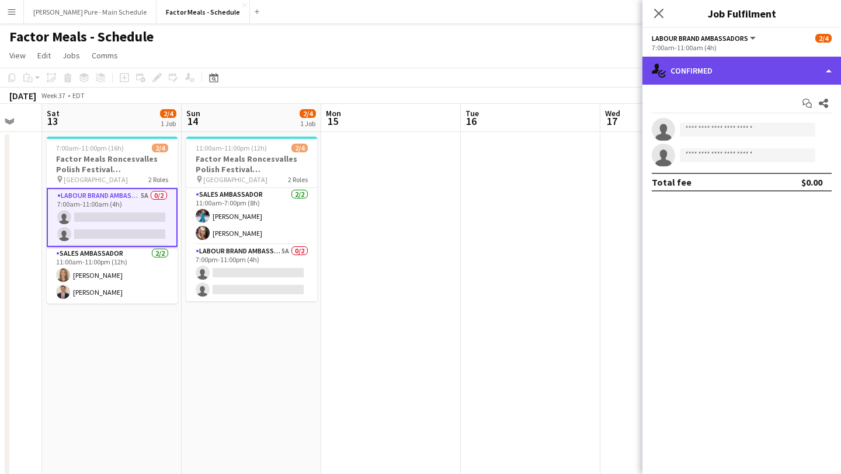
click at [763, 72] on div "single-neutral-actions-check-2 Confirmed" at bounding box center [742, 71] width 199 height 28
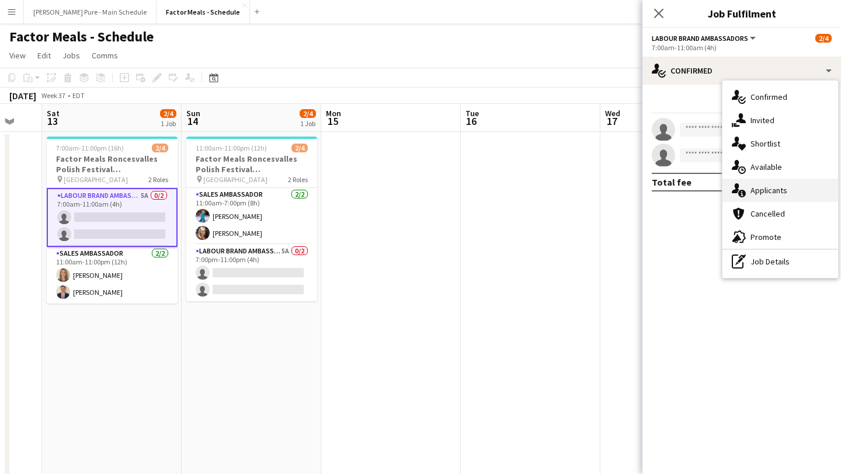
click at [777, 182] on div "single-neutral-actions-information Applicants" at bounding box center [781, 190] width 116 height 23
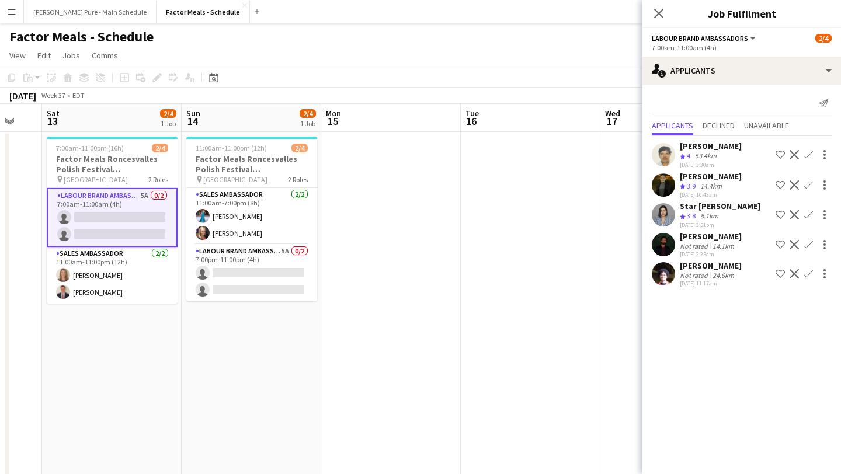
click at [806, 276] on app-icon "Confirm" at bounding box center [808, 273] width 9 height 9
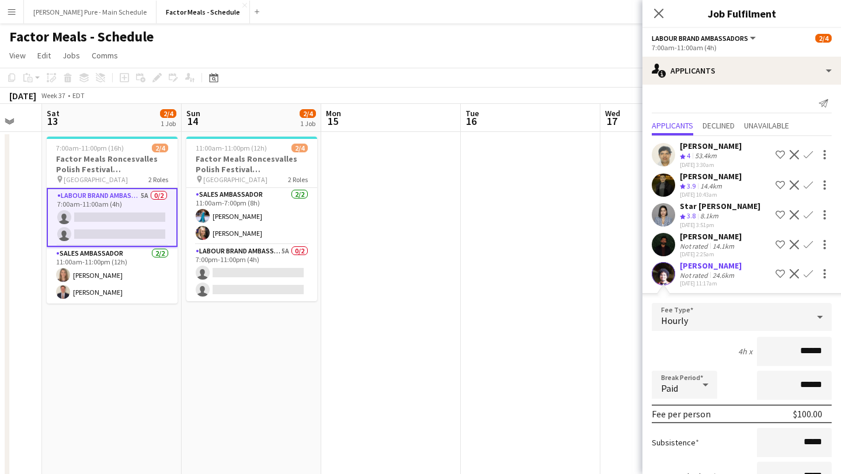
scroll to position [89, 0]
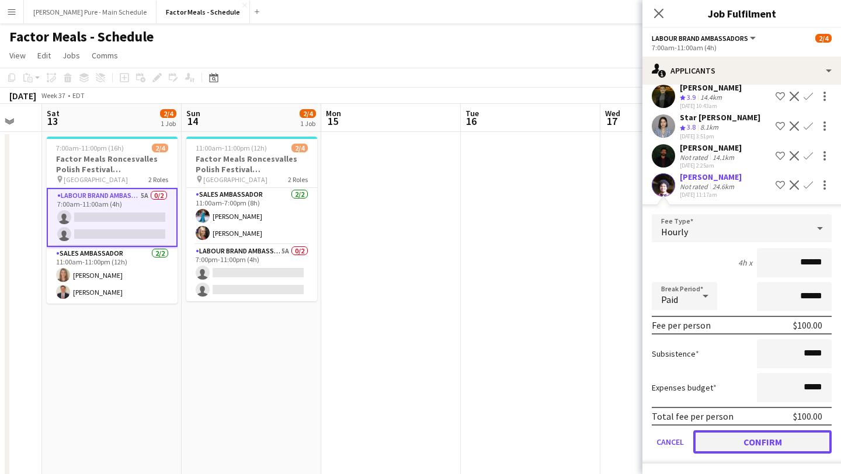
click at [792, 441] on button "Confirm" at bounding box center [763, 442] width 138 height 23
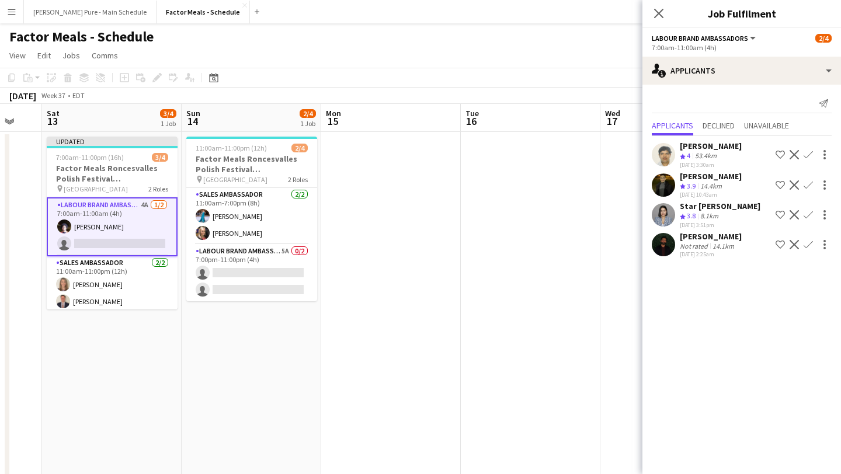
scroll to position [0, 0]
click at [810, 245] on app-icon "Confirm" at bounding box center [808, 244] width 9 height 9
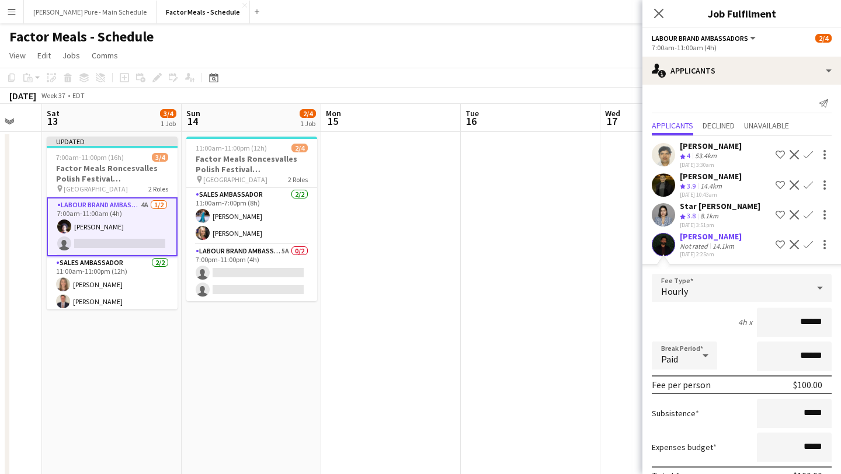
scroll to position [60, 0]
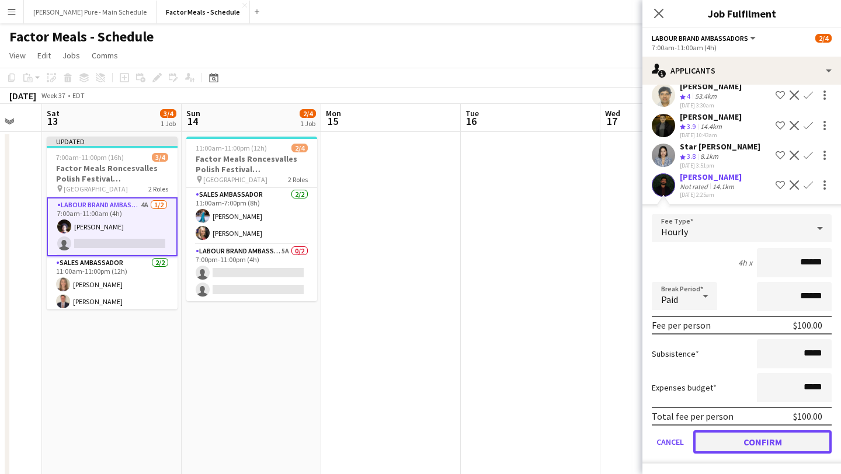
click at [782, 448] on button "Confirm" at bounding box center [763, 442] width 138 height 23
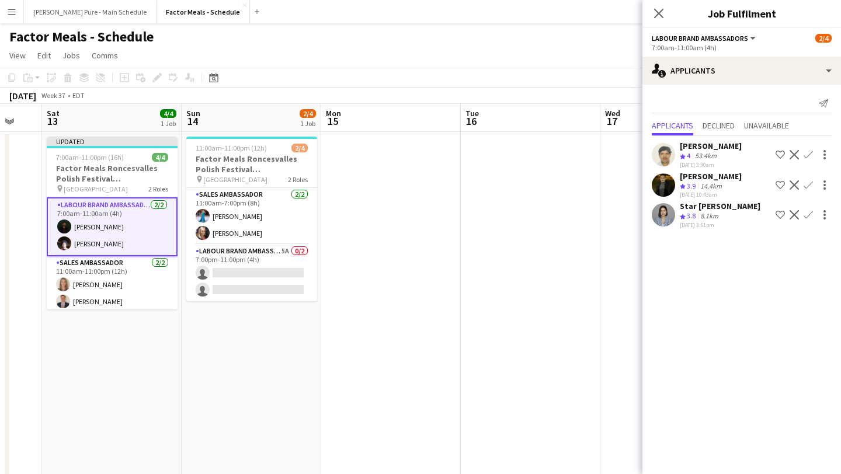
scroll to position [0, 0]
click at [261, 280] on app-card-role "Labour Brand Ambassadors 5A 0/2 7:00pm-11:00pm (4h) single-neutral-actions sing…" at bounding box center [251, 273] width 131 height 57
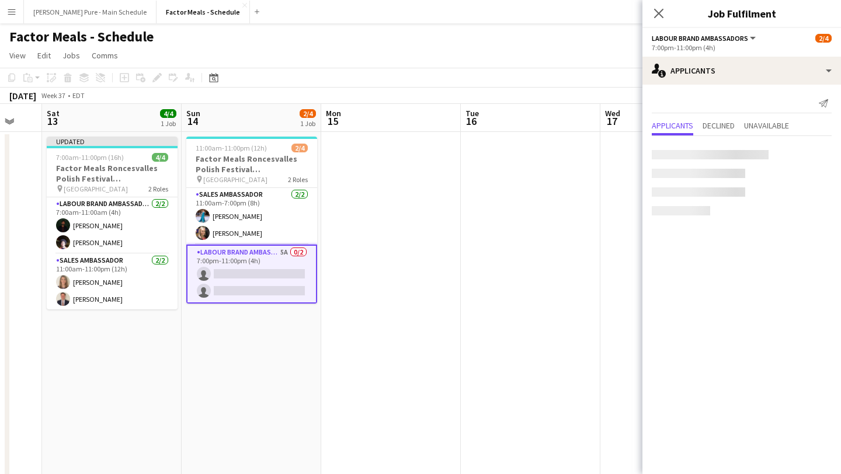
scroll to position [0, 377]
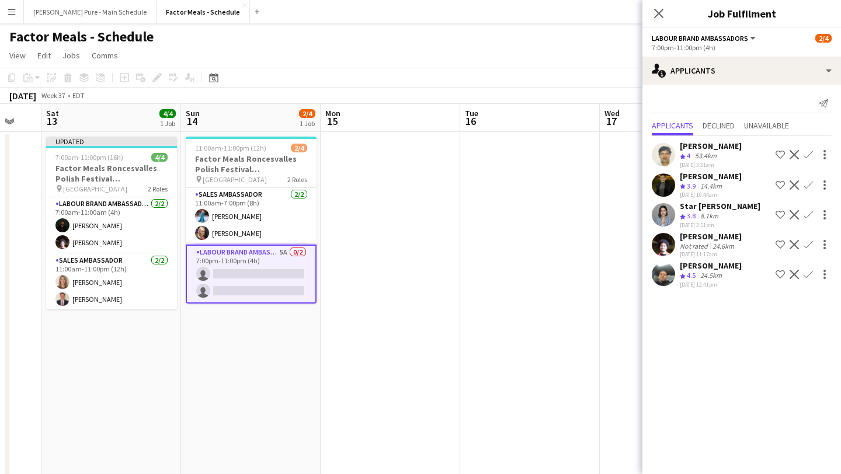
click at [809, 246] on app-icon "Confirm" at bounding box center [808, 244] width 9 height 9
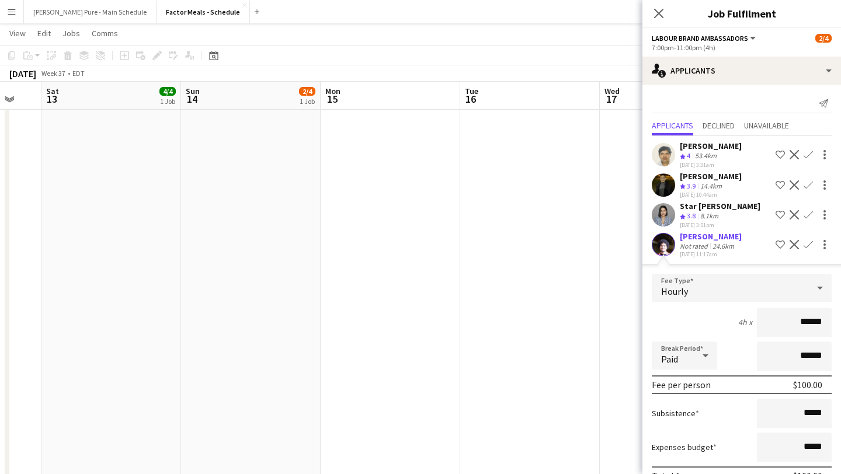
scroll to position [89, 0]
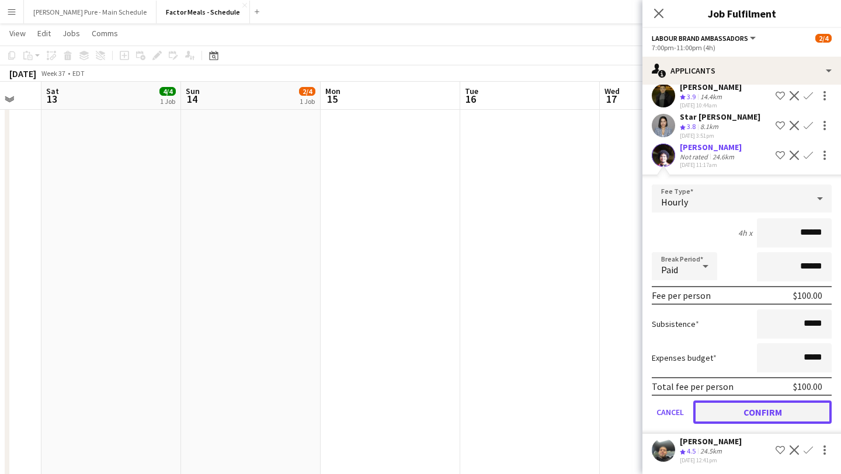
click at [772, 413] on button "Confirm" at bounding box center [763, 412] width 138 height 23
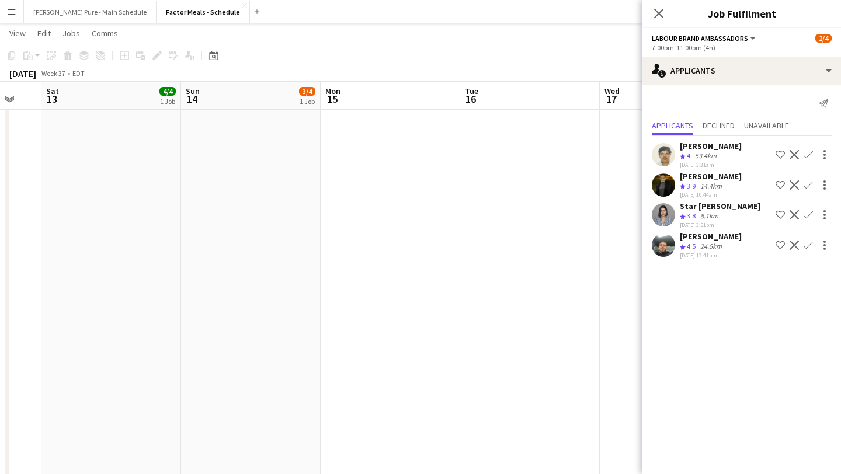
scroll to position [0, 0]
click at [813, 185] on app-icon "Confirm" at bounding box center [808, 185] width 9 height 9
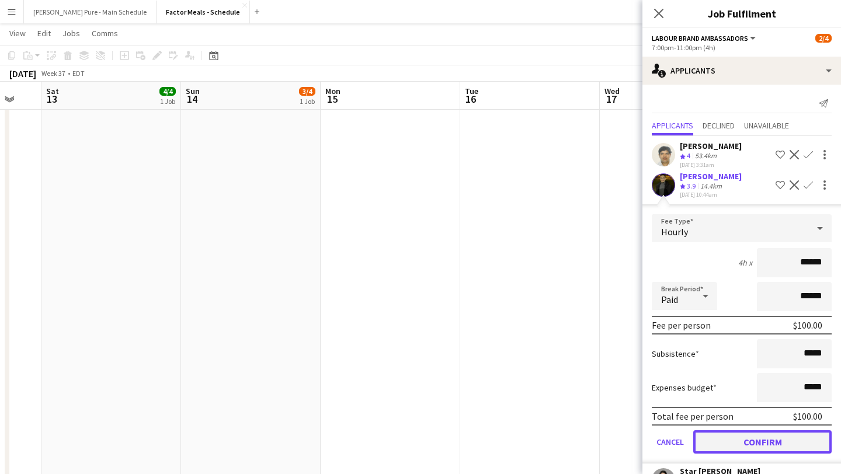
click at [765, 442] on button "Confirm" at bounding box center [763, 442] width 138 height 23
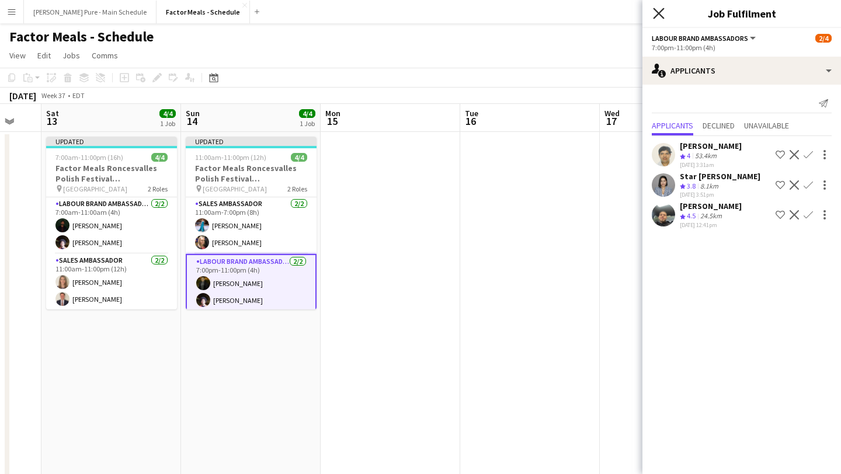
click at [654, 12] on icon "Close pop-in" at bounding box center [658, 13] width 11 height 11
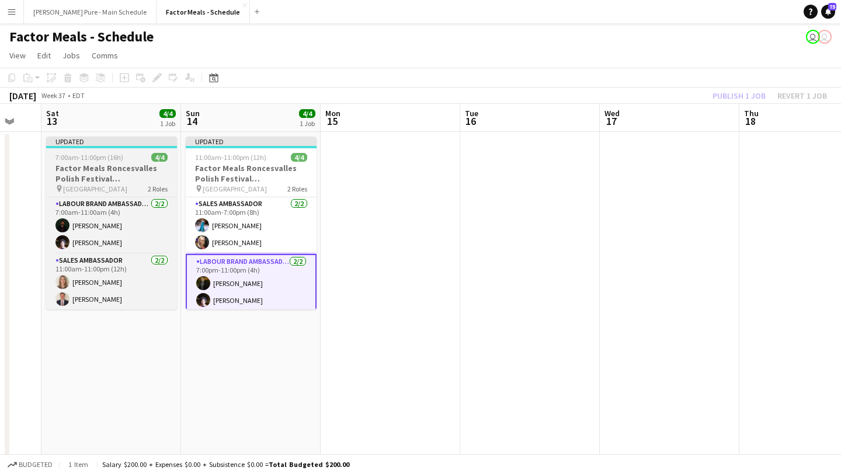
scroll to position [0, 378]
click at [120, 146] on div at bounding box center [111, 147] width 131 height 2
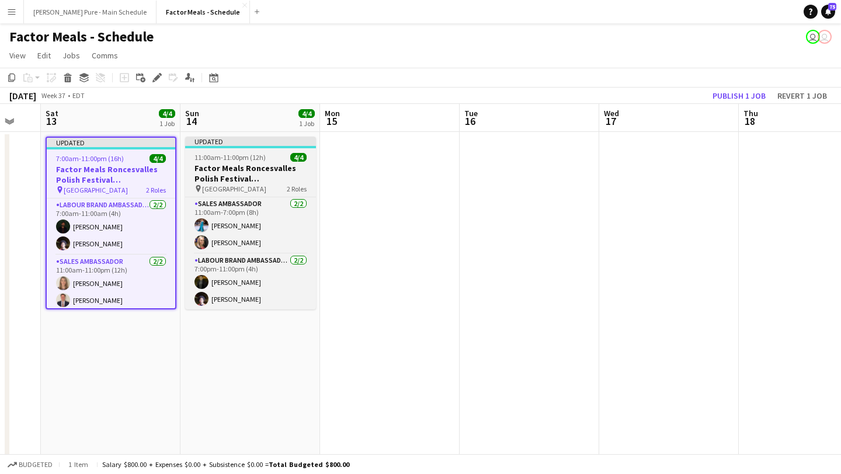
click at [255, 144] on div "Updated" at bounding box center [250, 141] width 131 height 9
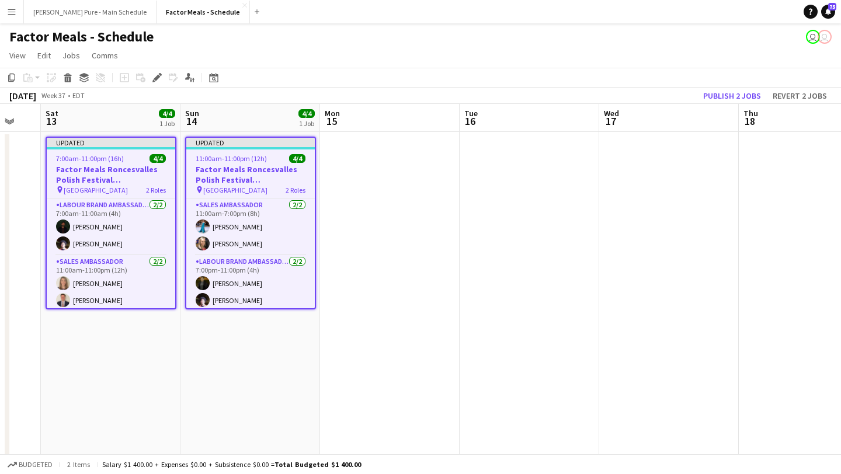
click at [736, 105] on app-board-header-date "Wed 17" at bounding box center [670, 118] width 140 height 28
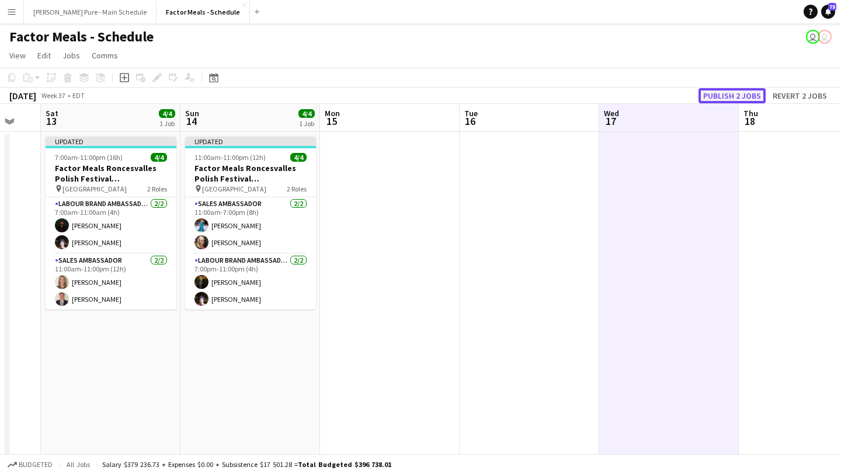
click at [742, 96] on button "Publish 2 jobs" at bounding box center [732, 95] width 67 height 15
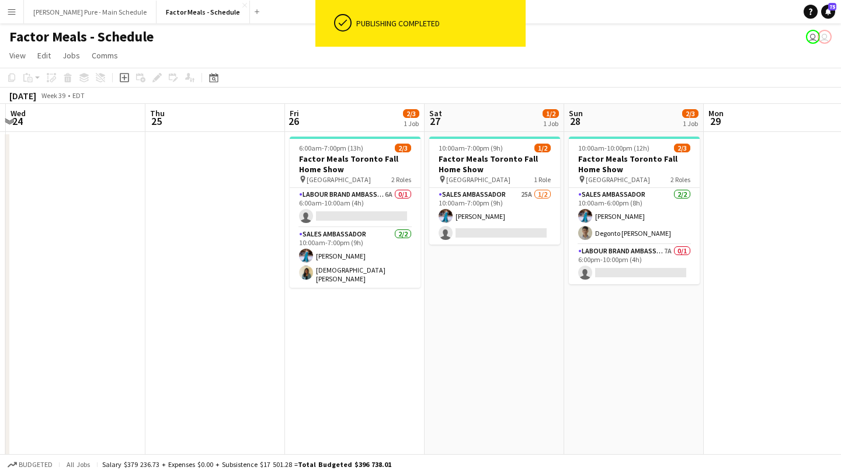
scroll to position [0, 364]
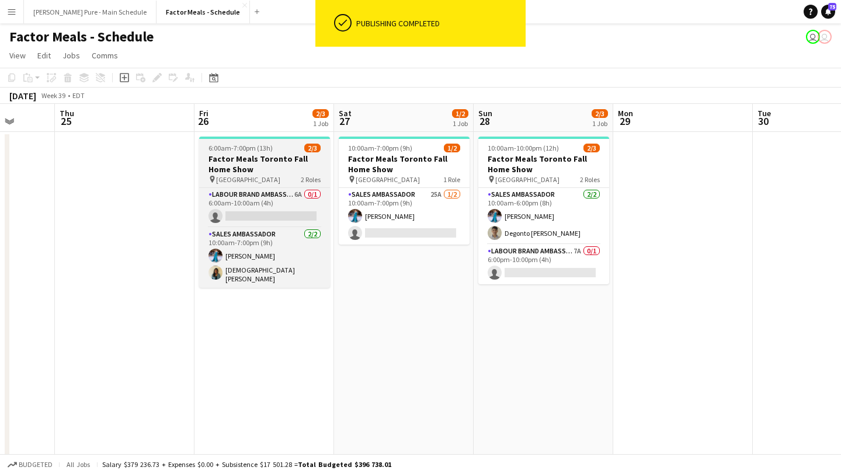
click at [240, 154] on h3 "Factor Meals Toronto Fall Home Show" at bounding box center [264, 164] width 131 height 21
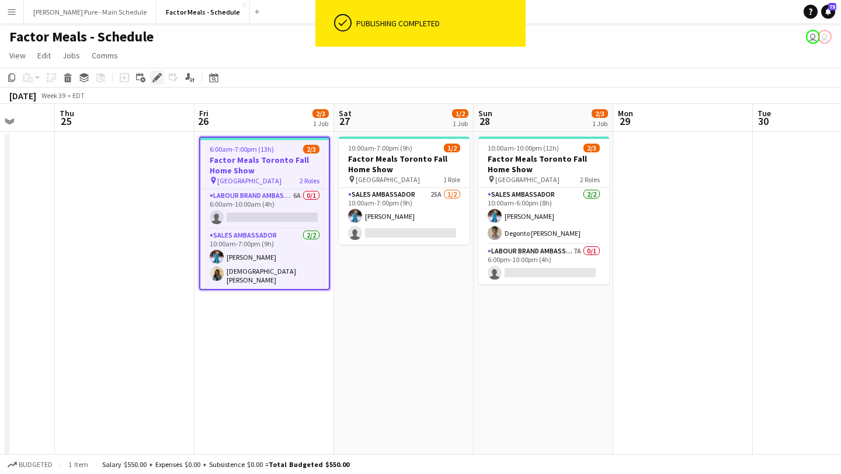
click at [156, 75] on icon "Edit" at bounding box center [157, 77] width 9 height 9
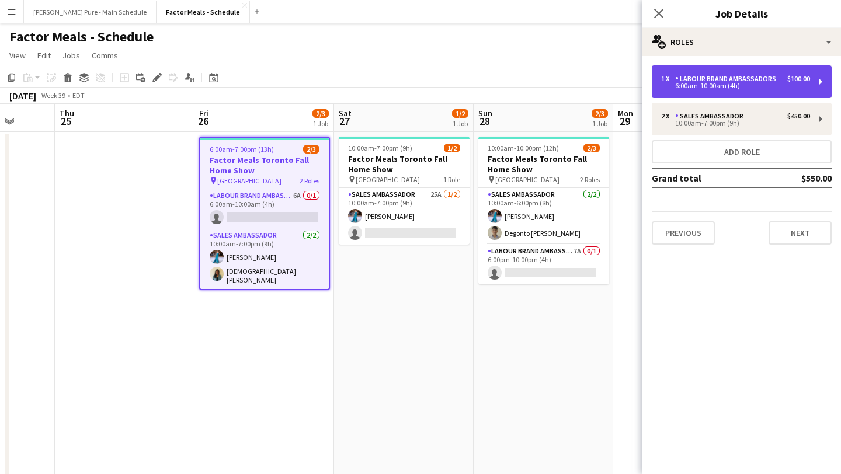
click at [745, 88] on div "6:00am-10:00am (4h)" at bounding box center [735, 86] width 149 height 6
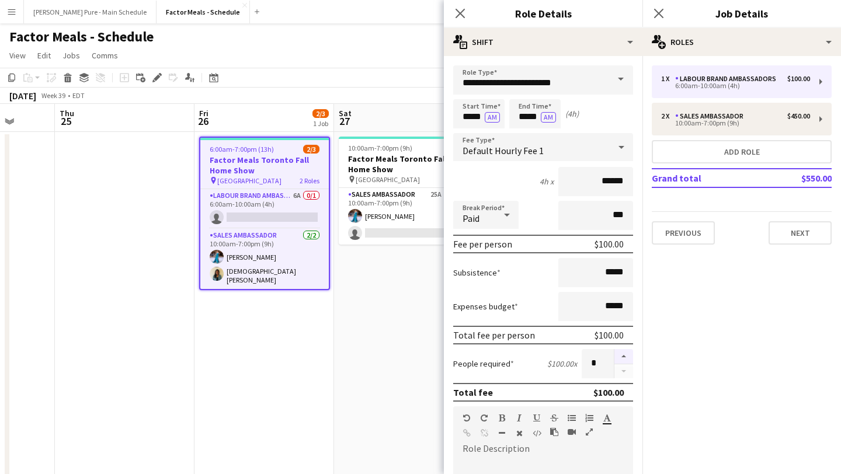
click at [626, 357] on button "button" at bounding box center [624, 356] width 19 height 15
type input "*"
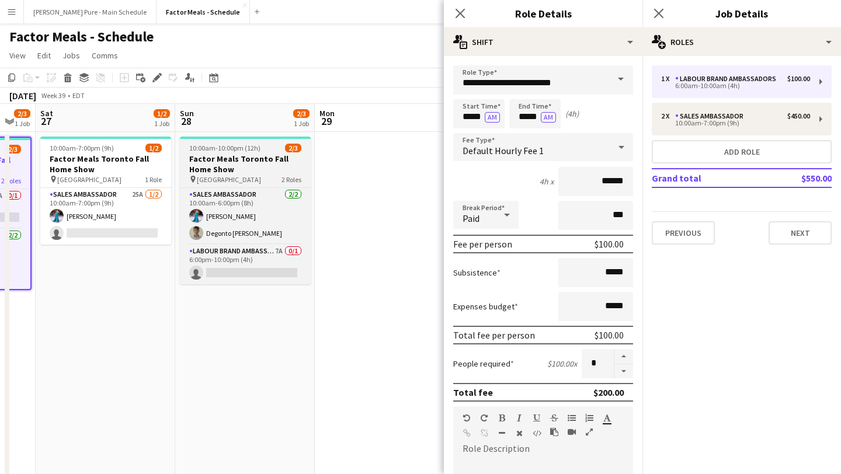
click at [255, 155] on h3 "Factor Meals Toronto Fall Home Show" at bounding box center [245, 164] width 131 height 21
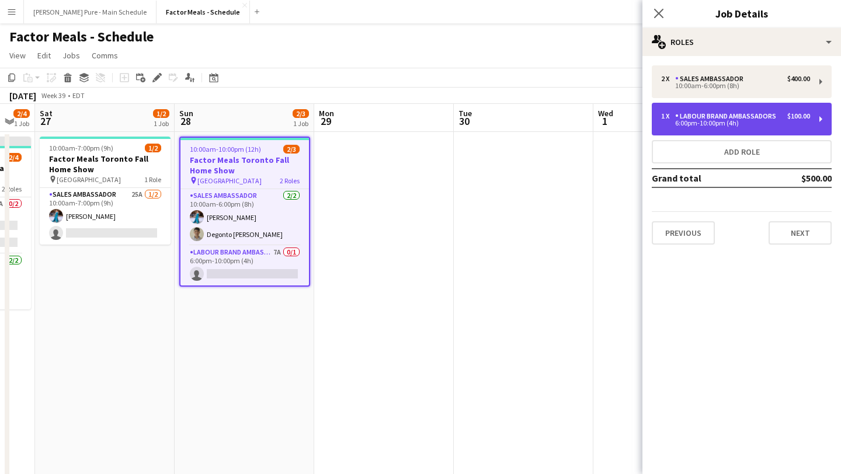
click at [742, 122] on div "6:00pm-10:00pm (4h)" at bounding box center [735, 123] width 149 height 6
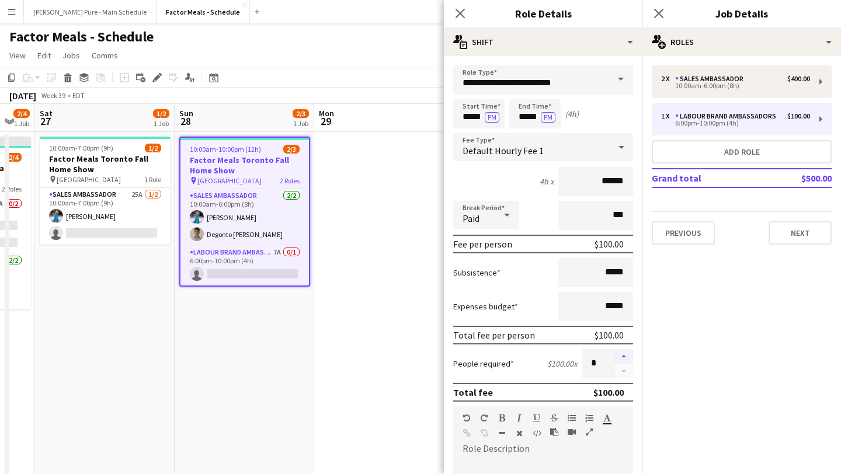
click at [624, 358] on button "button" at bounding box center [624, 356] width 19 height 15
type input "*"
click at [672, 15] on div "Close pop-in" at bounding box center [659, 13] width 33 height 27
click at [656, 14] on icon "Close pop-in" at bounding box center [658, 13] width 11 height 11
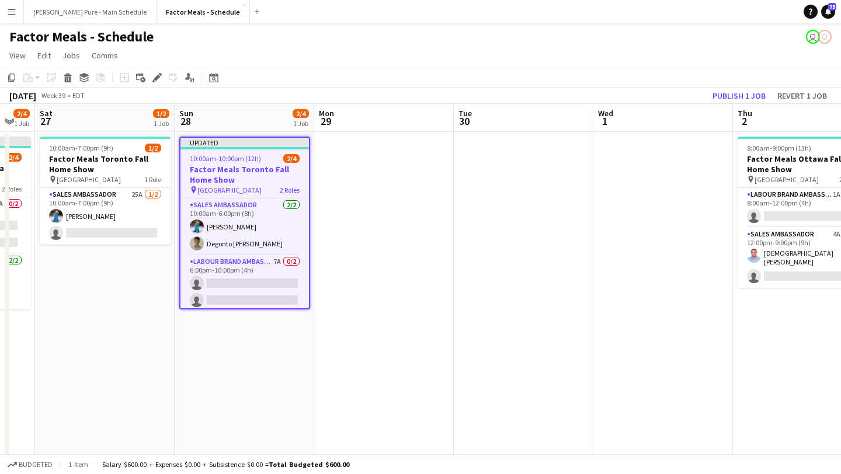
click at [446, 117] on app-board-header-date "Mon 29" at bounding box center [384, 118] width 140 height 28
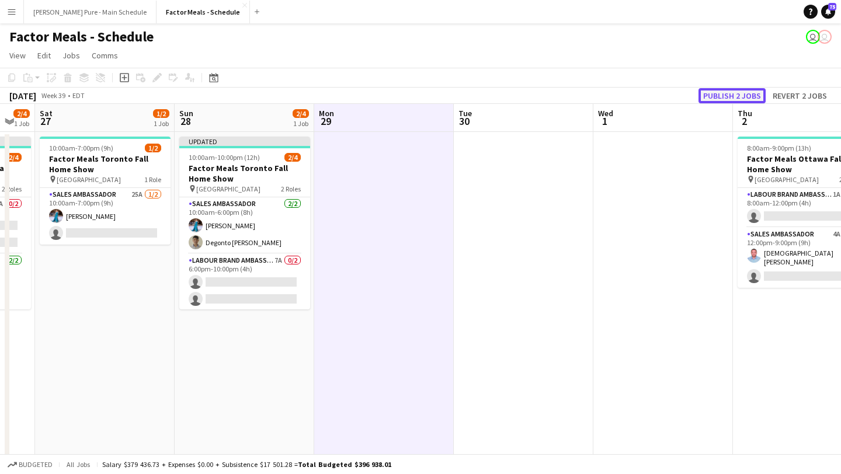
click at [723, 97] on button "Publish 2 jobs" at bounding box center [732, 95] width 67 height 15
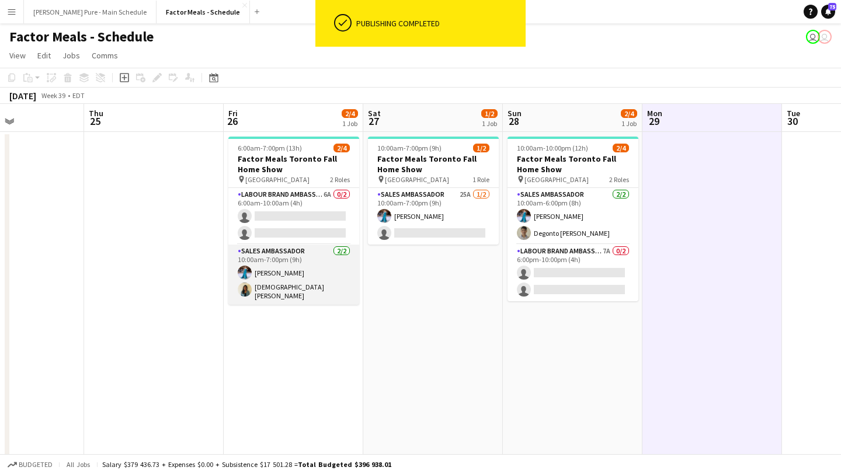
scroll to position [0, 518]
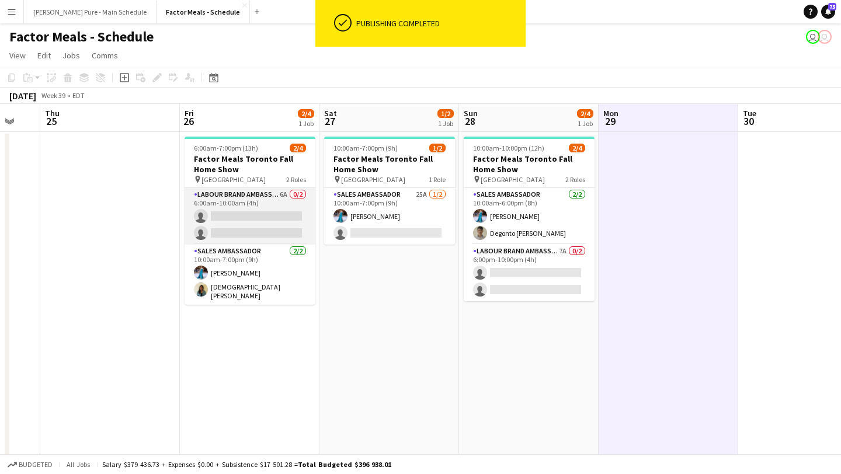
click at [261, 211] on app-card-role "Labour Brand Ambassadors 6A 0/2 6:00am-10:00am (4h) single-neutral-actions sing…" at bounding box center [250, 216] width 131 height 57
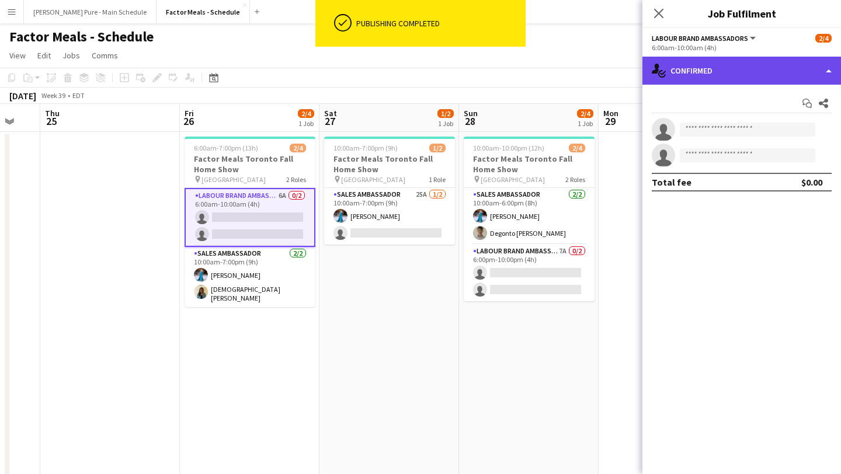
click at [790, 65] on div "single-neutral-actions-check-2 Confirmed" at bounding box center [742, 71] width 199 height 28
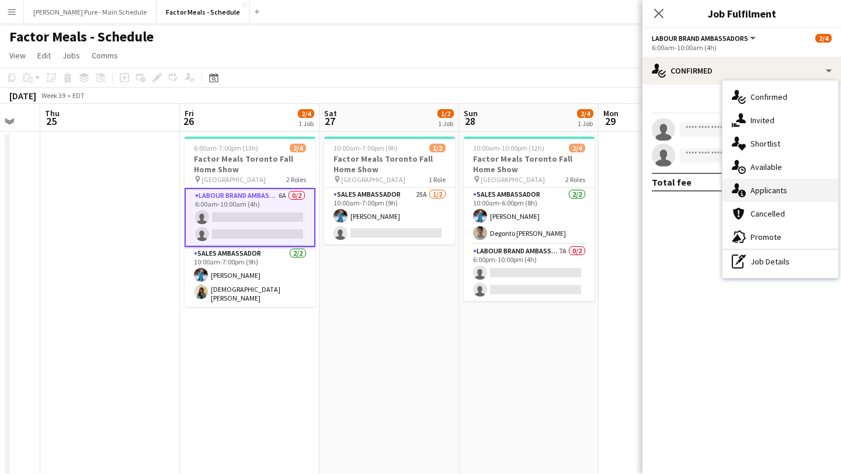
click at [794, 187] on div "single-neutral-actions-information Applicants" at bounding box center [781, 190] width 116 height 23
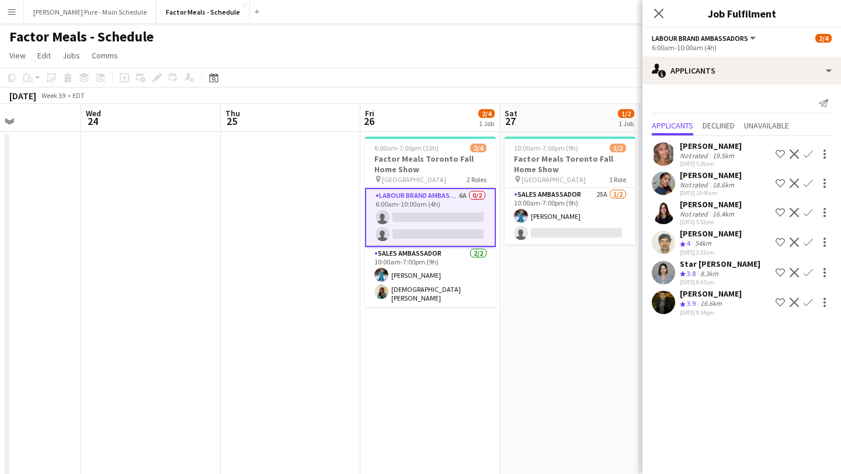
scroll to position [0, 339]
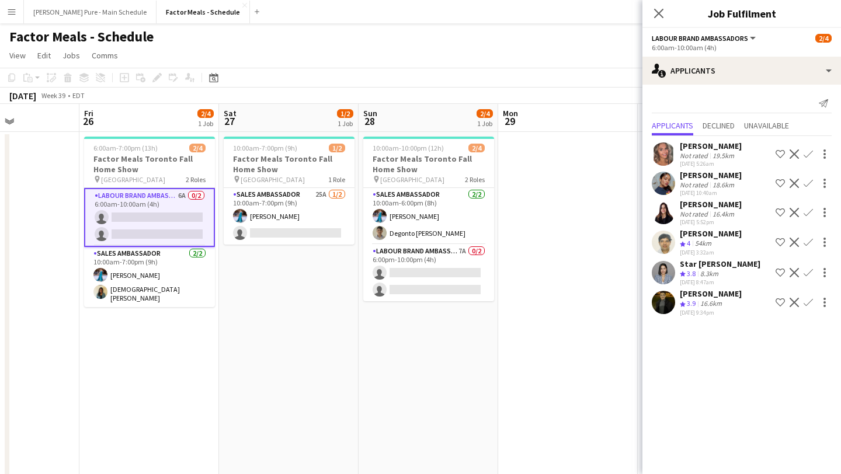
click at [808, 301] on app-icon "Confirm" at bounding box center [808, 302] width 9 height 9
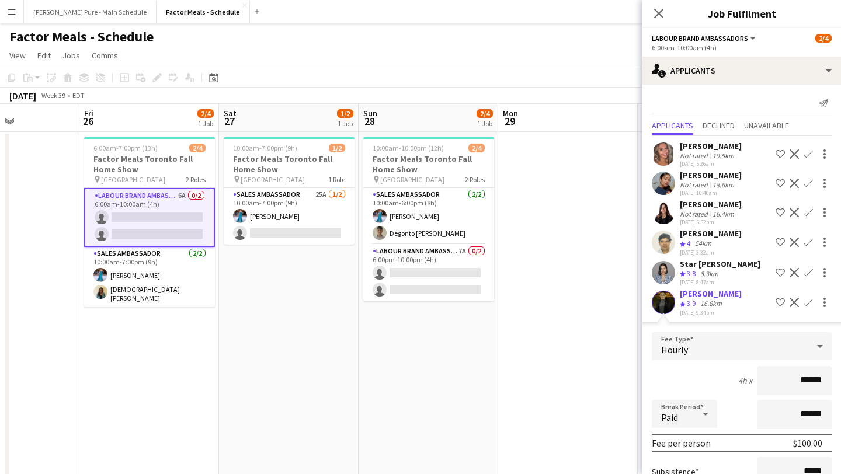
scroll to position [118, 0]
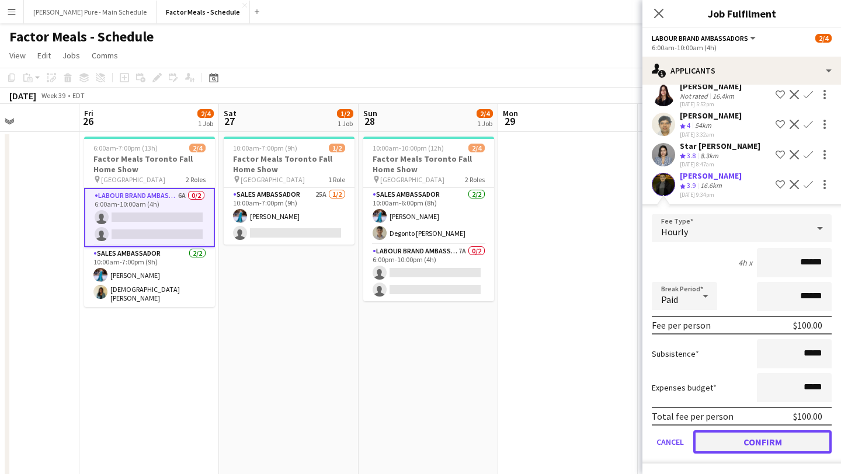
click at [758, 439] on button "Confirm" at bounding box center [763, 442] width 138 height 23
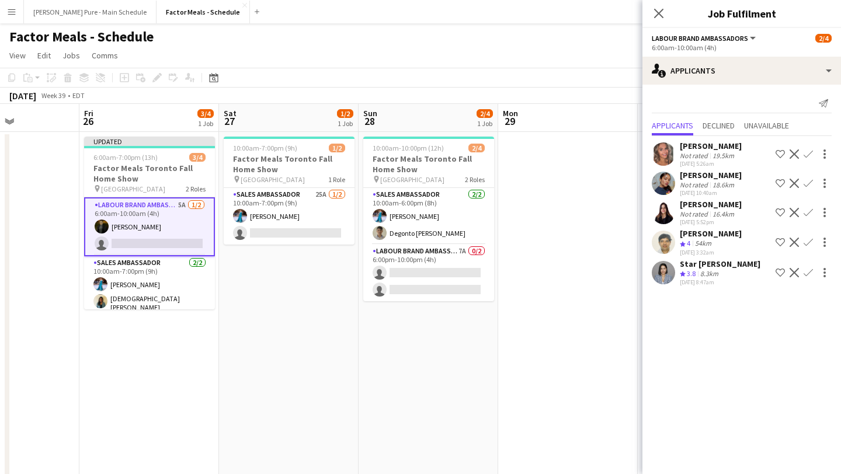
scroll to position [0, 0]
click at [667, 241] on app-user-avatar at bounding box center [663, 242] width 23 height 23
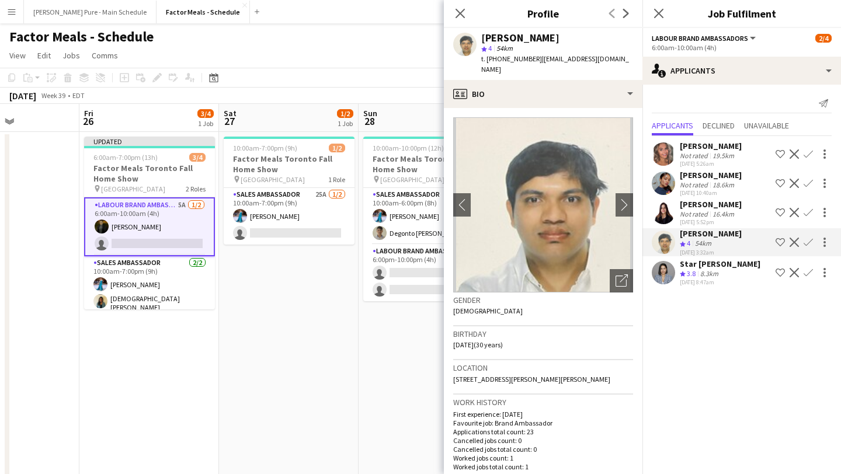
click at [810, 242] on app-icon "Confirm" at bounding box center [808, 242] width 9 height 9
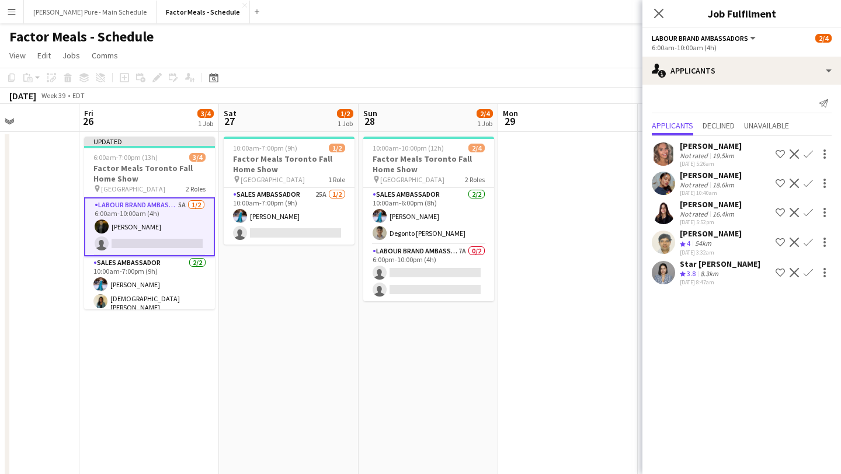
click at [810, 240] on app-icon "Confirm" at bounding box center [808, 242] width 9 height 9
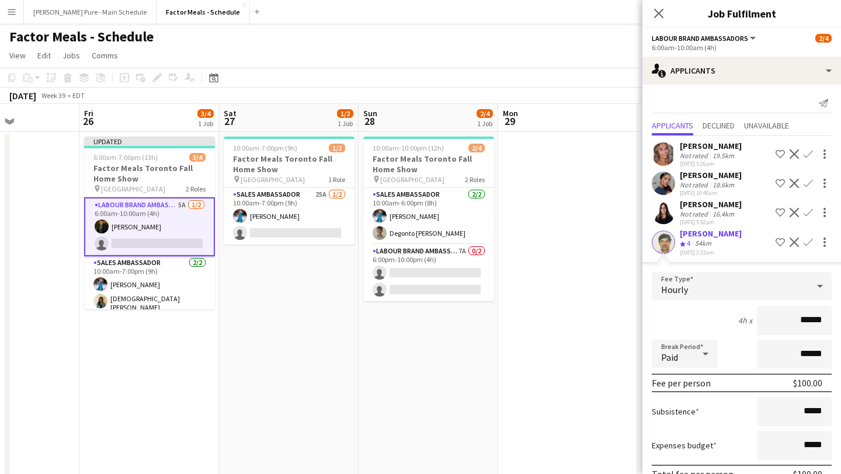
scroll to position [88, 0]
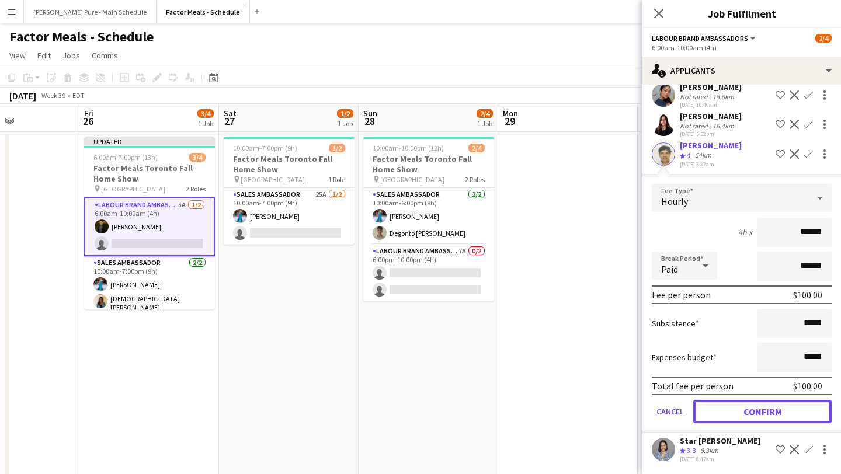
click at [767, 409] on button "Confirm" at bounding box center [763, 411] width 138 height 23
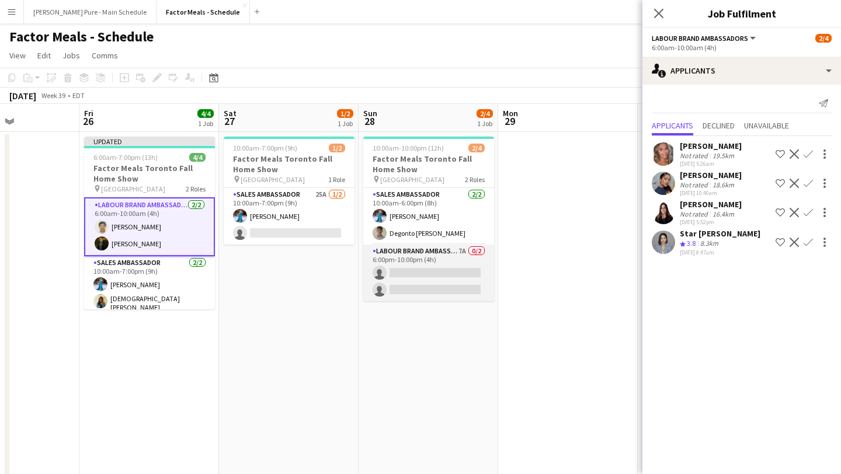
click at [459, 273] on app-card-role "Labour Brand Ambassadors 7A 0/2 6:00pm-10:00pm (4h) single-neutral-actions sing…" at bounding box center [428, 273] width 131 height 57
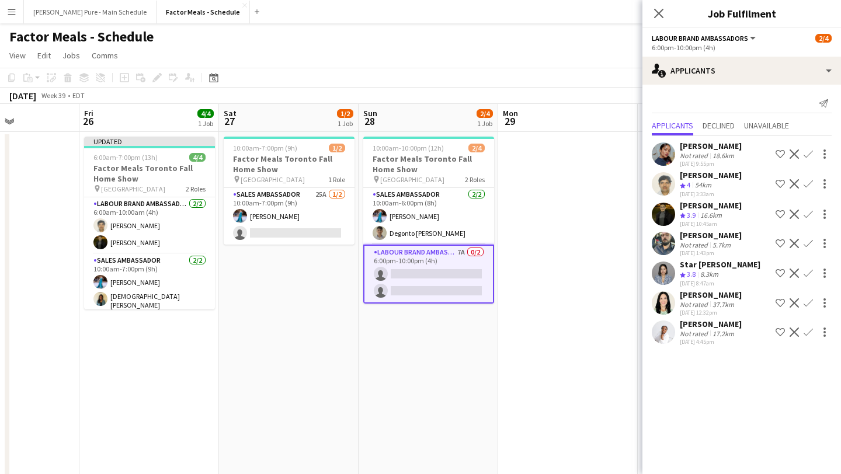
click at [808, 214] on app-icon "Confirm" at bounding box center [808, 214] width 9 height 9
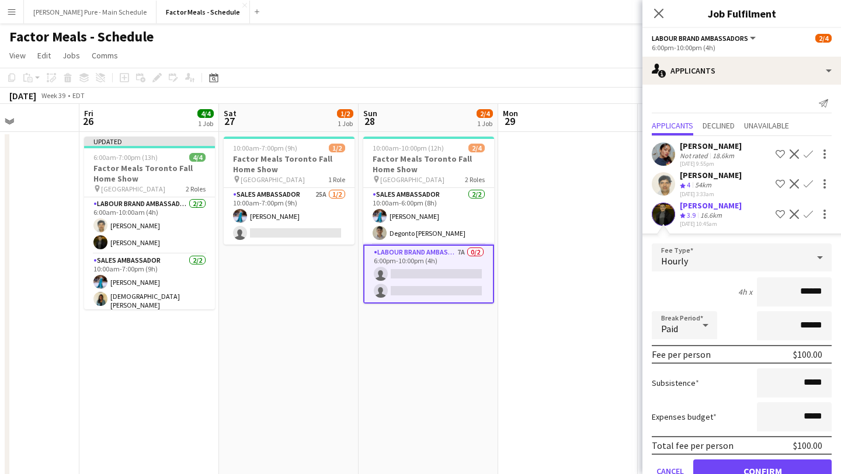
scroll to position [147, 0]
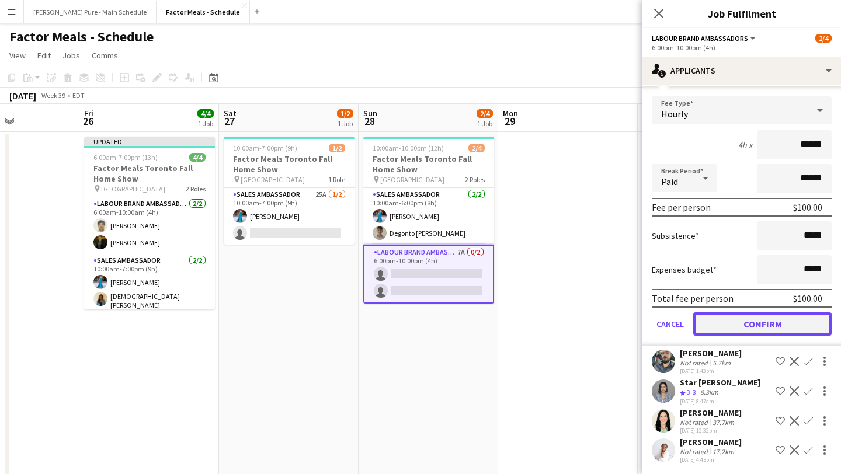
click at [769, 320] on button "Confirm" at bounding box center [763, 324] width 138 height 23
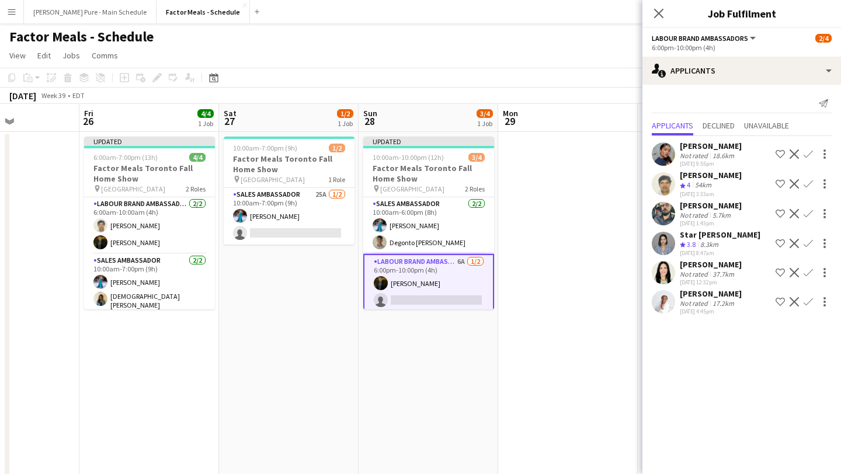
click at [812, 186] on app-icon "Confirm" at bounding box center [808, 183] width 9 height 9
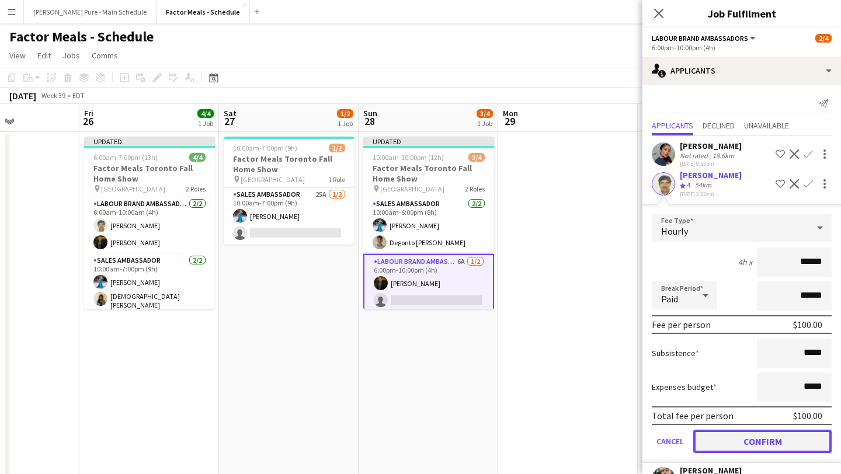
click at [756, 446] on button "Confirm" at bounding box center [763, 441] width 138 height 23
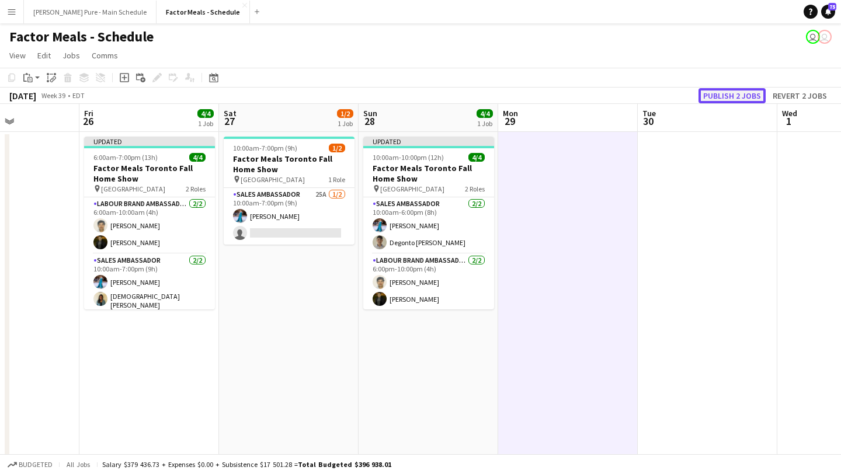
click at [746, 95] on button "Publish 2 jobs" at bounding box center [732, 95] width 67 height 15
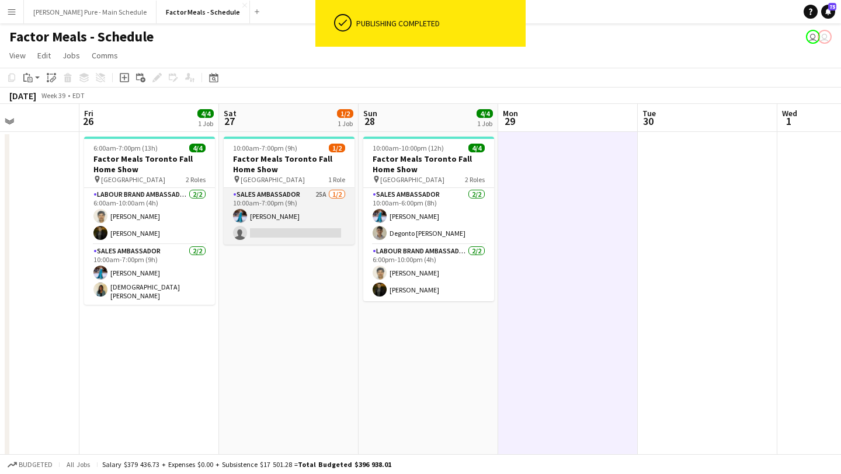
click at [301, 230] on app-card-role "Sales Ambassador 25A [DATE] 10:00am-7:00pm (9h) [PERSON_NAME] single-neutral-ac…" at bounding box center [289, 216] width 131 height 57
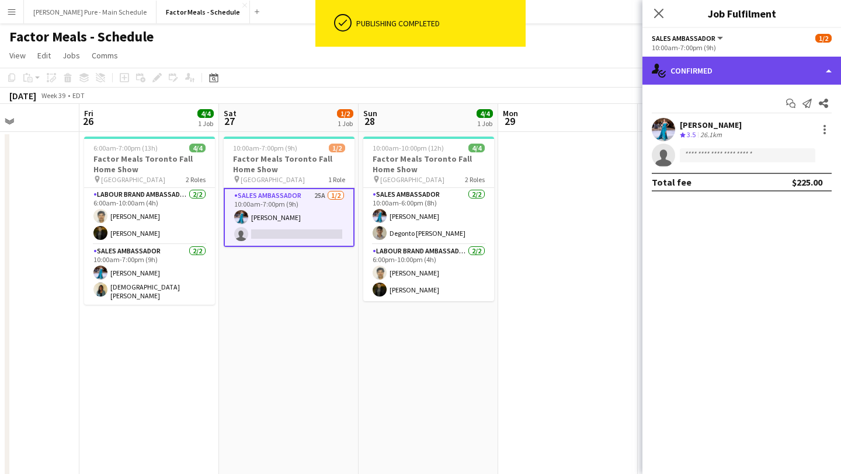
click at [786, 76] on div "single-neutral-actions-check-2 Confirmed" at bounding box center [742, 71] width 199 height 28
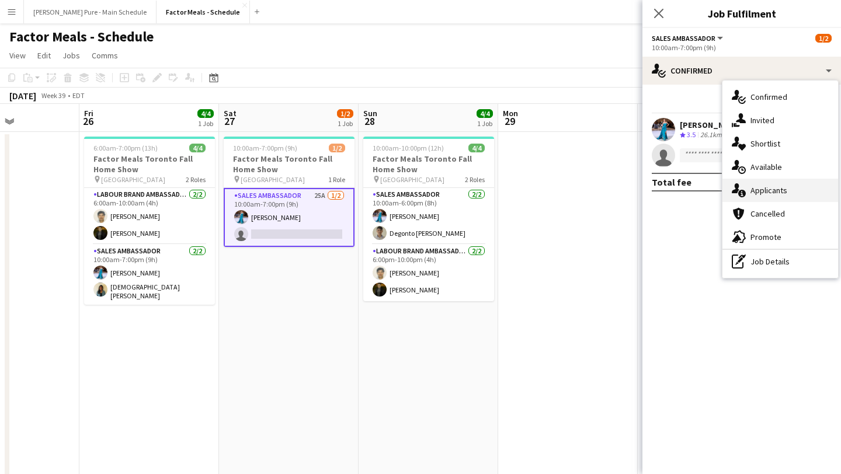
click at [791, 190] on div "single-neutral-actions-information Applicants" at bounding box center [781, 190] width 116 height 23
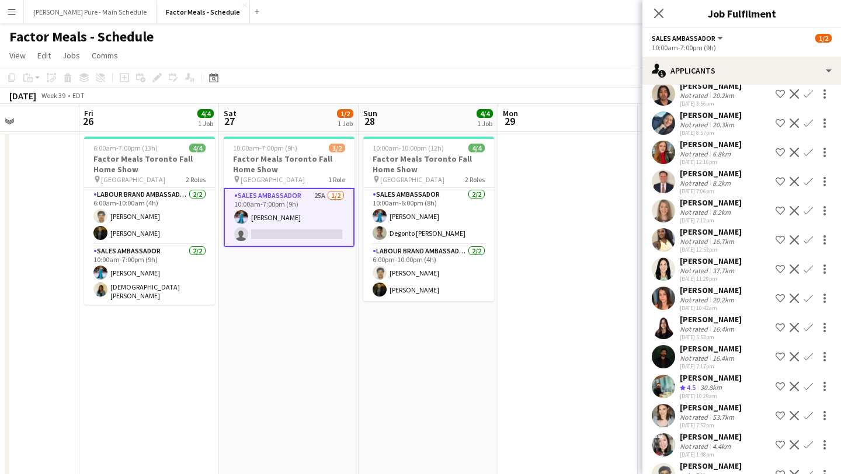
scroll to position [266, 0]
click at [812, 303] on app-icon "Confirm" at bounding box center [808, 298] width 9 height 9
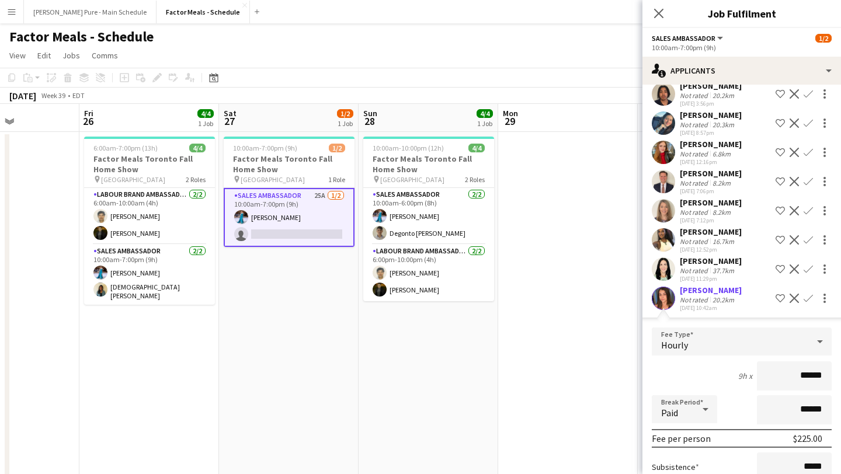
scroll to position [656, 0]
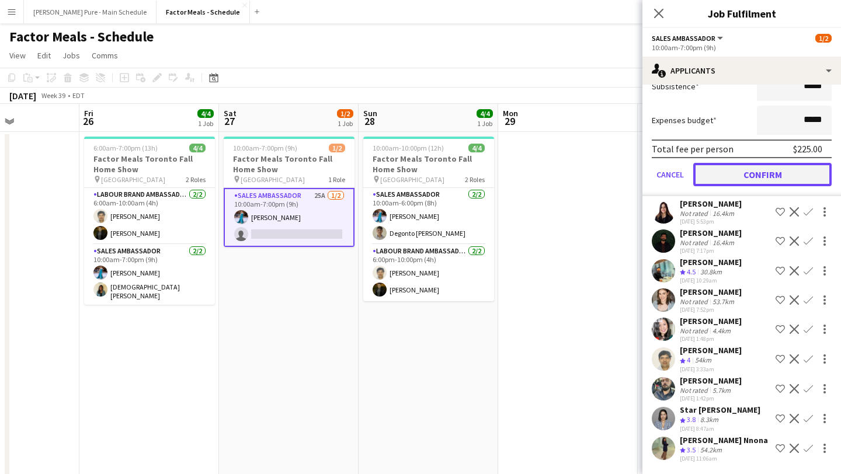
click at [768, 183] on button "Confirm" at bounding box center [763, 174] width 138 height 23
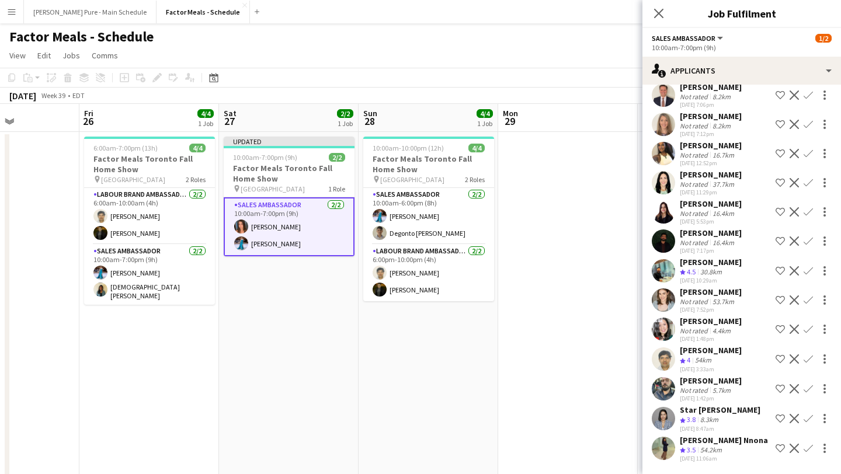
scroll to position [361, 0]
click at [653, 16] on icon "Close pop-in" at bounding box center [658, 13] width 11 height 11
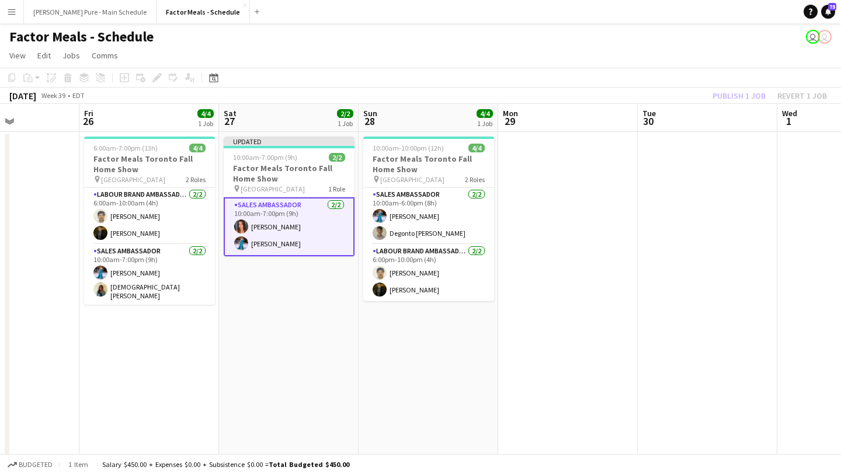
click at [310, 237] on app-card-role "Sales Ambassador [DATE] 10:00am-7:00pm (9h) [PERSON_NAME] [PERSON_NAME]" at bounding box center [289, 227] width 131 height 59
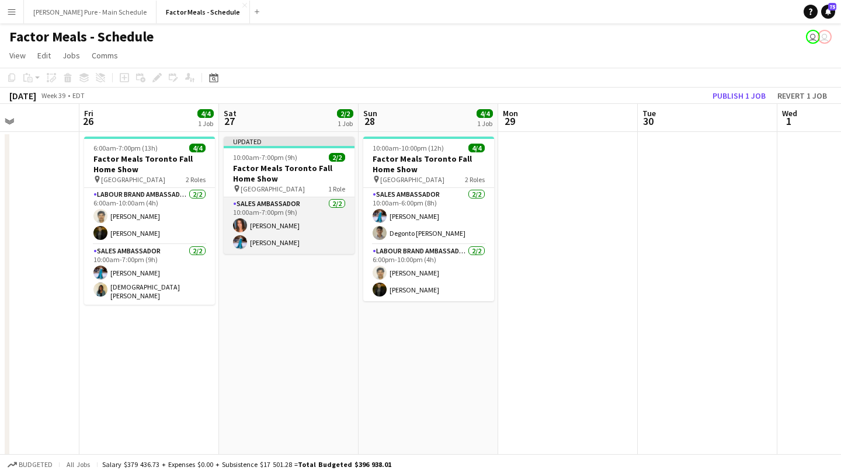
click at [310, 235] on app-card-role "Sales Ambassador [DATE] 10:00am-7:00pm (9h) [PERSON_NAME] [PERSON_NAME]" at bounding box center [289, 226] width 131 height 57
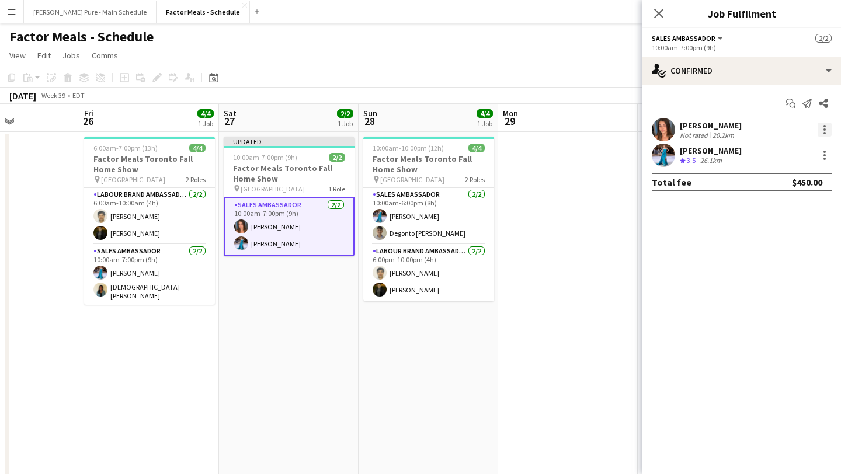
click at [827, 135] on div at bounding box center [825, 130] width 14 height 14
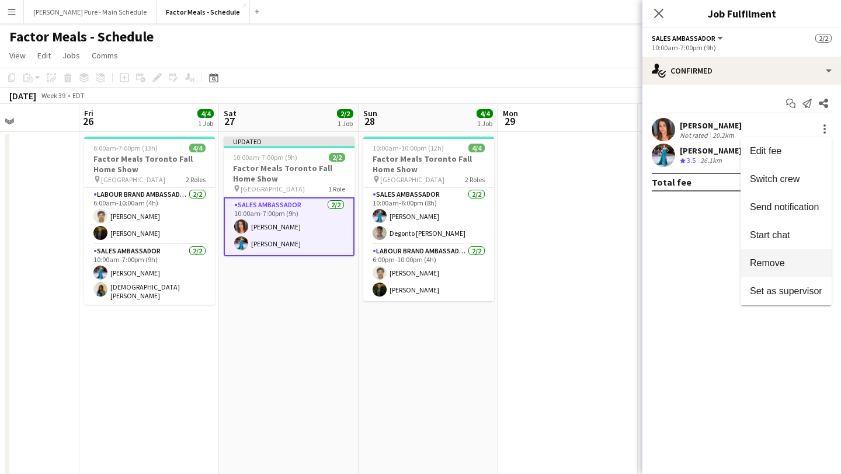
click at [806, 258] on span "Remove" at bounding box center [786, 263] width 72 height 11
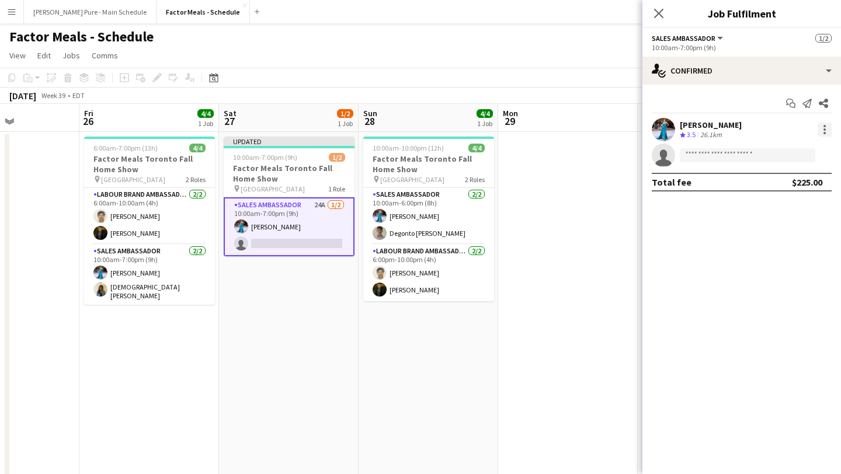
click at [824, 124] on div at bounding box center [825, 130] width 14 height 14
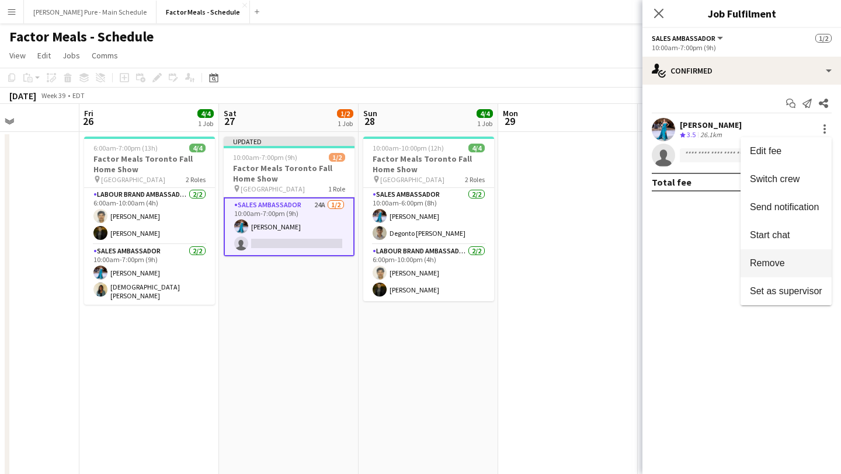
click at [802, 266] on span "Remove" at bounding box center [786, 263] width 72 height 11
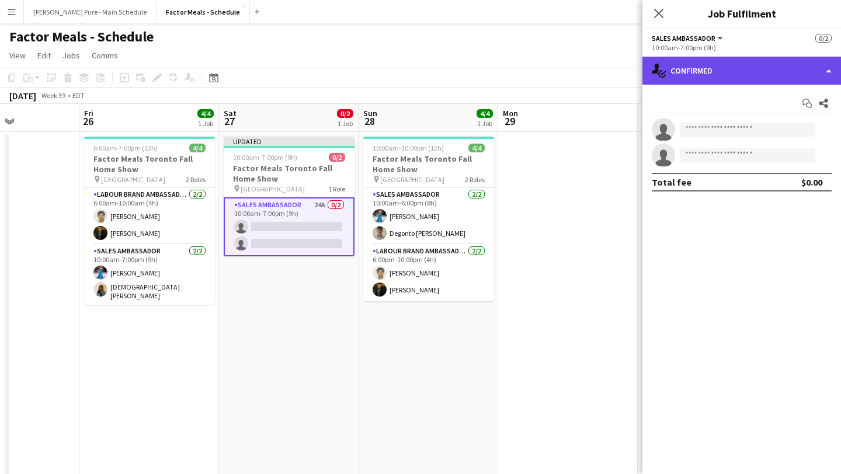
click at [791, 67] on div "single-neutral-actions-check-2 Confirmed" at bounding box center [742, 71] width 199 height 28
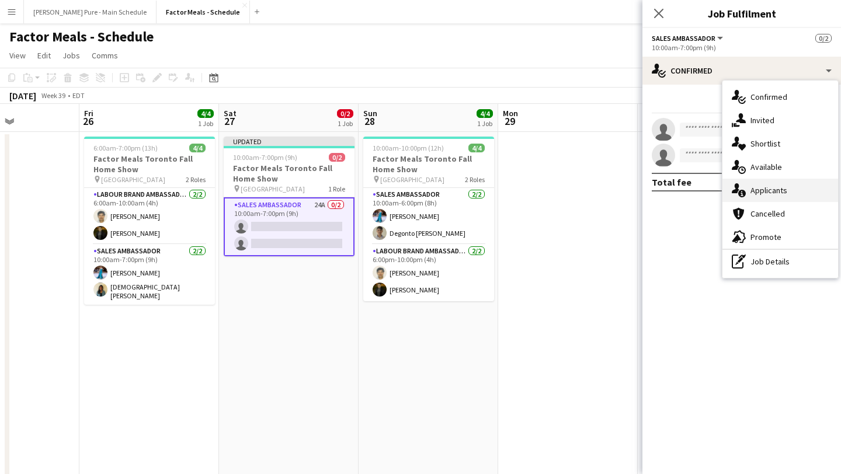
click at [781, 189] on div "single-neutral-actions-information Applicants" at bounding box center [781, 190] width 116 height 23
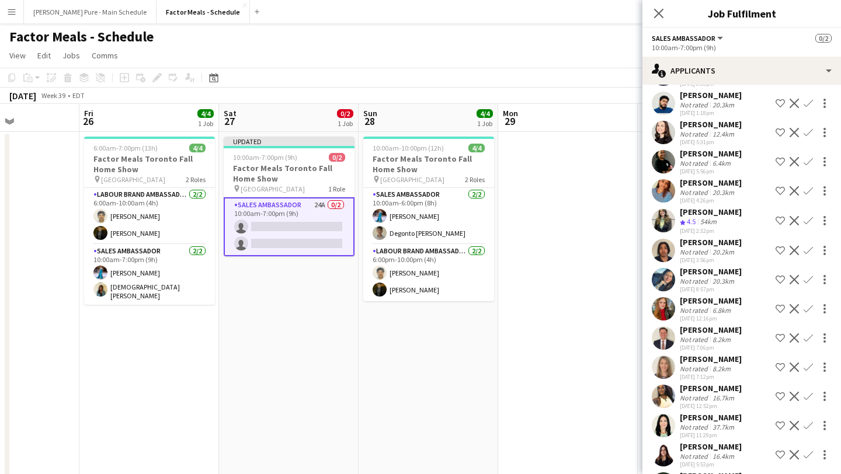
scroll to position [172, 0]
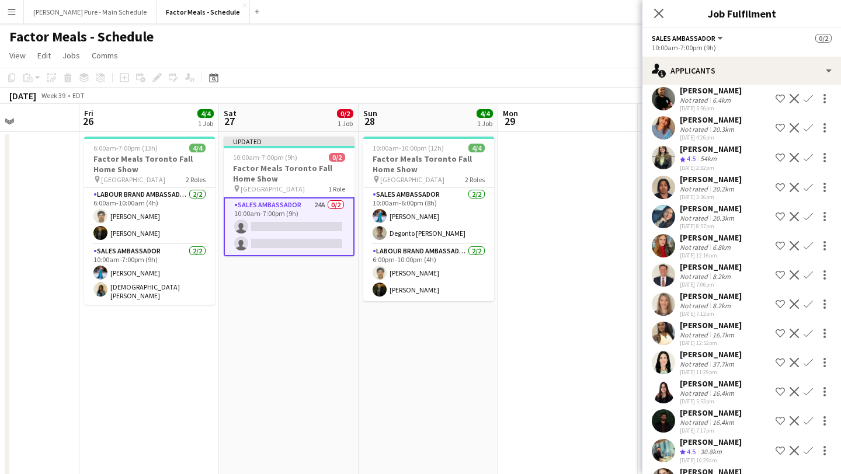
click at [812, 309] on app-icon "Confirm" at bounding box center [808, 304] width 9 height 9
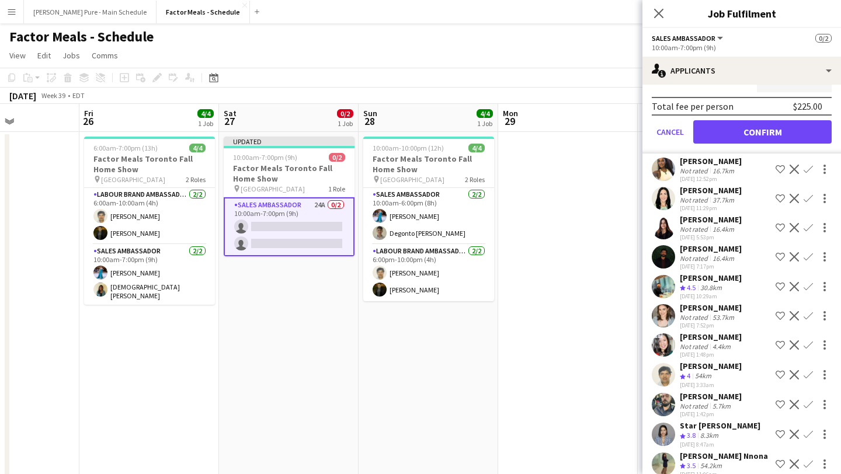
scroll to position [626, 0]
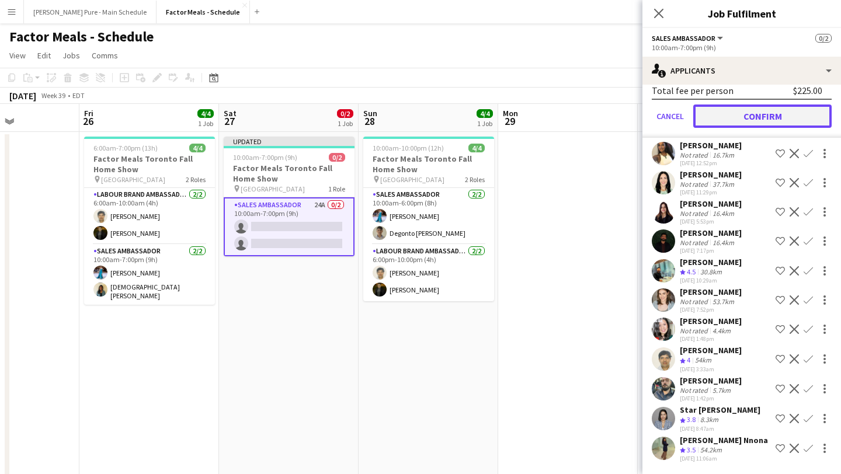
click at [753, 113] on button "Confirm" at bounding box center [763, 116] width 138 height 23
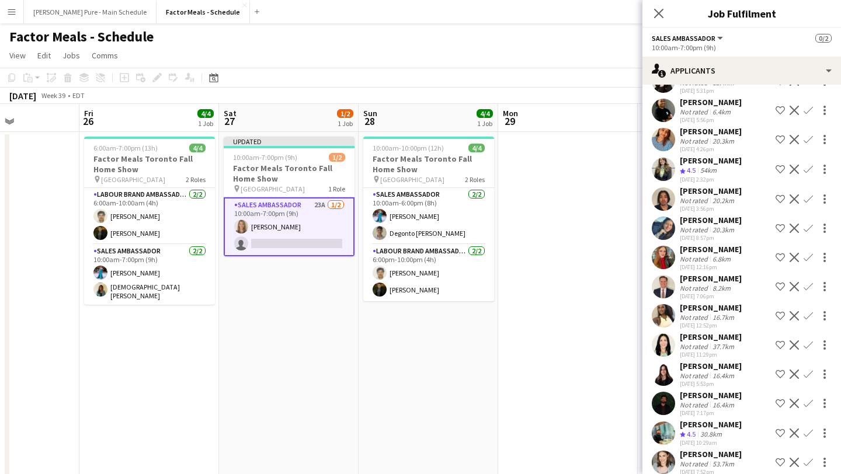
scroll to position [161, 0]
click at [806, 291] on app-icon "Confirm" at bounding box center [808, 286] width 9 height 9
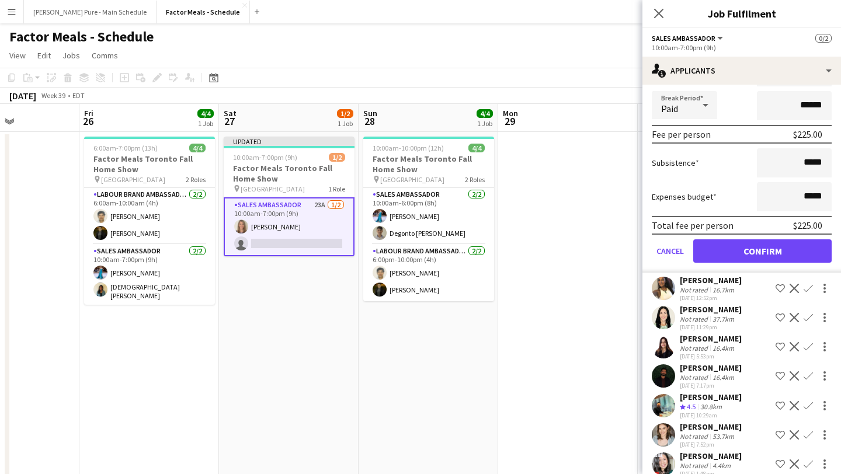
scroll to position [597, 0]
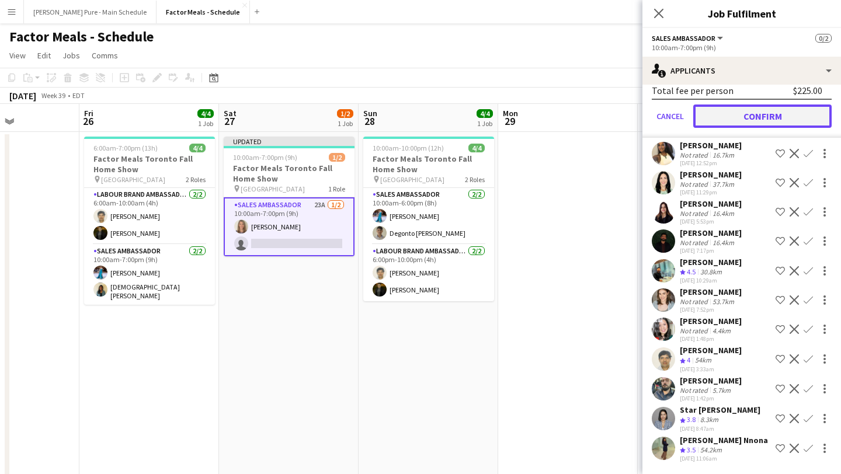
click at [767, 123] on button "Confirm" at bounding box center [763, 116] width 138 height 23
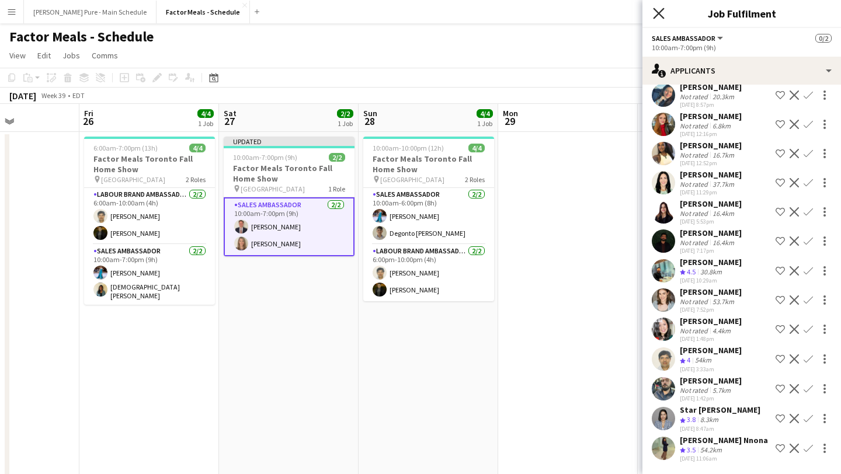
click at [657, 13] on icon "Close pop-in" at bounding box center [658, 13] width 11 height 11
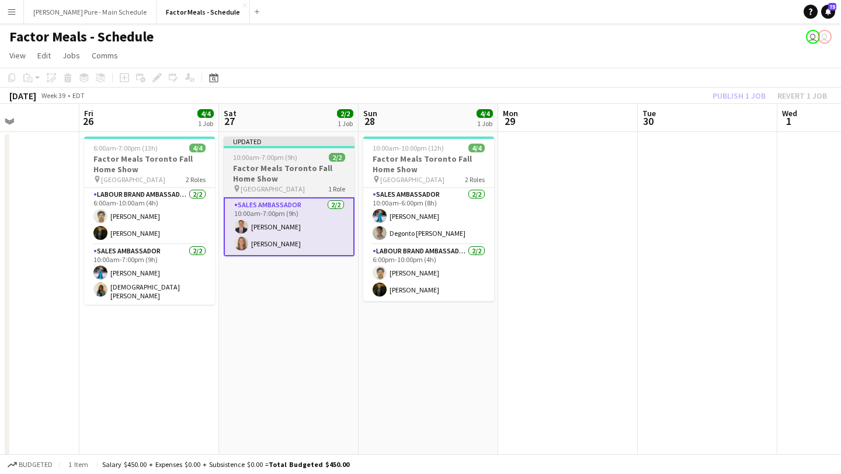
click at [258, 145] on div "Updated" at bounding box center [289, 141] width 131 height 9
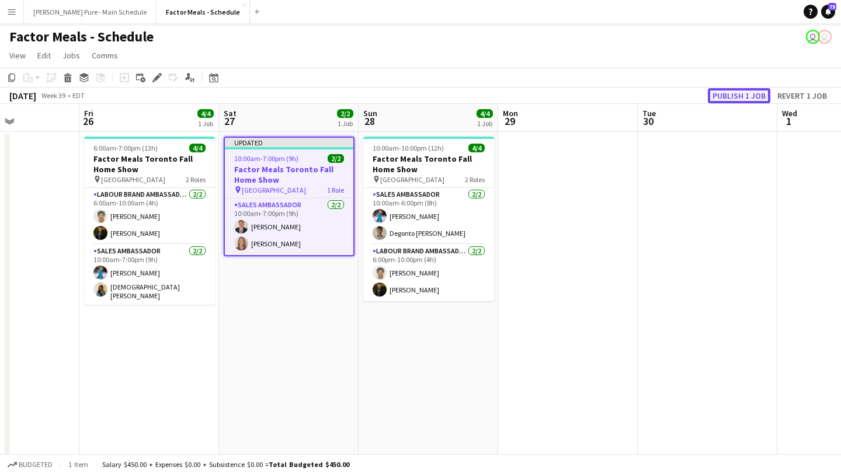
click at [746, 94] on button "Publish 1 job" at bounding box center [739, 95] width 63 height 15
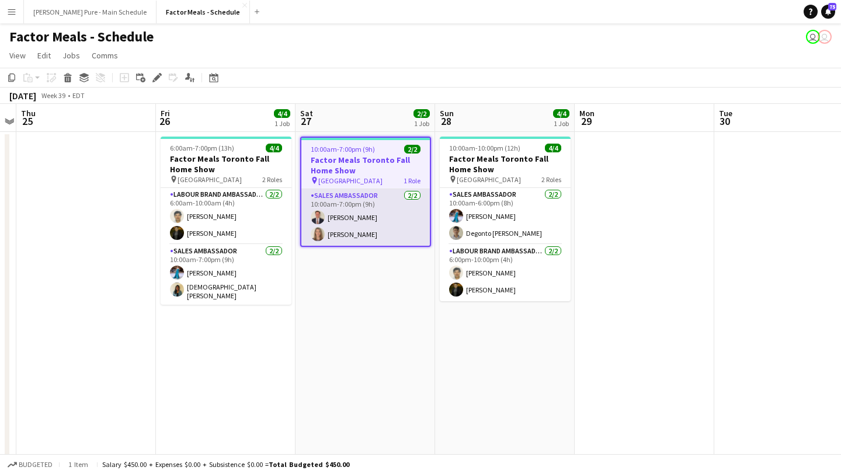
scroll to position [0, 546]
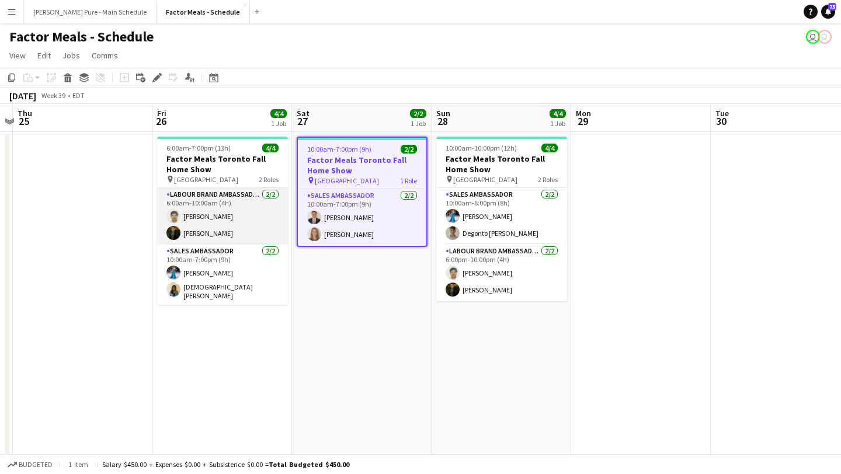
click at [241, 214] on app-card-role "Labour Brand Ambassadors 2/2 6:00am-10:00am (4h) ANANTKUMAR VYAS Pouya Moradjou…" at bounding box center [222, 216] width 131 height 57
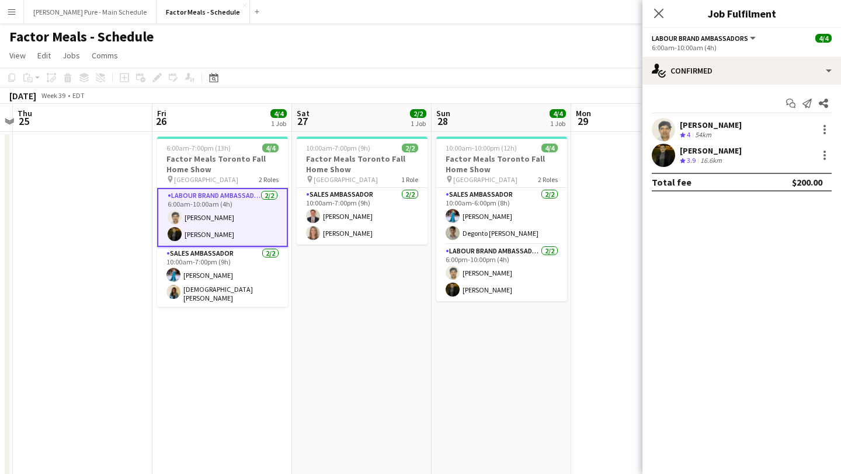
click at [833, 126] on div "ANANTKUMAR VYAS Crew rating 4 54km" at bounding box center [742, 129] width 199 height 23
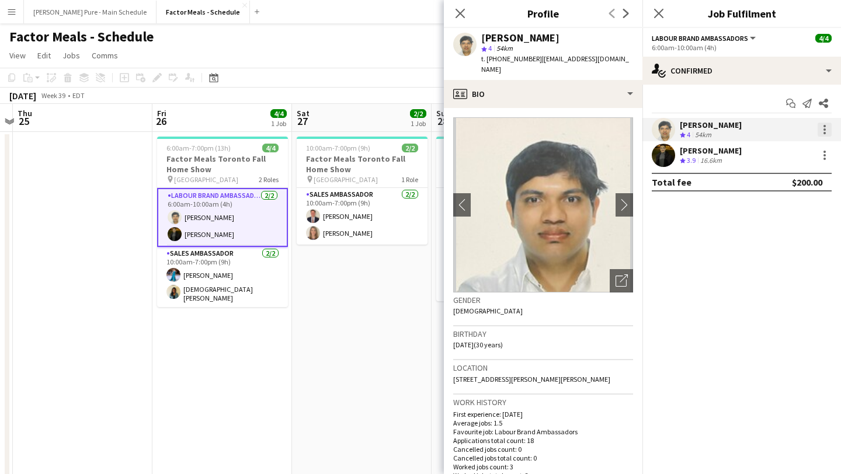
click at [819, 129] on div at bounding box center [825, 130] width 14 height 14
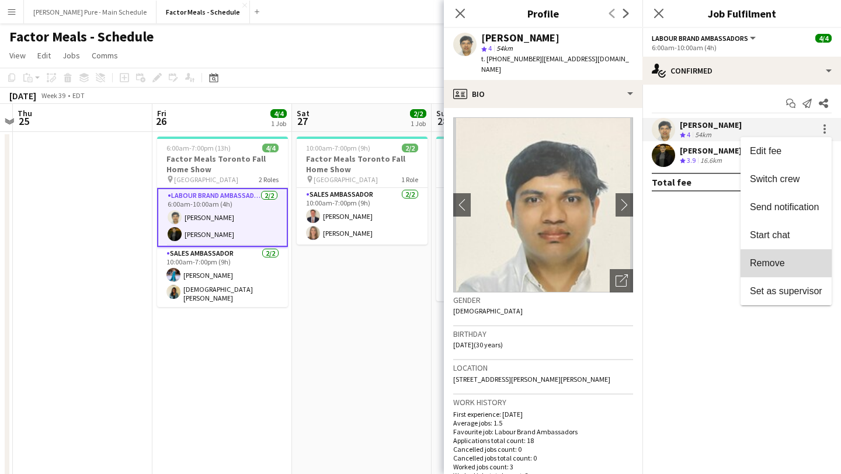
click at [798, 265] on span "Remove" at bounding box center [786, 263] width 72 height 11
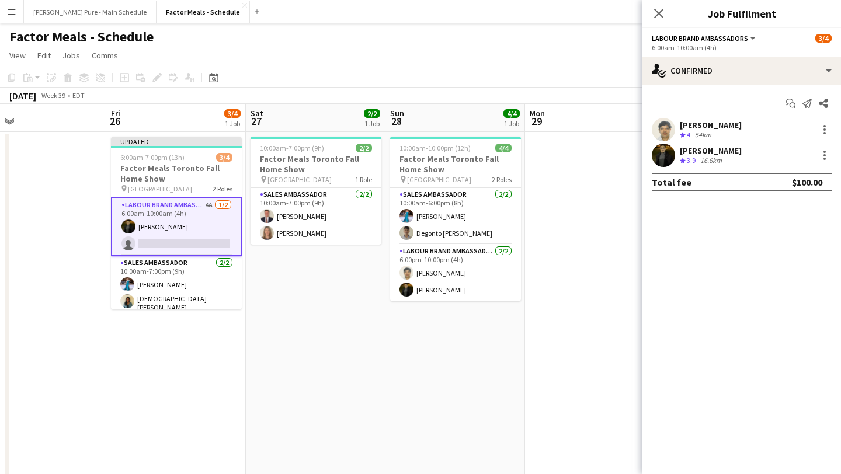
scroll to position [0, 595]
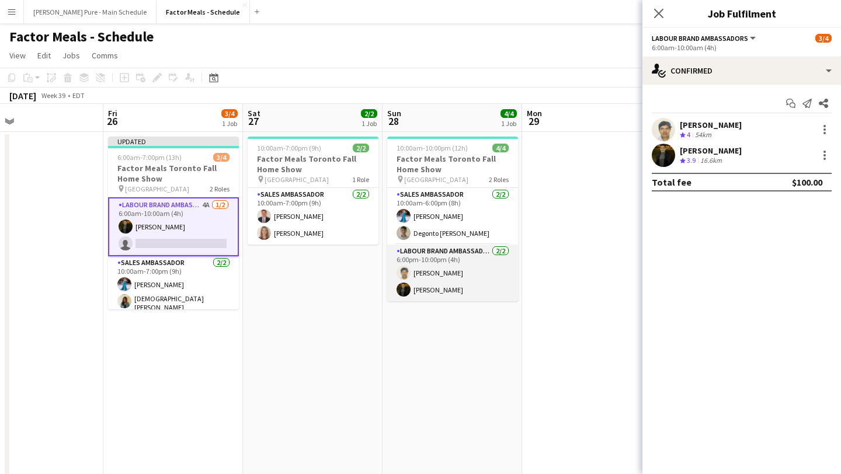
click at [444, 272] on app-card-role "Labour Brand Ambassadors 2/2 6:00pm-10:00pm (4h) ANANTKUMAR VYAS Pouya Moradjou…" at bounding box center [452, 273] width 131 height 57
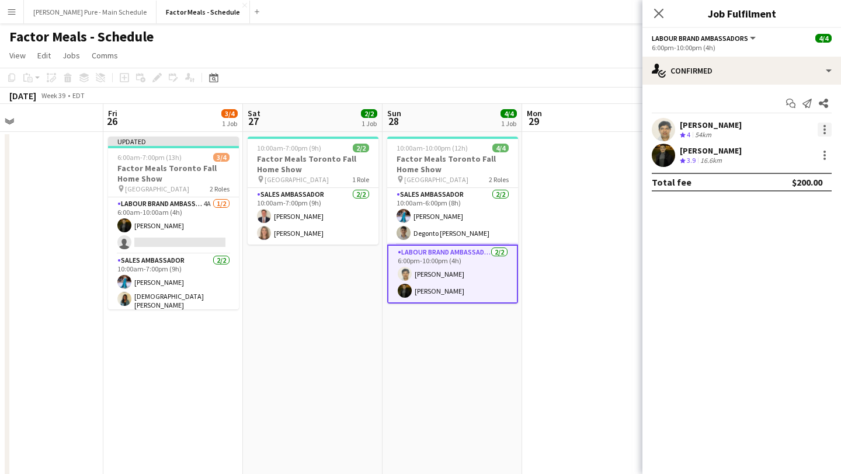
click at [824, 126] on div at bounding box center [825, 126] width 2 height 2
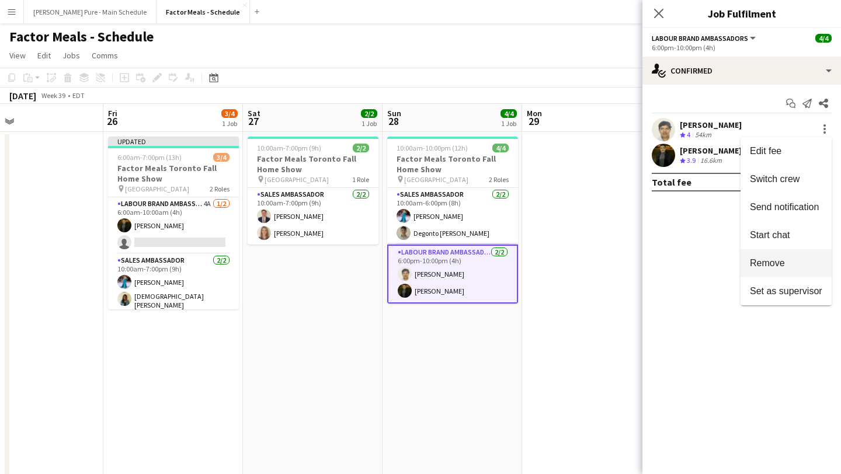
click at [769, 268] on span "Remove" at bounding box center [767, 263] width 35 height 10
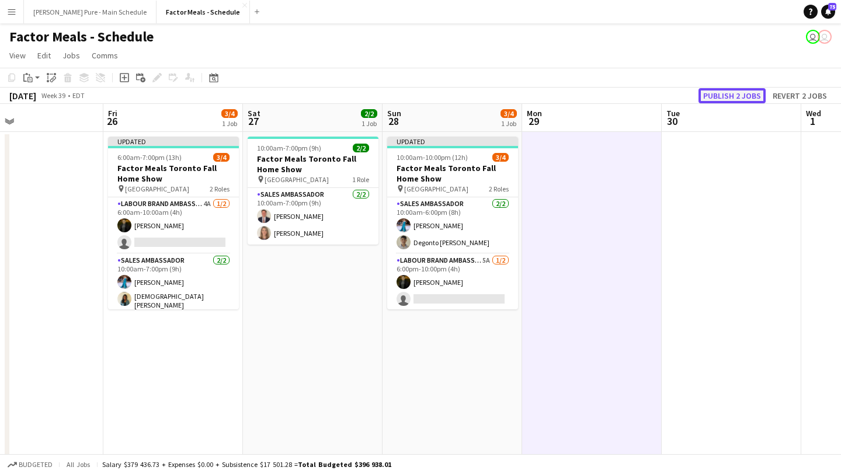
click at [739, 99] on button "Publish 2 jobs" at bounding box center [732, 95] width 67 height 15
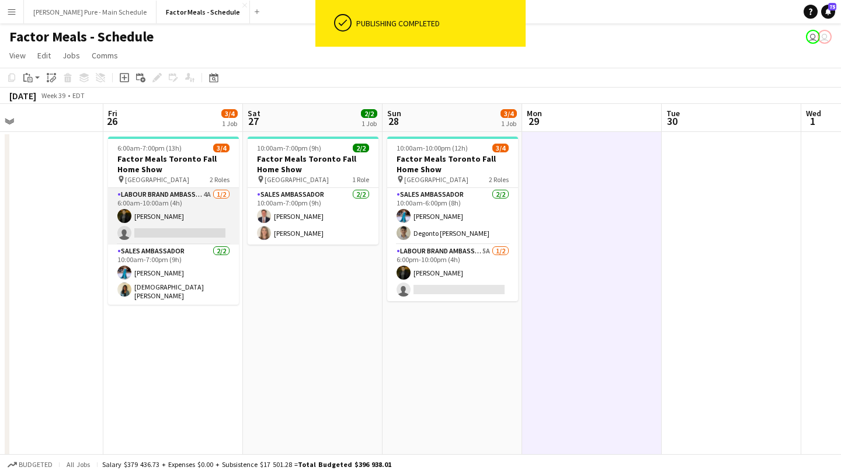
click at [171, 221] on app-card-role "Labour Brand Ambassadors 4A 1/2 6:00am-10:00am (4h) Pouya Moradjounamin single-…" at bounding box center [173, 216] width 131 height 57
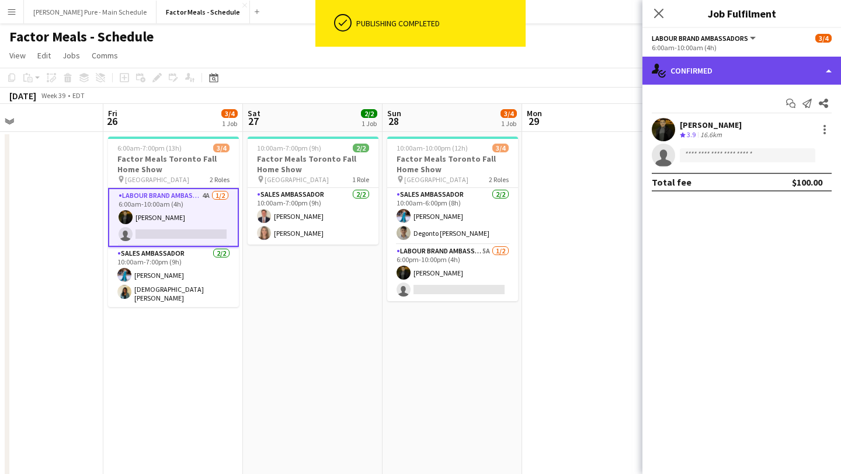
click at [751, 70] on div "single-neutral-actions-check-2 Confirmed" at bounding box center [742, 71] width 199 height 28
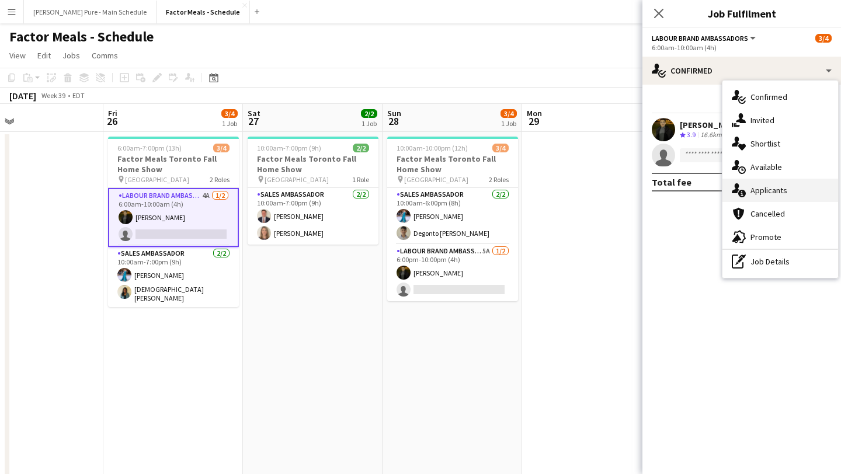
click at [775, 192] on div "single-neutral-actions-information Applicants" at bounding box center [781, 190] width 116 height 23
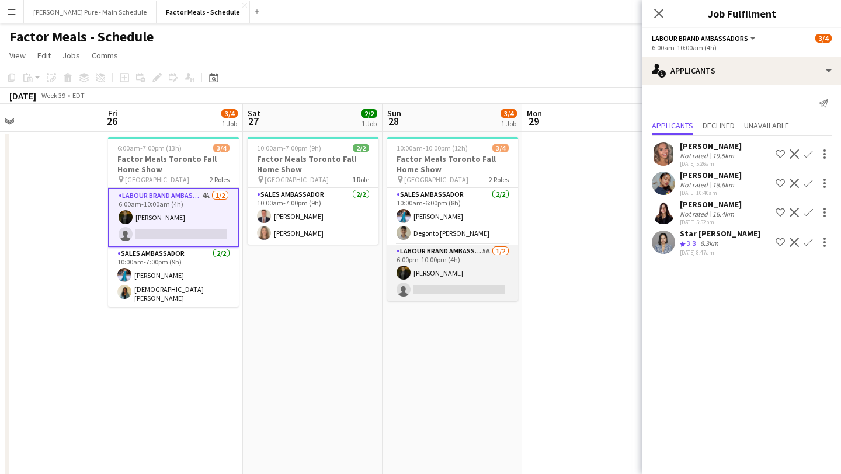
click at [432, 286] on app-card-role "Labour Brand Ambassadors 5A 1/2 6:00pm-10:00pm (4h) Pouya Moradjounamin single-…" at bounding box center [452, 273] width 131 height 57
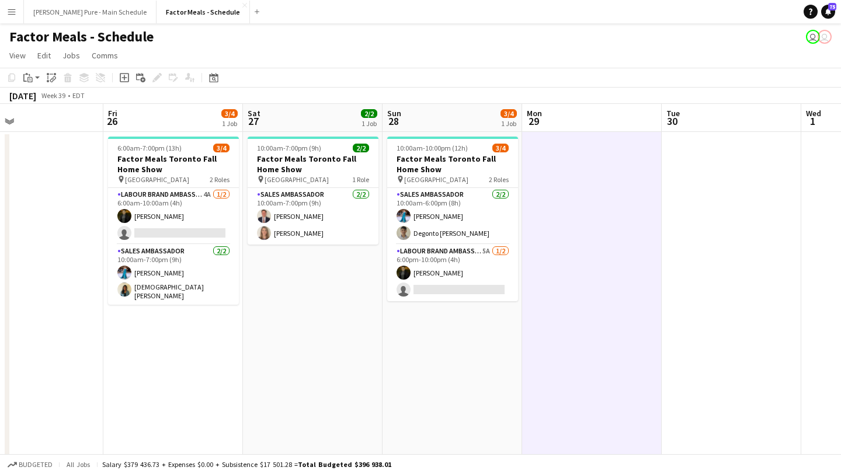
click at [12, 12] on app-icon "Menu" at bounding box center [11, 11] width 9 height 9
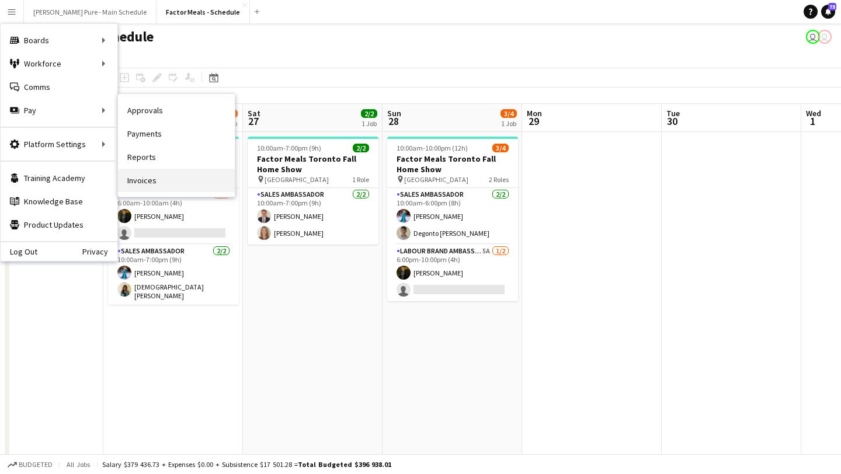
click at [204, 178] on link "Invoices" at bounding box center [176, 180] width 117 height 23
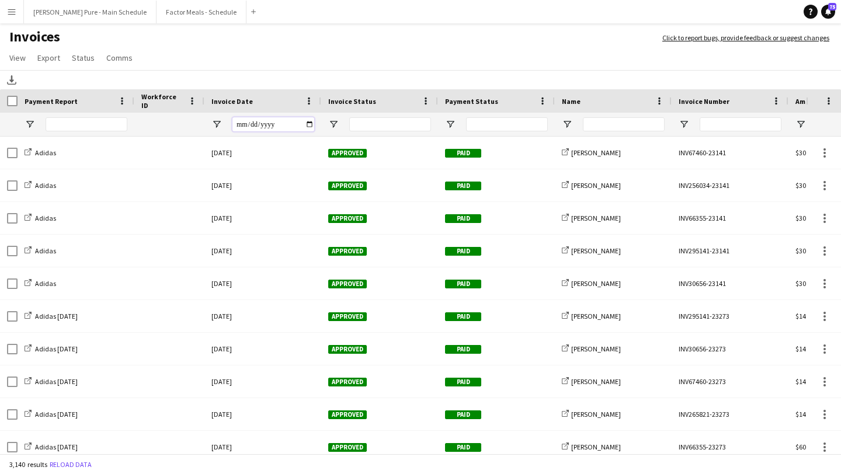
click at [311, 124] on input "Invoice Date Filter Input" at bounding box center [274, 124] width 82 height 14
type input "**********"
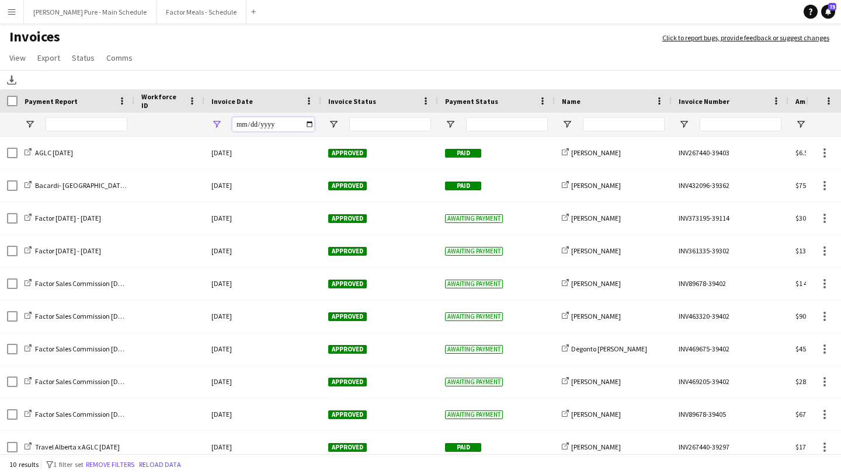
scroll to position [6, 0]
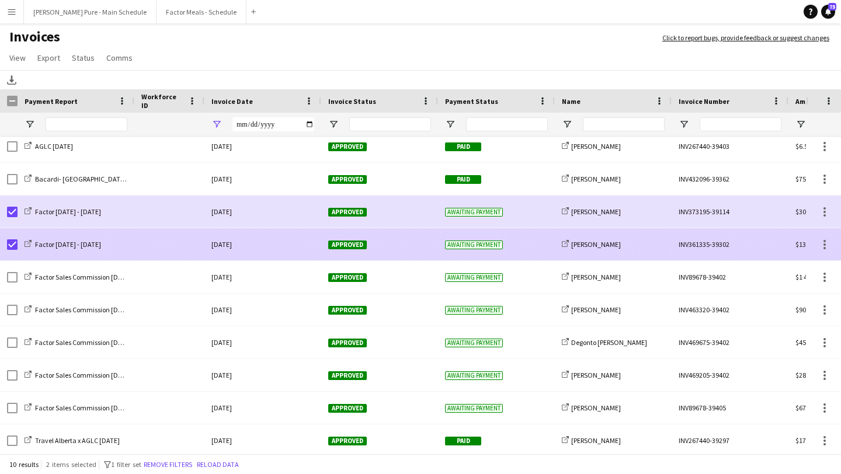
click at [358, 250] on div "Approved" at bounding box center [379, 244] width 117 height 32
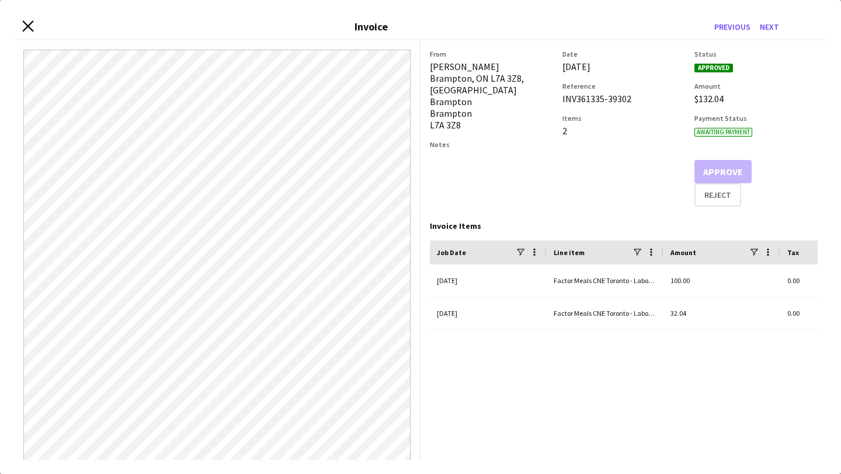
click at [32, 22] on icon at bounding box center [27, 25] width 11 height 11
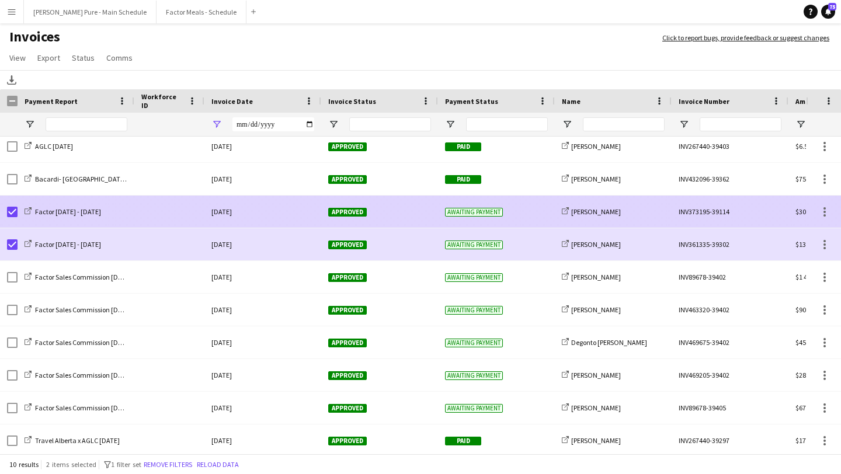
click at [351, 217] on div "Approved" at bounding box center [379, 212] width 117 height 32
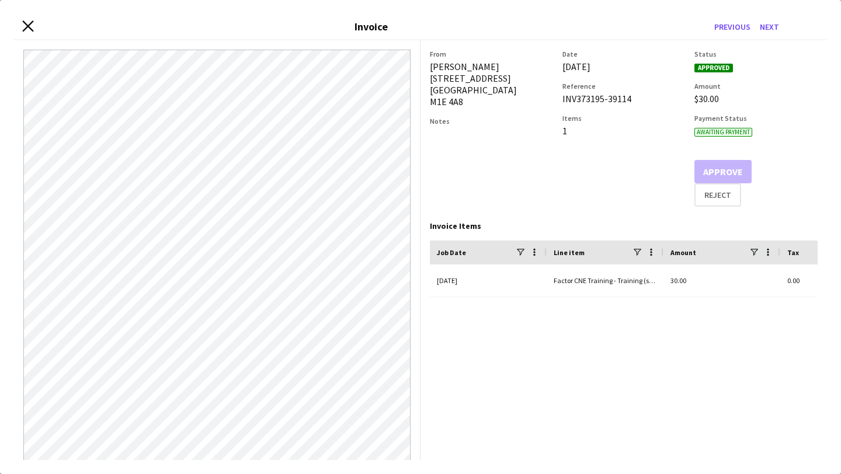
click at [26, 27] on icon at bounding box center [27, 25] width 11 height 11
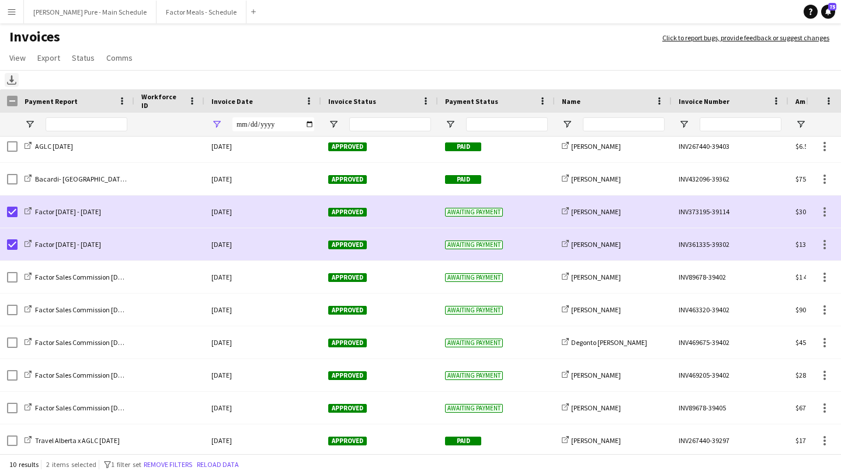
click at [14, 81] on icon "Download" at bounding box center [11, 79] width 9 height 9
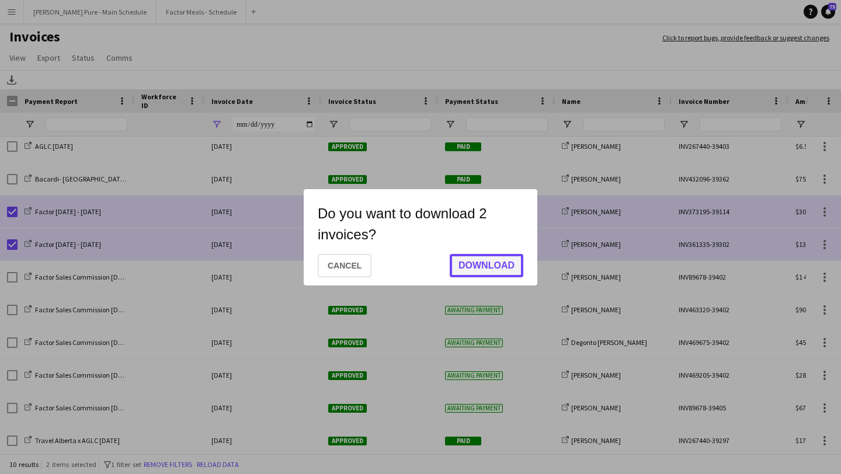
click at [500, 272] on button "Download" at bounding box center [487, 265] width 74 height 23
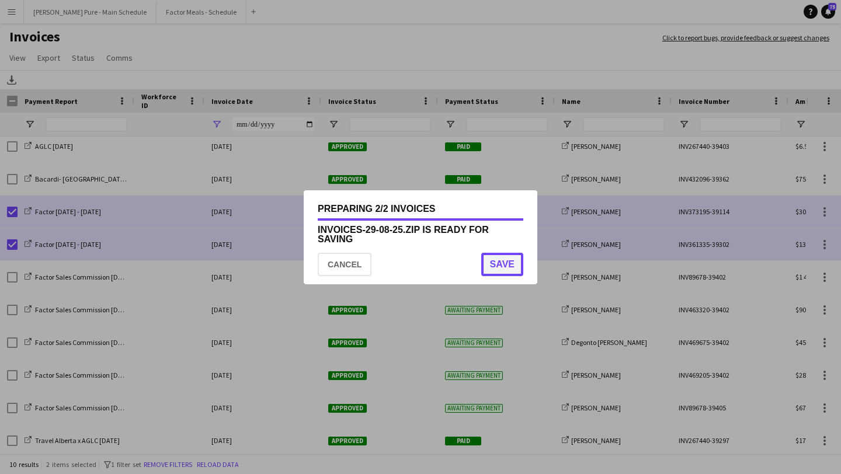
click at [513, 267] on button "Save" at bounding box center [502, 264] width 42 height 23
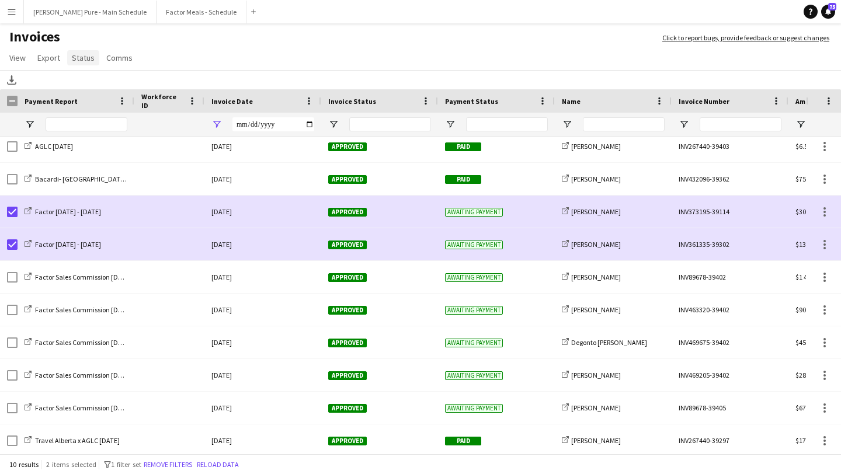
click at [82, 55] on span "Status" at bounding box center [83, 58] width 23 height 11
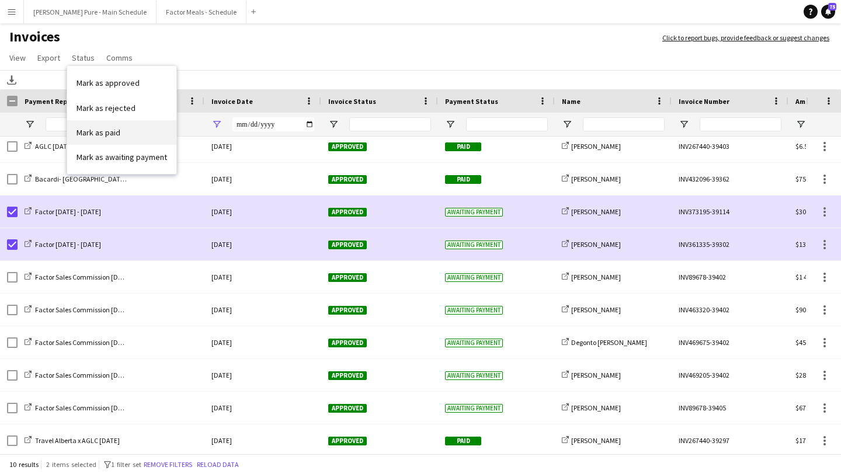
click at [131, 138] on link "Mark as paid" at bounding box center [121, 132] width 109 height 25
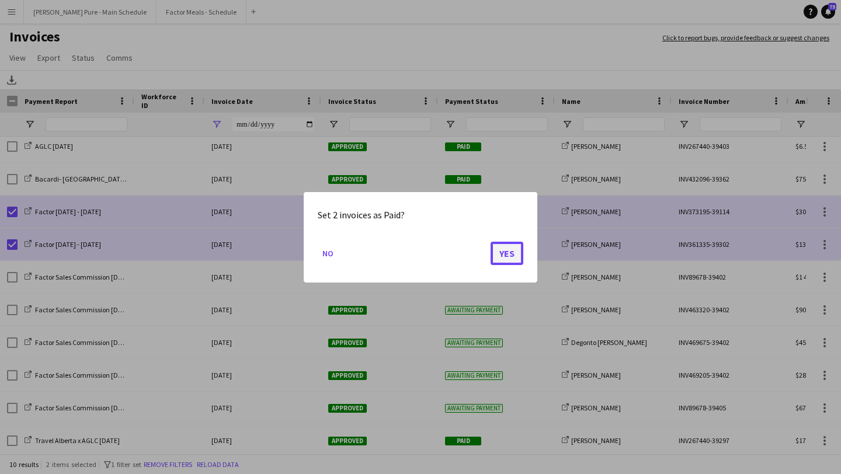
click at [501, 257] on button "Yes" at bounding box center [507, 252] width 33 height 23
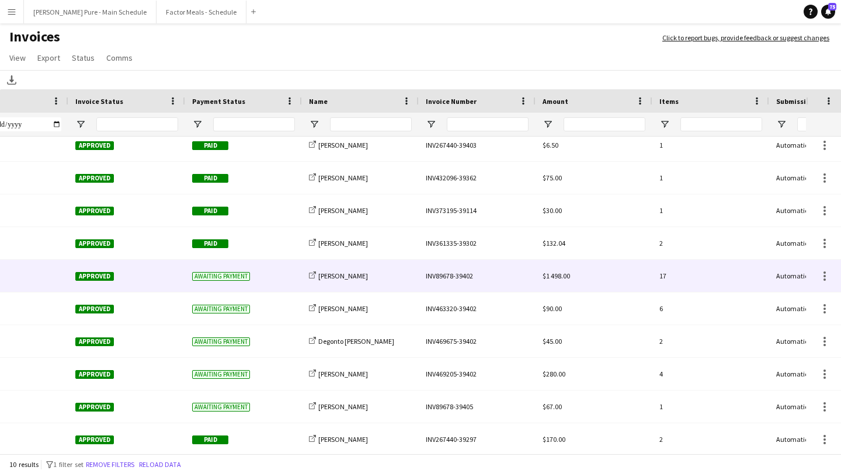
scroll to position [0, 253]
click at [234, 279] on span "Awaiting payment" at bounding box center [221, 276] width 58 height 9
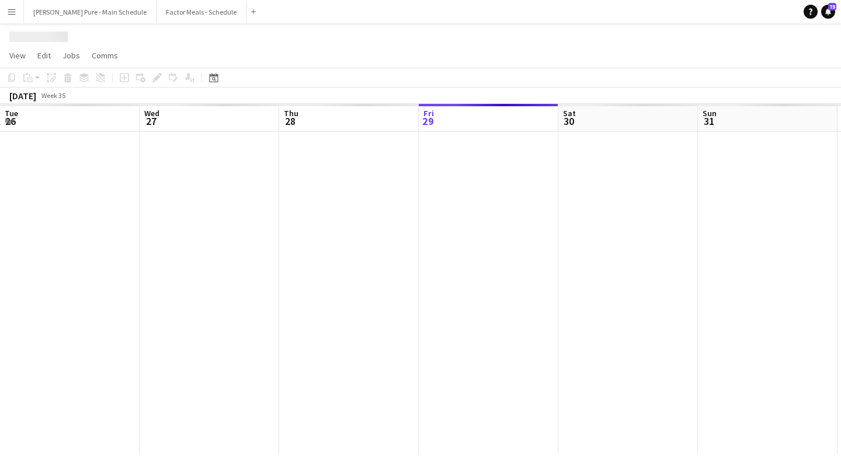
scroll to position [0, 279]
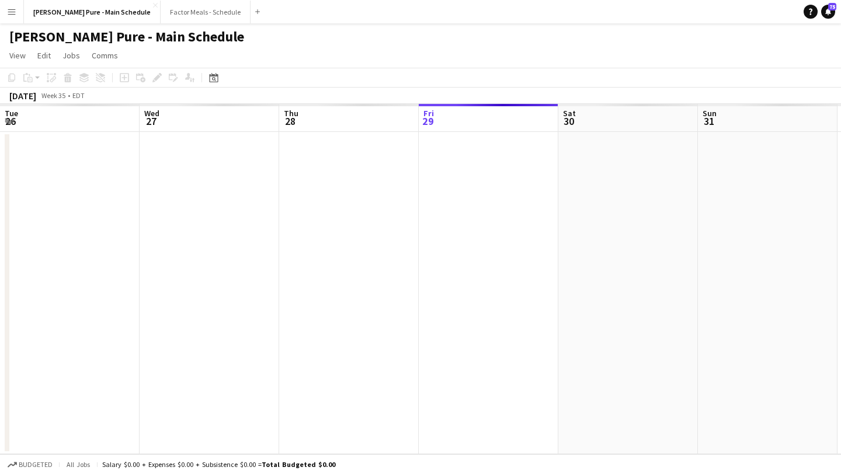
scroll to position [0, 279]
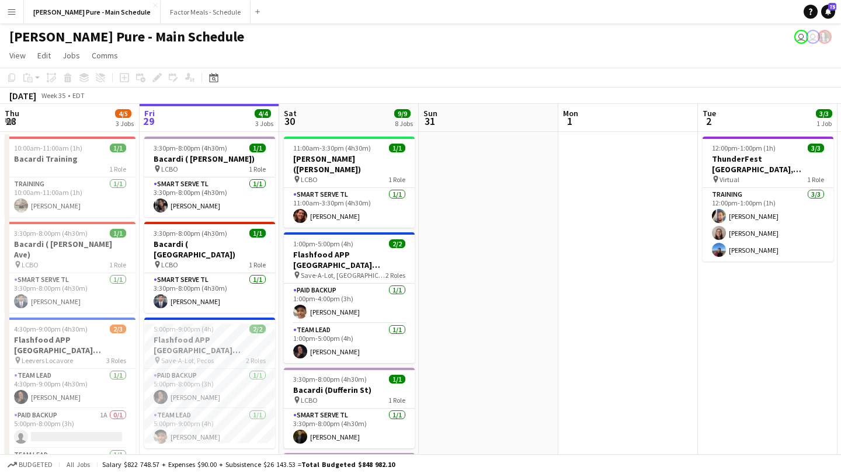
click at [15, 12] on app-icon "Menu" at bounding box center [11, 11] width 9 height 9
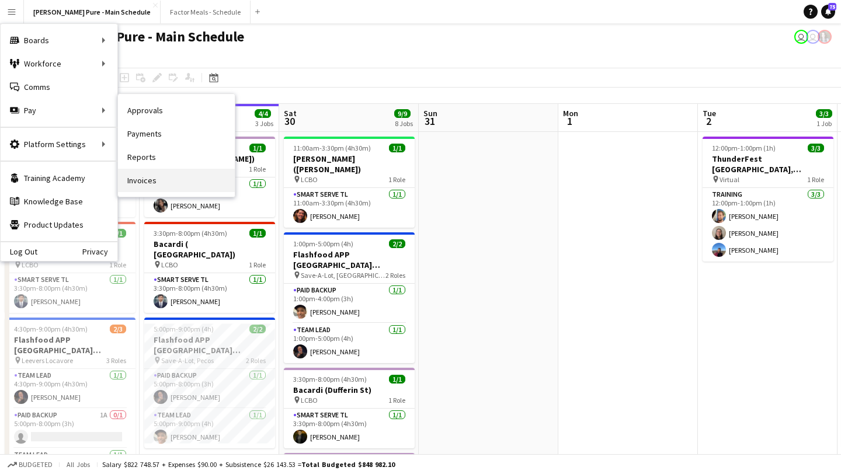
click at [217, 174] on link "Invoices" at bounding box center [176, 180] width 117 height 23
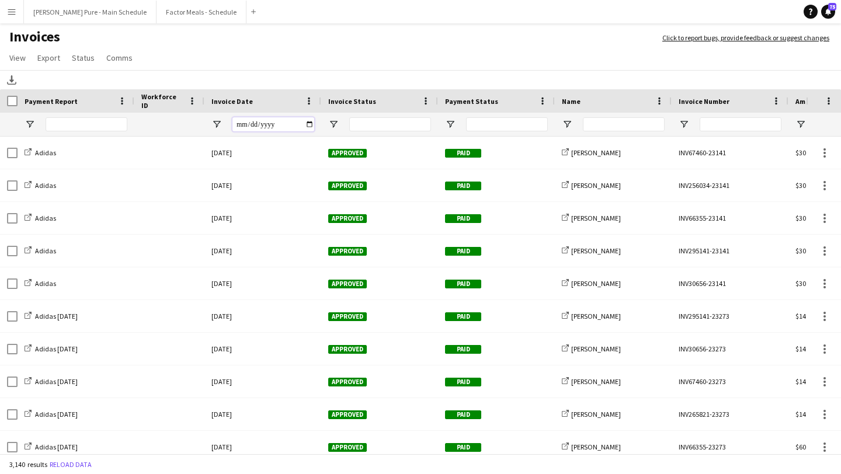
click at [311, 126] on input "Invoice Date Filter Input" at bounding box center [274, 124] width 82 height 14
type input "**********"
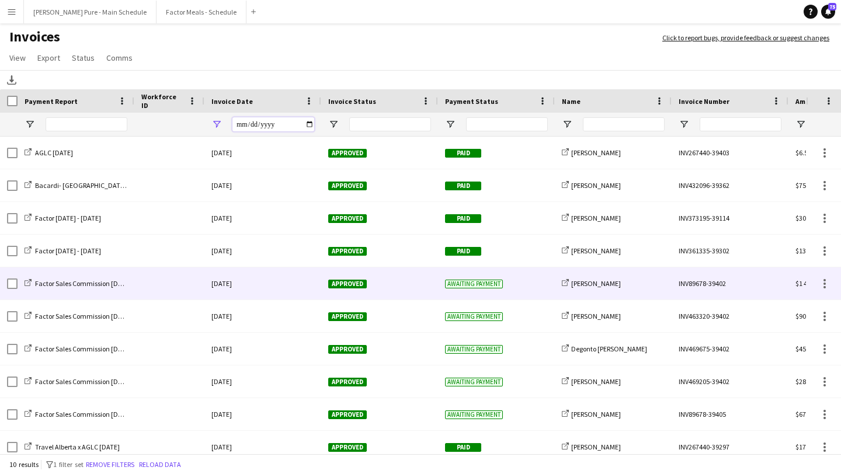
scroll to position [8, 0]
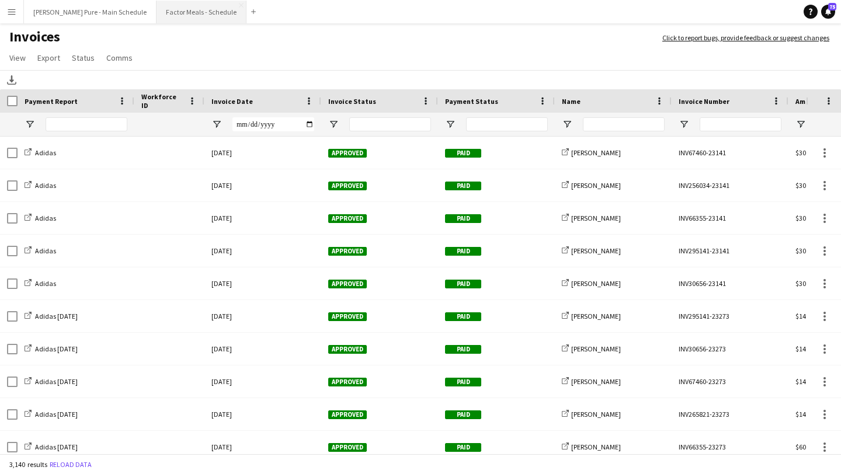
click at [172, 15] on button "Factor Meals - Schedule Close" at bounding box center [202, 12] width 90 height 23
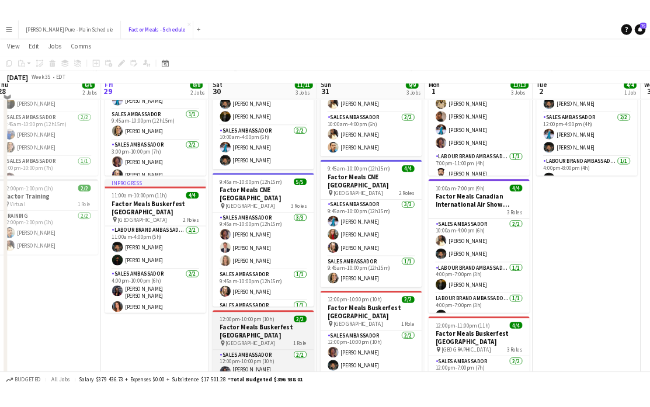
scroll to position [100, 0]
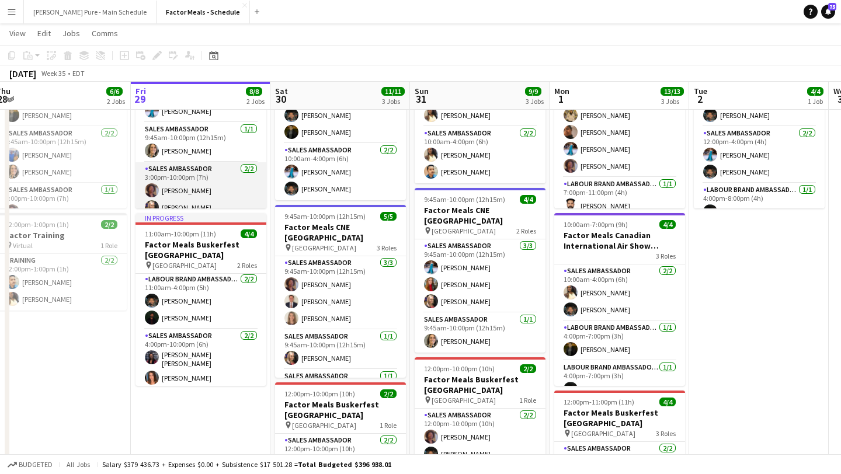
click at [170, 171] on app-card-role "Sales Ambassador [DATE] 3:00pm-10:00pm (7h) [PERSON_NAME] [PERSON_NAME]" at bounding box center [201, 190] width 131 height 57
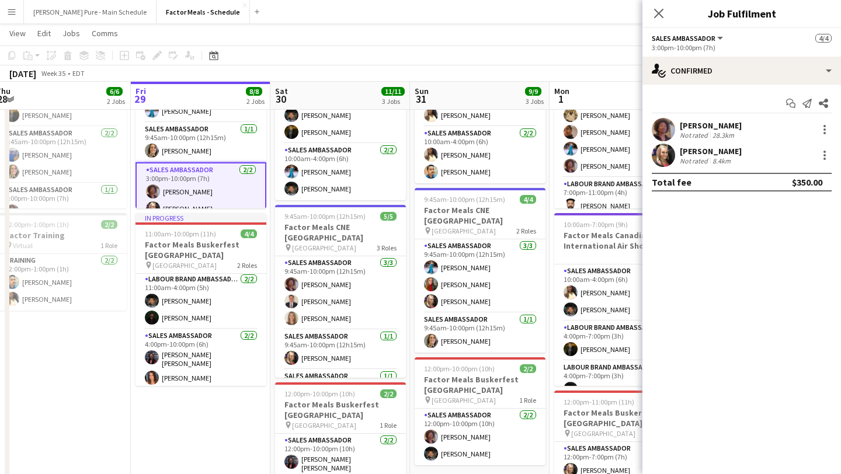
click at [663, 134] on app-user-avatar at bounding box center [663, 129] width 23 height 23
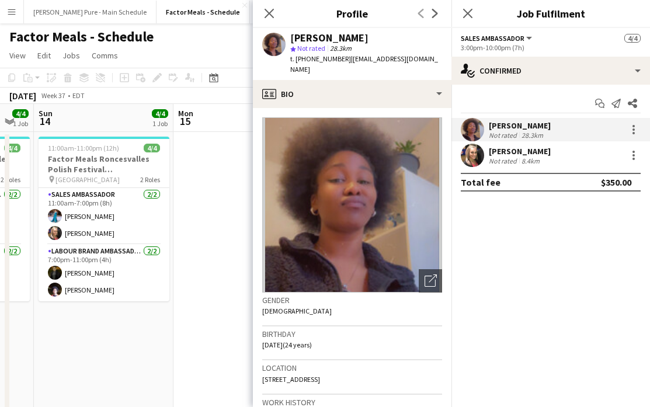
scroll to position [0, 442]
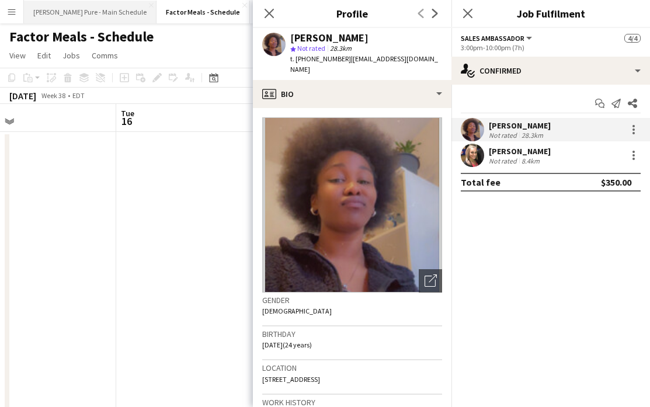
click at [92, 16] on button "[PERSON_NAME] Pure - Main Schedule Close" at bounding box center [90, 12] width 133 height 23
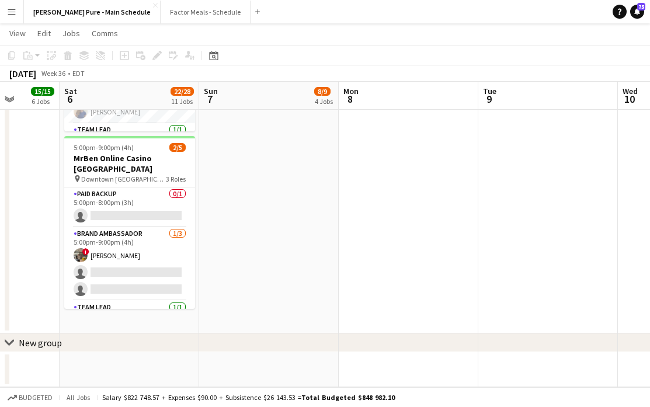
scroll to position [0, 502]
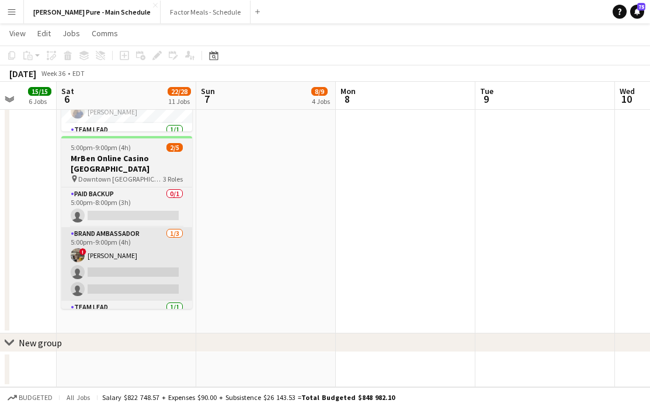
click at [138, 227] on app-card-role "Brand Ambassador [DATE] 5:00pm-9:00pm (4h) ! [PERSON_NAME] single-neutral-actio…" at bounding box center [126, 264] width 131 height 74
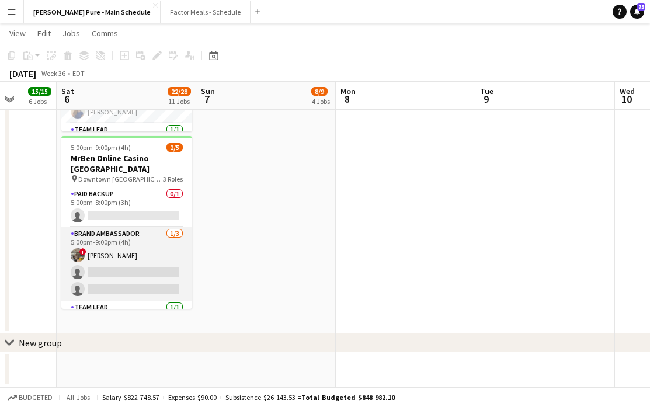
click at [160, 227] on app-card-role "Brand Ambassador [DATE] 5:00pm-9:00pm (4h) ! [PERSON_NAME] single-neutral-actio…" at bounding box center [126, 264] width 131 height 74
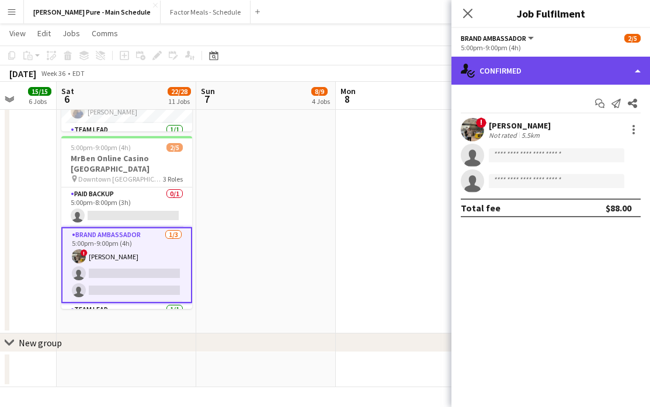
click at [612, 69] on div "single-neutral-actions-check-2 Confirmed" at bounding box center [551, 71] width 199 height 28
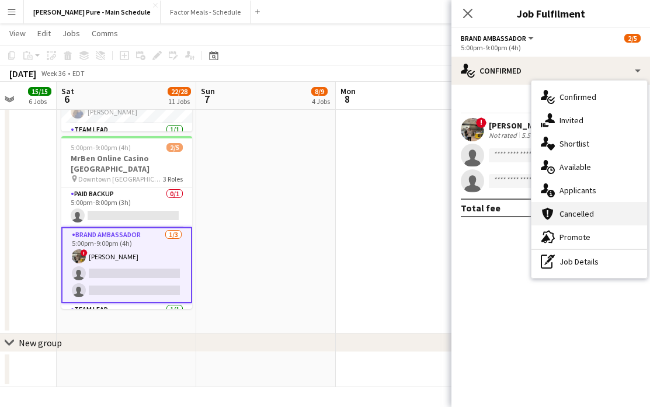
click at [604, 224] on div "cancellation Cancelled" at bounding box center [590, 213] width 116 height 23
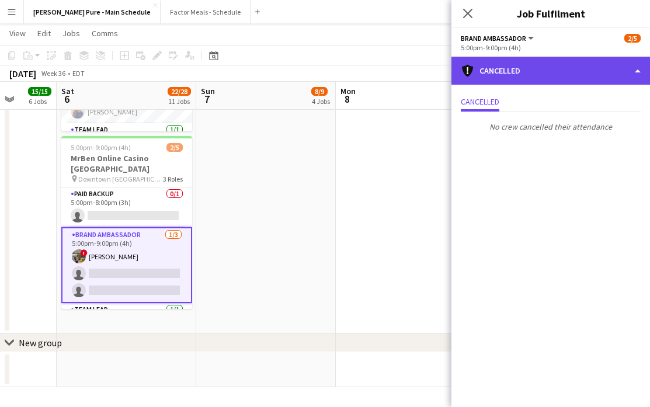
click at [591, 81] on div "cancellation Cancelled" at bounding box center [551, 71] width 199 height 28
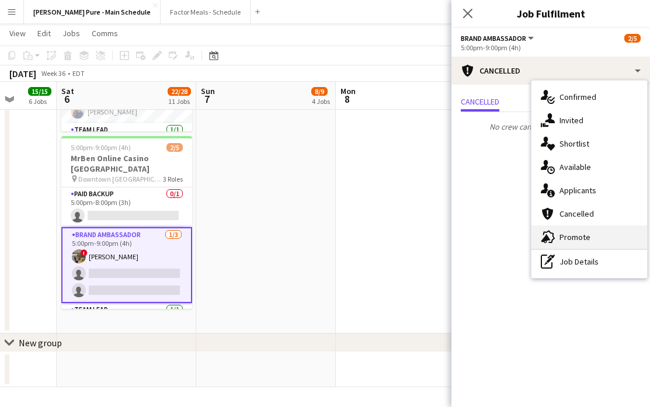
click at [580, 238] on div "advertising-megaphone Promote" at bounding box center [590, 237] width 116 height 23
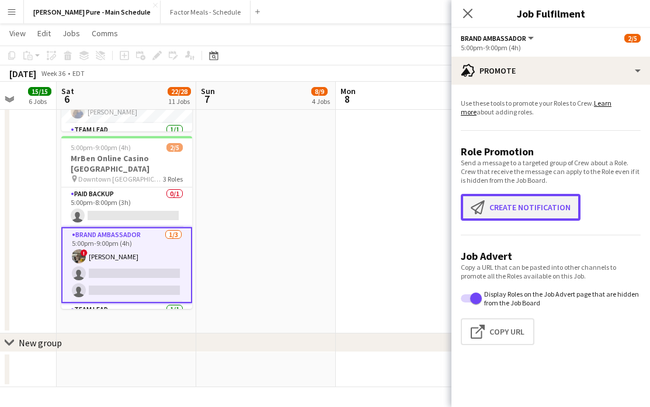
click at [517, 212] on button "Create notification Create notification" at bounding box center [521, 207] width 120 height 27
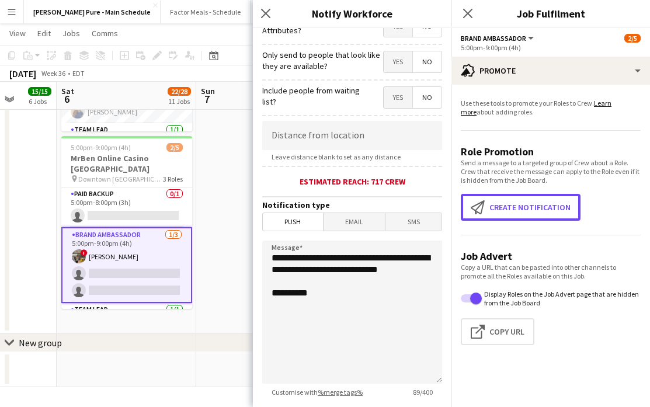
scroll to position [179, 0]
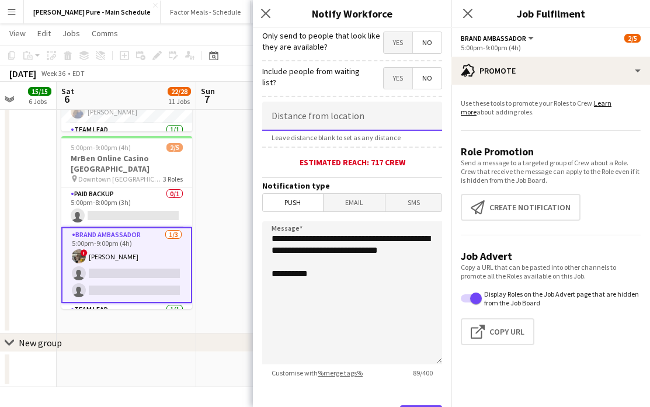
click at [349, 122] on input at bounding box center [352, 116] width 180 height 29
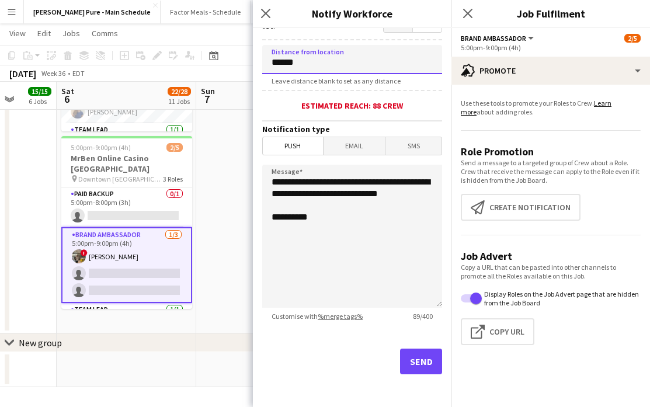
type input "******"
click at [369, 148] on span "Email" at bounding box center [355, 146] width 62 height 18
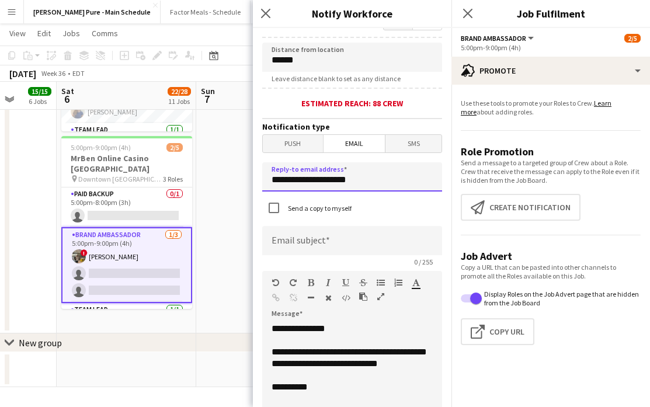
drag, startPoint x: 368, startPoint y: 191, endPoint x: 245, endPoint y: 179, distance: 122.7
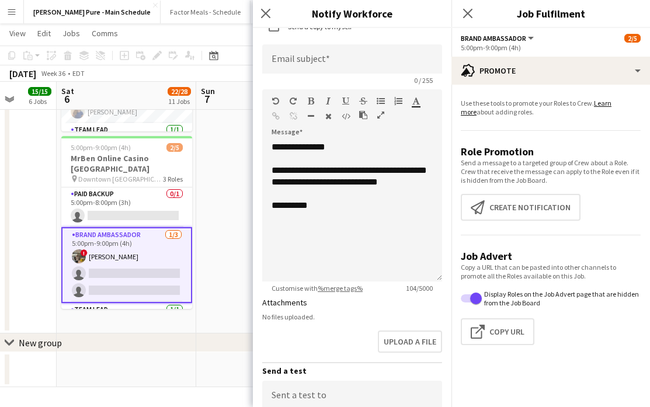
scroll to position [423, 0]
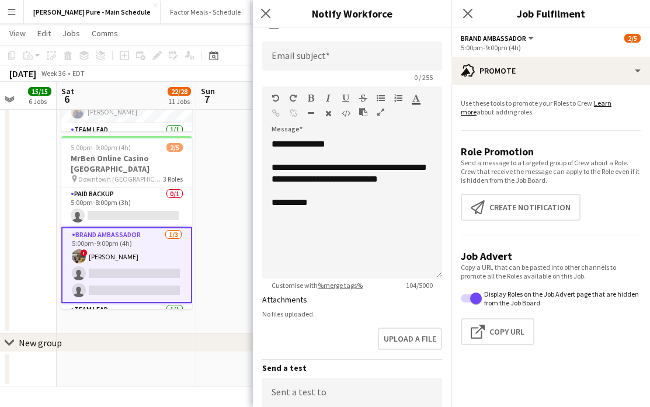
type input "**********"
click at [313, 60] on input at bounding box center [352, 55] width 180 height 29
type input "**********"
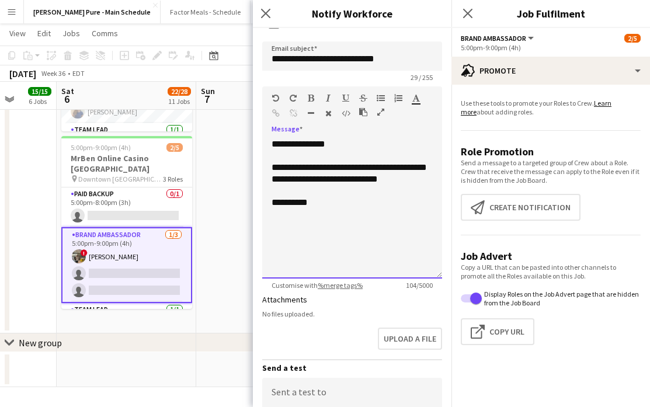
click at [266, 220] on div "**********" at bounding box center [352, 208] width 180 height 140
click at [296, 221] on div "**********" at bounding box center [352, 208] width 180 height 140
click at [346, 244] on div "**********" at bounding box center [352, 208] width 180 height 140
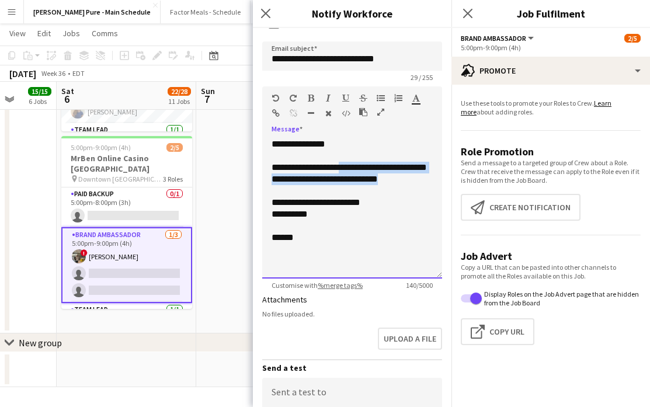
drag, startPoint x: 335, startPoint y: 198, endPoint x: 344, endPoint y: 167, distance: 32.2
click at [344, 167] on div "**********" at bounding box center [352, 208] width 180 height 140
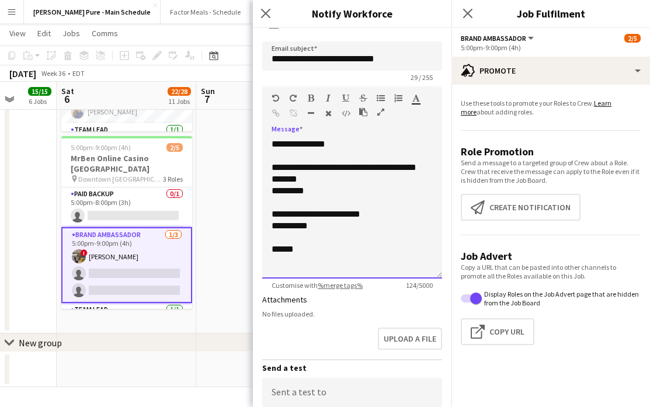
scroll to position [559, 0]
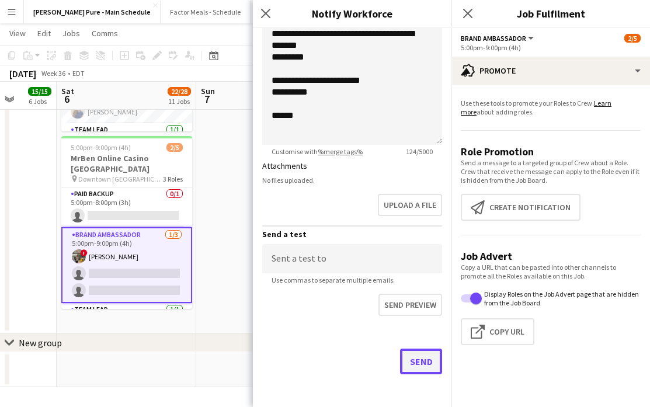
click at [415, 368] on button "Send" at bounding box center [421, 362] width 42 height 26
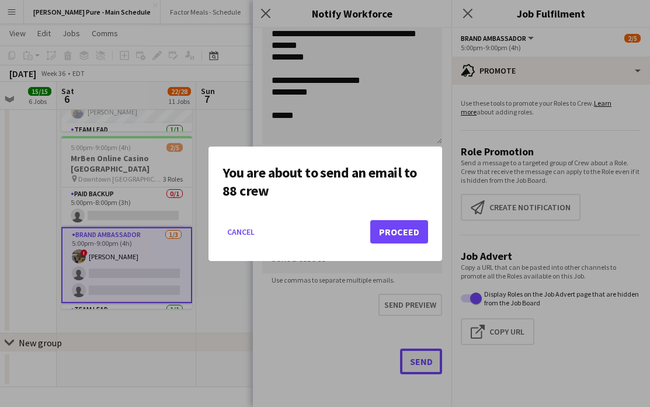
scroll to position [0, 0]
click at [404, 233] on button "Proceed" at bounding box center [399, 231] width 58 height 23
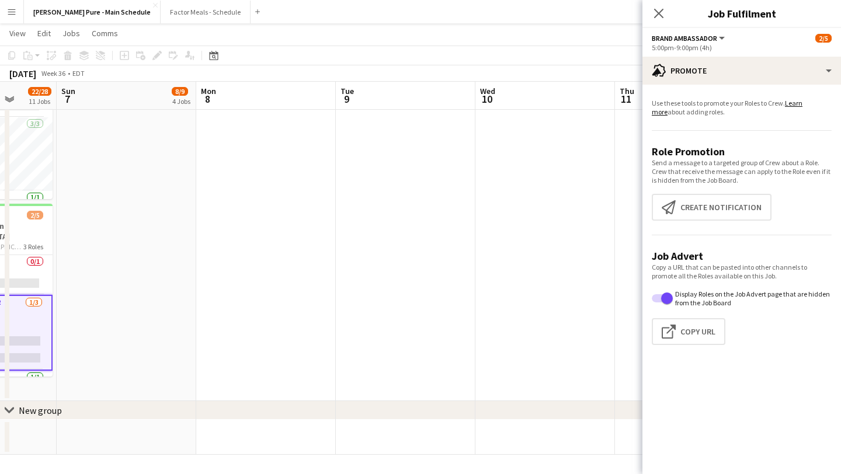
scroll to position [0, 338]
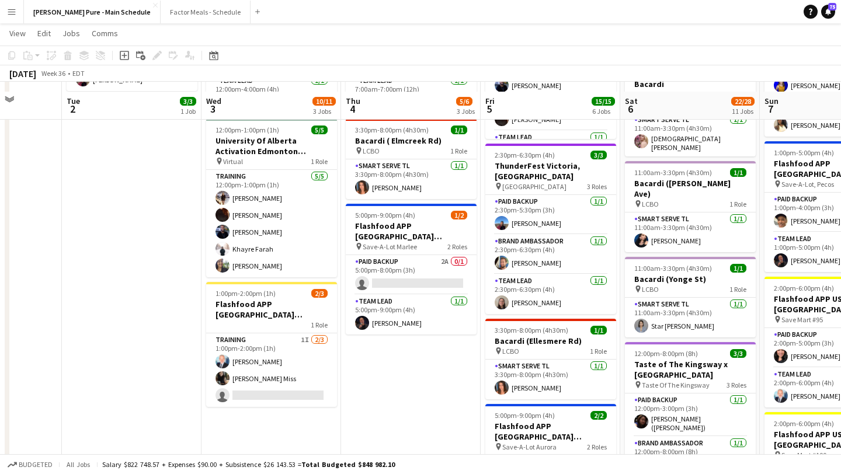
scroll to position [197, 0]
